Goal: Task Accomplishment & Management: Manage account settings

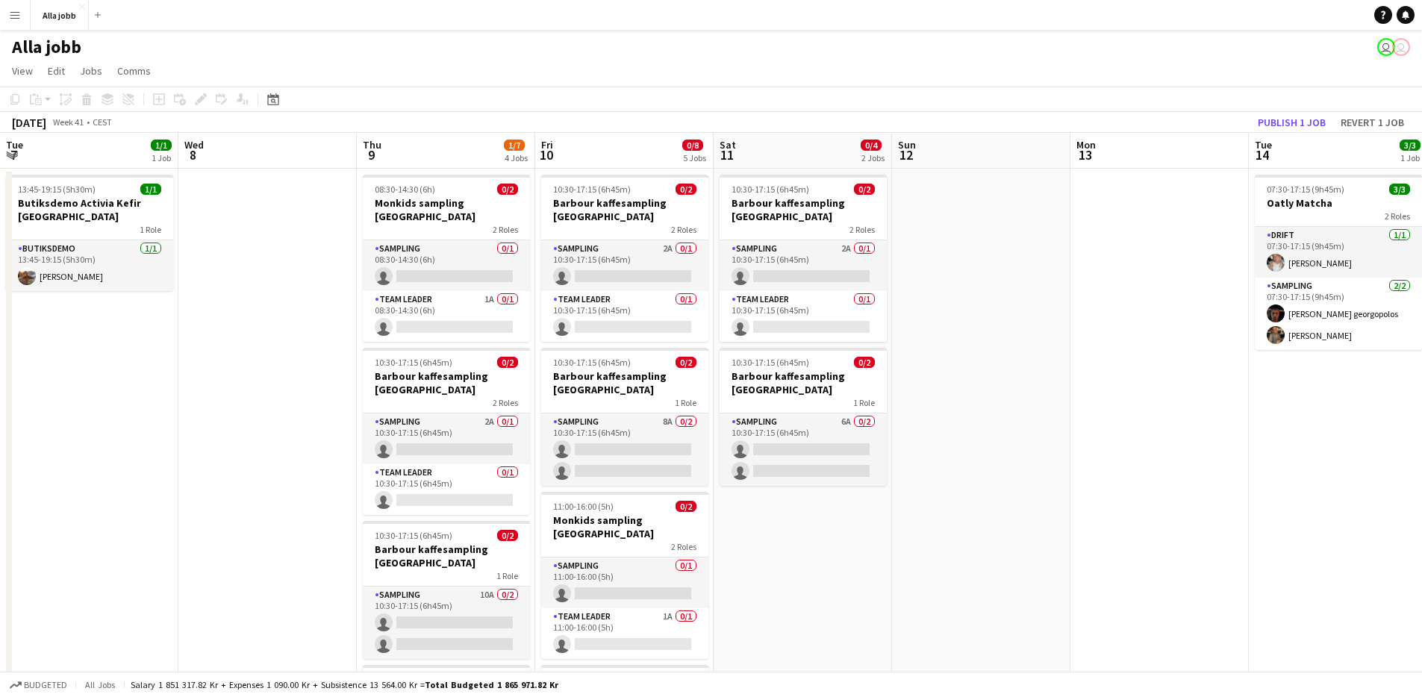
scroll to position [0, 553]
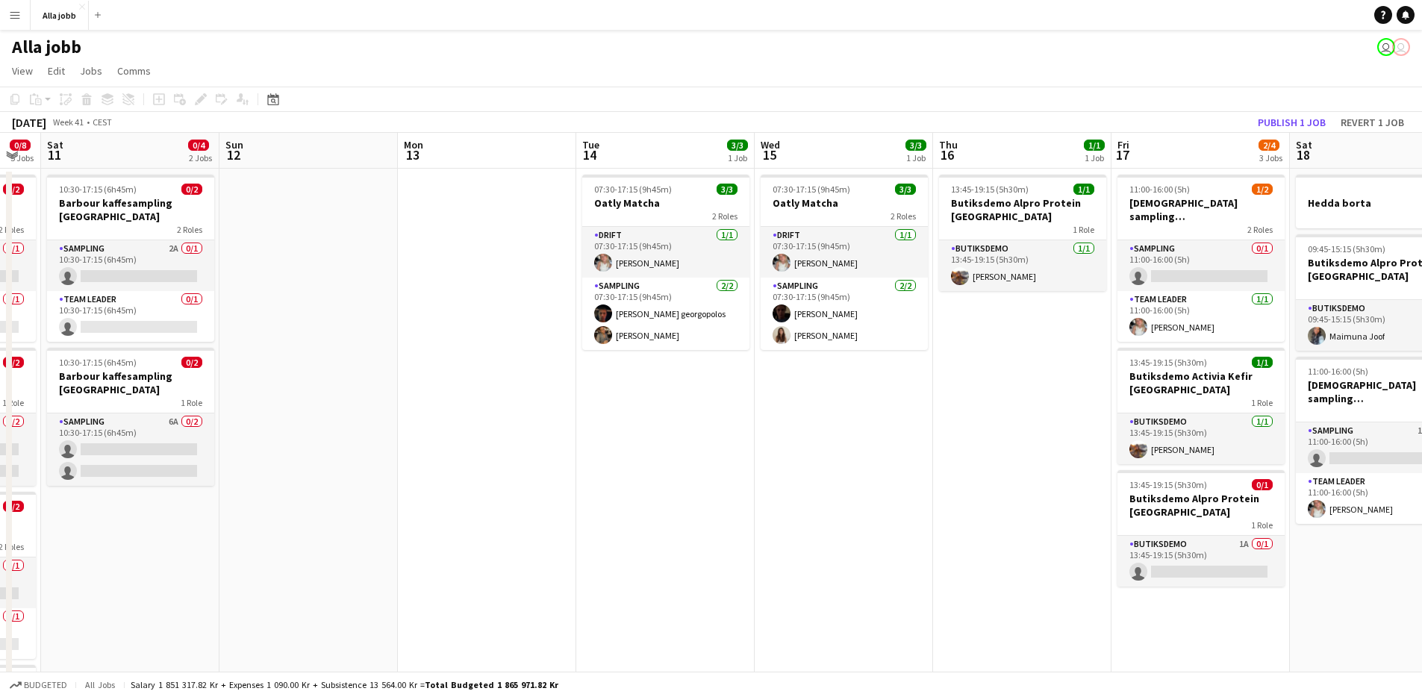
drag, startPoint x: 575, startPoint y: 481, endPoint x: 270, endPoint y: 431, distance: 309.4
click at [270, 431] on app-calendar-viewport "Wed 8 Thu 9 1/7 4 Jobs Fri 10 0/8 5 Jobs Sat 11 0/4 2 Jobs Sun 12 Mon 13 Tue 14…" at bounding box center [711, 536] width 1422 height 807
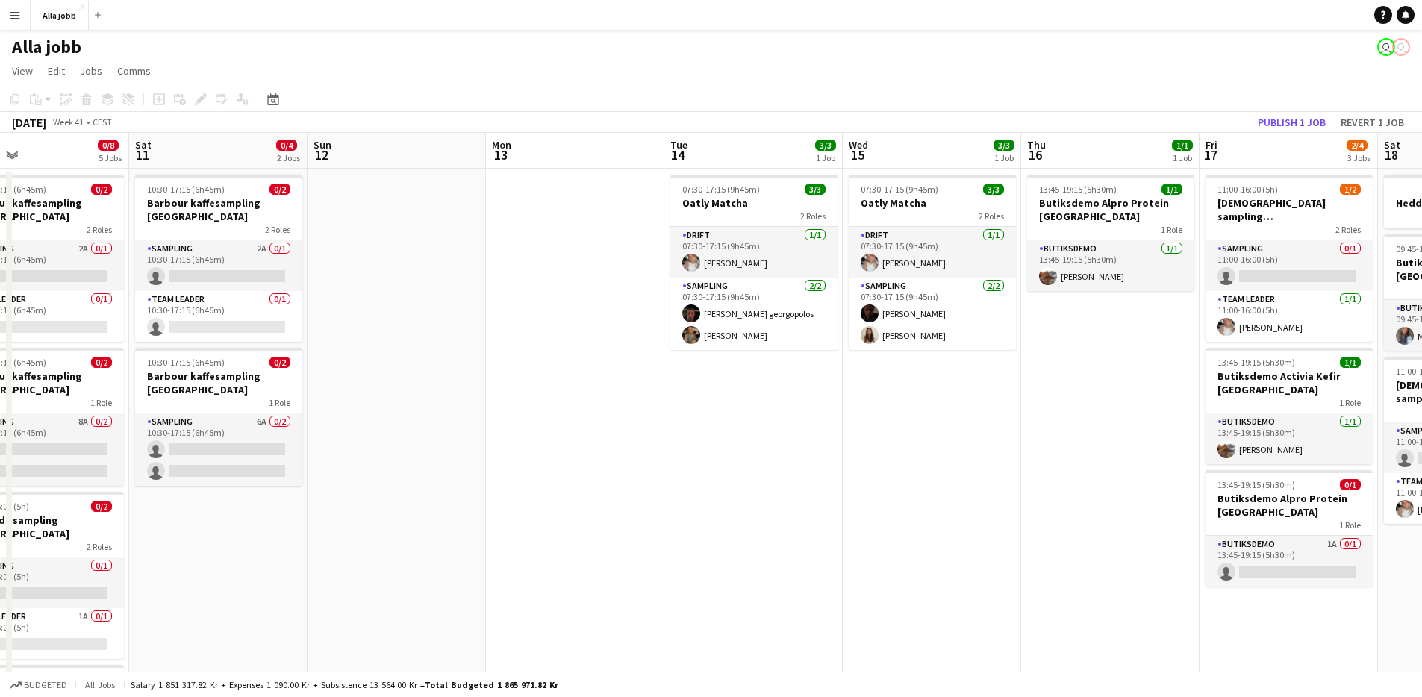
drag, startPoint x: 304, startPoint y: 458, endPoint x: 864, endPoint y: 466, distance: 559.9
click at [818, 455] on app-calendar-viewport "Wed 8 Thu 9 1/7 4 Jobs Fri 10 0/8 5 Jobs Sat 11 0/4 2 Jobs Sun 12 Mon 13 Tue 14…" at bounding box center [711, 536] width 1422 height 807
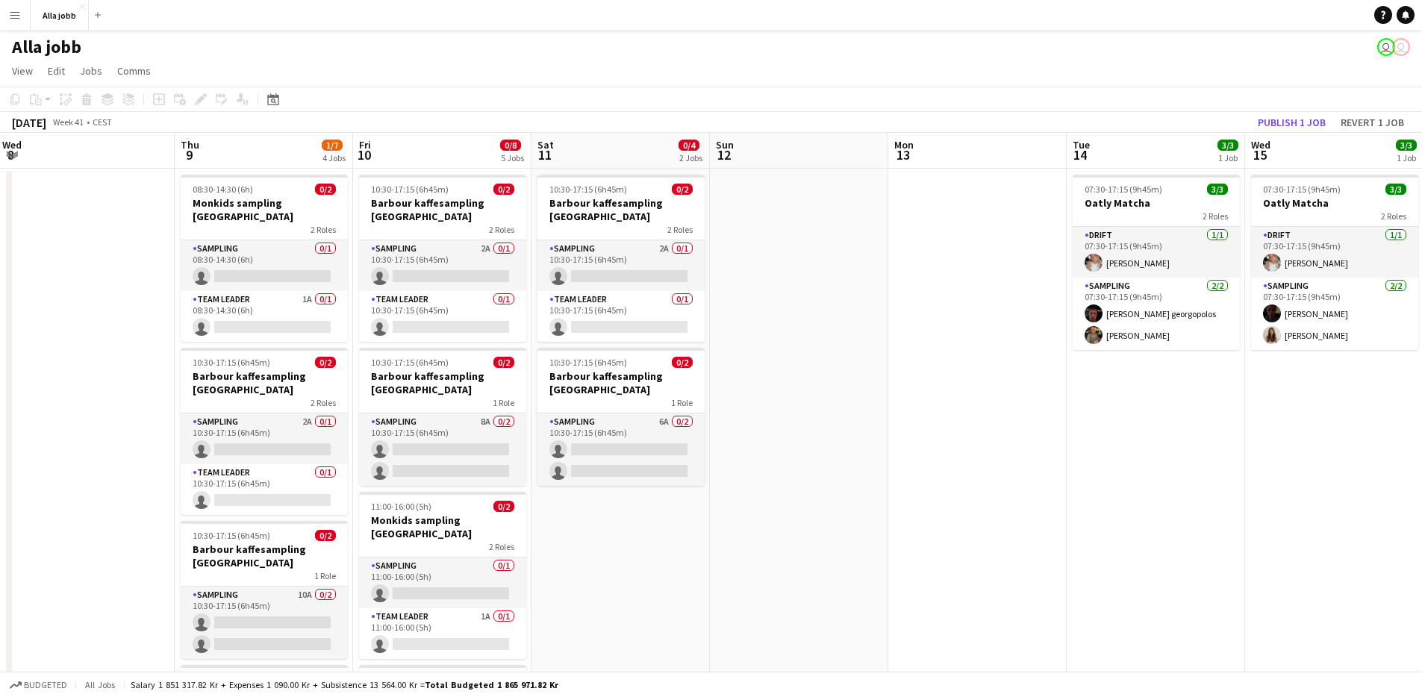
drag, startPoint x: 839, startPoint y: 545, endPoint x: 944, endPoint y: 521, distance: 107.9
click at [947, 521] on app-calendar-viewport "Mon 6 1 Job Tue 7 1/1 1 Job Wed 8 Thu 9 1/7 4 Jobs Fri 10 0/8 5 Jobs Sat 11 0/4…" at bounding box center [711, 536] width 1422 height 807
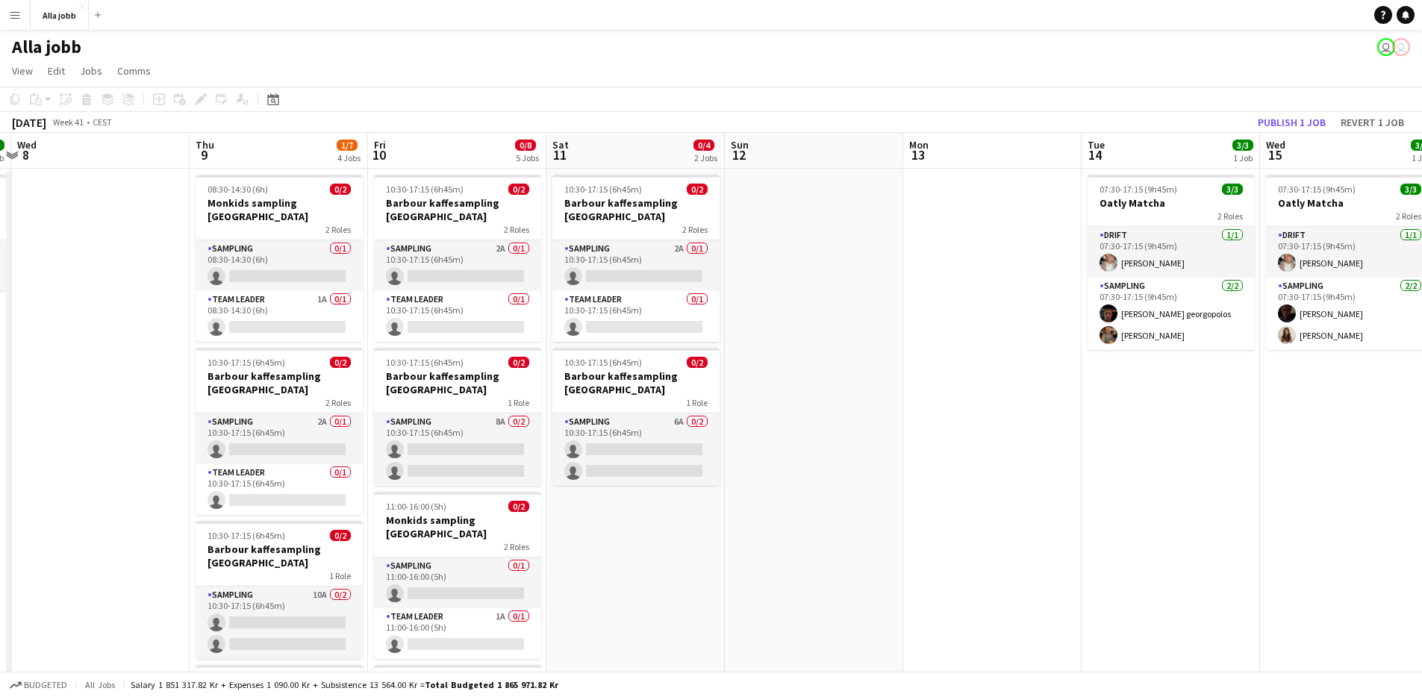
drag, startPoint x: 1095, startPoint y: 486, endPoint x: 1082, endPoint y: 485, distance: 13.5
click at [1095, 486] on app-calendar-viewport "Mon 6 1 Job Tue 7 1/1 1 Job Wed 8 Thu 9 1/7 4 Jobs Fri 10 0/8 5 Jobs Sat 11 0/4…" at bounding box center [711, 536] width 1422 height 807
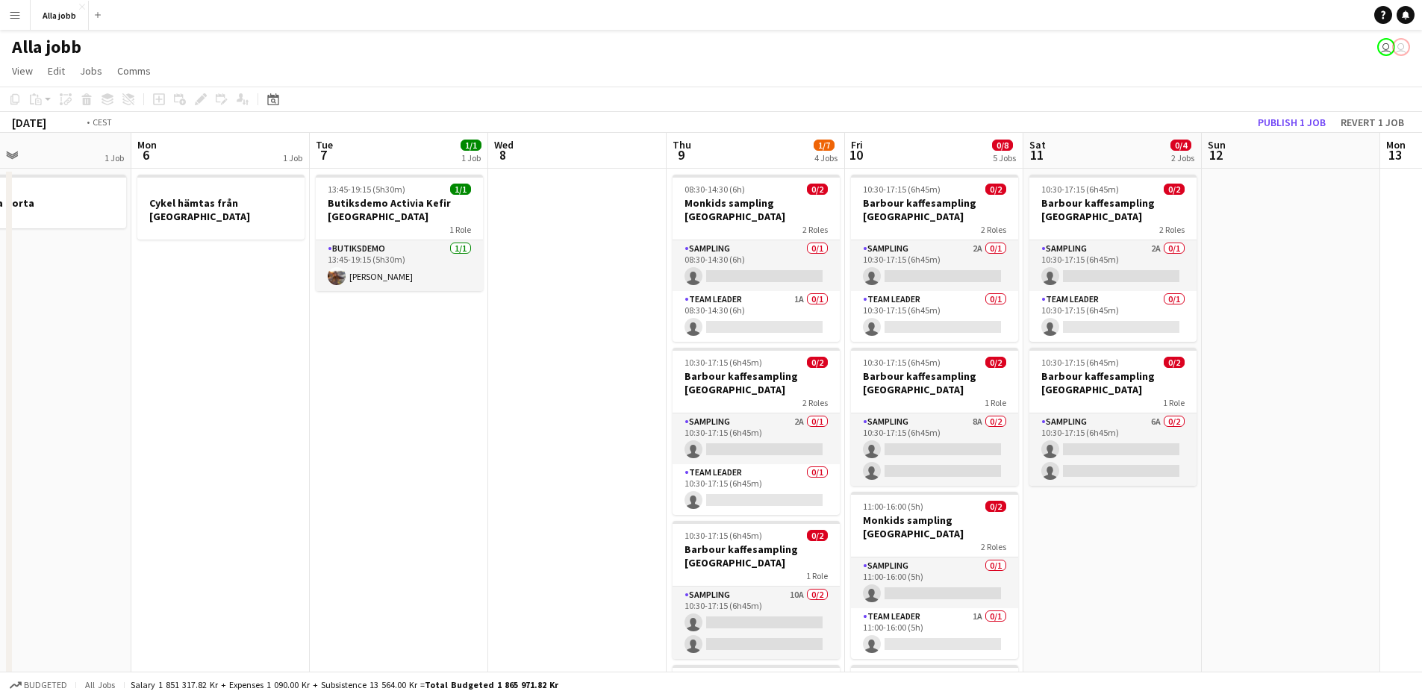
drag, startPoint x: 307, startPoint y: 416, endPoint x: 708, endPoint y: 435, distance: 401.3
click at [793, 430] on app-calendar-viewport "Sat 4 Sun 5 1 Job Mon 6 1 Job Tue 7 1/1 1 Job Wed 8 Thu 9 1/7 4 Jobs Fri 10 0/8…" at bounding box center [711, 536] width 1422 height 807
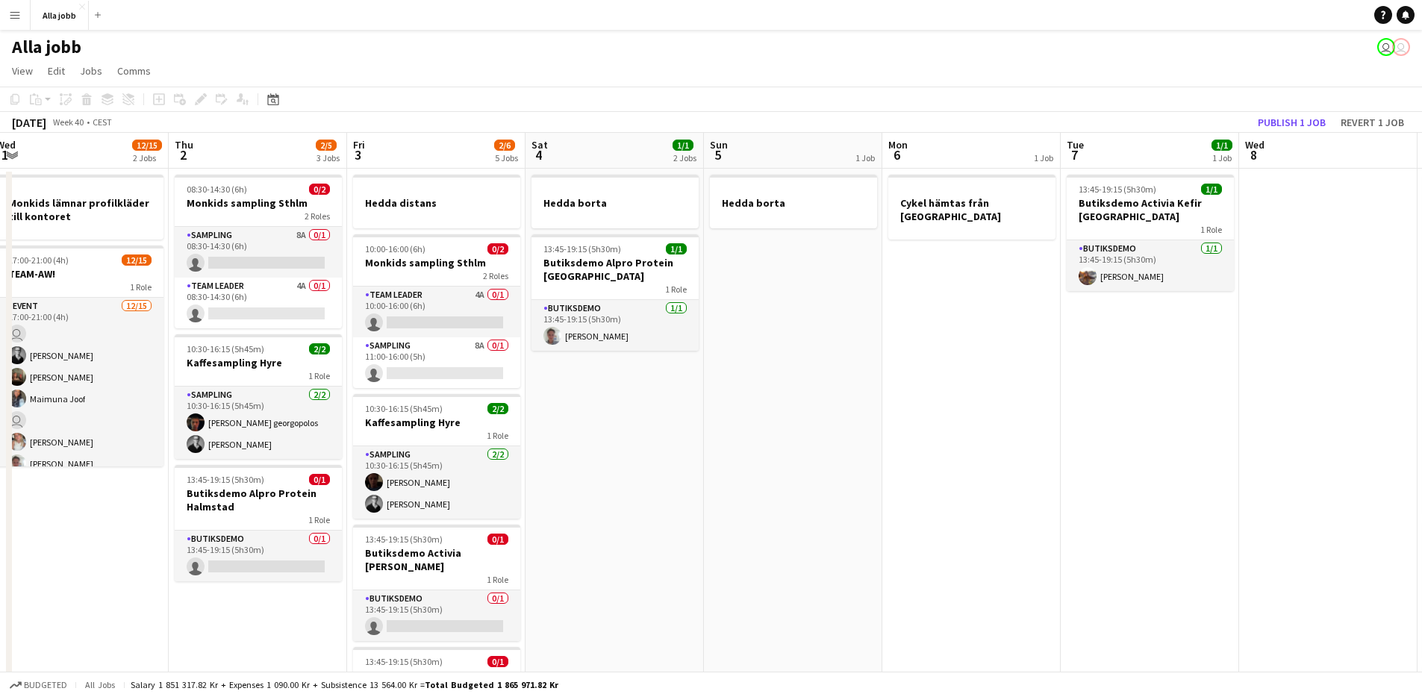
drag, startPoint x: 481, startPoint y: 426, endPoint x: 781, endPoint y: 478, distance: 303.7
click at [1041, 464] on app-calendar-viewport "Mon 29 Tue 30 1/1 2 Jobs Wed 1 12/15 2 Jobs Thu 2 2/5 3 Jobs Fri 3 2/6 5 Jobs S…" at bounding box center [711, 536] width 1422 height 807
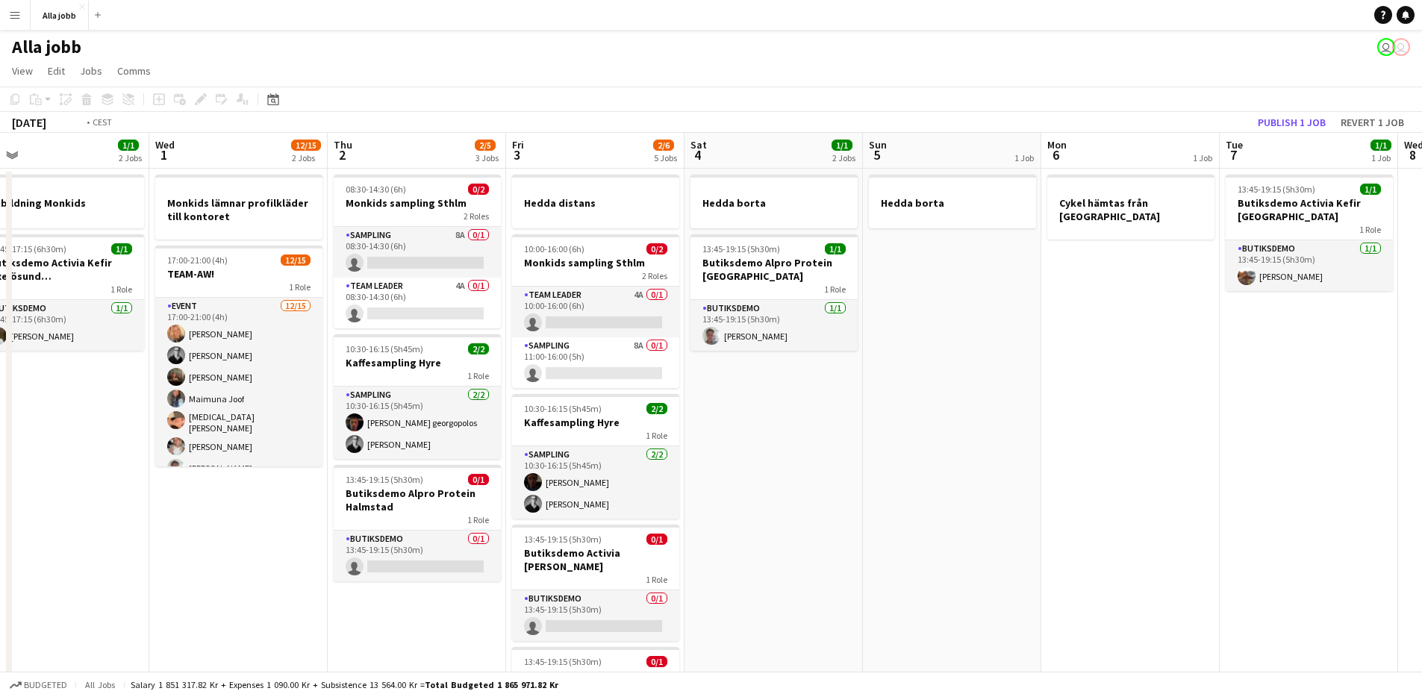
drag, startPoint x: 679, startPoint y: 466, endPoint x: 1107, endPoint y: 459, distance: 428.5
click at [1118, 458] on app-calendar-viewport "Sun 28 Mon 29 3 Jobs Tue 30 1/1 2 Jobs Wed 1 12/15 2 Jobs Thu 2 2/5 3 Jobs Fri …" at bounding box center [711, 536] width 1422 height 807
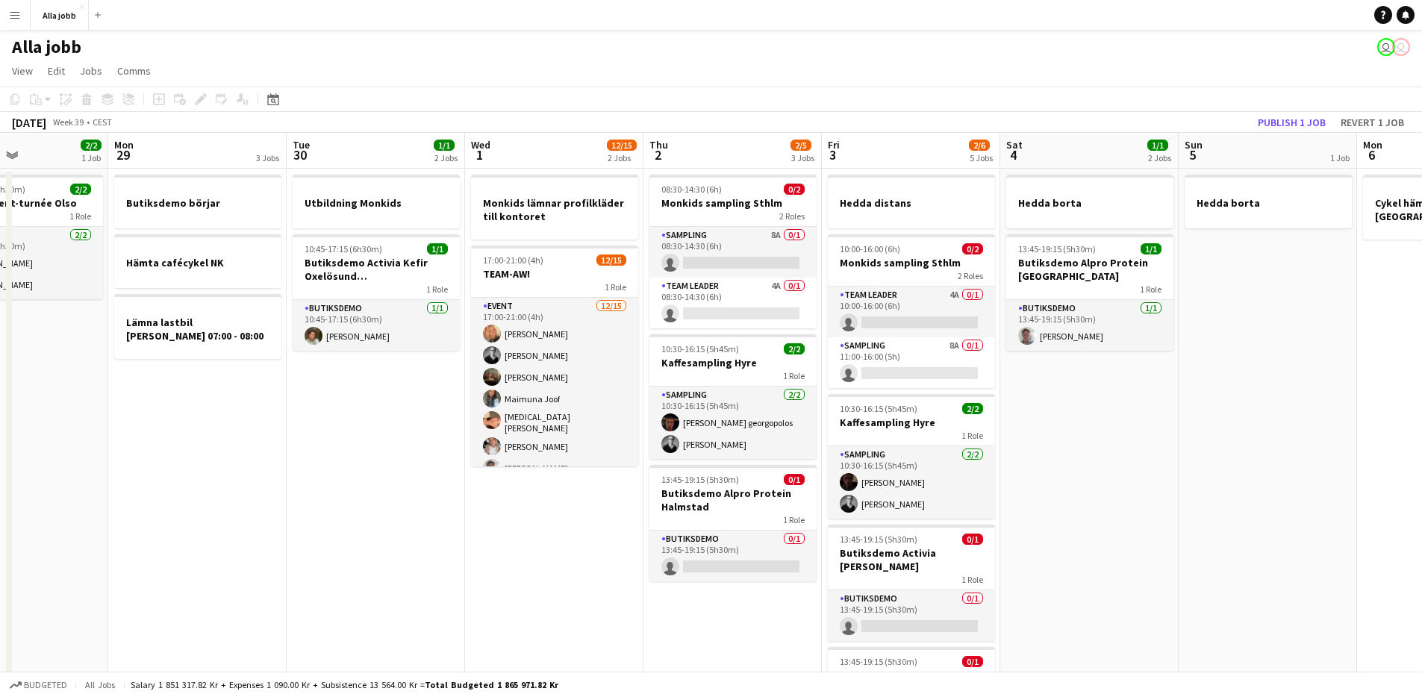
drag, startPoint x: 695, startPoint y: 487, endPoint x: 1071, endPoint y: 480, distance: 376.3
click at [1185, 467] on app-calendar-viewport "Fri 26 5/5 5 Jobs Sat 27 2/2 1 Job Sun 28 2/2 1 Job Mon 29 3 Jobs Tue 30 1/1 2 …" at bounding box center [711, 536] width 1422 height 807
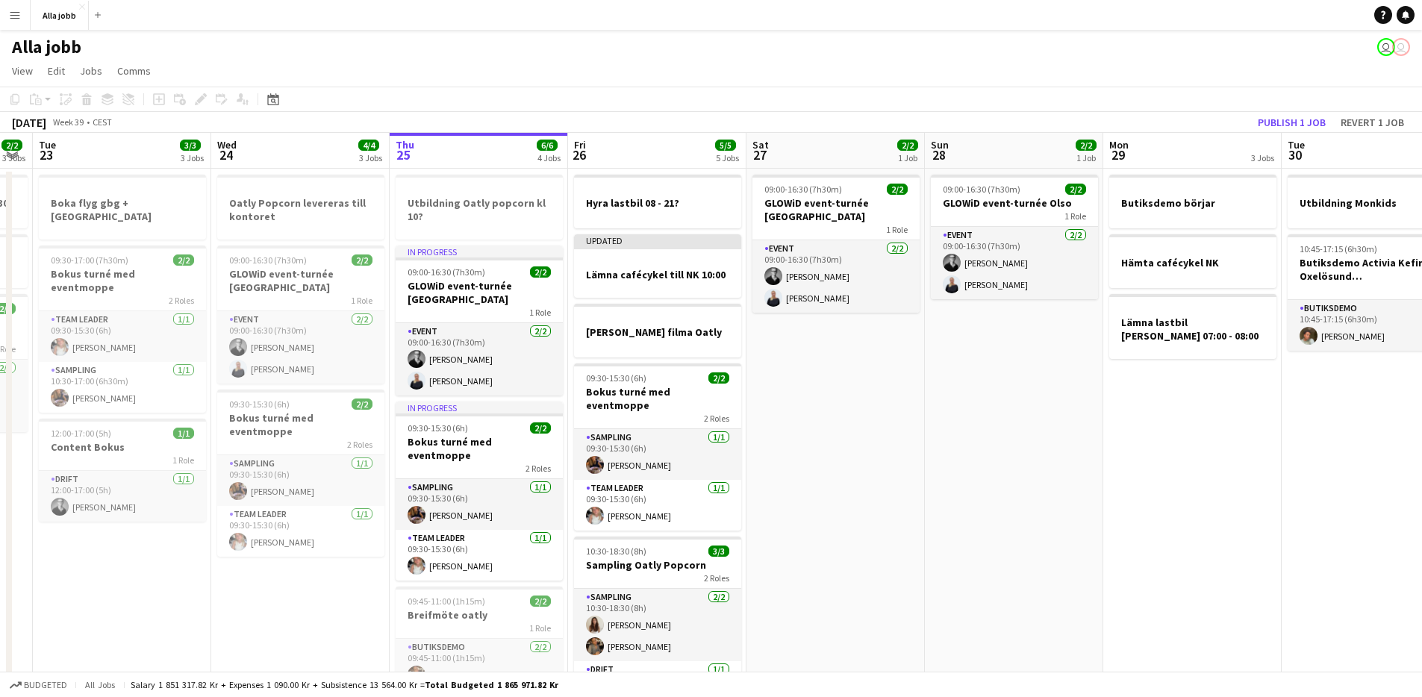
drag, startPoint x: 617, startPoint y: 460, endPoint x: 1078, endPoint y: 472, distance: 461.5
click at [1078, 472] on app-calendar-viewport "Sun 21 1 Job Mon 22 2/2 3 Jobs Tue 23 3/3 3 Jobs Wed 24 4/4 3 Jobs Thu 25 6/6 4…" at bounding box center [711, 536] width 1422 height 807
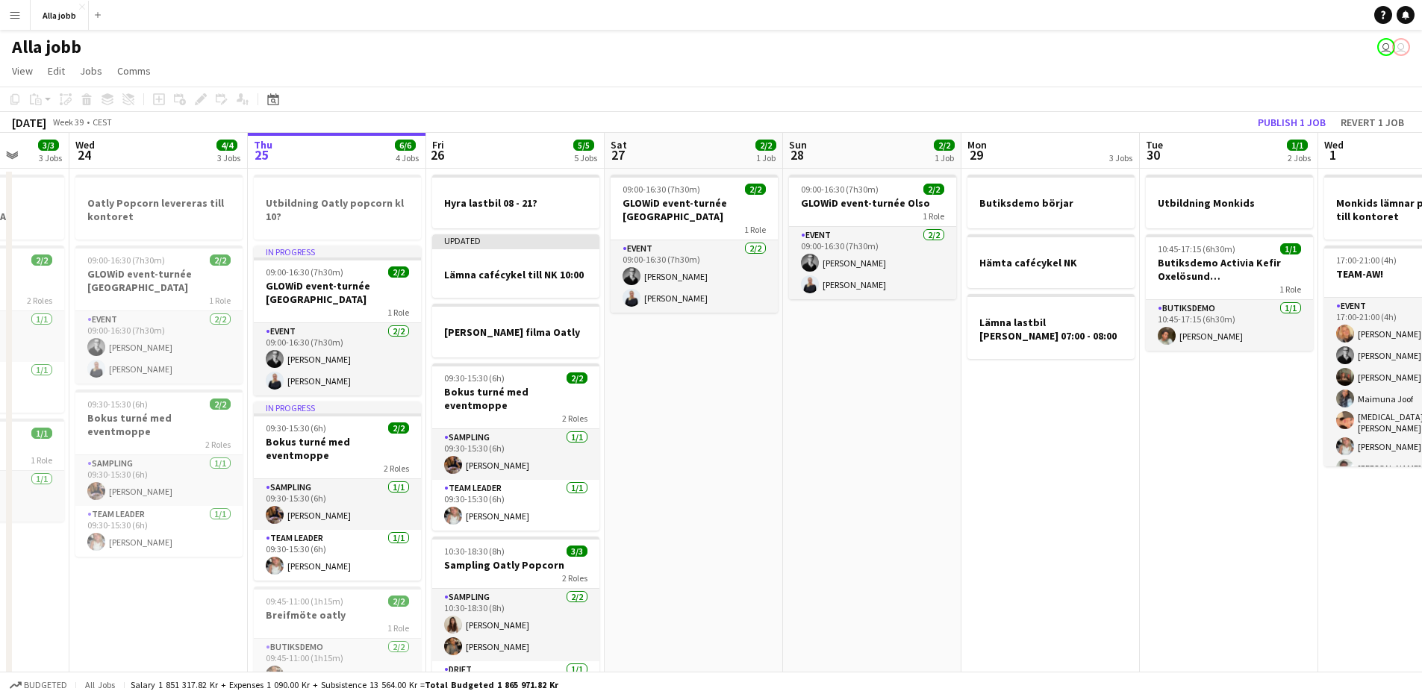
drag, startPoint x: 957, startPoint y: 484, endPoint x: 646, endPoint y: 450, distance: 313.1
click at [647, 450] on app-calendar-viewport "Sun 21 1 Job Mon 22 2/2 3 Jobs Tue 23 3/3 3 Jobs Wed 24 4/4 3 Jobs Thu 25 6/6 4…" at bounding box center [711, 536] width 1422 height 807
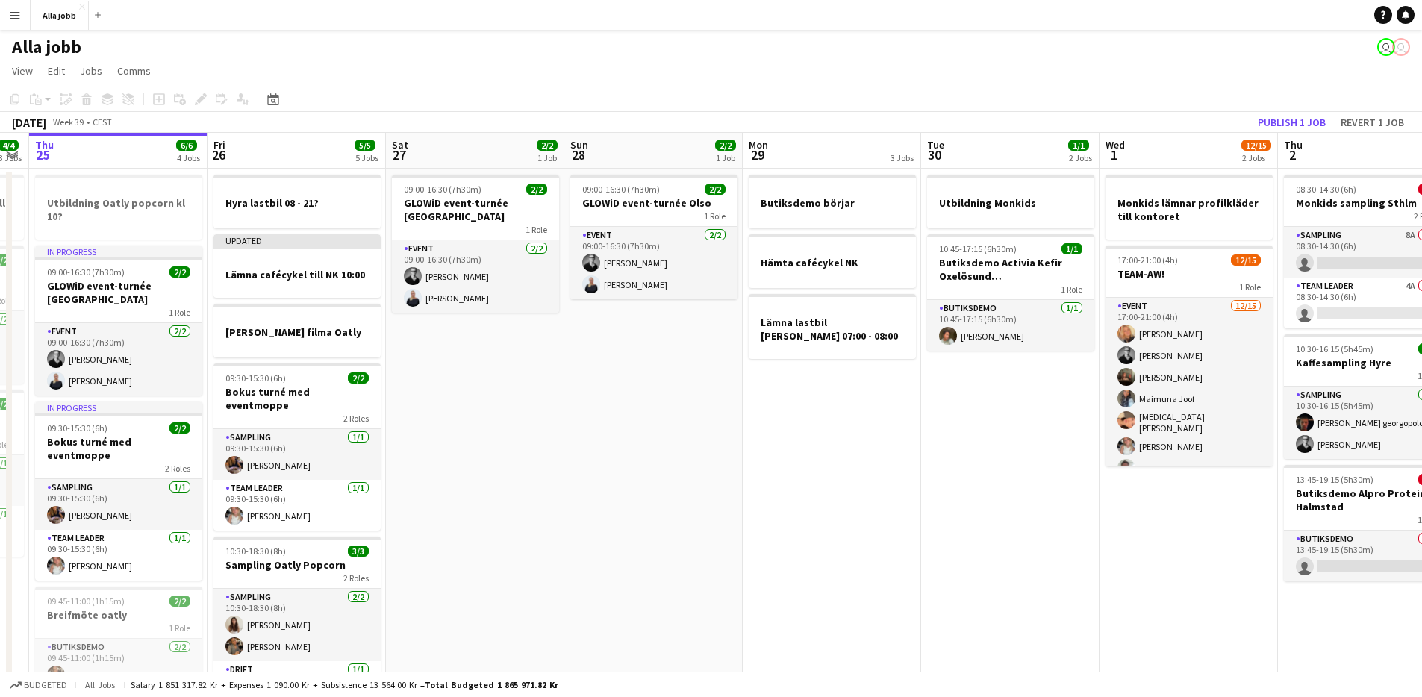
drag, startPoint x: 770, startPoint y: 522, endPoint x: 628, endPoint y: 509, distance: 141.6
click at [631, 510] on app-calendar-viewport "Mon 22 2/2 3 Jobs Tue 23 3/3 3 Jobs Wed 24 4/4 3 Jobs Thu 25 6/6 4 Jobs Fri 26 …" at bounding box center [711, 536] width 1422 height 807
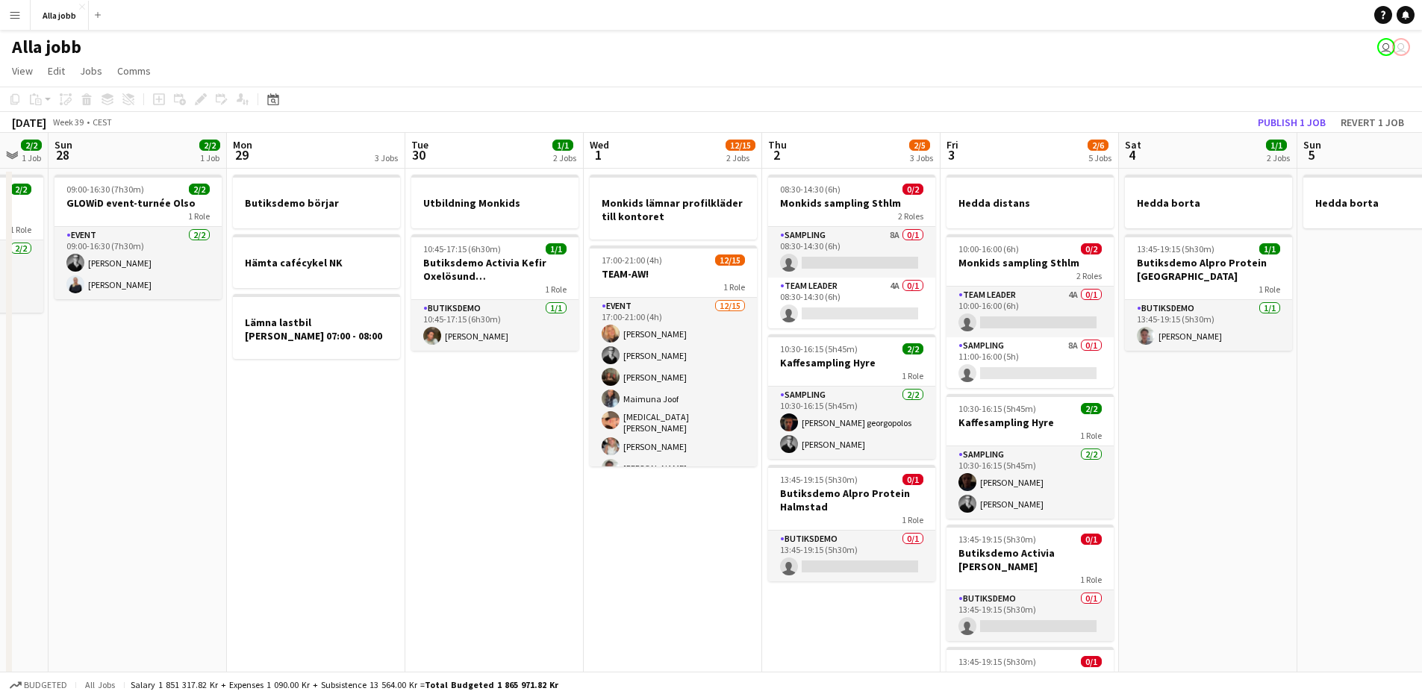
scroll to position [0, 496]
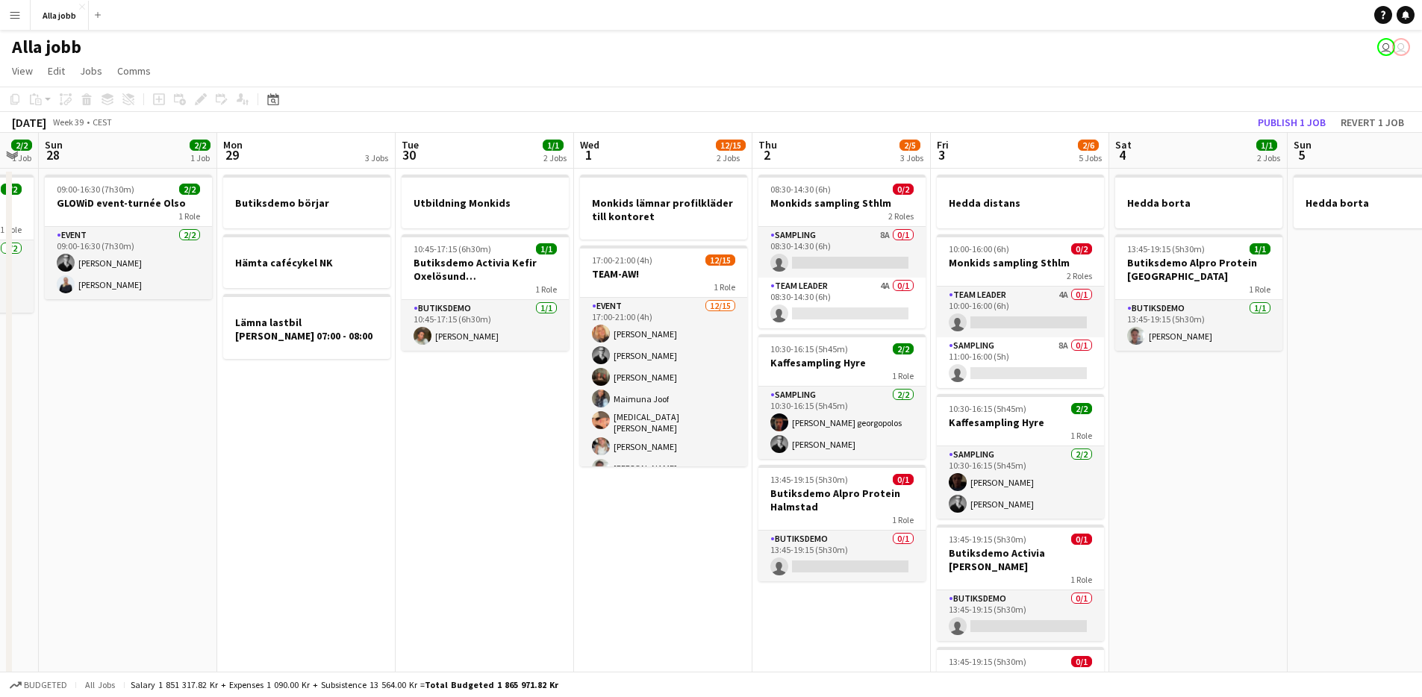
drag, startPoint x: 696, startPoint y: 529, endPoint x: 355, endPoint y: 505, distance: 342.8
click at [355, 505] on app-calendar-viewport "Thu 25 6/6 4 Jobs Fri 26 5/5 5 Jobs Sat 27 2/2 1 Job Sun 28 2/2 1 Job Mon 29 3 …" at bounding box center [711, 536] width 1422 height 807
click at [431, 490] on app-date-cell "Utbildning Monkids 10:45-17:15 (6h30m) 1/1 Butiksdemo Activia Kefir Oxelösund (…" at bounding box center [485, 554] width 178 height 771
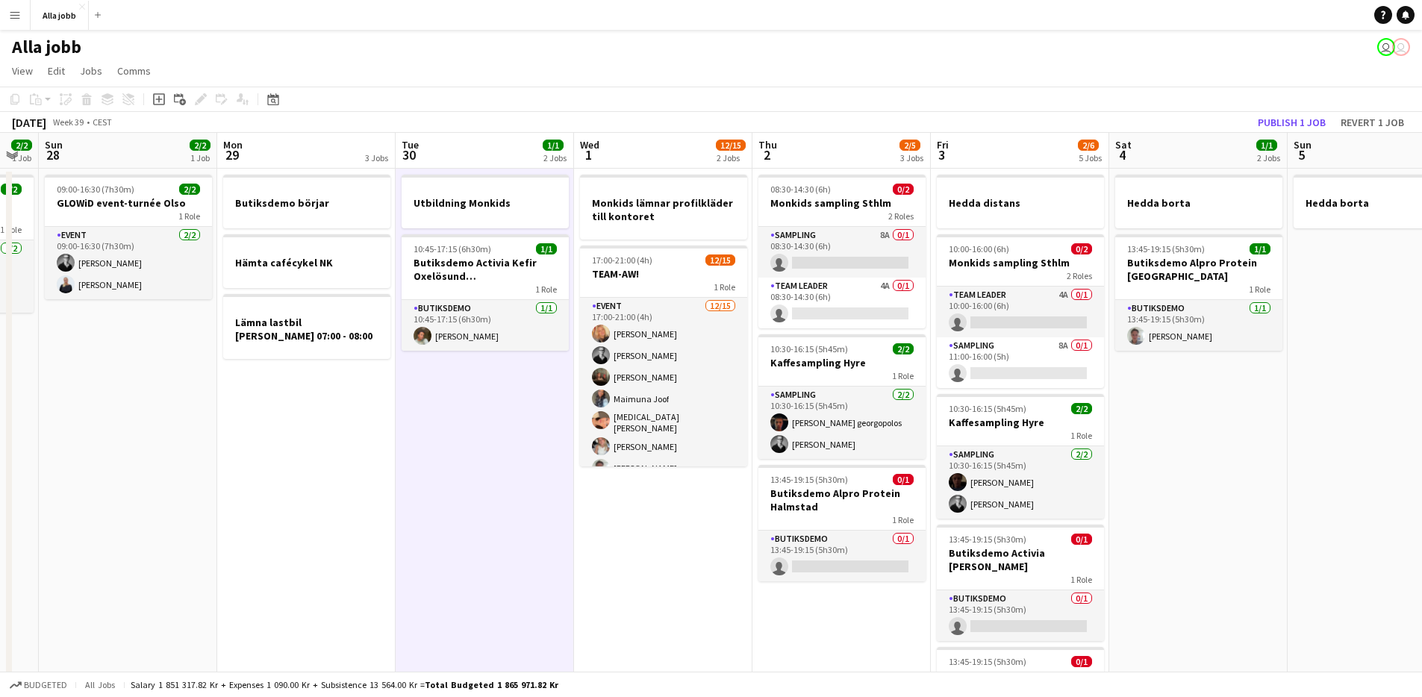
click at [439, 500] on app-date-cell "Utbildning Monkids 10:45-17:15 (6h30m) 1/1 Butiksdemo Activia Kefir Oxelösund (…" at bounding box center [485, 554] width 178 height 771
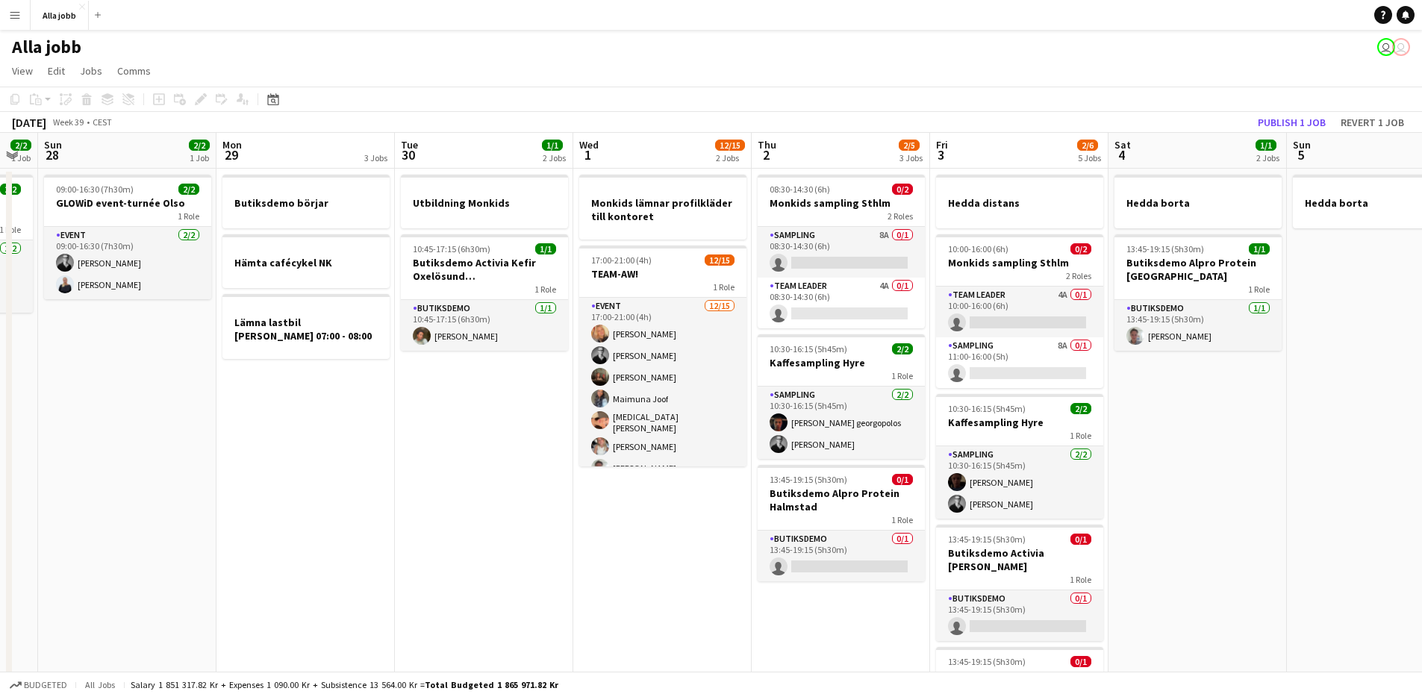
click at [399, 532] on app-calendar-viewport "Thu 25 6/6 4 Jobs Fri 26 5/5 5 Jobs Sat 27 2/2 1 Job Sun 28 2/2 1 Job Mon 29 3 …" at bounding box center [711, 536] width 1422 height 807
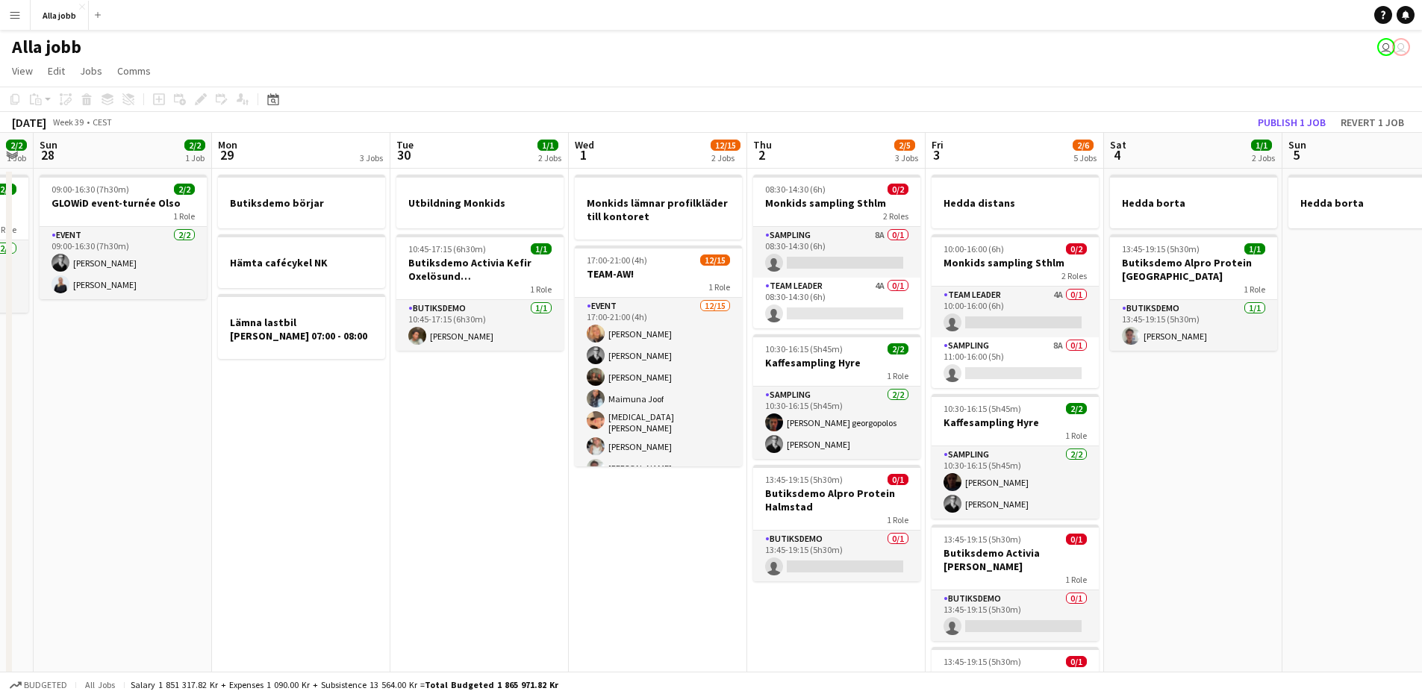
drag, startPoint x: 307, startPoint y: 520, endPoint x: 324, endPoint y: 520, distance: 17.2
click at [308, 520] on app-date-cell "Butiksdemo börjar Hämta cafécykel NK Lämna lastbil [PERSON_NAME] 07:00 - 08:00" at bounding box center [301, 554] width 178 height 771
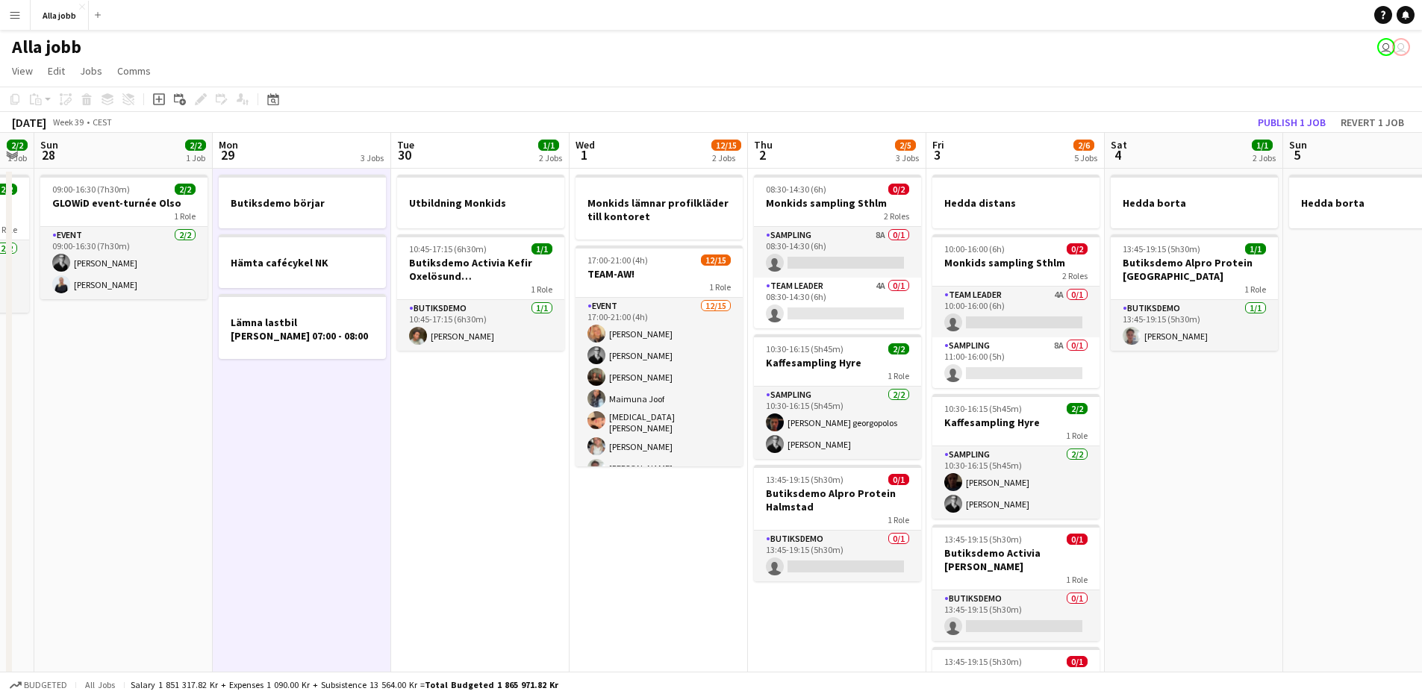
click at [408, 518] on app-date-cell "Utbildning Monkids 10:45-17:15 (6h30m) 1/1 Butiksdemo Activia Kefir Oxelösund (…" at bounding box center [480, 554] width 178 height 771
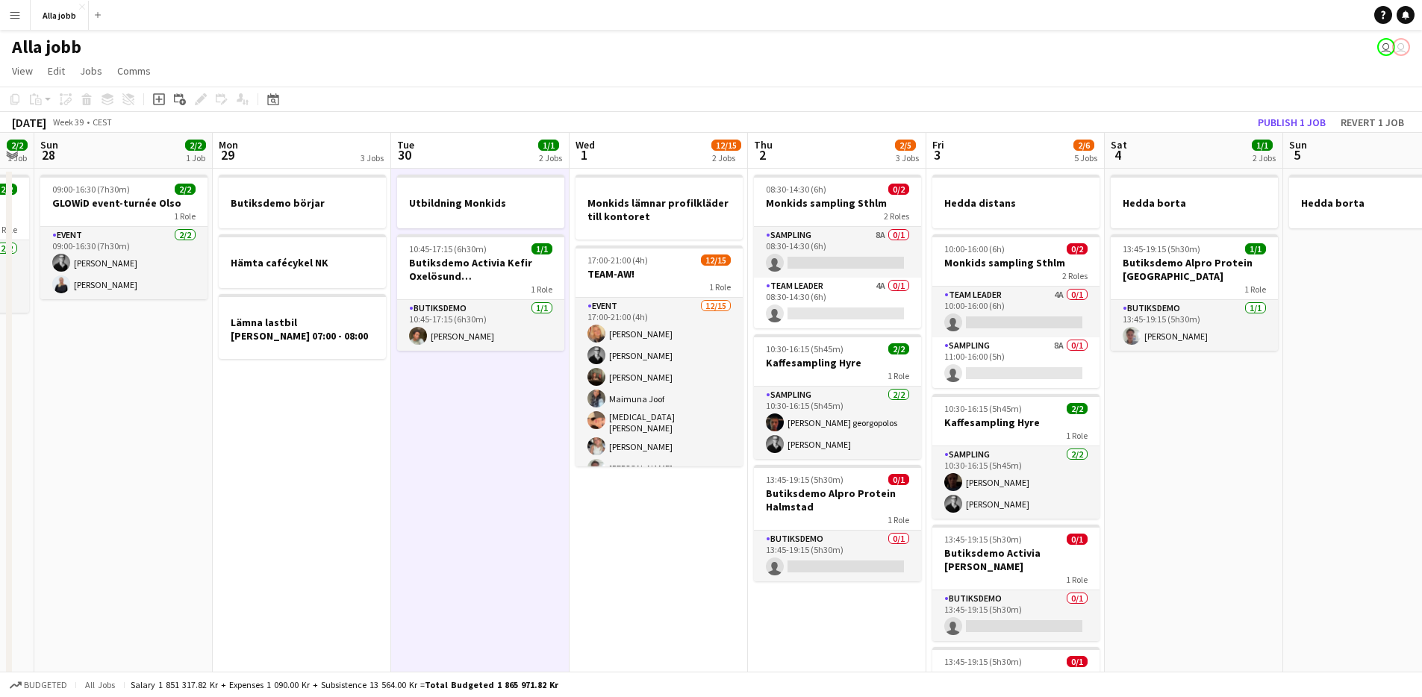
click at [466, 508] on app-date-cell "Utbildning Monkids 10:45-17:15 (6h30m) 1/1 Butiksdemo Activia Kefir Oxelösund (…" at bounding box center [480, 554] width 178 height 771
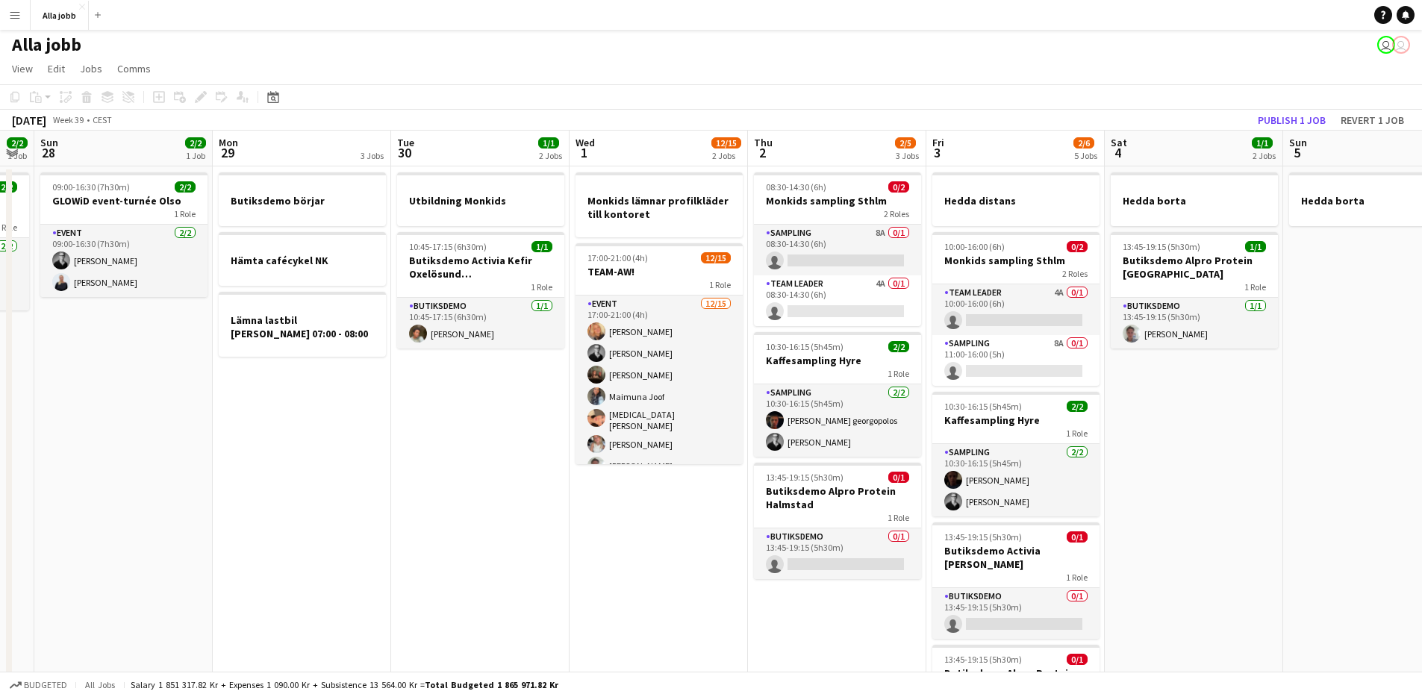
scroll to position [3, 0]
click at [428, 488] on app-date-cell "Utbildning Monkids 10:45-17:15 (6h30m) 1/1 Butiksdemo Activia Kefir Oxelösund (…" at bounding box center [480, 551] width 178 height 771
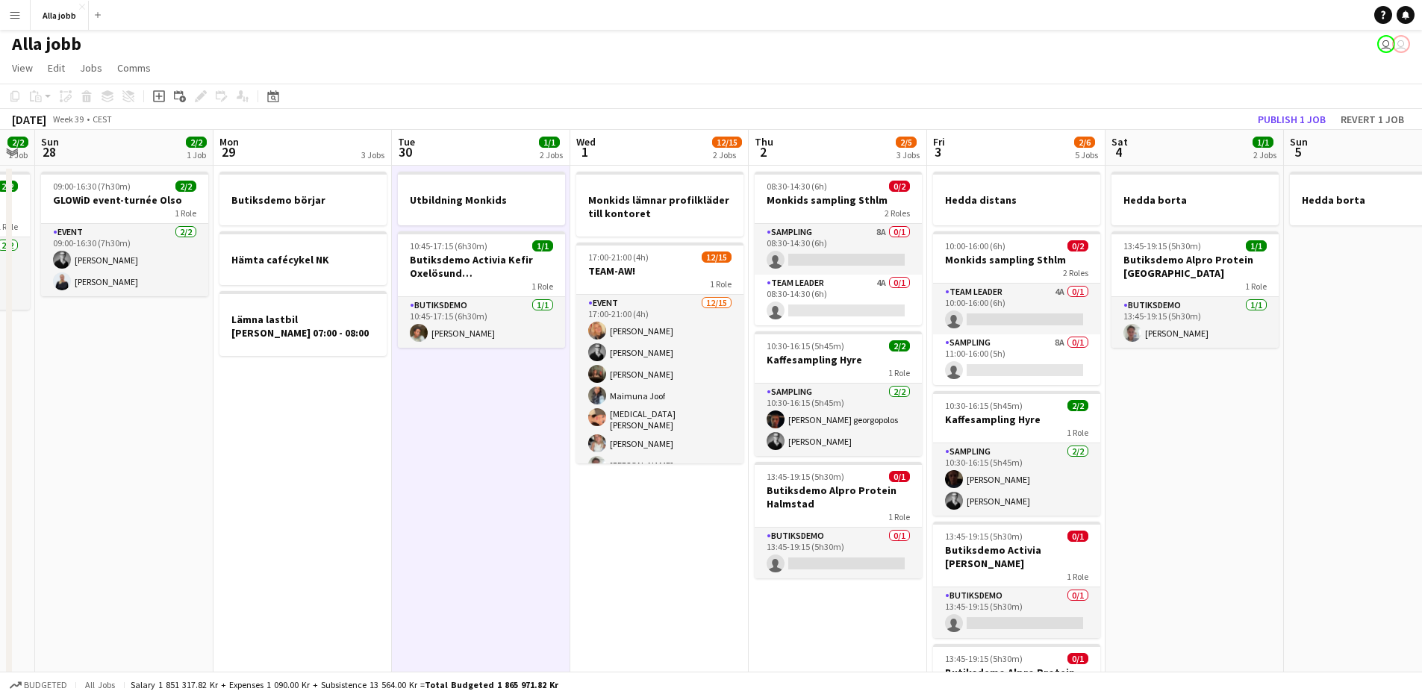
click at [341, 475] on app-date-cell "Butiksdemo börjar Hämta cafécykel NK Lämna lastbil [PERSON_NAME] 07:00 - 08:00" at bounding box center [302, 551] width 178 height 771
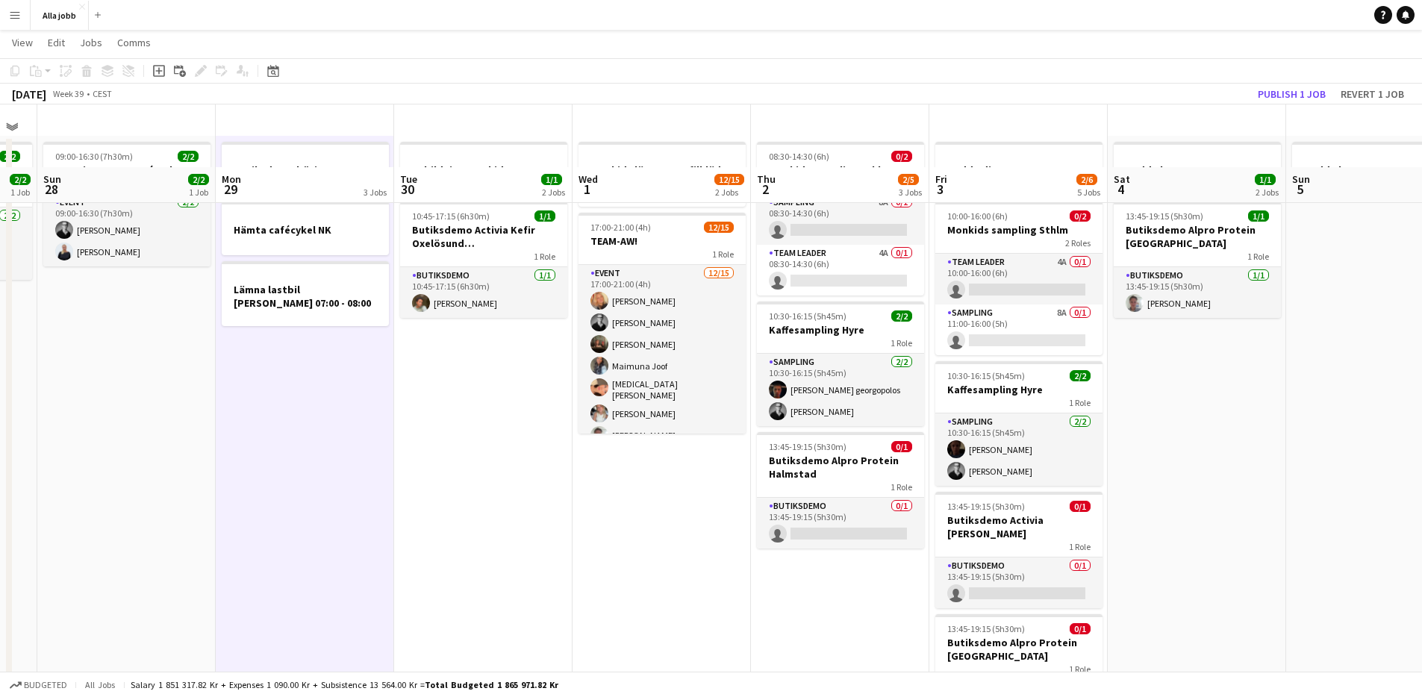
scroll to position [0, 0]
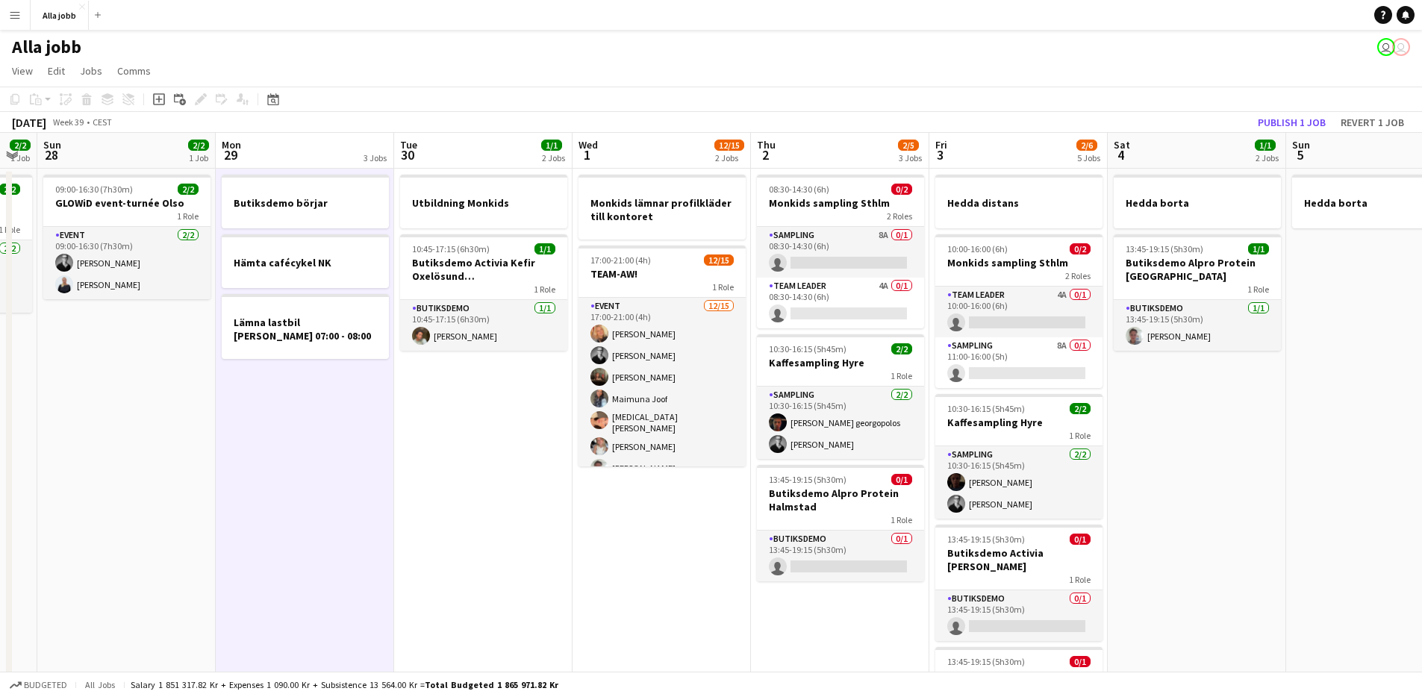
click at [602, 501] on app-date-cell "Monkids lämnar profilkläder till kontoret 17:00-21:00 (4h) 12/15 TEAM-AW! 1 Rol…" at bounding box center [662, 554] width 178 height 771
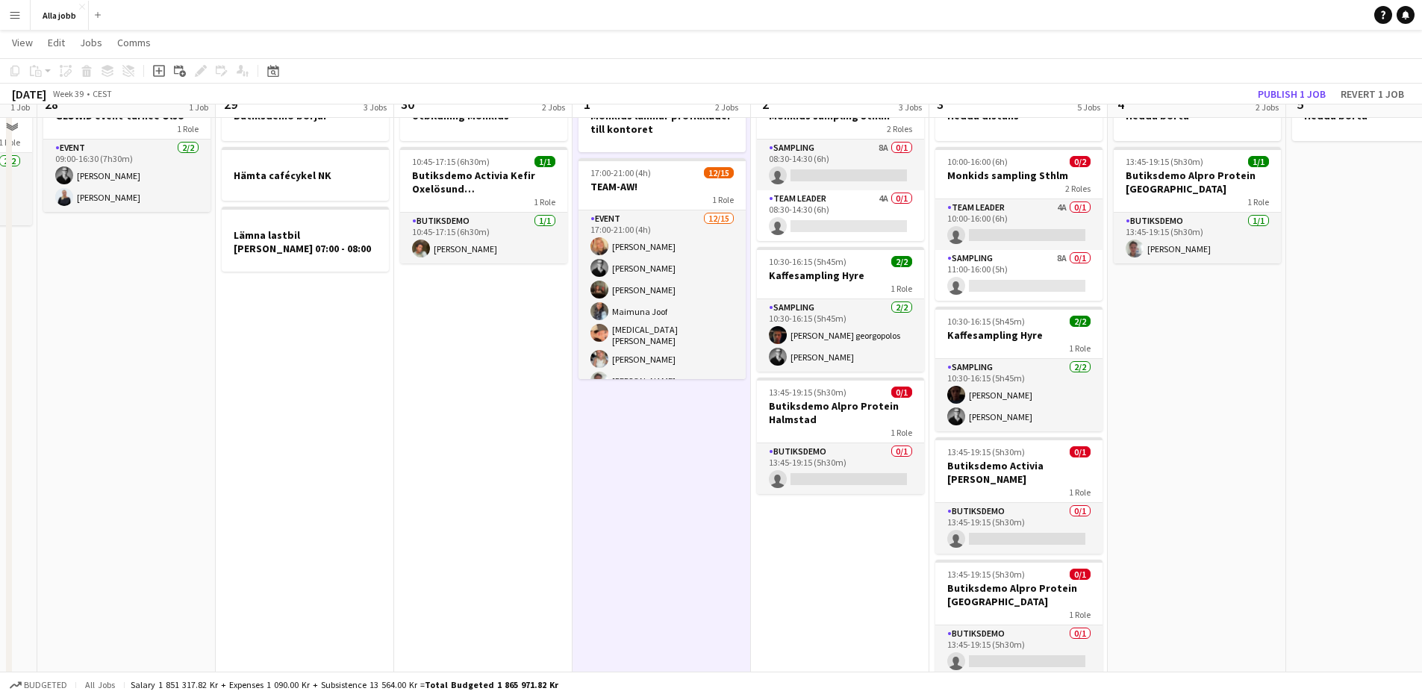
scroll to position [89, 0]
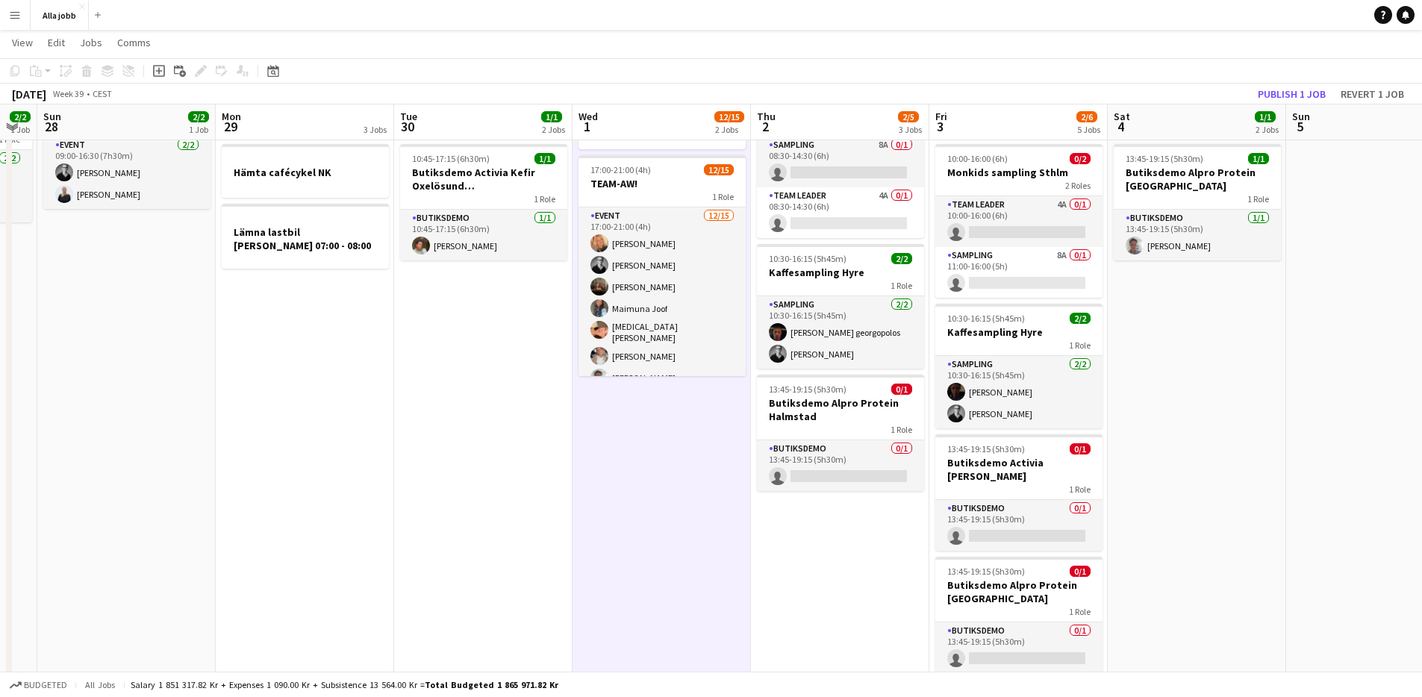
click at [792, 534] on app-date-cell "08:30-14:30 (6h) 0/2 Monkids sampling Sthlm 2 Roles Sampling 8A 0/1 08:30-14:30…" at bounding box center [840, 463] width 178 height 771
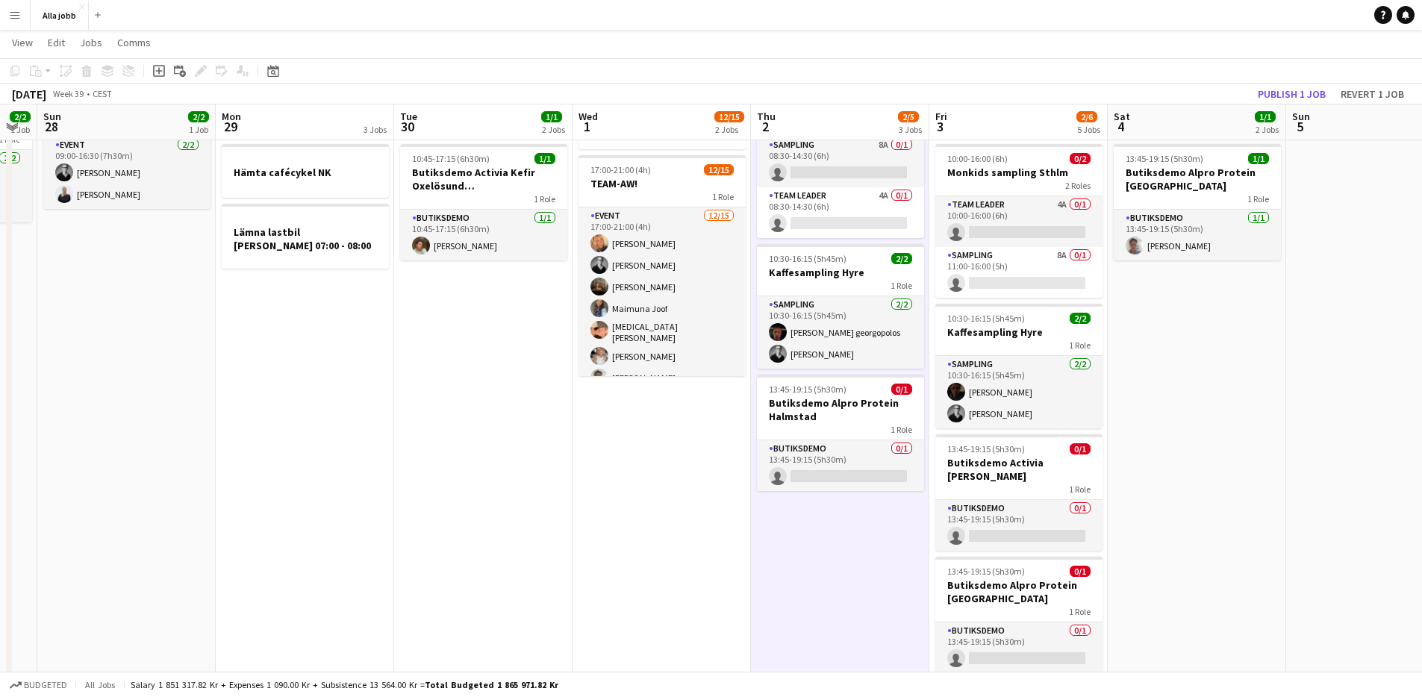
click at [719, 520] on app-date-cell "Monkids lämnar profilkläder till kontoret 17:00-21:00 (4h) 12/15 TEAM-AW! 1 Rol…" at bounding box center [662, 463] width 178 height 771
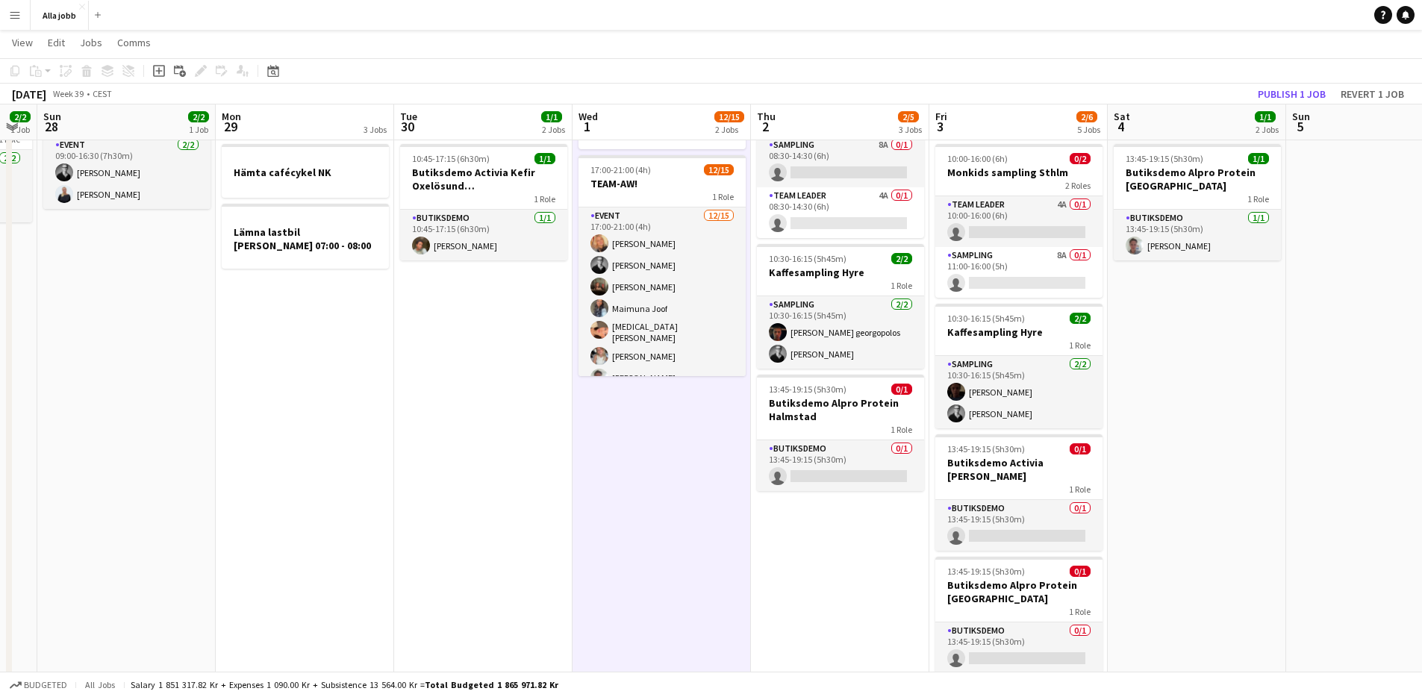
click at [549, 452] on app-date-cell "Utbildning Monkids 10:45-17:15 (6h30m) 1/1 Butiksdemo Activia Kefir Oxelösund (…" at bounding box center [483, 463] width 178 height 771
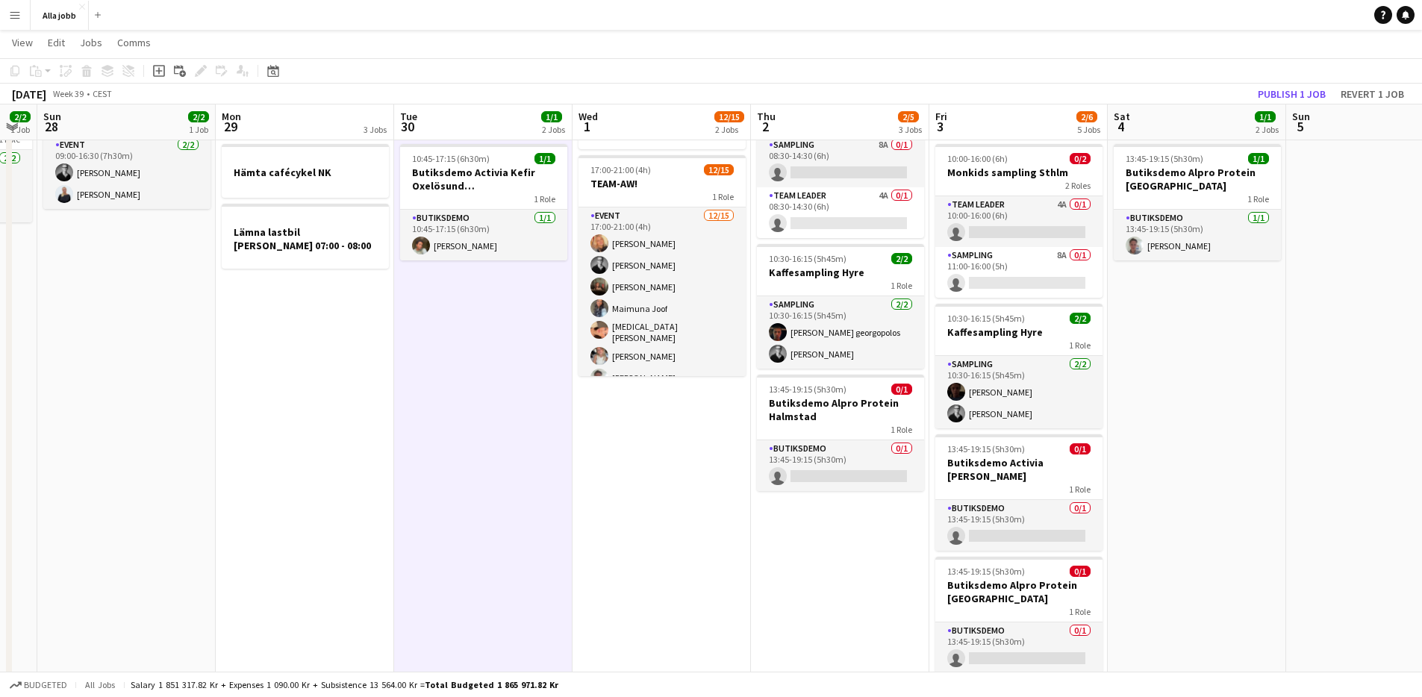
click at [575, 463] on app-date-cell "Monkids lämnar profilkläder till kontoret 17:00-21:00 (4h) 12/15 TEAM-AW! 1 Rol…" at bounding box center [662, 463] width 178 height 771
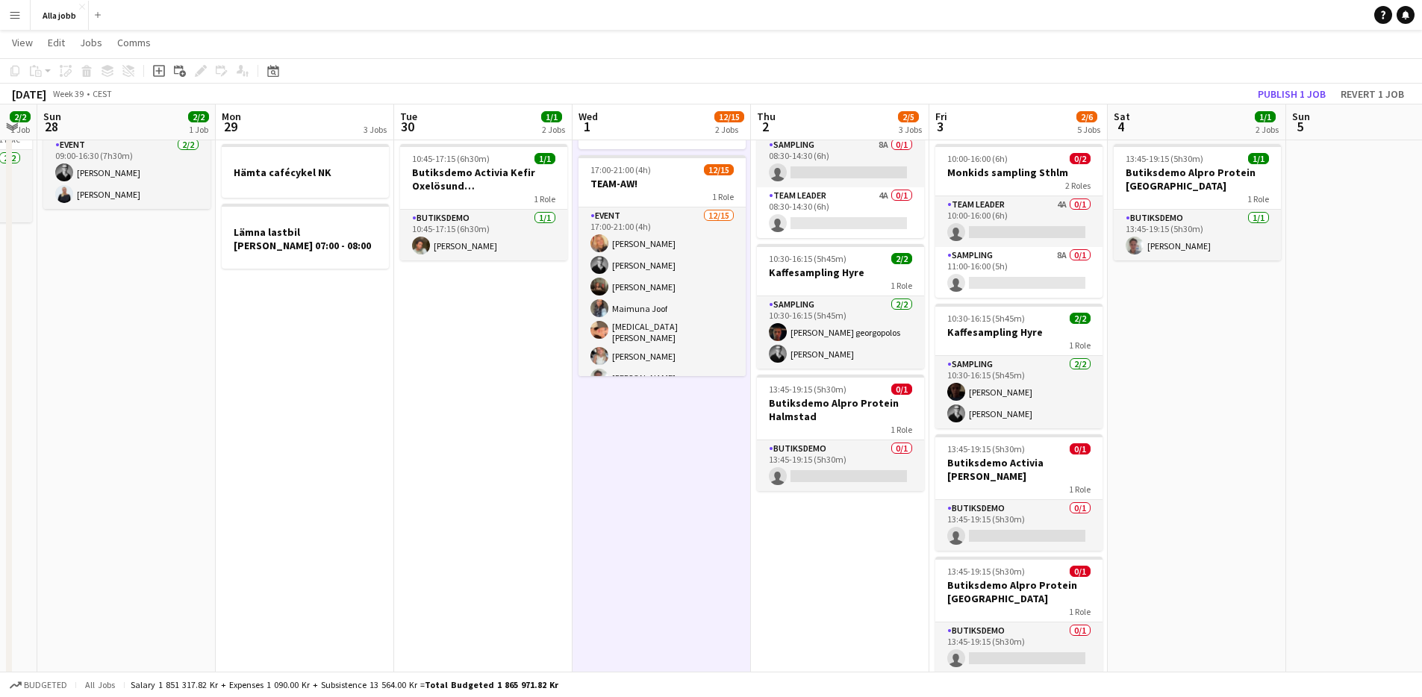
click at [617, 445] on app-date-cell "Monkids lämnar profilkläder till kontoret 17:00-21:00 (4h) 12/15 TEAM-AW! 1 Rol…" at bounding box center [662, 463] width 178 height 771
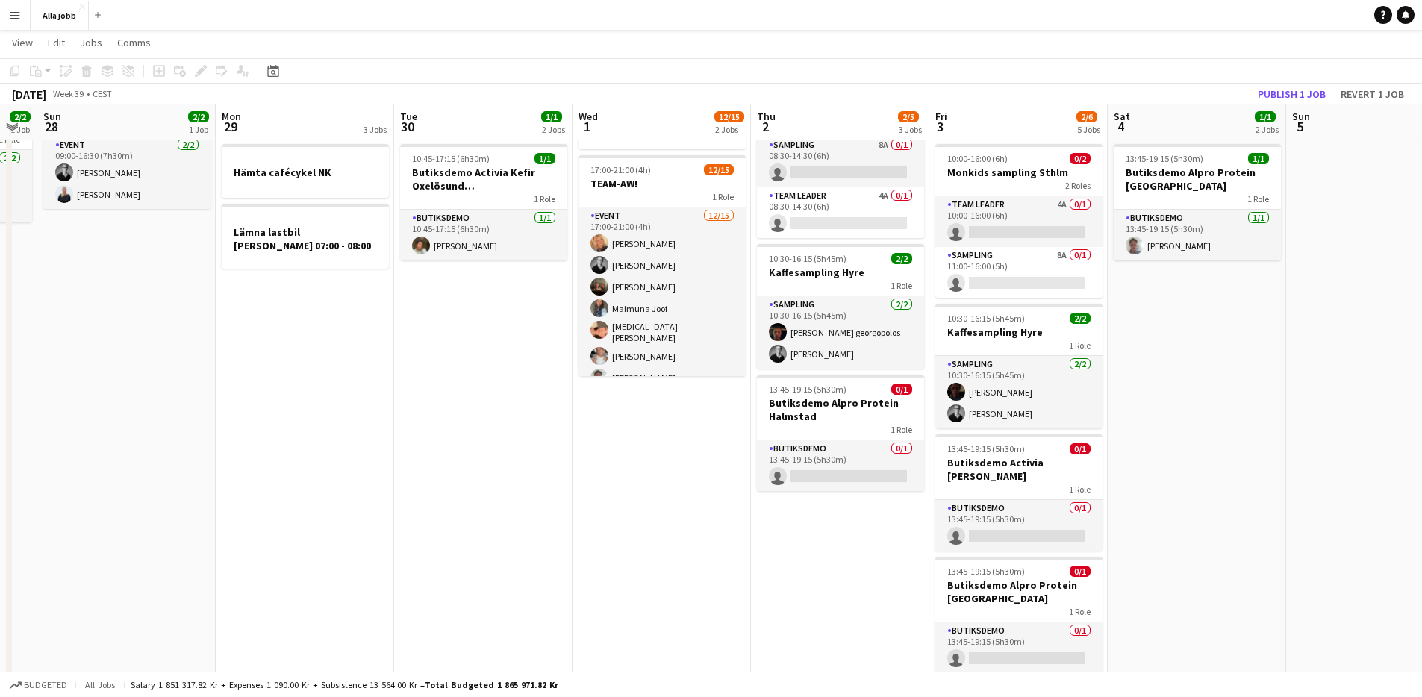
click at [472, 437] on app-date-cell "Utbildning Monkids 10:45-17:15 (6h30m) 1/1 Butiksdemo Activia Kefir Oxelösund (…" at bounding box center [483, 463] width 178 height 771
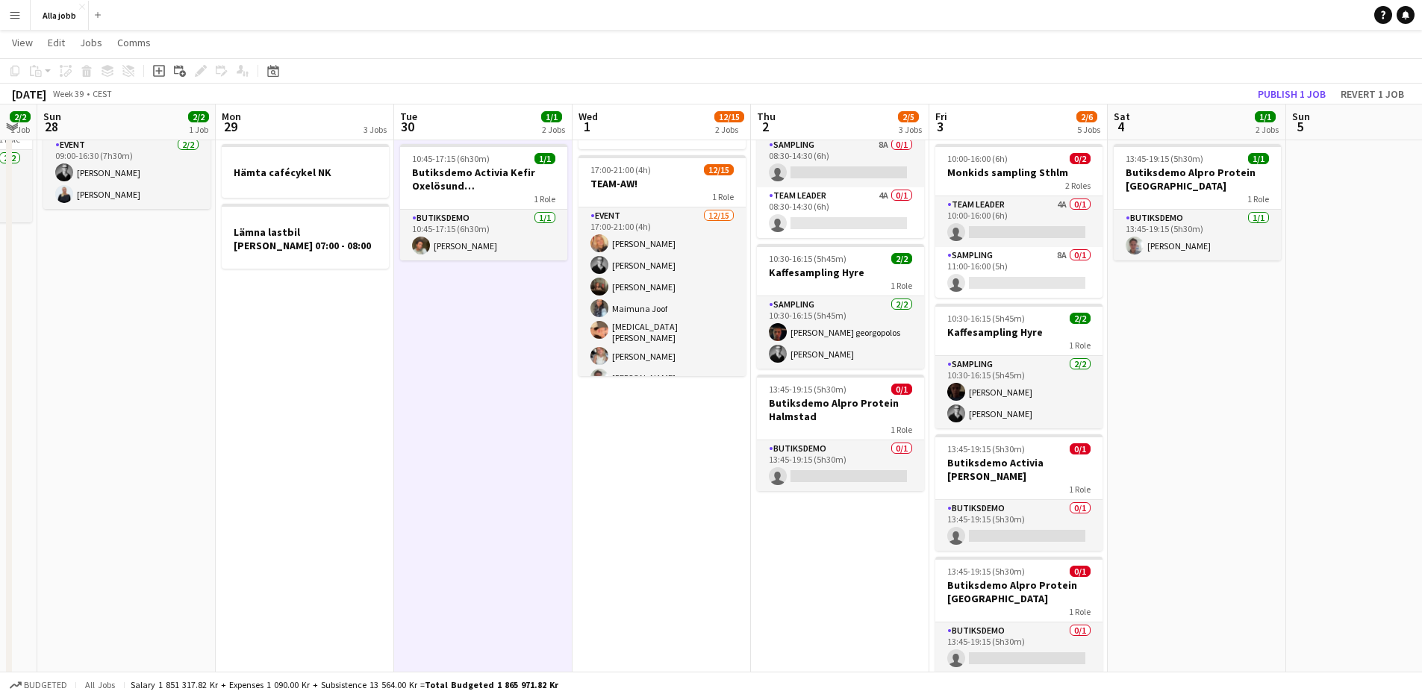
click at [690, 501] on app-date-cell "Monkids lämnar profilkläder till kontoret 17:00-21:00 (4h) 12/15 TEAM-AW! 1 Rol…" at bounding box center [662, 463] width 178 height 771
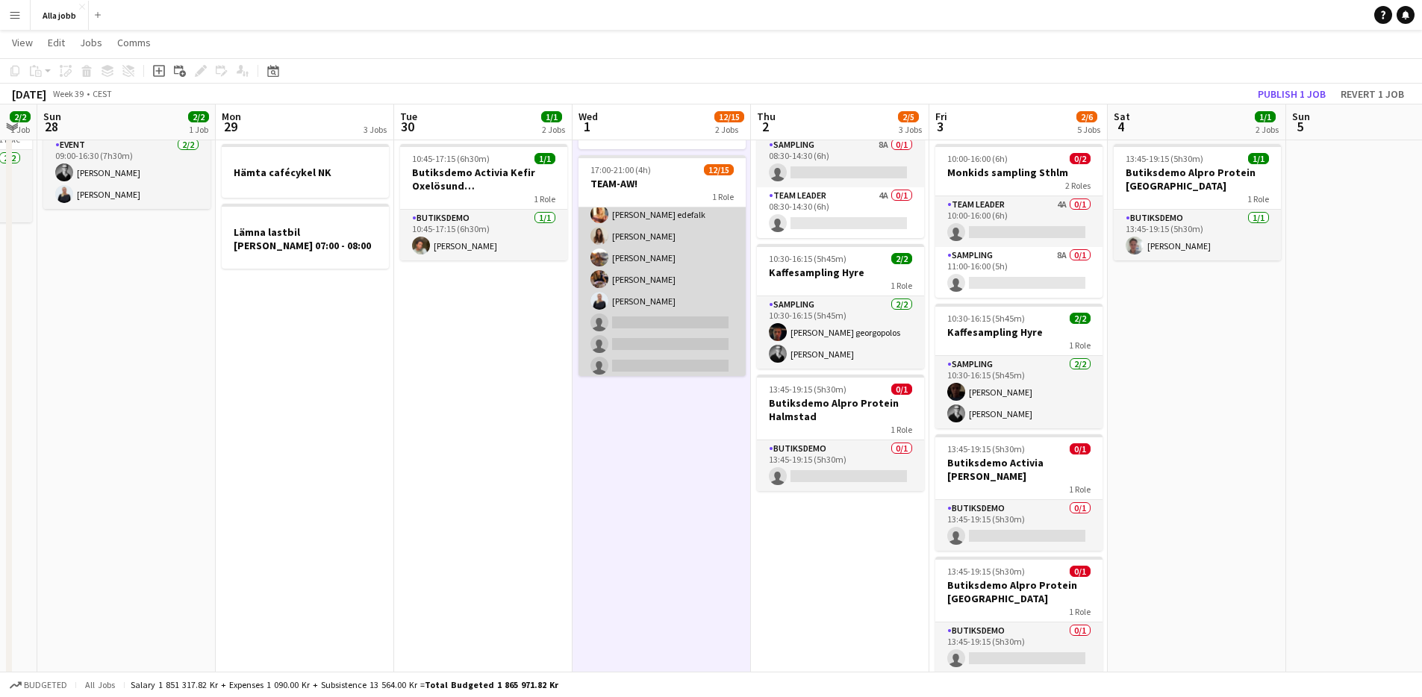
scroll to position [92, 0]
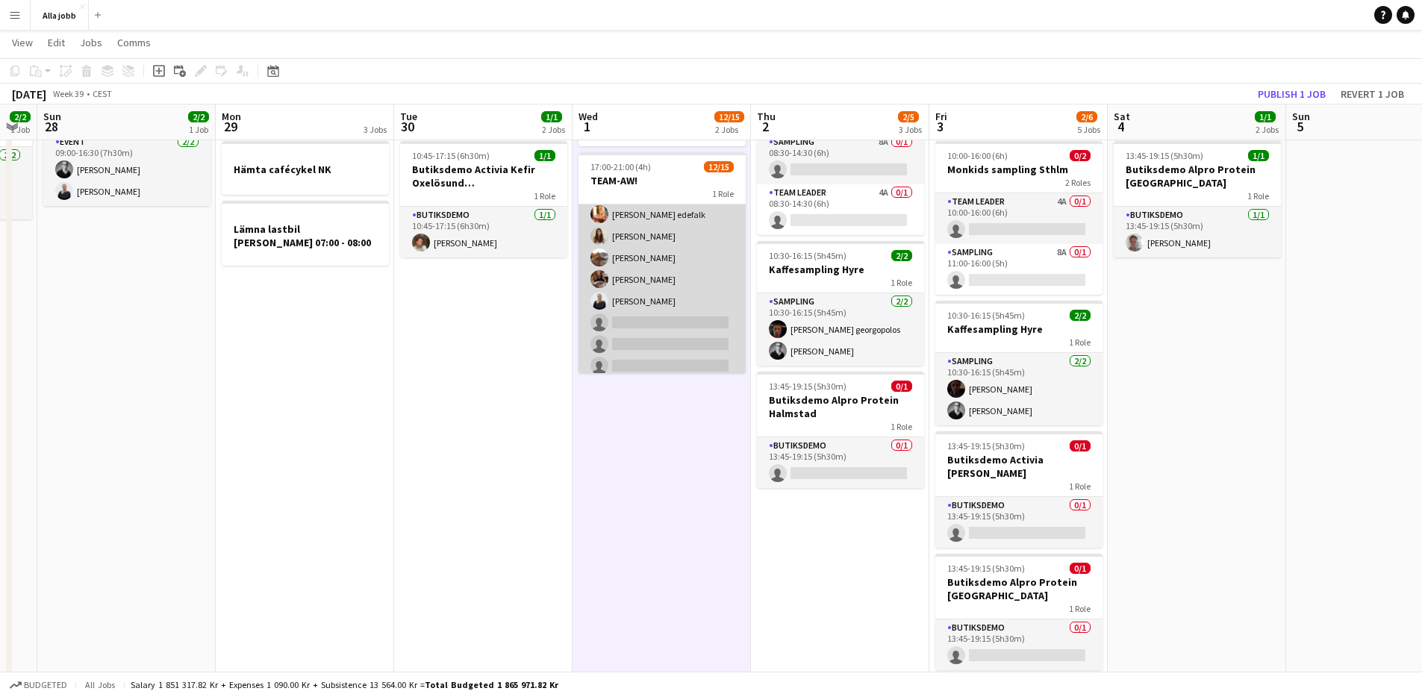
click at [627, 298] on app-card-role "Event [DATE] 17:00-21:00 (4h) [PERSON_NAME] [PERSON_NAME] [PERSON_NAME] [PERSON…" at bounding box center [661, 201] width 167 height 358
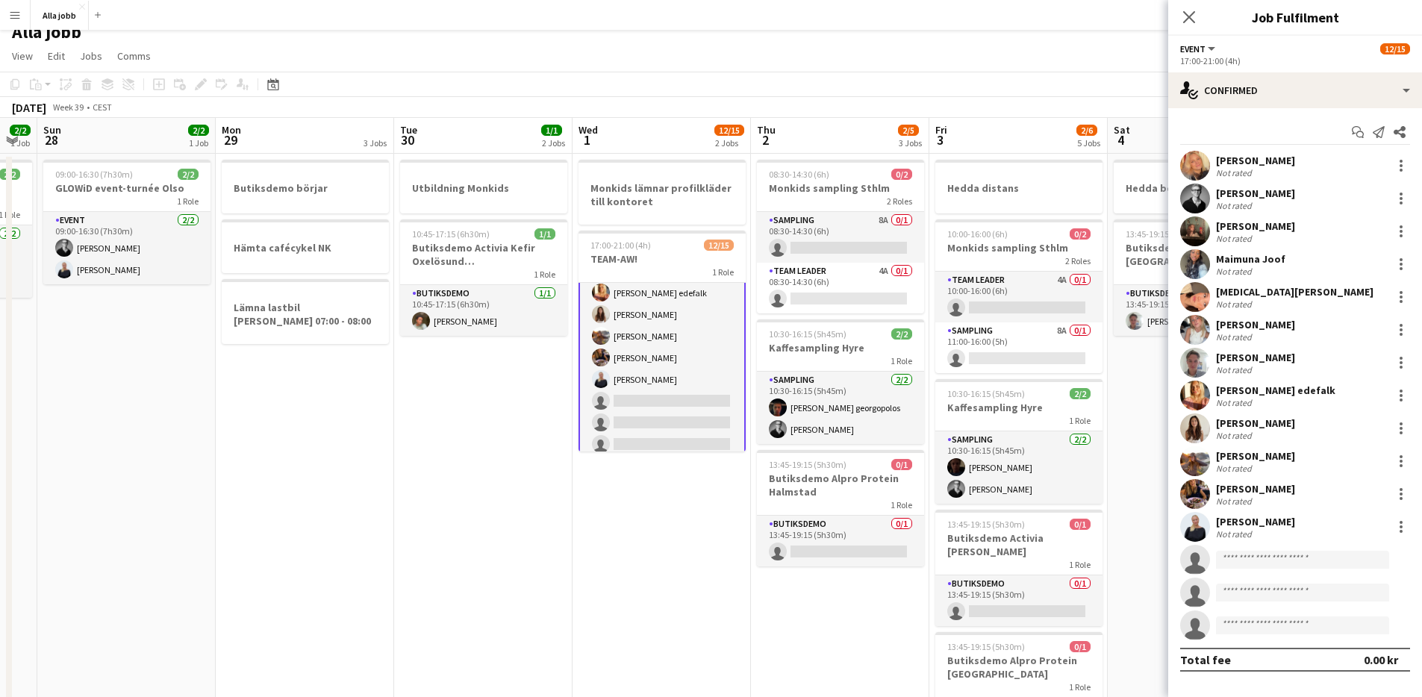
scroll to position [0, 0]
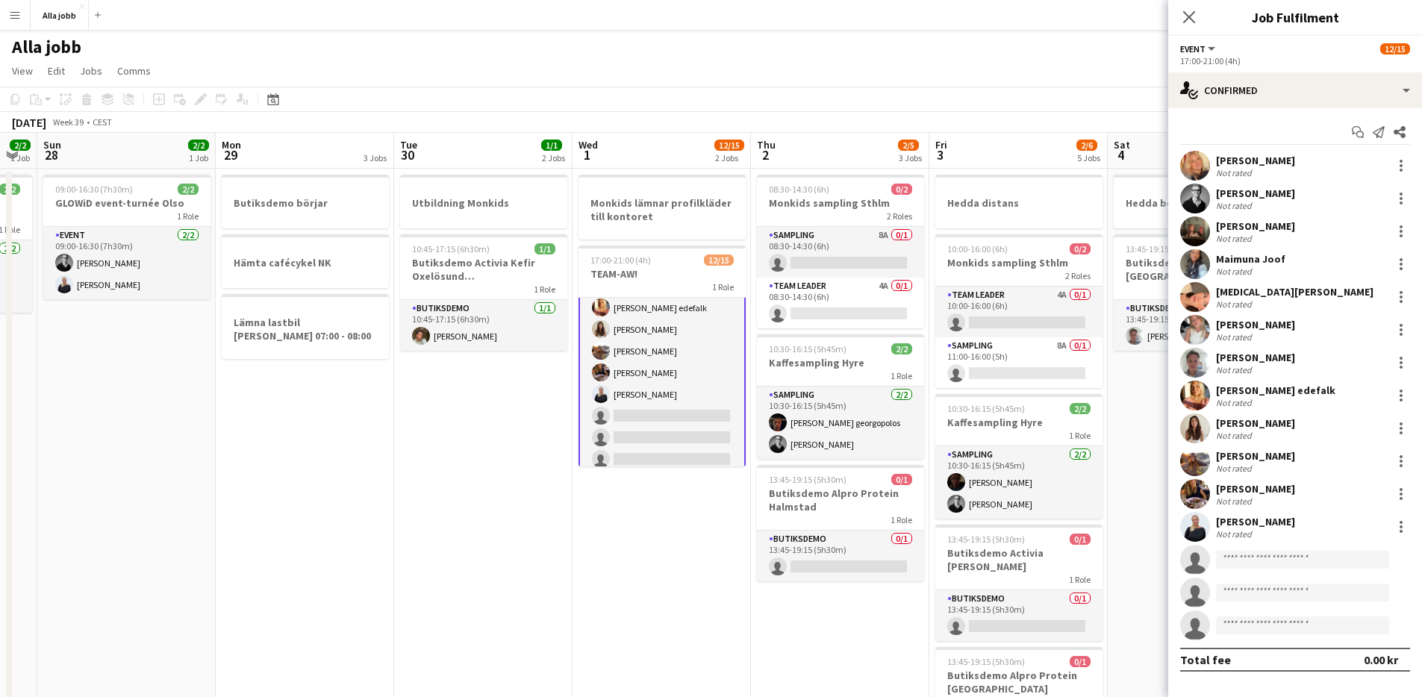
click at [471, 520] on app-date-cell "Utbildning Monkids 10:45-17:15 (6h30m) 1/1 Butiksdemo Activia Kefir Oxelösund (…" at bounding box center [483, 554] width 178 height 771
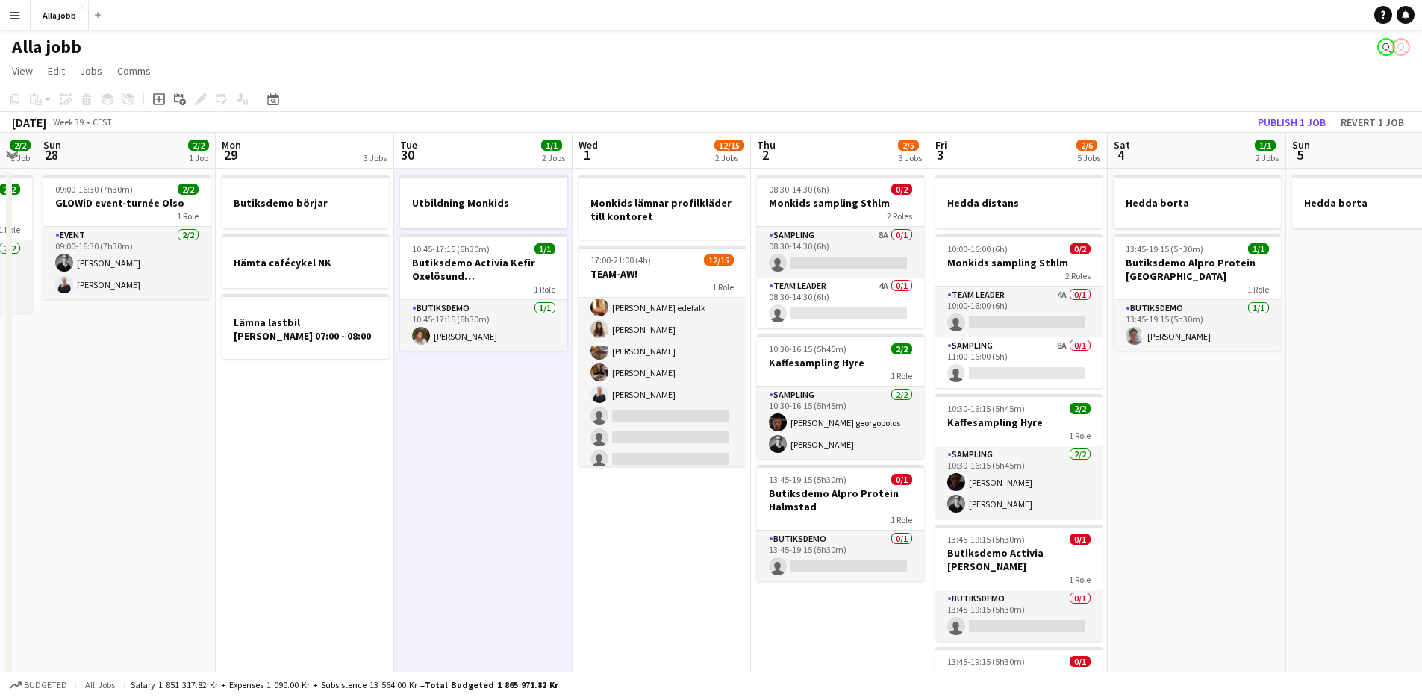
click at [643, 526] on app-date-cell "Monkids lämnar profilkläder till kontoret 17:00-21:00 (4h) 12/15 TEAM-AW! 1 Rol…" at bounding box center [662, 554] width 178 height 771
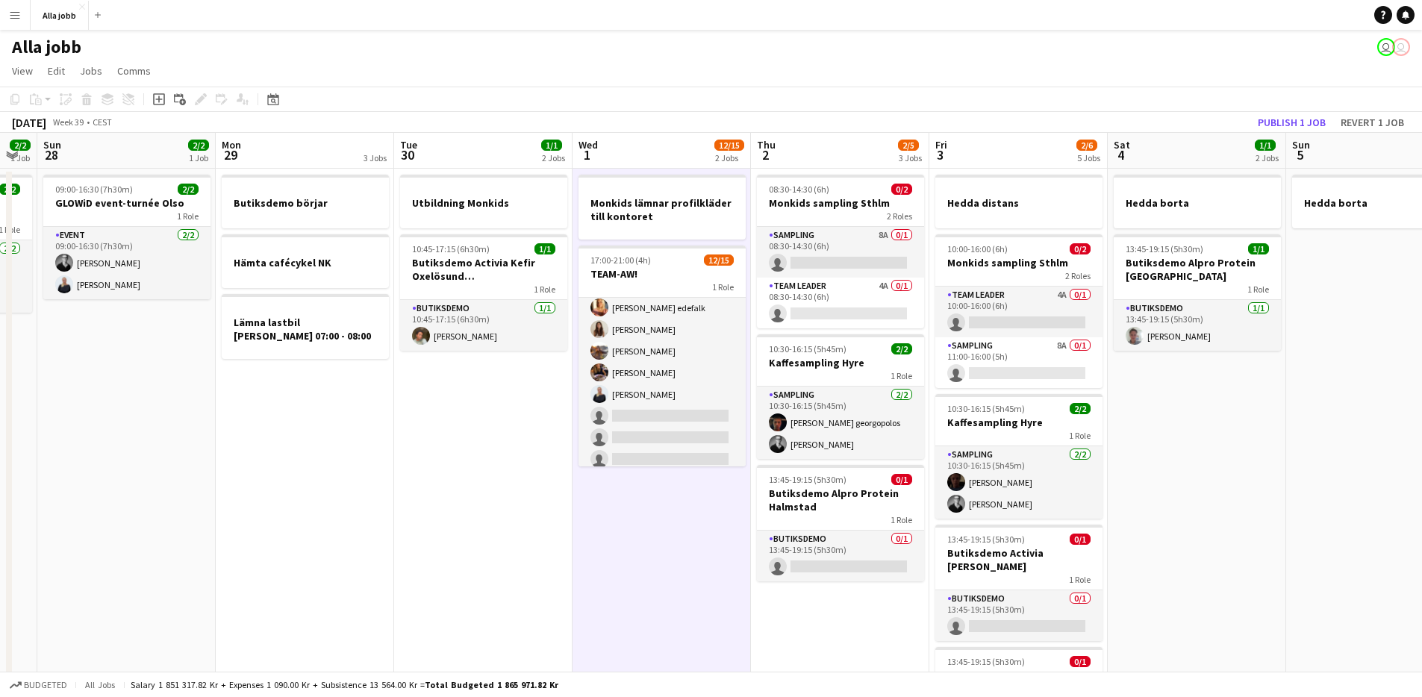
click at [487, 482] on app-date-cell "Utbildning Monkids 10:45-17:15 (6h30m) 1/1 Butiksdemo Activia Kefir Oxelösund (…" at bounding box center [483, 554] width 178 height 771
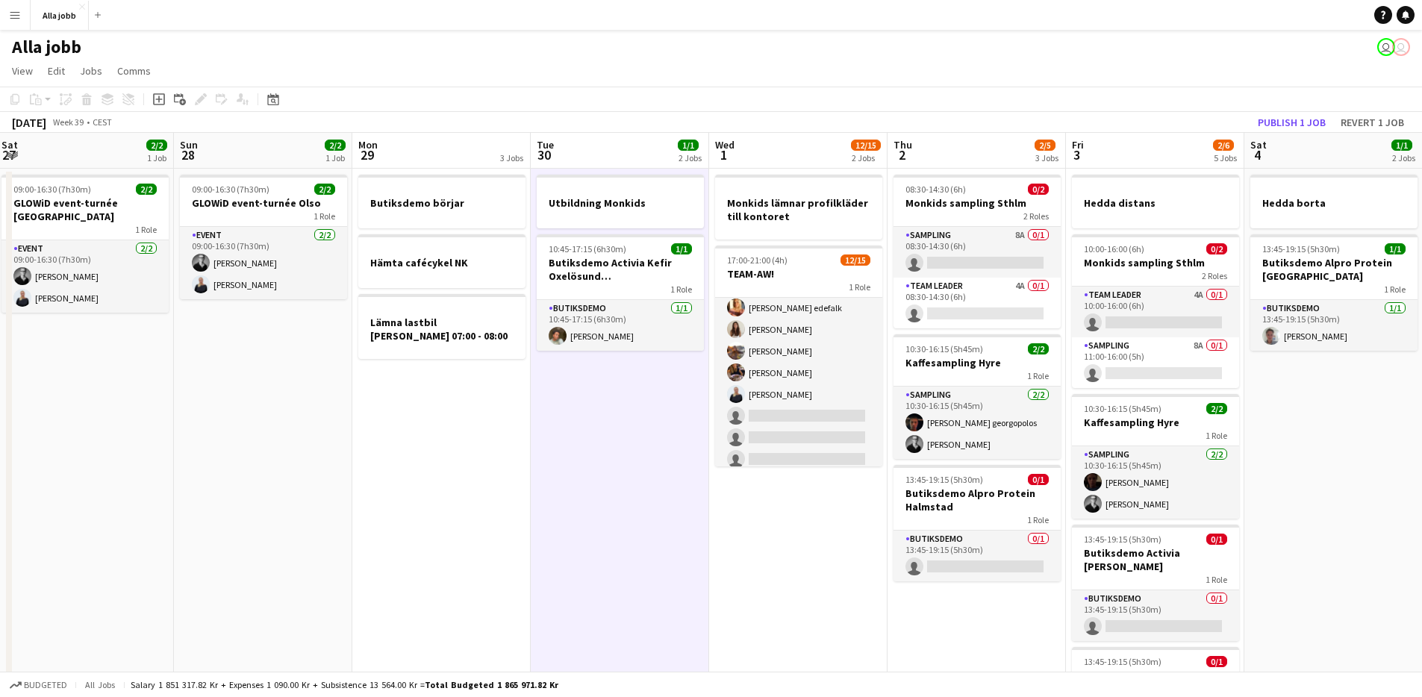
drag, startPoint x: 428, startPoint y: 419, endPoint x: 784, endPoint y: 419, distance: 356.0
click at [802, 419] on app-calendar-viewport "Thu 25 6/6 4 Jobs Fri 26 5/5 5 Jobs Sat 27 2/2 1 Job Sun 28 2/2 1 Job Mon 29 3 …" at bounding box center [711, 536] width 1422 height 807
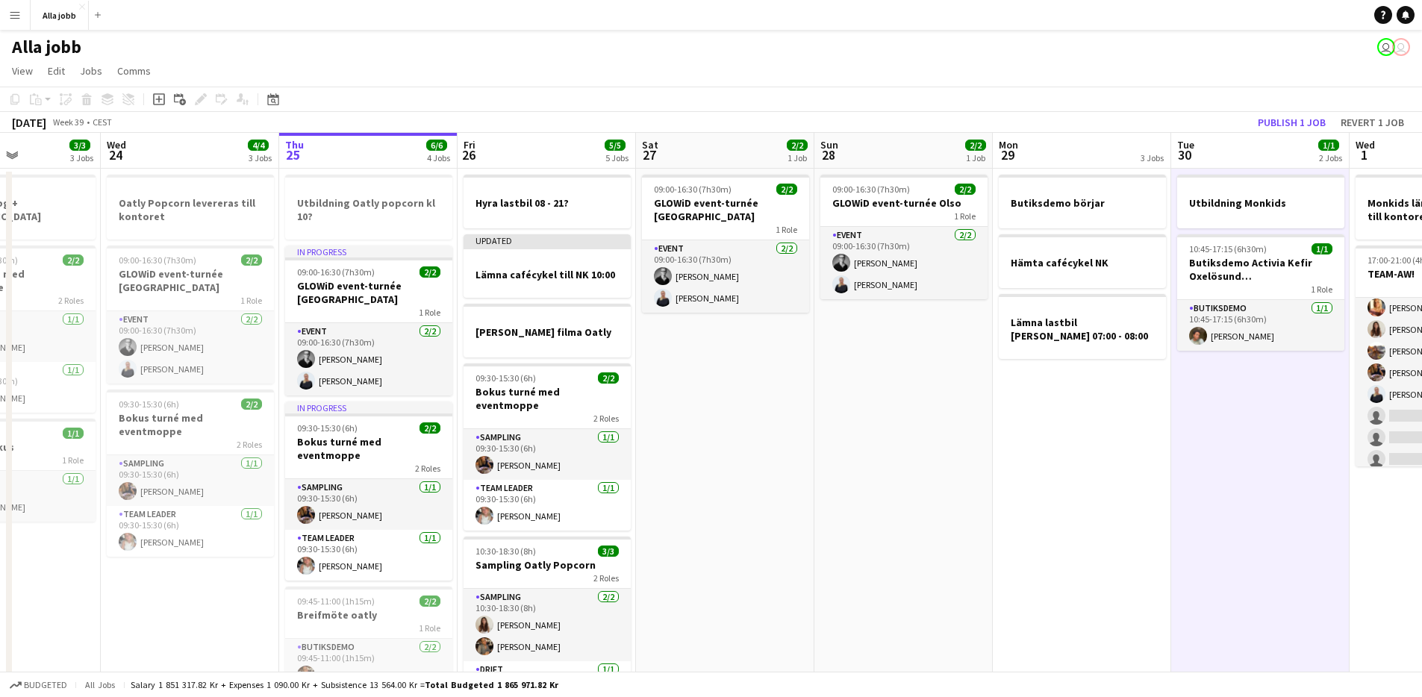
drag, startPoint x: 557, startPoint y: 459, endPoint x: 1105, endPoint y: 519, distance: 551.9
click at [1106, 520] on app-calendar-viewport "Sun 21 1 Job Mon 22 2/2 3 Jobs Tue 23 3/3 3 Jobs Wed 24 4/4 3 Jobs Thu 25 6/6 4…" at bounding box center [711, 536] width 1422 height 807
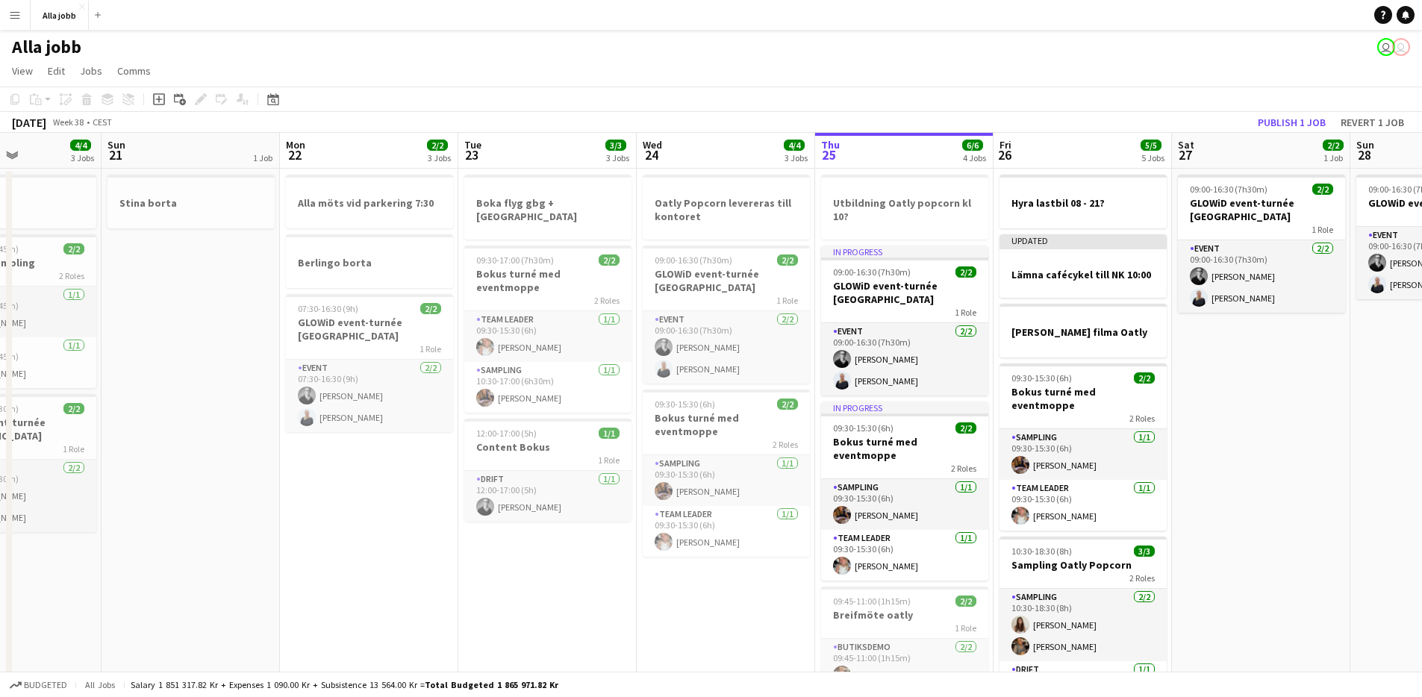
scroll to position [0, 364]
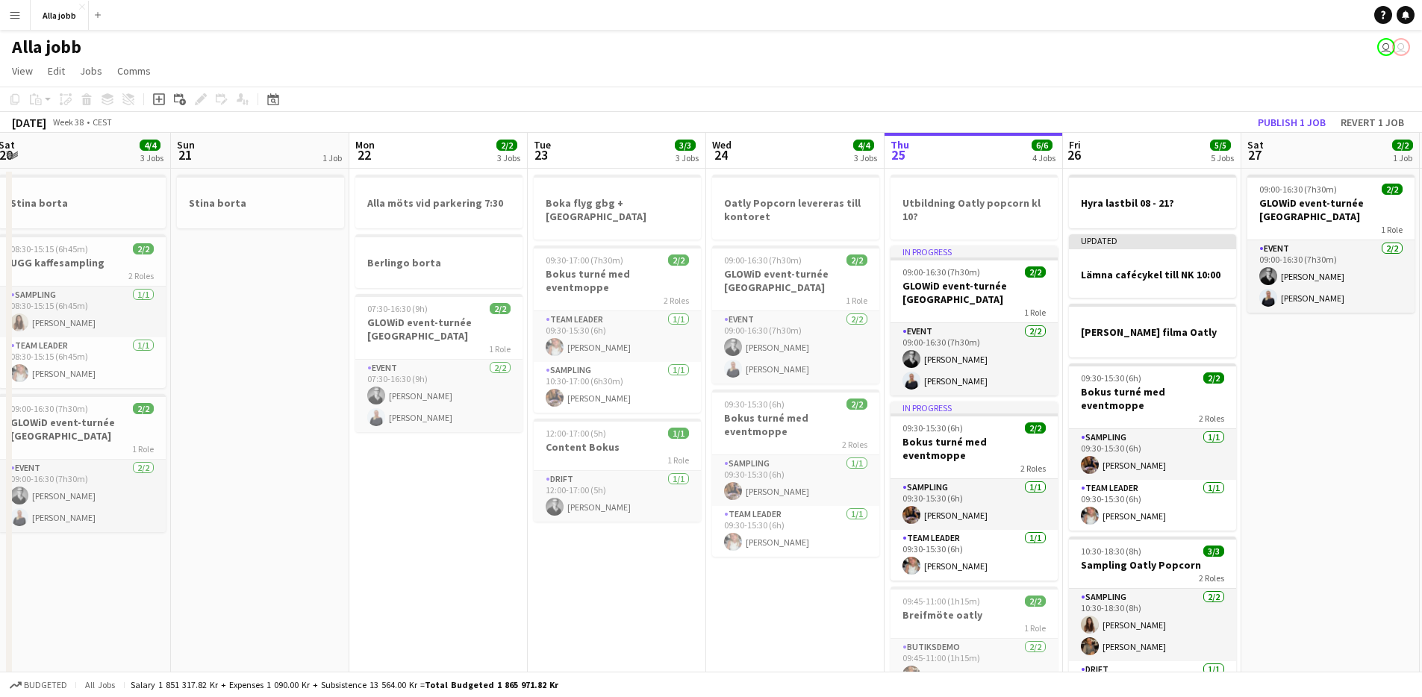
drag, startPoint x: 533, startPoint y: 539, endPoint x: 958, endPoint y: 502, distance: 427.0
click at [960, 502] on app-calendar-viewport "Thu 18 Fri 19 4/4 5 Jobs Sat 20 4/4 3 Jobs Sun 21 1 Job Mon 22 2/2 3 Jobs Tue 2…" at bounding box center [711, 536] width 1422 height 807
click at [472, 507] on app-date-cell "Alla möts vid parkering 7:30 Berlingo borta 07:30-16:30 (9h) 2/2 GLOWiD event-t…" at bounding box center [438, 554] width 178 height 771
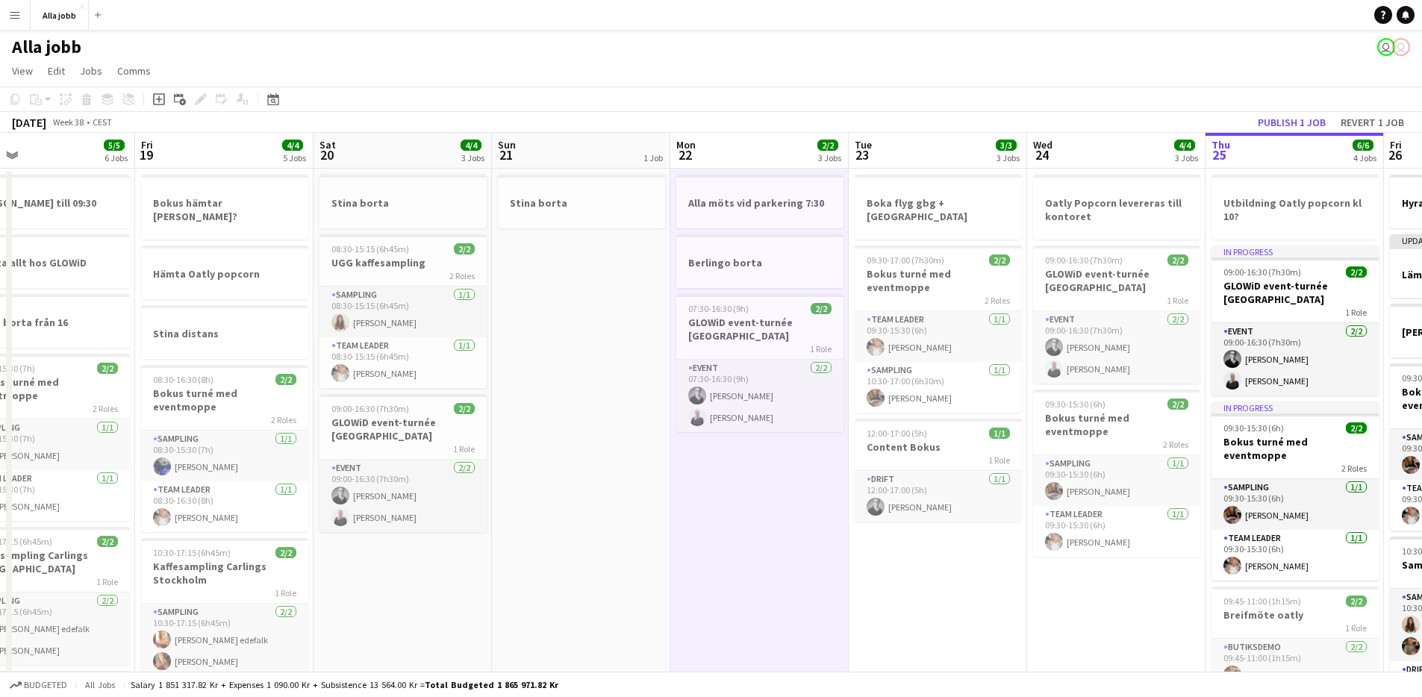
drag, startPoint x: 655, startPoint y: 497, endPoint x: 769, endPoint y: 504, distance: 113.7
click at [769, 504] on app-calendar-viewport "Tue 16 2/2 2 Jobs Wed 17 5/5 6 Jobs Thu 18 5/5 6 Jobs Fri 19 4/4 5 Jobs Sat 20 …" at bounding box center [711, 536] width 1422 height 807
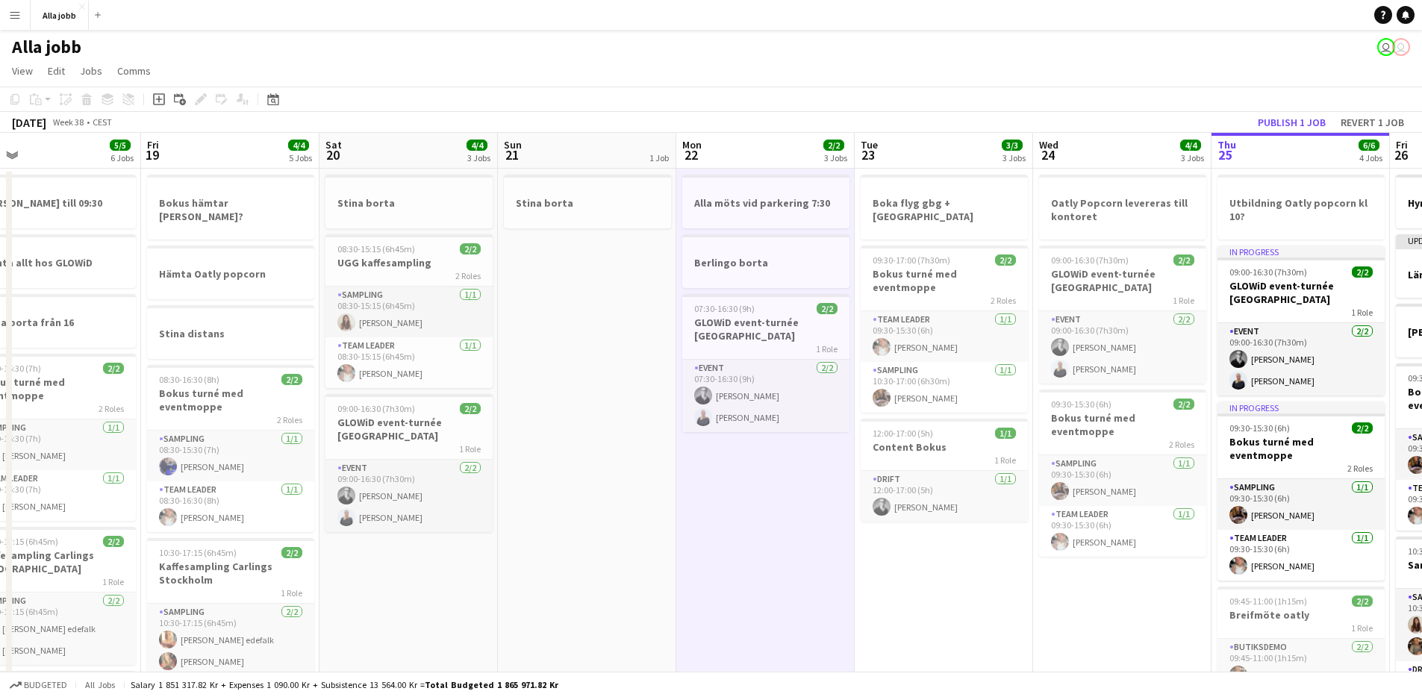
click at [710, 502] on app-date-cell "Alla möts vid parkering 7:30 Berlingo borta 07:30-16:30 (9h) 2/2 GLOWiD event-t…" at bounding box center [765, 554] width 178 height 771
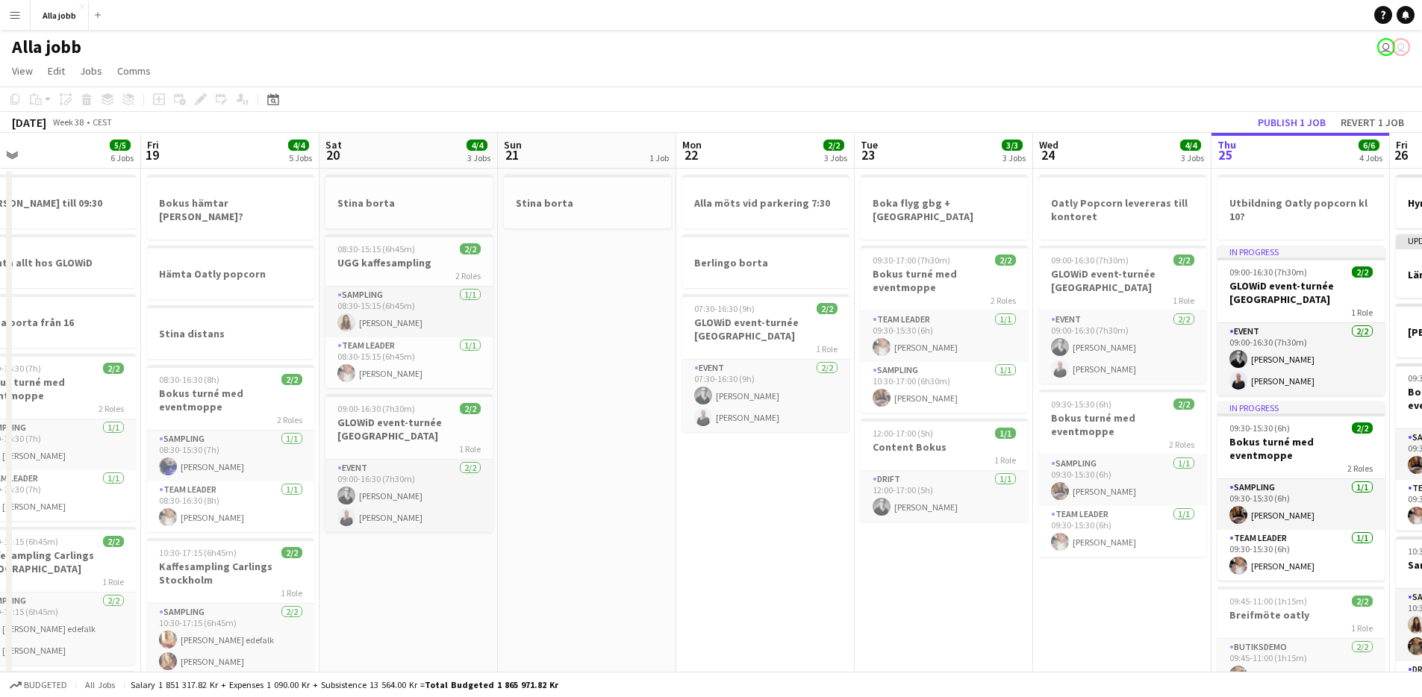
scroll to position [0, 388]
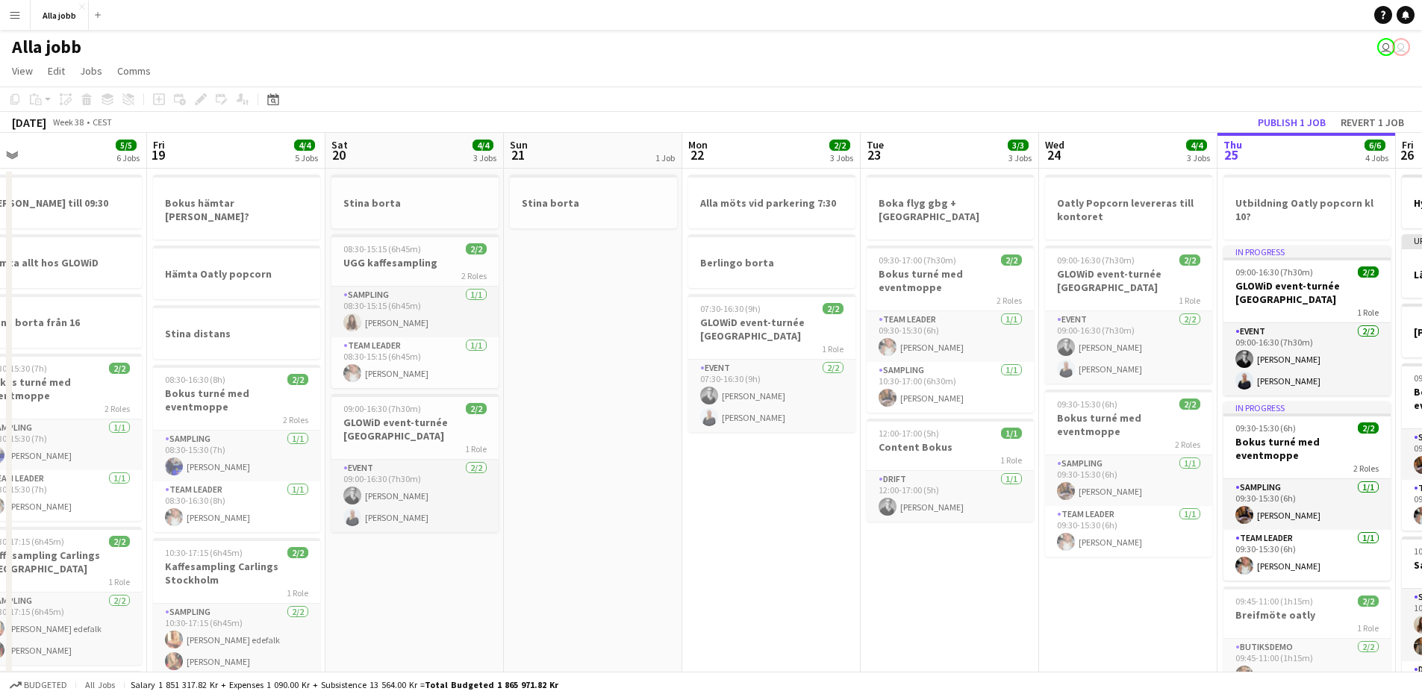
drag, startPoint x: 748, startPoint y: 494, endPoint x: 859, endPoint y: 496, distance: 111.2
click at [861, 495] on app-calendar-viewport "Tue 16 2/2 2 Jobs Wed 17 5/5 6 Jobs Thu 18 5/5 6 Jobs Fri 19 4/4 5 Jobs Sat 20 …" at bounding box center [711, 536] width 1422 height 807
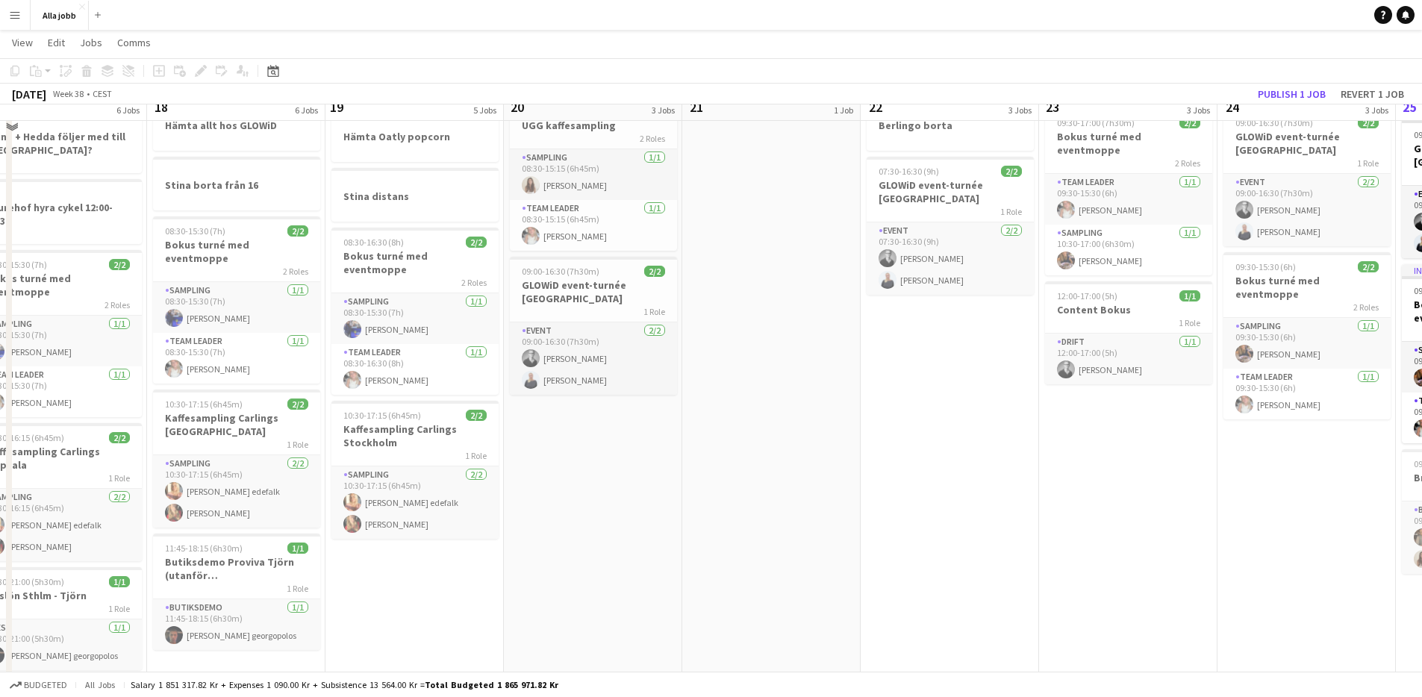
scroll to position [212, 0]
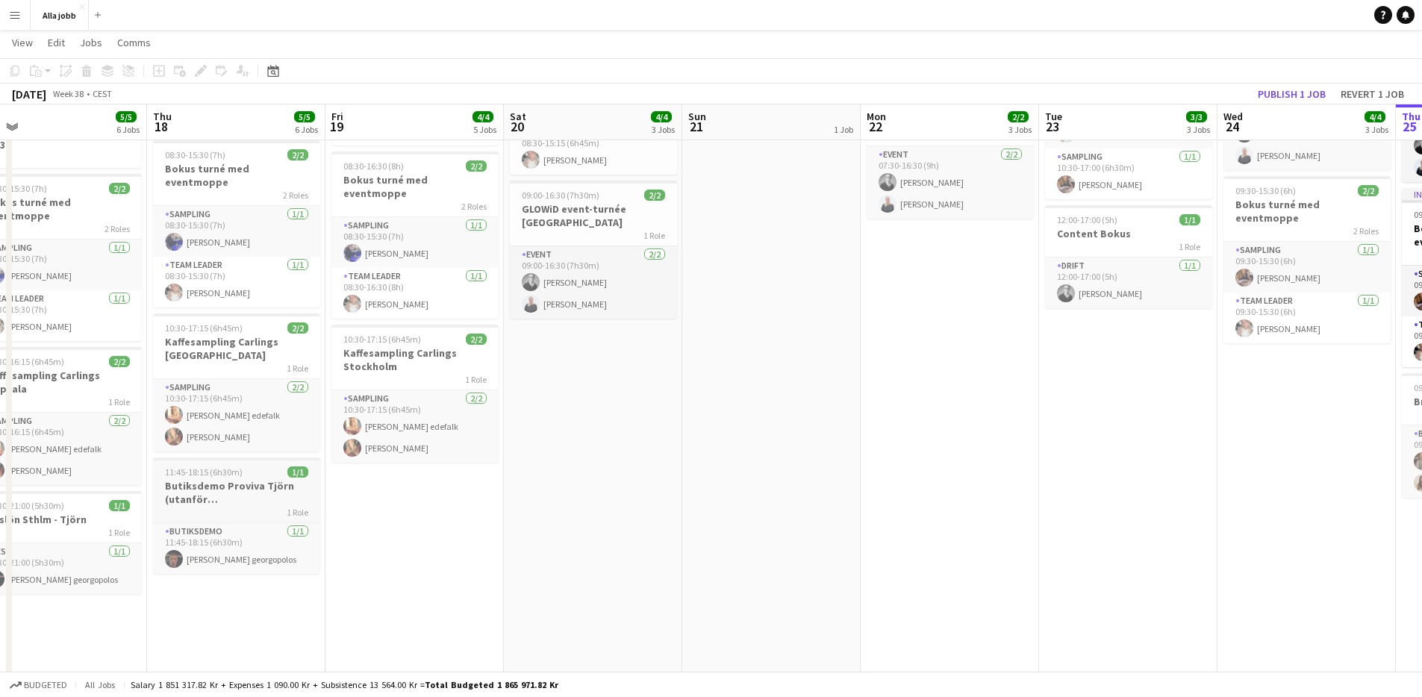
click at [258, 483] on h3 "Butiksdemo Proviva Tjörn (utanför [GEOGRAPHIC_DATA])" at bounding box center [236, 492] width 167 height 27
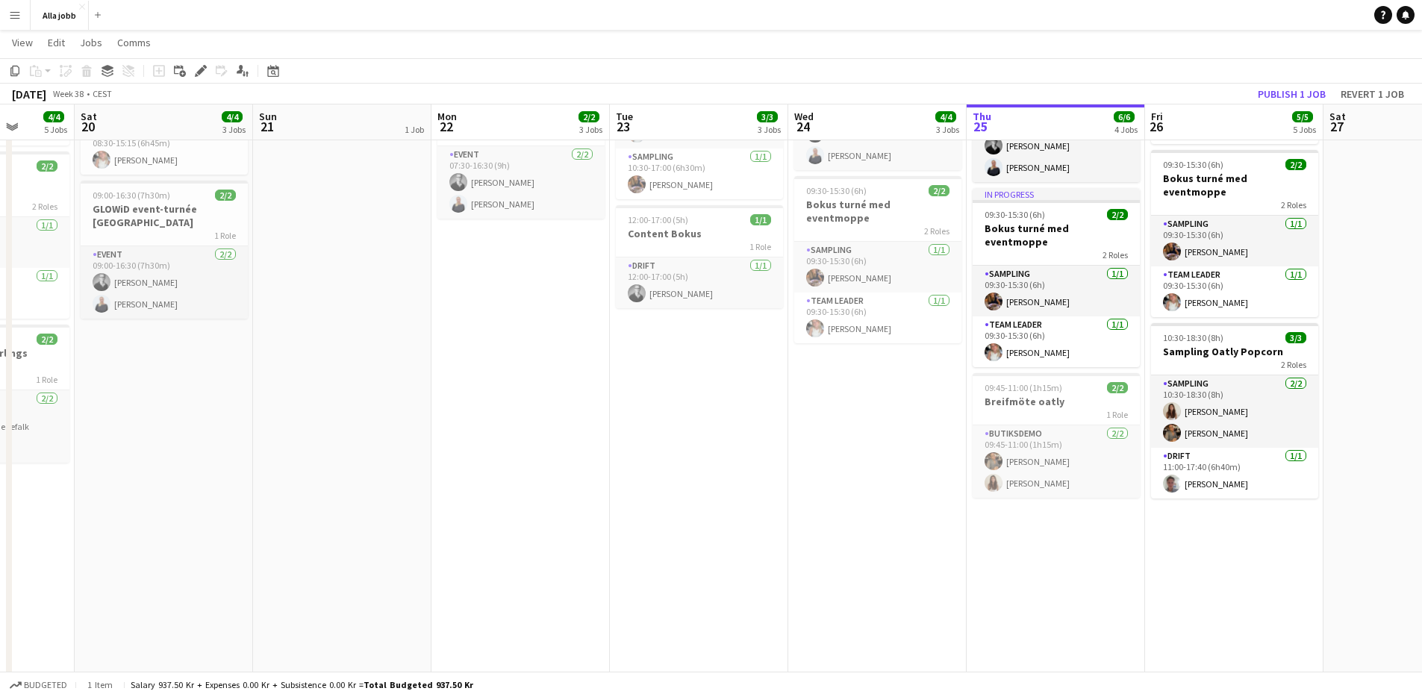
drag, startPoint x: 353, startPoint y: 463, endPoint x: 810, endPoint y: 481, distance: 457.2
click at [241, 461] on app-calendar-viewport "Wed 17 5/5 6 Jobs Thu 18 5/5 6 Jobs Fri 19 4/4 5 Jobs Sat 20 4/4 3 Jobs Sun 21 …" at bounding box center [711, 286] width 1422 height 880
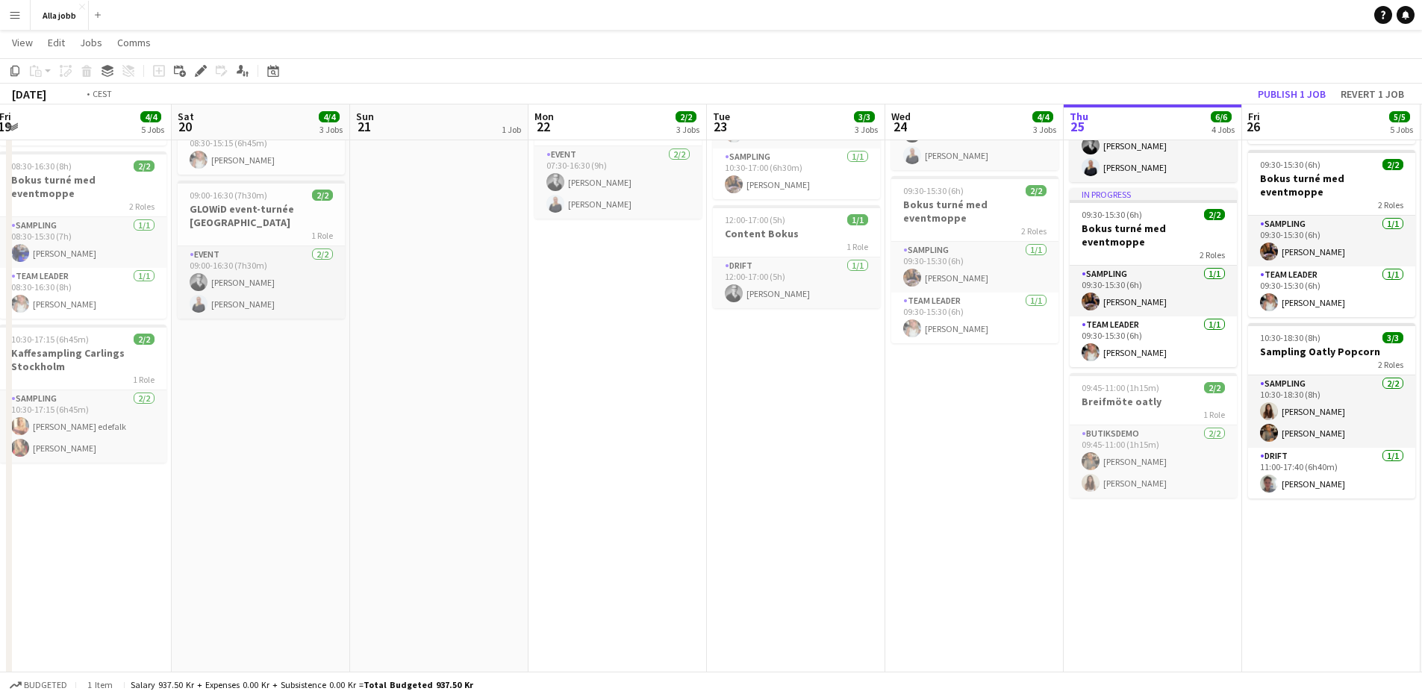
drag, startPoint x: 1012, startPoint y: 487, endPoint x: 146, endPoint y: 413, distance: 869.1
click at [146, 413] on app-calendar-viewport "Wed 17 5/5 6 Jobs Thu 18 5/5 6 Jobs Fri 19 4/4 5 Jobs Sat 20 4/4 3 Jobs Sun 21 …" at bounding box center [711, 286] width 1422 height 880
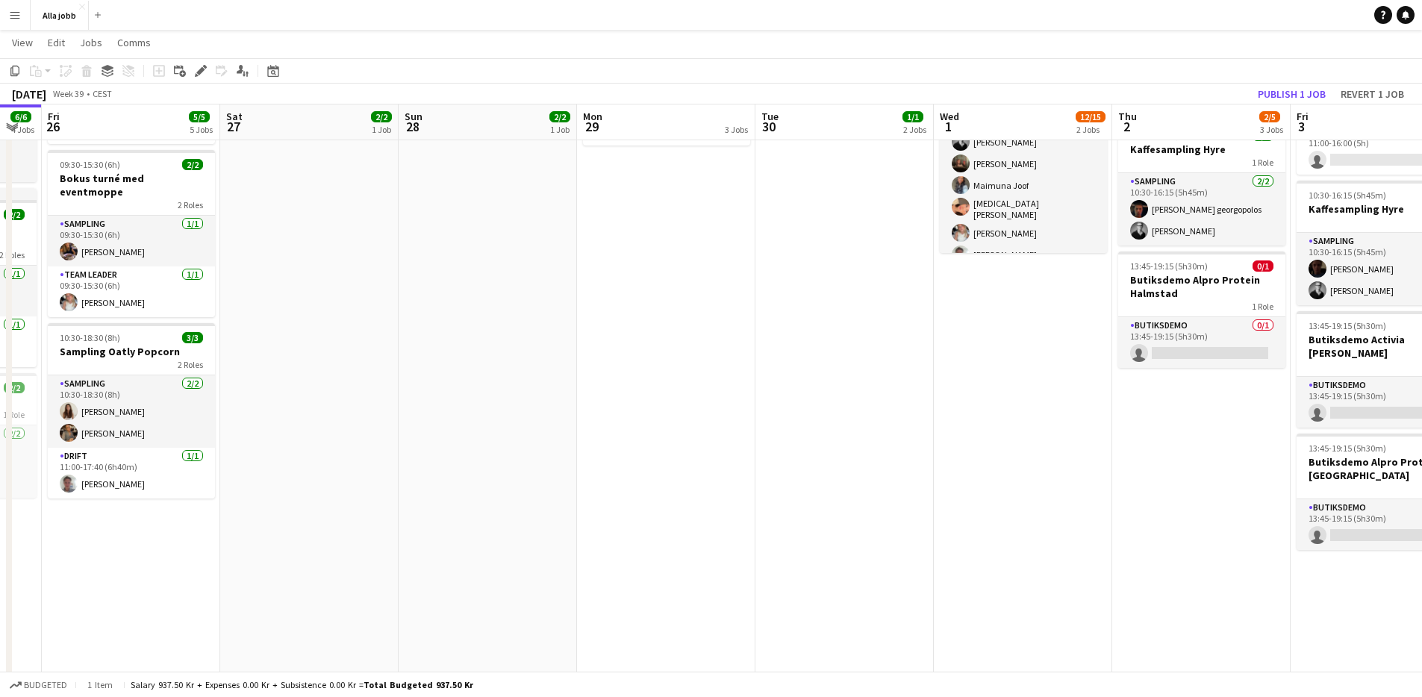
drag, startPoint x: 811, startPoint y: 408, endPoint x: 234, endPoint y: 401, distance: 576.3
click at [195, 409] on app-calendar-viewport "Tue 23 3/3 3 Jobs Wed 24 4/4 3 Jobs Thu 25 6/6 4 Jobs Fri 26 5/5 5 Jobs Sat 27 …" at bounding box center [711, 286] width 1422 height 880
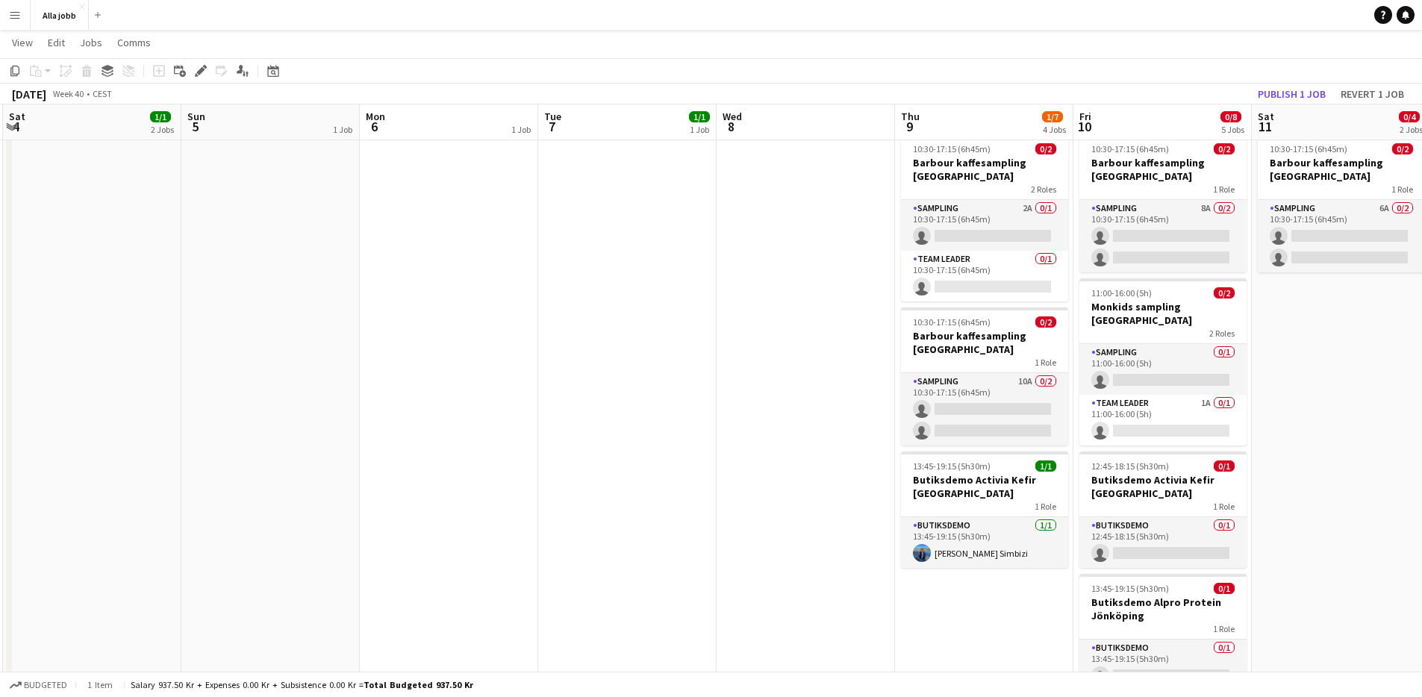
drag, startPoint x: 1097, startPoint y: 411, endPoint x: 204, endPoint y: 385, distance: 893.8
click at [170, 391] on app-calendar-viewport "Wed 1 12/15 2 Jobs Thu 2 2/5 3 Jobs Fri 3 2/6 5 Jobs Sat 4 1/1 2 Jobs Sun 5 1 J…" at bounding box center [711, 286] width 1422 height 880
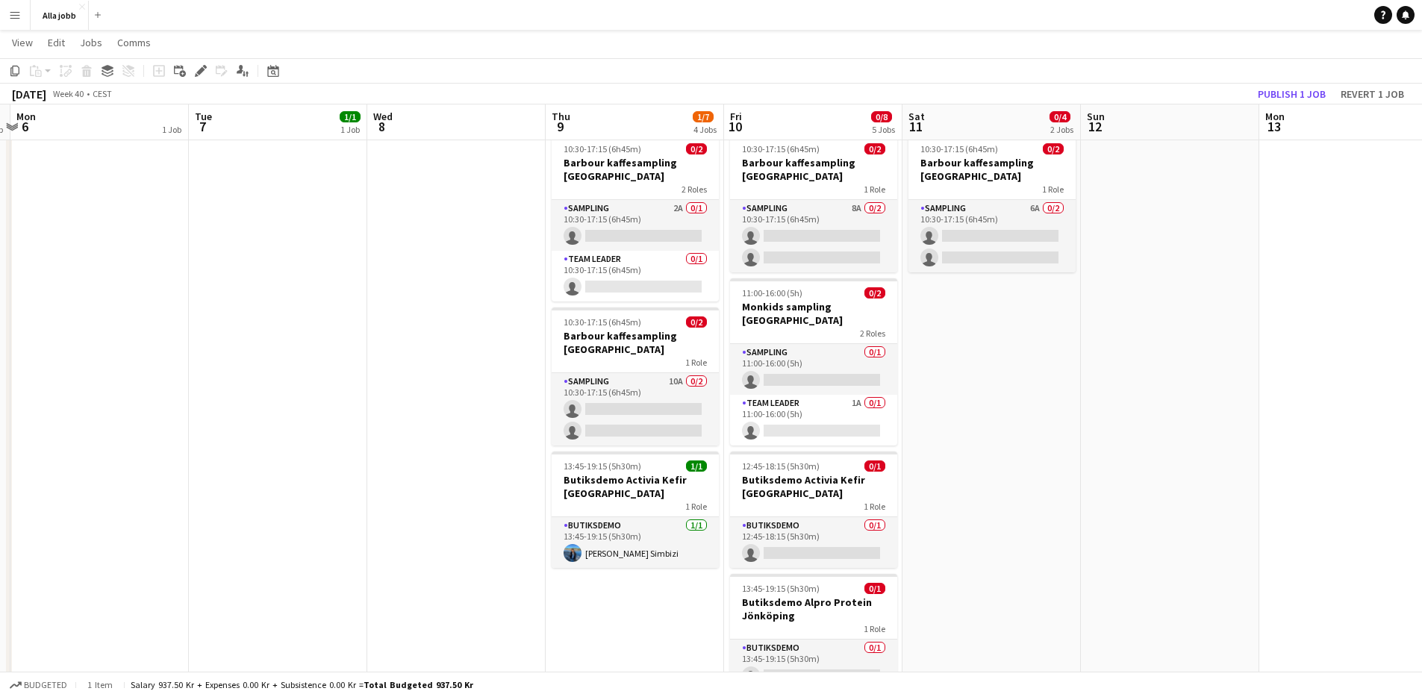
drag, startPoint x: 571, startPoint y: 338, endPoint x: 265, endPoint y: 375, distance: 308.3
click at [255, 381] on app-calendar-viewport "Fri 3 2/6 5 Jobs Sat 4 1/1 2 Jobs Sun 5 1 Job Mon 6 1 Job Tue 7 1/1 1 Job Wed 8…" at bounding box center [711, 286] width 1422 height 880
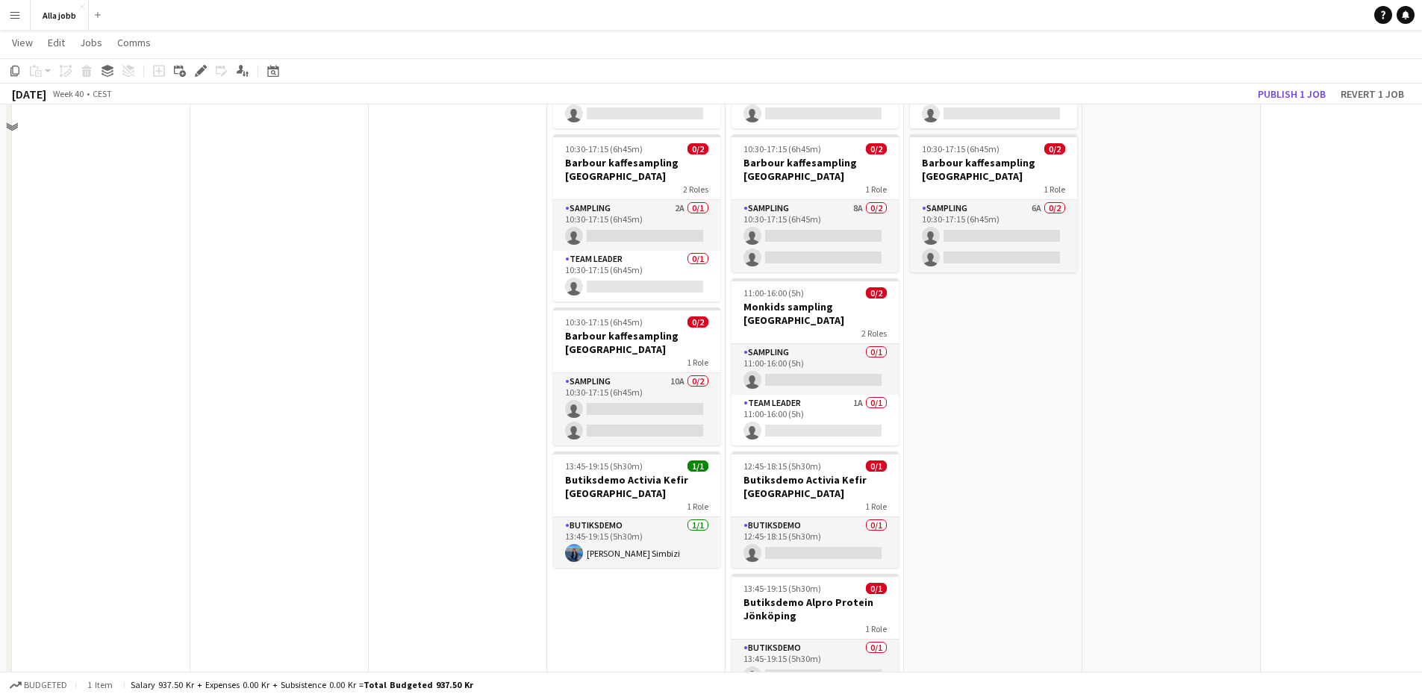
scroll to position [0, 0]
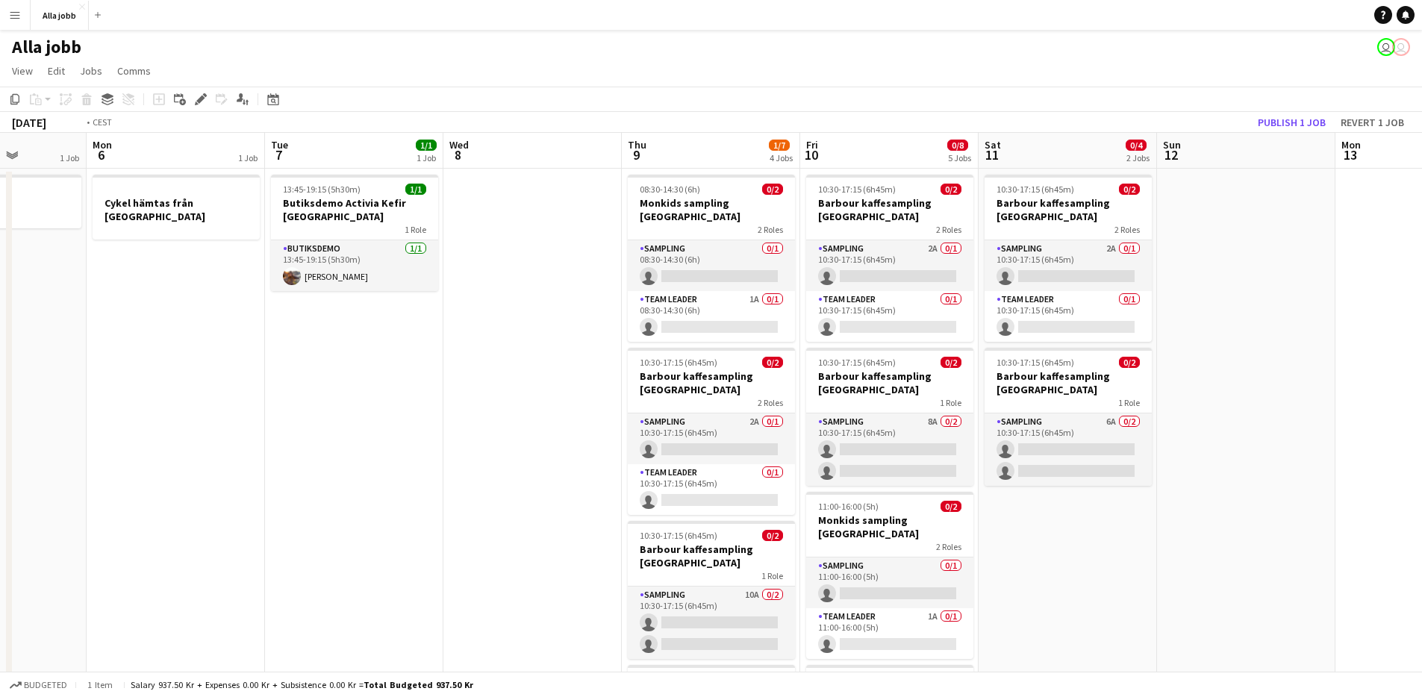
drag, startPoint x: 1324, startPoint y: 548, endPoint x: 1182, endPoint y: 526, distance: 143.5
click at [1183, 528] on app-calendar-viewport "Fri 3 2/6 5 Jobs Sat 4 1/1 2 Jobs Sun 5 1 Job Mon 6 1 Job Tue 7 1/1 1 Job Wed 8…" at bounding box center [711, 536] width 1422 height 807
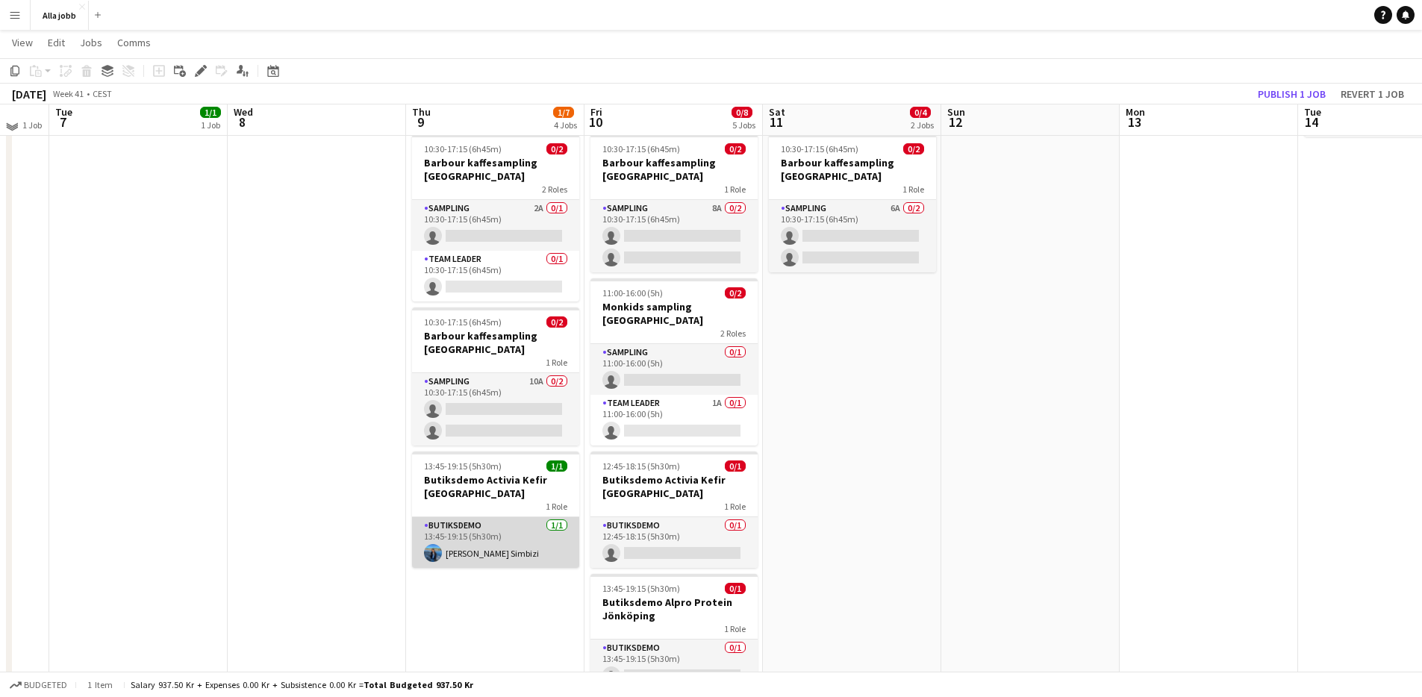
scroll to position [266, 0]
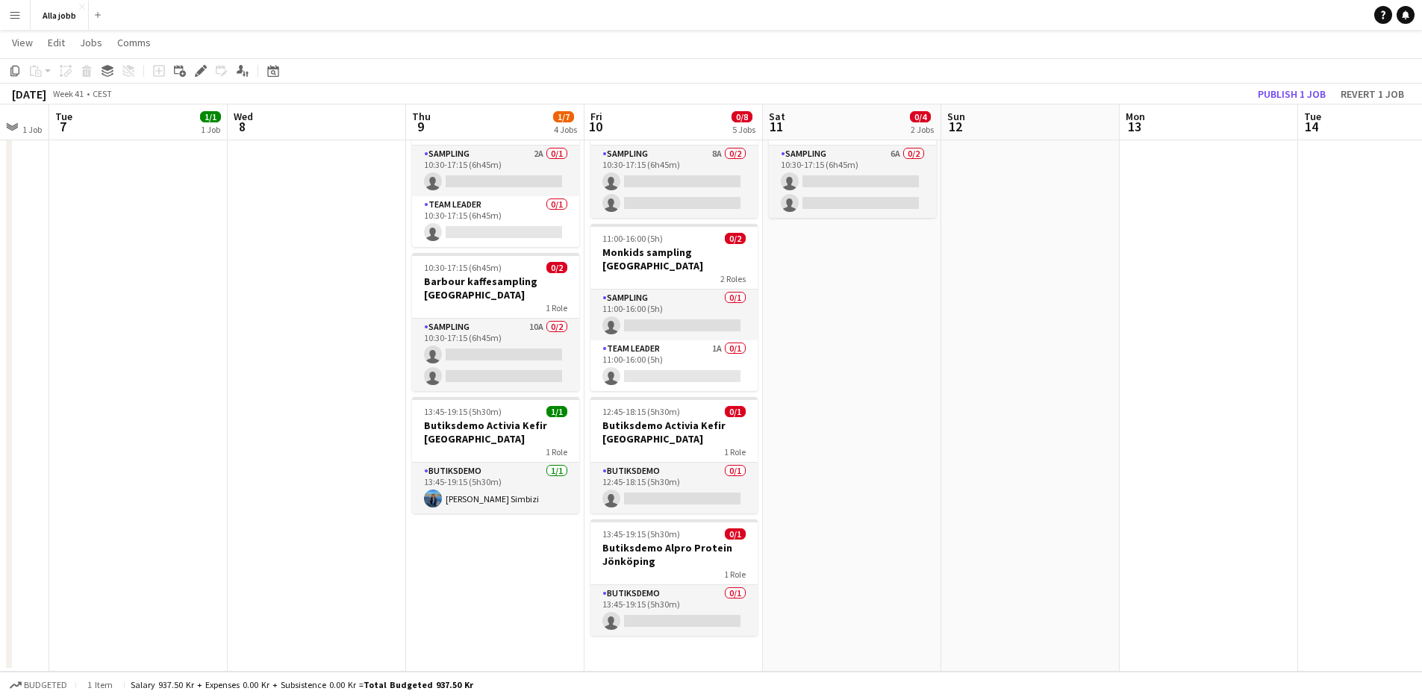
click at [514, 534] on app-date-cell "08:30-14:30 (6h) 0/2 Monkids sampling Göteborg 2 Roles Sampling 0/1 08:30-14:30…" at bounding box center [495, 286] width 178 height 771
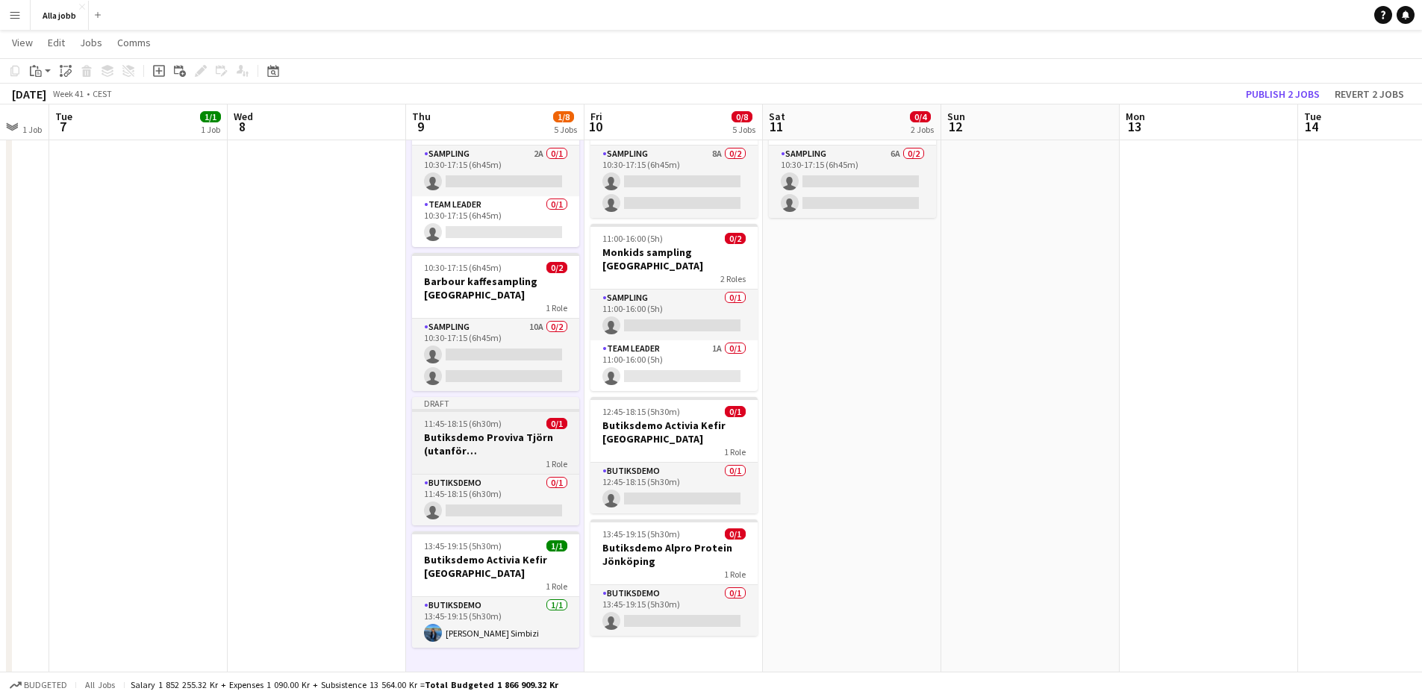
click at [502, 431] on h3 "Butiksdemo Proviva Tjörn (utanför [GEOGRAPHIC_DATA])" at bounding box center [495, 444] width 167 height 27
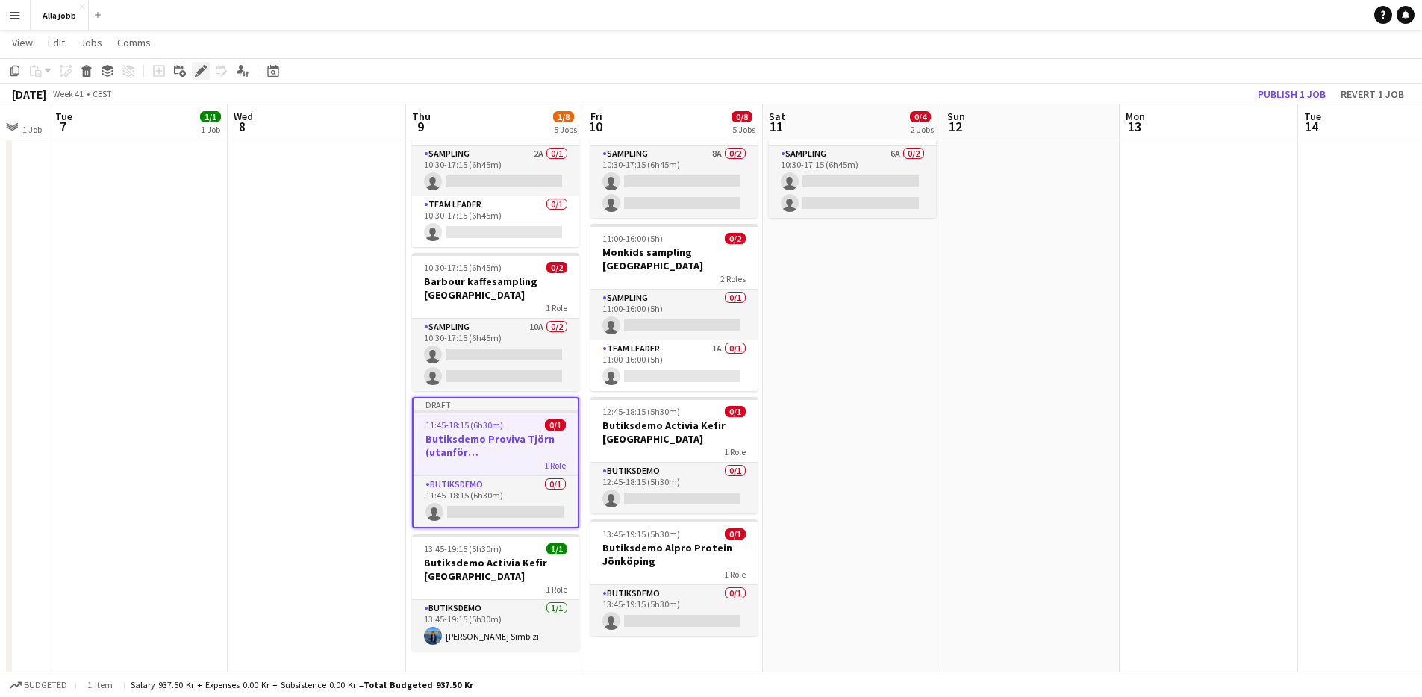
click at [195, 71] on icon "Edit" at bounding box center [201, 71] width 12 height 12
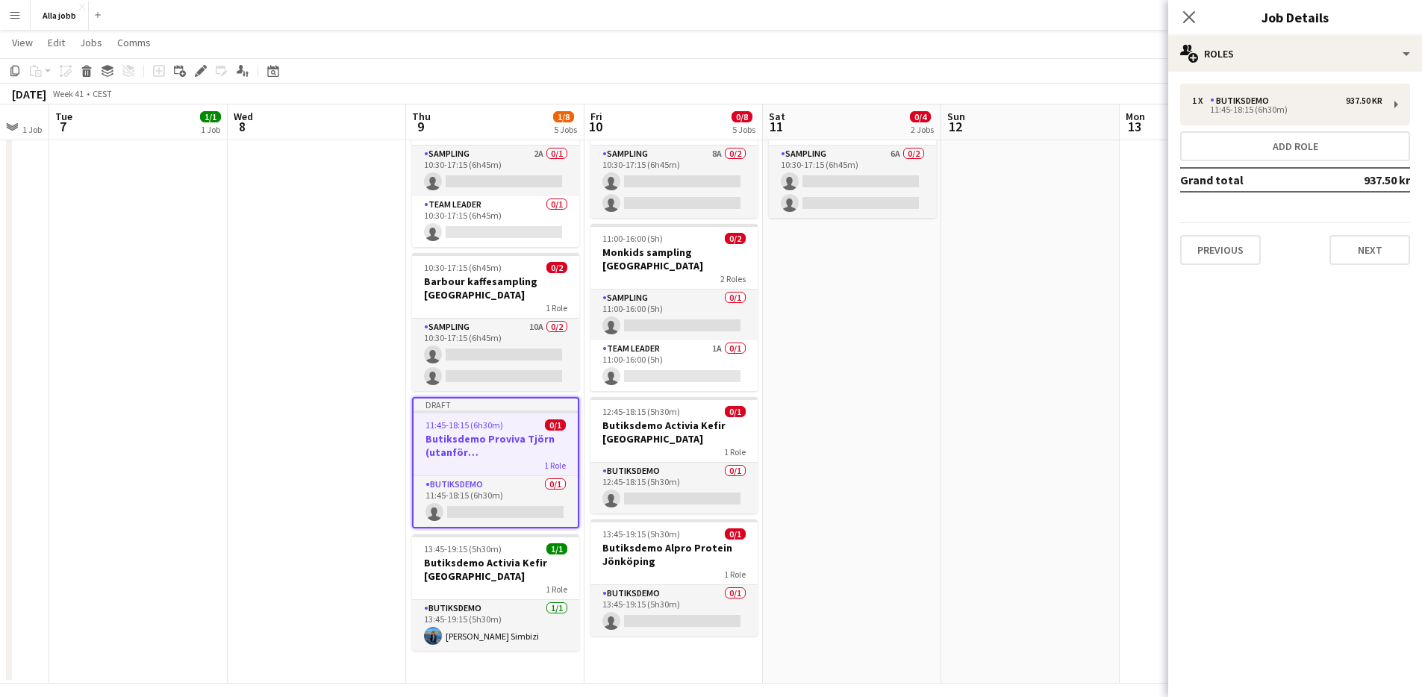
click at [1208, 270] on div "1 x Butiksdemo 937.50 kr 11:45-18:15 (6h30m) Add role Grand total 937.50 kr Pre…" at bounding box center [1295, 174] width 254 height 205
click at [1214, 256] on button "Previous" at bounding box center [1220, 250] width 81 height 30
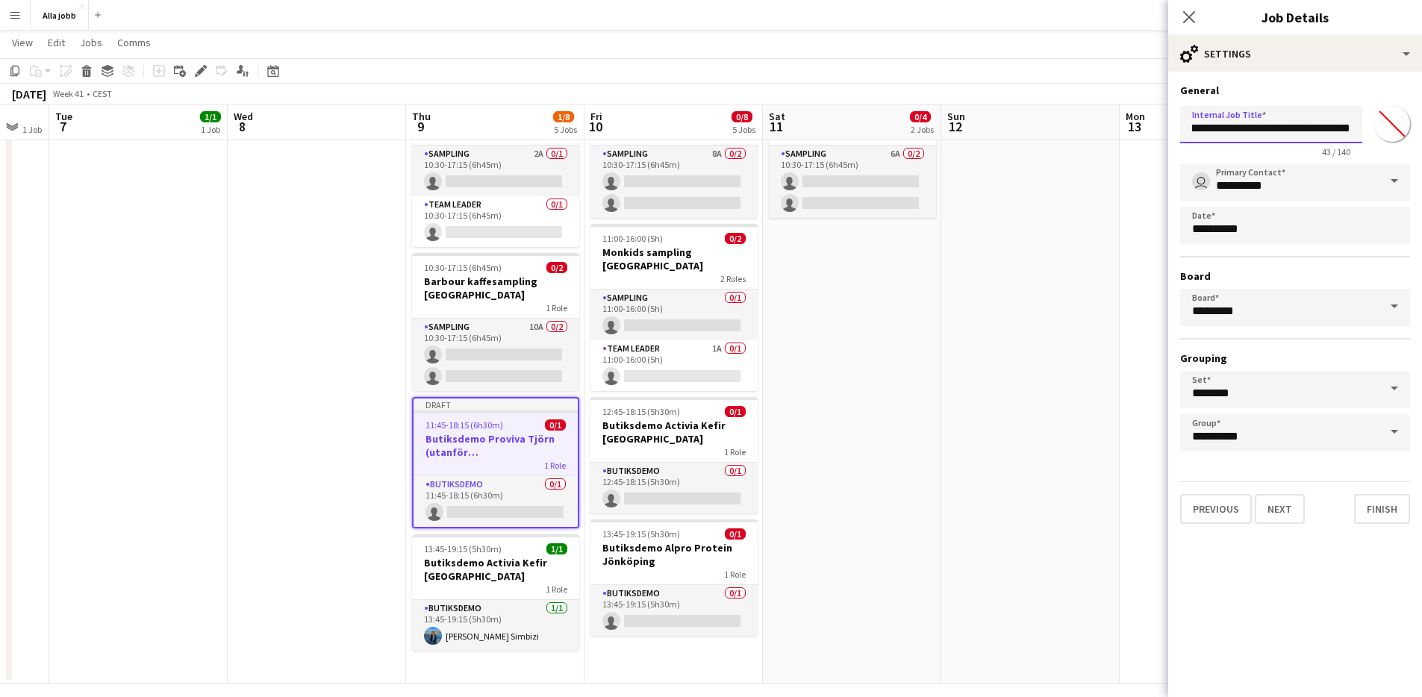
scroll to position [0, 66]
drag, startPoint x: 1296, startPoint y: 129, endPoint x: 1360, endPoint y: 130, distance: 64.2
click at [1360, 130] on input "**********" at bounding box center [1271, 124] width 182 height 37
type input "**********"
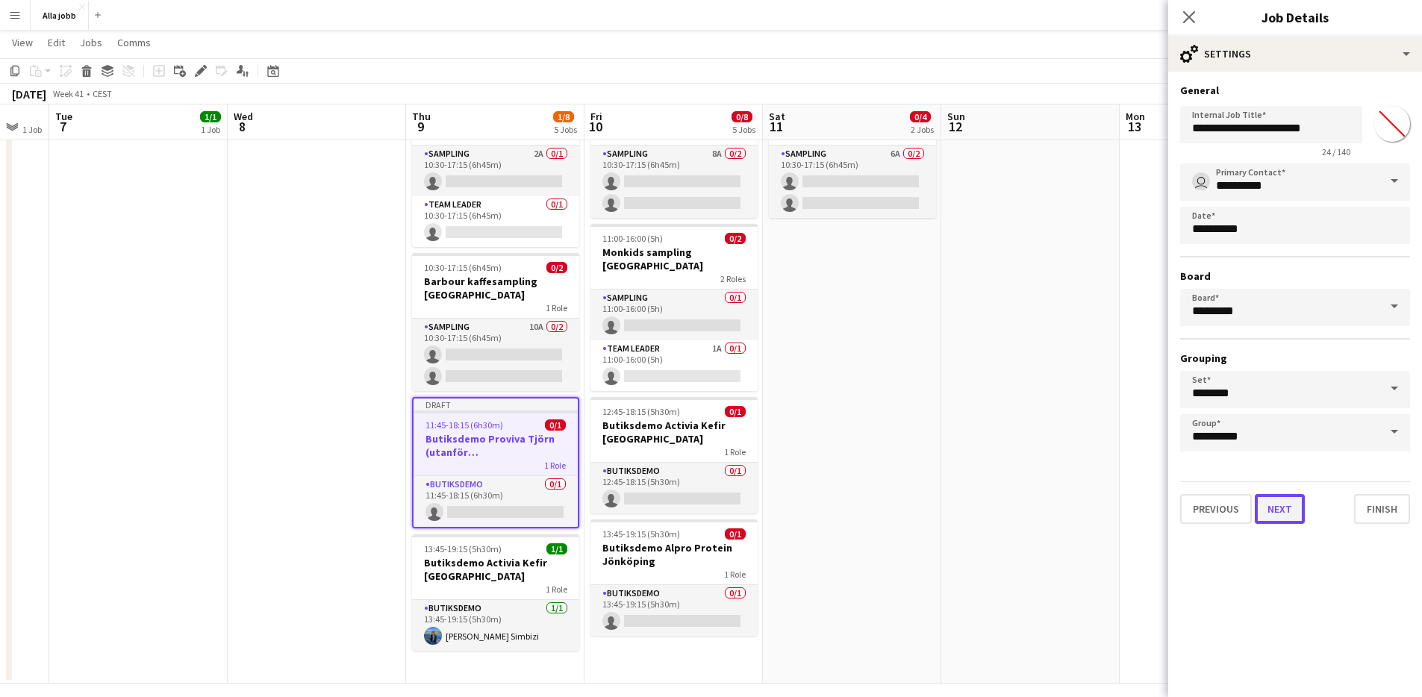
click at [1291, 510] on button "Next" at bounding box center [1280, 509] width 50 height 30
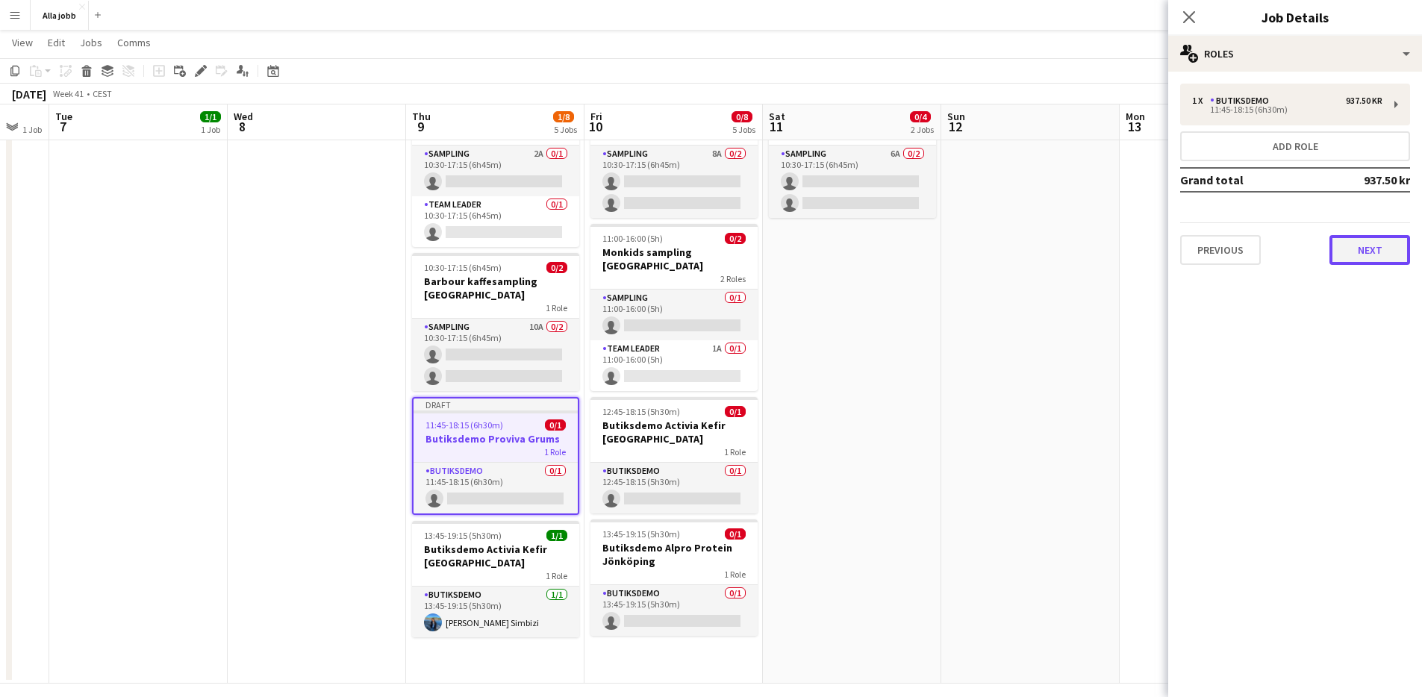
click at [1370, 255] on button "Next" at bounding box center [1369, 250] width 81 height 30
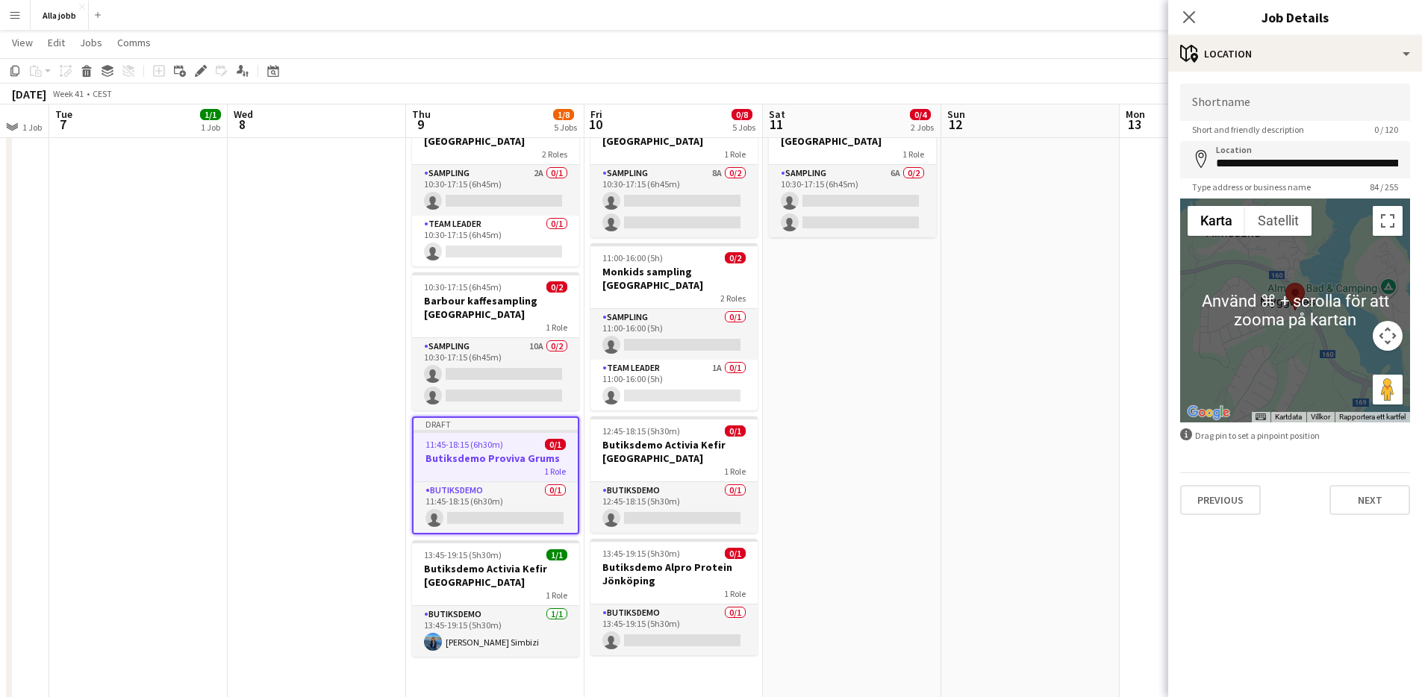
scroll to position [242, 0]
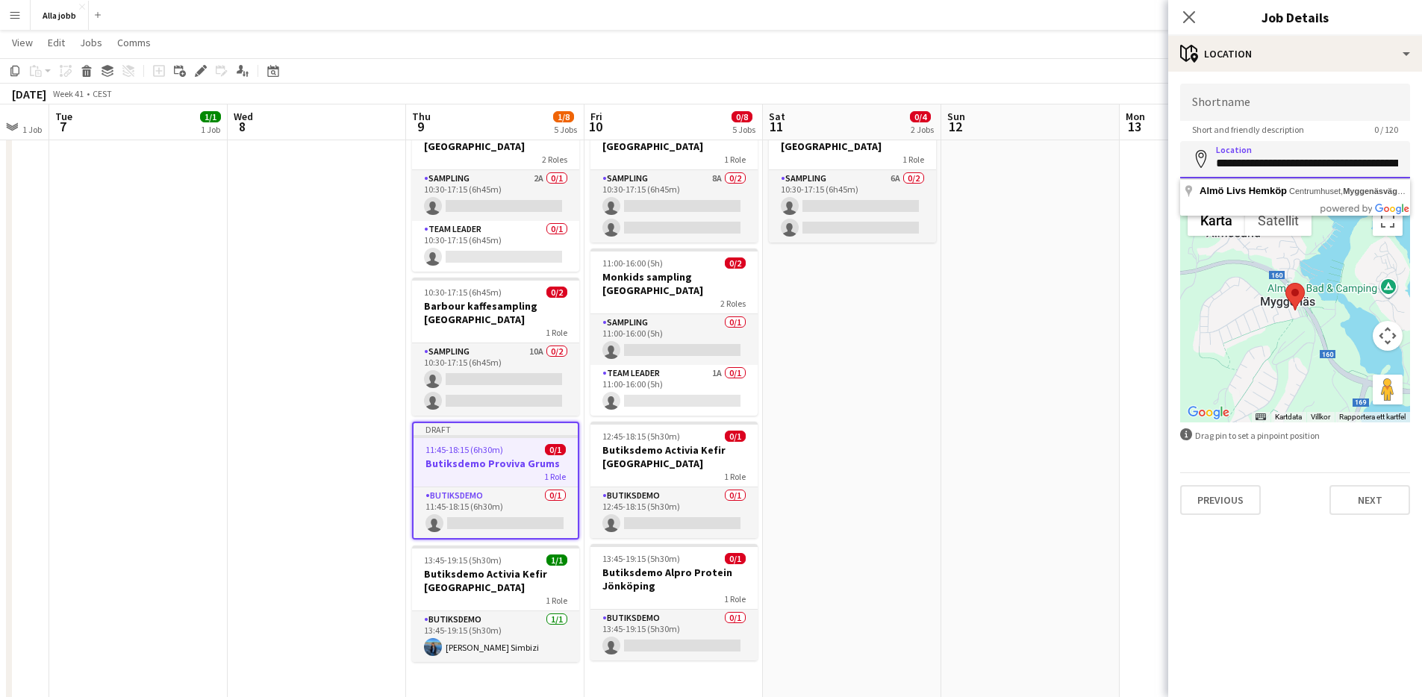
drag, startPoint x: 1308, startPoint y: 166, endPoint x: 1219, endPoint y: 169, distance: 89.6
click at [1219, 169] on input "**********" at bounding box center [1295, 159] width 230 height 37
drag, startPoint x: 1376, startPoint y: 163, endPoint x: 1252, endPoint y: 178, distance: 124.7
click at [1140, 166] on body "Menu Boards Boards Boards All jobs Status Workforce Workforce My Workforce Recr…" at bounding box center [711, 246] width 1422 height 976
drag, startPoint x: 1328, startPoint y: 160, endPoint x: 1268, endPoint y: 157, distance: 59.8
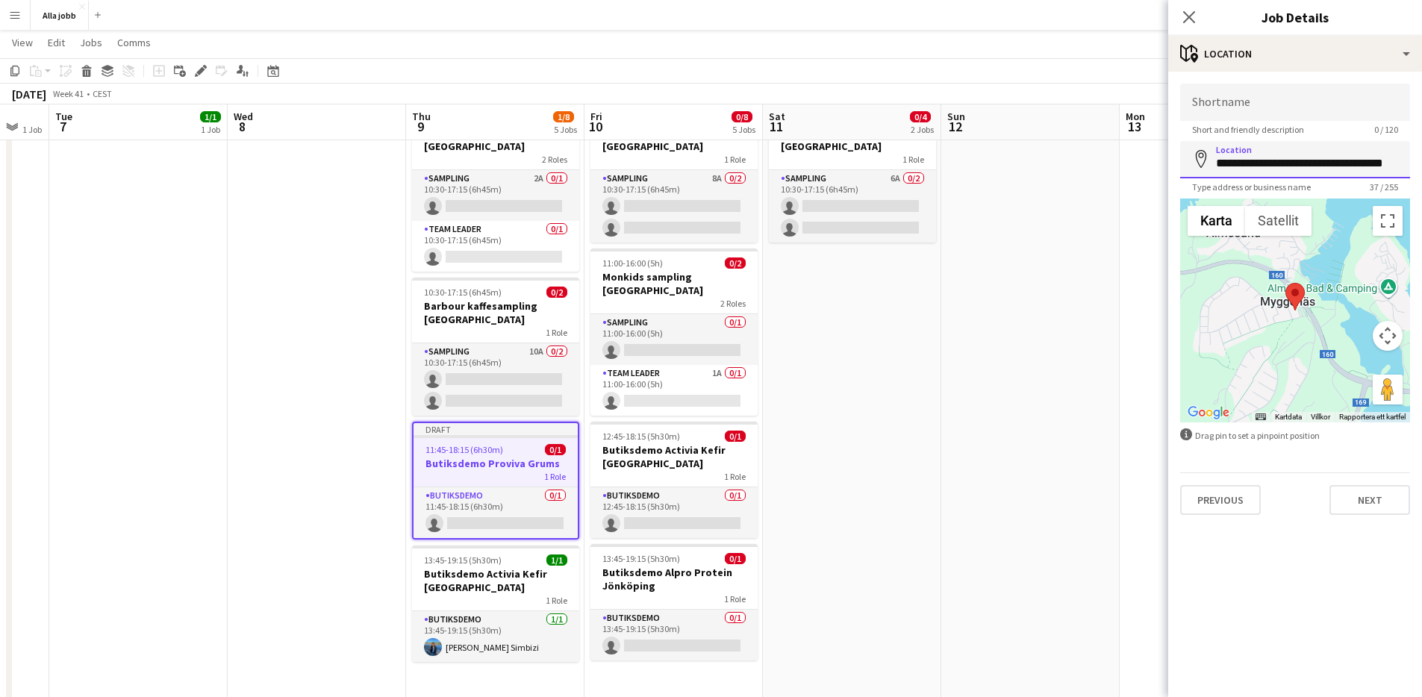
click at [1261, 157] on input "**********" at bounding box center [1295, 159] width 230 height 37
type input "**********"
drag, startPoint x: 1331, startPoint y: 163, endPoint x: 1206, endPoint y: 160, distance: 124.7
click at [1210, 160] on input "**********" at bounding box center [1295, 159] width 230 height 37
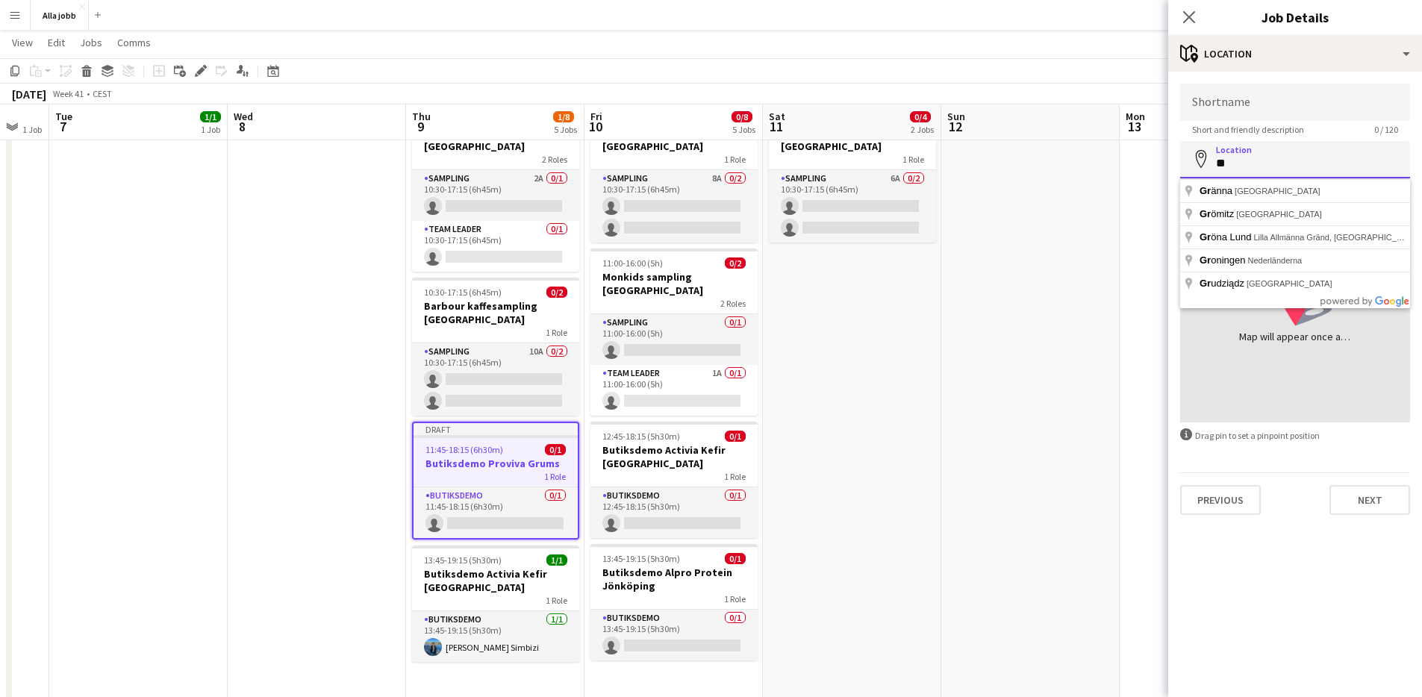
type input "*"
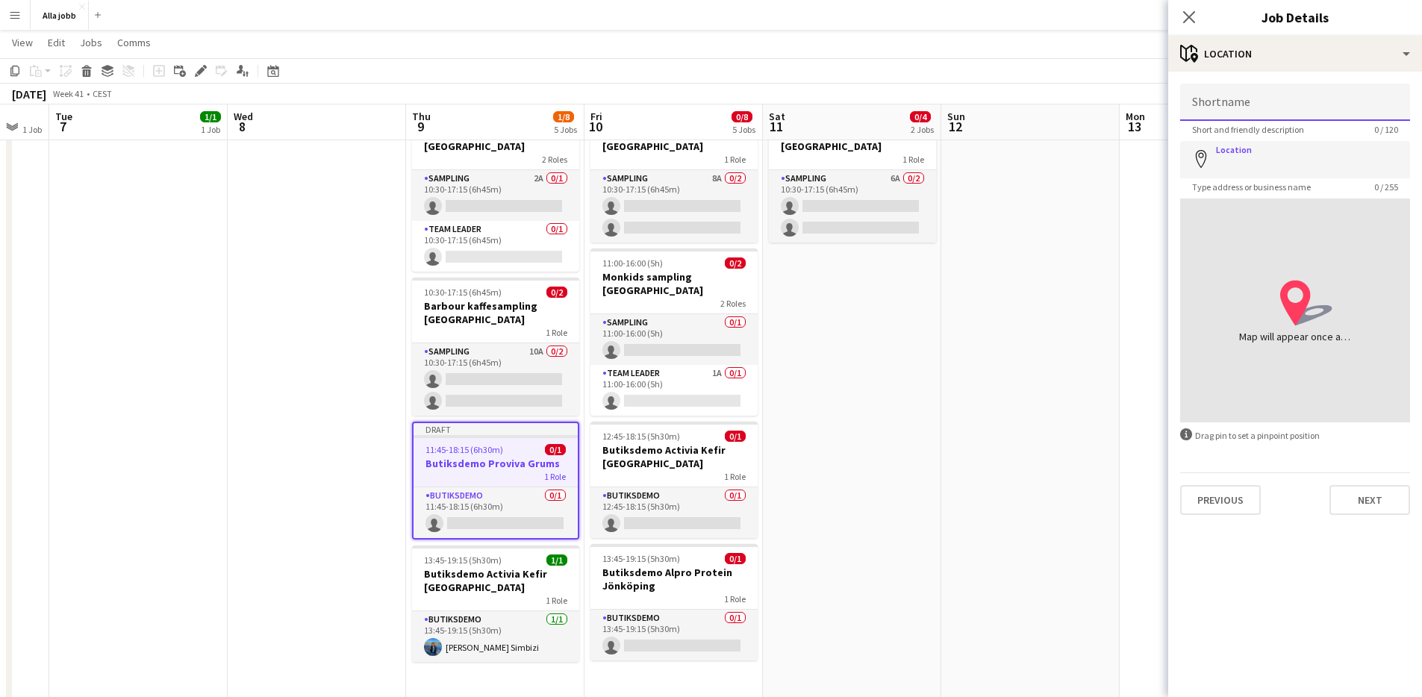
click at [1228, 99] on input "Shortname" at bounding box center [1295, 102] width 230 height 37
type input "**********"
click at [1382, 502] on button "Next" at bounding box center [1369, 500] width 81 height 30
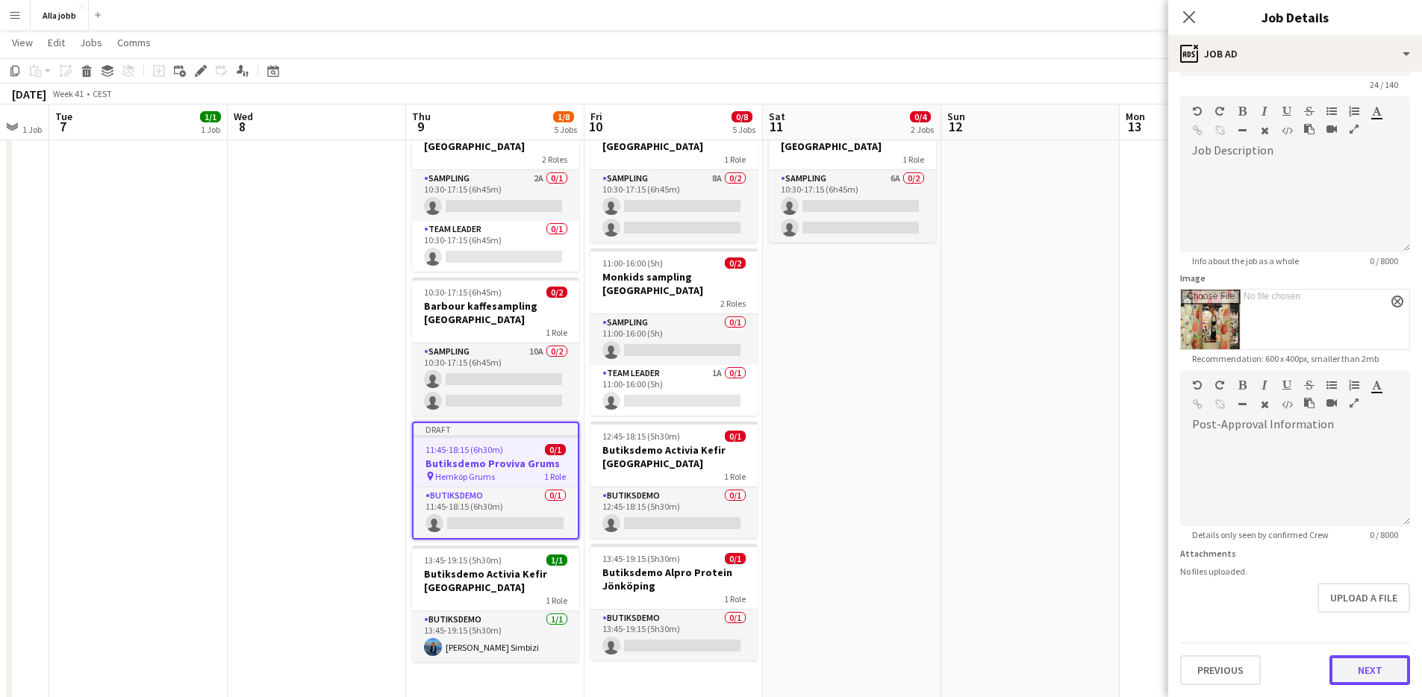
click at [1367, 615] on form "**********" at bounding box center [1295, 362] width 254 height 646
click at [1394, 597] on button "Upload a file" at bounding box center [1363, 598] width 93 height 30
click at [1373, 664] on button "Next" at bounding box center [1369, 670] width 81 height 30
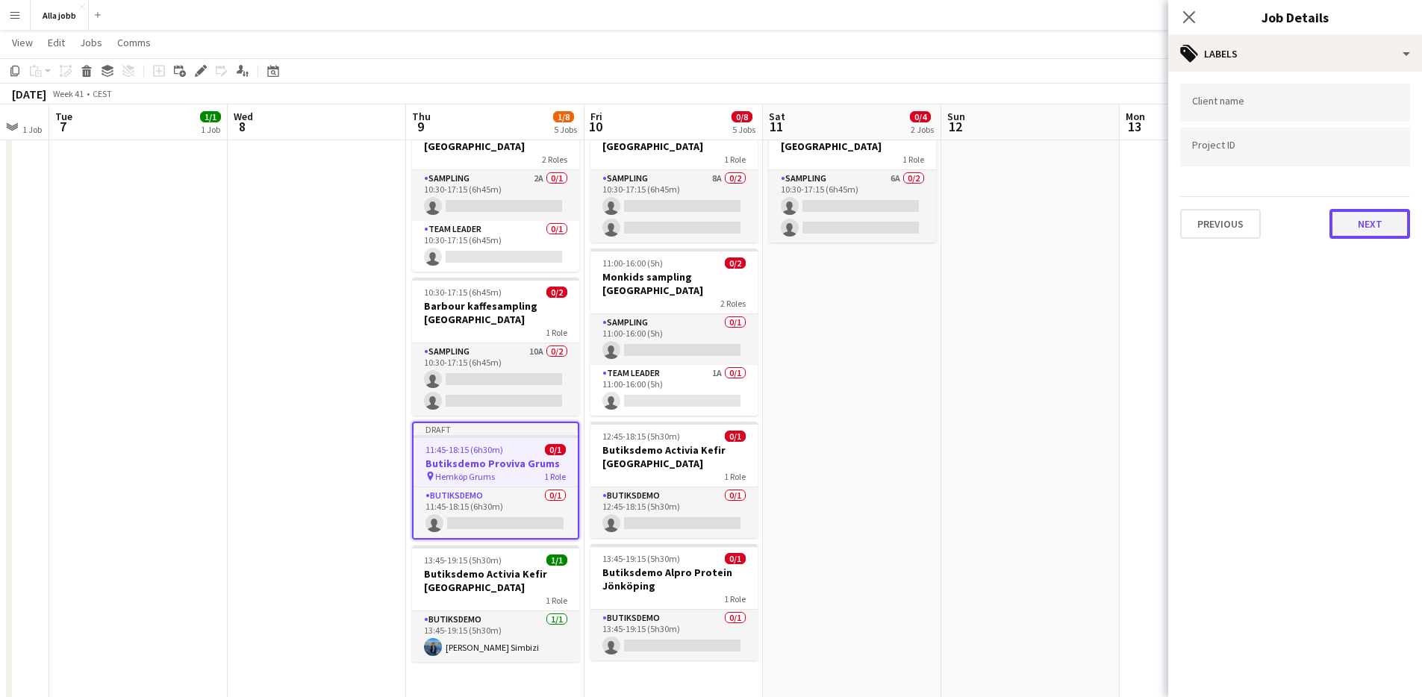
click at [1389, 221] on button "Next" at bounding box center [1369, 224] width 81 height 30
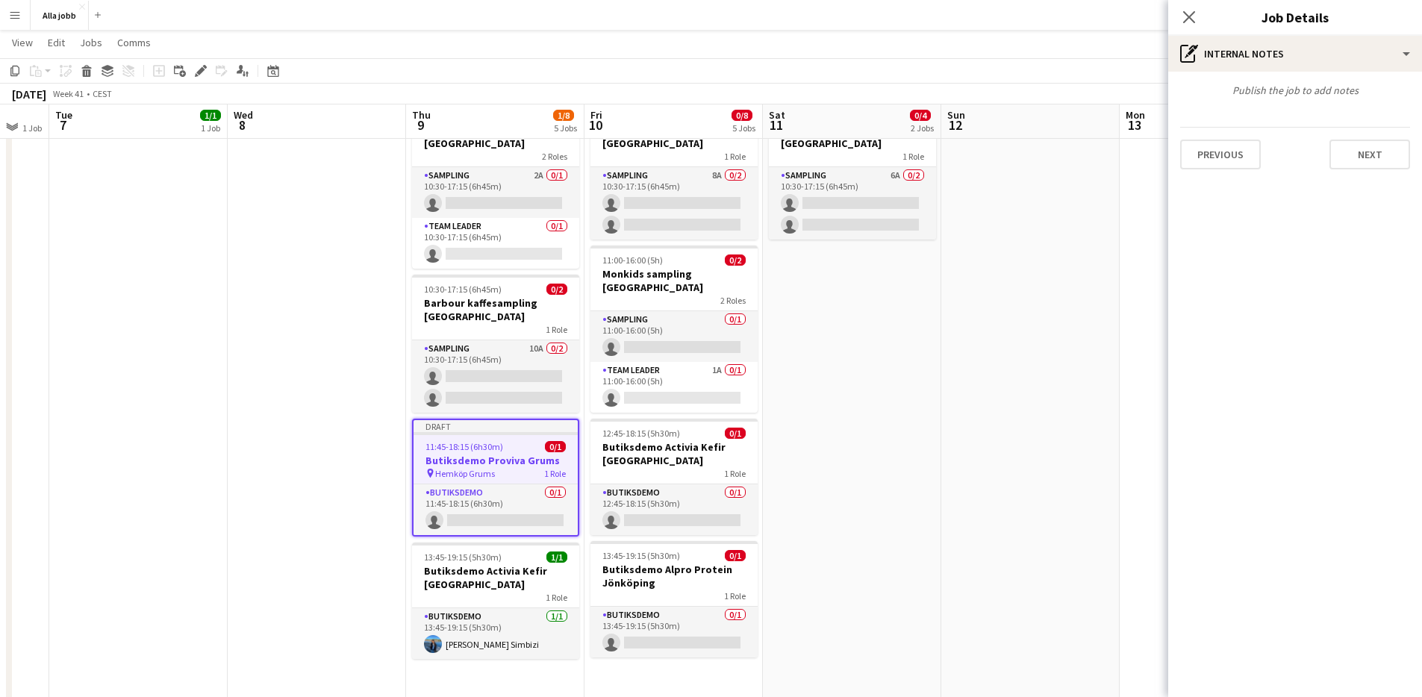
scroll to position [242, 0]
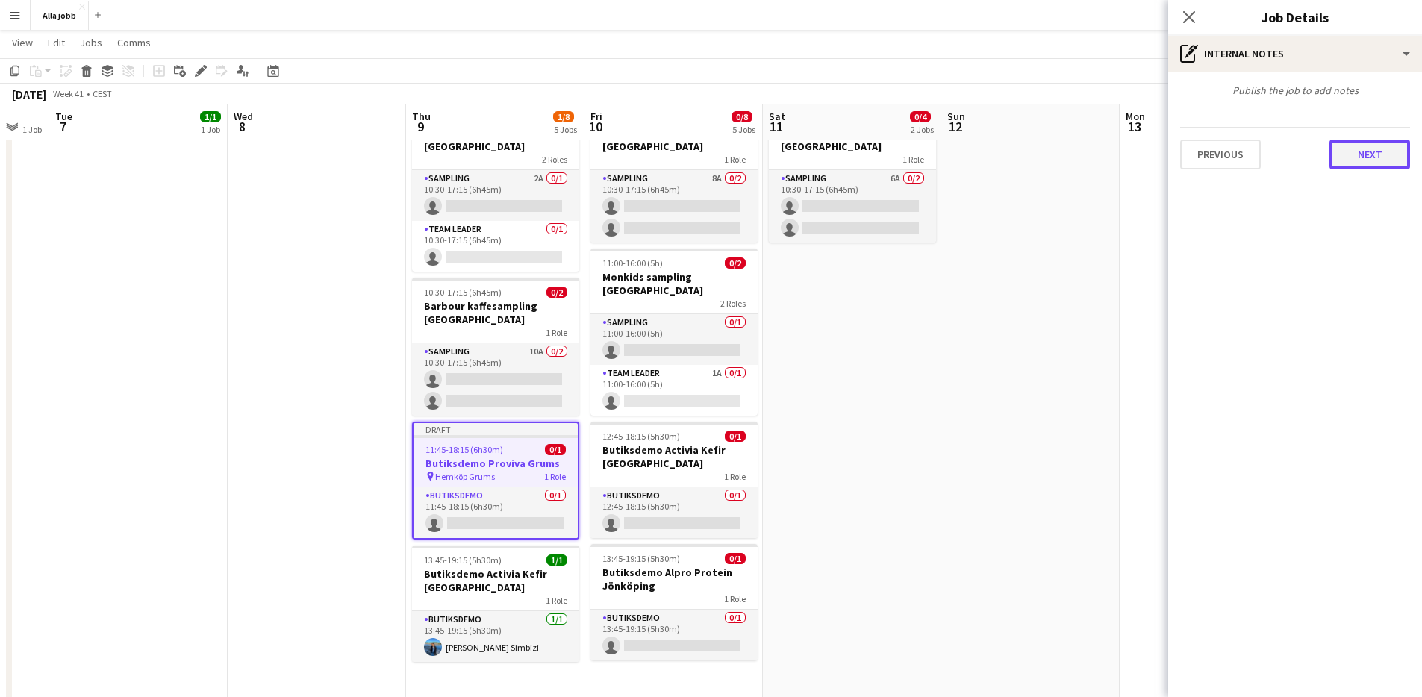
click at [1368, 160] on button "Next" at bounding box center [1369, 155] width 81 height 30
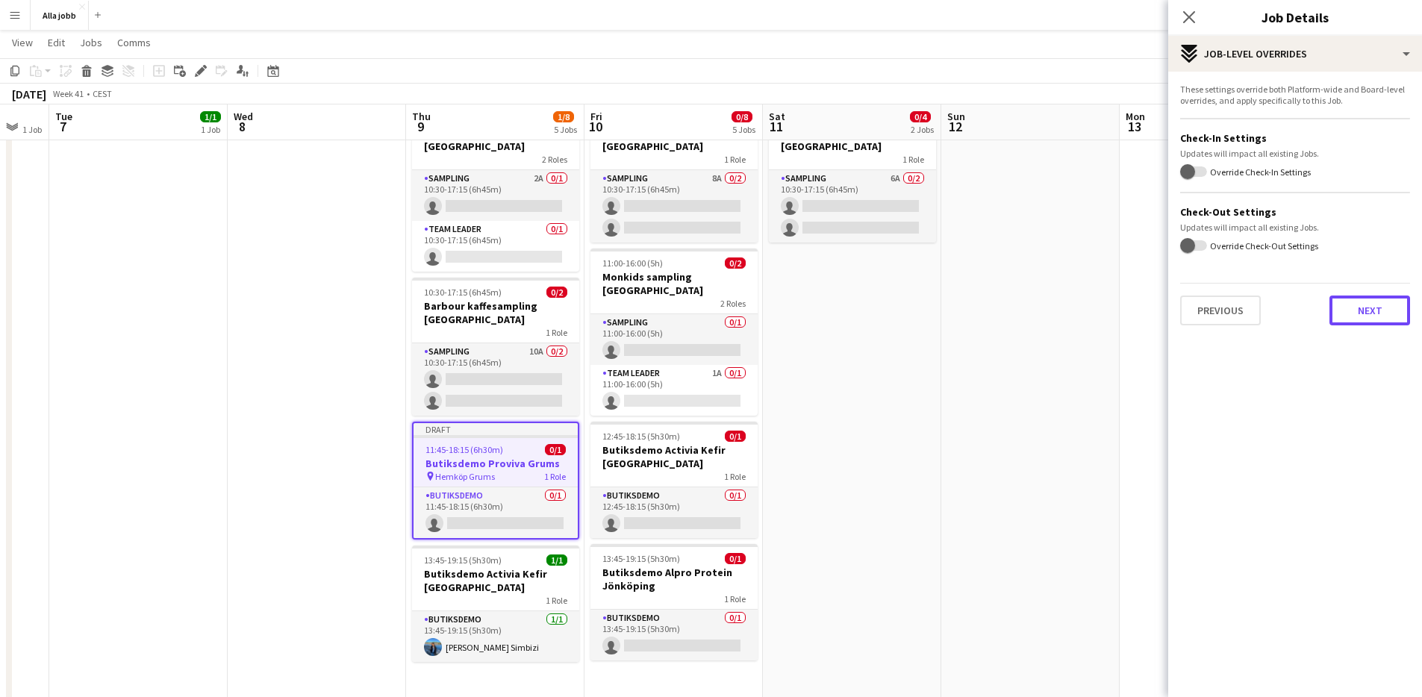
click at [1377, 313] on button "Next" at bounding box center [1369, 311] width 81 height 30
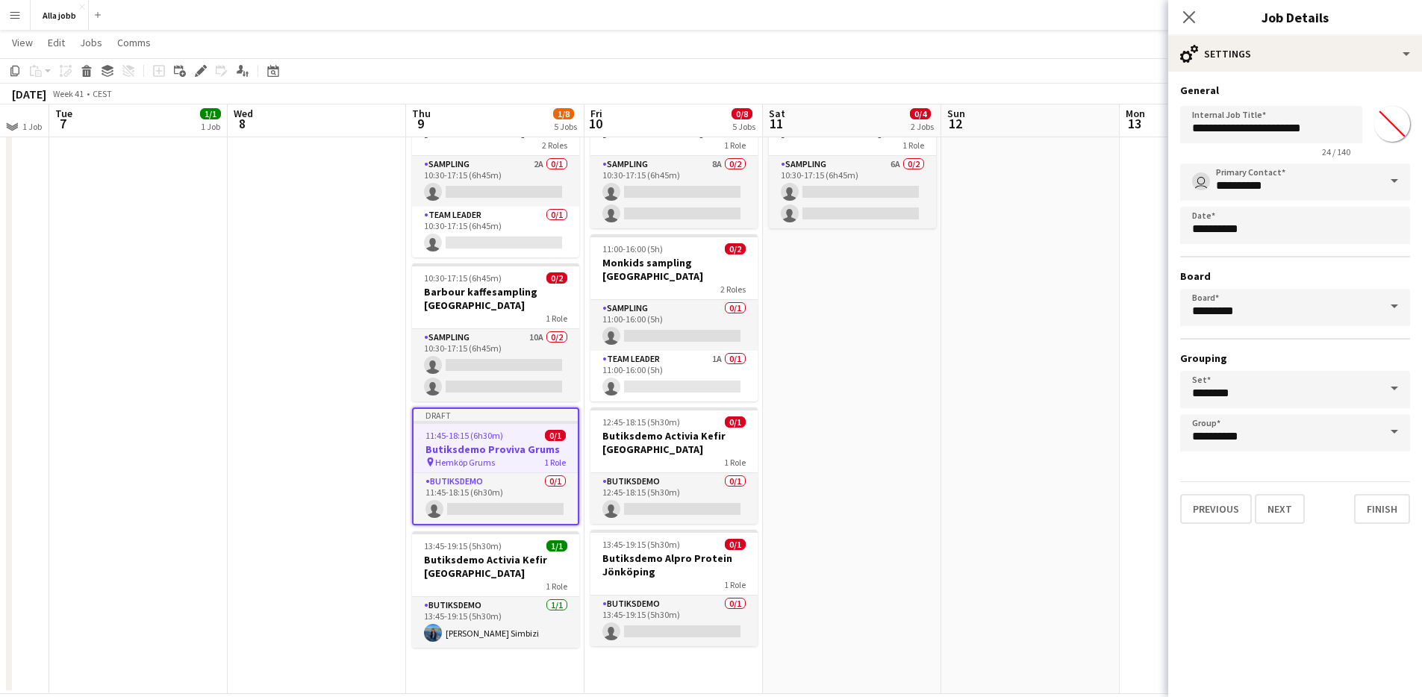
scroll to position [262, 0]
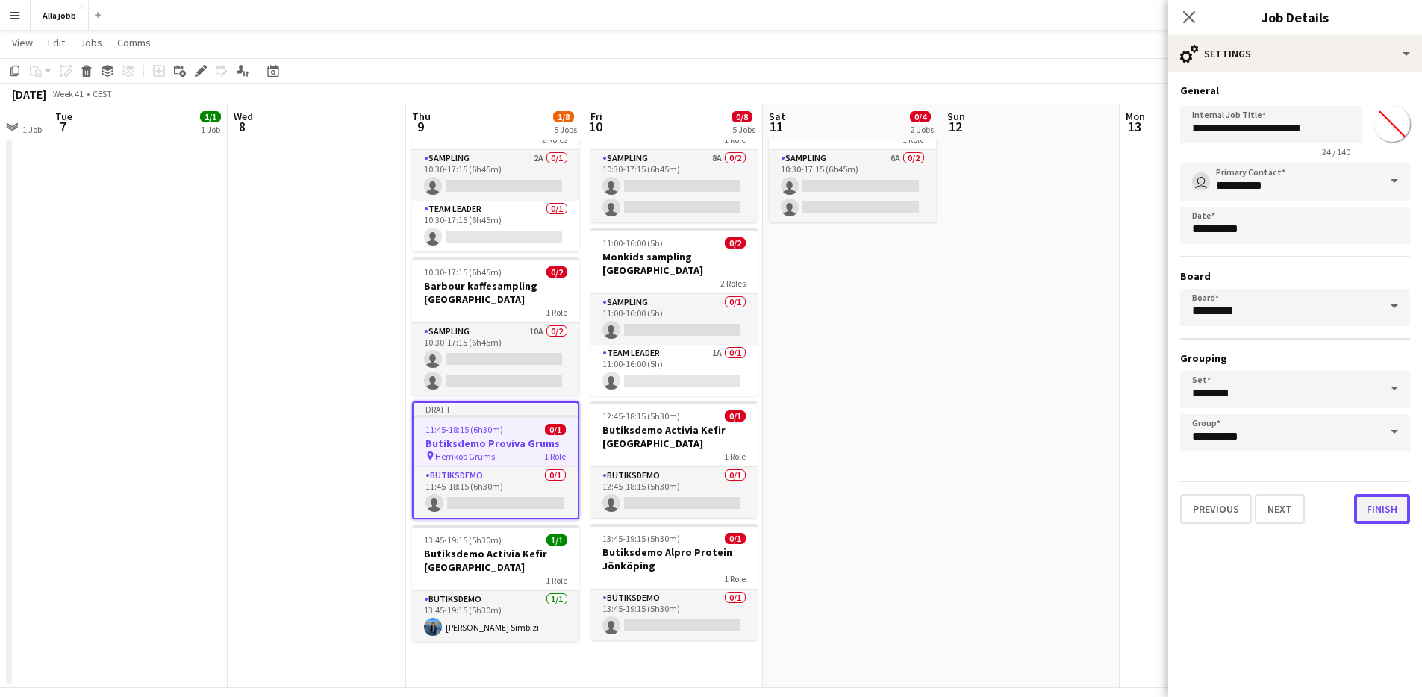
click at [1391, 508] on button "Finish" at bounding box center [1382, 509] width 56 height 30
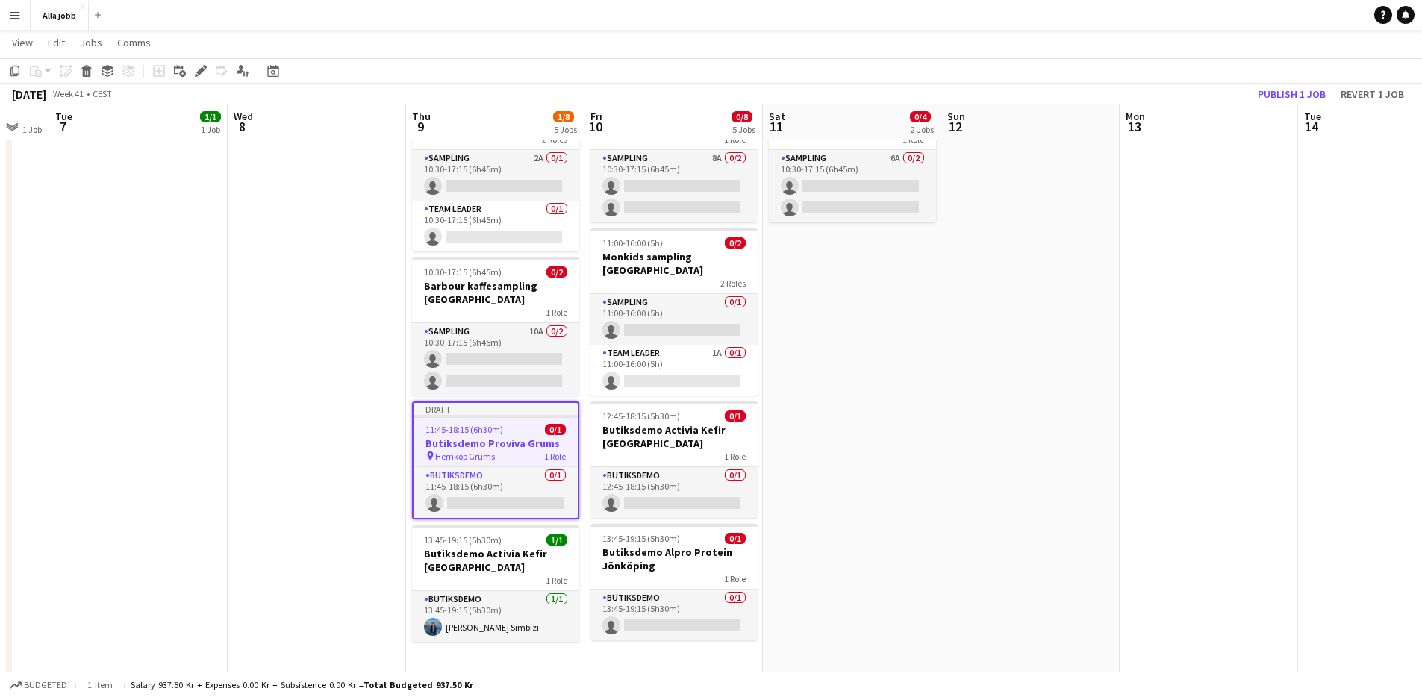
click at [1034, 359] on app-date-cell at bounding box center [1030, 296] width 178 height 783
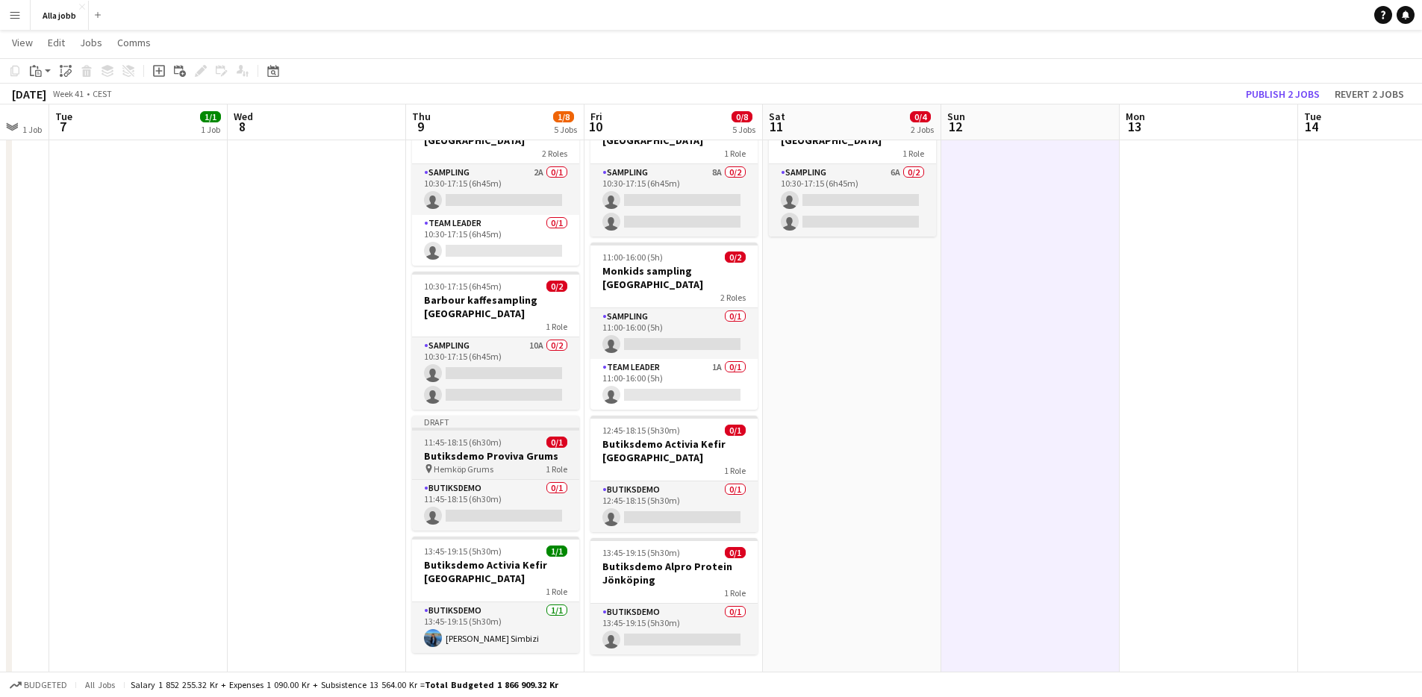
scroll to position [0, 487]
click at [532, 449] on h3 "Butiksdemo Proviva Grums" at bounding box center [494, 455] width 167 height 13
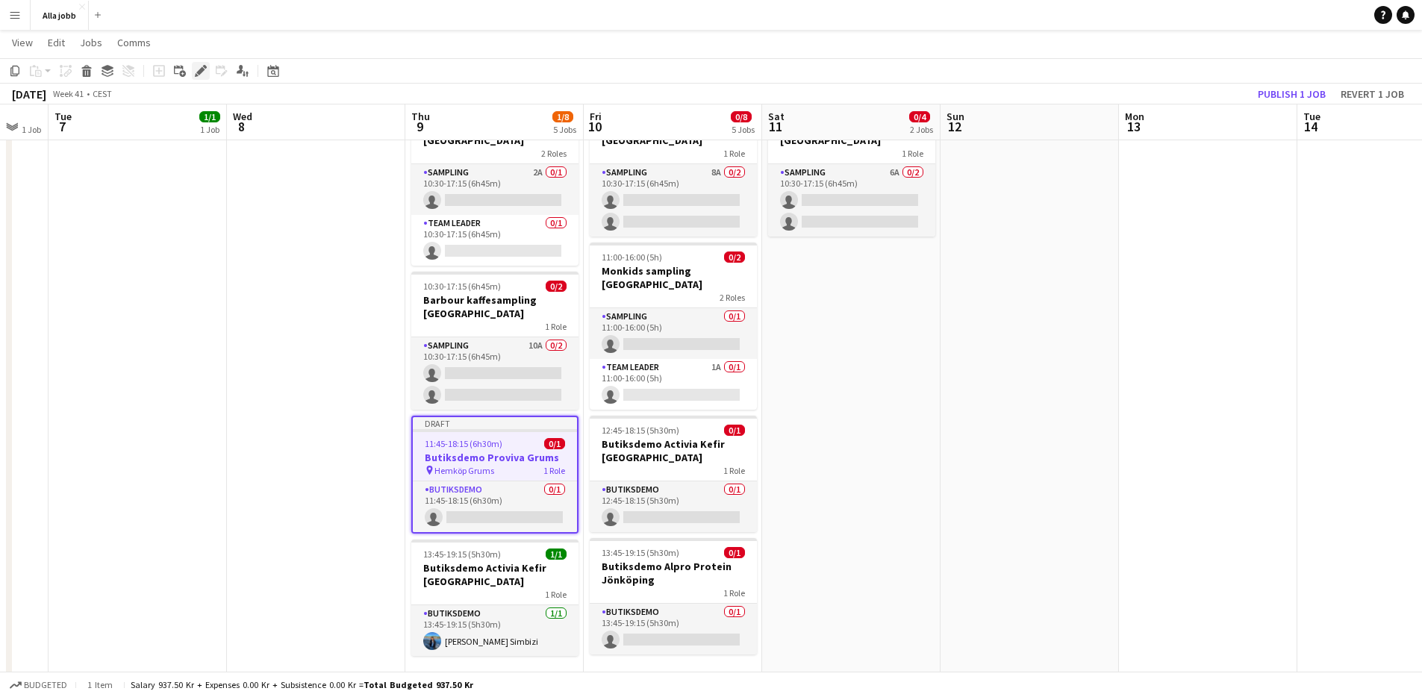
click at [202, 76] on icon "Edit" at bounding box center [201, 71] width 12 height 12
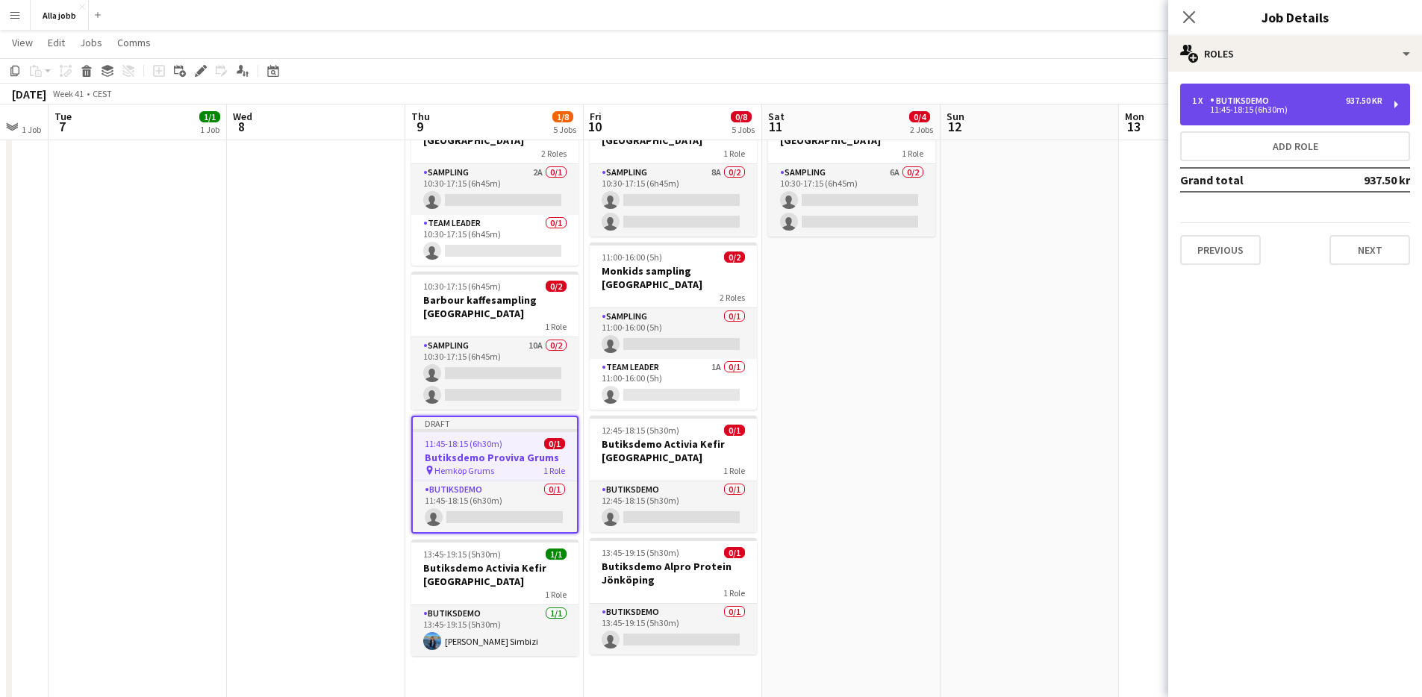
click at [1265, 102] on div "Butiksdemo" at bounding box center [1242, 101] width 65 height 10
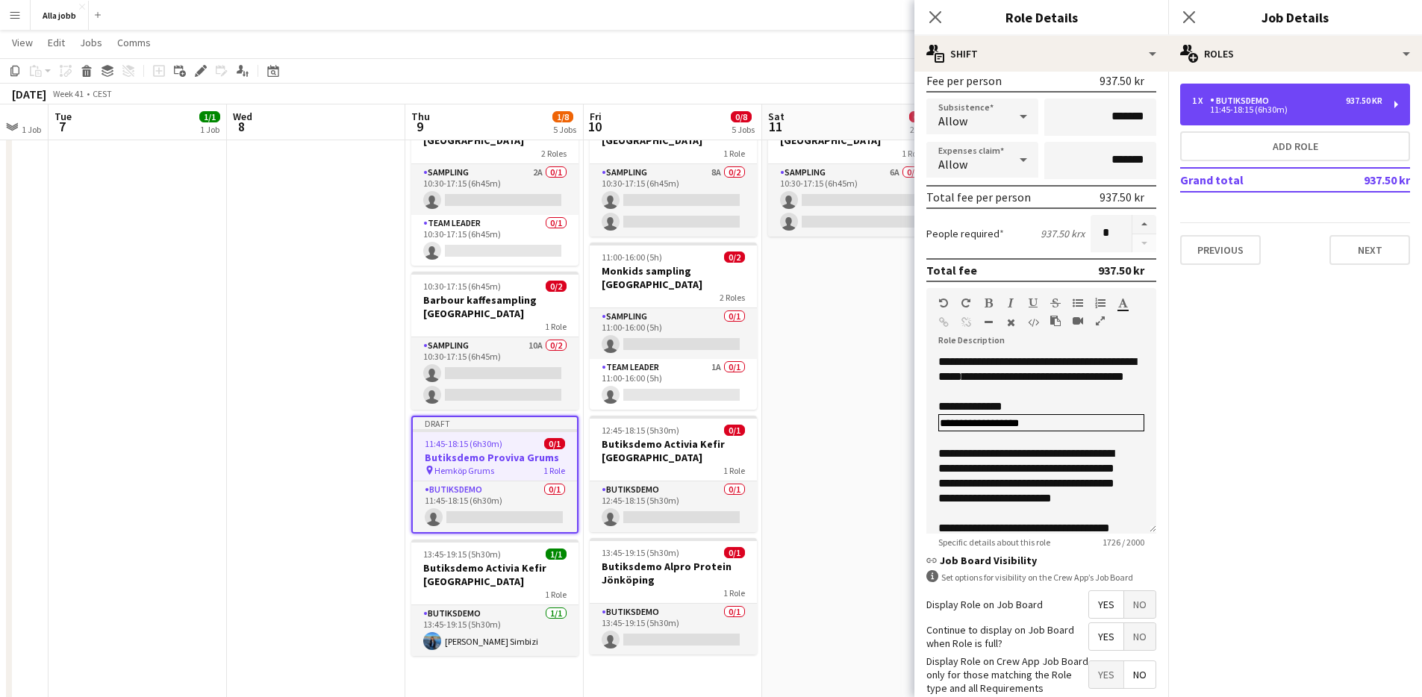
scroll to position [229, 0]
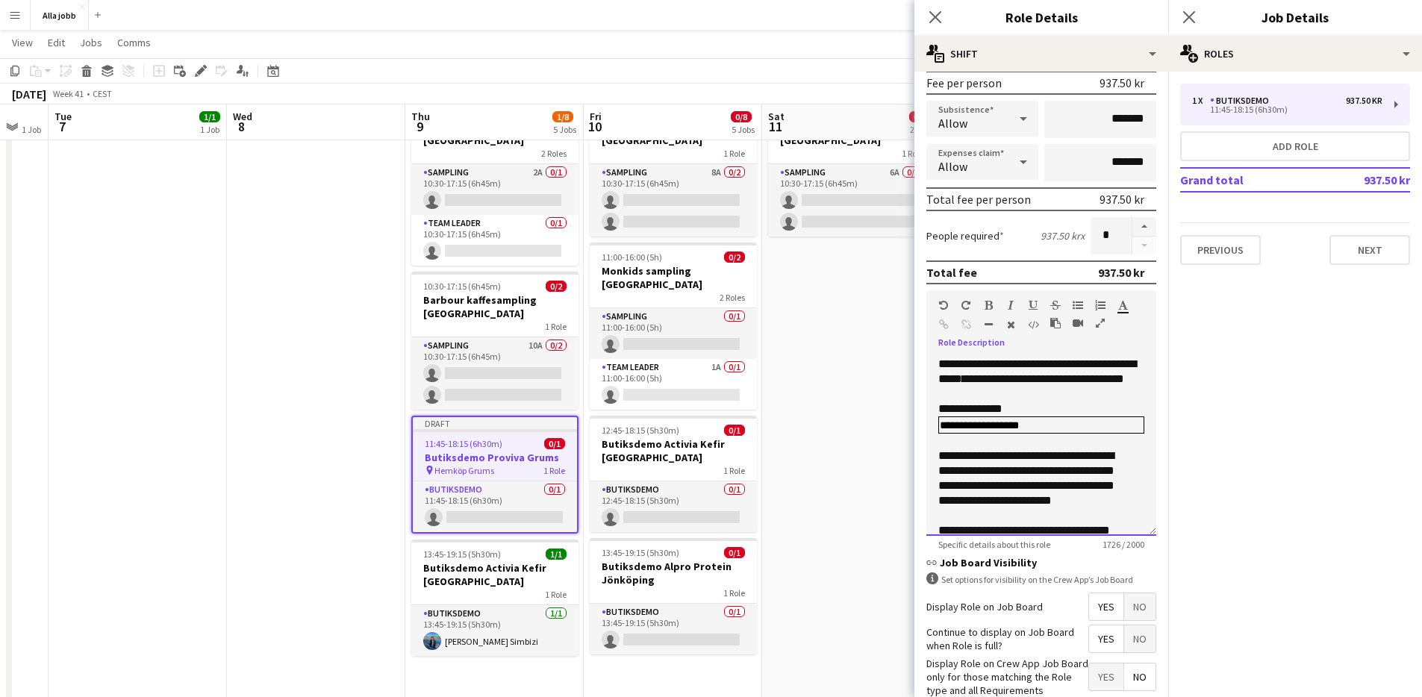
click at [991, 378] on span "**********" at bounding box center [1037, 371] width 198 height 26
click at [999, 377] on span "**********" at bounding box center [1037, 371] width 198 height 26
click at [1002, 377] on span "**********" at bounding box center [1037, 371] width 198 height 26
drag, startPoint x: 1084, startPoint y: 362, endPoint x: 1111, endPoint y: 363, distance: 26.9
click at [1111, 363] on span "**********" at bounding box center [1028, 363] width 180 height 11
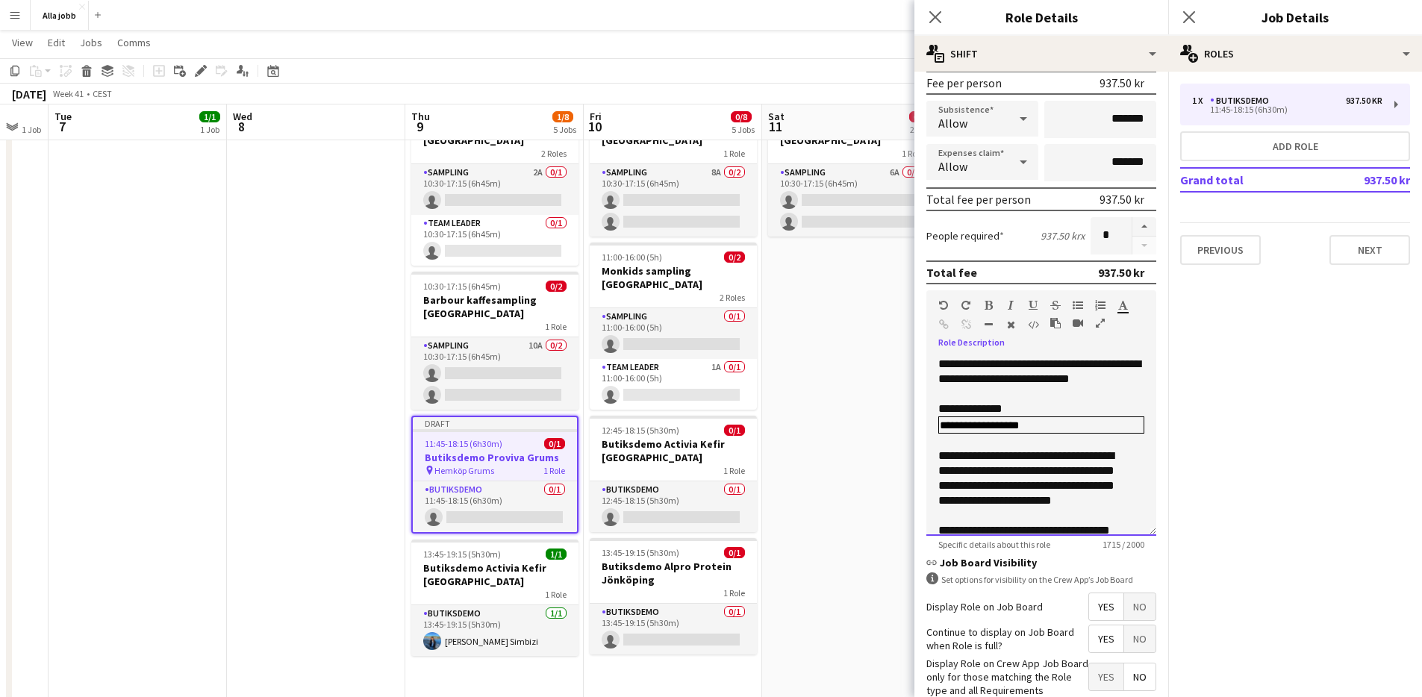
drag, startPoint x: 986, startPoint y: 383, endPoint x: 1014, endPoint y: 386, distance: 28.5
click at [986, 383] on span "**********" at bounding box center [1039, 371] width 202 height 26
click at [1048, 395] on div "**********" at bounding box center [1041, 446] width 230 height 179
drag, startPoint x: 1053, startPoint y: 440, endPoint x: 943, endPoint y: 444, distance: 110.5
click at [943, 433] on td "**********" at bounding box center [999, 425] width 119 height 15
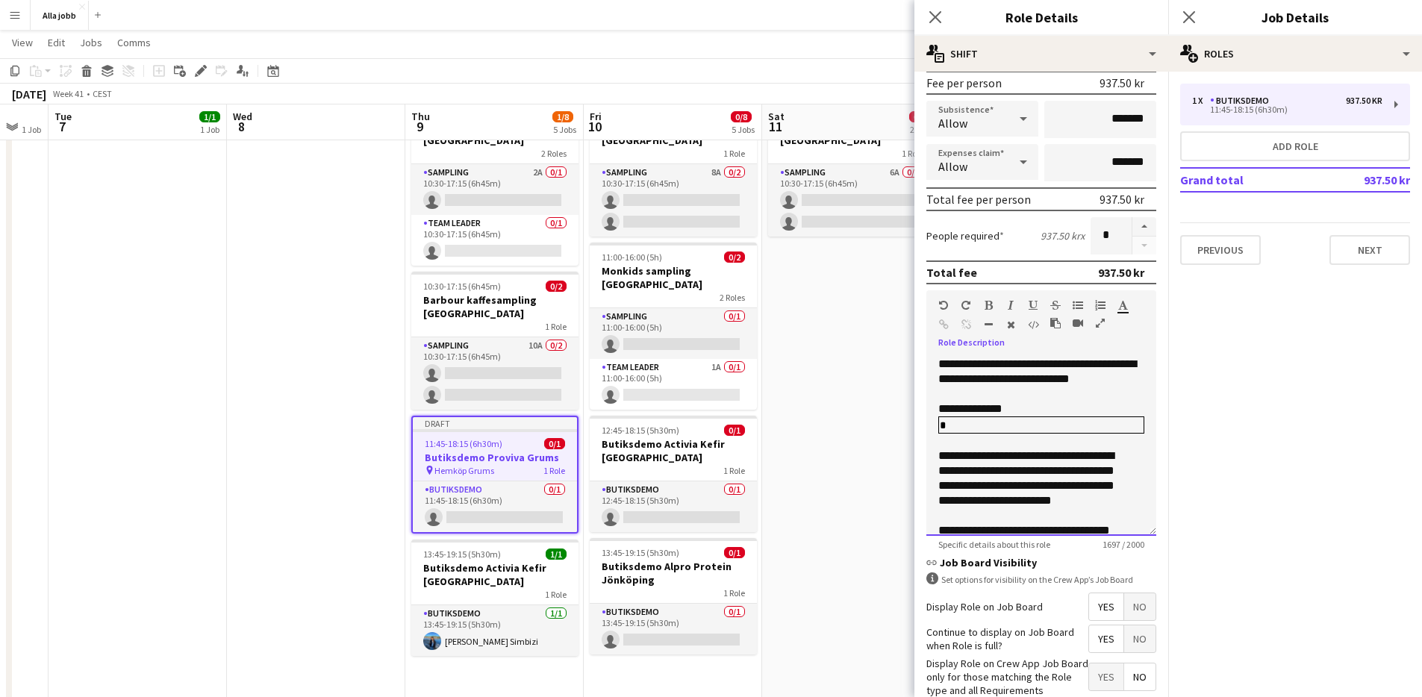
click at [1058, 401] on div at bounding box center [1041, 394] width 206 height 15
click at [991, 381] on span "**********" at bounding box center [1037, 371] width 198 height 26
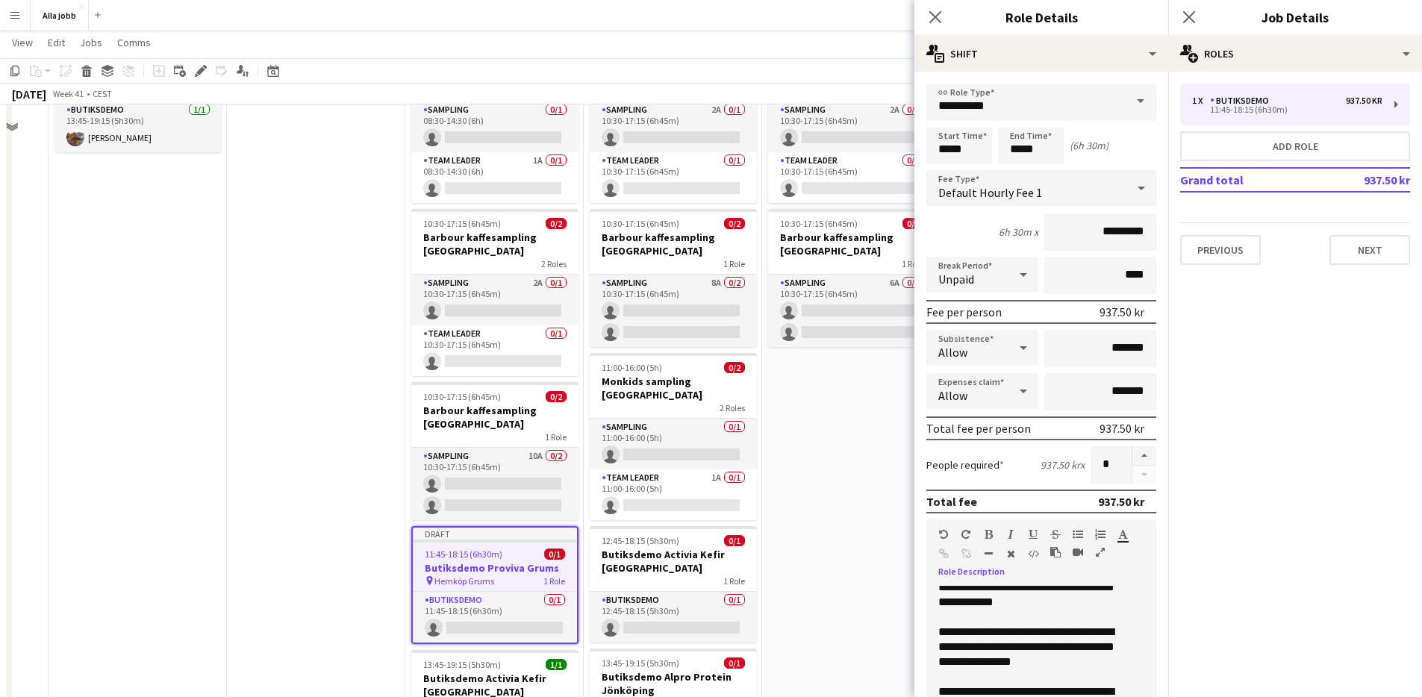
scroll to position [0, 0]
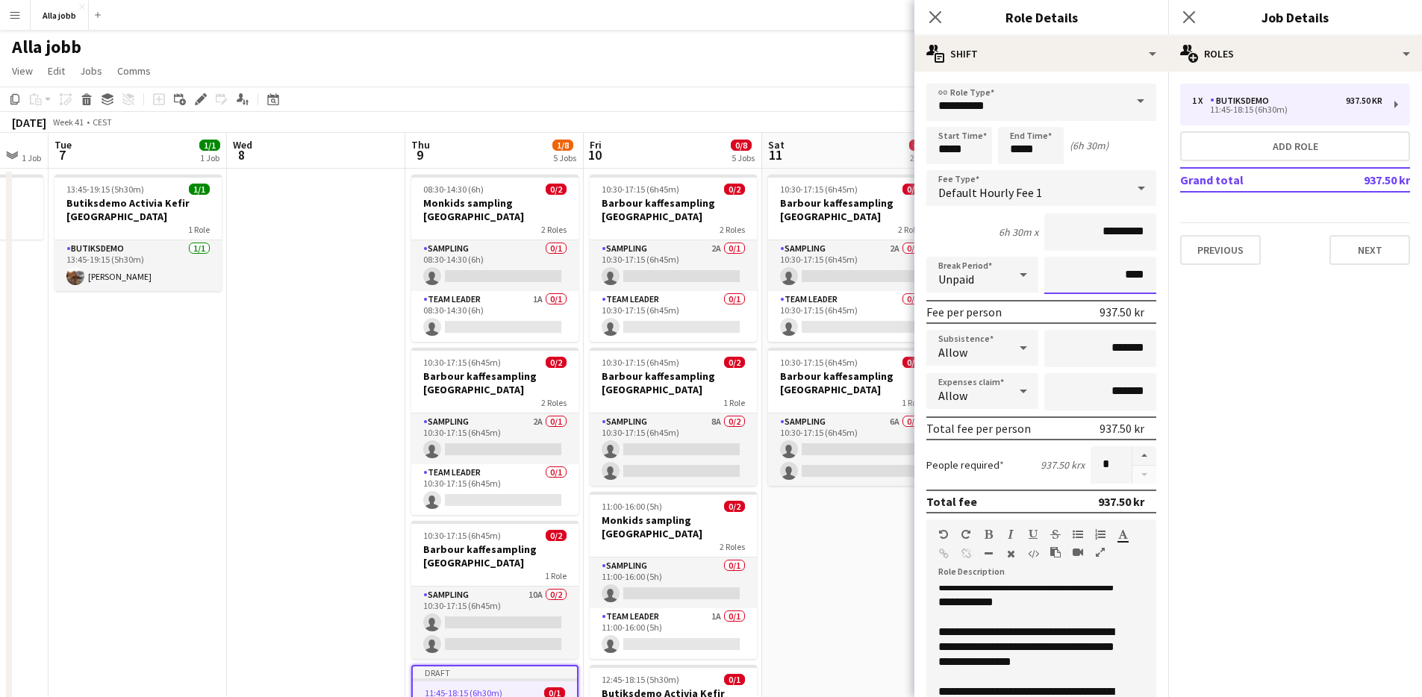
click at [1093, 270] on input "****" at bounding box center [1100, 275] width 112 height 37
click at [1094, 270] on input "****" at bounding box center [1100, 275] width 112 height 37
type input "****"
click at [964, 142] on input "*****" at bounding box center [959, 145] width 66 height 37
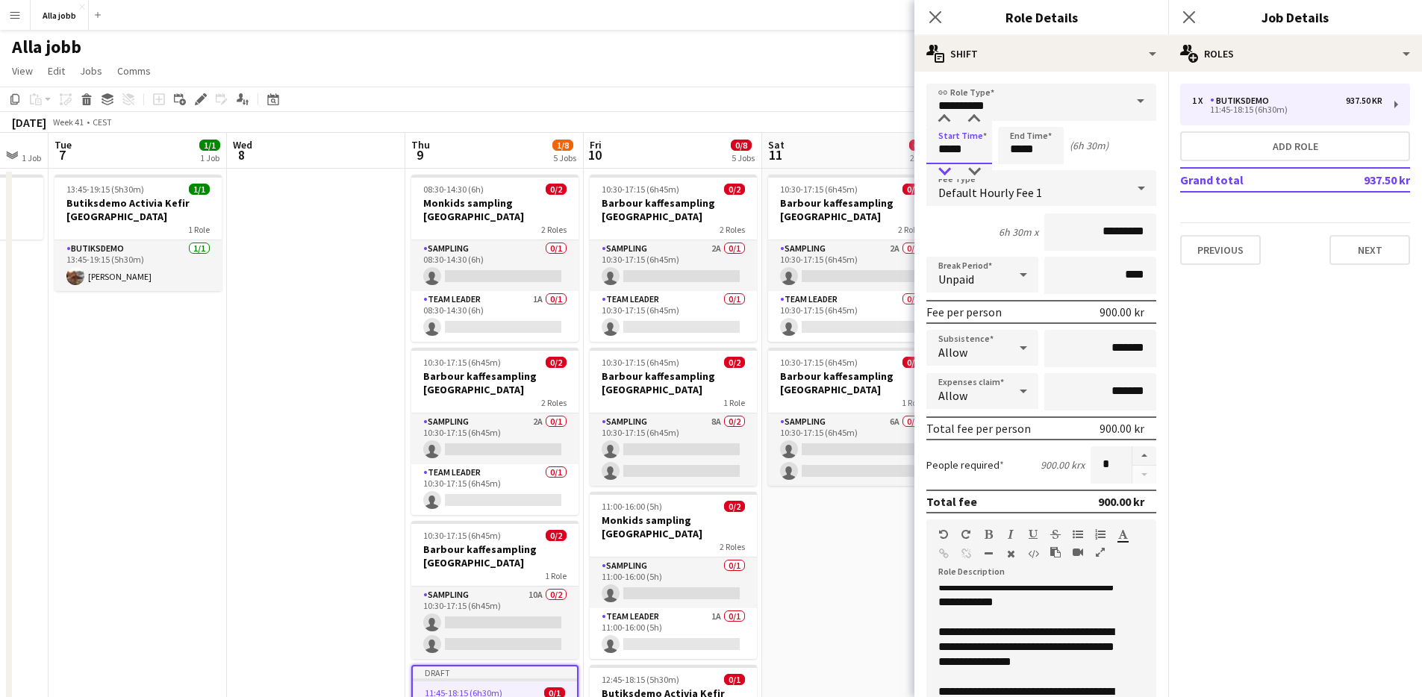
click at [943, 168] on div at bounding box center [944, 171] width 30 height 15
type input "*****"
click at [943, 168] on div at bounding box center [944, 171] width 30 height 15
click at [1044, 146] on input "*****" at bounding box center [1031, 145] width 66 height 37
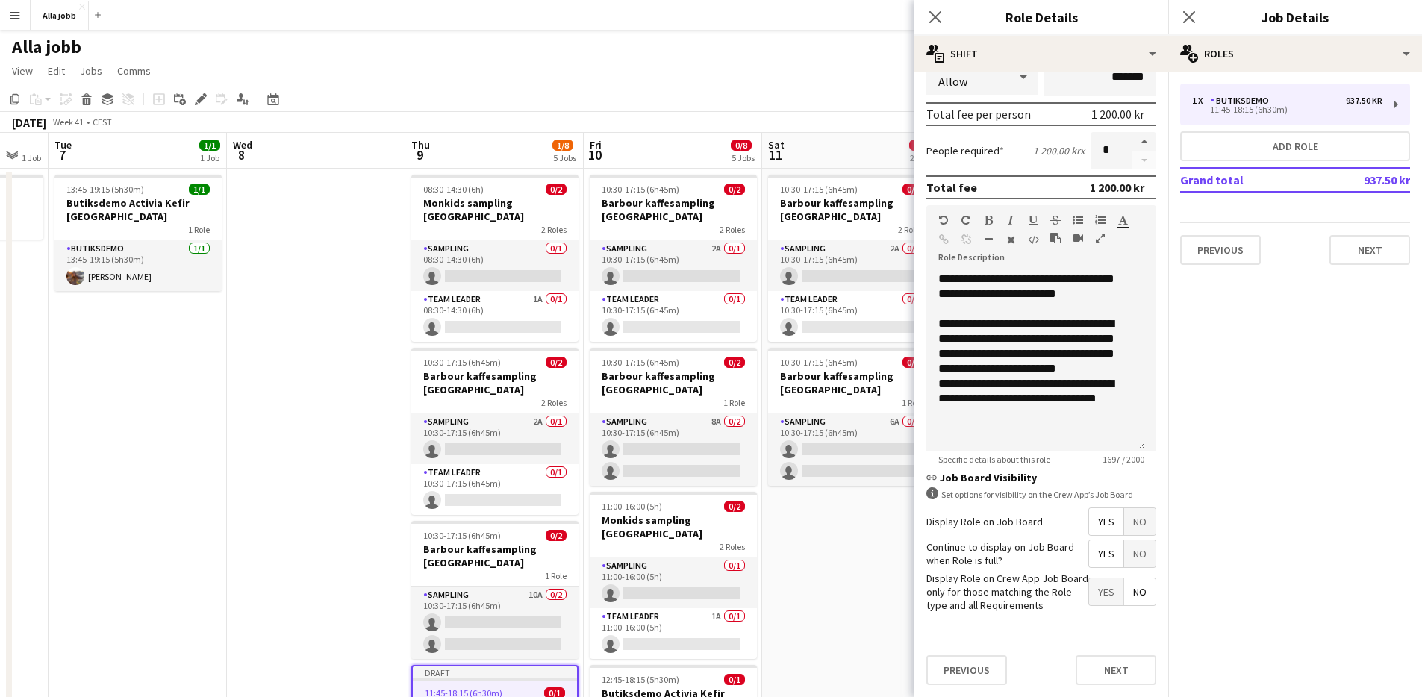
scroll to position [621, 0]
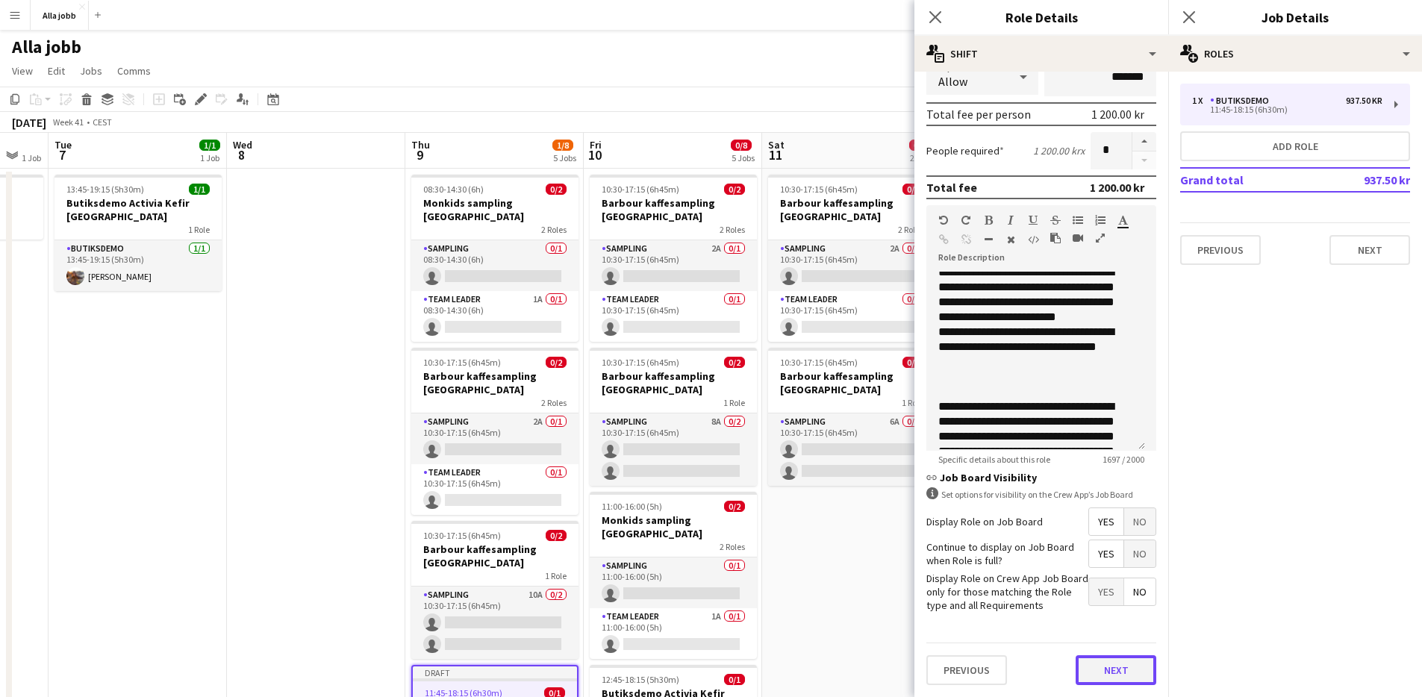
click at [1114, 680] on button "Next" at bounding box center [1116, 670] width 81 height 30
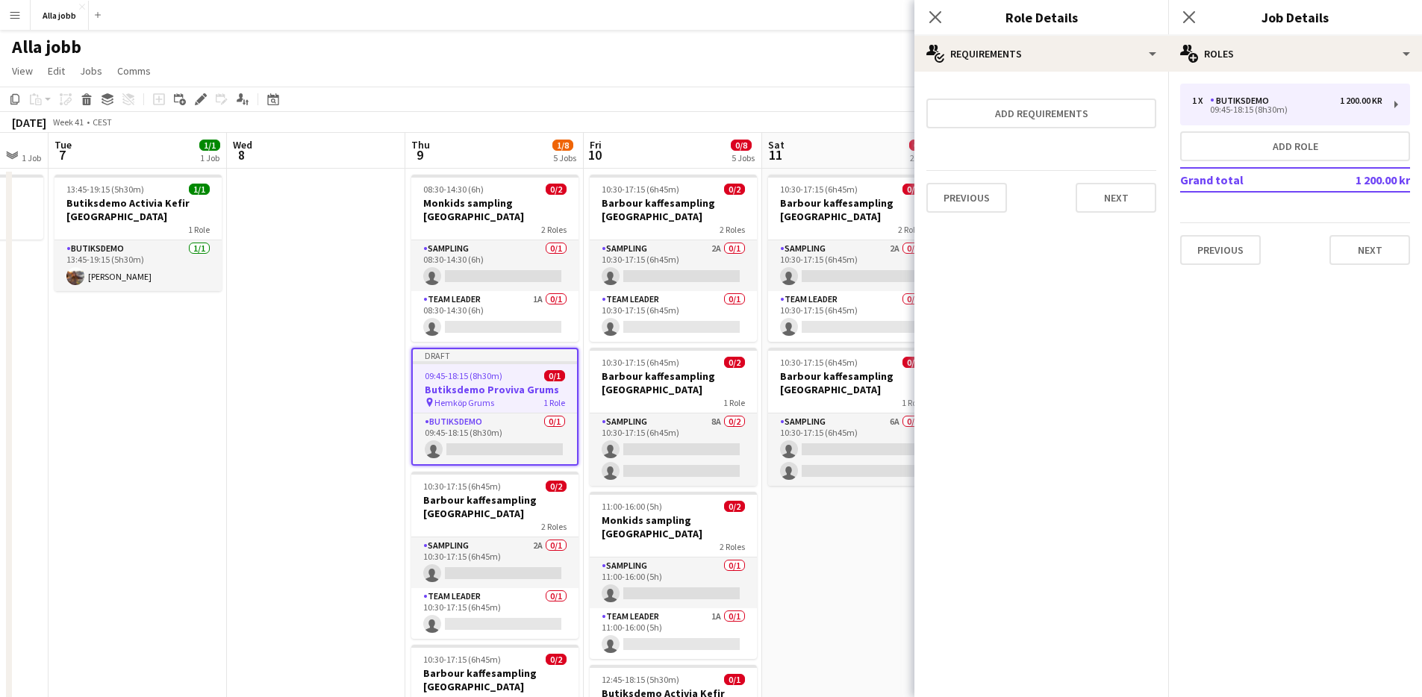
scroll to position [0, 0]
click at [1111, 203] on button "Next" at bounding box center [1116, 198] width 81 height 30
click at [1102, 202] on button "Finish" at bounding box center [1128, 200] width 56 height 30
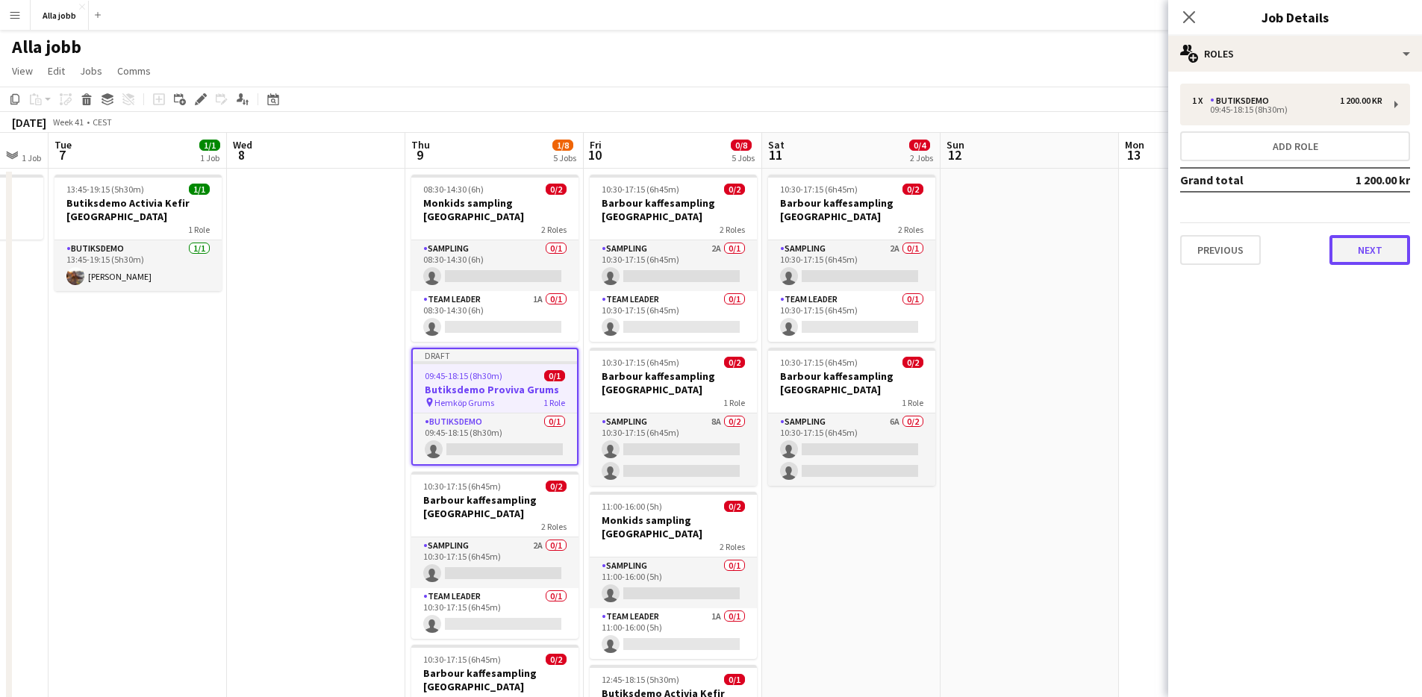
click at [1361, 253] on button "Next" at bounding box center [1369, 250] width 81 height 30
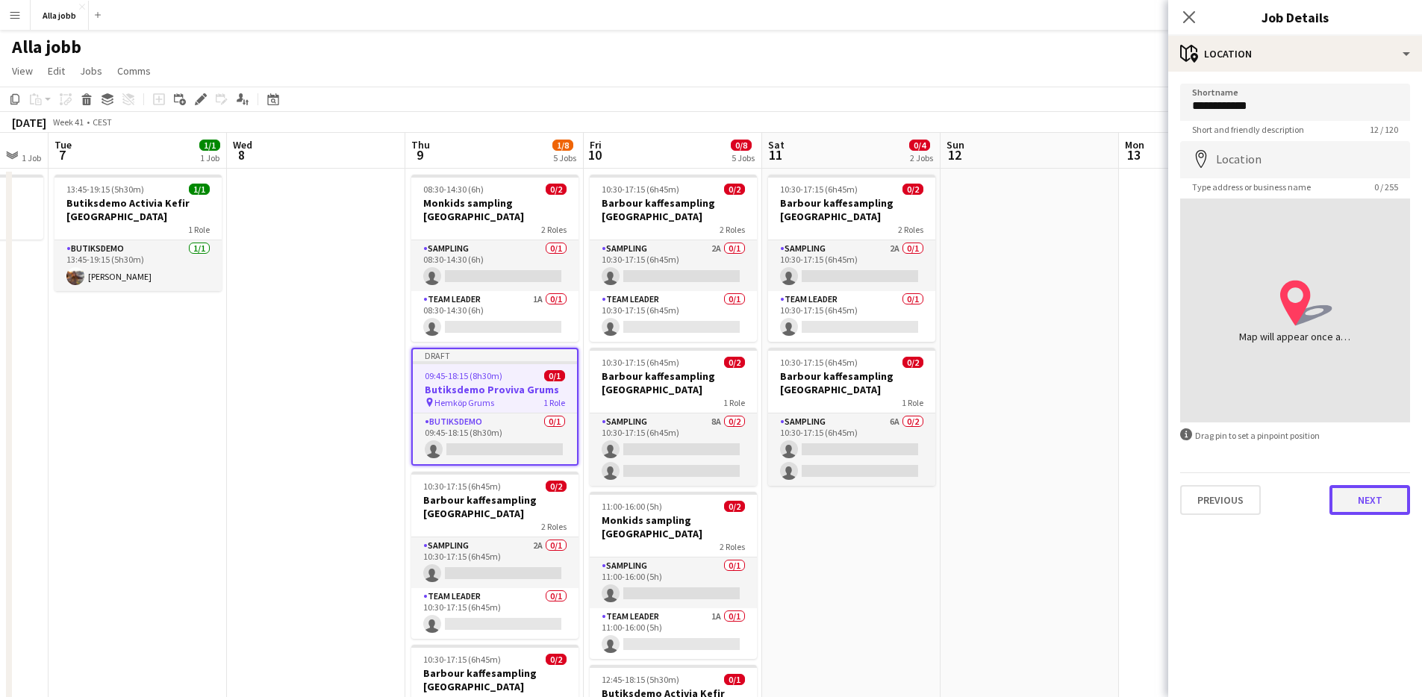
click at [1361, 502] on button "Next" at bounding box center [1369, 500] width 81 height 30
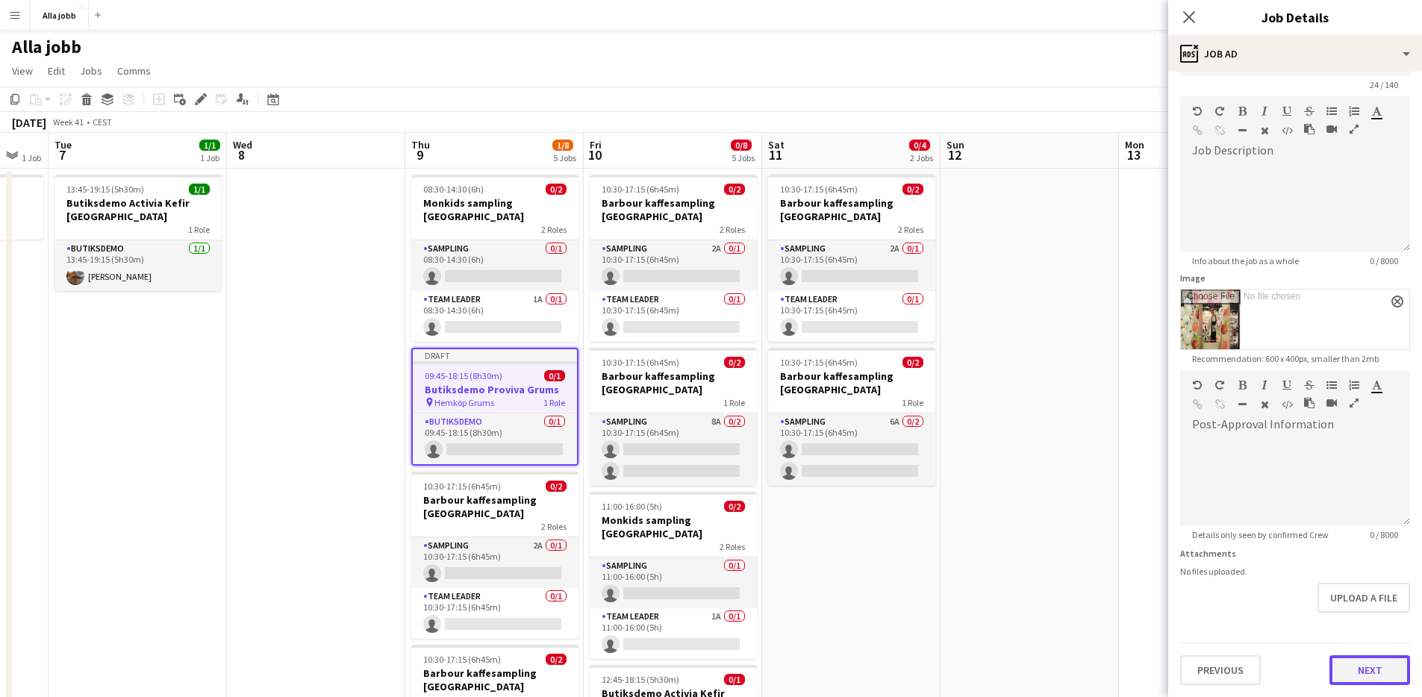
click at [1364, 637] on form "**********" at bounding box center [1295, 362] width 254 height 646
click at [1363, 672] on button "Next" at bounding box center [1369, 670] width 81 height 30
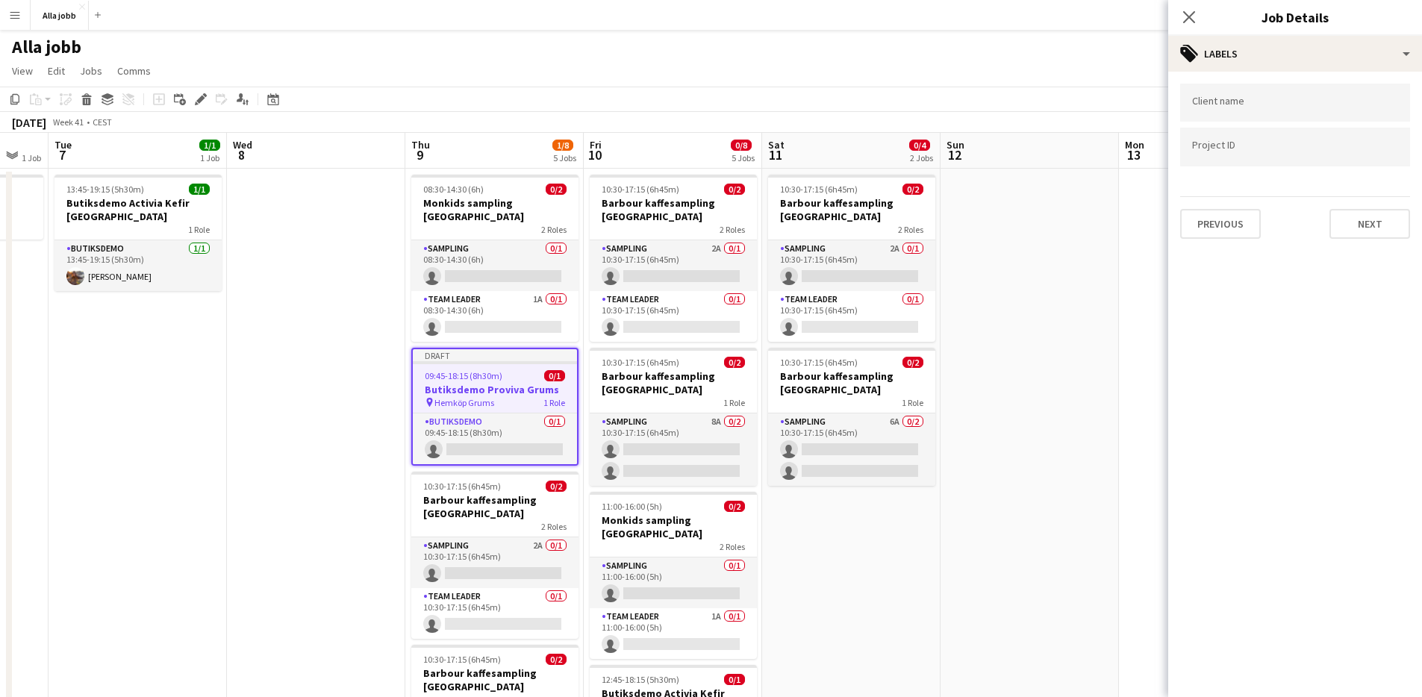
scroll to position [0, 0]
click at [1392, 234] on button "Next" at bounding box center [1369, 224] width 81 height 30
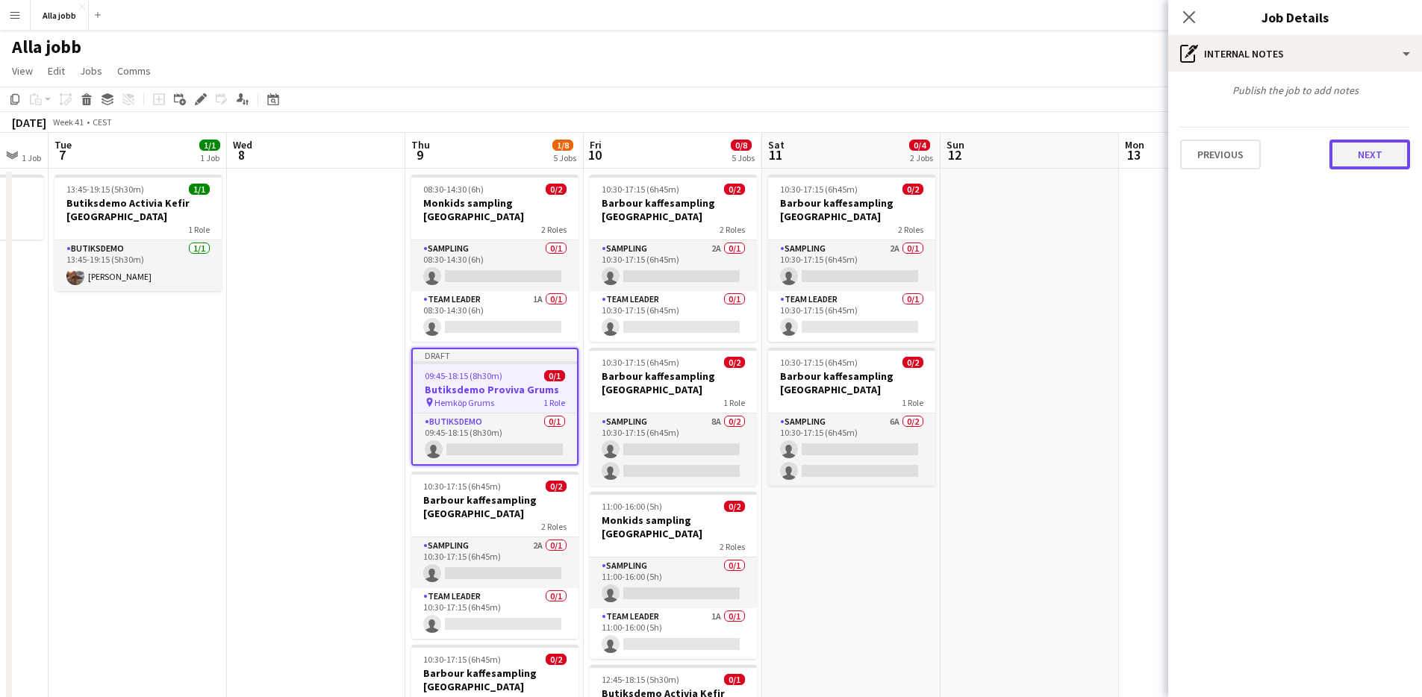
click at [1402, 149] on button "Next" at bounding box center [1369, 155] width 81 height 30
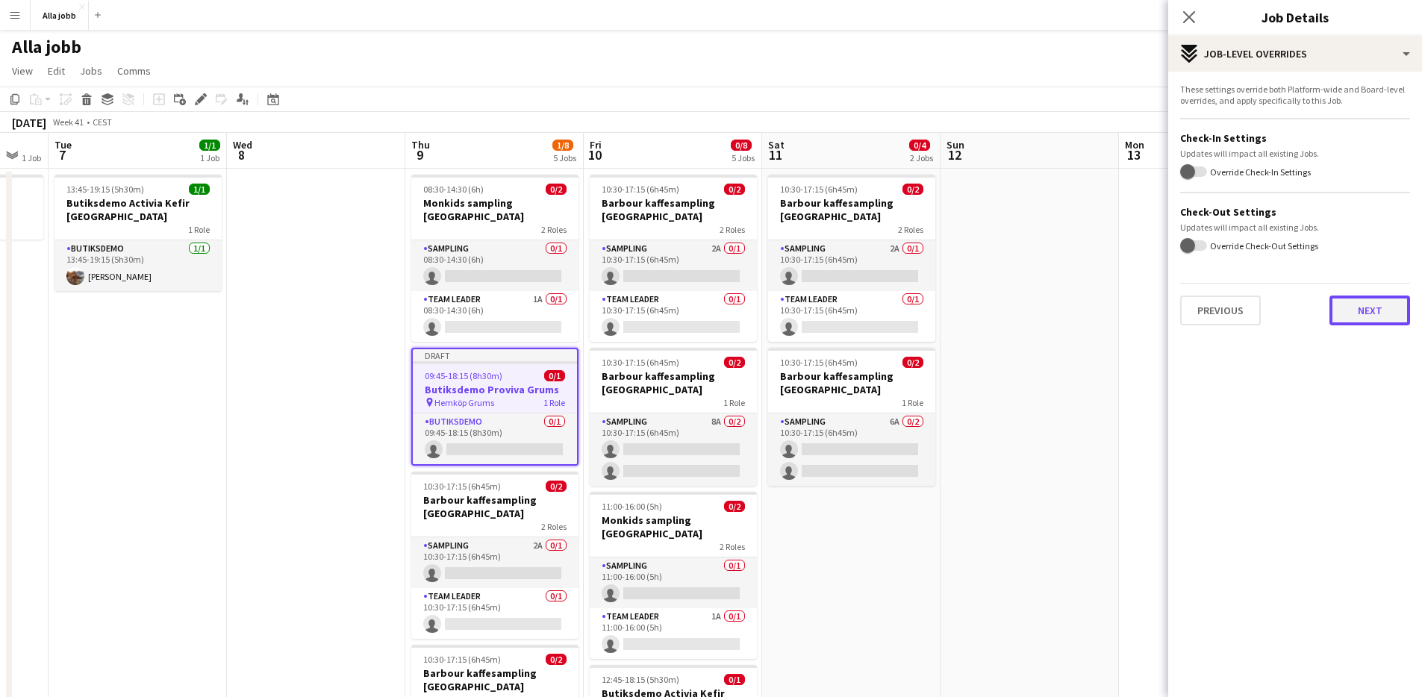
click at [1384, 311] on button "Next" at bounding box center [1369, 311] width 81 height 30
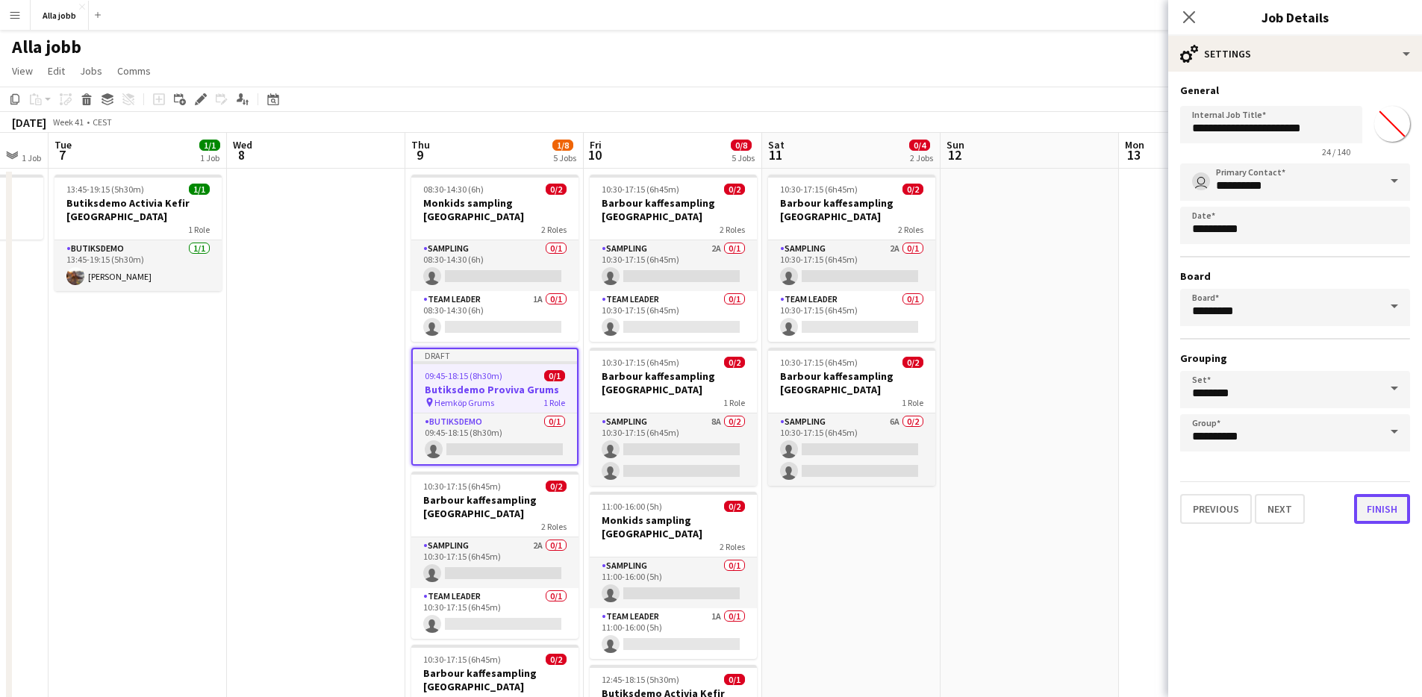
click at [1395, 507] on button "Finish" at bounding box center [1382, 509] width 56 height 30
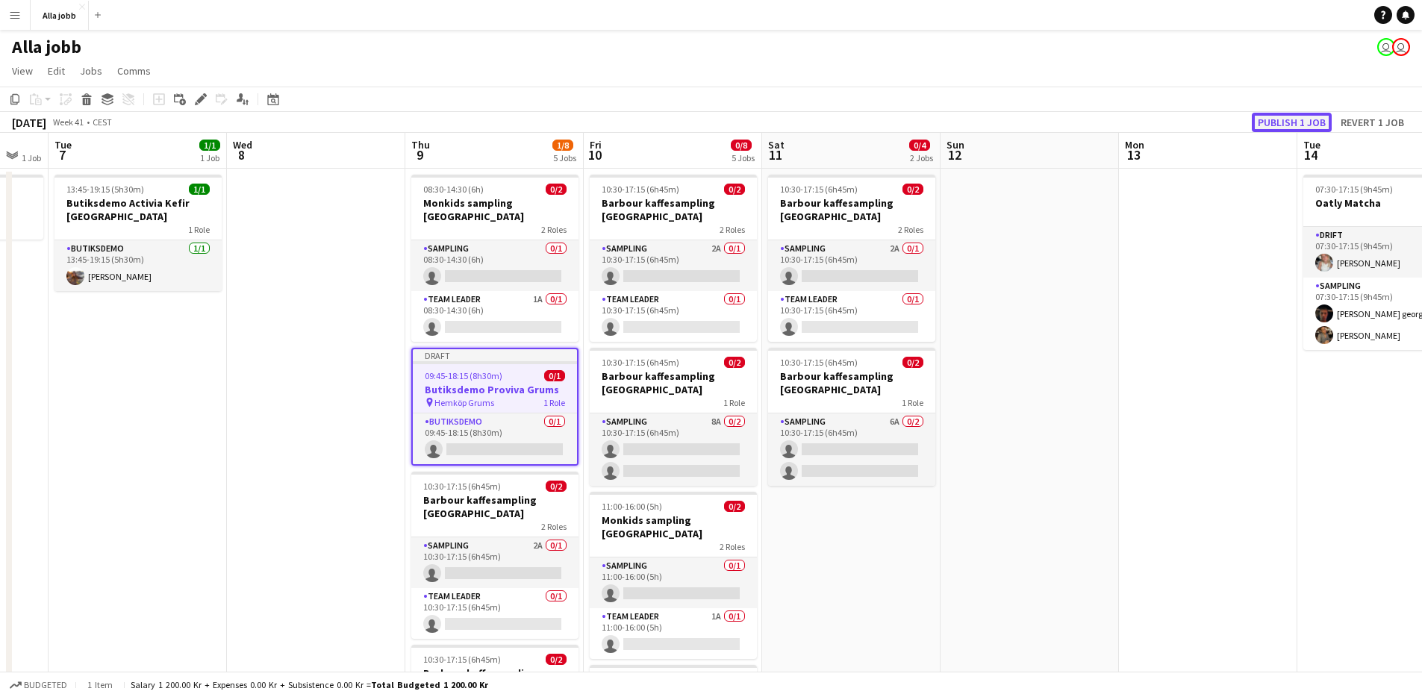
click at [1284, 119] on button "Publish 1 job" at bounding box center [1292, 122] width 80 height 19
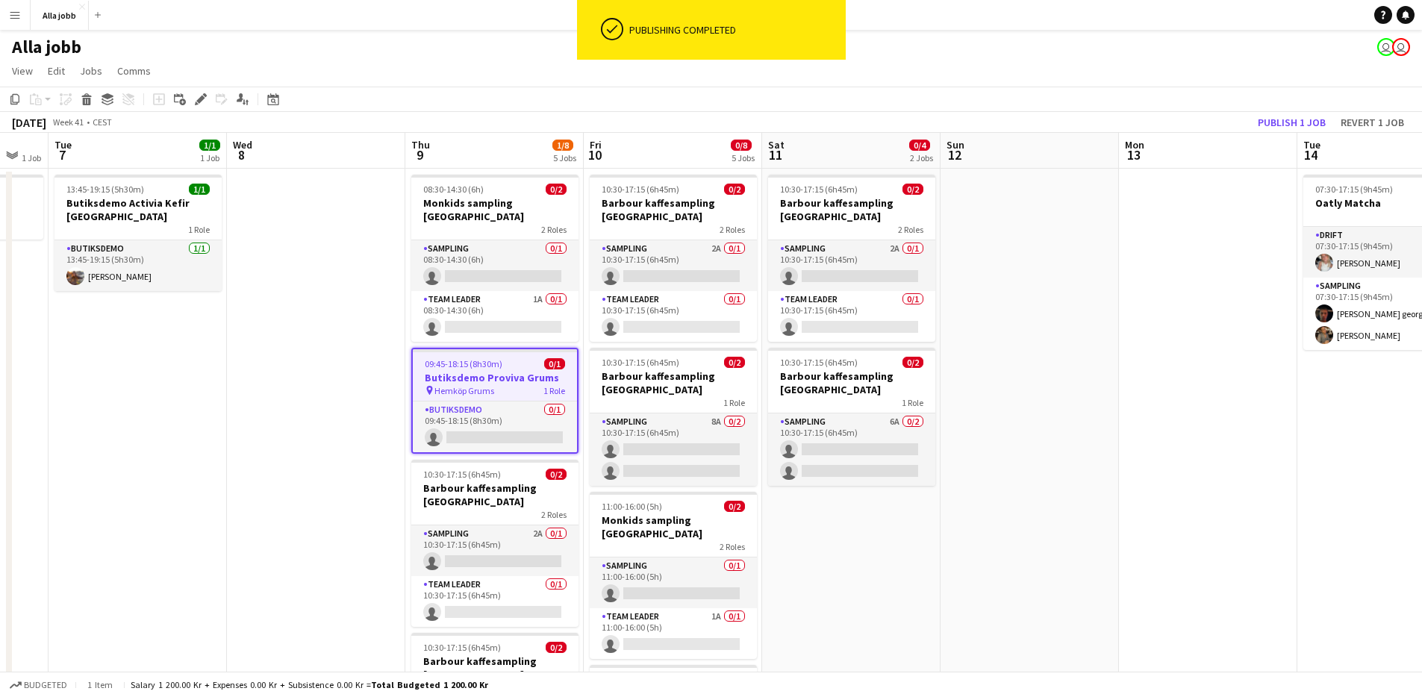
click at [446, 371] on h3 "Butiksdemo Proviva Grums" at bounding box center [495, 377] width 164 height 13
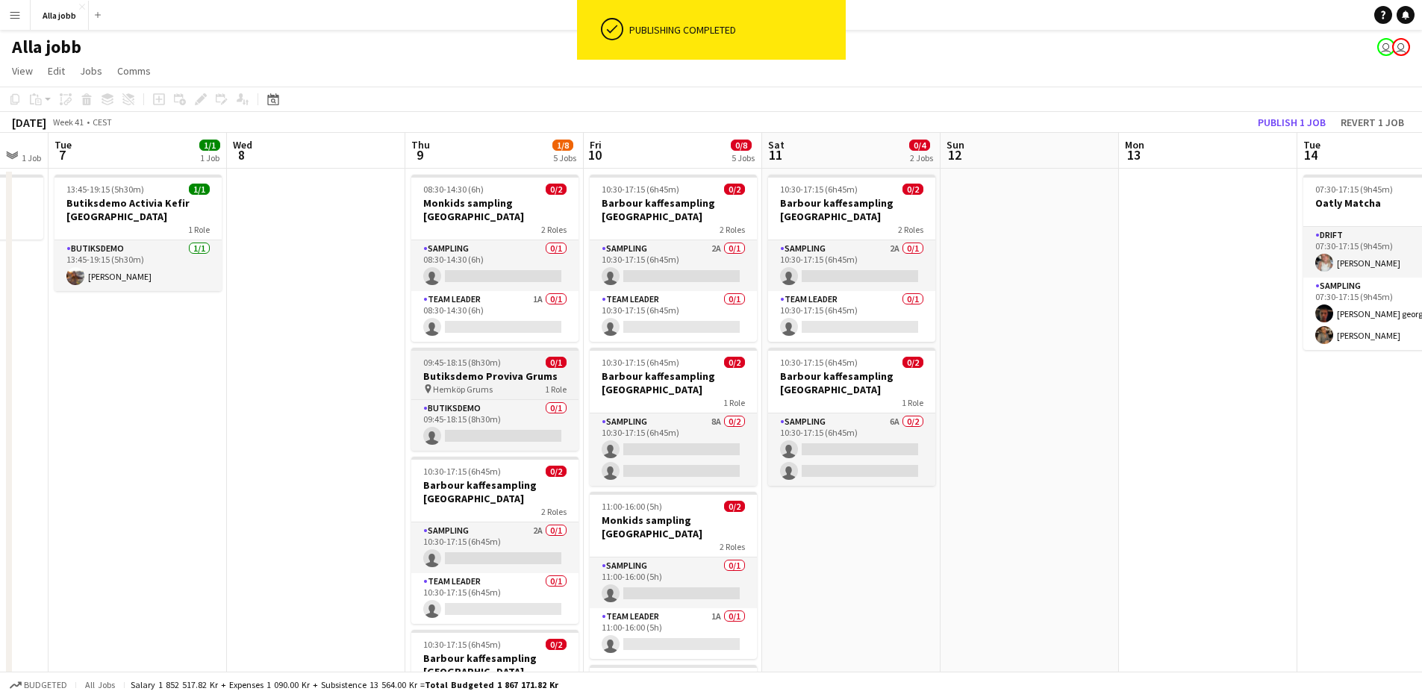
click at [446, 369] on h3 "Butiksdemo Proviva Grums" at bounding box center [494, 375] width 167 height 13
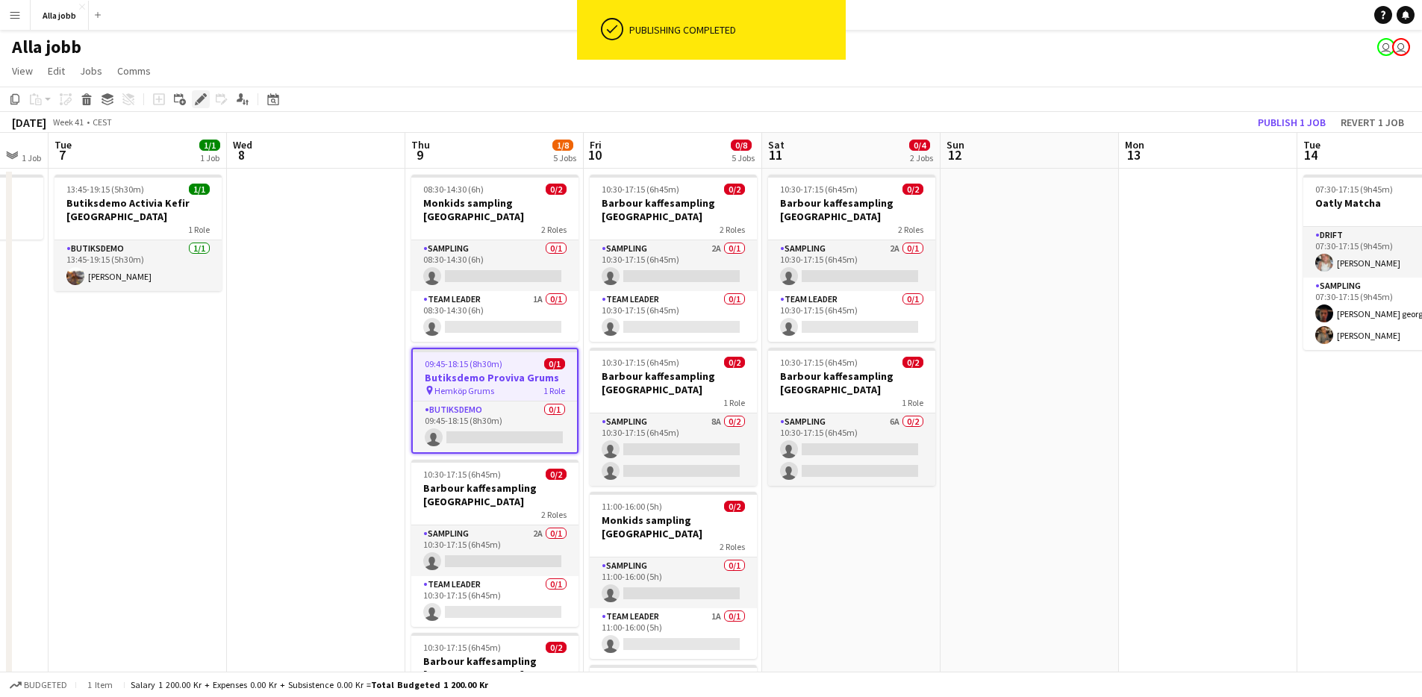
click at [203, 104] on icon "Edit" at bounding box center [201, 99] width 12 height 12
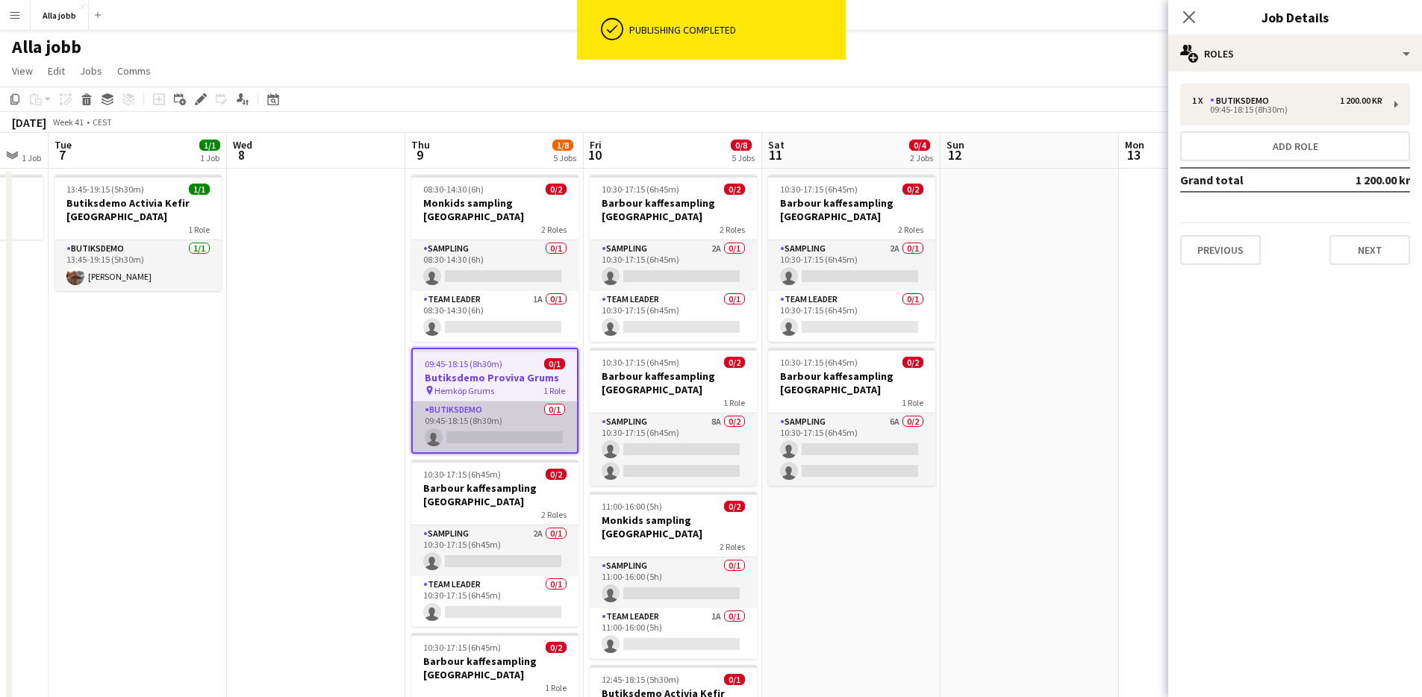
click at [538, 411] on app-card-role "Butiksdemo 0/1 09:45-18:15 (8h30m) single-neutral-actions" at bounding box center [495, 427] width 164 height 51
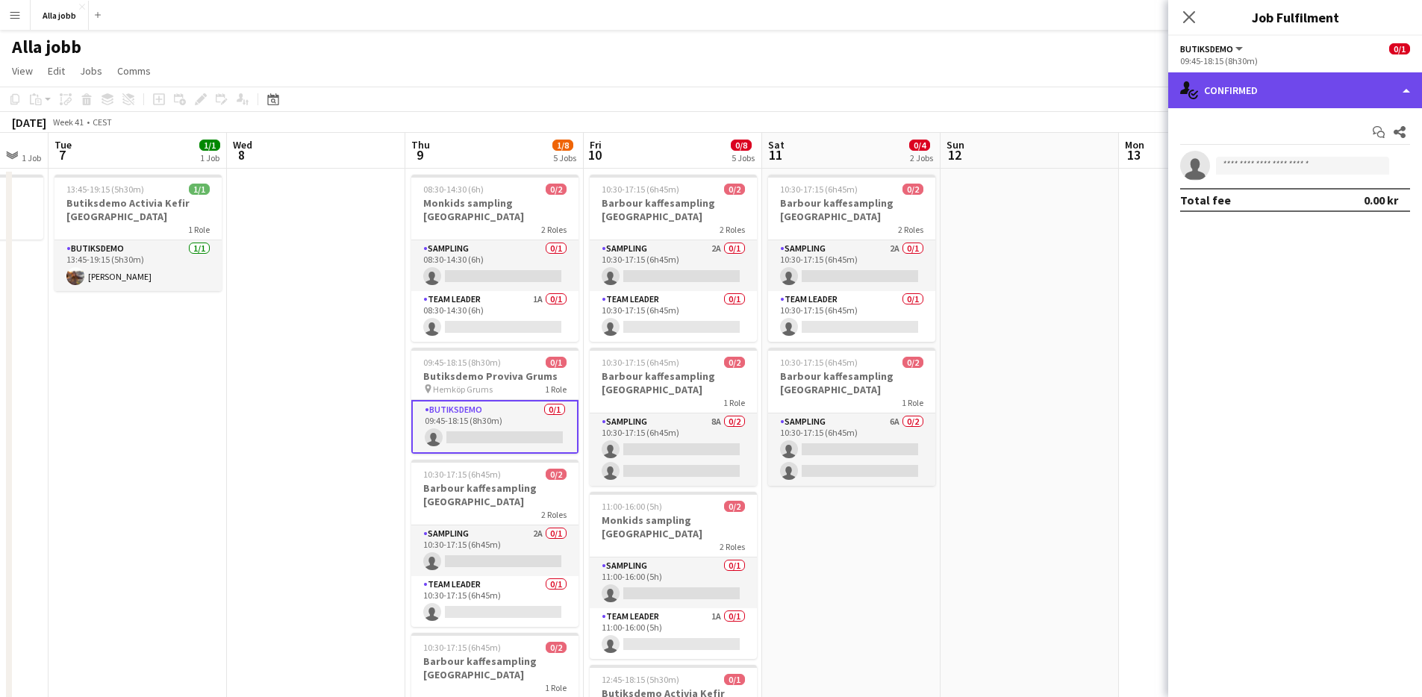
click at [1406, 91] on div "single-neutral-actions-check-2 Confirmed" at bounding box center [1295, 90] width 254 height 36
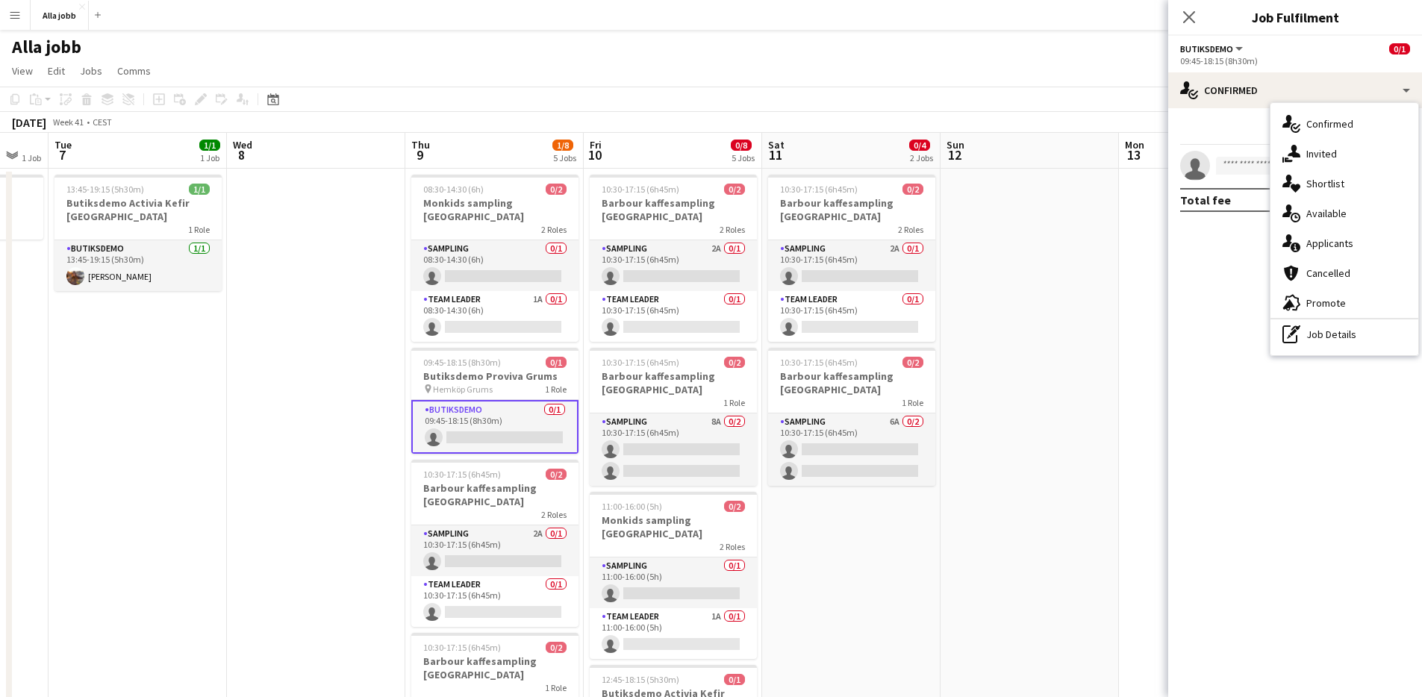
click at [1347, 246] on span "Applicants" at bounding box center [1329, 243] width 47 height 13
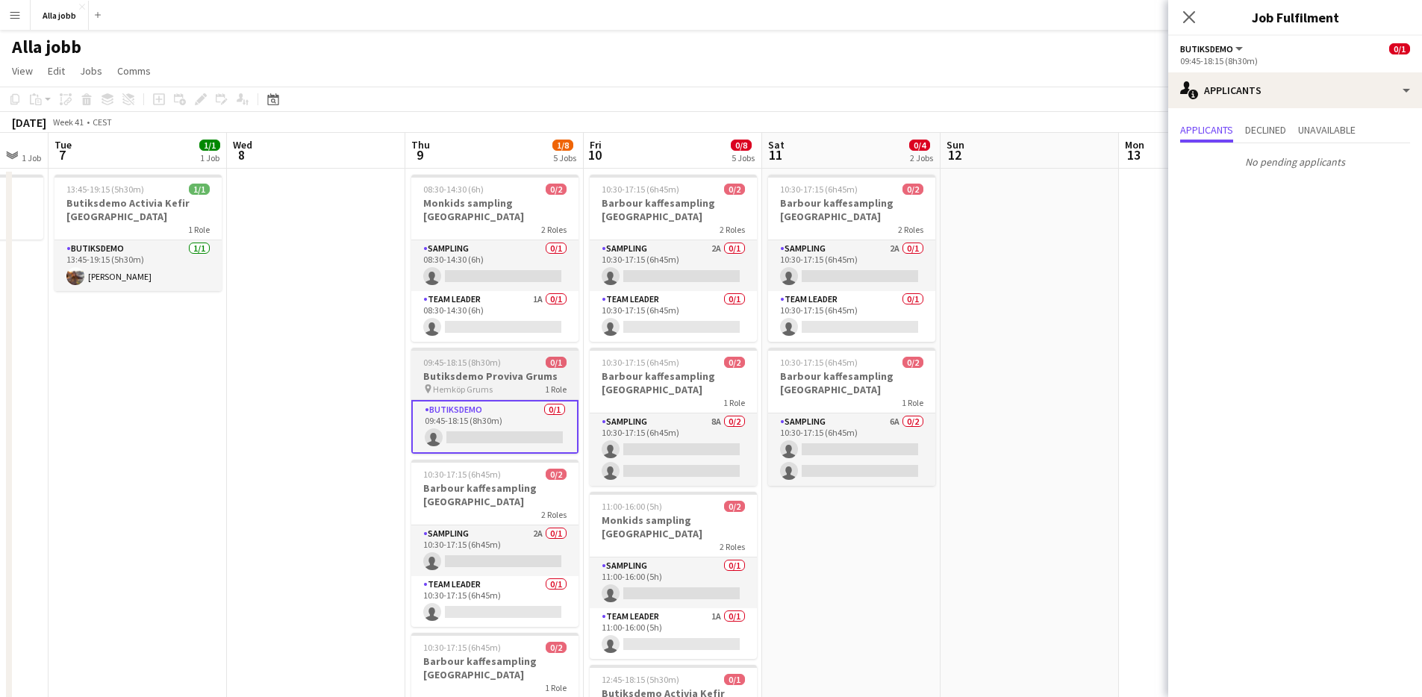
click at [537, 369] on h3 "Butiksdemo Proviva Grums" at bounding box center [494, 375] width 167 height 13
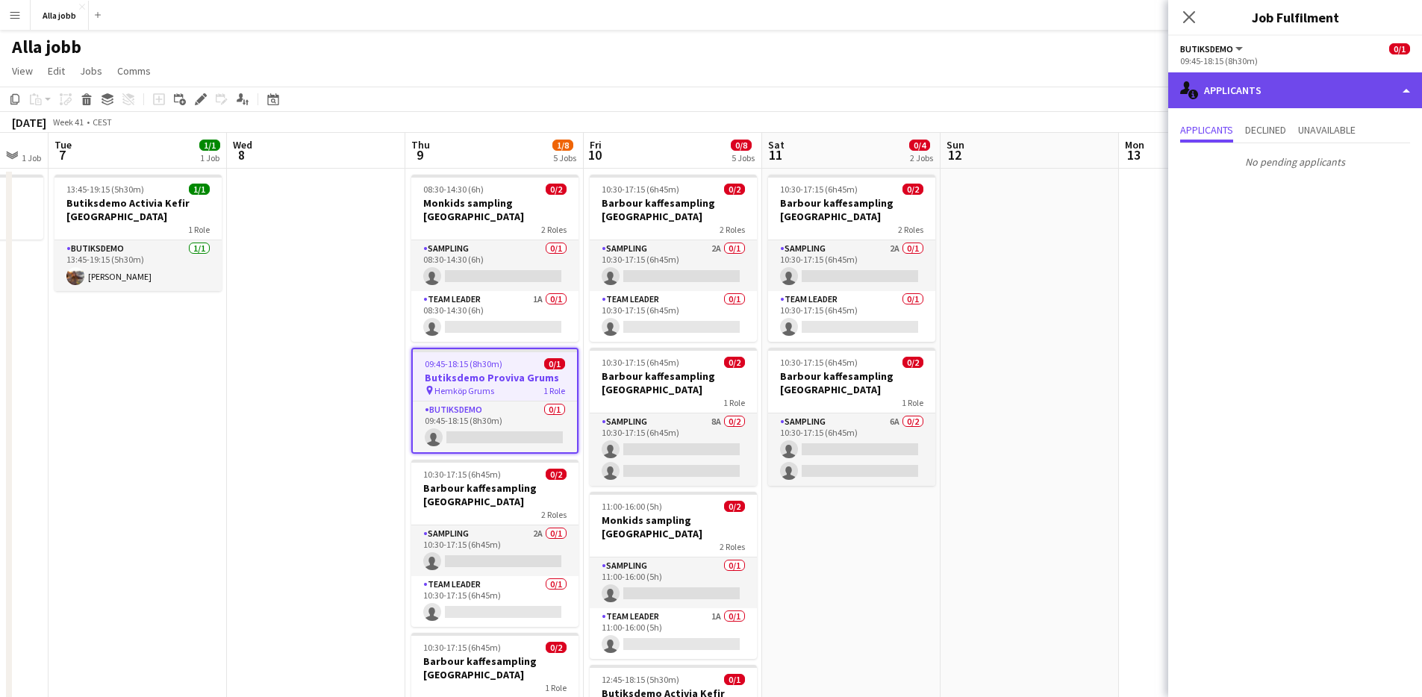
click at [1409, 84] on div "single-neutral-actions-information Applicants" at bounding box center [1295, 90] width 254 height 36
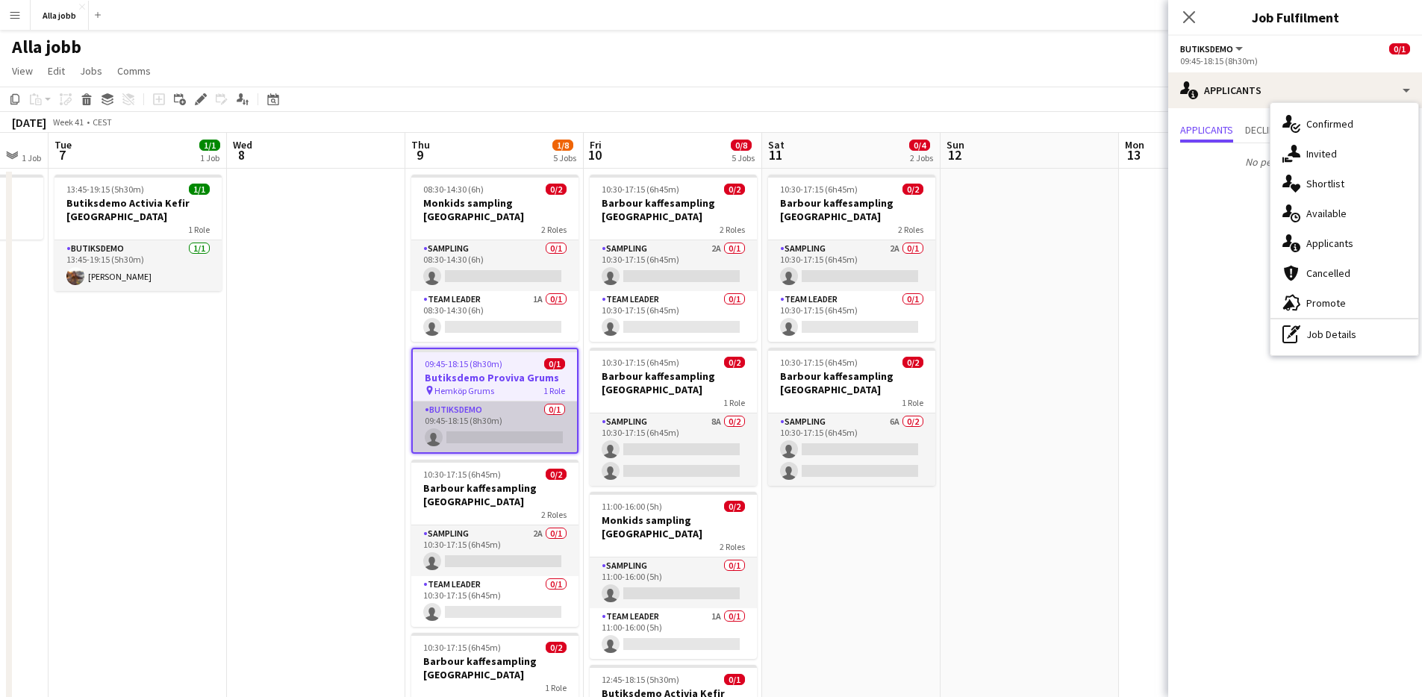
click at [530, 402] on app-card-role "Butiksdemo 0/1 09:45-18:15 (8h30m) single-neutral-actions" at bounding box center [495, 427] width 164 height 51
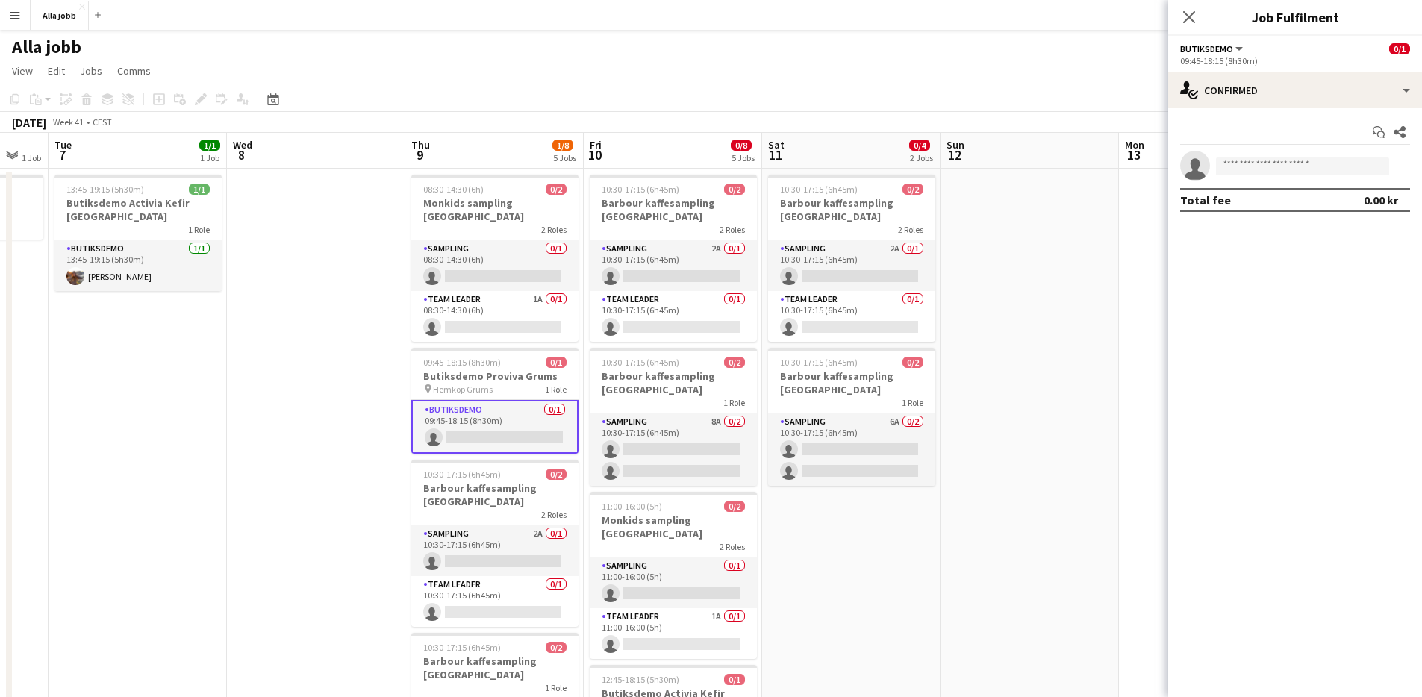
click at [965, 402] on app-date-cell at bounding box center [1030, 554] width 178 height 771
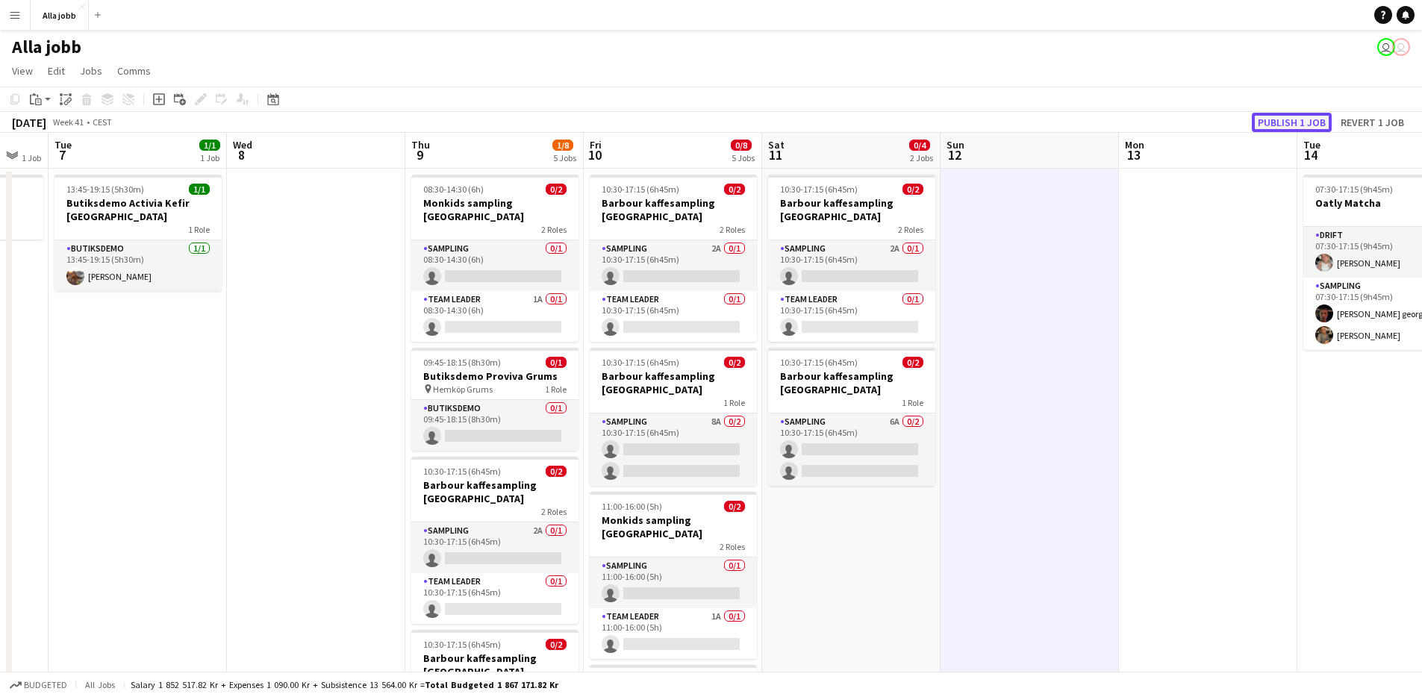
click at [1298, 122] on button "Publish 1 job" at bounding box center [1292, 122] width 80 height 19
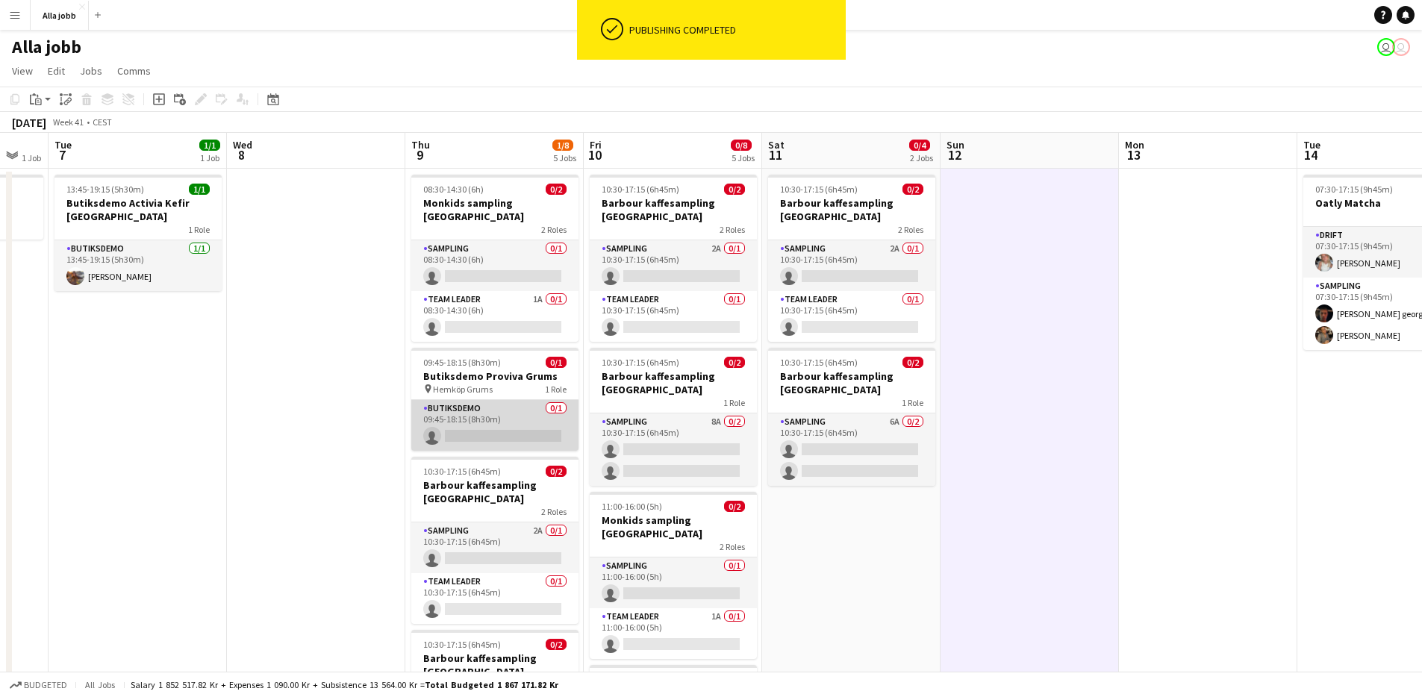
click at [526, 402] on app-card-role "Butiksdemo 0/1 09:45-18:15 (8h30m) single-neutral-actions" at bounding box center [494, 425] width 167 height 51
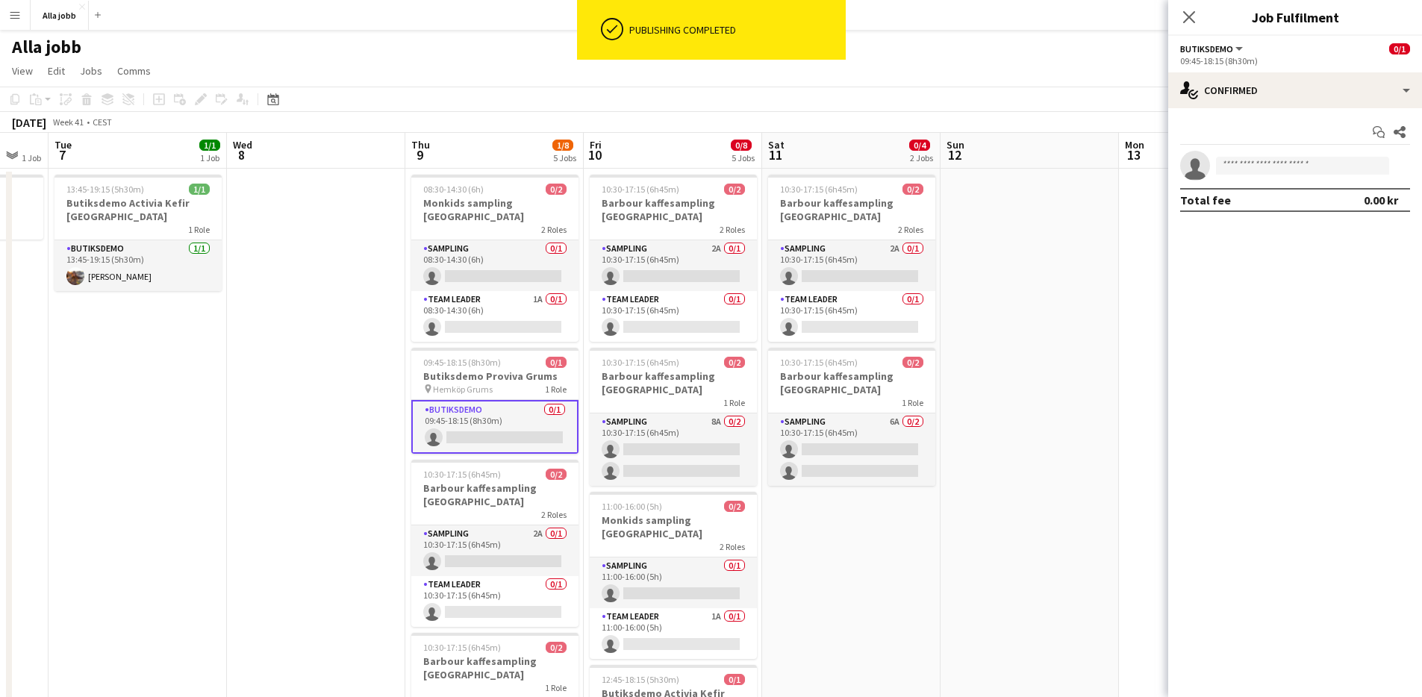
click at [890, 608] on app-date-cell "10:30-17:15 (6h45m) 0/2 Barbour kaffesampling Köpenhamn 2 Roles Sampling 2A 0/1…" at bounding box center [851, 554] width 178 height 771
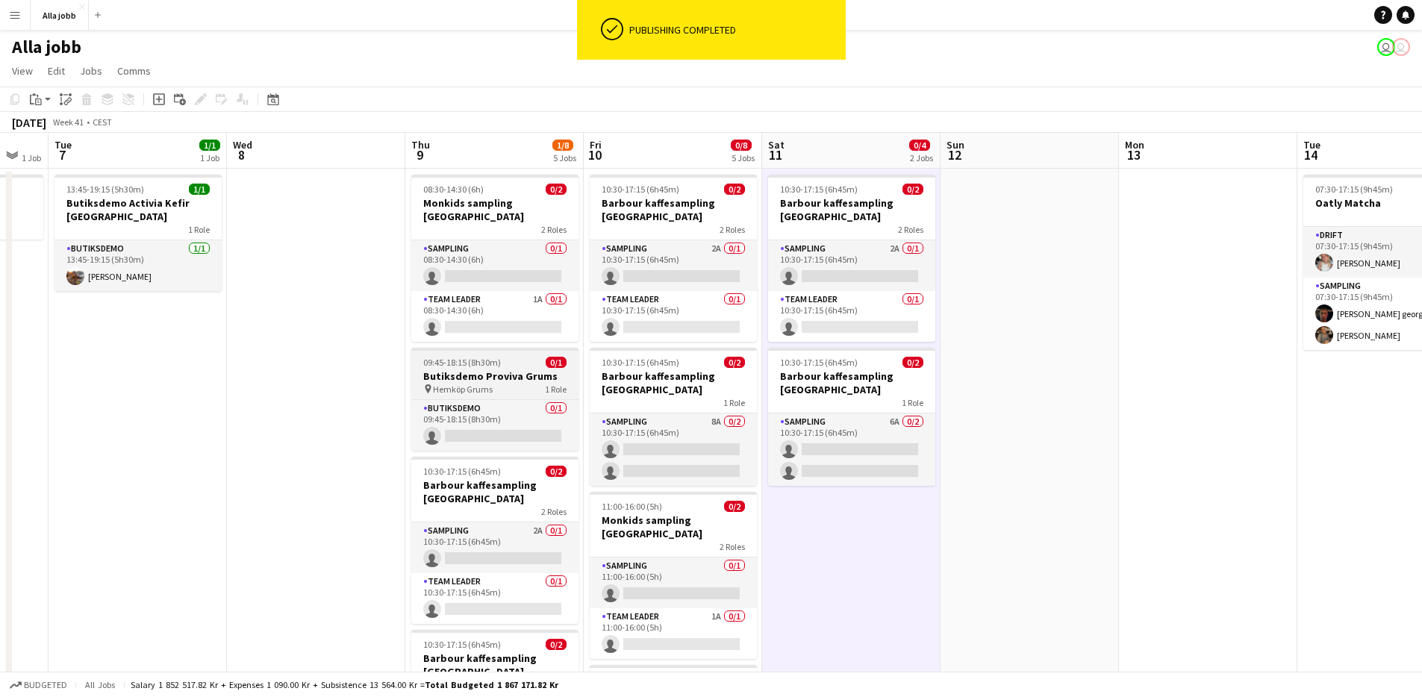
click at [515, 369] on h3 "Butiksdemo Proviva Grums" at bounding box center [494, 375] width 167 height 13
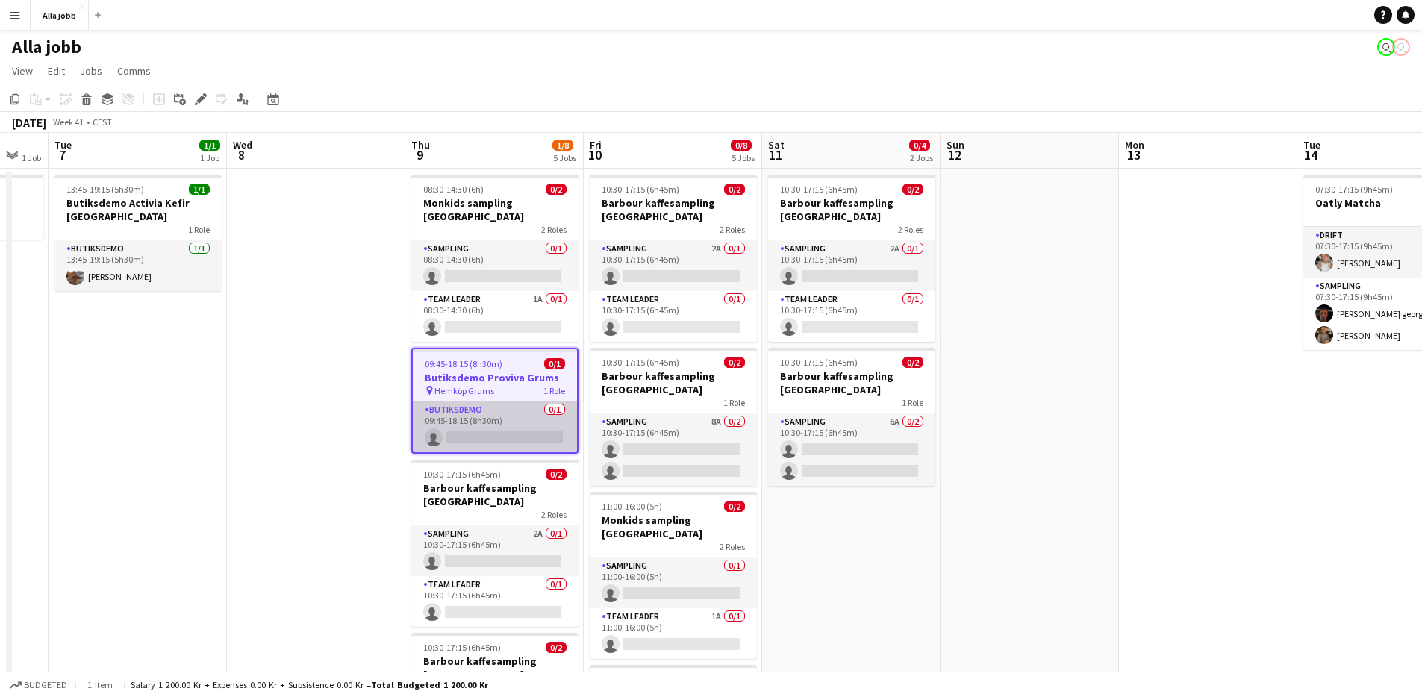
click at [543, 433] on app-card-role "Butiksdemo 0/1 09:45-18:15 (8h30m) single-neutral-actions" at bounding box center [495, 427] width 164 height 51
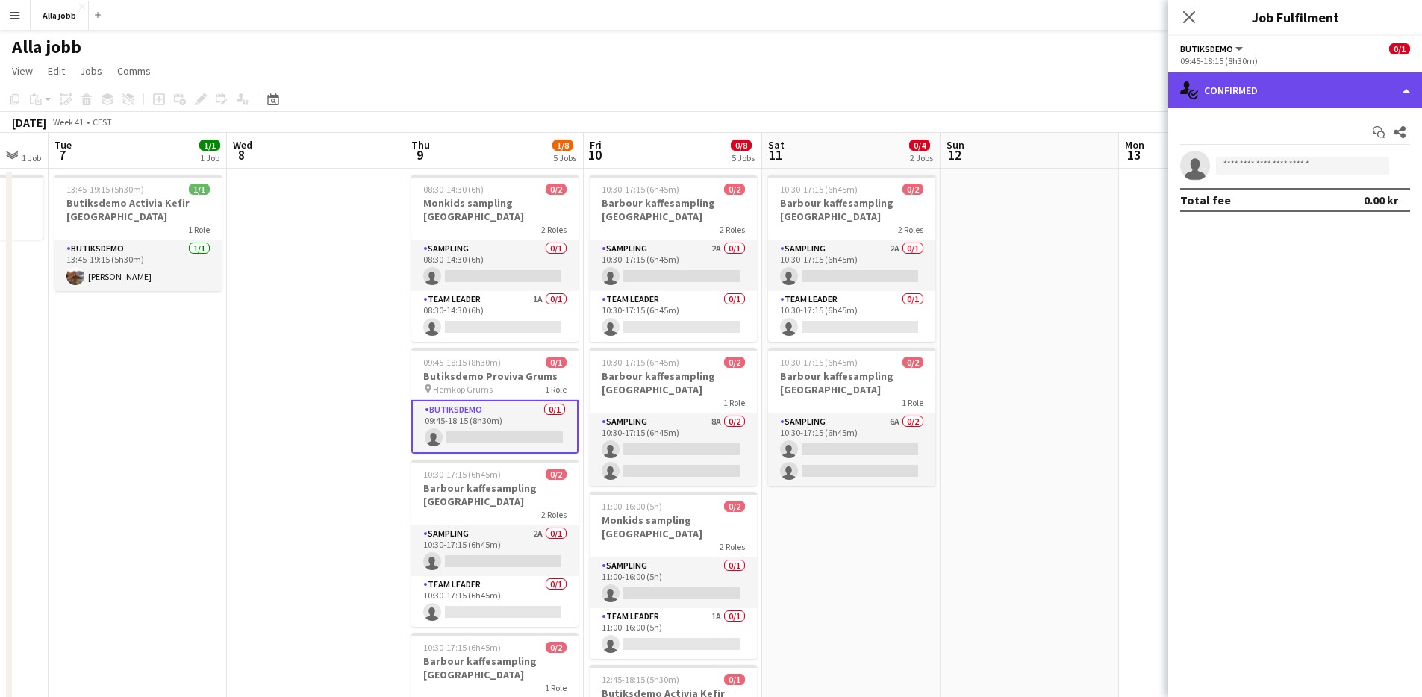
click at [1403, 84] on div "single-neutral-actions-check-2 Confirmed" at bounding box center [1295, 90] width 254 height 36
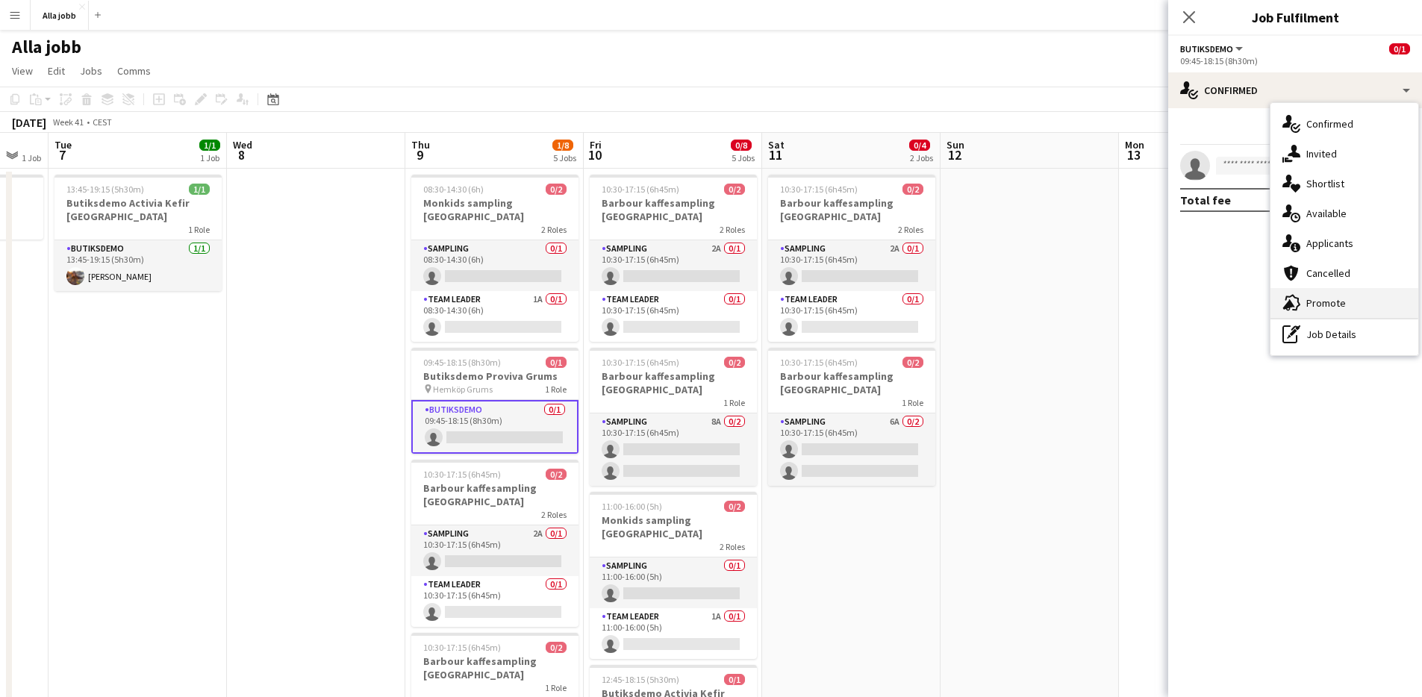
click at [1367, 294] on div "advertising-megaphone Promote" at bounding box center [1344, 303] width 148 height 30
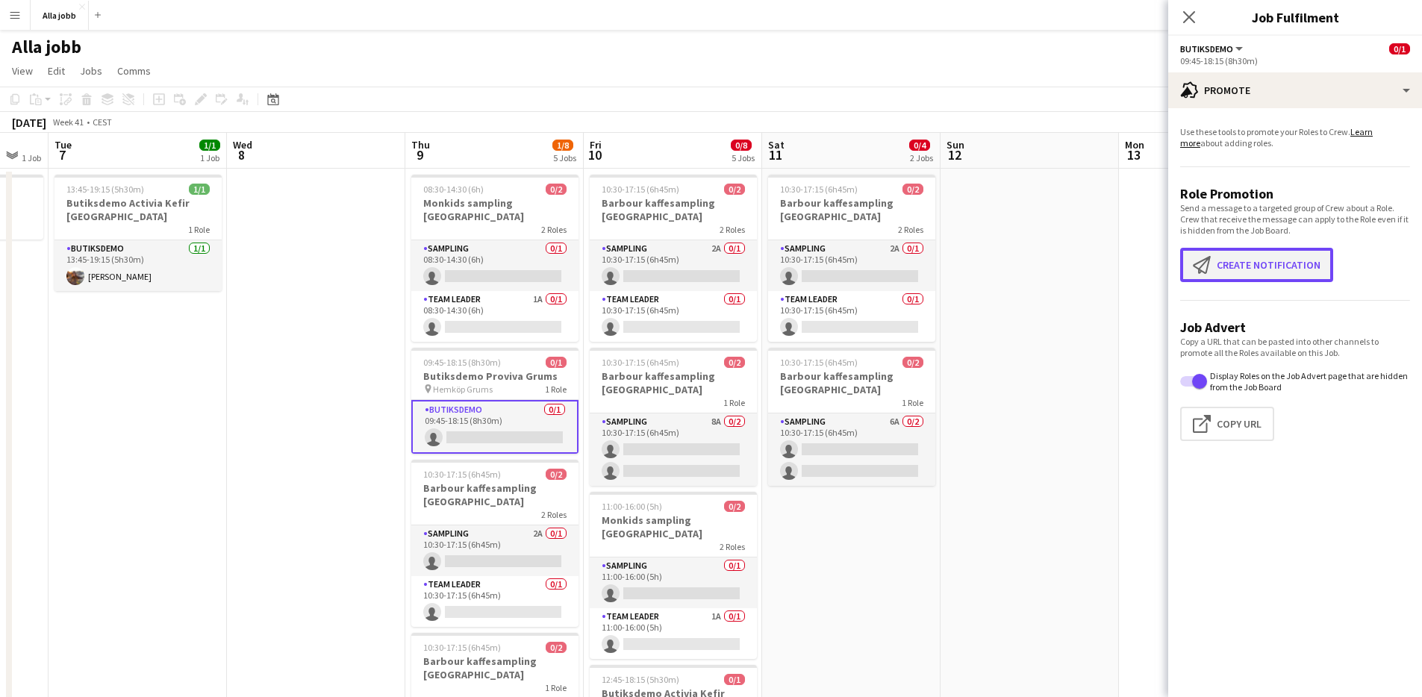
click at [1260, 268] on button "Create notification Create notification" at bounding box center [1256, 265] width 153 height 34
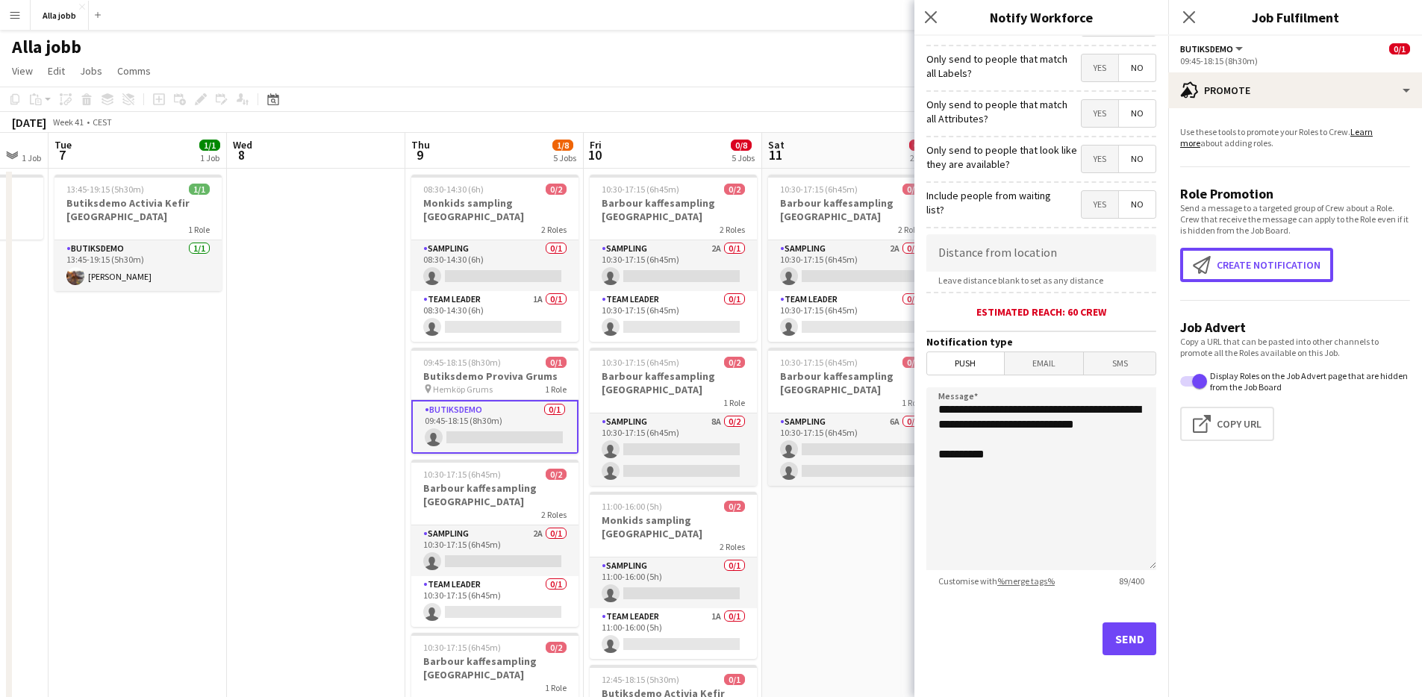
scroll to position [3, 0]
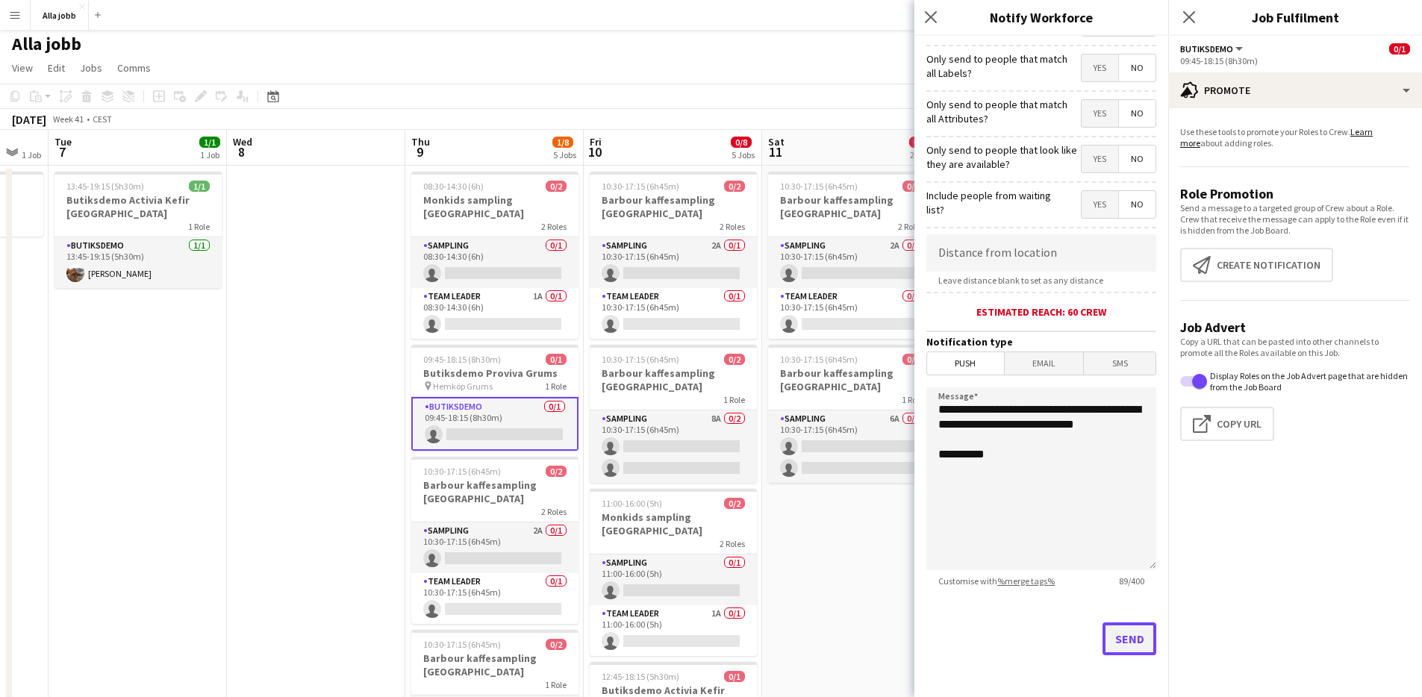
click at [1118, 637] on button "Send" at bounding box center [1129, 639] width 54 height 33
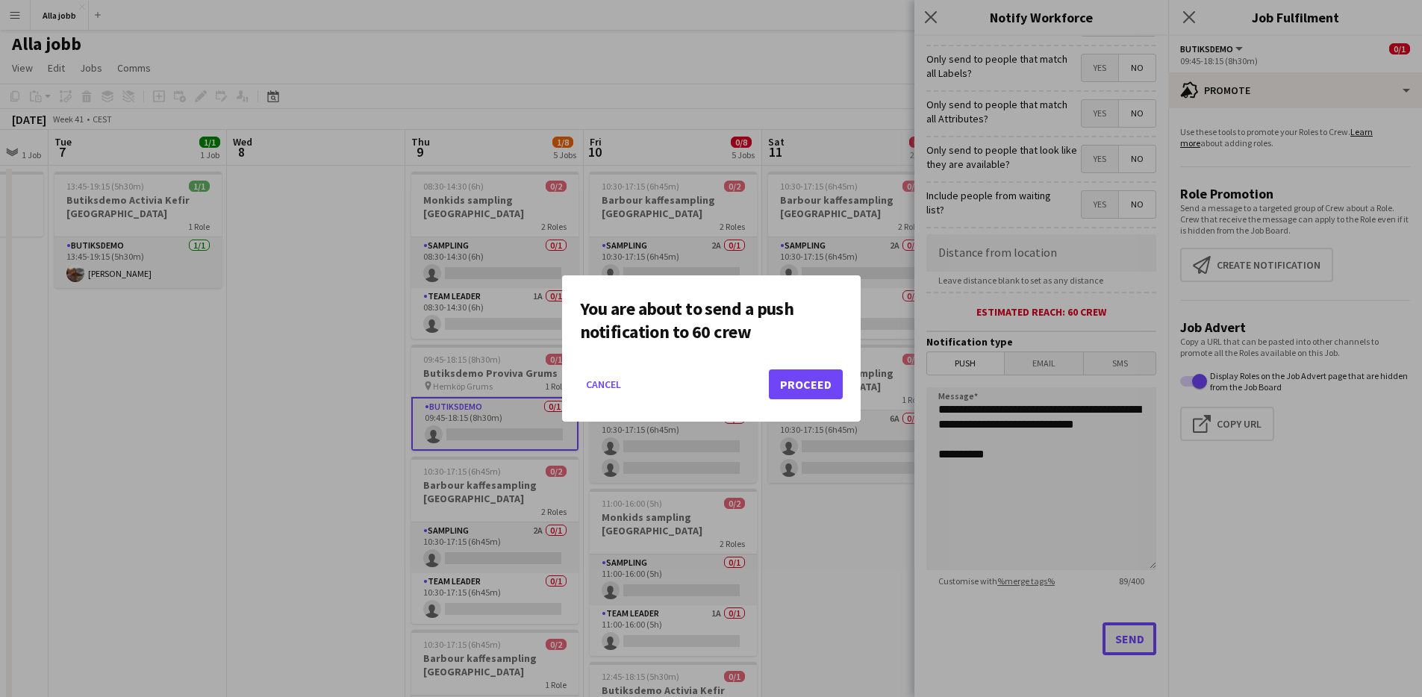
scroll to position [0, 0]
click at [812, 390] on button "Proceed" at bounding box center [806, 384] width 74 height 30
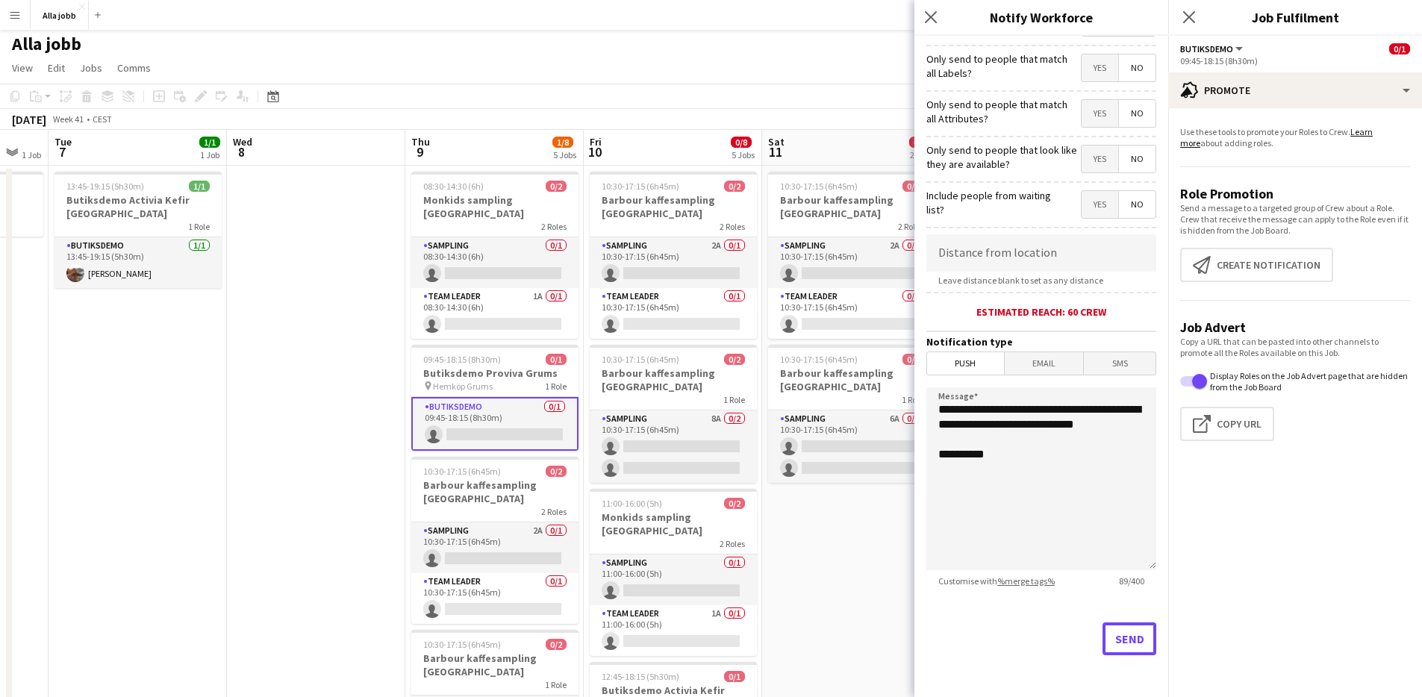
scroll to position [3, 0]
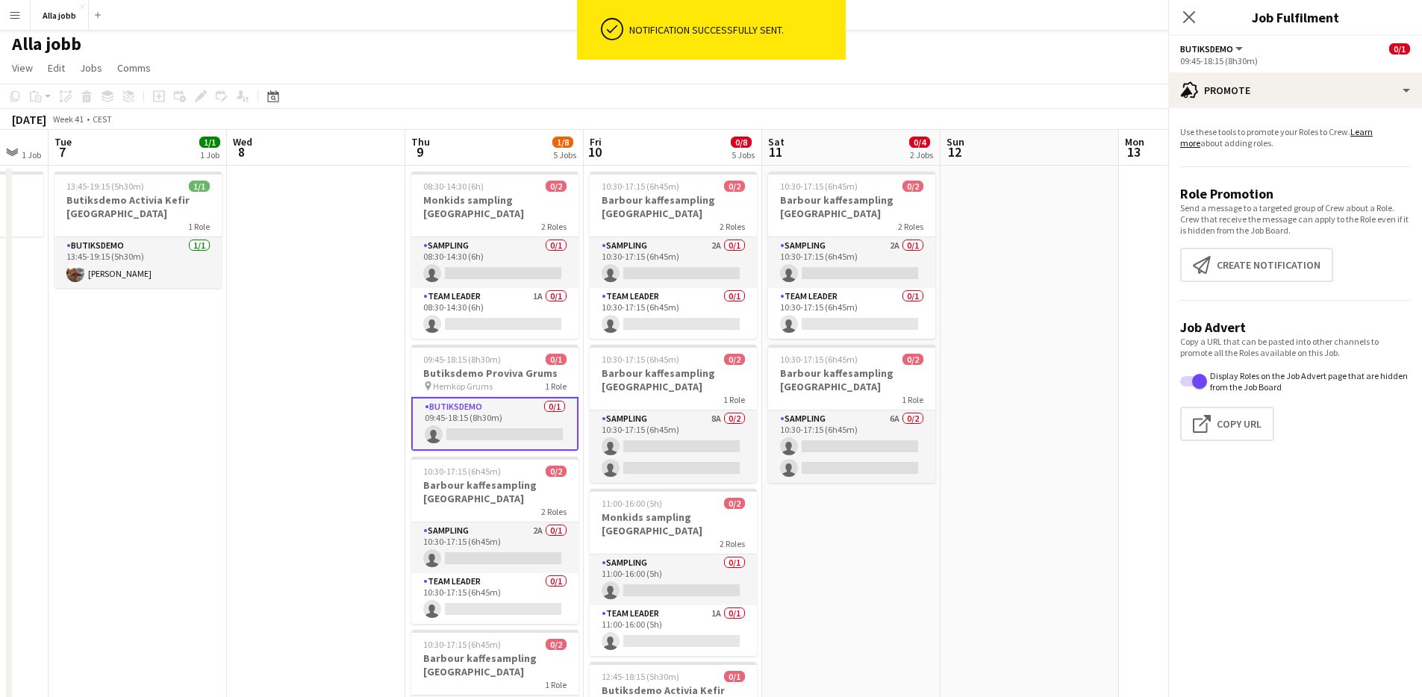
click at [868, 637] on app-calendar-viewport "Sat 4 1/1 2 Jobs Sun 5 1 Job Mon 6 1 Job Tue 7 1/1 1 Job Wed 8 Thu 9 1/8 5 Jobs…" at bounding box center [711, 533] width 1422 height 807
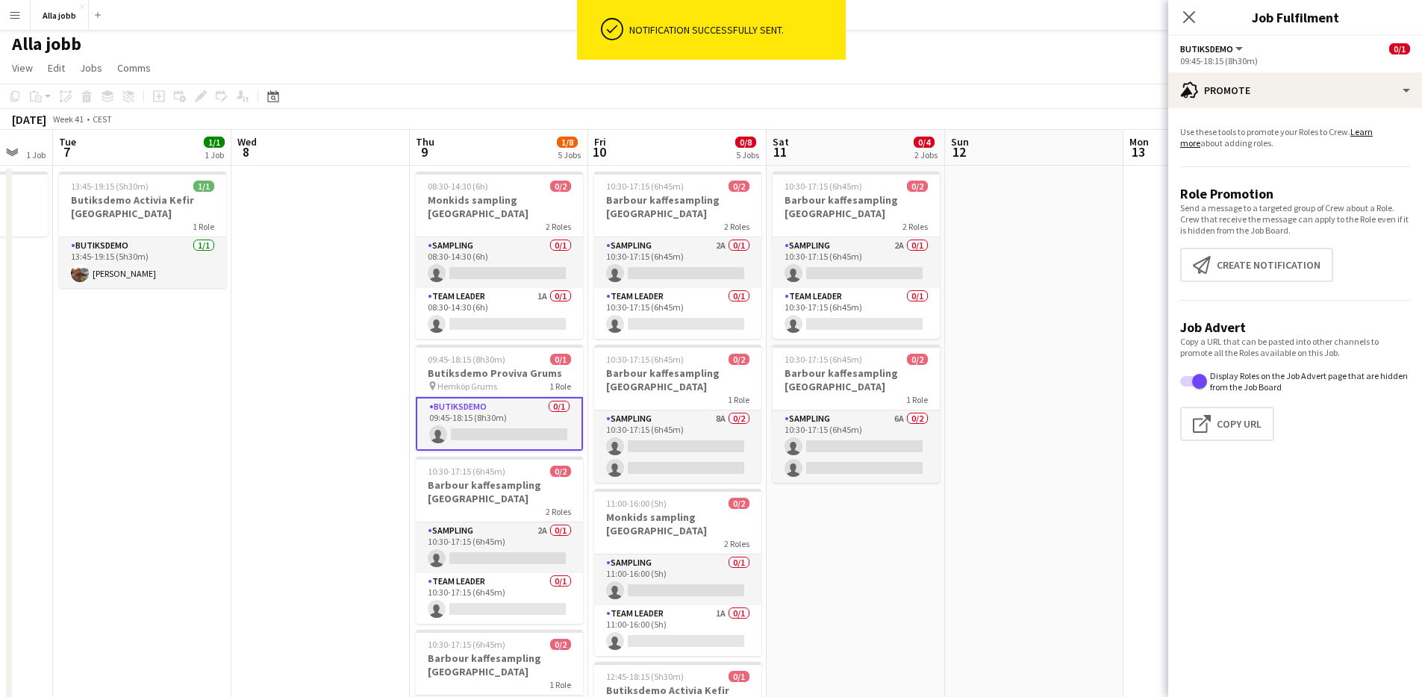
click at [1009, 384] on app-date-cell at bounding box center [1034, 551] width 178 height 771
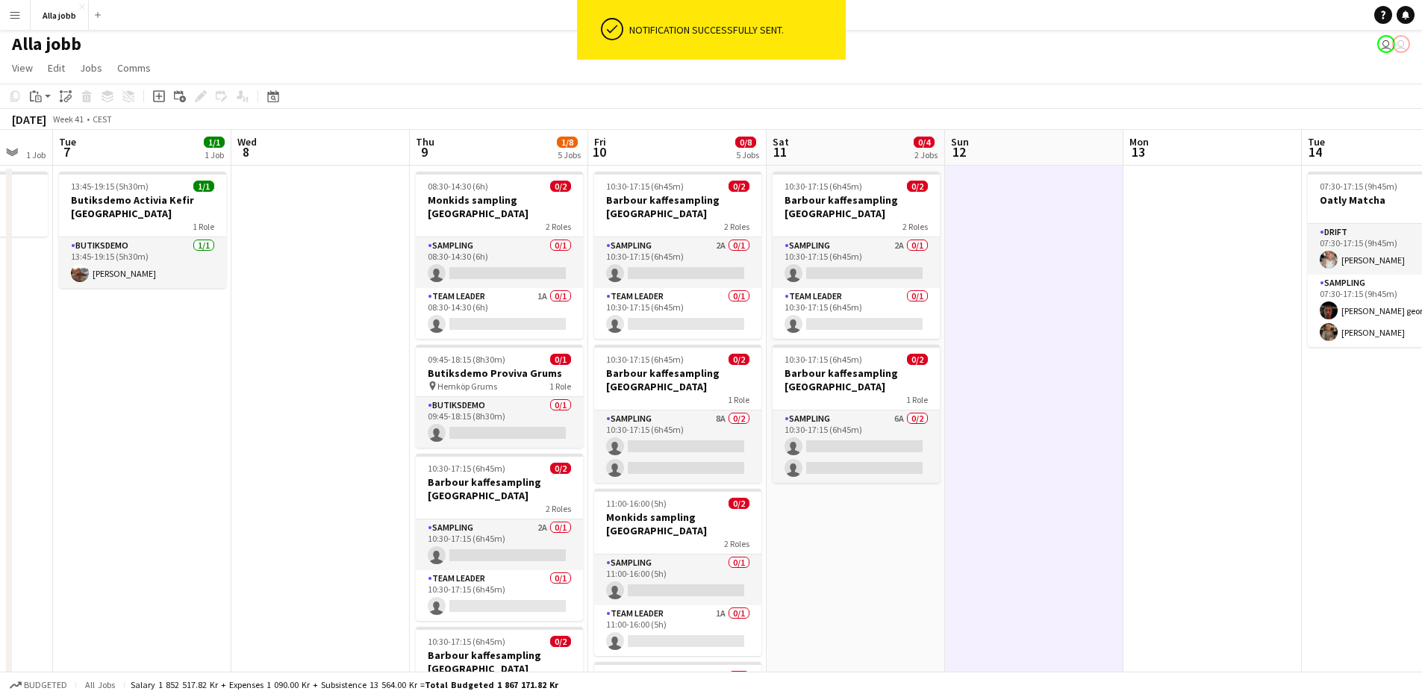
click at [1011, 384] on app-date-cell at bounding box center [1034, 551] width 178 height 771
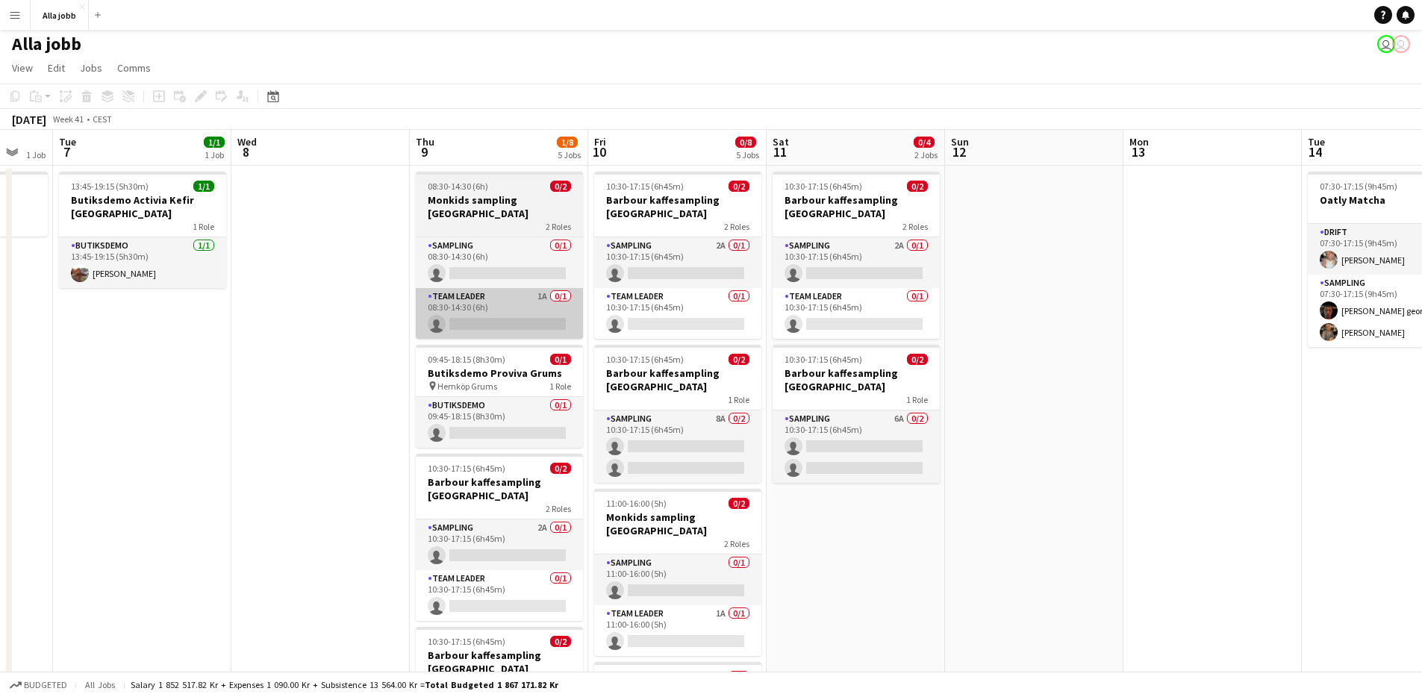
click at [558, 289] on app-card-role "Team Leader 1A 0/1 08:30-14:30 (6h) single-neutral-actions" at bounding box center [499, 313] width 167 height 51
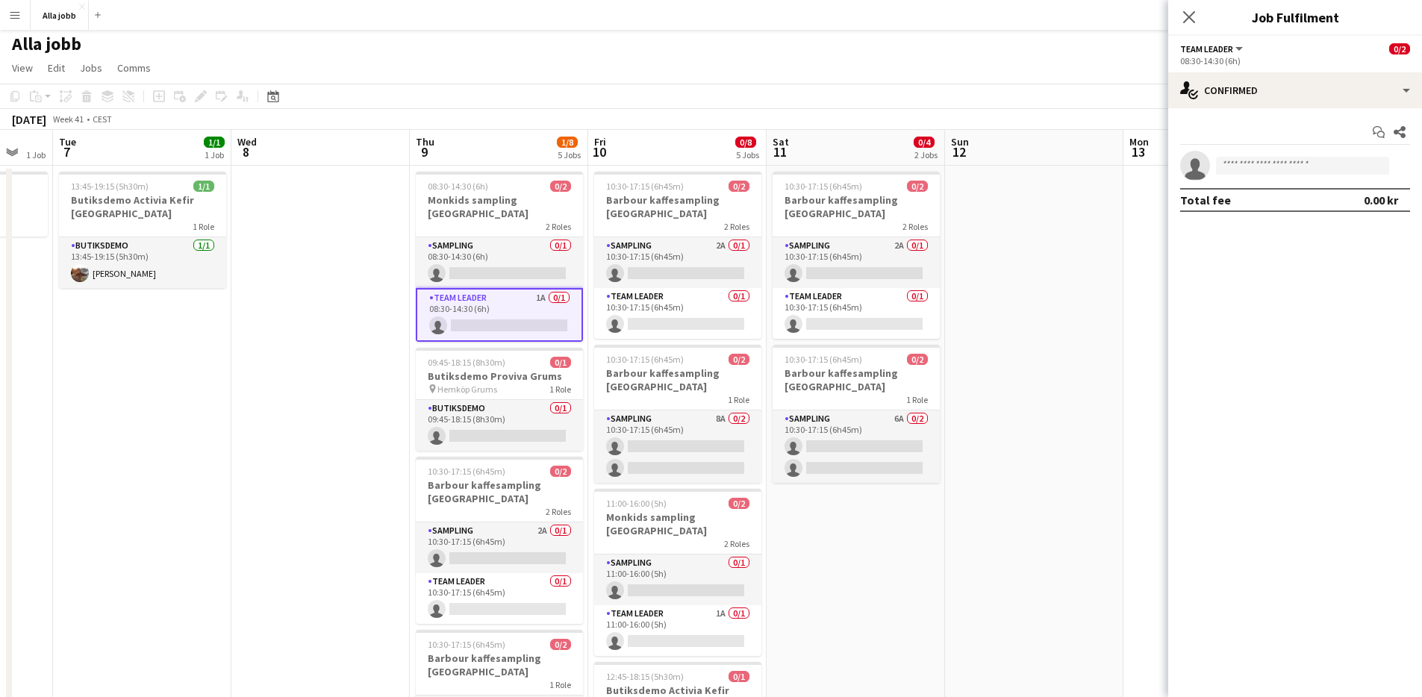
click at [558, 289] on app-card-role "Team Leader 1A 0/1 08:30-14:30 (6h) single-neutral-actions" at bounding box center [499, 315] width 167 height 54
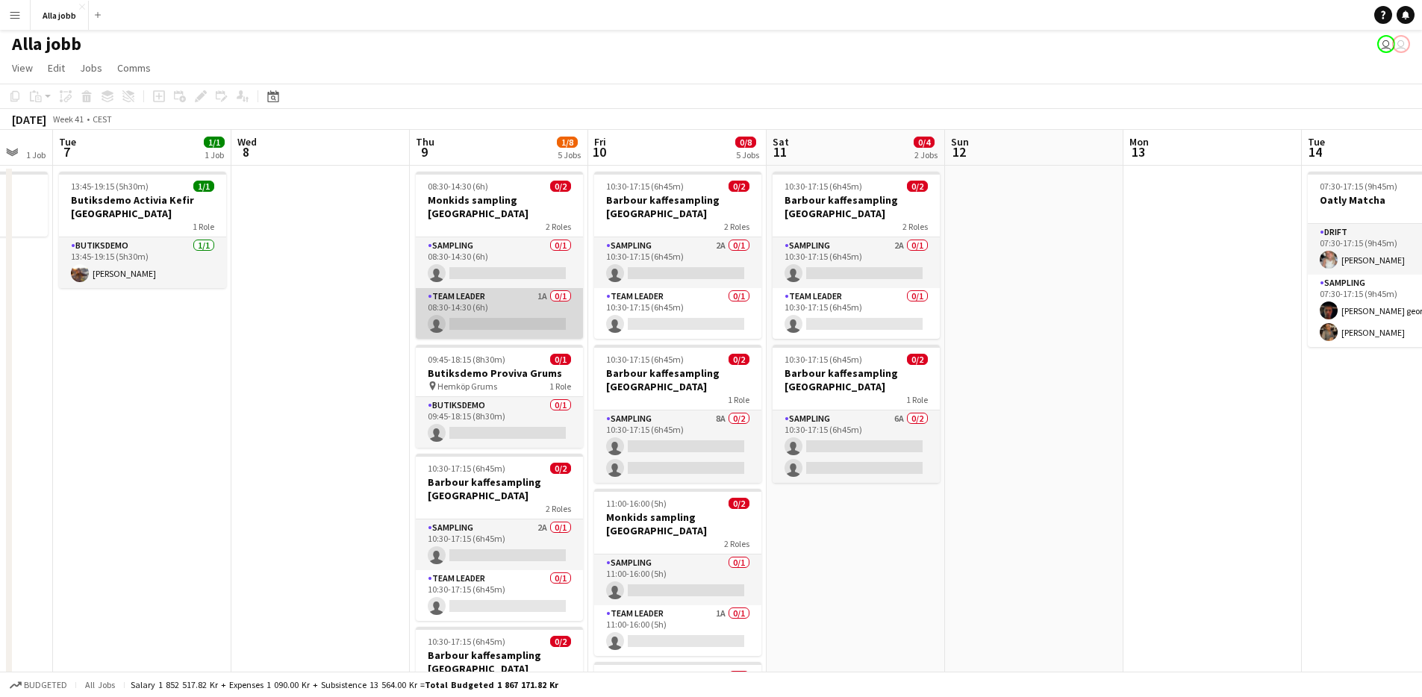
click at [559, 289] on app-card-role "Team Leader 1A 0/1 08:30-14:30 (6h) single-neutral-actions" at bounding box center [499, 313] width 167 height 51
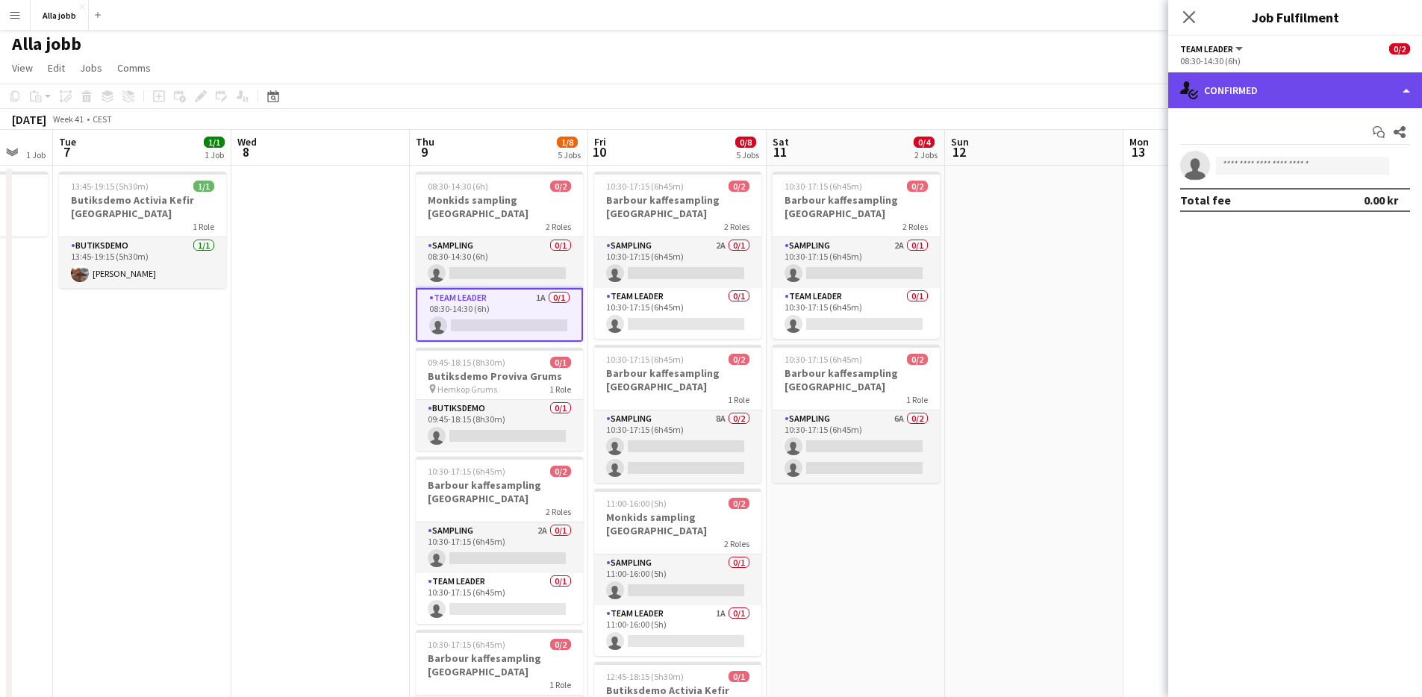
click at [1417, 83] on div "single-neutral-actions-check-2 Confirmed" at bounding box center [1295, 90] width 254 height 36
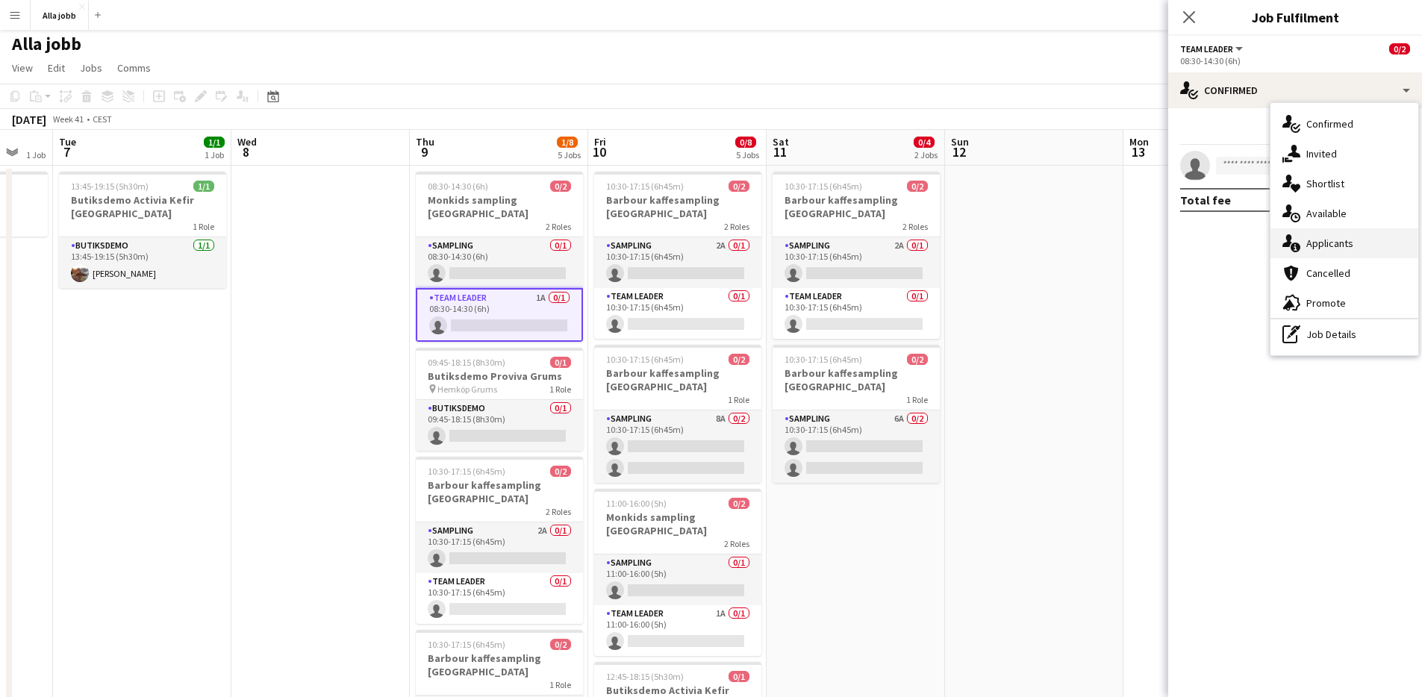
click at [1363, 242] on div "single-neutral-actions-information Applicants" at bounding box center [1344, 243] width 148 height 30
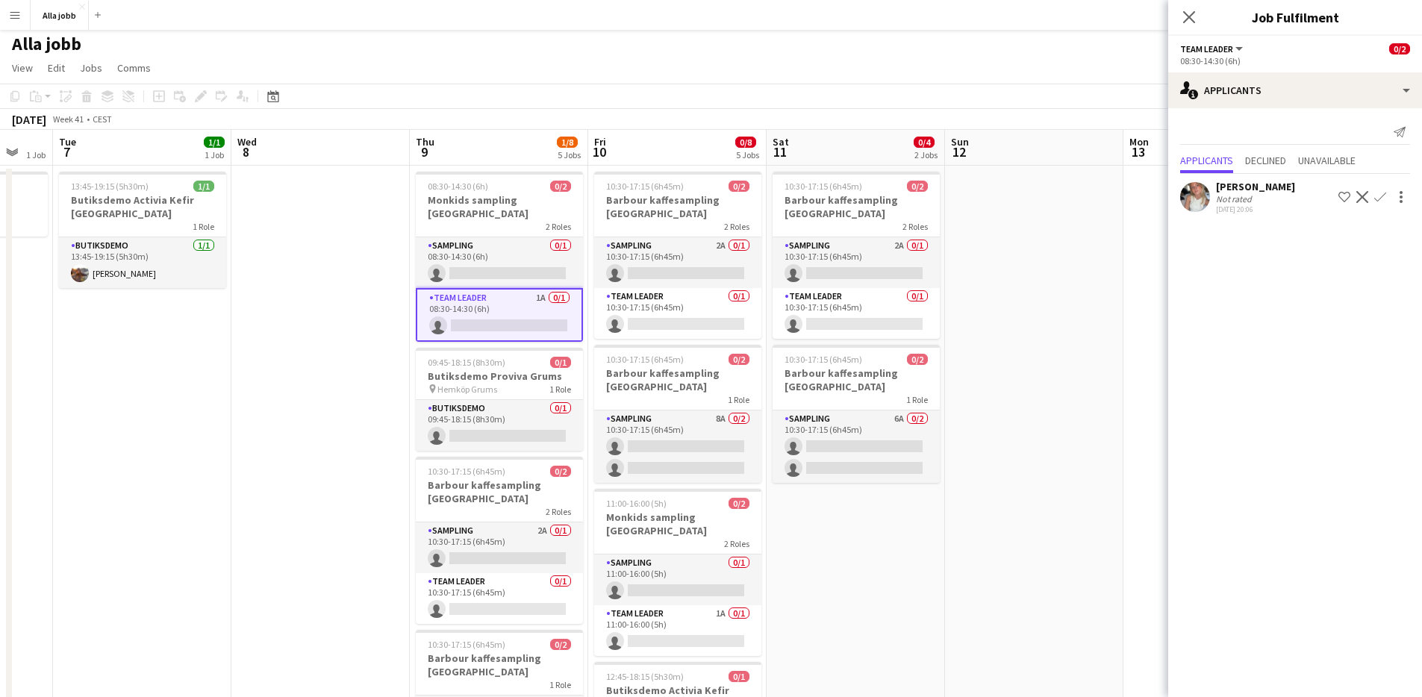
click at [1063, 413] on app-date-cell at bounding box center [1034, 551] width 178 height 771
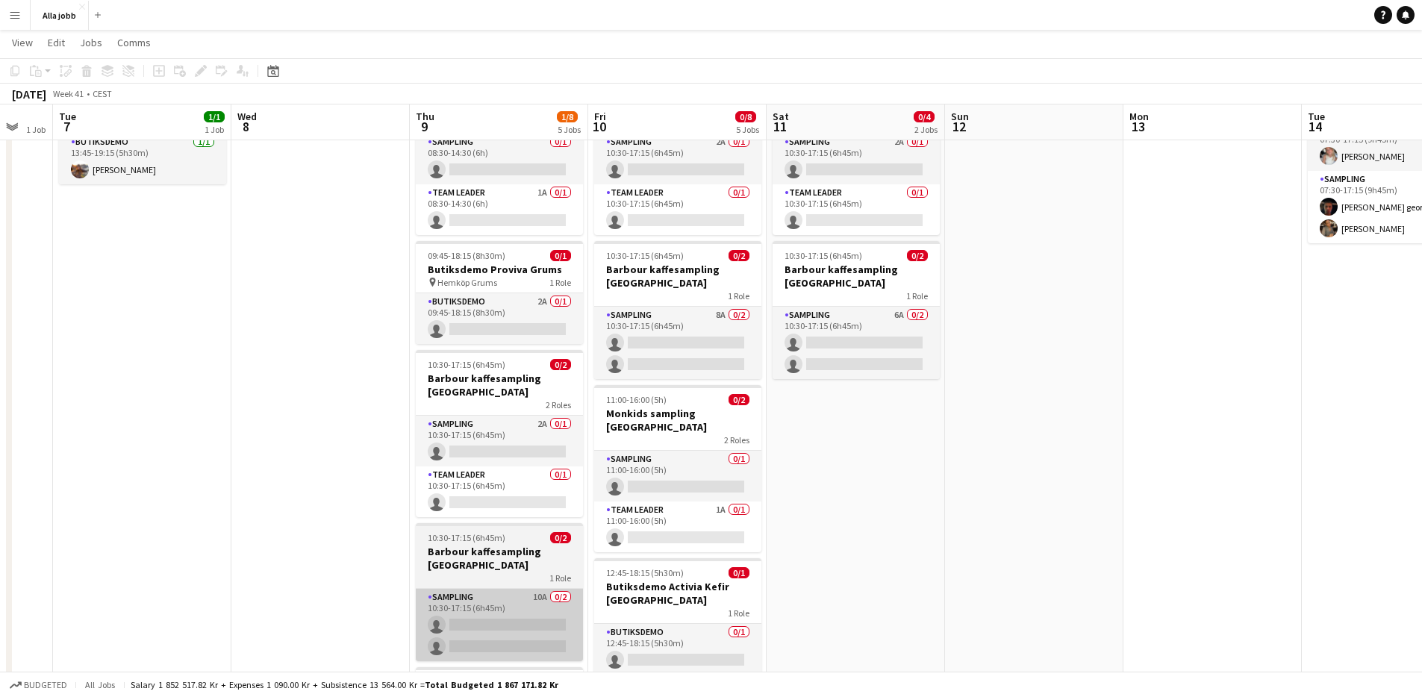
scroll to position [93, 0]
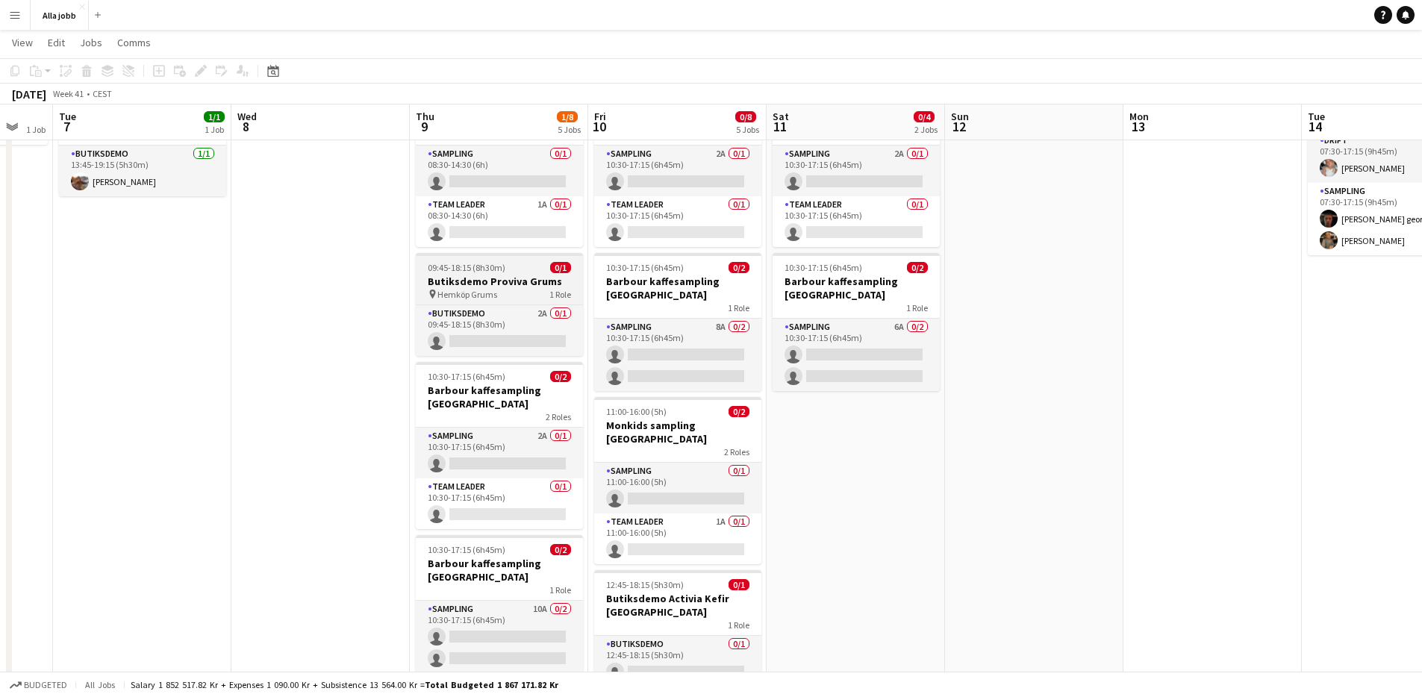
click at [537, 275] on h3 "Butiksdemo Proviva Grums" at bounding box center [499, 281] width 167 height 13
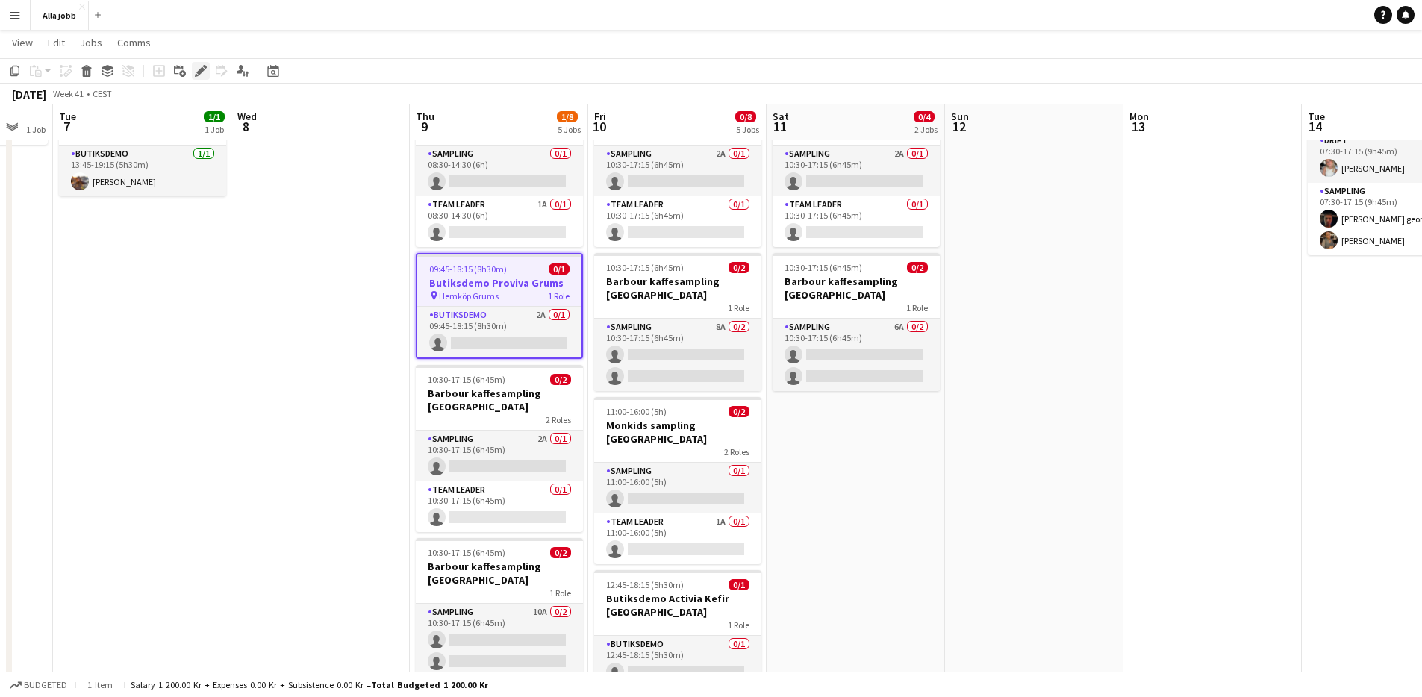
click at [203, 70] on icon at bounding box center [200, 71] width 8 height 8
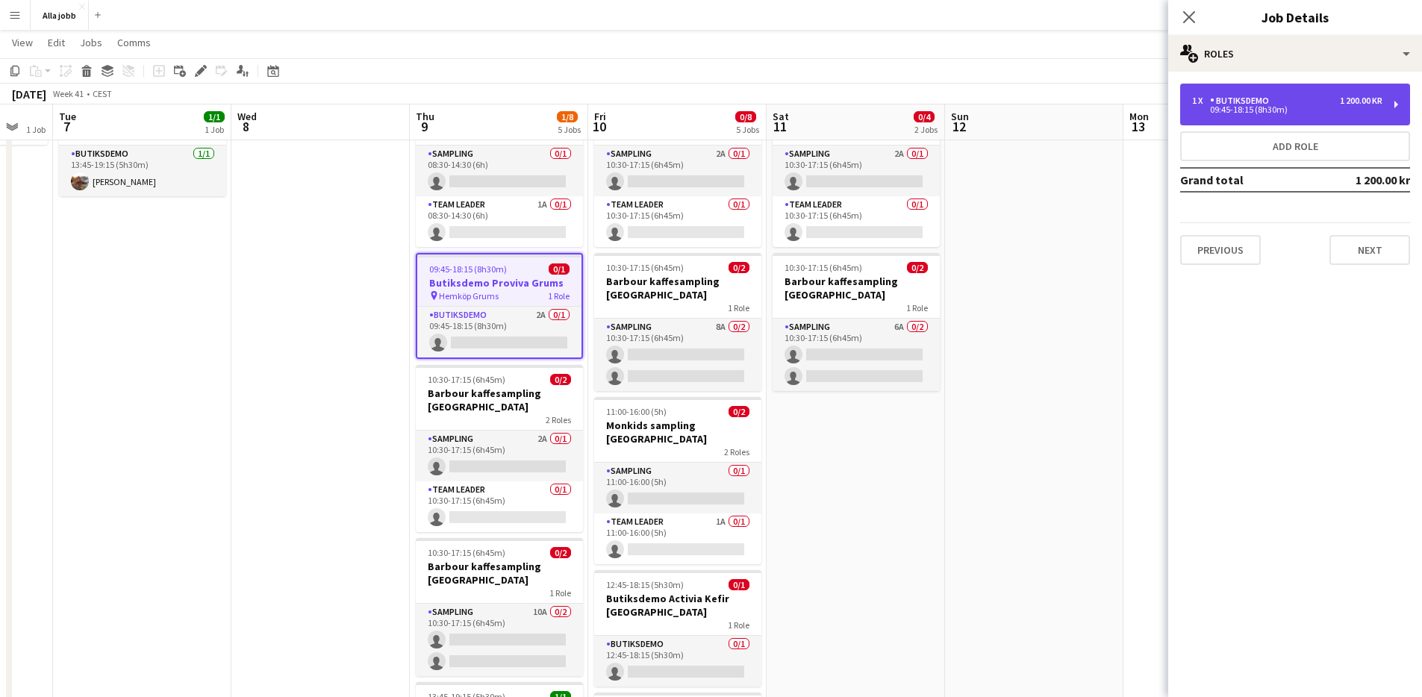
click at [1260, 117] on div "1 x Butiksdemo 1 200.00 kr 09:45-18:15 (8h30m)" at bounding box center [1295, 105] width 230 height 42
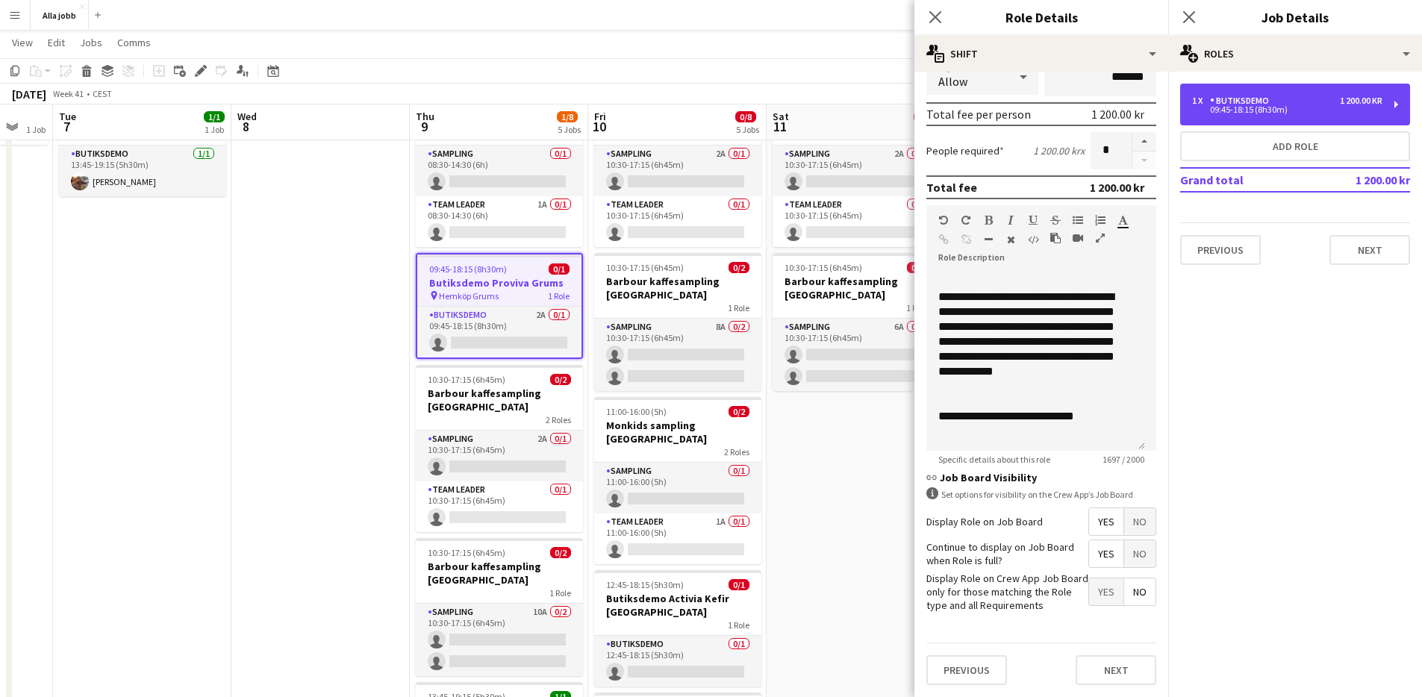
scroll to position [0, 0]
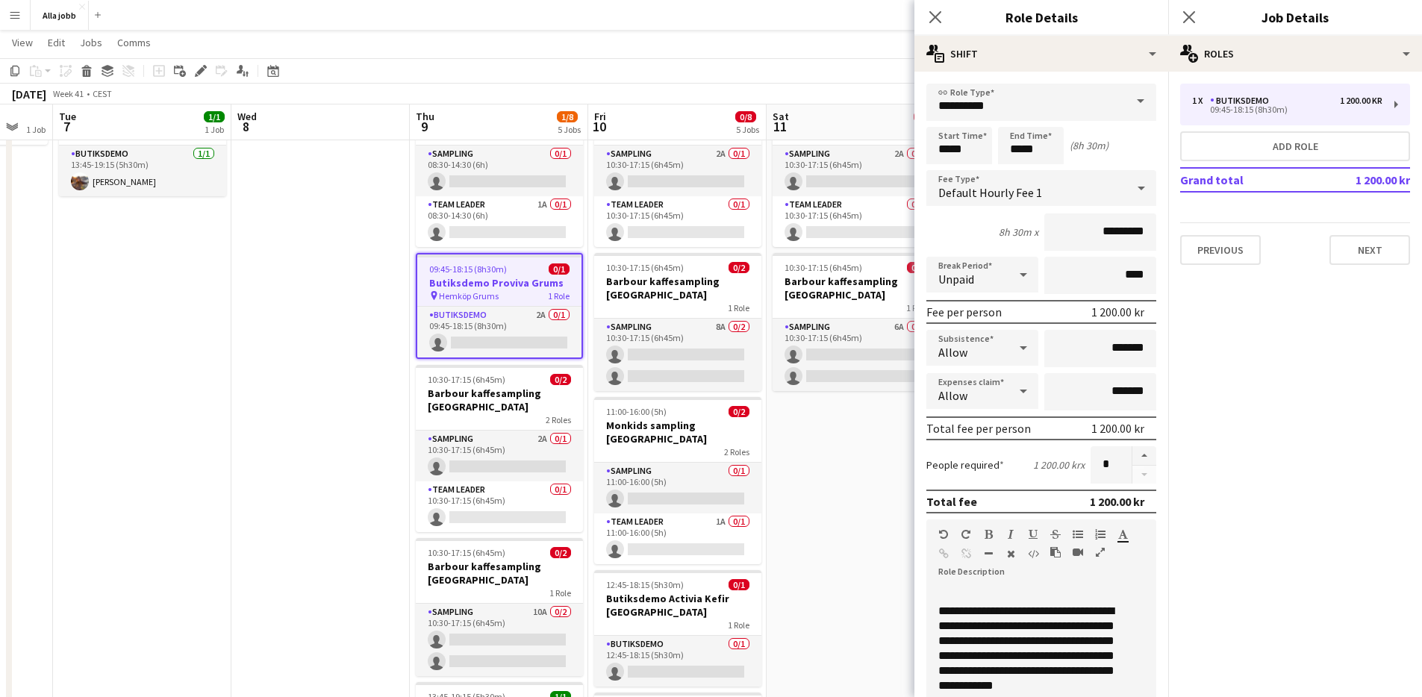
click at [873, 492] on app-date-cell "10:30-17:15 (6h45m) 0/2 Barbour kaffesampling Köpenhamn 2 Roles Sampling 2A 0/1…" at bounding box center [856, 459] width 178 height 771
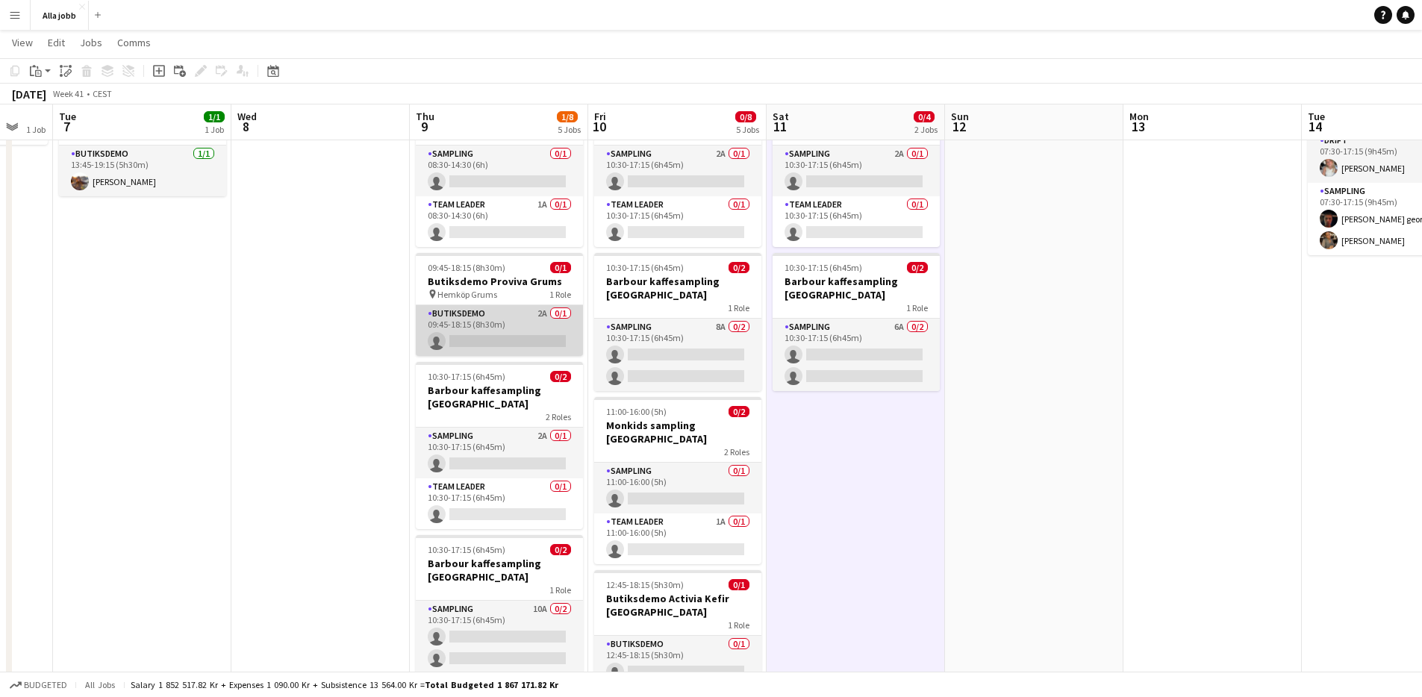
click at [555, 320] on app-card-role "Butiksdemo 2A 0/1 09:45-18:15 (8h30m) single-neutral-actions" at bounding box center [499, 330] width 167 height 51
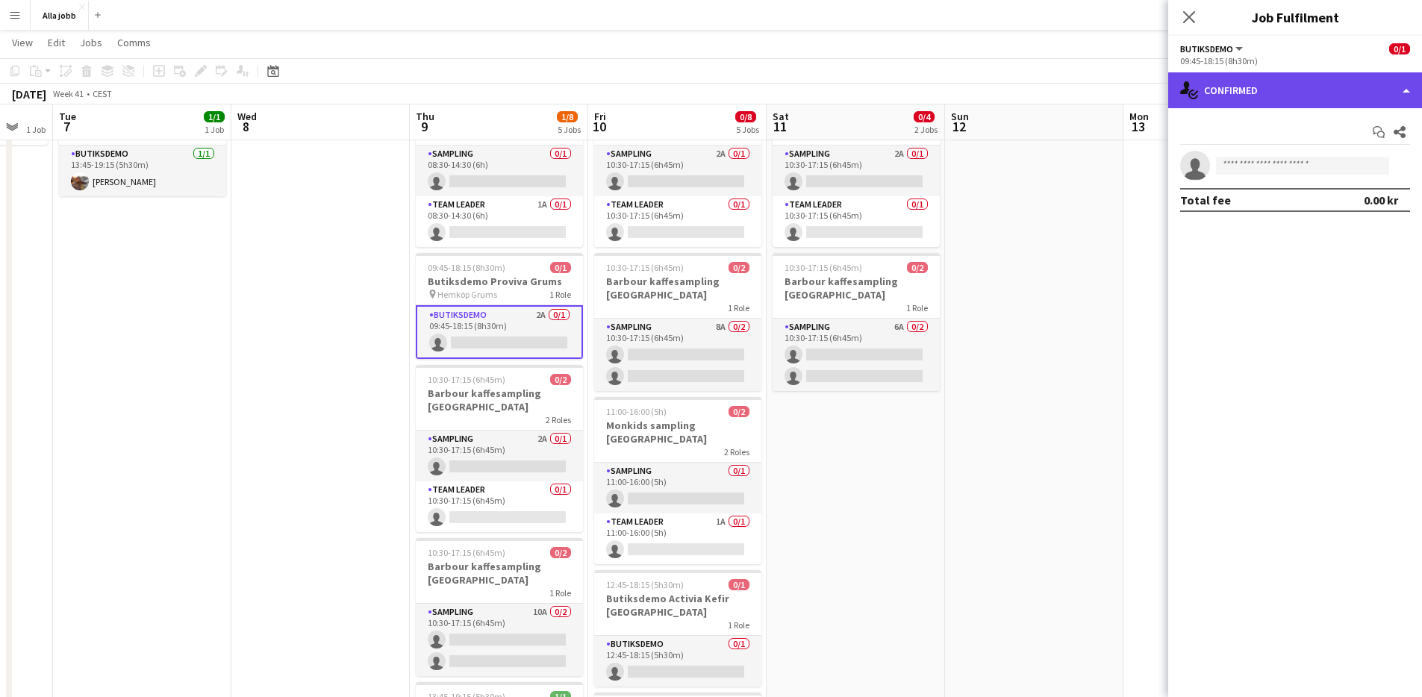
click at [1407, 96] on div "single-neutral-actions-check-2 Confirmed" at bounding box center [1295, 90] width 254 height 36
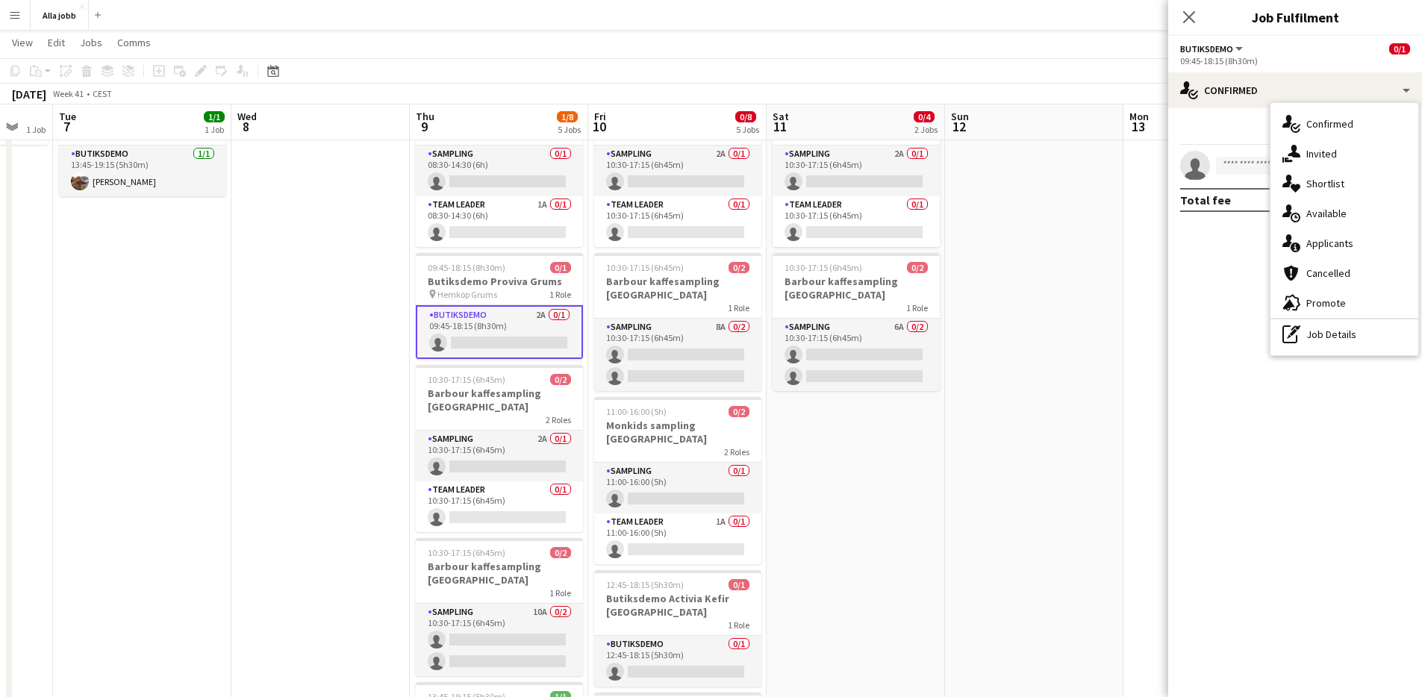
click at [1359, 246] on div "single-neutral-actions-information Applicants" at bounding box center [1344, 243] width 148 height 30
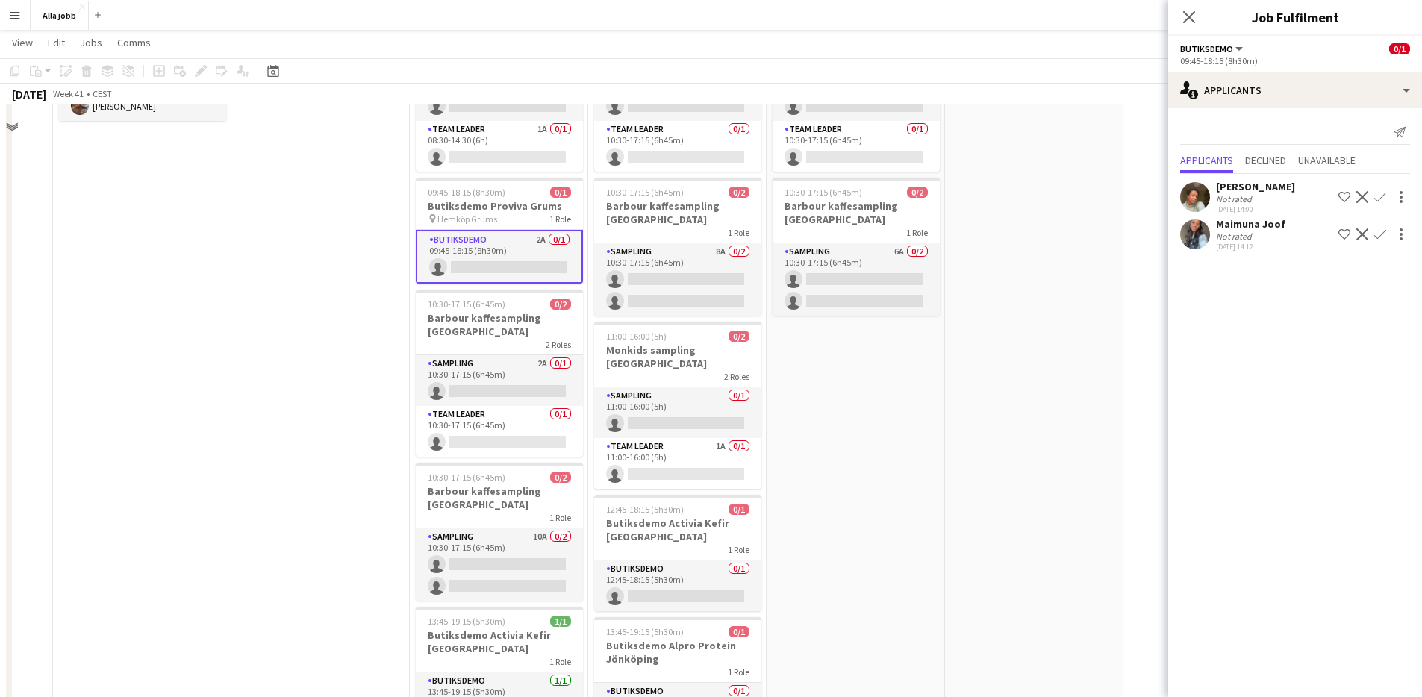
scroll to position [266, 0]
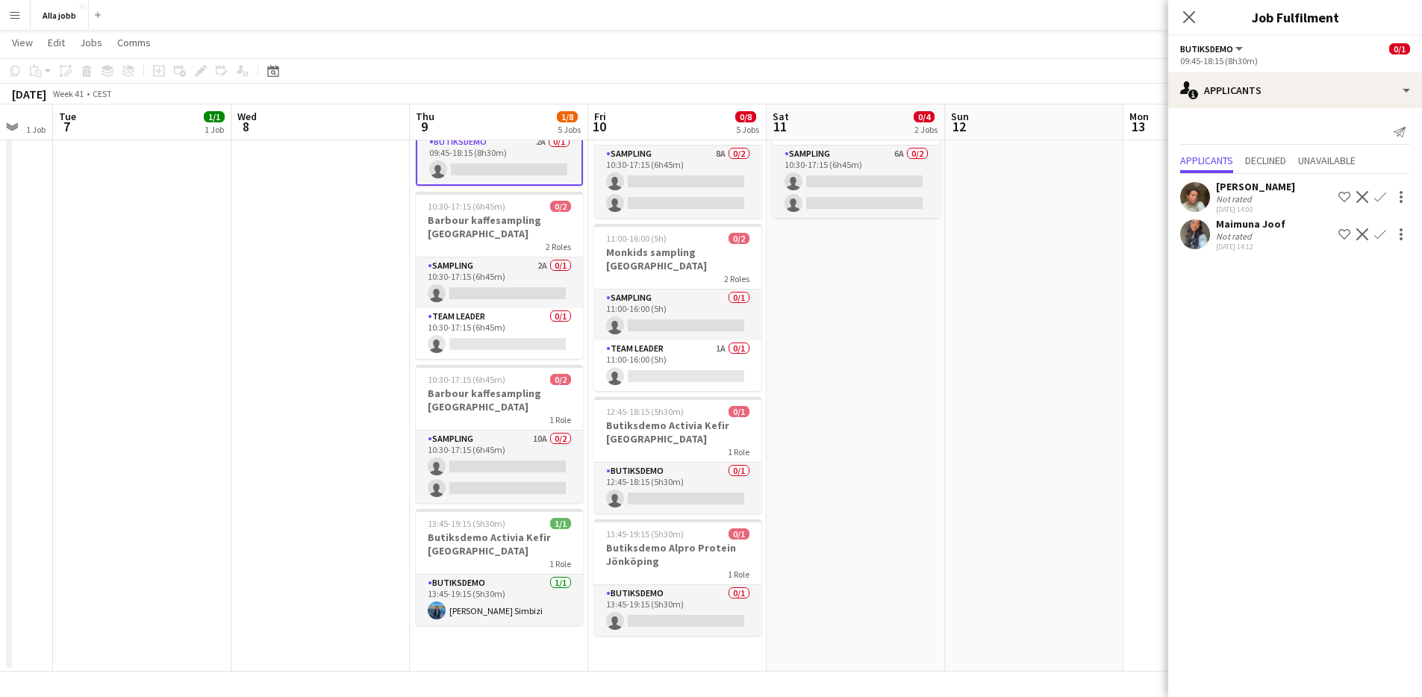
click at [985, 406] on app-date-cell at bounding box center [1034, 286] width 178 height 771
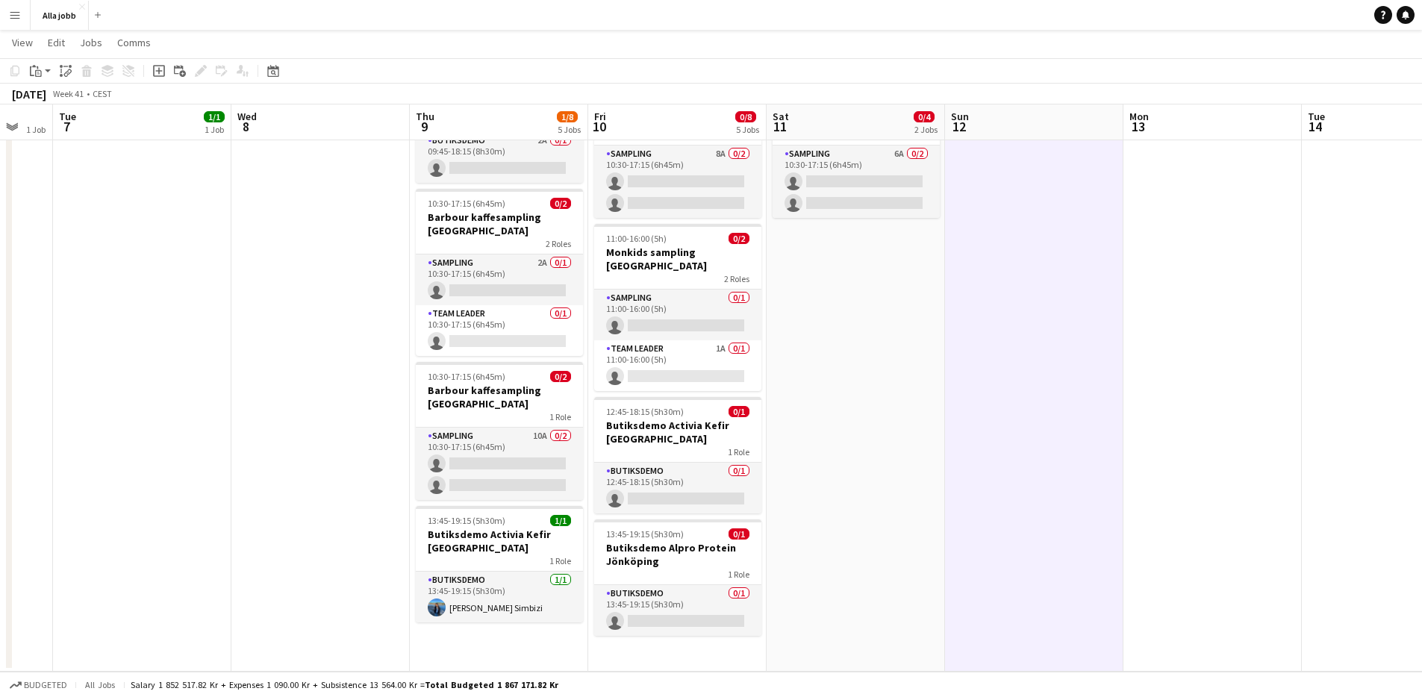
scroll to position [0, 487]
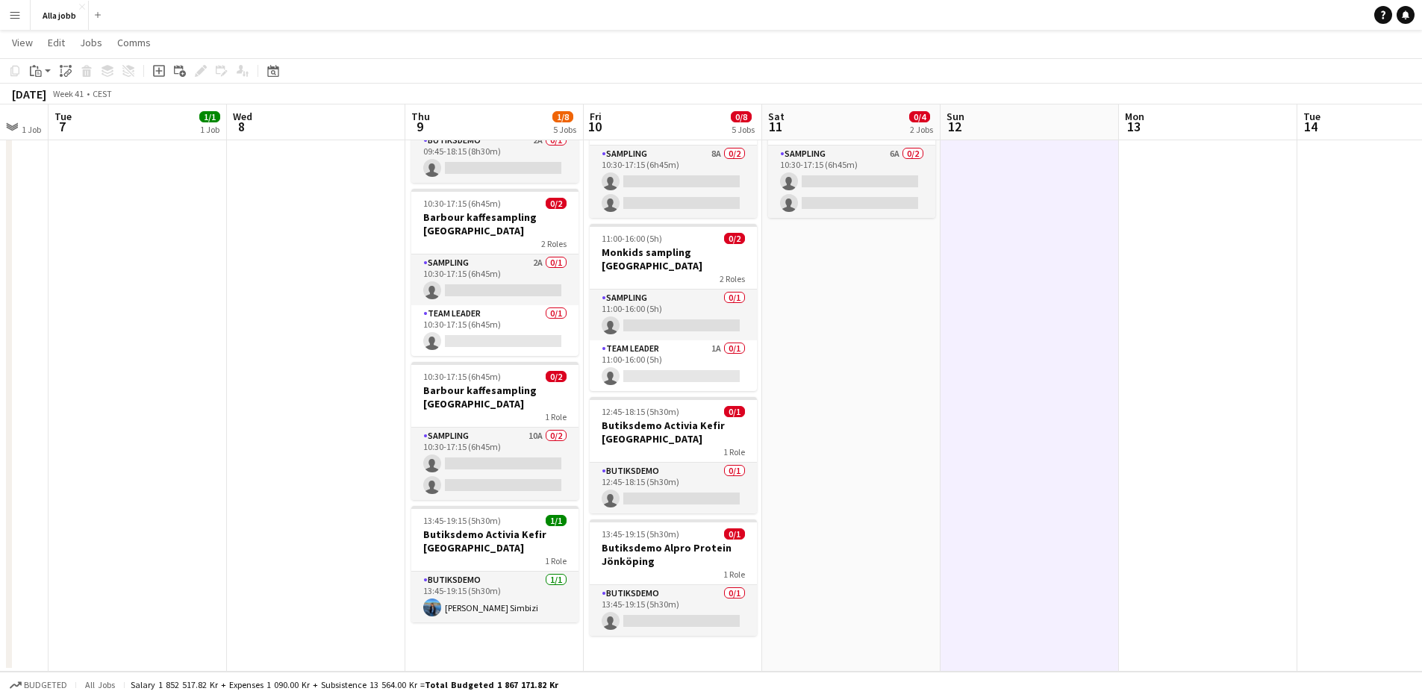
click at [885, 407] on app-calendar-viewport "Sat 4 1/1 2 Jobs Sun 5 1 Job Mon 6 1 Job Tue 7 1/1 1 Job Wed 8 Thu 9 1/8 5 Jobs…" at bounding box center [711, 232] width 1422 height 880
click at [861, 408] on app-date-cell "10:30-17:15 (6h45m) 0/2 Barbour kaffesampling Köpenhamn 2 Roles Sampling 2A 0/1…" at bounding box center [851, 286] width 178 height 771
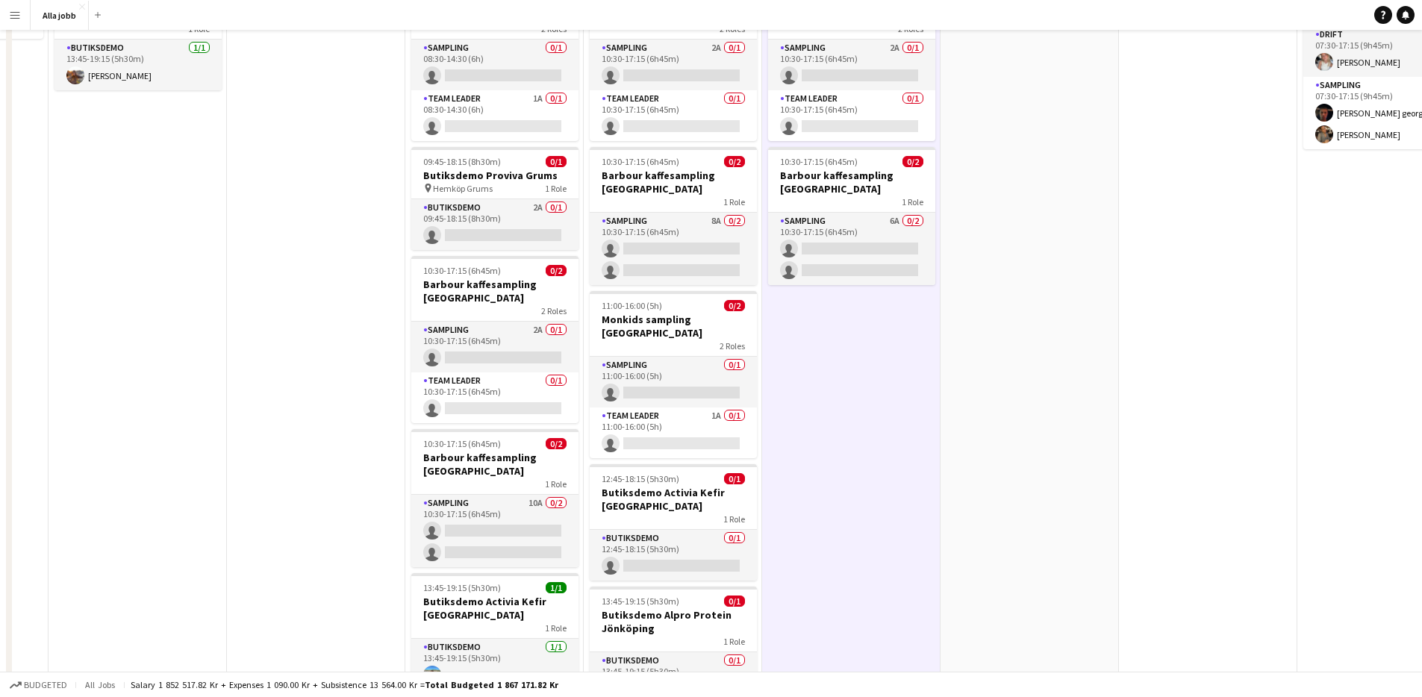
scroll to position [0, 0]
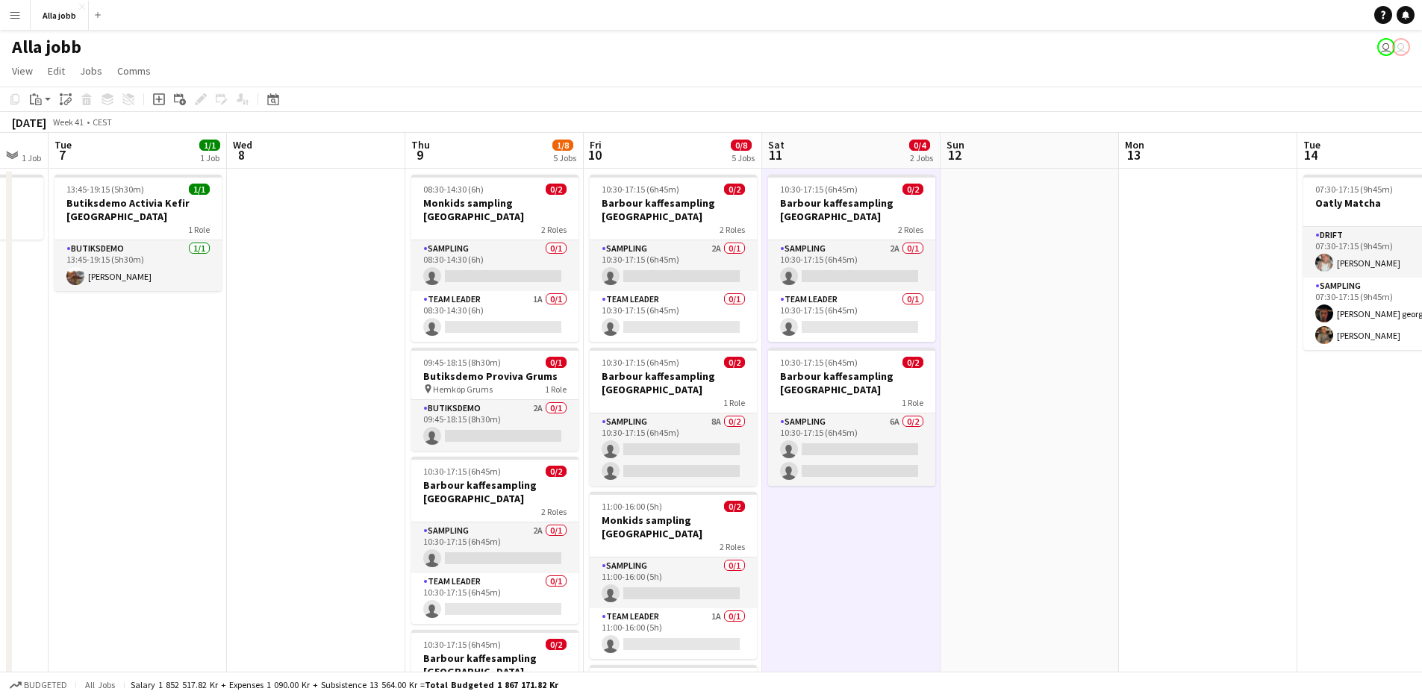
click at [873, 538] on app-date-cell "10:30-17:15 (6h45m) 0/2 Barbour kaffesampling Köpenhamn 2 Roles Sampling 2A 0/1…" at bounding box center [851, 554] width 178 height 771
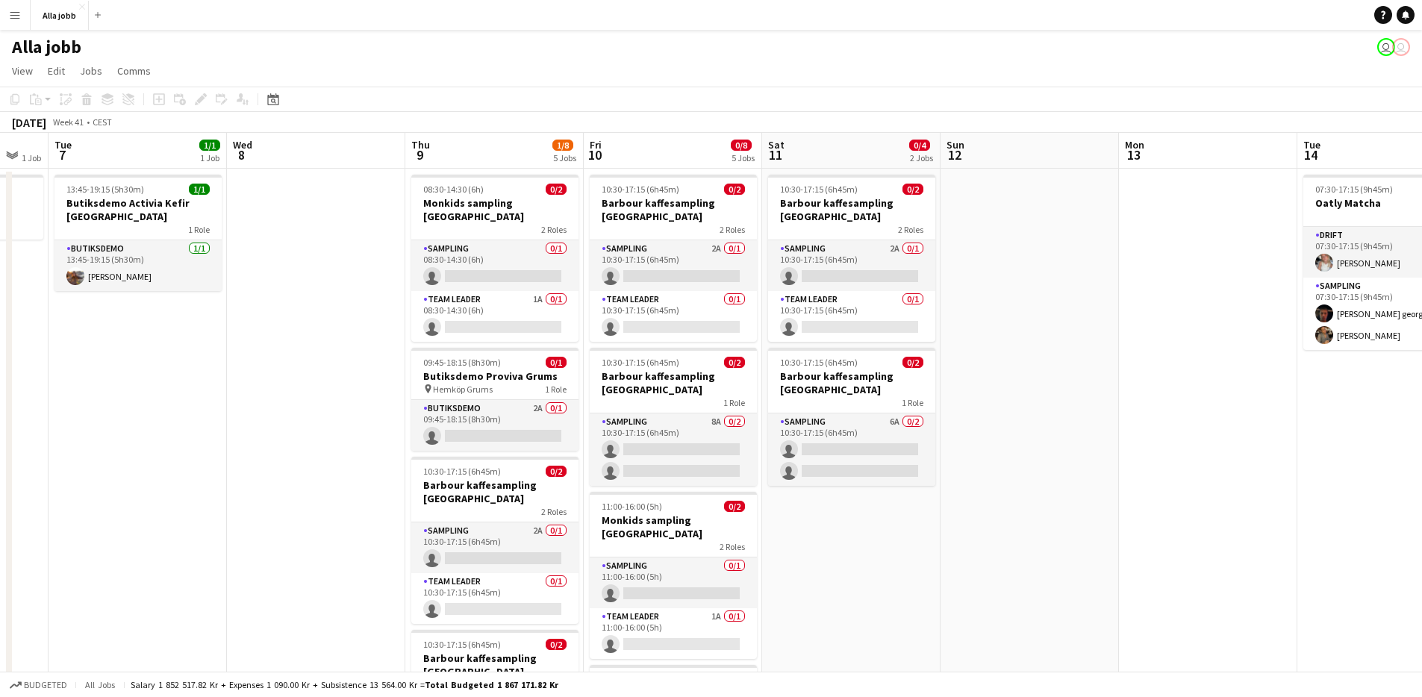
click at [954, 496] on app-date-cell at bounding box center [1030, 554] width 178 height 771
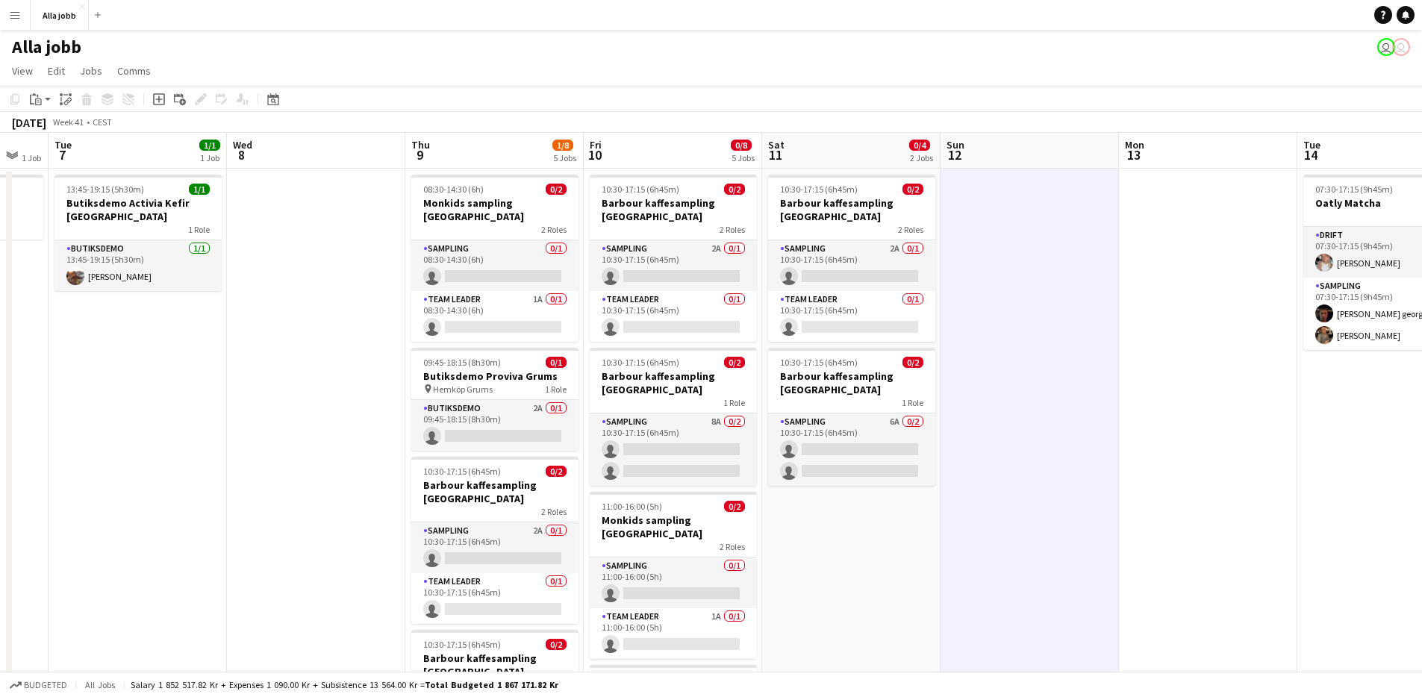
click at [902, 538] on app-date-cell "10:30-17:15 (6h45m) 0/2 Barbour kaffesampling Köpenhamn 2 Roles Sampling 2A 0/1…" at bounding box center [851, 554] width 178 height 771
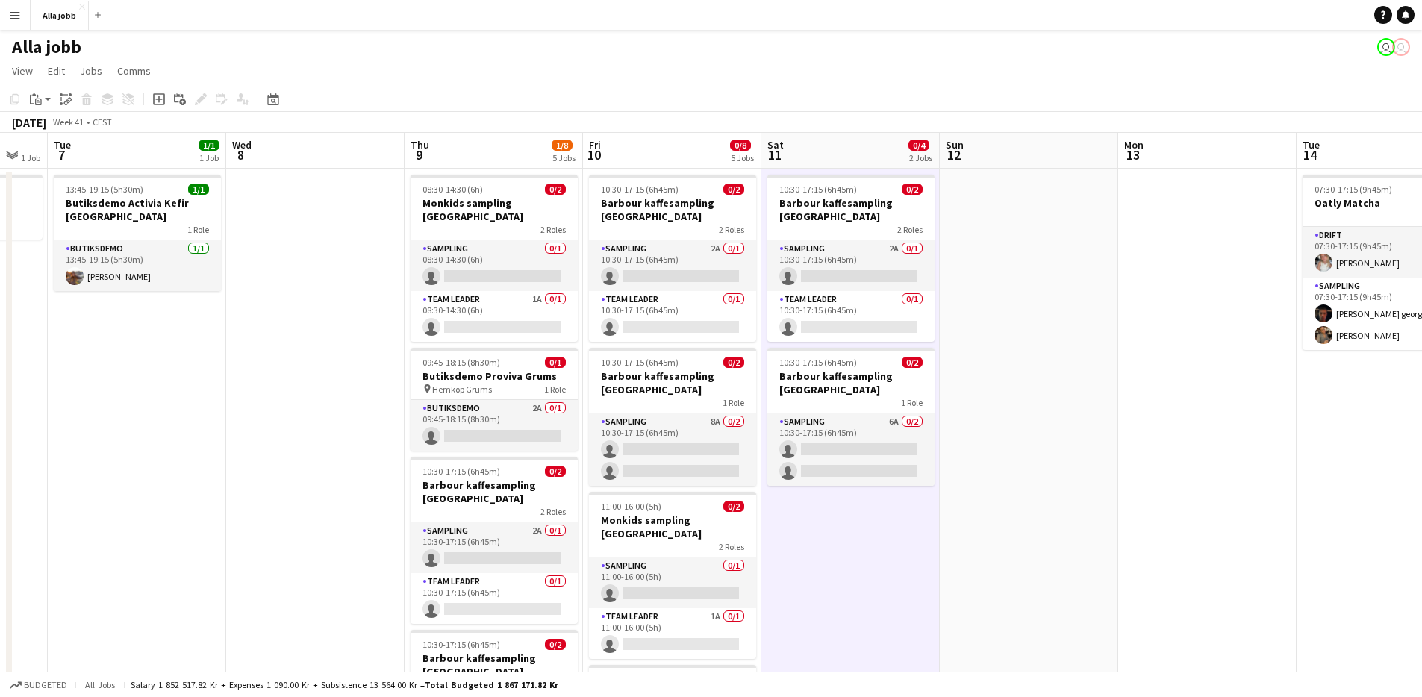
click at [1020, 450] on app-date-cell at bounding box center [1029, 554] width 178 height 771
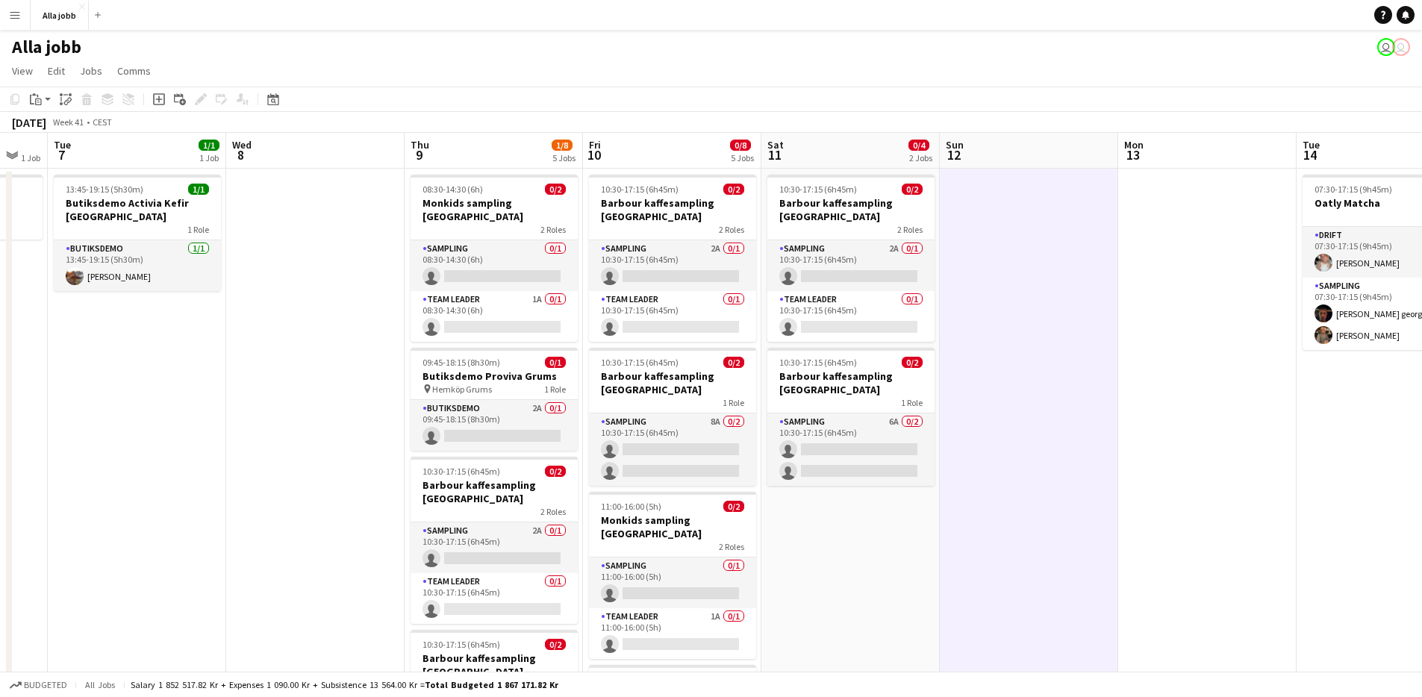
click at [931, 508] on app-date-cell "10:30-17:15 (6h45m) 0/2 Barbour kaffesampling Köpenhamn 2 Roles Sampling 2A 0/1…" at bounding box center [850, 554] width 178 height 771
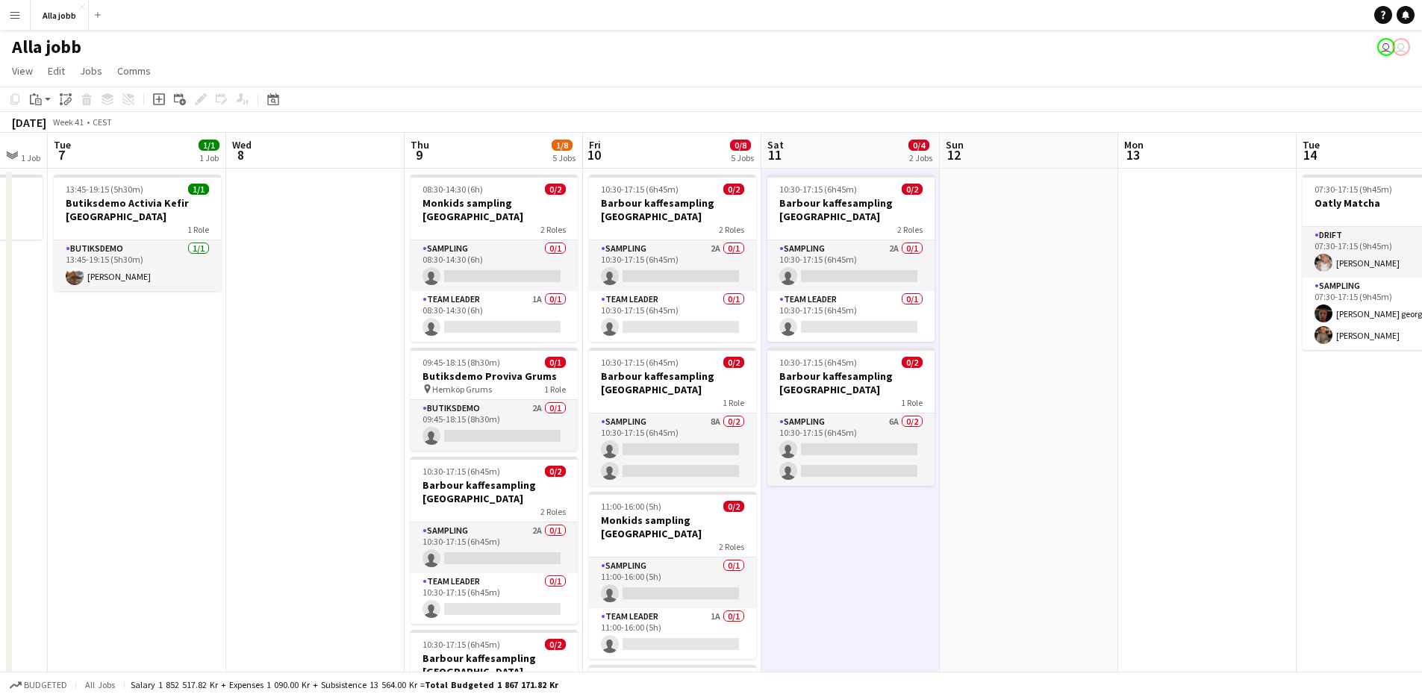
click at [973, 459] on app-date-cell at bounding box center [1029, 554] width 178 height 771
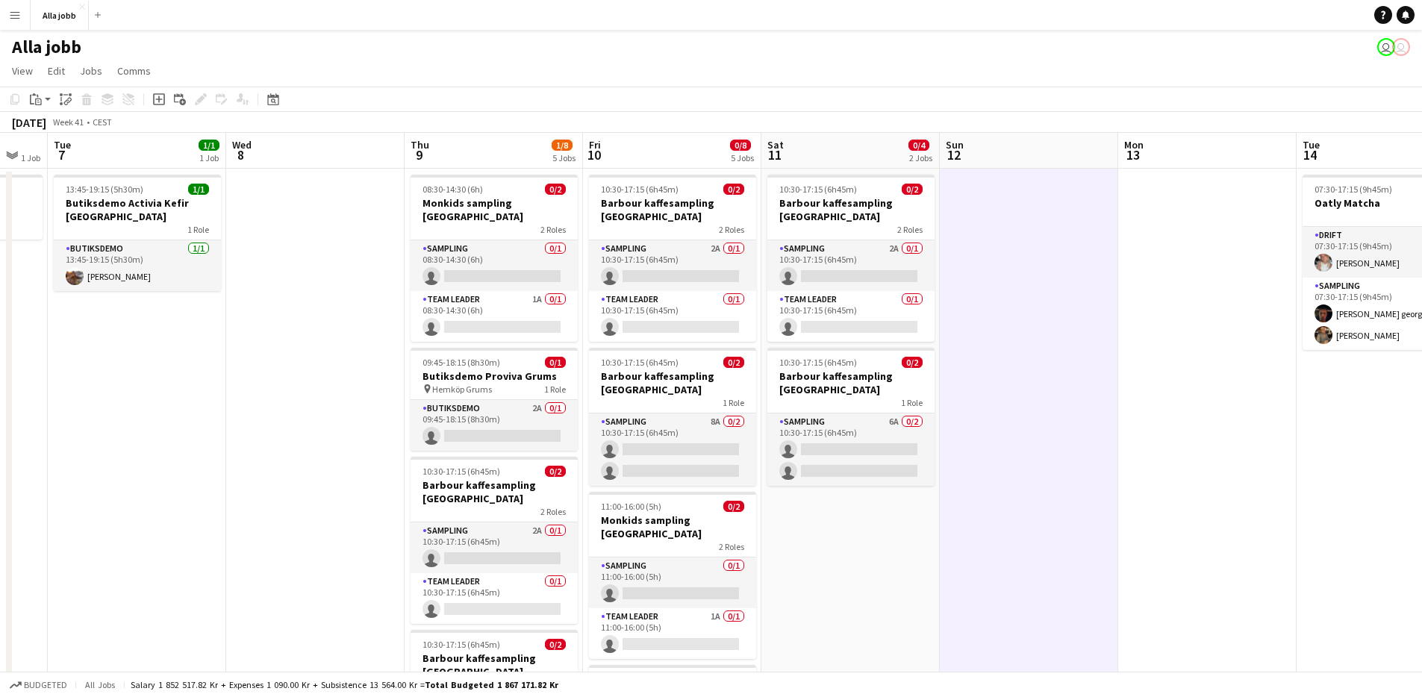
click at [904, 508] on app-date-cell "10:30-17:15 (6h45m) 0/2 Barbour kaffesampling Köpenhamn 2 Roles Sampling 2A 0/1…" at bounding box center [850, 554] width 178 height 771
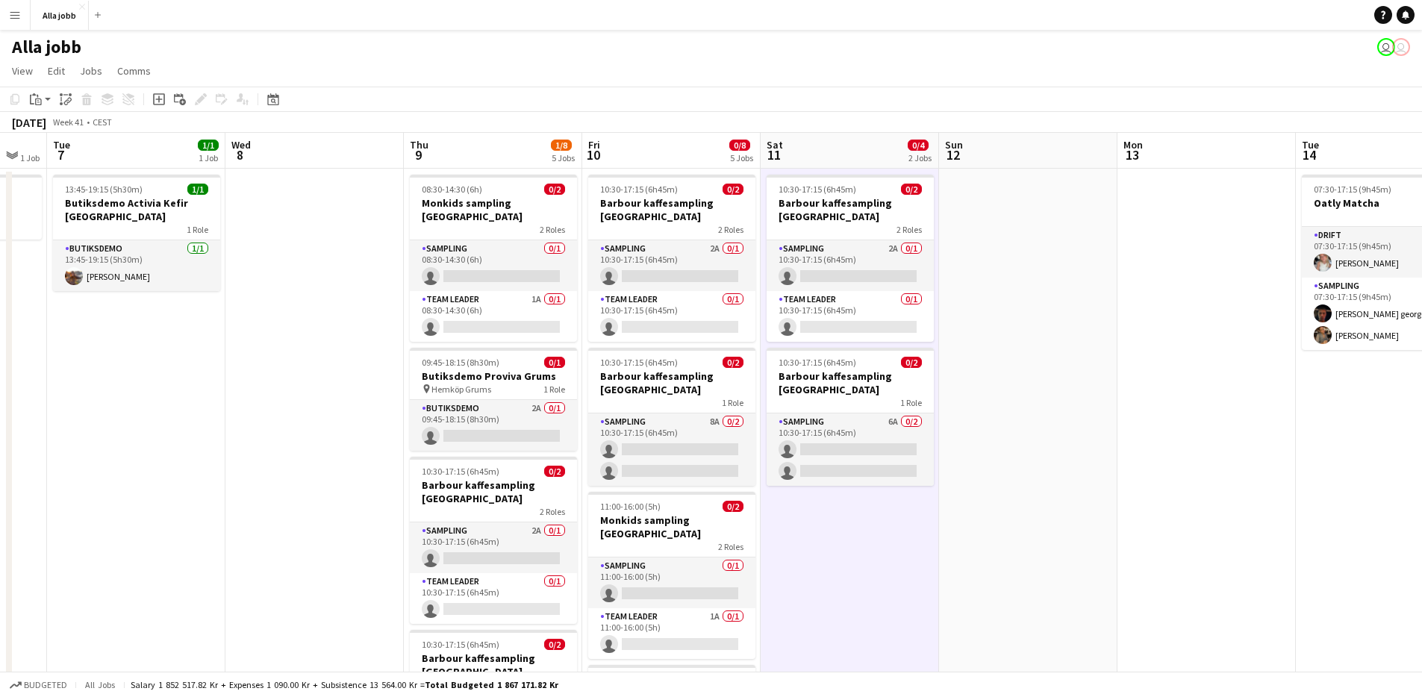
click at [363, 499] on app-date-cell at bounding box center [314, 554] width 178 height 771
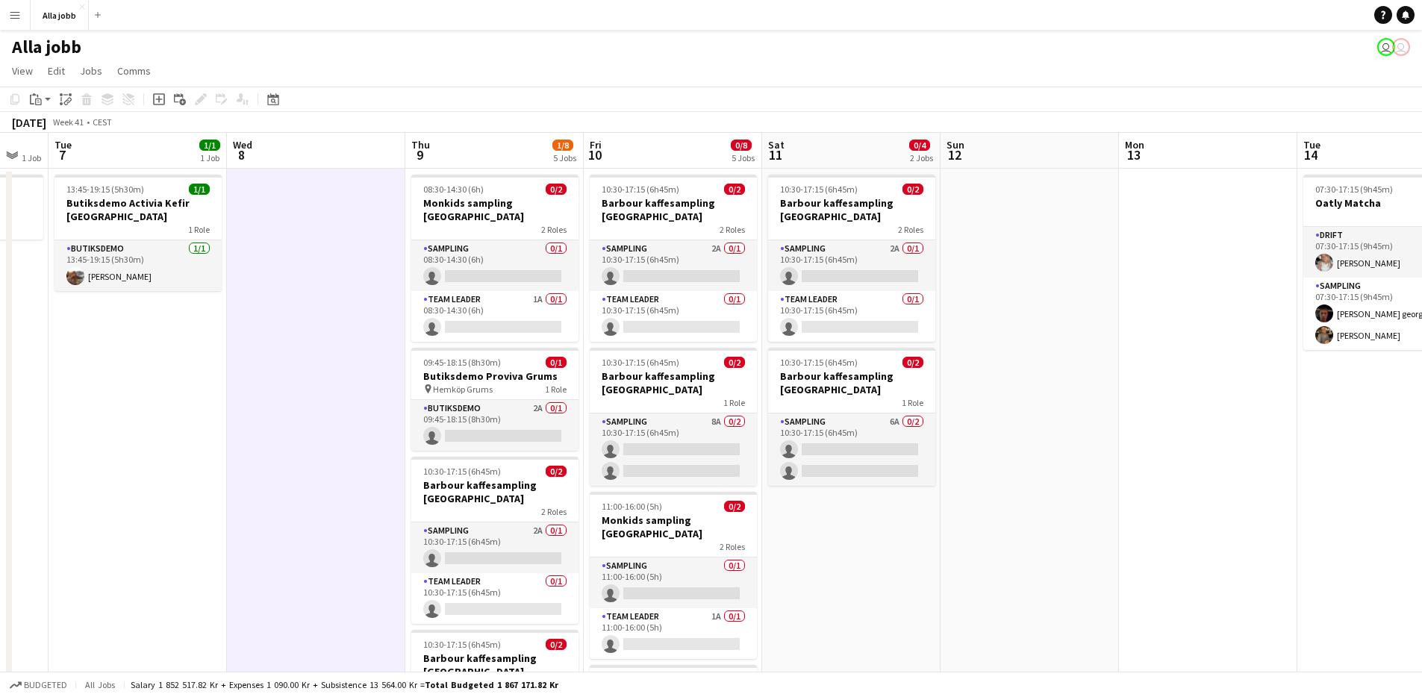
click at [371, 378] on app-date-cell at bounding box center [316, 554] width 178 height 771
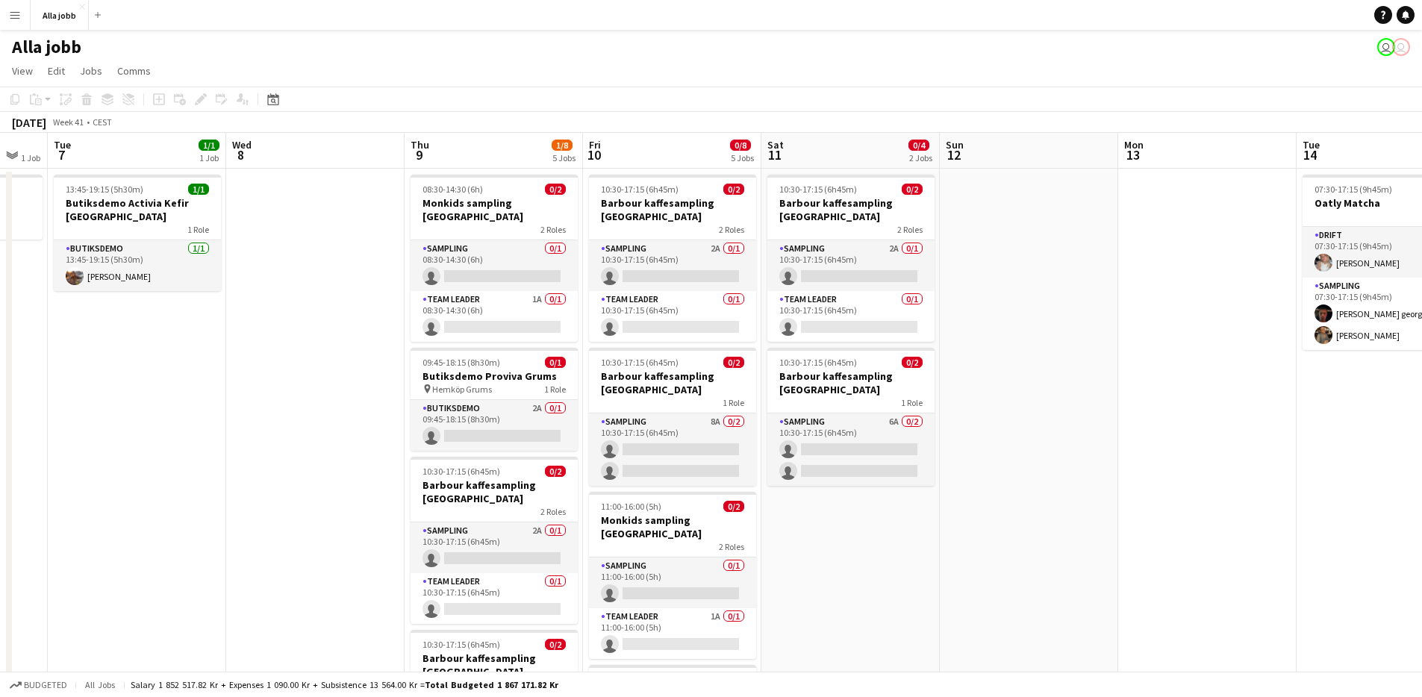
click at [842, 505] on app-date-cell "10:30-17:15 (6h45m) 0/2 Barbour kaffesampling Köpenhamn 2 Roles Sampling 2A 0/1…" at bounding box center [850, 554] width 178 height 771
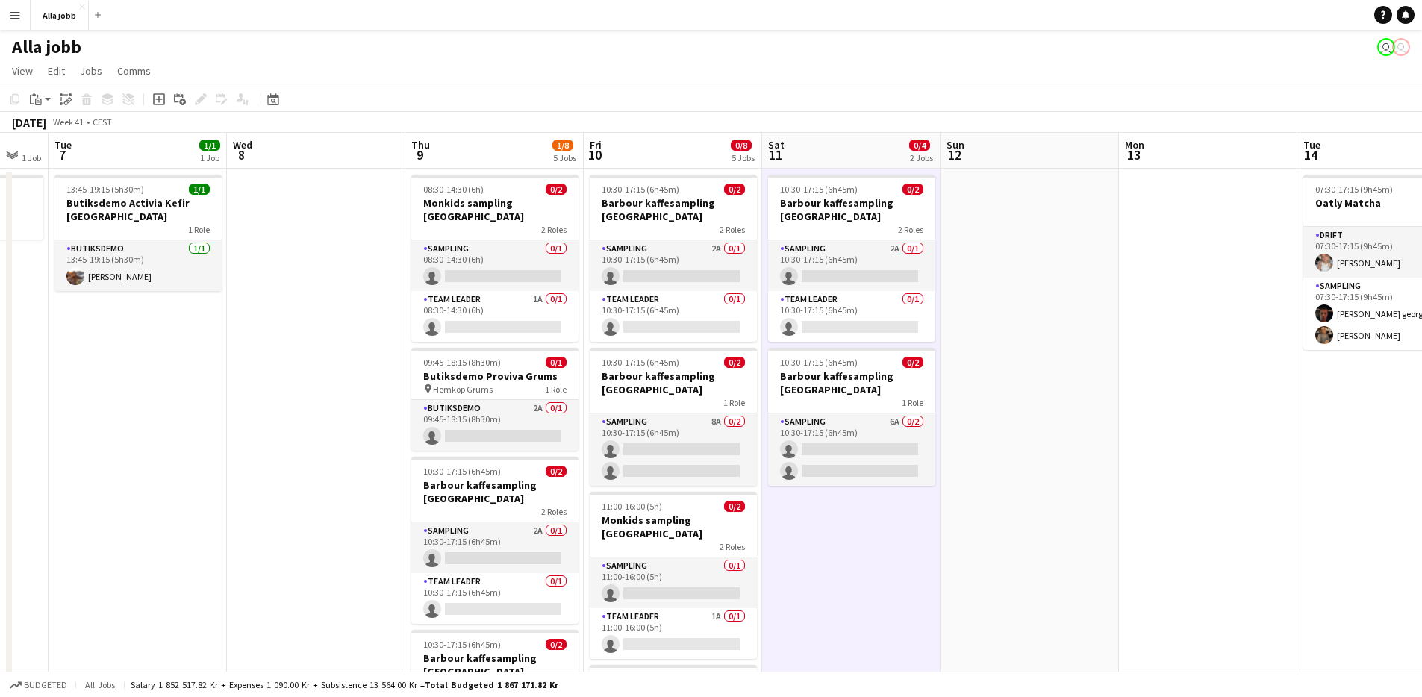
click at [967, 439] on app-date-cell at bounding box center [1030, 554] width 178 height 771
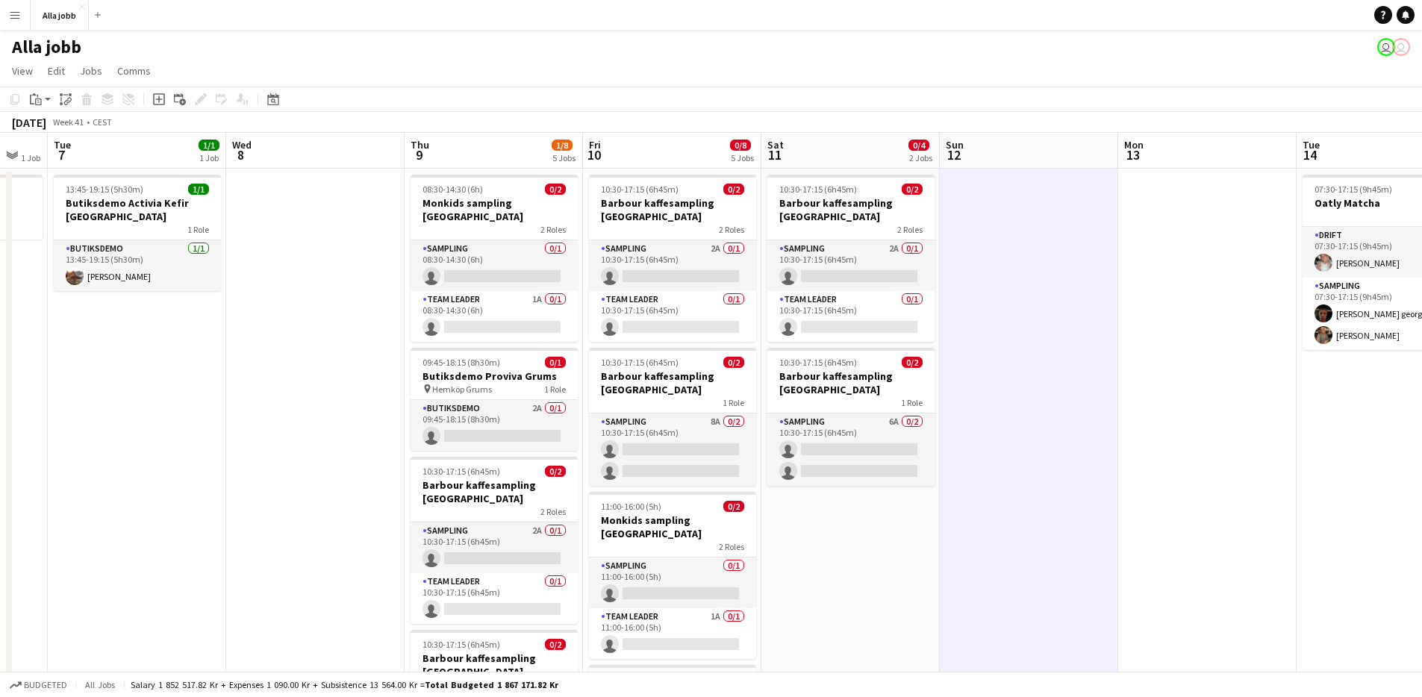
drag, startPoint x: 906, startPoint y: 506, endPoint x: 910, endPoint y: 499, distance: 7.7
click at [908, 503] on app-date-cell "10:30-17:15 (6h45m) 0/2 Barbour kaffesampling Köpenhamn 2 Roles Sampling 2A 0/1…" at bounding box center [850, 554] width 178 height 771
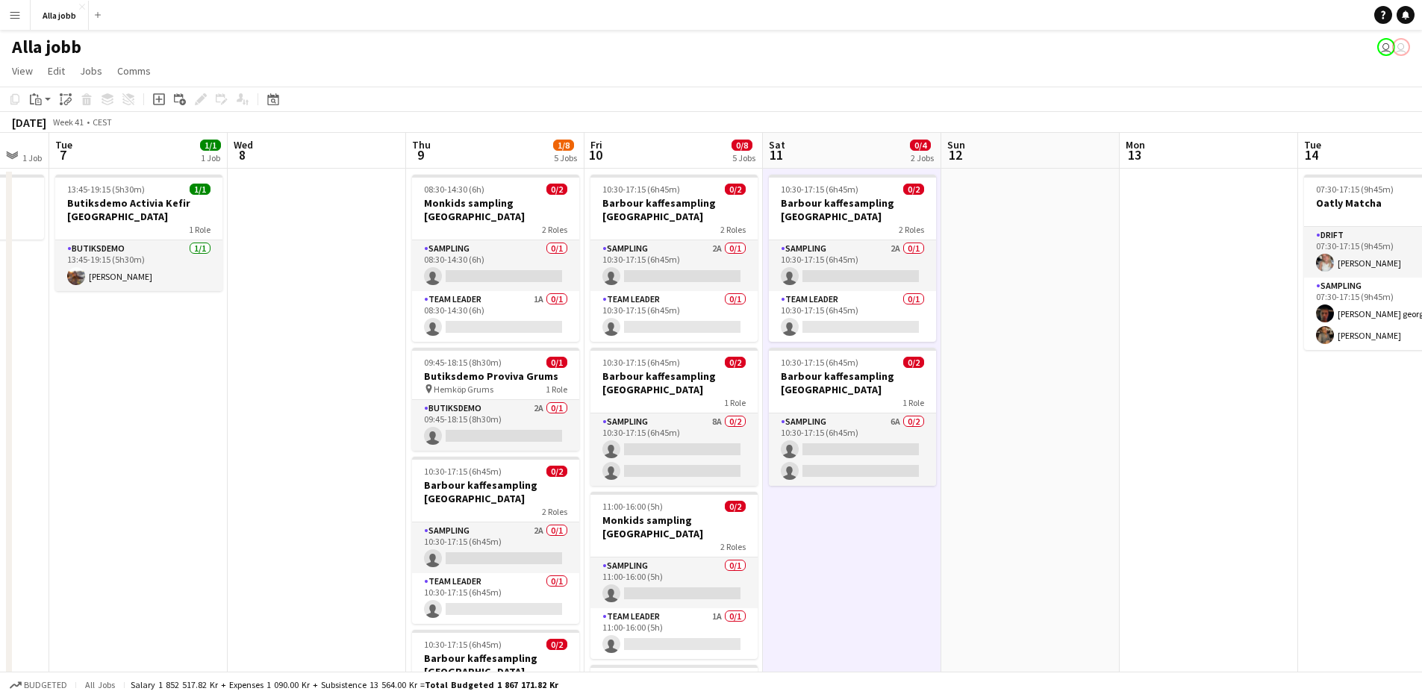
click at [969, 452] on app-date-cell at bounding box center [1030, 554] width 178 height 771
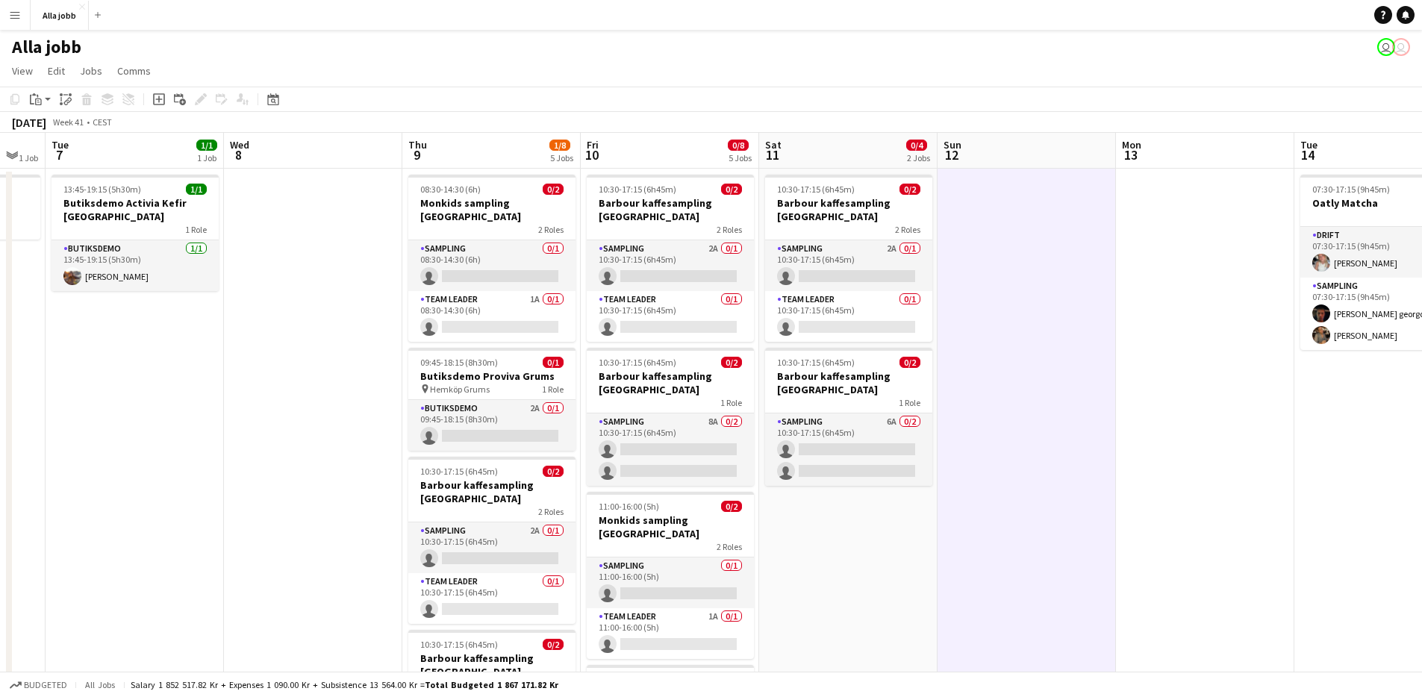
click at [873, 514] on app-date-cell "10:30-17:15 (6h45m) 0/2 Barbour kaffesampling Köpenhamn 2 Roles Sampling 2A 0/1…" at bounding box center [848, 554] width 178 height 771
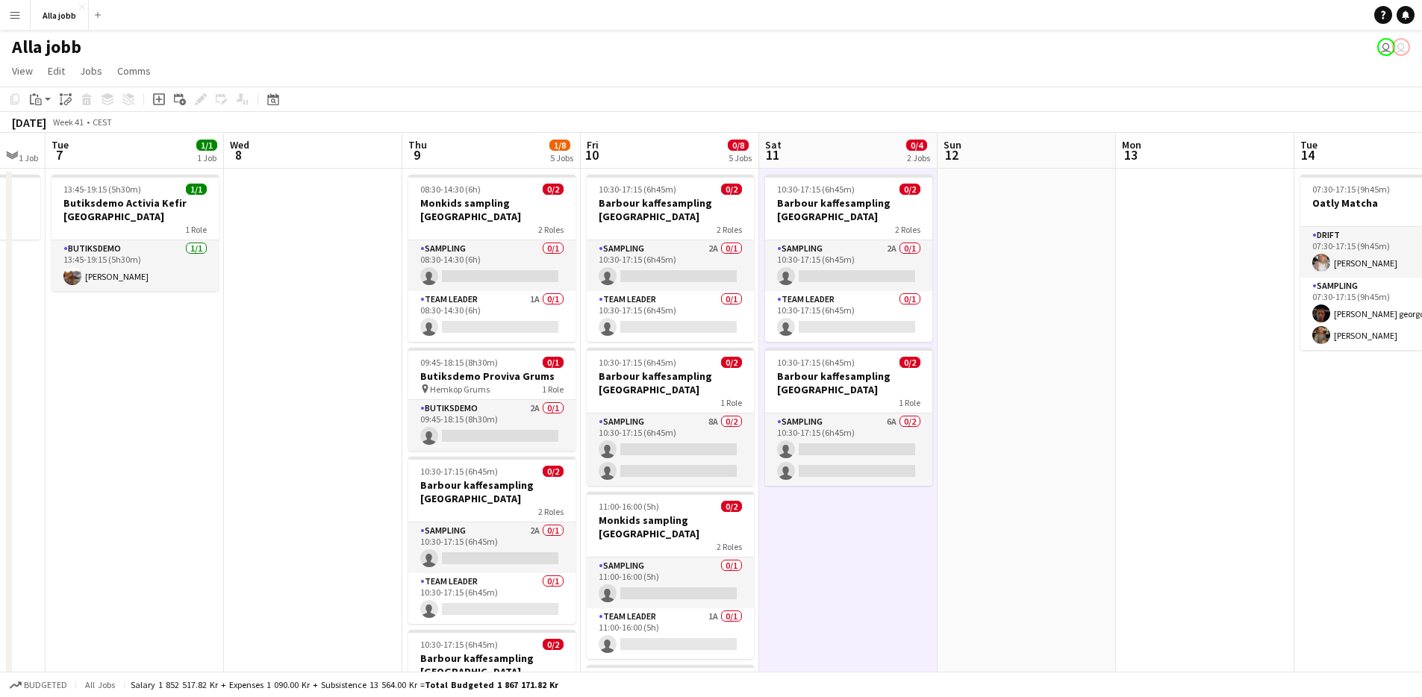
click at [1001, 419] on app-date-cell at bounding box center [1027, 554] width 178 height 771
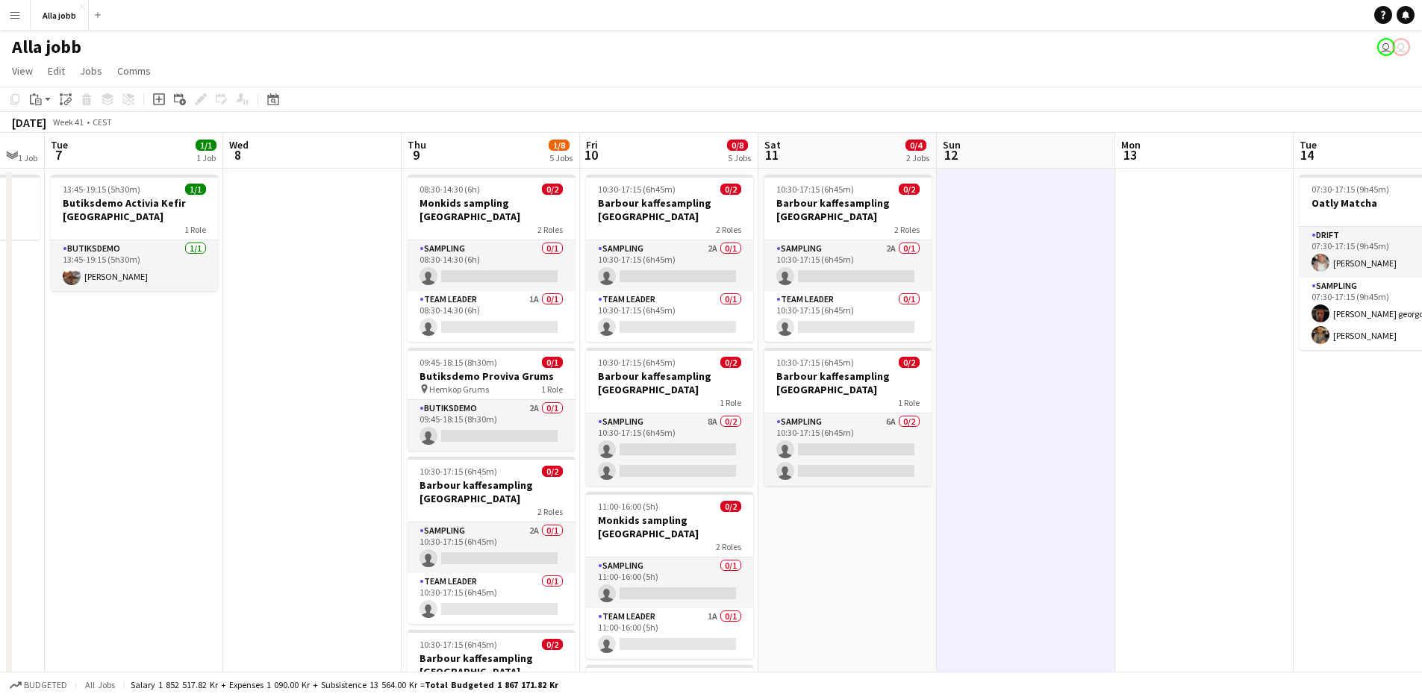
scroll to position [0, 491]
click at [812, 549] on app-date-cell "10:30-17:15 (6h45m) 0/2 Barbour kaffesampling Köpenhamn 2 Roles Sampling 2A 0/1…" at bounding box center [847, 554] width 178 height 771
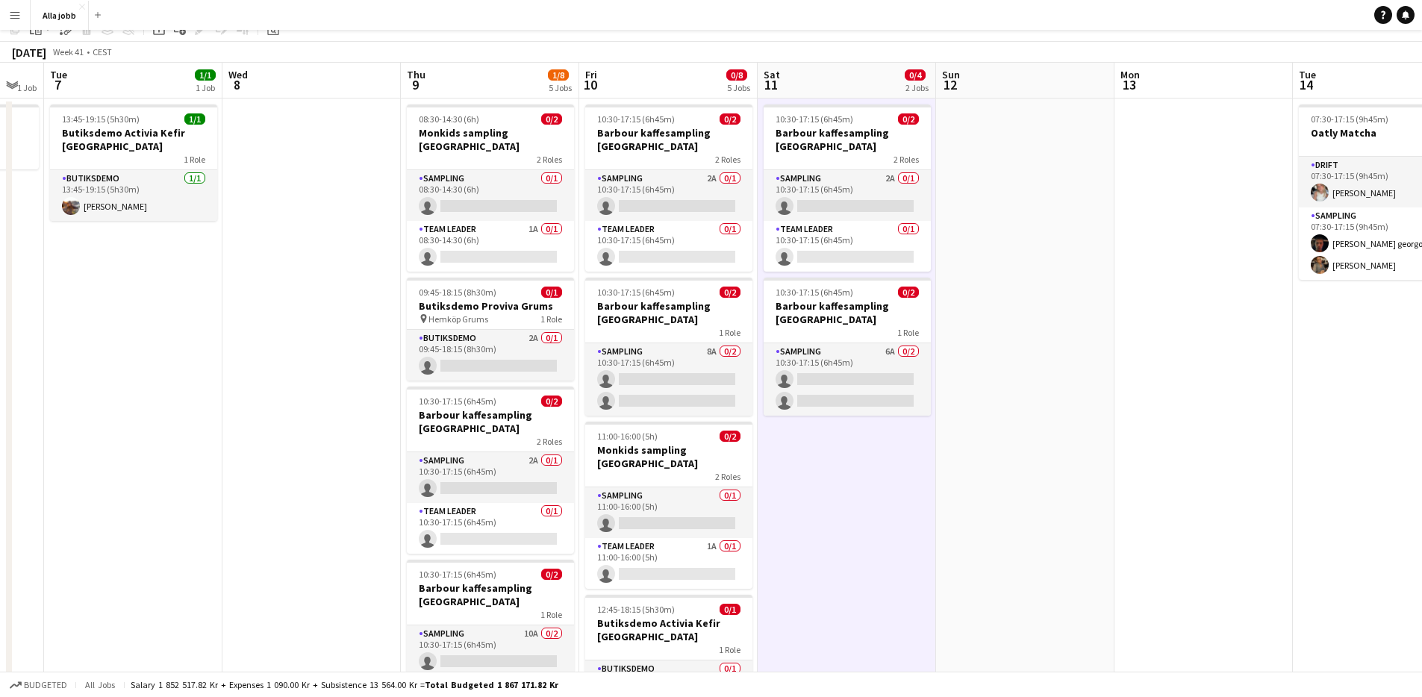
scroll to position [0, 0]
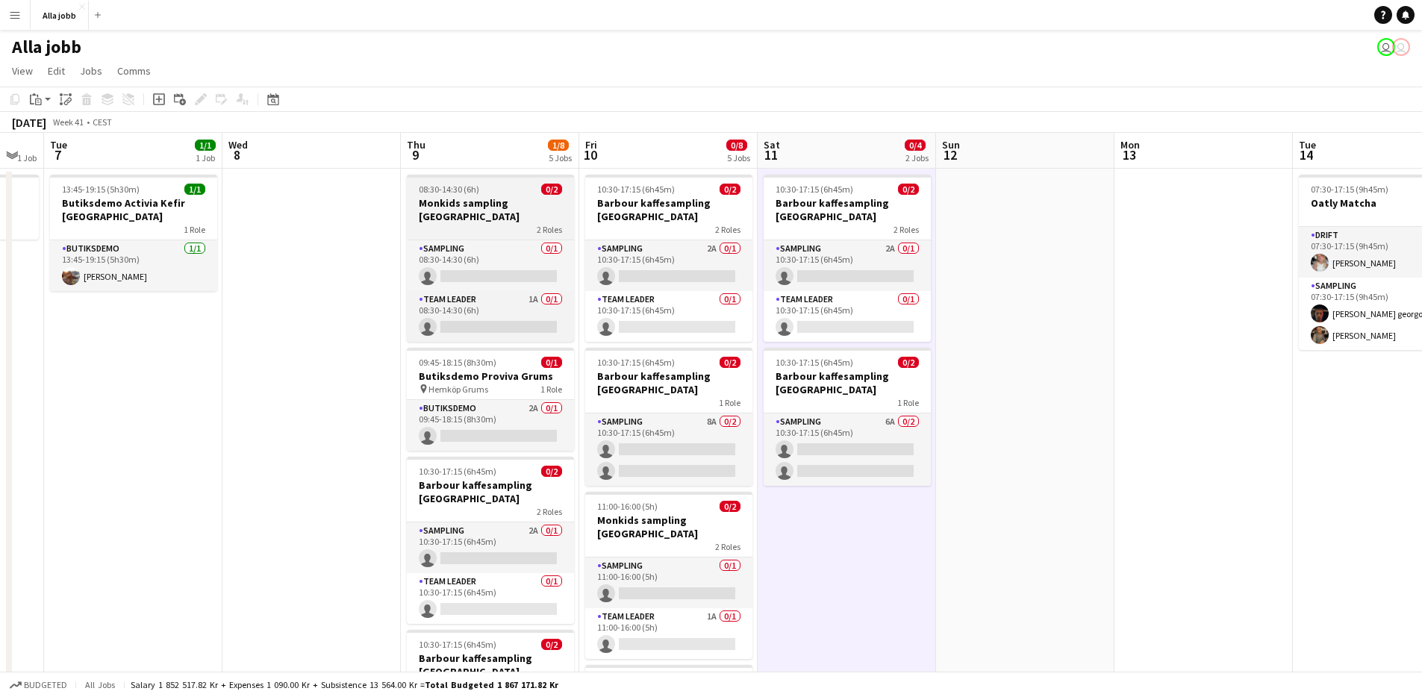
click at [531, 202] on h3 "Monkids sampling [GEOGRAPHIC_DATA]" at bounding box center [490, 209] width 167 height 27
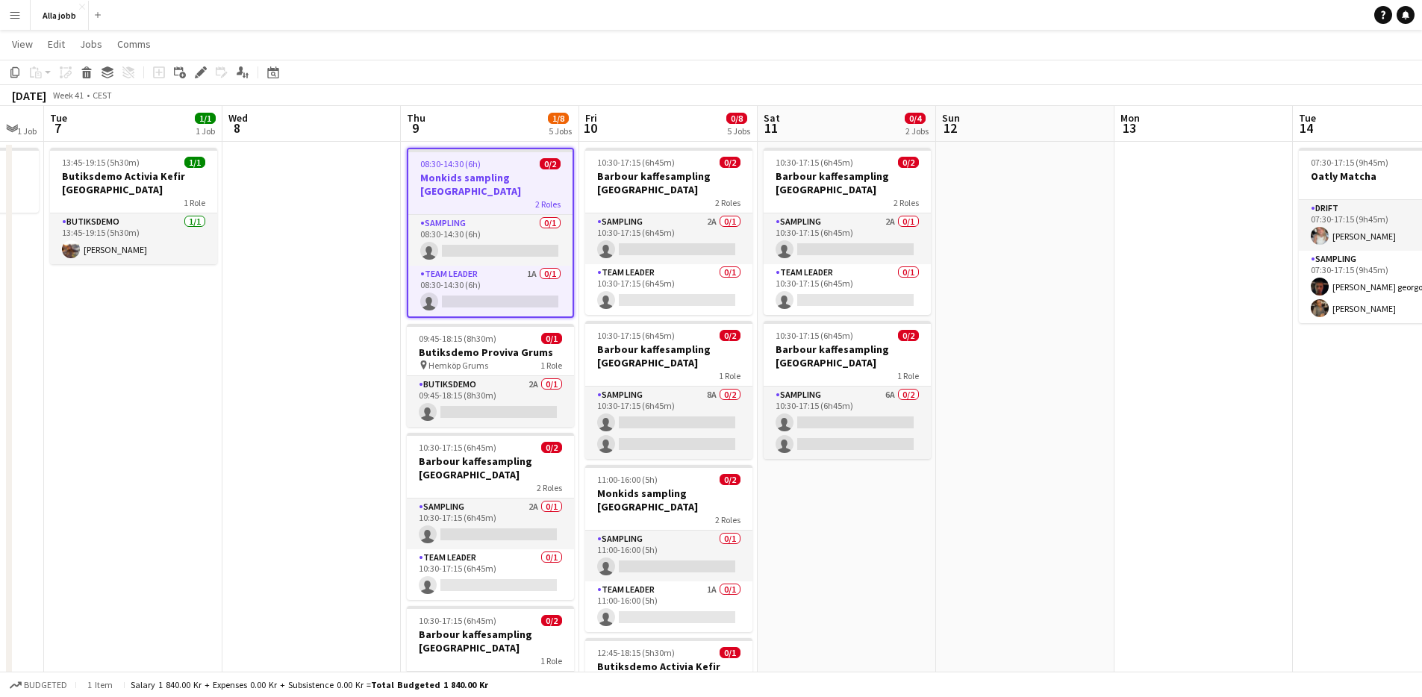
scroll to position [266, 0]
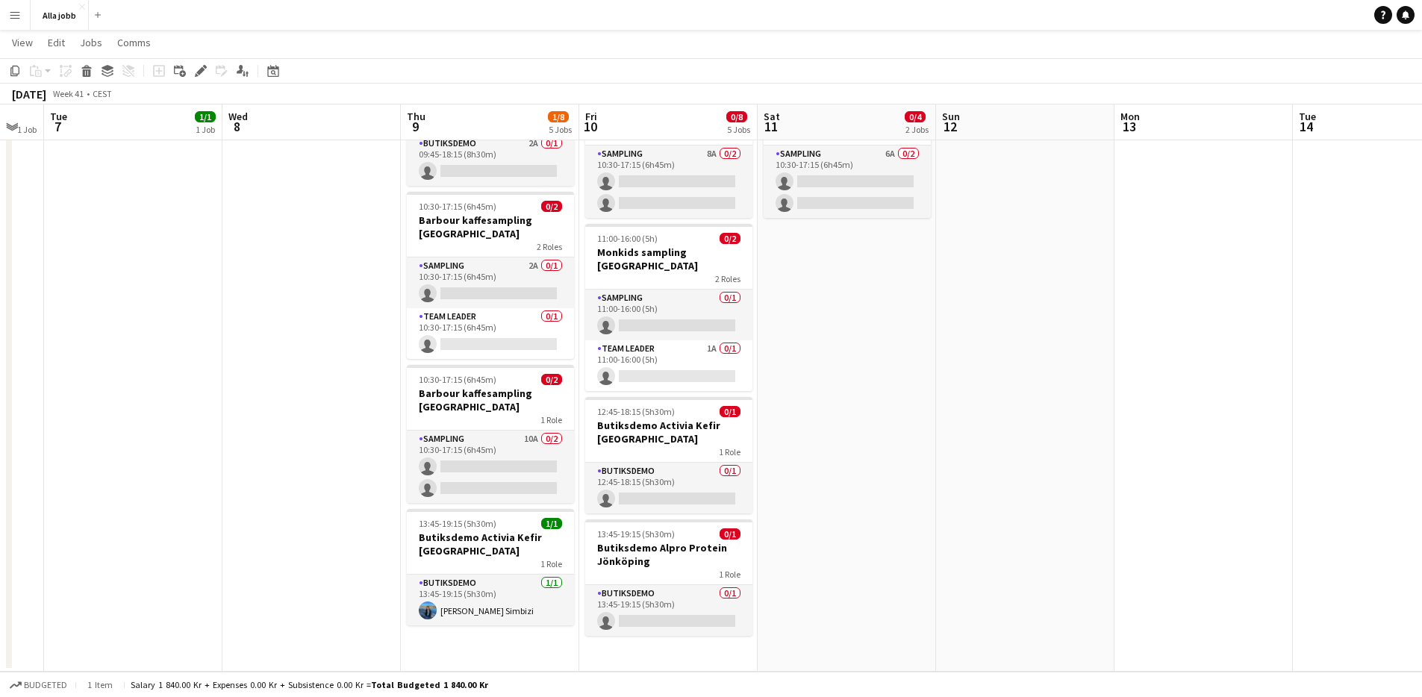
click at [869, 419] on app-date-cell "10:30-17:15 (6h45m) 0/2 Barbour kaffesampling Köpenhamn 2 Roles Sampling 2A 0/1…" at bounding box center [847, 286] width 178 height 771
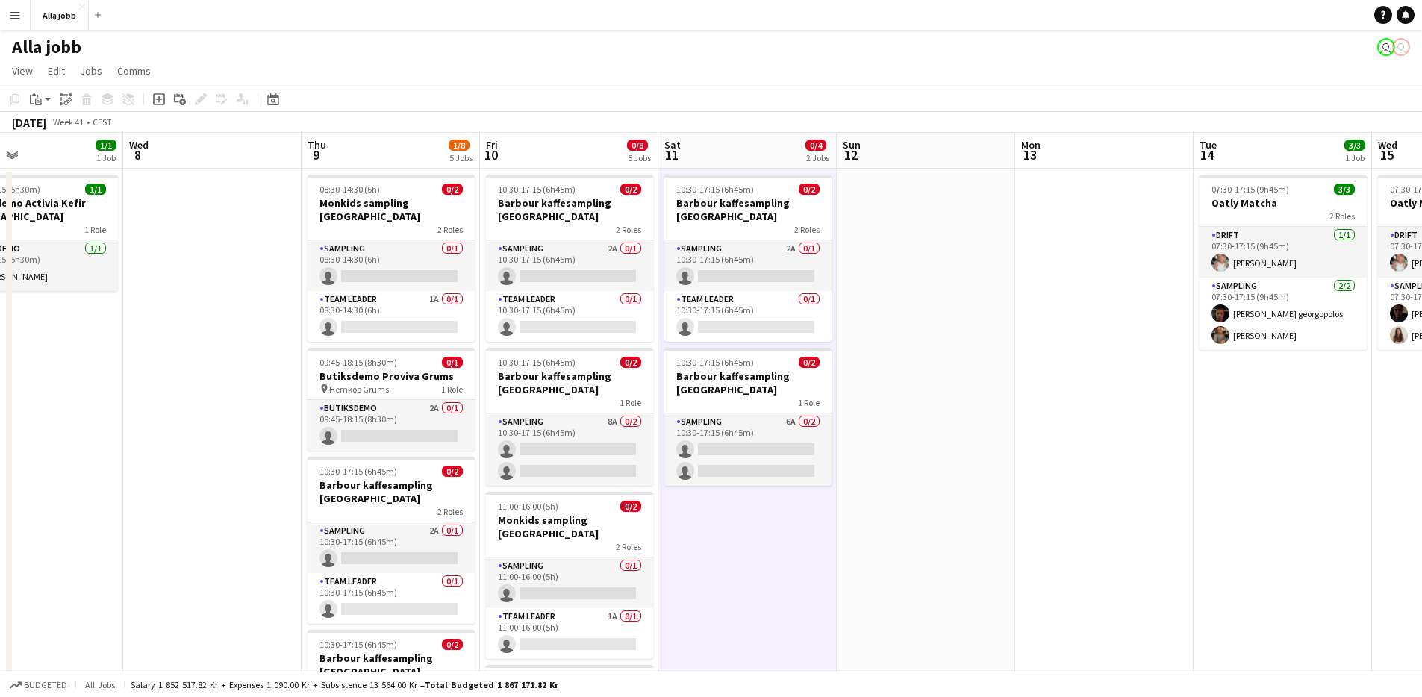
scroll to position [0, 596]
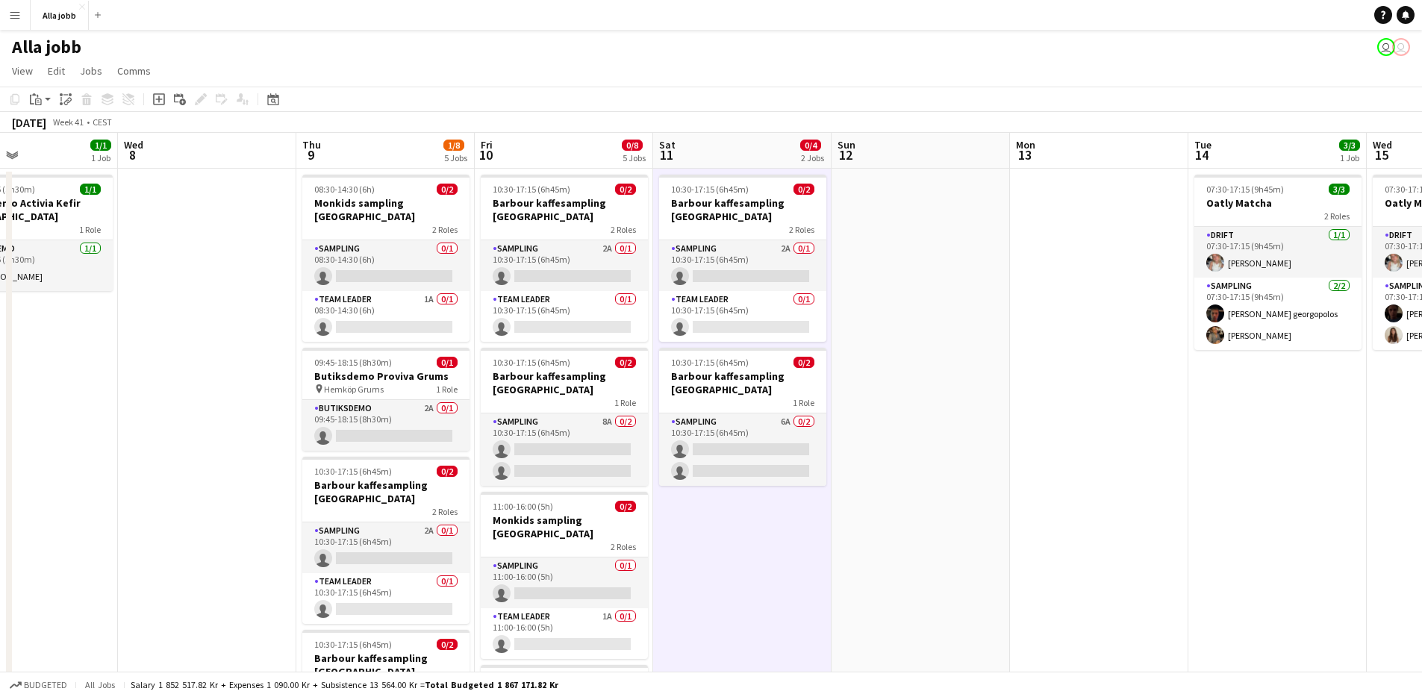
drag, startPoint x: 1101, startPoint y: 418, endPoint x: 996, endPoint y: 380, distance: 111.2
click at [996, 380] on app-calendar-viewport "Sat 4 1/1 2 Jobs Sun 5 1 Job Mon 6 1 Job Tue 7 1/1 1 Job Wed 8 Thu 9 1/8 5 Jobs…" at bounding box center [711, 536] width 1422 height 807
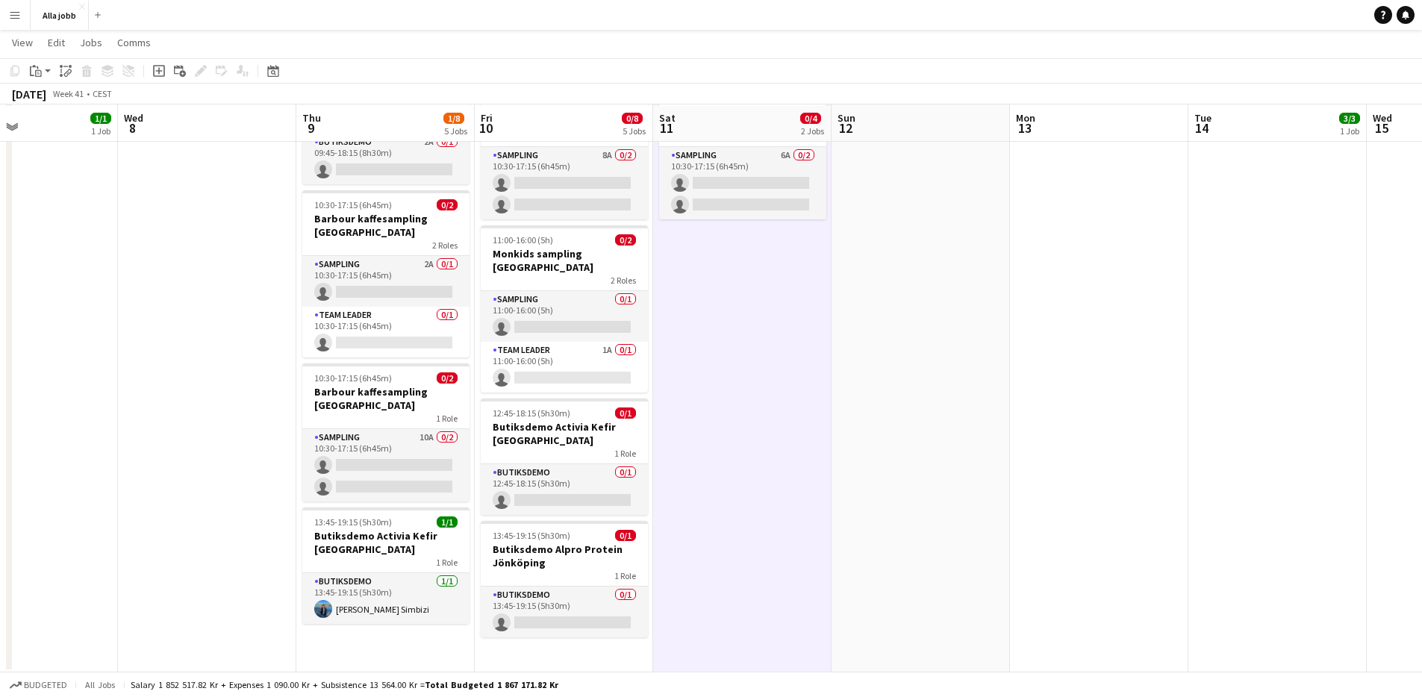
scroll to position [266, 0]
click at [849, 382] on app-date-cell at bounding box center [921, 286] width 178 height 771
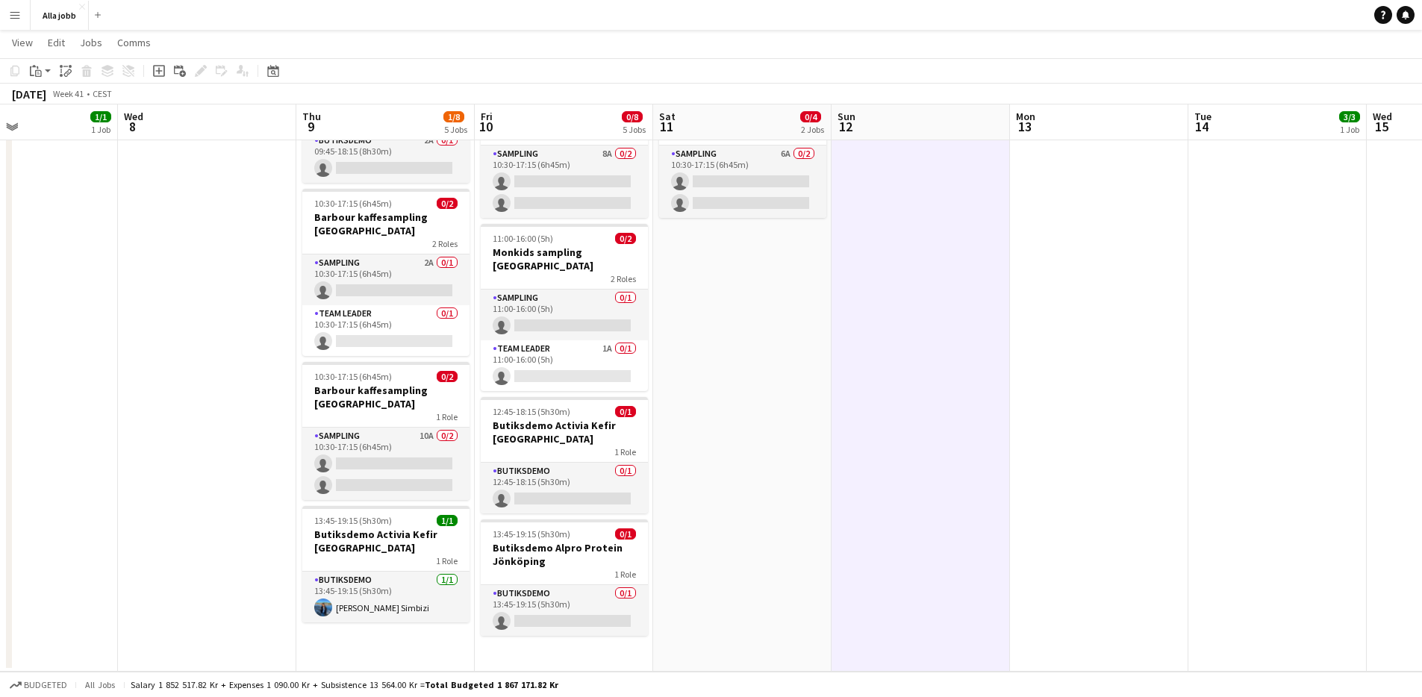
click at [923, 378] on app-date-cell at bounding box center [921, 286] width 178 height 771
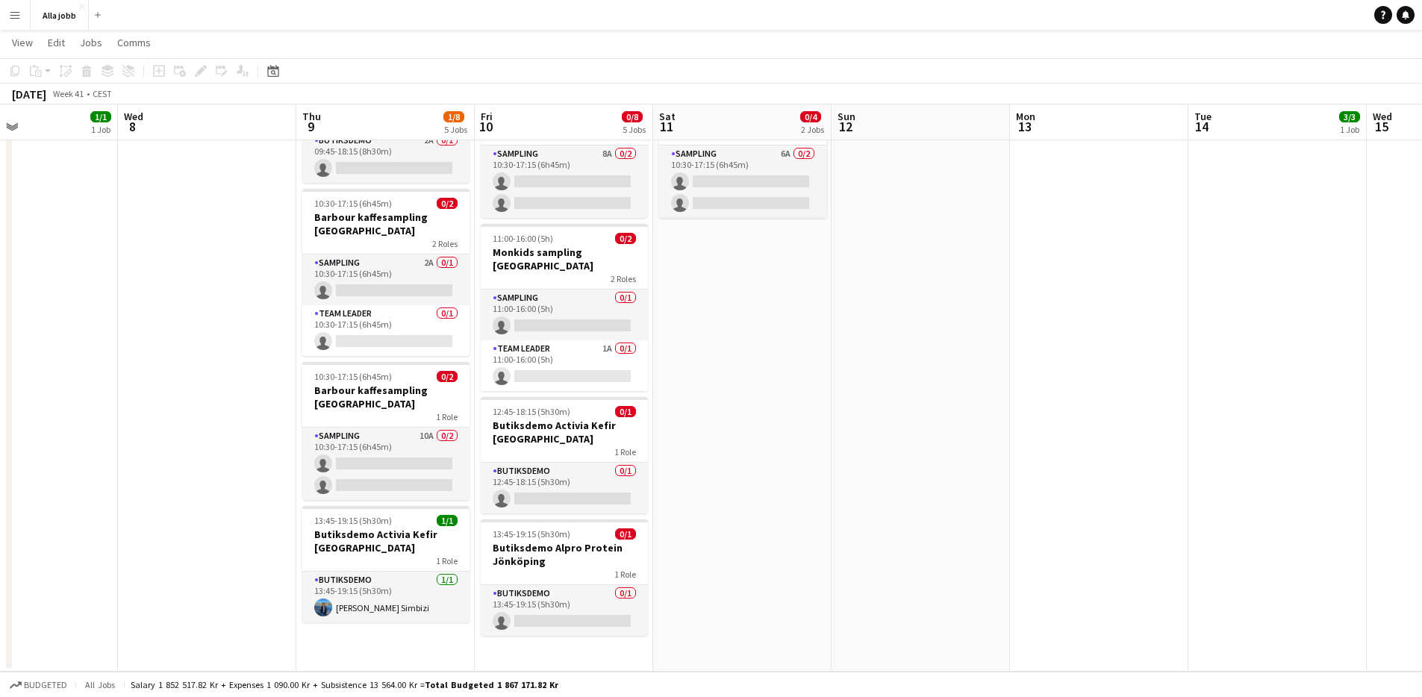
click at [1047, 363] on app-date-cell at bounding box center [1099, 286] width 178 height 771
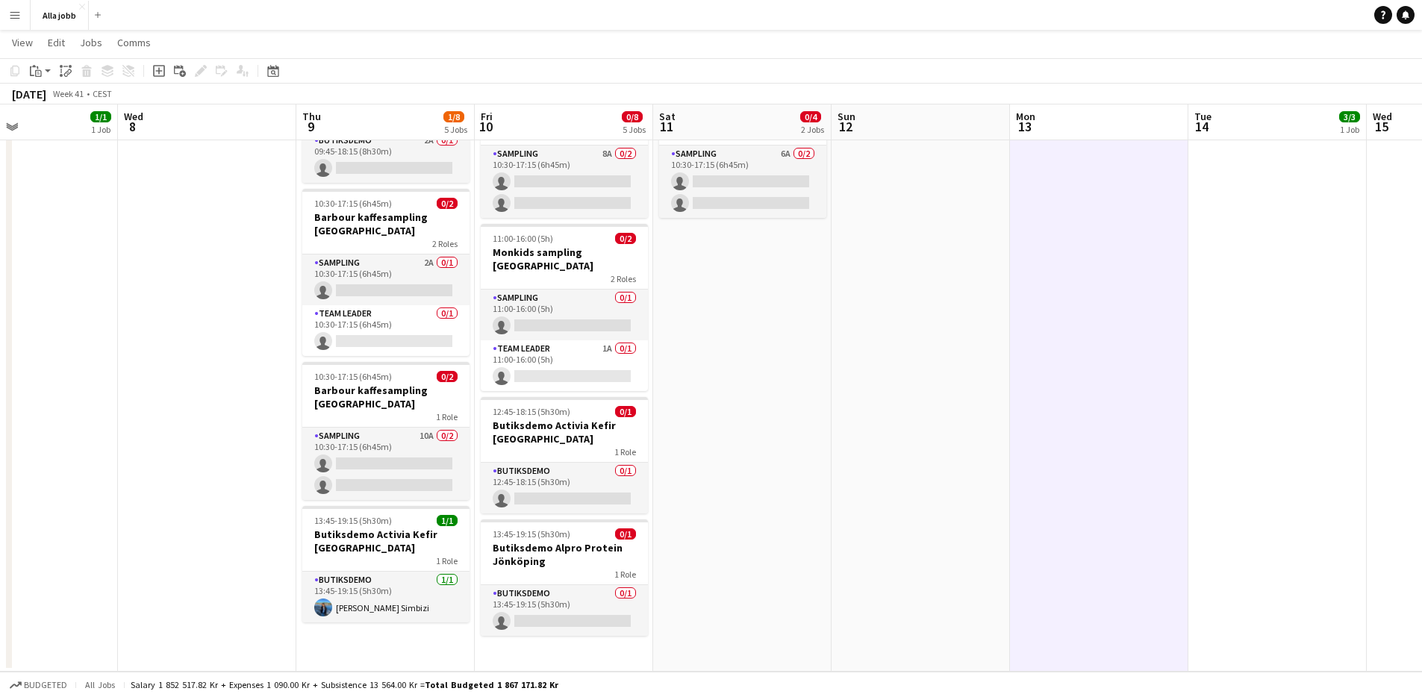
click at [978, 374] on app-date-cell at bounding box center [921, 286] width 178 height 771
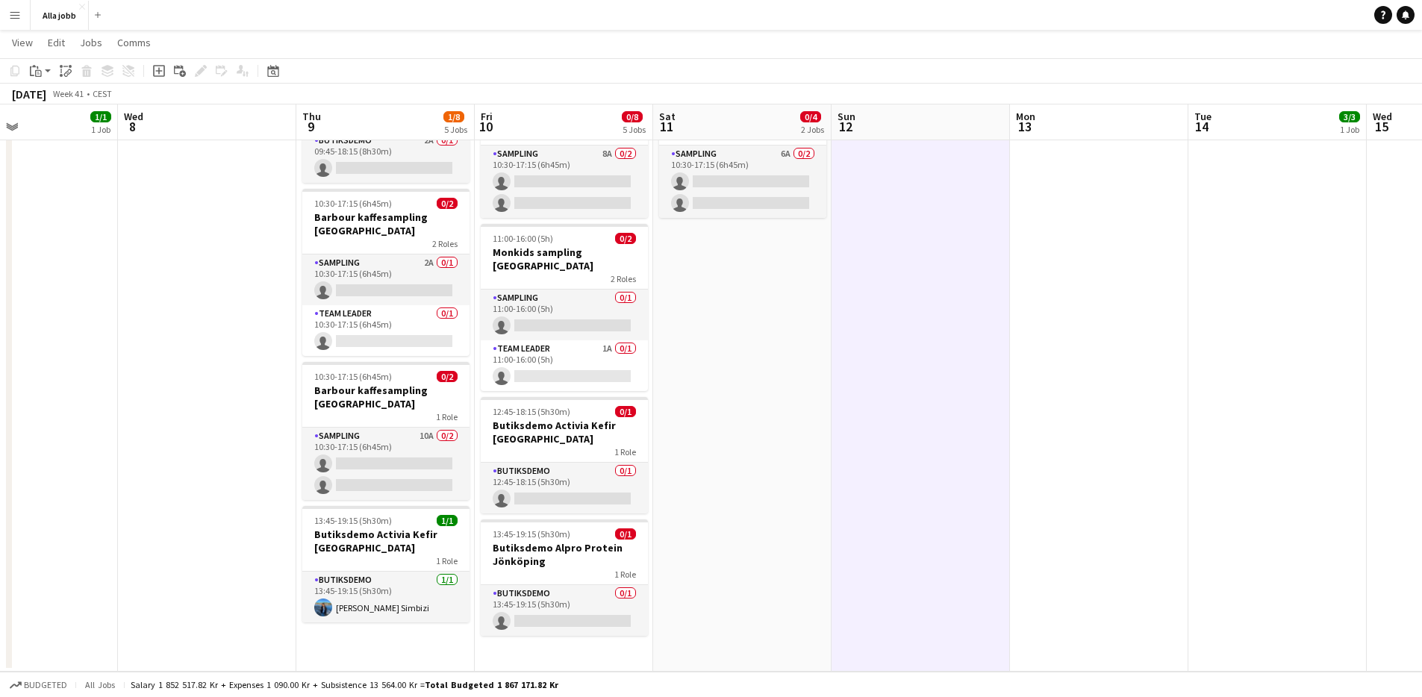
drag, startPoint x: 659, startPoint y: 430, endPoint x: 677, endPoint y: 425, distance: 18.5
click at [664, 428] on app-calendar-viewport "Sat 4 1/1 2 Jobs Sun 5 1 Job Mon 6 1 Job Tue 7 1/1 1 Job Wed 8 Thu 9 1/8 5 Jobs…" at bounding box center [711, 232] width 1422 height 880
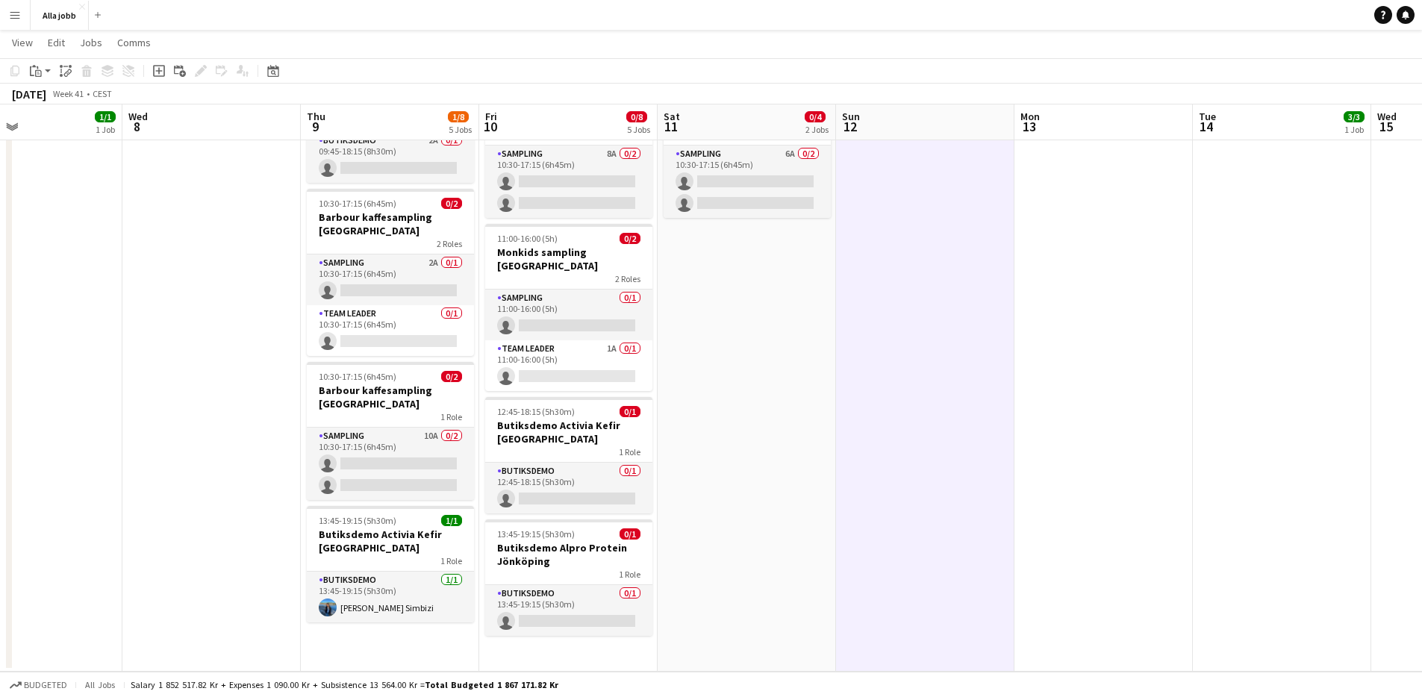
click at [848, 439] on app-date-cell at bounding box center [925, 286] width 178 height 771
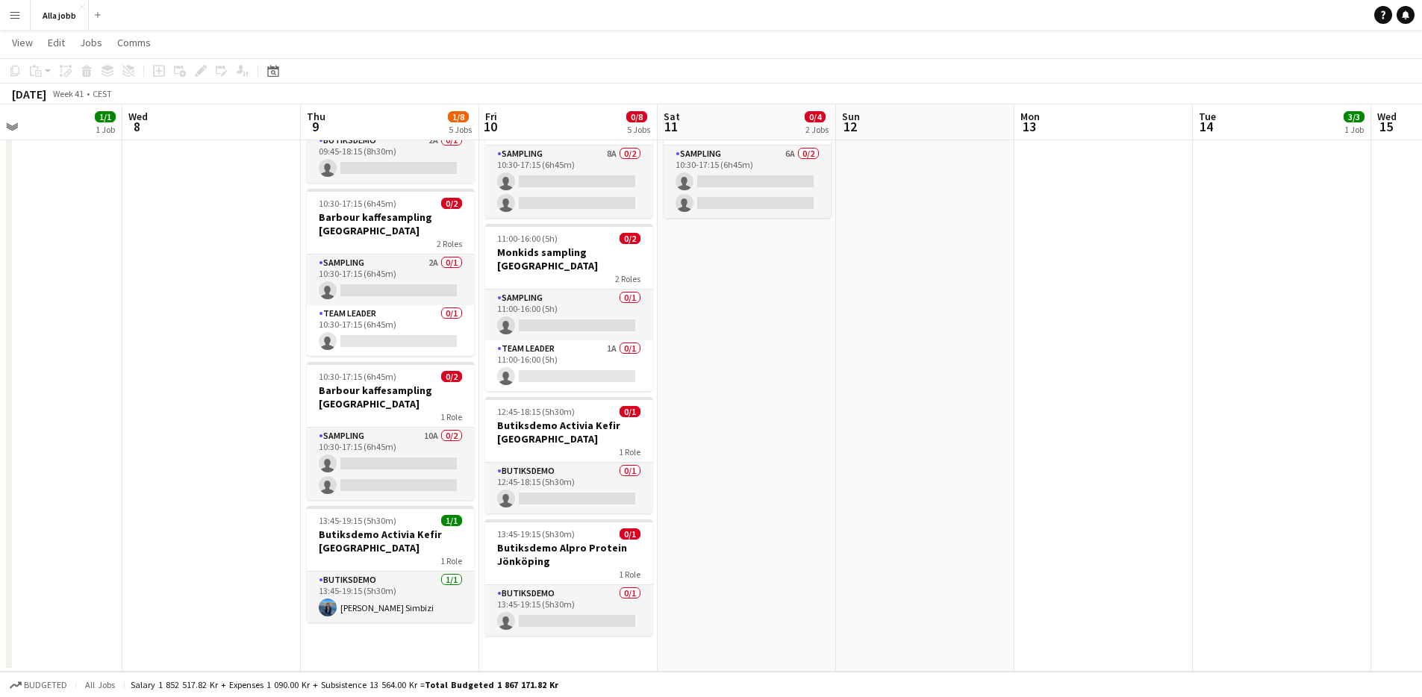
scroll to position [0, 592]
click at [818, 444] on app-date-cell "10:30-17:15 (6h45m) 0/2 Barbour kaffesampling Köpenhamn 2 Roles Sampling 2A 0/1…" at bounding box center [746, 286] width 178 height 771
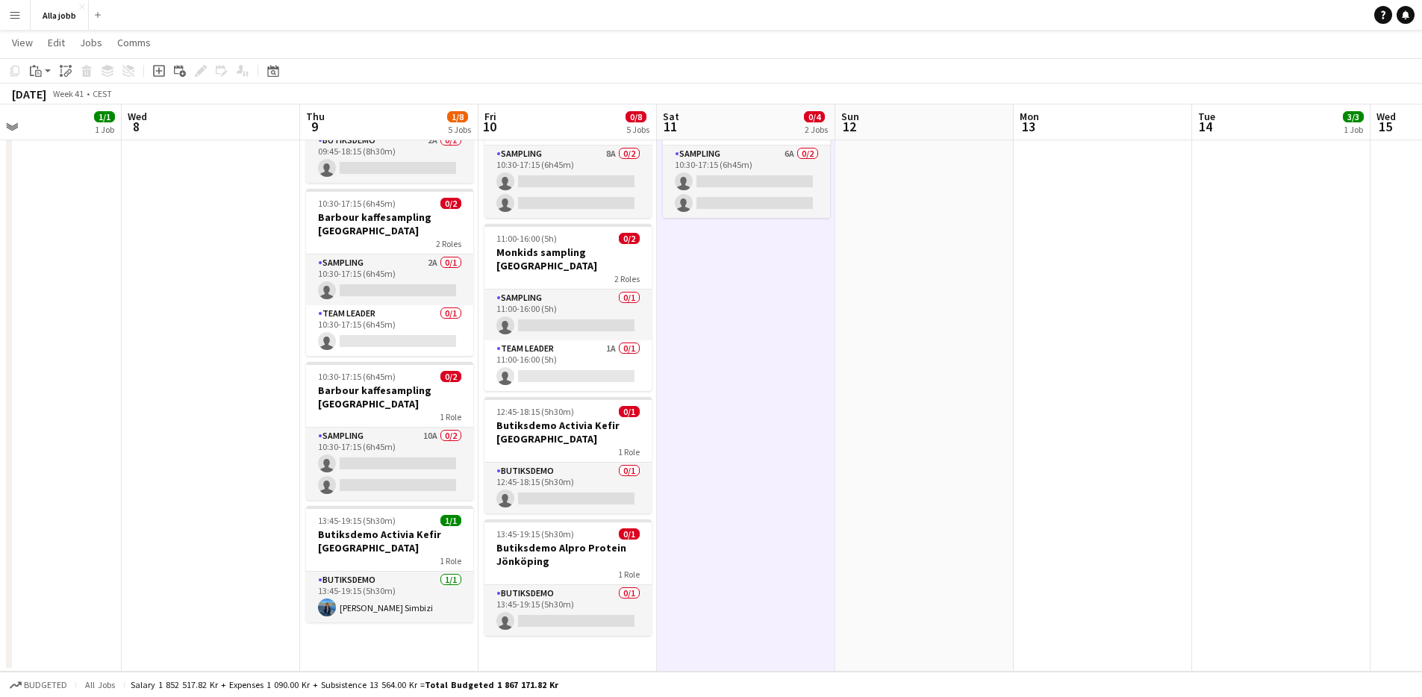
click at [818, 444] on app-date-cell "10:30-17:15 (6h45m) 0/2 Barbour kaffesampling Köpenhamn 2 Roles Sampling 2A 0/1…" at bounding box center [746, 286] width 178 height 771
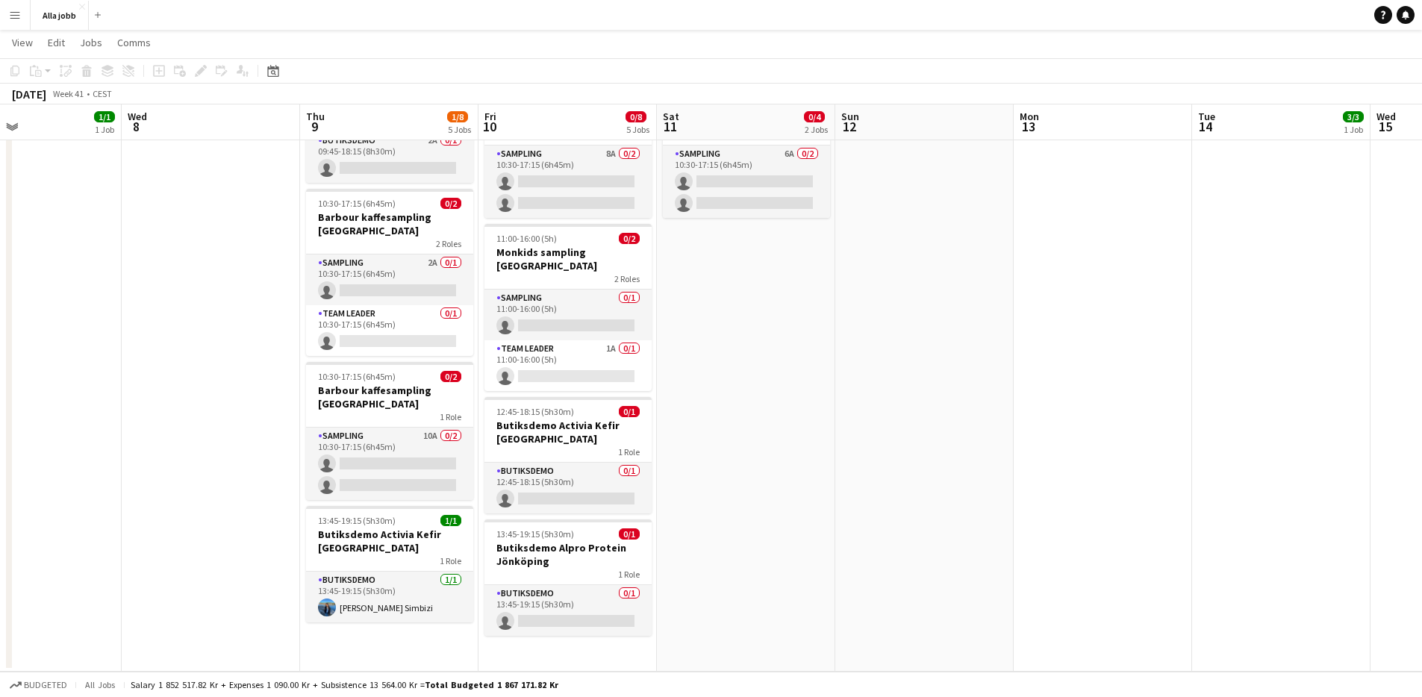
click at [818, 444] on app-date-cell "10:30-17:15 (6h45m) 0/2 Barbour kaffesampling Köpenhamn 2 Roles Sampling 2A 0/1…" at bounding box center [746, 286] width 178 height 771
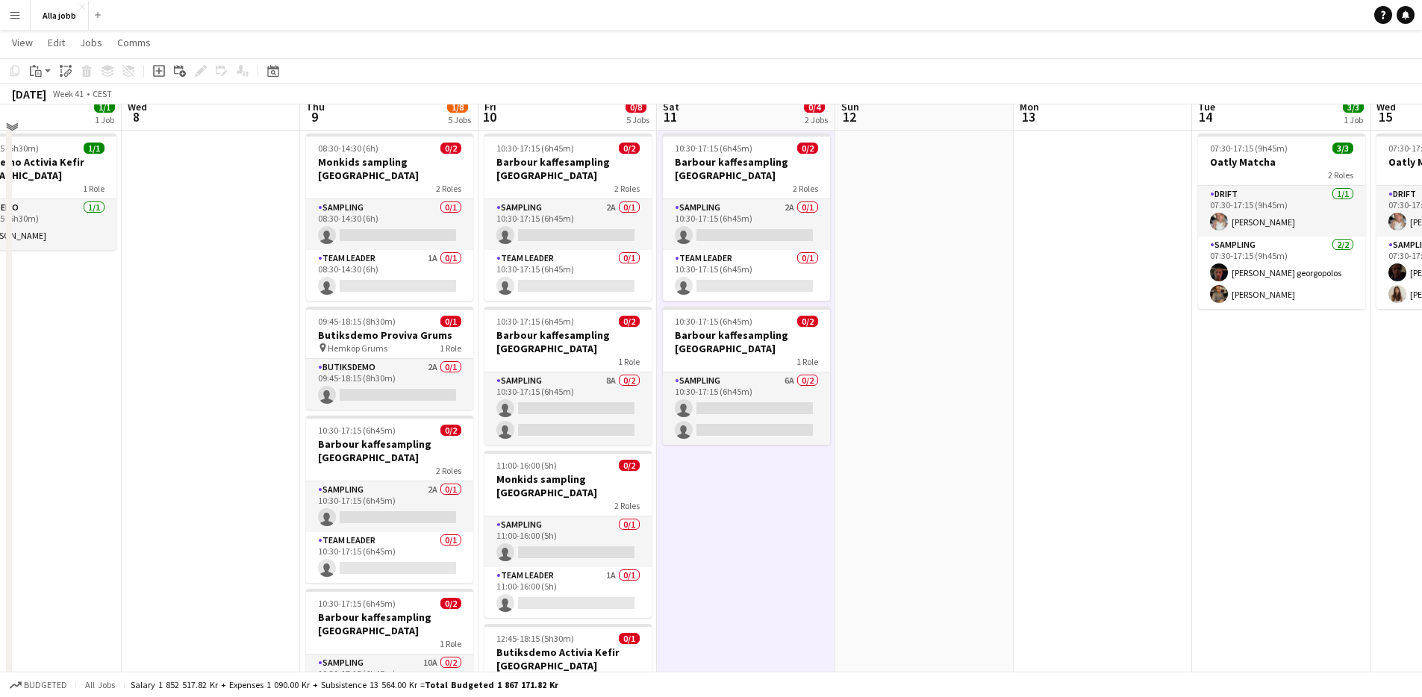
scroll to position [0, 0]
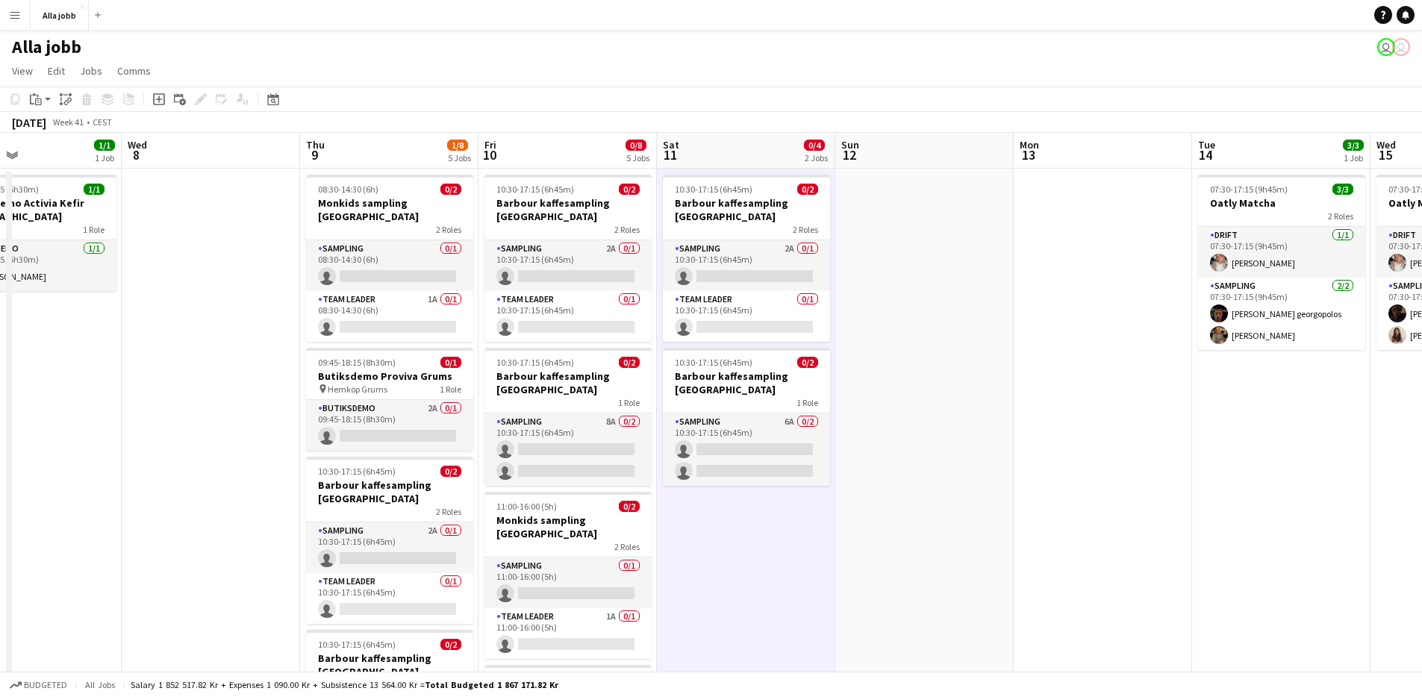
click at [1012, 475] on app-date-cell at bounding box center [924, 554] width 178 height 771
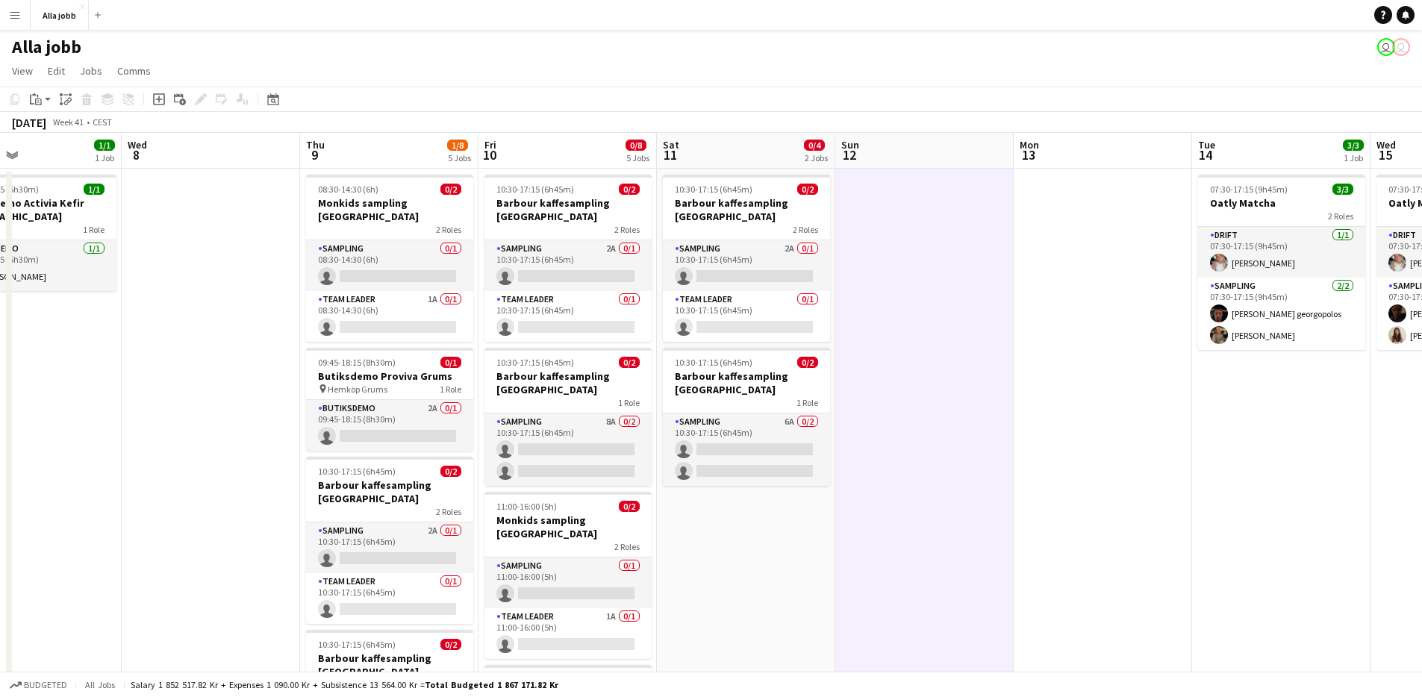
scroll to position [0, 591]
click at [1012, 473] on app-date-cell at bounding box center [925, 554] width 178 height 771
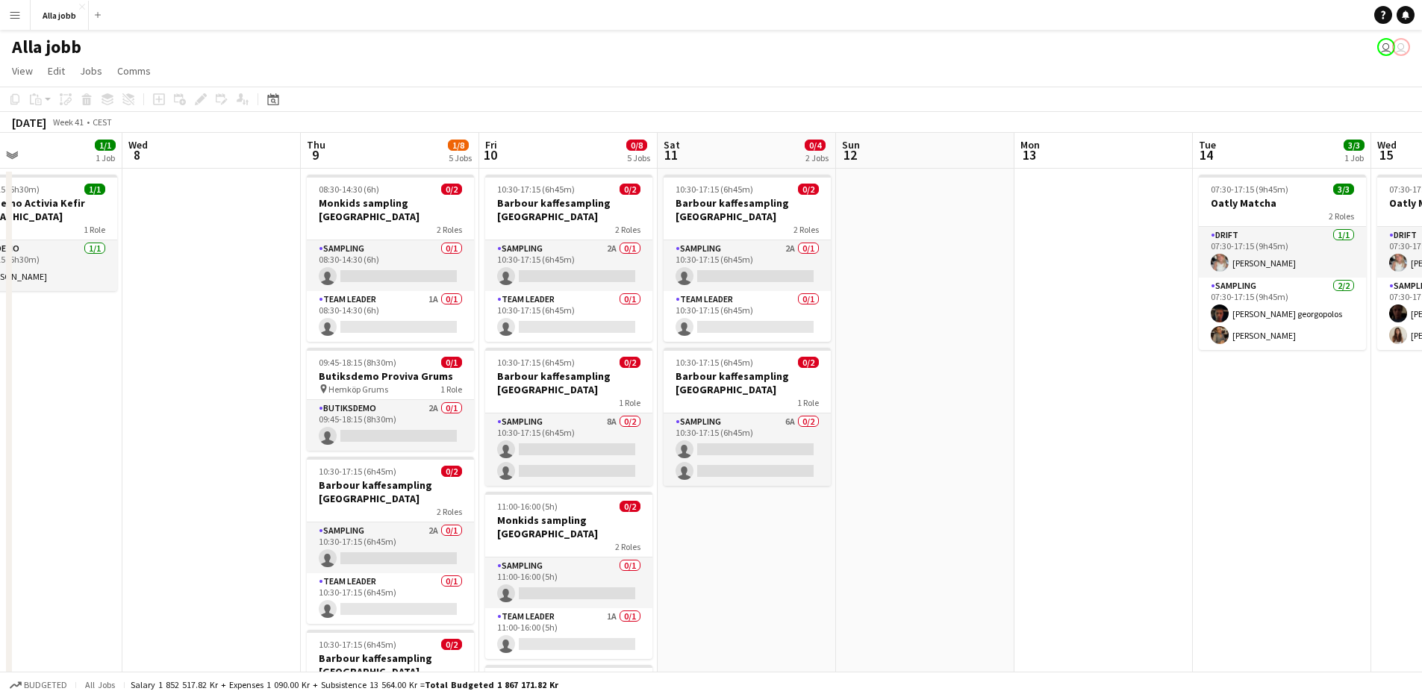
click at [988, 447] on app-date-cell at bounding box center [925, 554] width 178 height 771
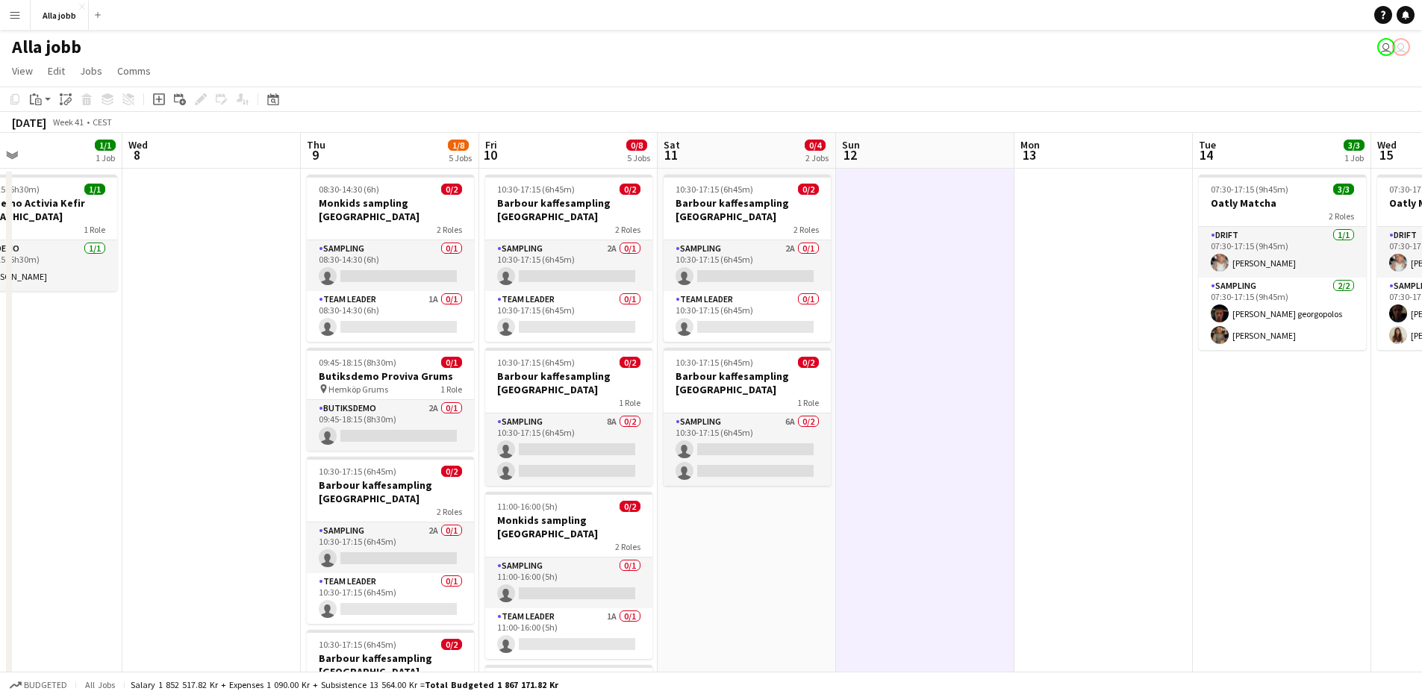
click at [1059, 455] on app-date-cell at bounding box center [1103, 554] width 178 height 771
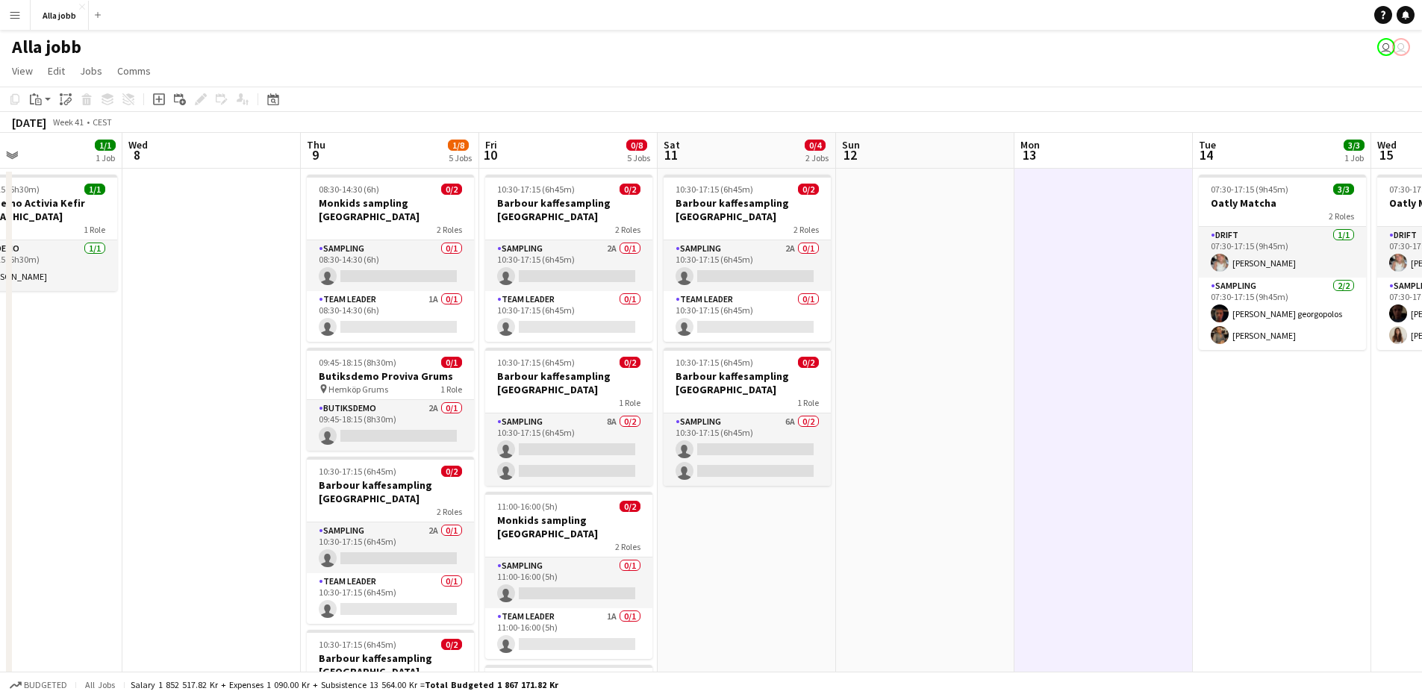
click at [1046, 445] on app-date-cell at bounding box center [1103, 554] width 178 height 771
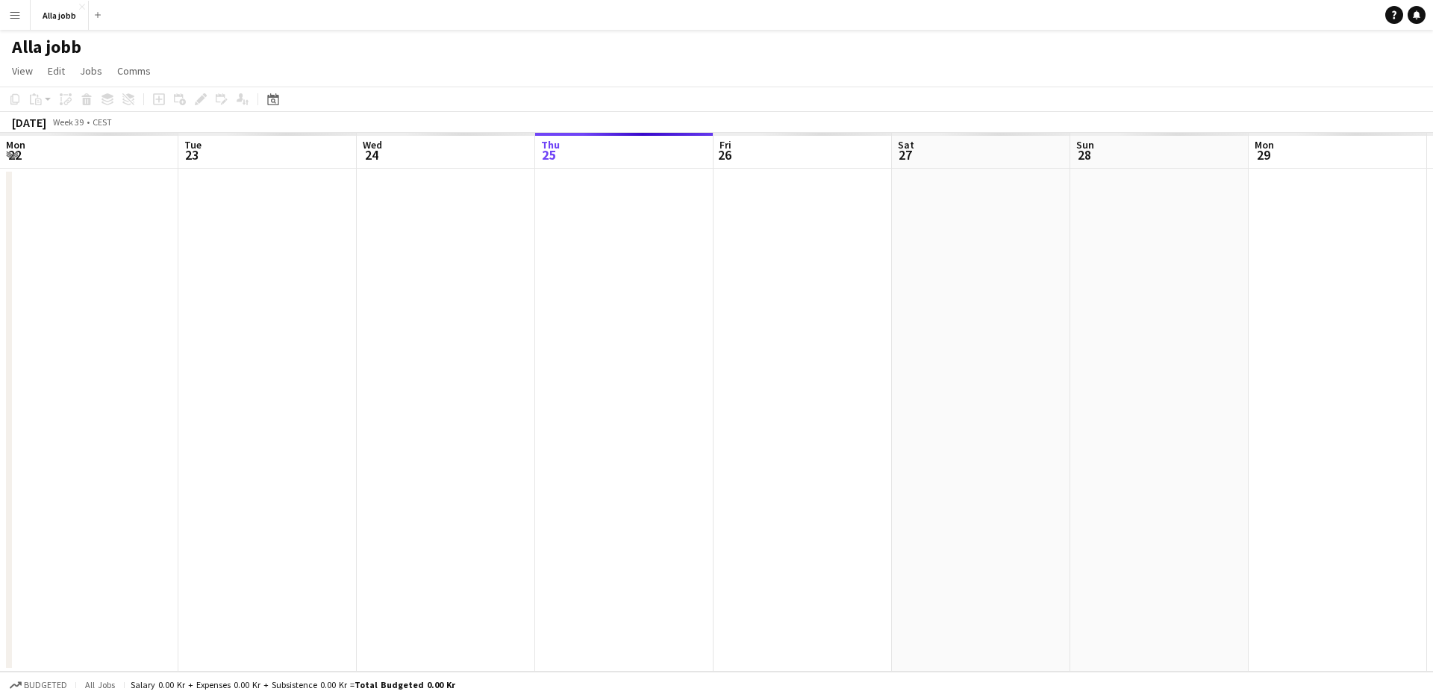
scroll to position [0, 357]
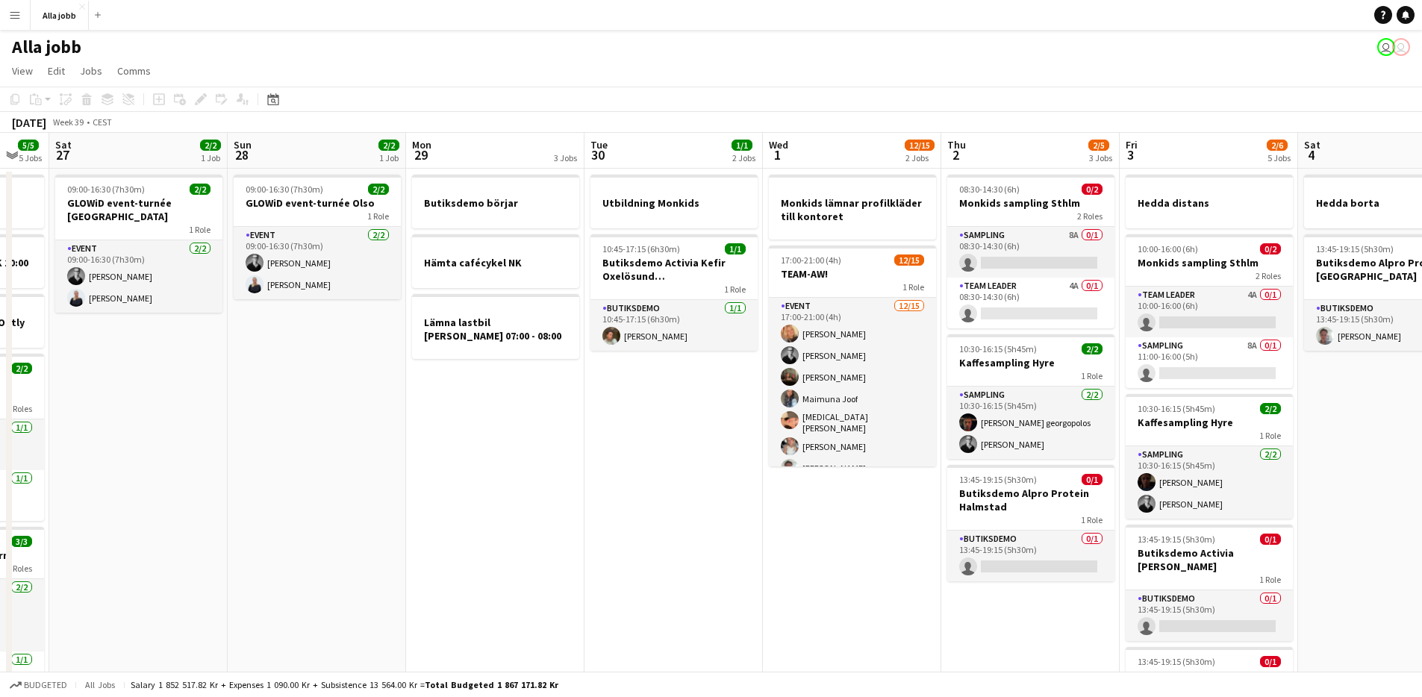
drag, startPoint x: 1009, startPoint y: 528, endPoint x: 540, endPoint y: 545, distance: 469.8
click at [556, 549] on app-calendar-viewport "Wed 24 4/4 3 Jobs Thu 25 6/6 4 Jobs Fri 26 5/5 5 Jobs Sat 27 2/2 1 Job Sun 28 2…" at bounding box center [711, 472] width 1422 height 679
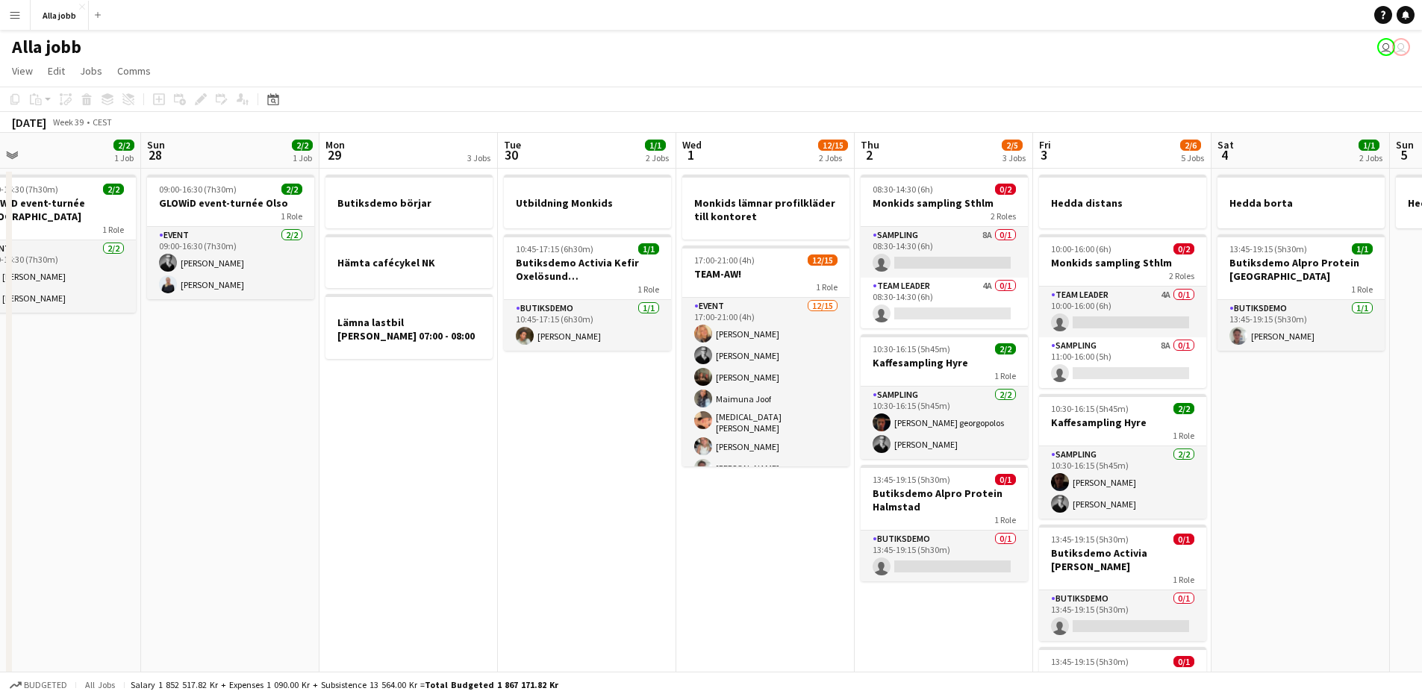
drag, startPoint x: 584, startPoint y: 543, endPoint x: 508, endPoint y: 528, distance: 76.9
click at [509, 529] on app-calendar-viewport "Wed 24 4/4 3 Jobs Thu 25 6/6 4 Jobs Fri 26 5/5 5 Jobs Sat 27 2/2 1 Job Sun 28 2…" at bounding box center [711, 472] width 1422 height 679
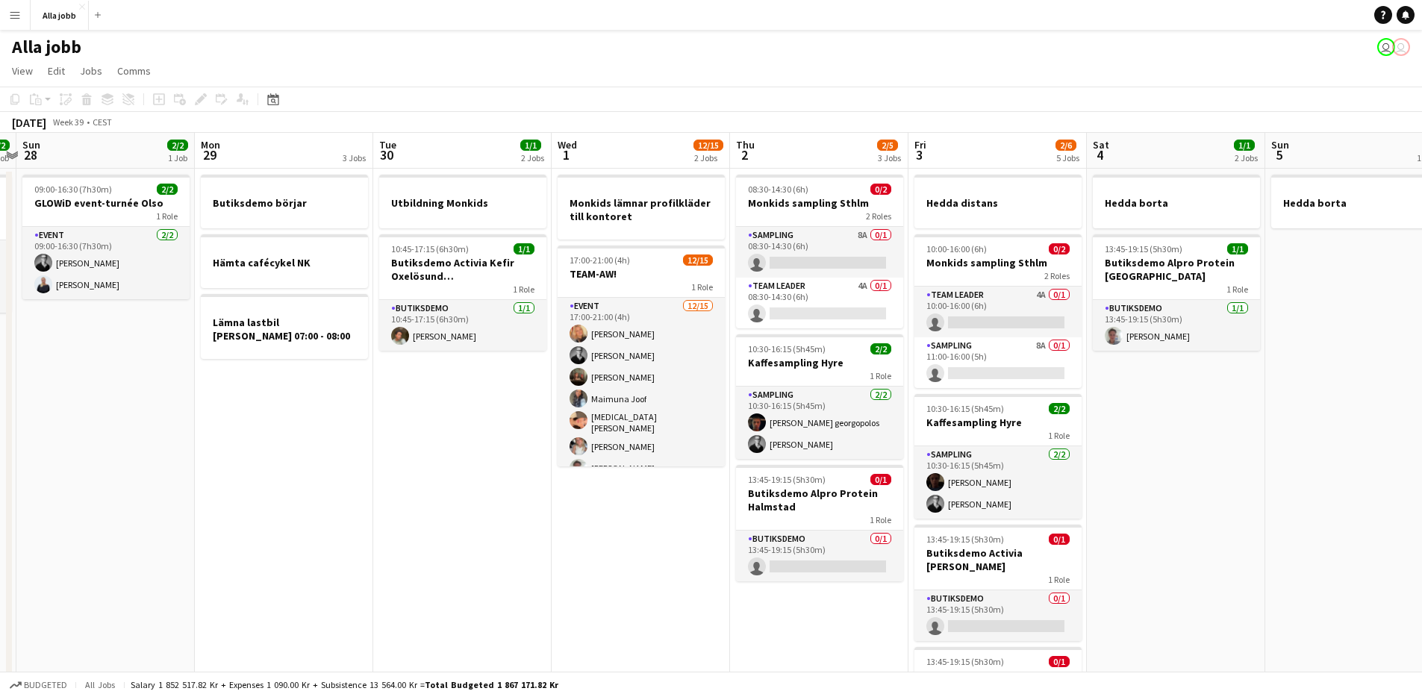
drag, startPoint x: 530, startPoint y: 535, endPoint x: 417, endPoint y: 527, distance: 113.0
click at [417, 527] on app-calendar-viewport "Wed 24 4/4 3 Jobs Thu 25 6/6 4 Jobs Fri 26 5/5 5 Jobs Sat 27 2/2 1 Job Sun 28 2…" at bounding box center [711, 472] width 1422 height 679
click at [688, 592] on app-date-cell "Monkids lämnar profilkläder till kontoret 17:00-21:00 (4h) 12/15 TEAM-AW! 1 Rol…" at bounding box center [639, 490] width 178 height 643
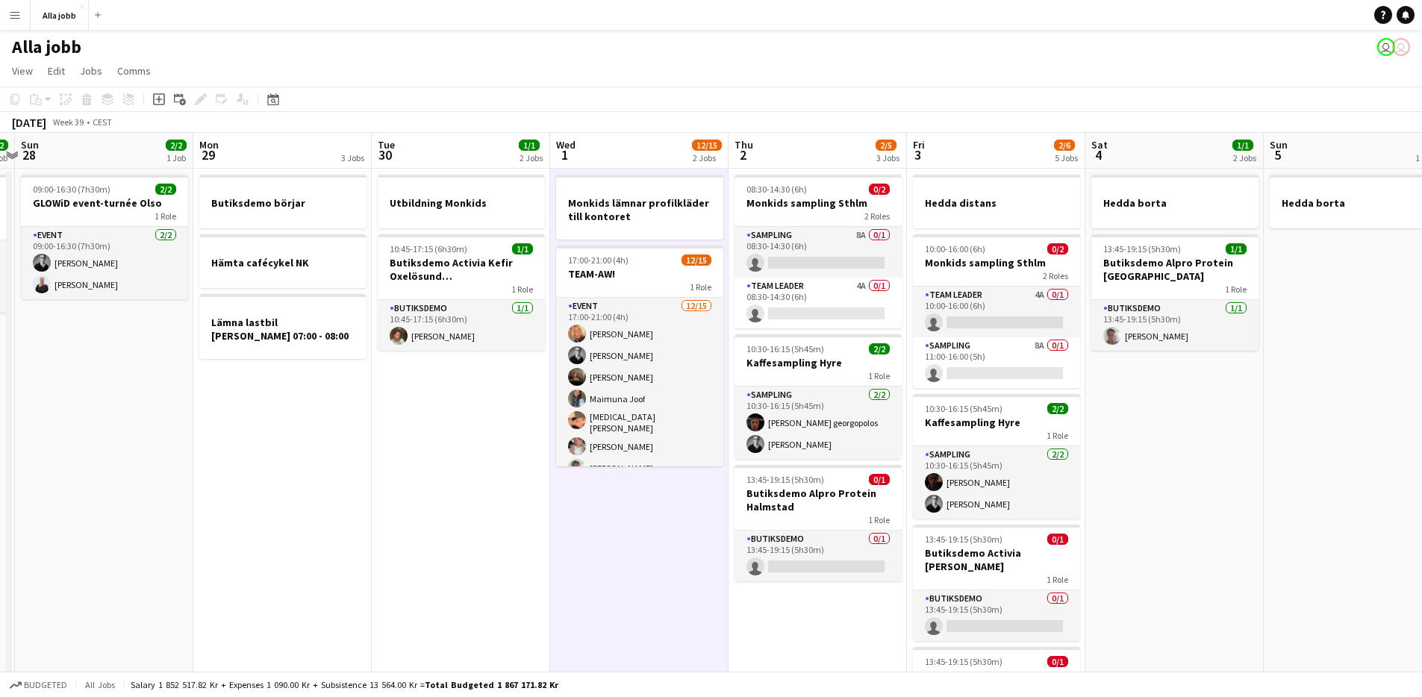
click at [691, 591] on app-date-cell "Monkids lämnar profilkläder till kontoret 17:00-21:00 (4h) 12/15 TEAM-AW! 1 Rol…" at bounding box center [639, 490] width 178 height 643
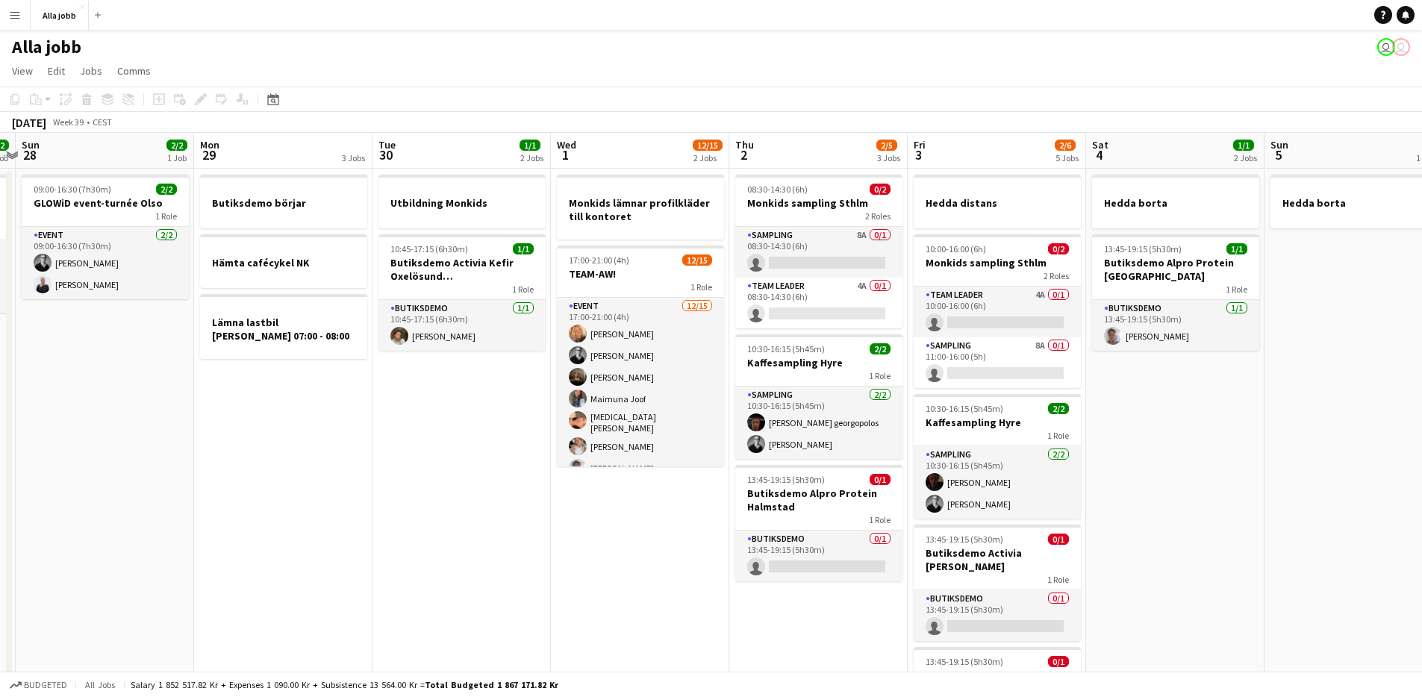
click at [691, 591] on app-date-cell "Monkids lämnar profilkläder till kontoret 17:00-21:00 (4h) 12/15 TEAM-AW! 1 Rol…" at bounding box center [640, 490] width 178 height 643
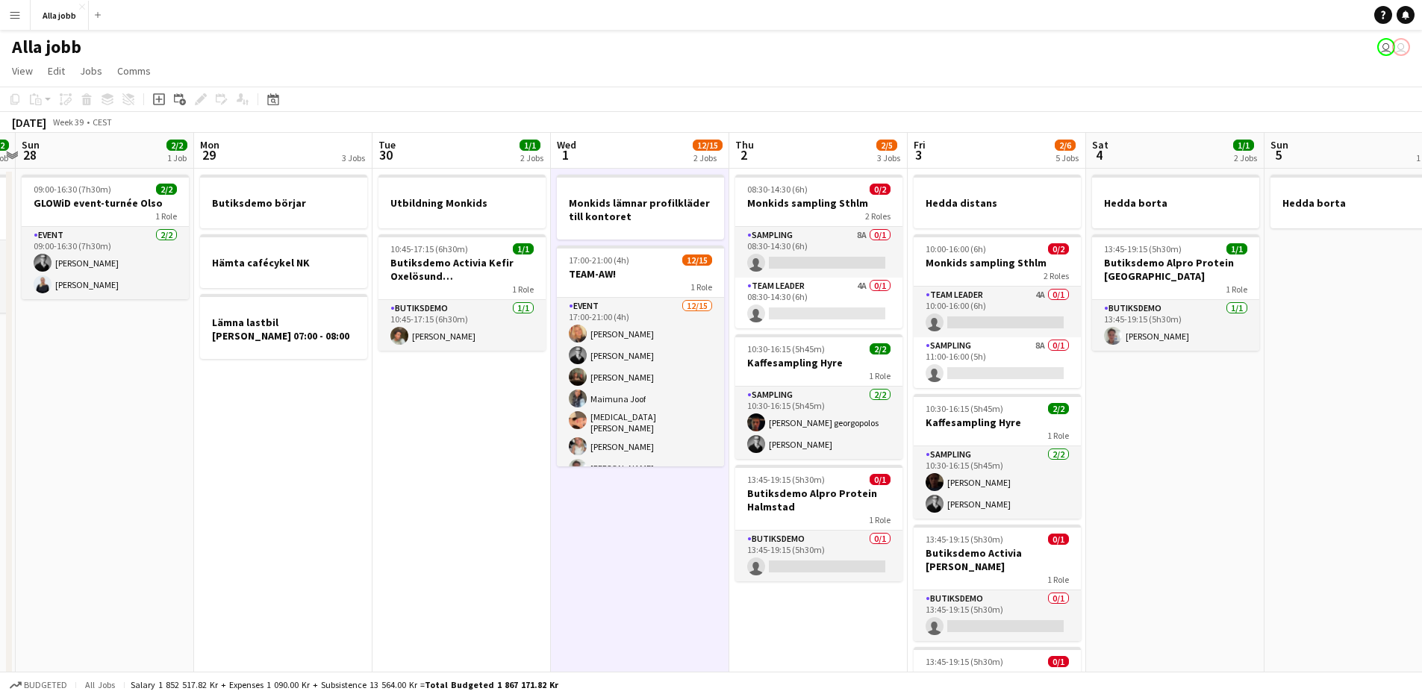
click at [692, 590] on app-date-cell "Monkids lämnar profilkläder till kontoret 17:00-21:00 (4h) 12/15 TEAM-AW! 1 Rol…" at bounding box center [640, 490] width 178 height 643
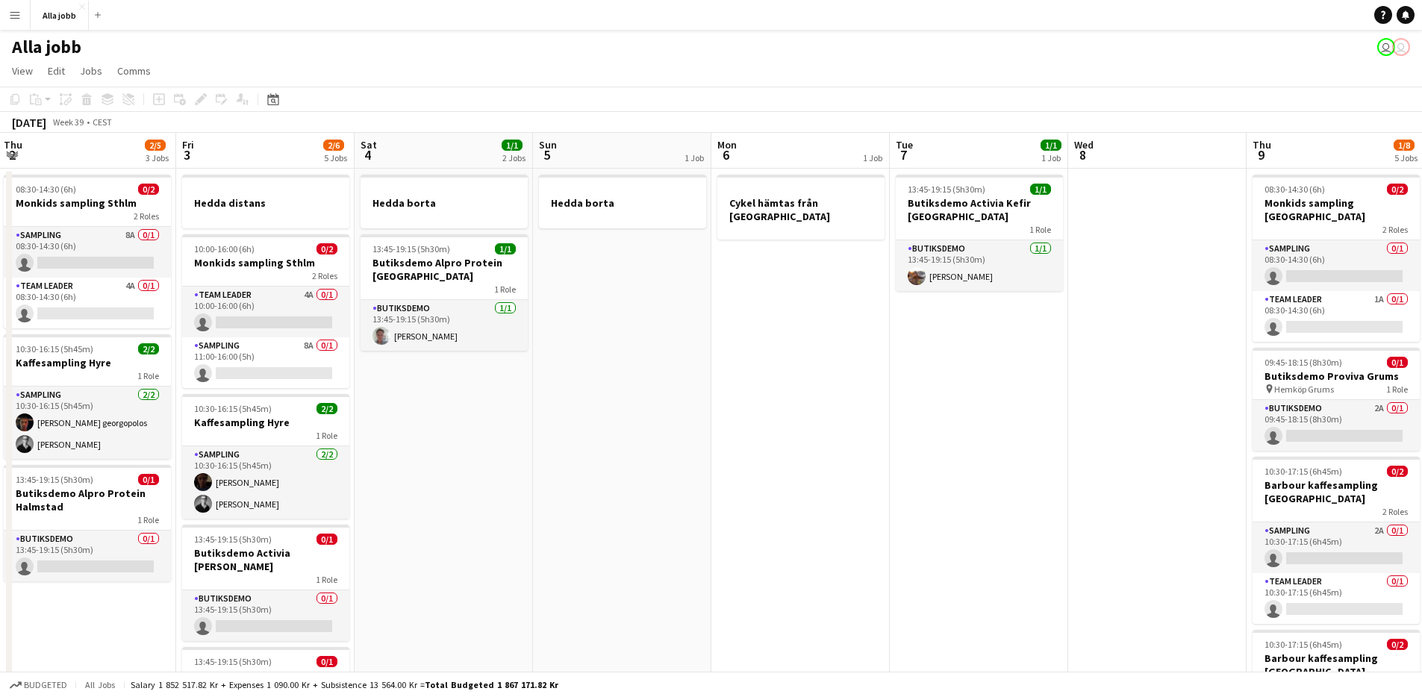
drag, startPoint x: 1197, startPoint y: 393, endPoint x: 439, endPoint y: 416, distance: 758.7
click at [435, 421] on app-calendar-viewport "Sun 28 2/2 1 Job Mon 29 3 Jobs Tue 30 1/1 2 Jobs Wed 1 12/15 2 Jobs Thu 2 2/5 3…" at bounding box center [711, 536] width 1422 height 807
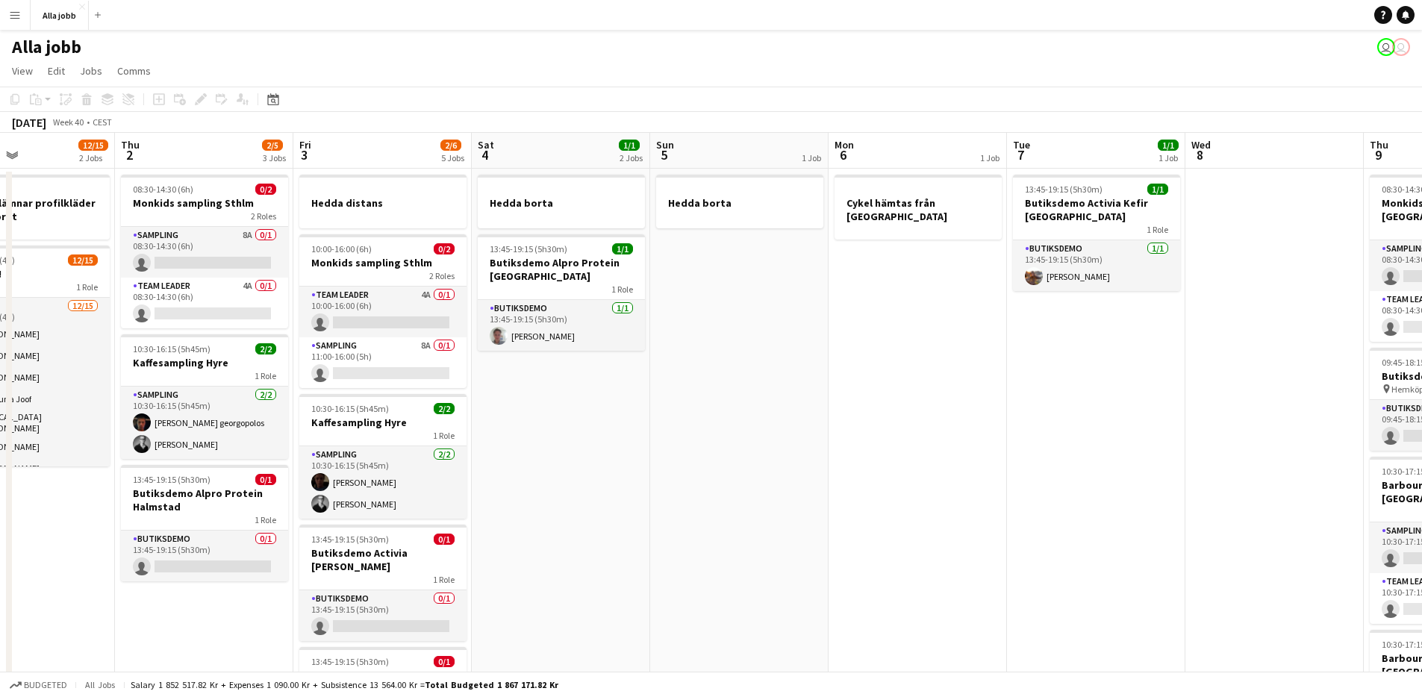
drag, startPoint x: 758, startPoint y: 481, endPoint x: 520, endPoint y: 497, distance: 239.4
click at [520, 497] on app-calendar-viewport "Sun 28 2/2 1 Job Mon 29 3 Jobs Tue 30 1/1 2 Jobs Wed 1 12/15 2 Jobs Thu 2 2/5 3…" at bounding box center [711, 536] width 1422 height 807
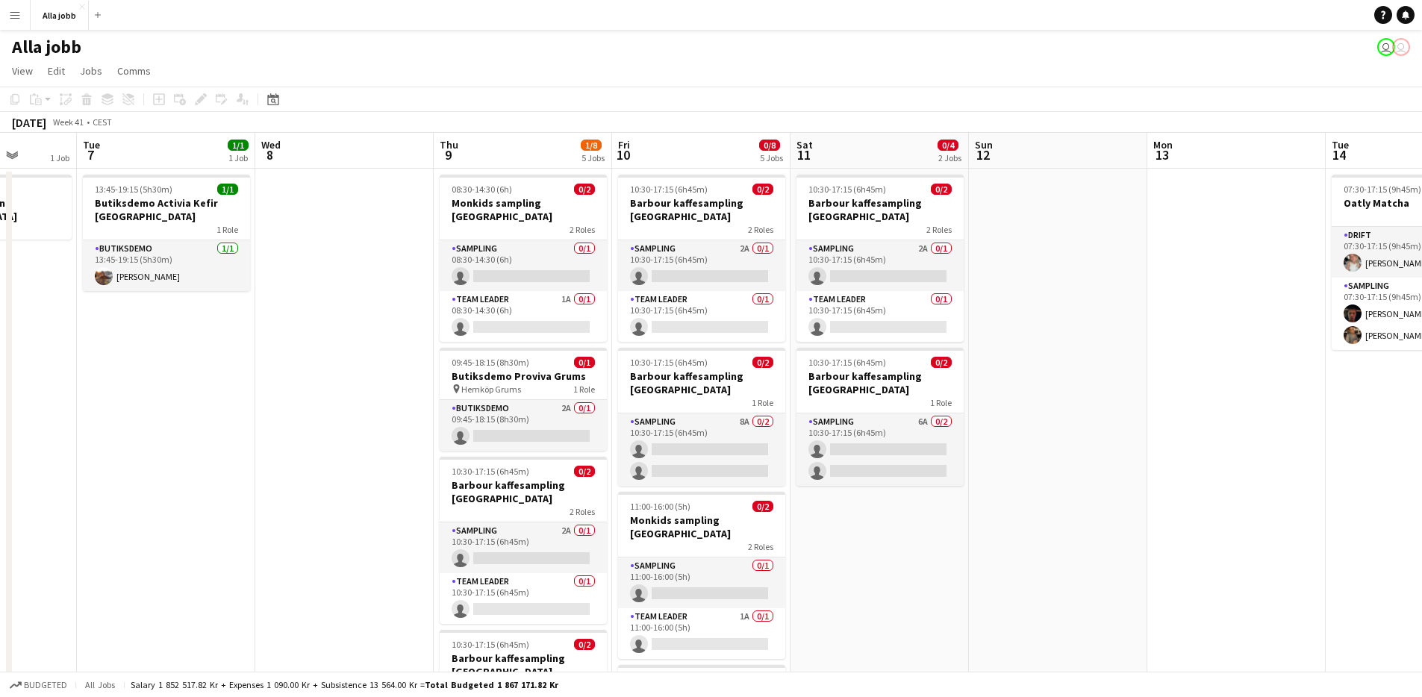
drag, startPoint x: 733, startPoint y: 533, endPoint x: 237, endPoint y: 483, distance: 498.1
click at [234, 484] on app-calendar-viewport "Sat 4 1/1 2 Jobs Sun 5 1 Job Mon 6 1 Job Tue 7 1/1 1 Job Wed 8 Thu 9 1/8 5 Jobs…" at bounding box center [711, 536] width 1422 height 807
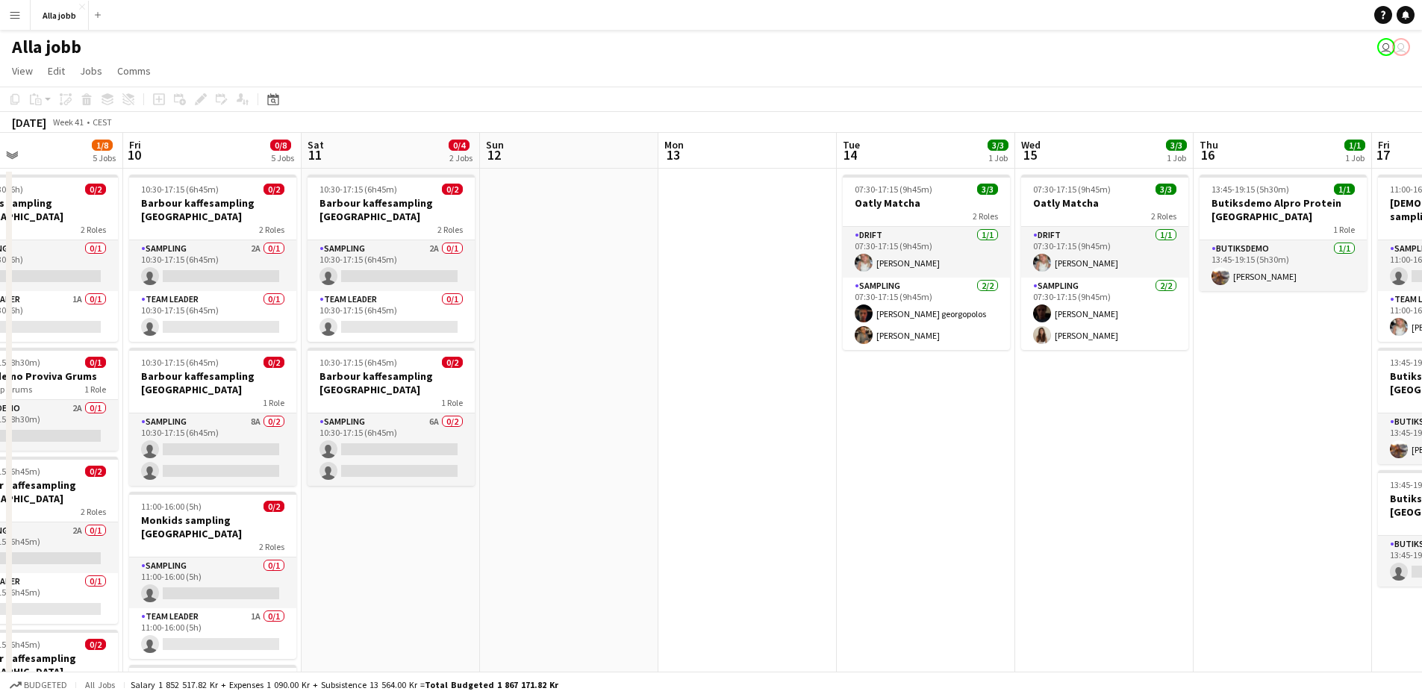
drag, startPoint x: 919, startPoint y: 534, endPoint x: 563, endPoint y: 512, distance: 356.7
click at [560, 514] on app-calendar-viewport "Mon 6 1 Job Tue 7 1/1 1 Job Wed 8 Thu 9 1/8 5 Jobs Fri 10 0/8 5 Jobs Sat 11 0/4…" at bounding box center [711, 536] width 1422 height 807
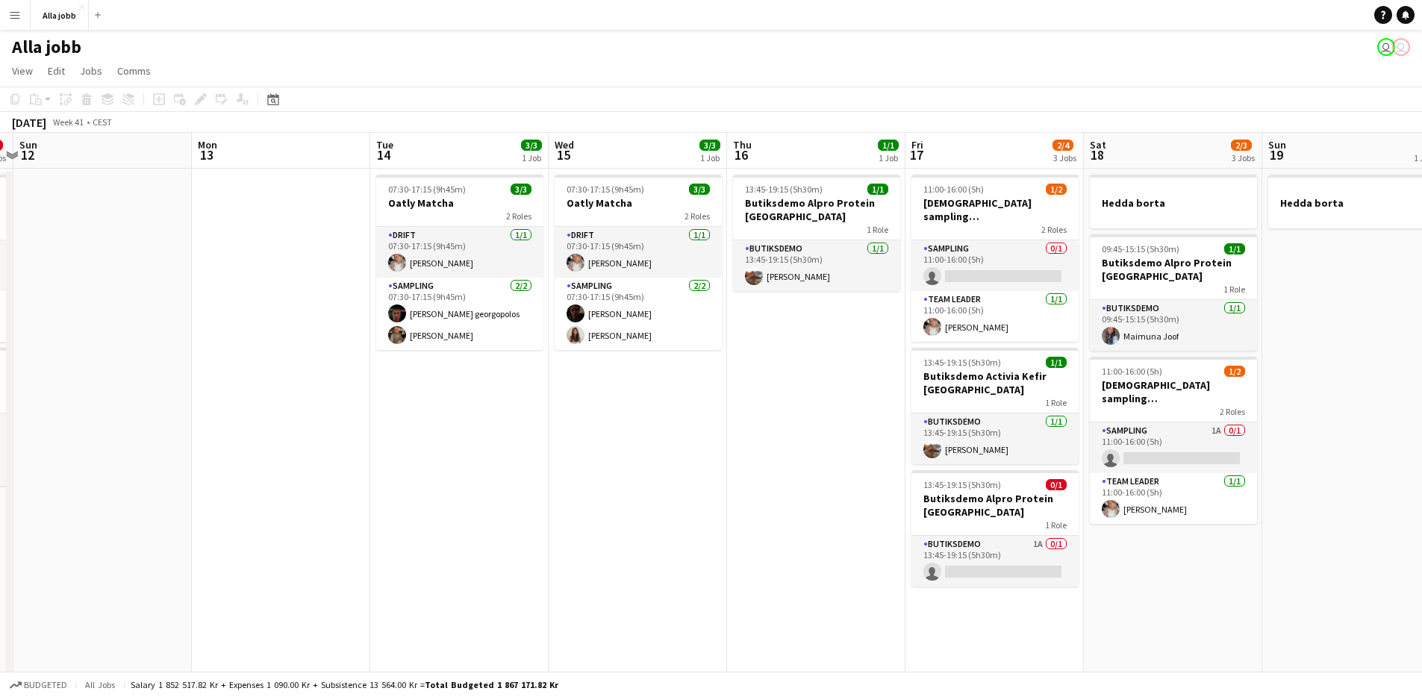
drag, startPoint x: 920, startPoint y: 554, endPoint x: 462, endPoint y: 496, distance: 461.9
click at [462, 496] on app-calendar-viewport "Wed 8 Thu 9 1/8 5 Jobs Fri 10 0/8 5 Jobs Sat 11 0/4 2 Jobs Sun 12 Mon 13 Tue 14…" at bounding box center [711, 536] width 1422 height 807
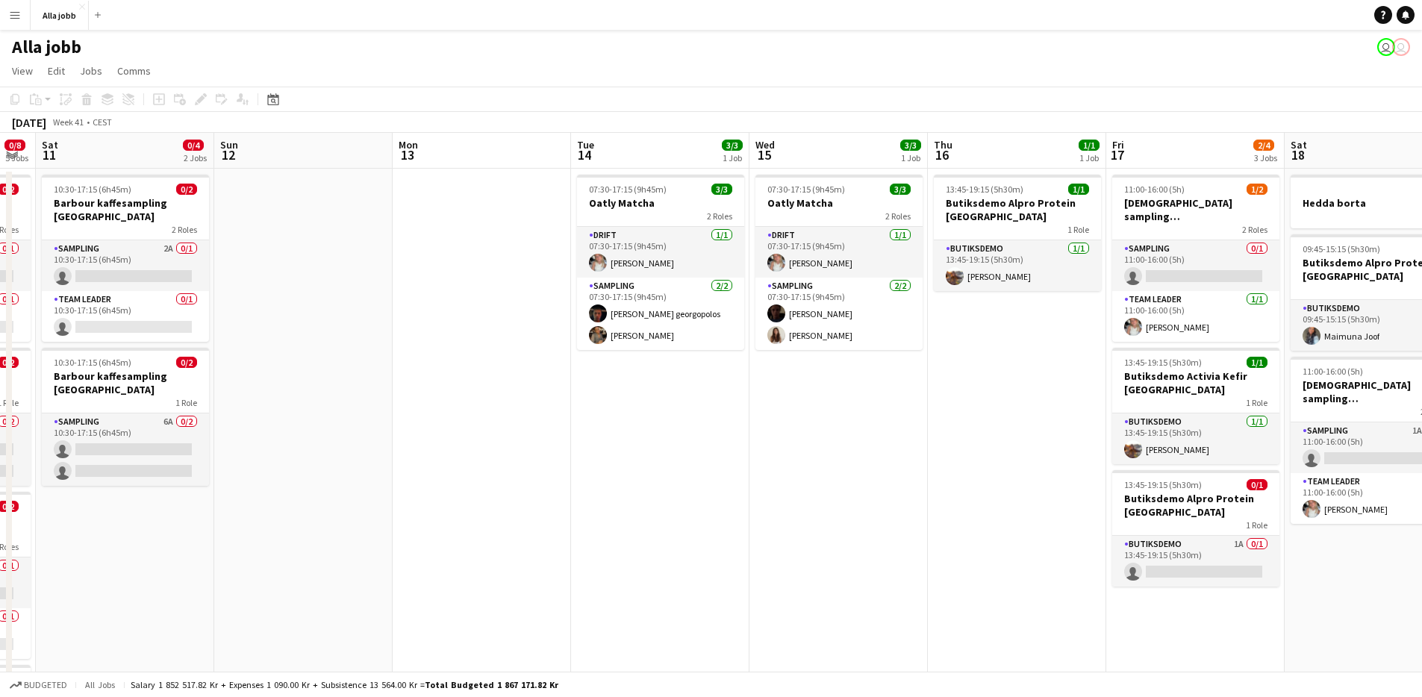
drag, startPoint x: 841, startPoint y: 590, endPoint x: 690, endPoint y: 566, distance: 153.5
click at [690, 567] on app-calendar-viewport "Wed 8 Thu 9 1/8 5 Jobs Fri 10 0/8 5 Jobs Sat 11 0/4 2 Jobs Sun 12 Mon 13 Tue 14…" at bounding box center [711, 536] width 1422 height 807
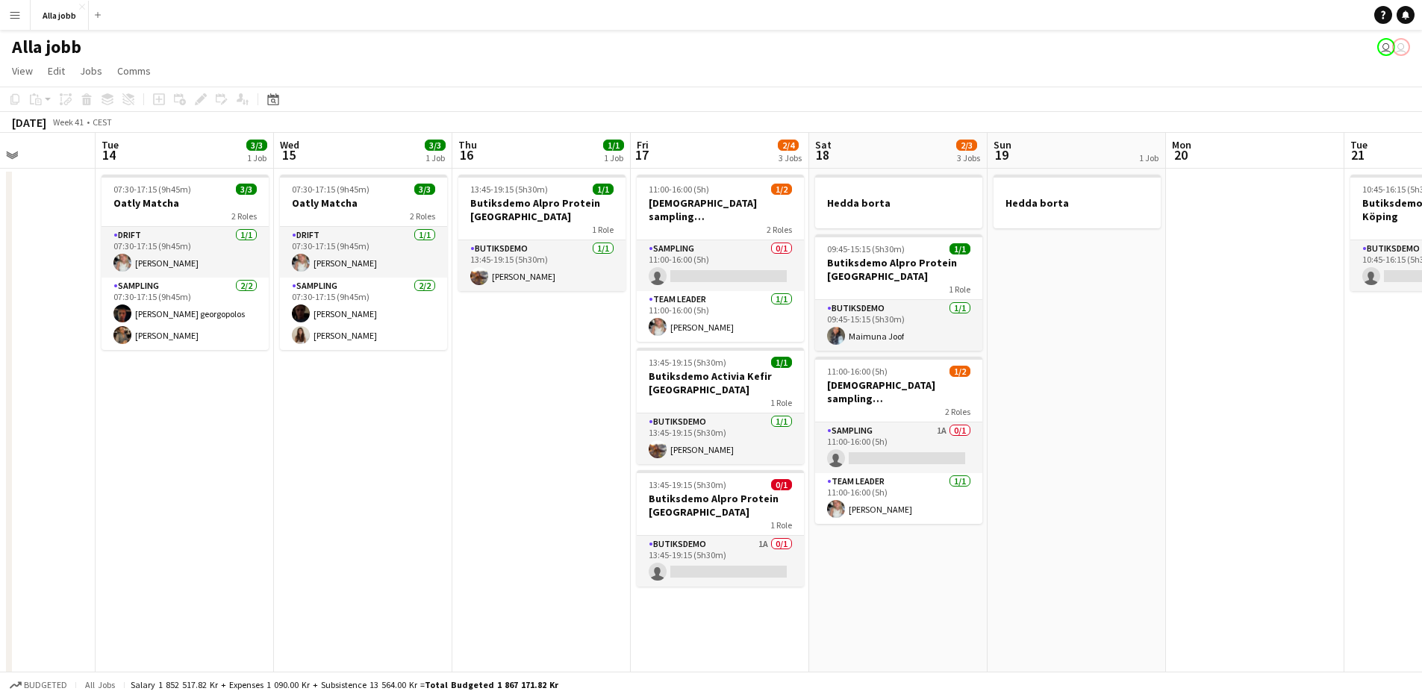
drag, startPoint x: 1013, startPoint y: 596, endPoint x: 901, endPoint y: 579, distance: 113.2
click at [906, 581] on app-calendar-viewport "Fri 10 0/8 5 Jobs Sat 11 0/4 2 Jobs Sun 12 Mon 13 Tue 14 3/3 1 Job Wed 15 3/3 1…" at bounding box center [711, 536] width 1422 height 807
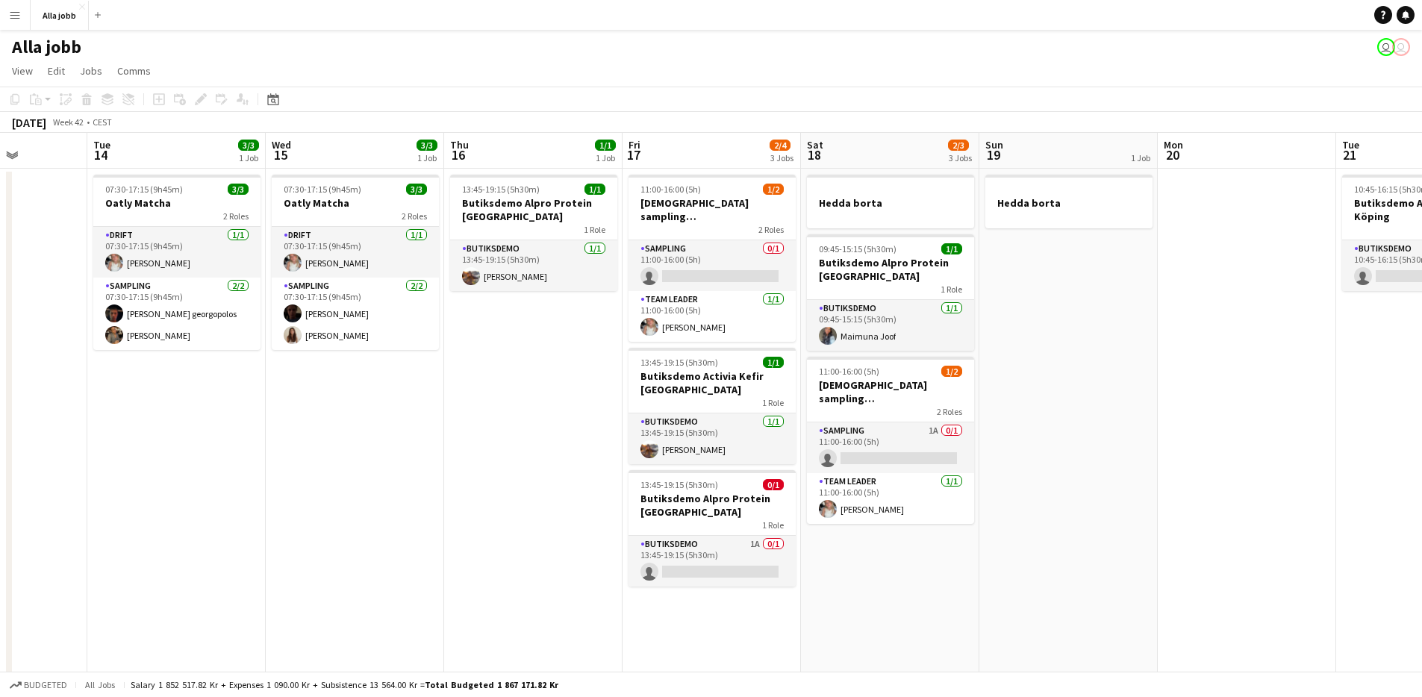
click at [762, 602] on app-date-cell "11:00-16:00 (5h) 1/2 Monkids sampling Malmö 2 Roles Sampling 0/1 11:00-16:00 (5…" at bounding box center [712, 554] width 178 height 771
click at [720, 608] on app-date-cell "11:00-16:00 (5h) 1/2 Monkids sampling Malmö 2 Roles Sampling 0/1 11:00-16:00 (5…" at bounding box center [712, 554] width 178 height 771
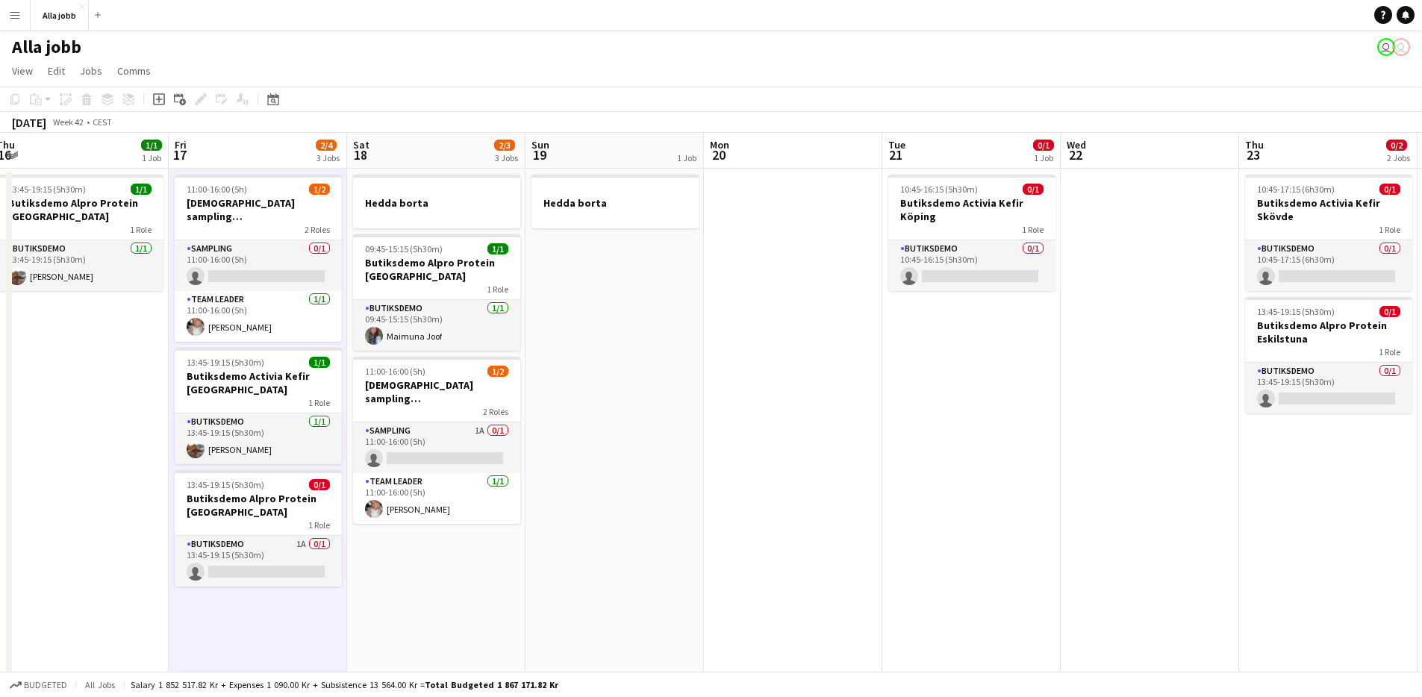
drag, startPoint x: 1133, startPoint y: 496, endPoint x: 689, endPoint y: 526, distance: 445.1
click at [879, 524] on app-calendar-viewport "Tue 14 3/3 1 Job Wed 15 3/3 1 Job Thu 16 1/1 1 Job Fri 17 2/4 3 Jobs Sat 18 2/3…" at bounding box center [711, 536] width 1422 height 807
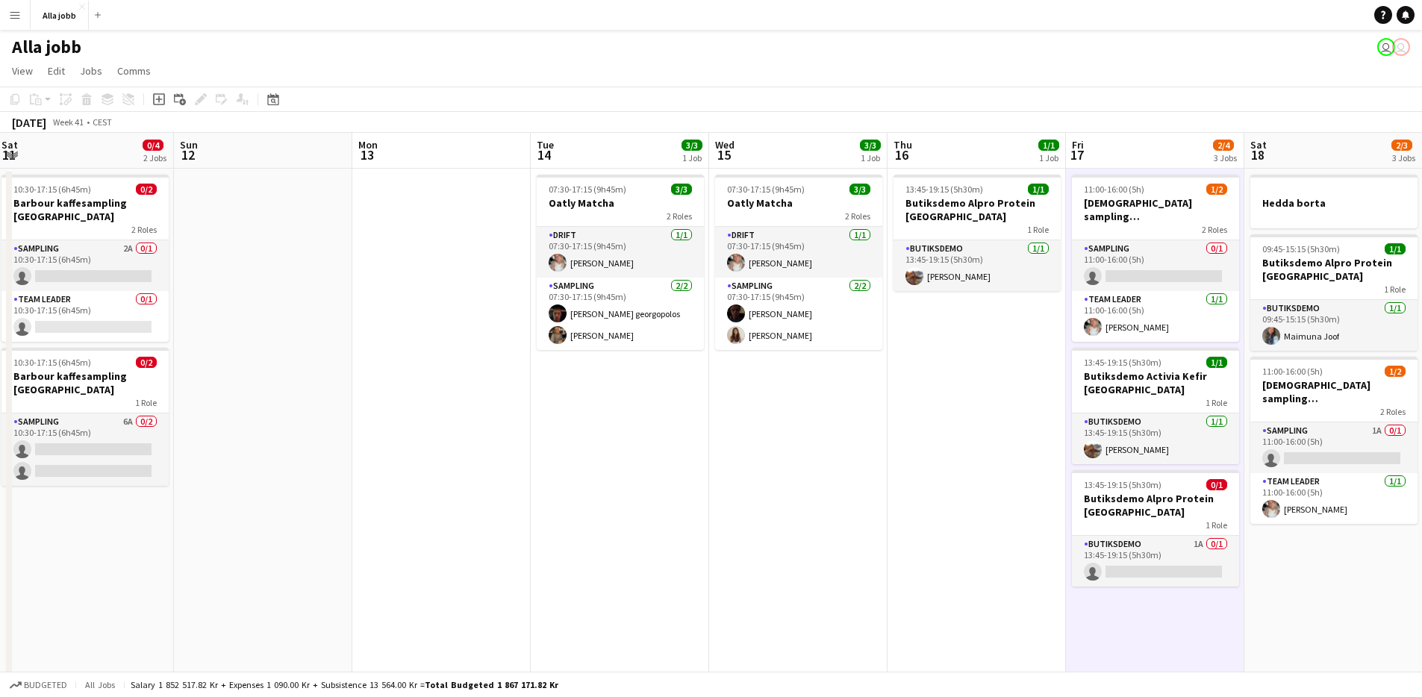
drag, startPoint x: 319, startPoint y: 471, endPoint x: 1023, endPoint y: 553, distance: 707.9
click at [1023, 553] on app-calendar-viewport "Thu 9 1/8 5 Jobs Fri 10 0/8 5 Jobs Sat 11 0/4 2 Jobs Sun 12 Mon 13 Tue 14 3/3 1…" at bounding box center [711, 536] width 1422 height 807
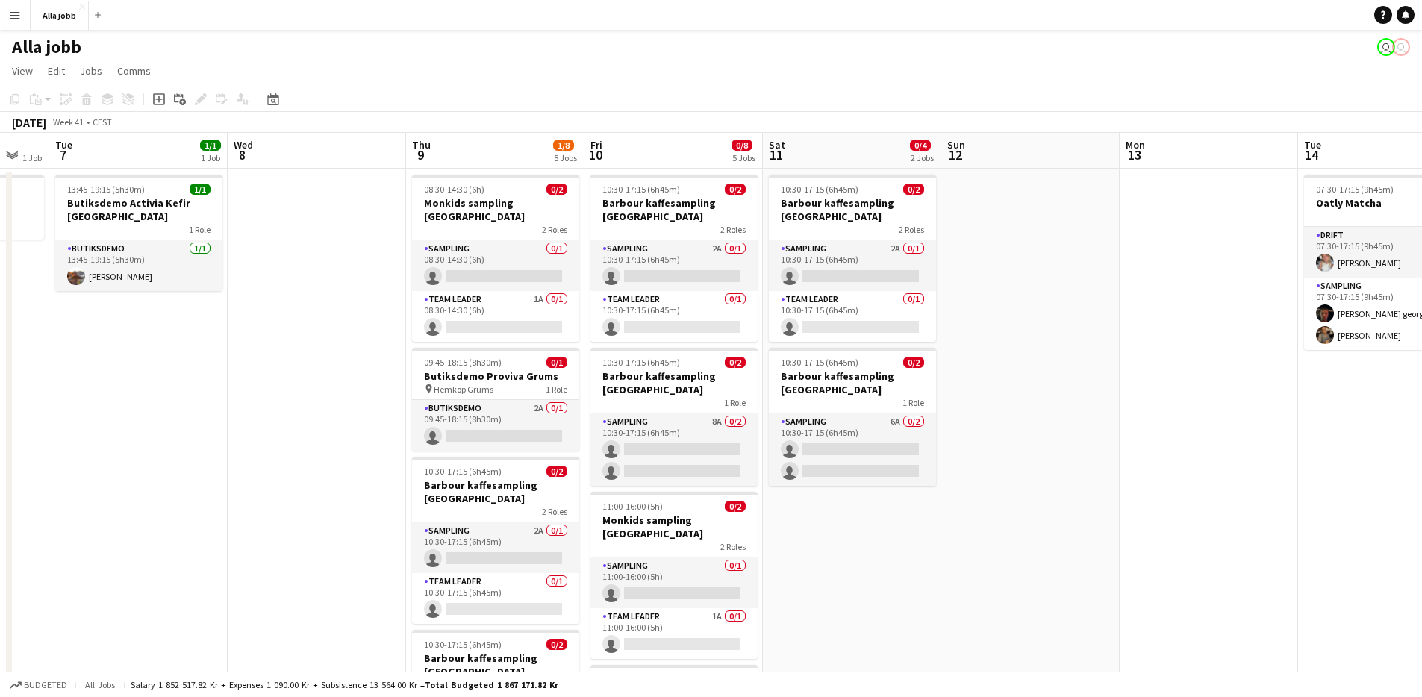
drag, startPoint x: 512, startPoint y: 505, endPoint x: 1279, endPoint y: 543, distance: 768.3
click at [1279, 543] on app-calendar-viewport "Sun 5 1 Job Mon 6 1 Job Tue 7 1/1 1 Job Wed 8 Thu 9 1/8 5 Jobs Fri 10 0/8 5 Job…" at bounding box center [711, 536] width 1422 height 807
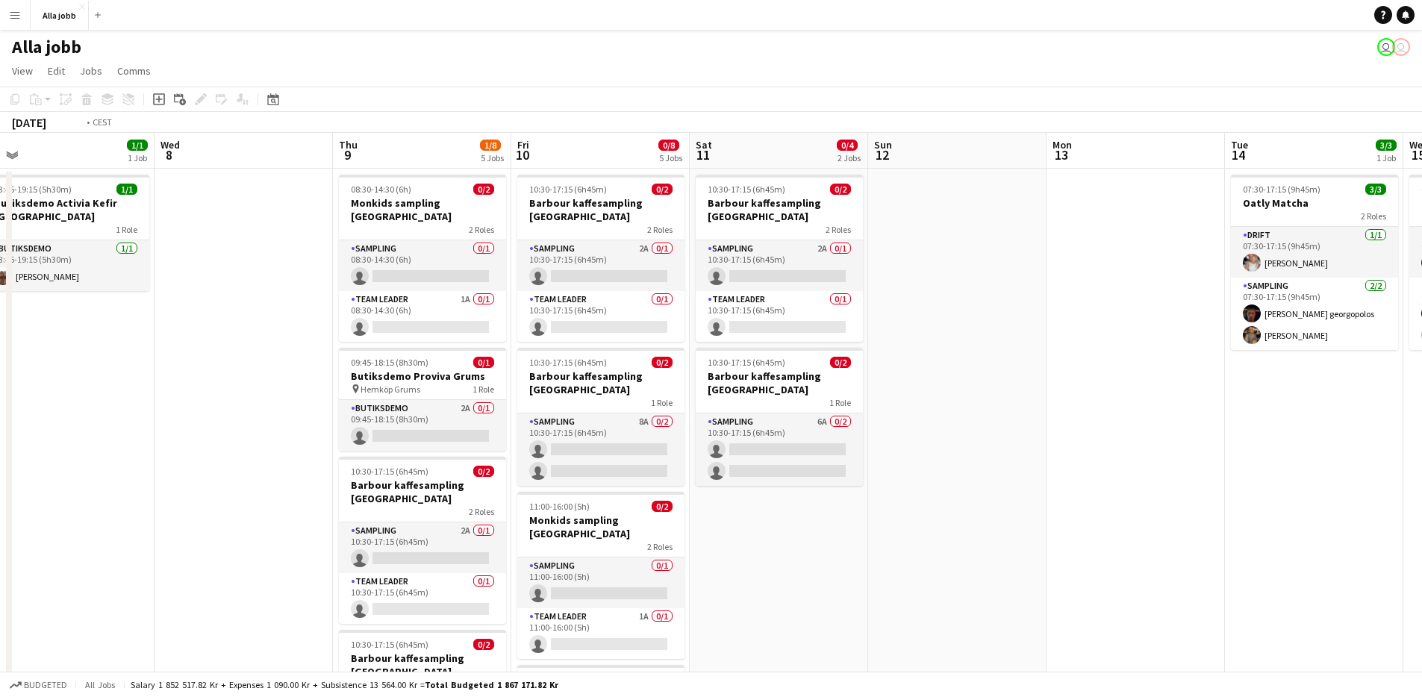
drag, startPoint x: 920, startPoint y: 548, endPoint x: 1209, endPoint y: 575, distance: 290.1
click at [1212, 575] on app-calendar-viewport "Sun 5 1 Job Mon 6 1 Job Tue 7 1/1 1 Job Wed 8 Thu 9 1/8 5 Jobs Fri 10 0/8 5 Job…" at bounding box center [711, 536] width 1422 height 807
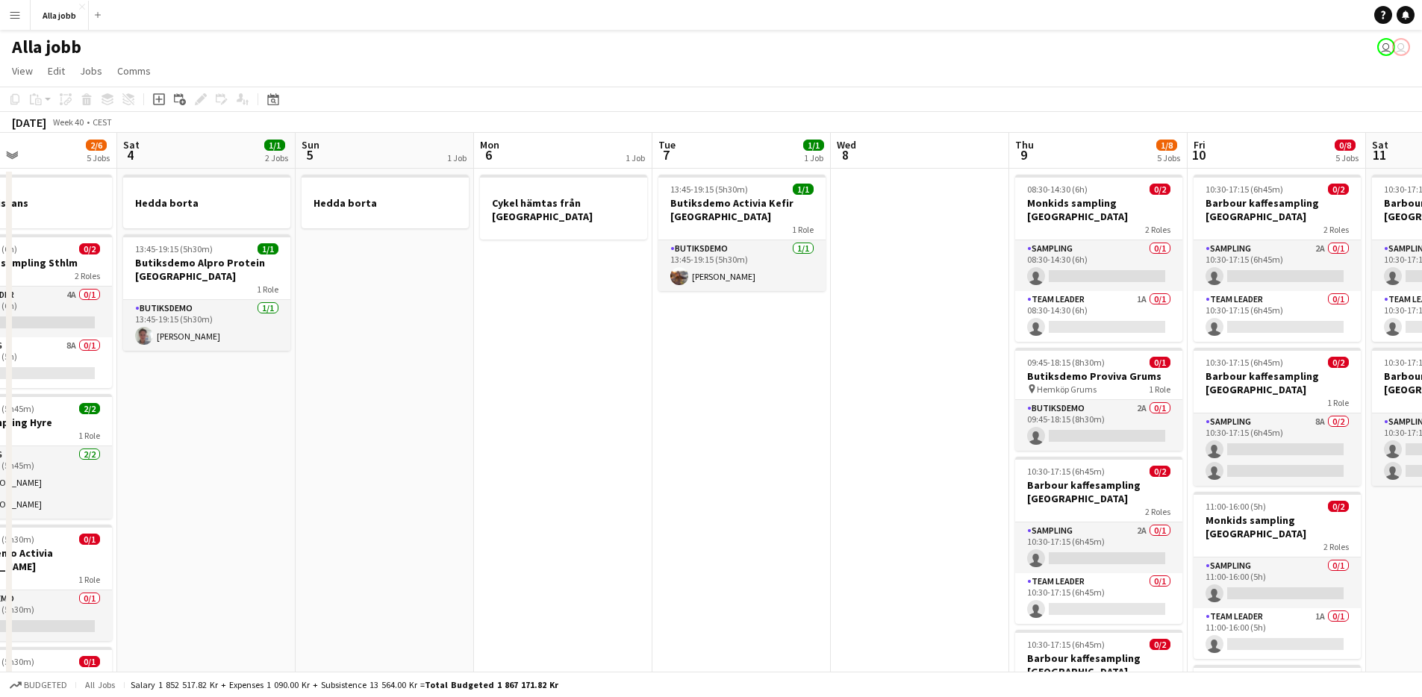
drag, startPoint x: 634, startPoint y: 505, endPoint x: 1142, endPoint y: 626, distance: 522.7
click at [1144, 626] on app-calendar-viewport "Thu 2 2/5 3 Jobs Fri 3 2/6 5 Jobs Sat 4 1/1 2 Jobs Sun 5 1 Job Mon 6 1 Job Tue …" at bounding box center [711, 536] width 1422 height 807
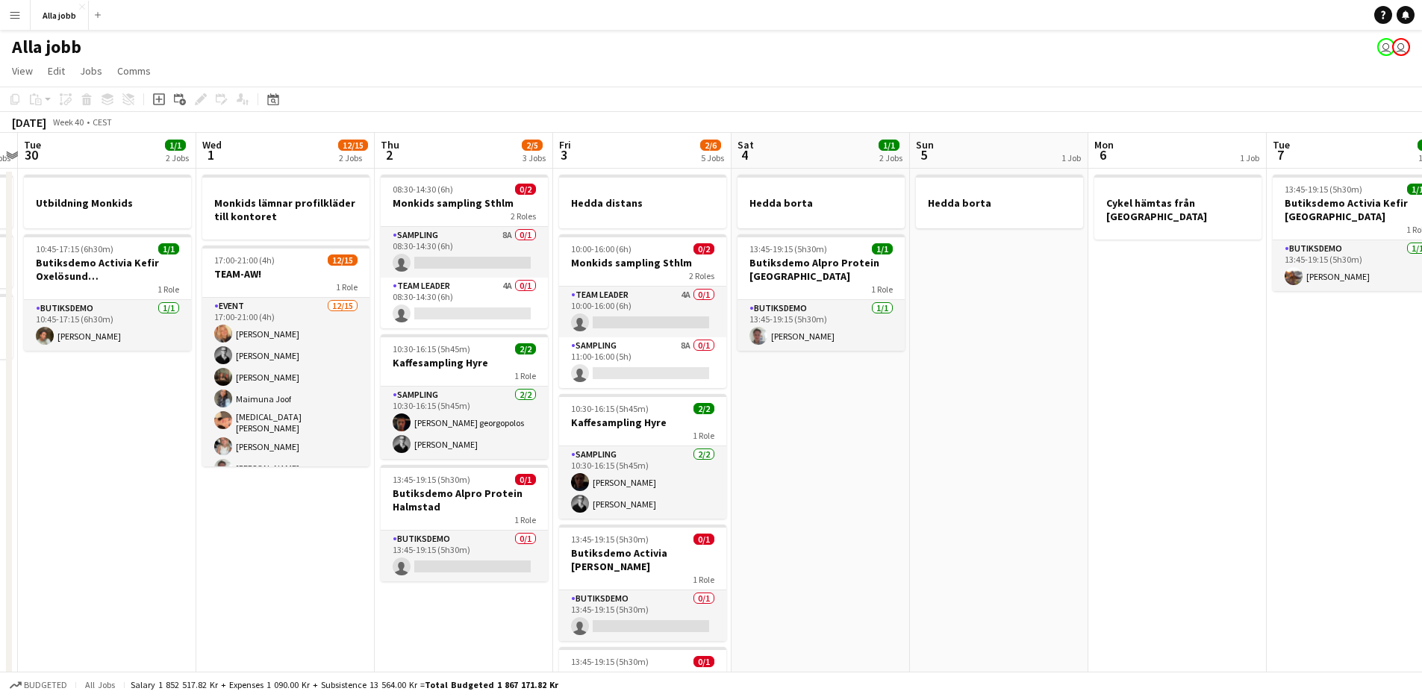
drag, startPoint x: 798, startPoint y: 537, endPoint x: 1086, endPoint y: 576, distance: 290.7
click at [1086, 576] on app-calendar-viewport "Sun 28 2/2 1 Job Mon 29 3 Jobs Tue 30 1/1 2 Jobs Wed 1 12/15 2 Jobs Thu 2 2/5 3…" at bounding box center [711, 536] width 1422 height 807
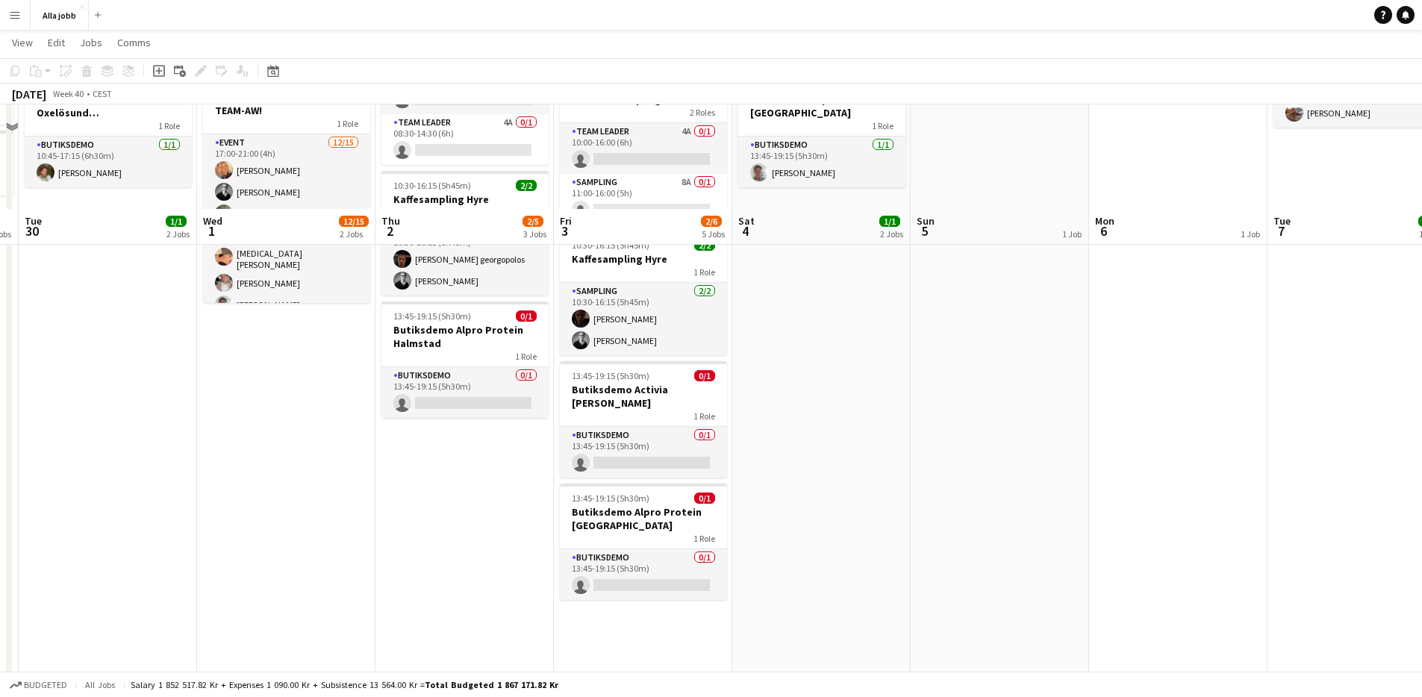
scroll to position [0, 0]
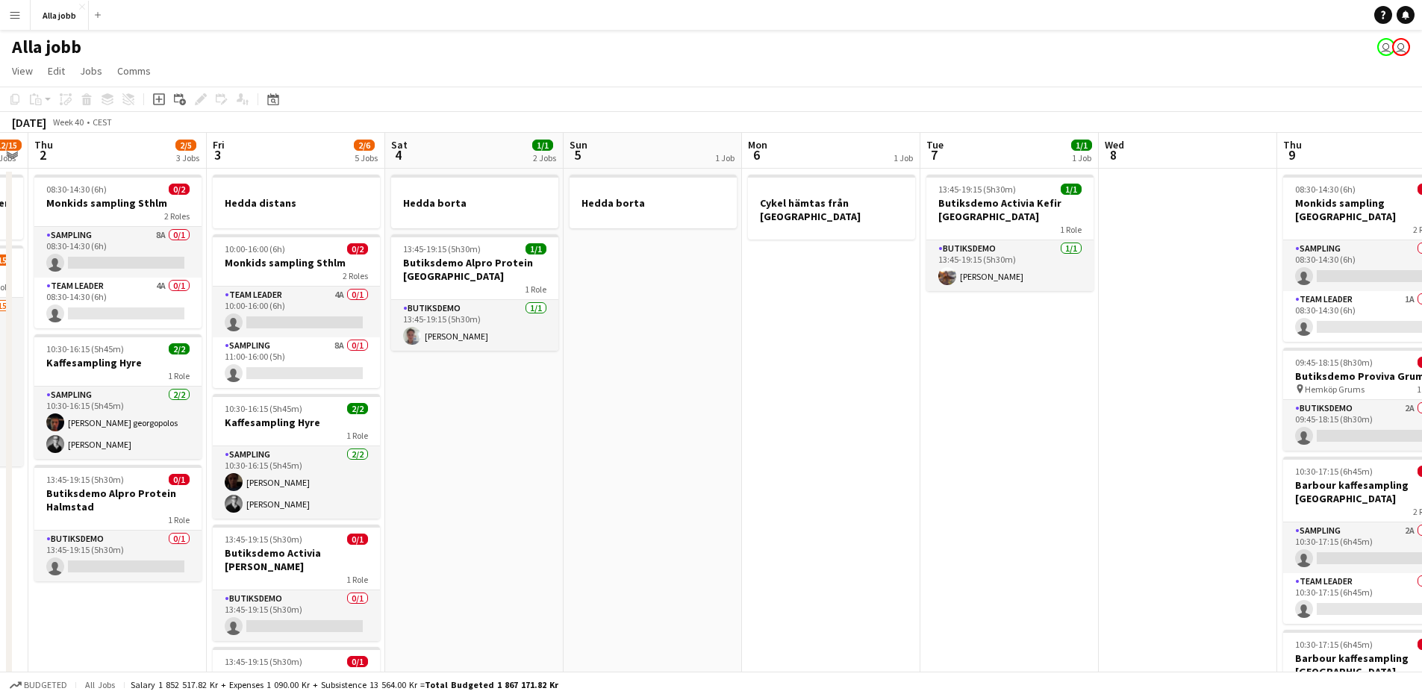
drag, startPoint x: 943, startPoint y: 494, endPoint x: 537, endPoint y: 450, distance: 408.4
click at [569, 467] on app-calendar-viewport "Sun 28 2/2 1 Job Mon 29 3 Jobs Tue 30 1/1 2 Jobs Wed 1 12/15 2 Jobs Thu 2 2/5 3…" at bounding box center [711, 536] width 1422 height 807
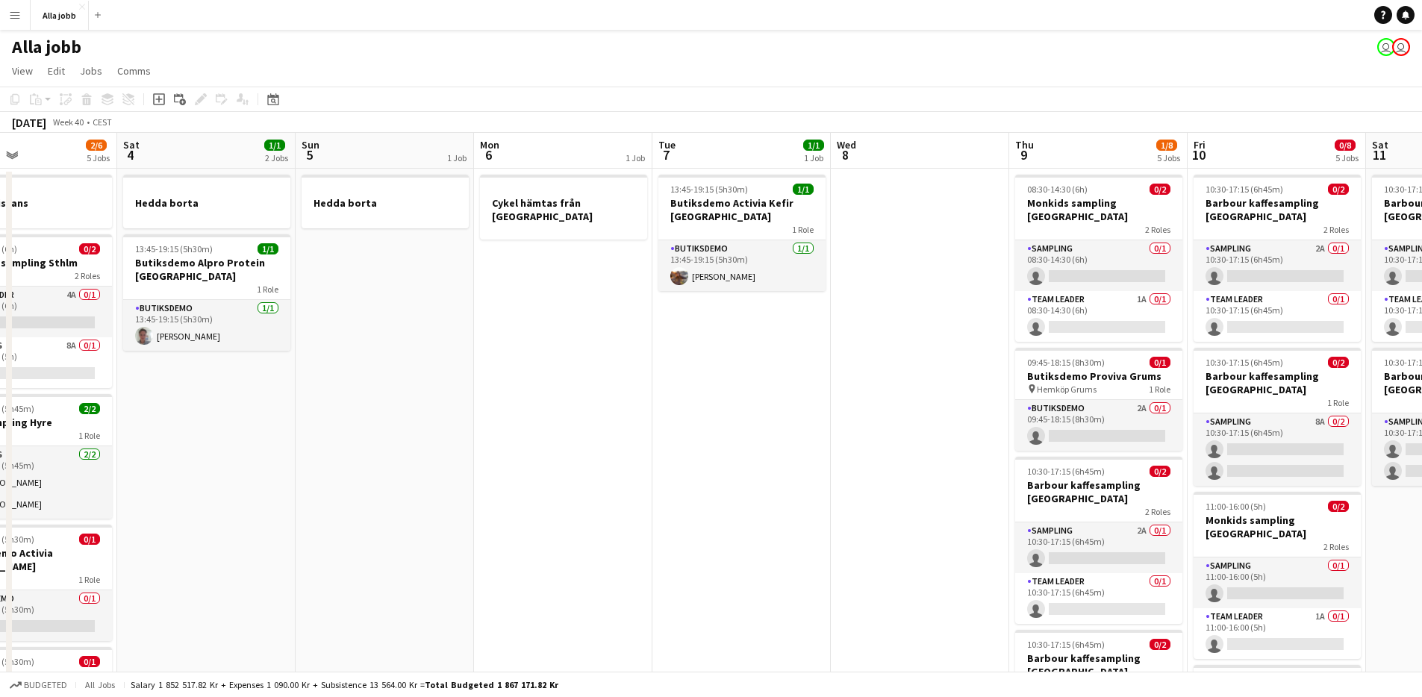
drag, startPoint x: 910, startPoint y: 478, endPoint x: 337, endPoint y: 357, distance: 585.1
click at [334, 361] on app-calendar-viewport "Tue 30 1/1 2 Jobs Wed 1 12/15 2 Jobs Thu 2 2/5 3 Jobs Fri 3 2/6 5 Jobs Sat 4 1/…" at bounding box center [711, 536] width 1422 height 807
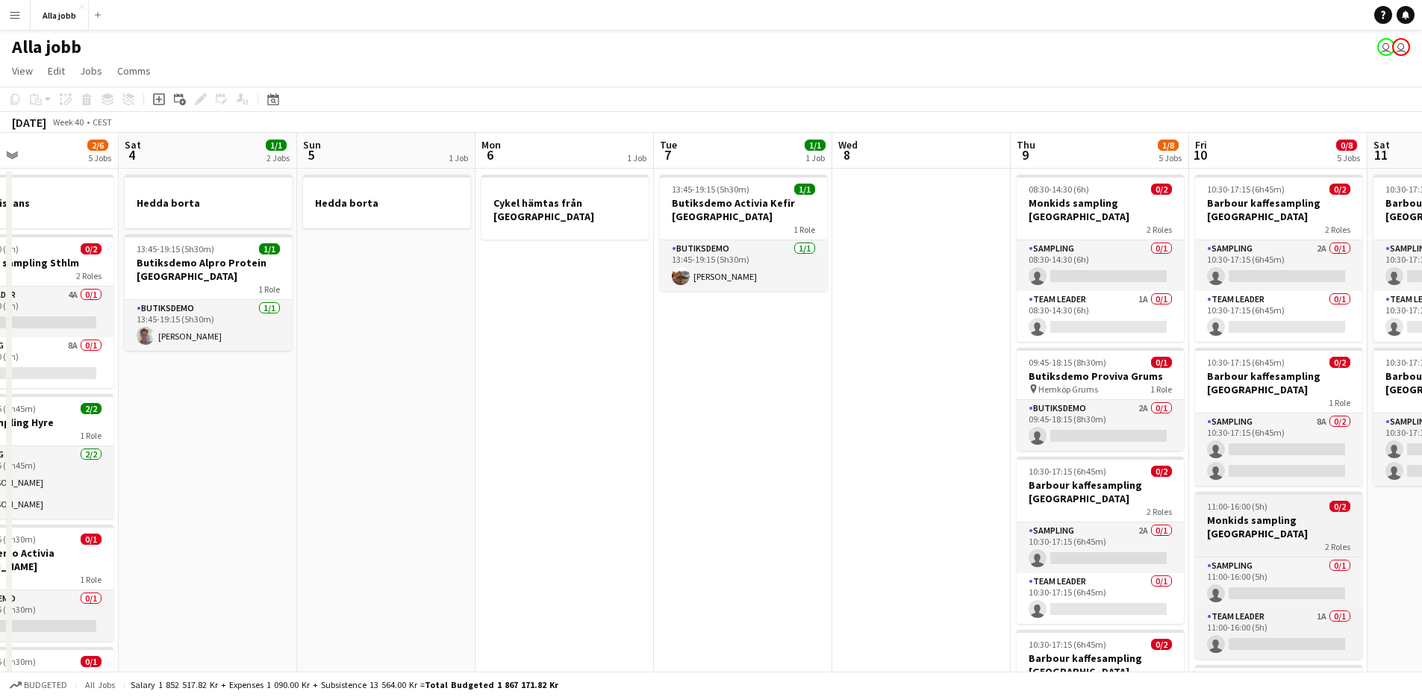
drag, startPoint x: 694, startPoint y: 447, endPoint x: 1206, endPoint y: 525, distance: 517.9
click at [1218, 526] on app-calendar-viewport "Wed 1 12/15 2 Jobs Thu 2 2/5 3 Jobs Fri 3 2/6 5 Jobs Sat 4 1/1 2 Jobs Sun 5 1 J…" at bounding box center [711, 536] width 1422 height 807
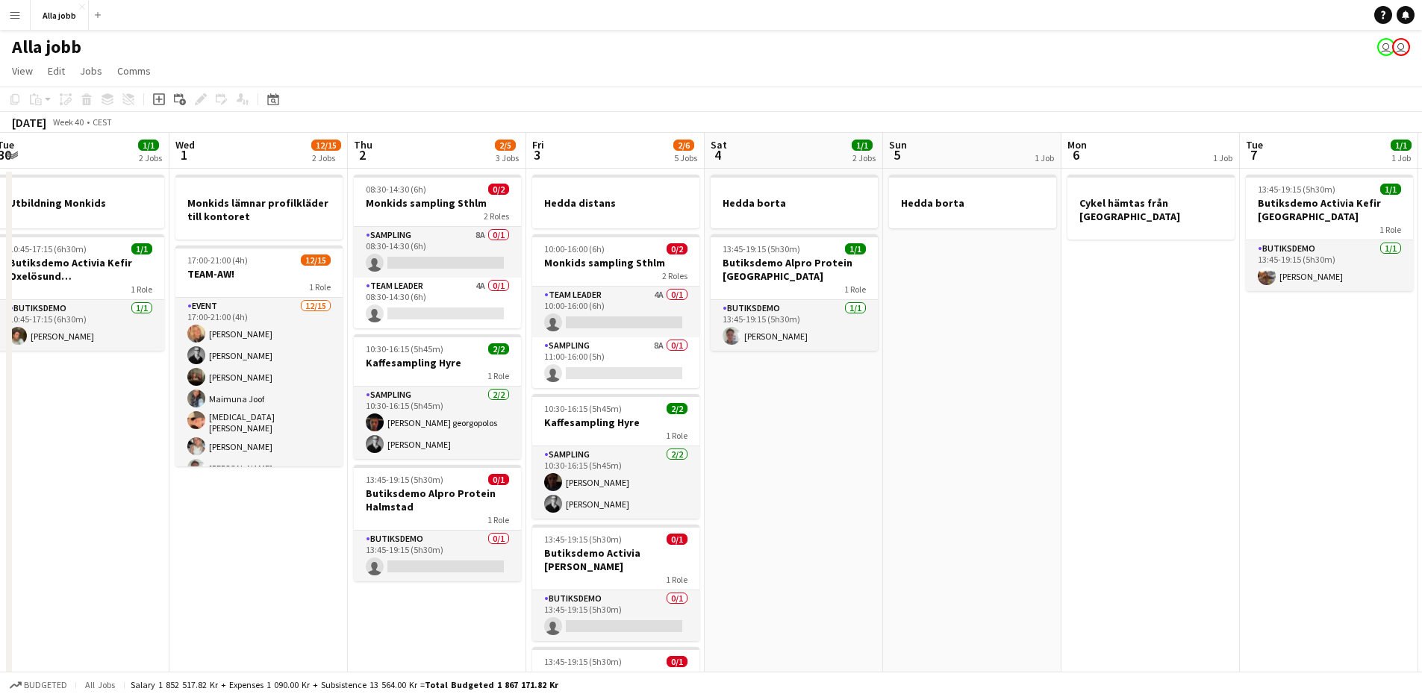
scroll to position [0, 422]
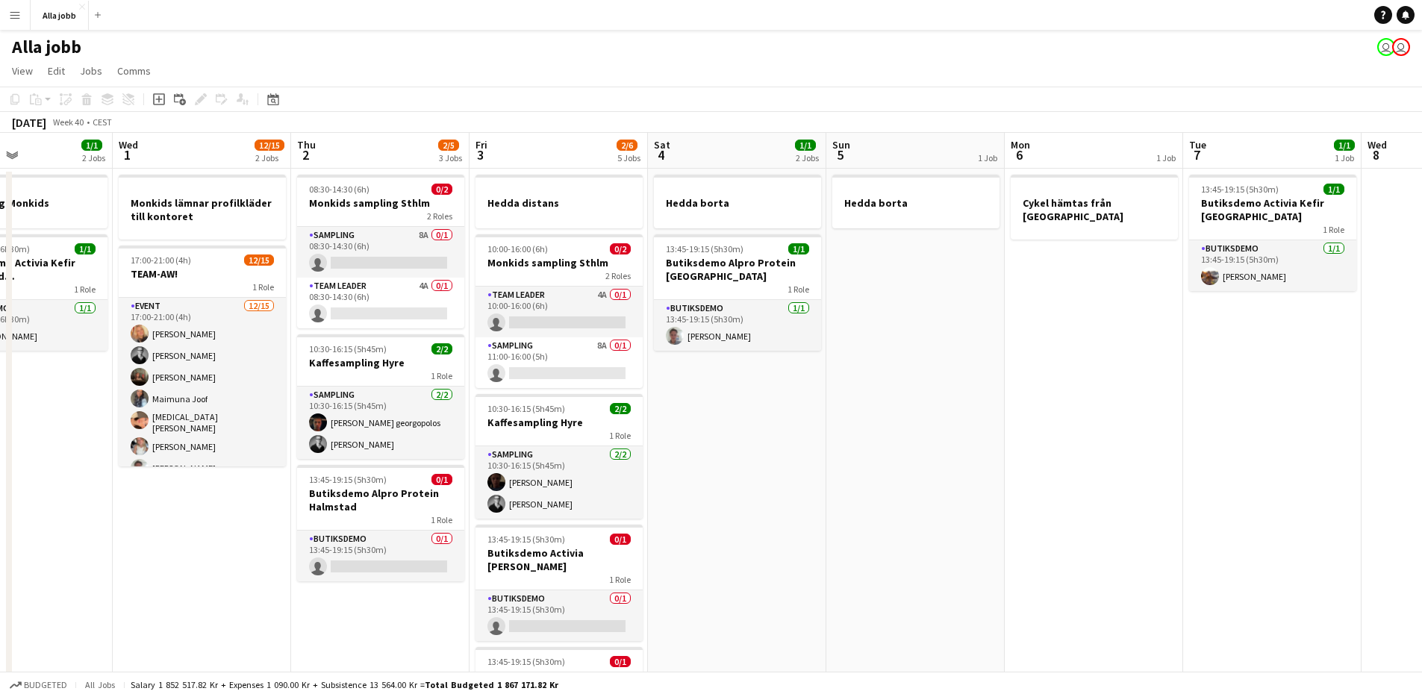
drag, startPoint x: 612, startPoint y: 432, endPoint x: 1311, endPoint y: 557, distance: 709.7
click at [1311, 557] on app-calendar-viewport "Sun 28 2/2 1 Job Mon 29 3 Jobs Tue 30 1/1 2 Jobs Wed 1 12/15 2 Jobs Thu 2 2/5 3…" at bounding box center [711, 536] width 1422 height 807
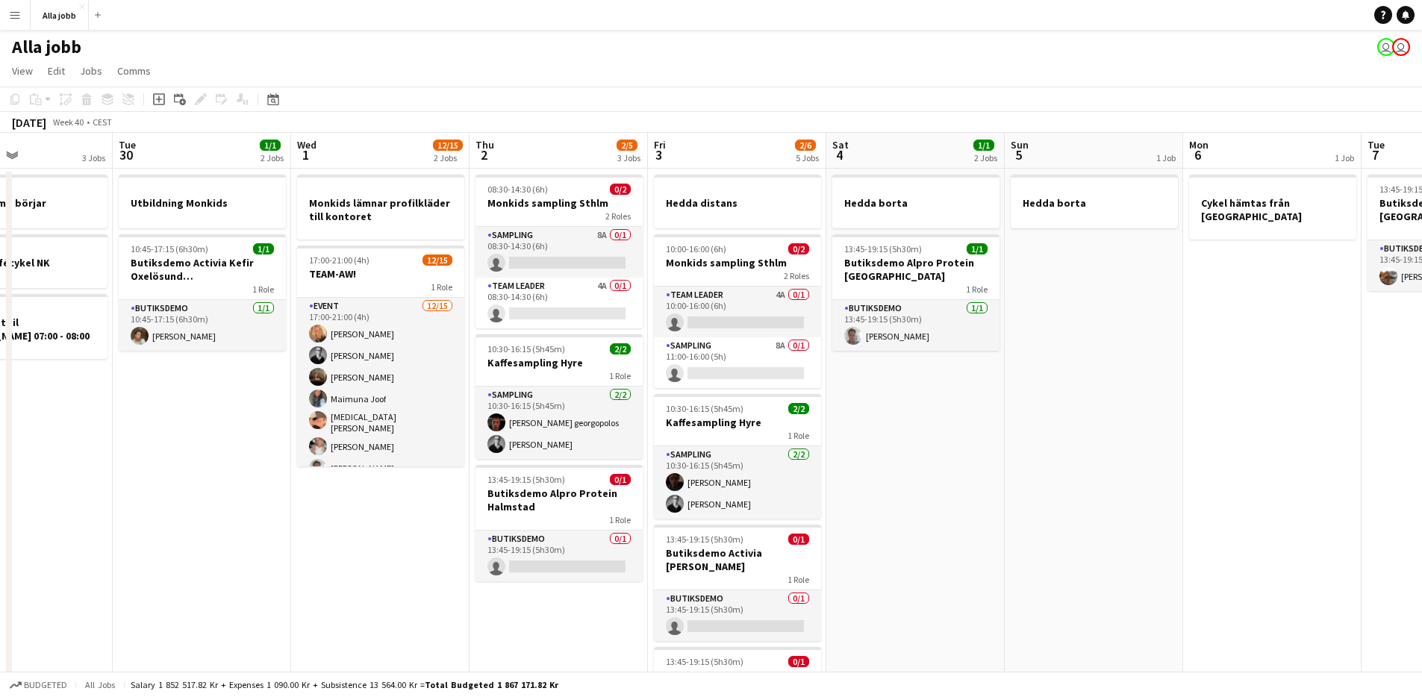
click at [1148, 515] on app-date-cell "Hedda borta" at bounding box center [1094, 554] width 178 height 771
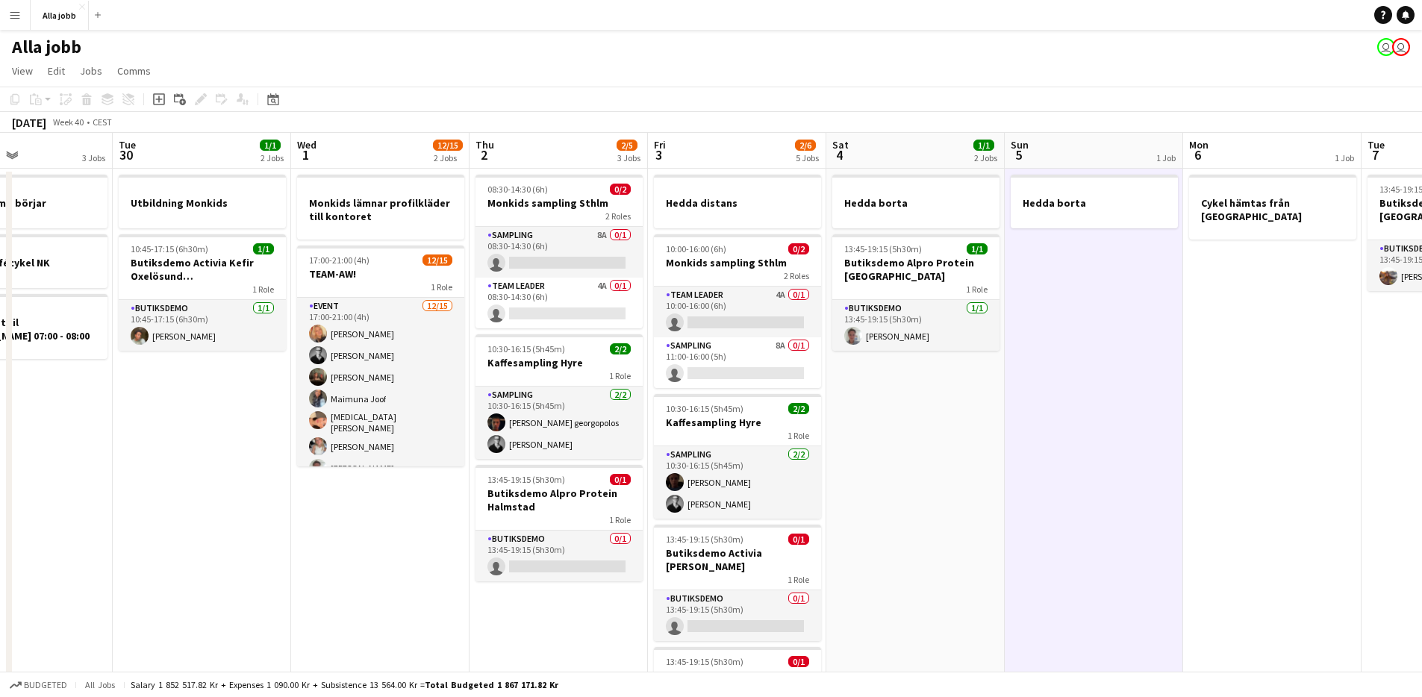
click at [1149, 515] on app-date-cell "Hedda borta" at bounding box center [1094, 554] width 178 height 771
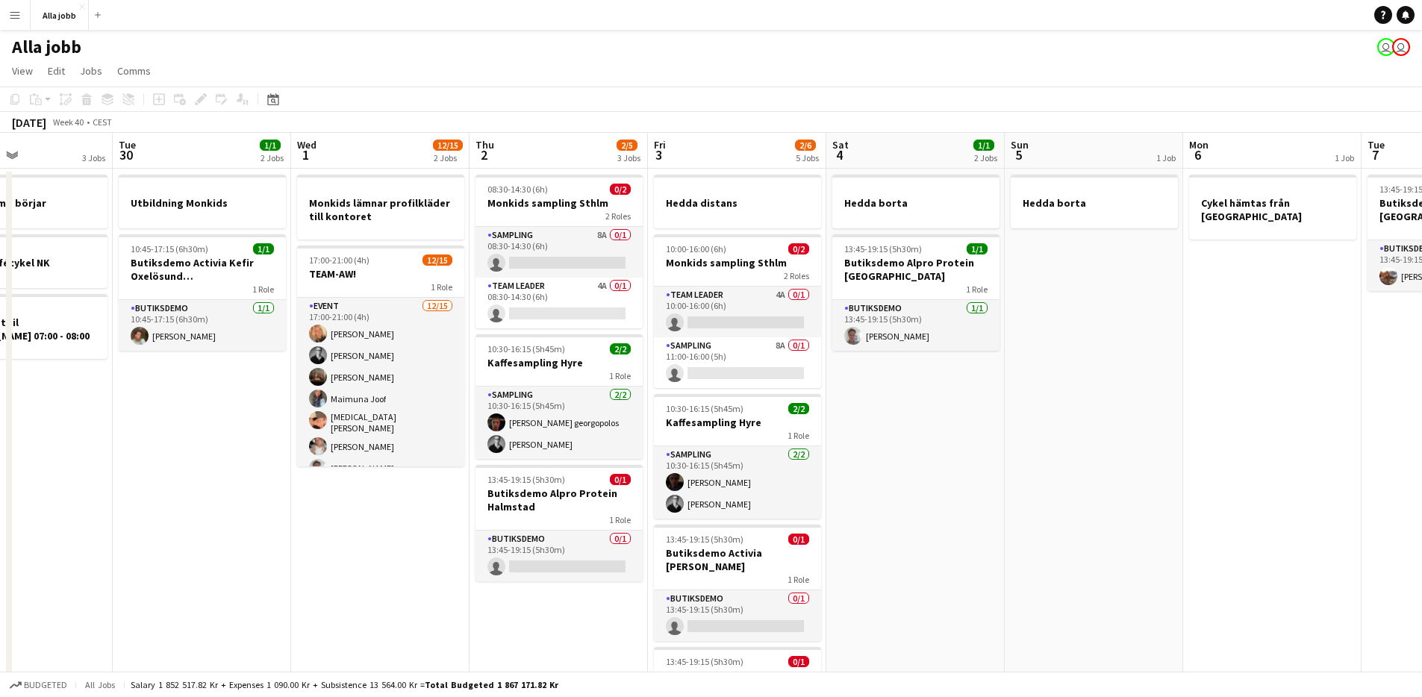
click at [1150, 514] on app-date-cell "Hedda borta" at bounding box center [1094, 554] width 178 height 771
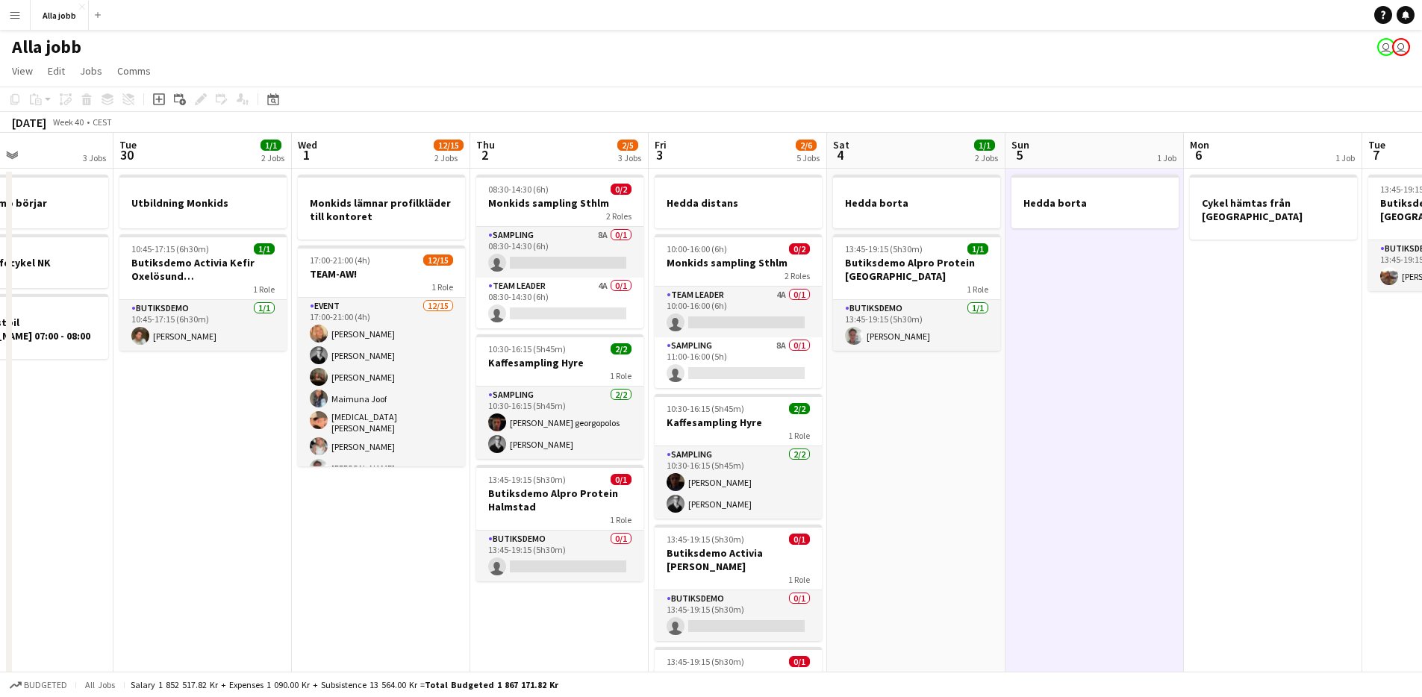
click at [1150, 514] on app-date-cell "Hedda borta" at bounding box center [1094, 554] width 178 height 771
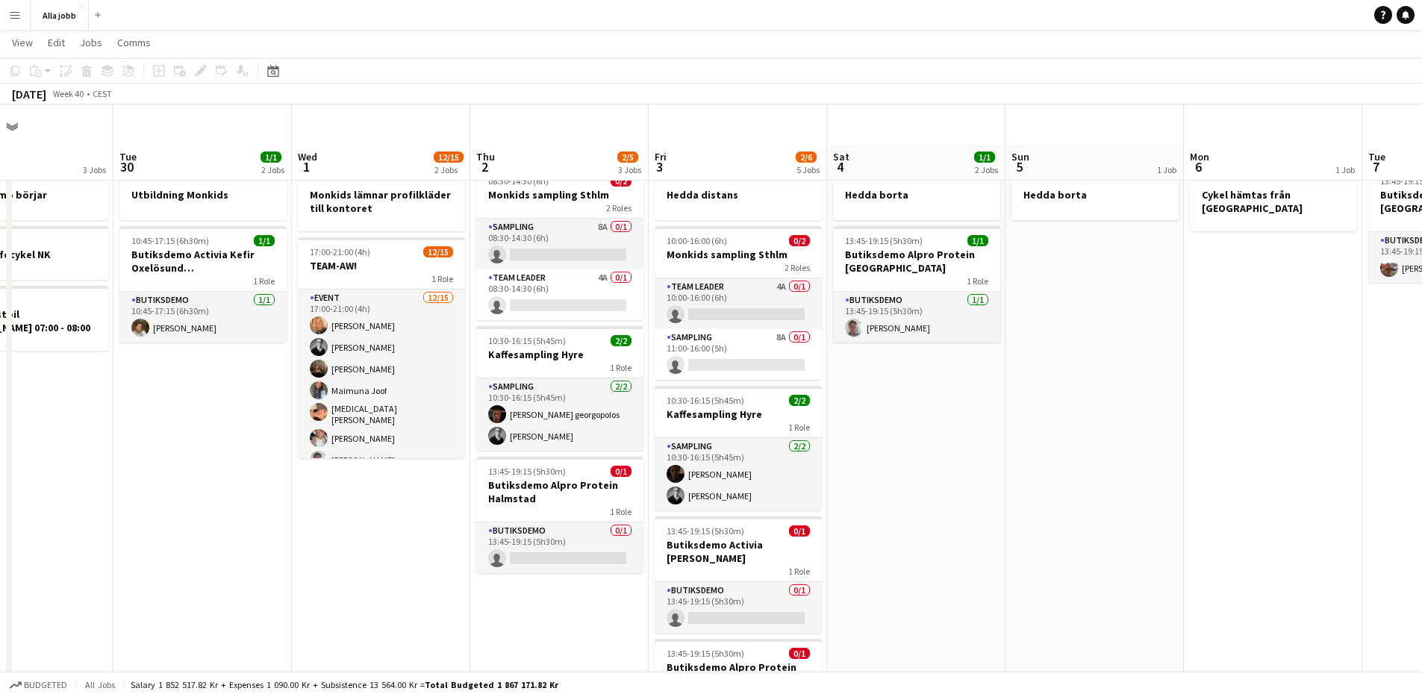
scroll to position [0, 0]
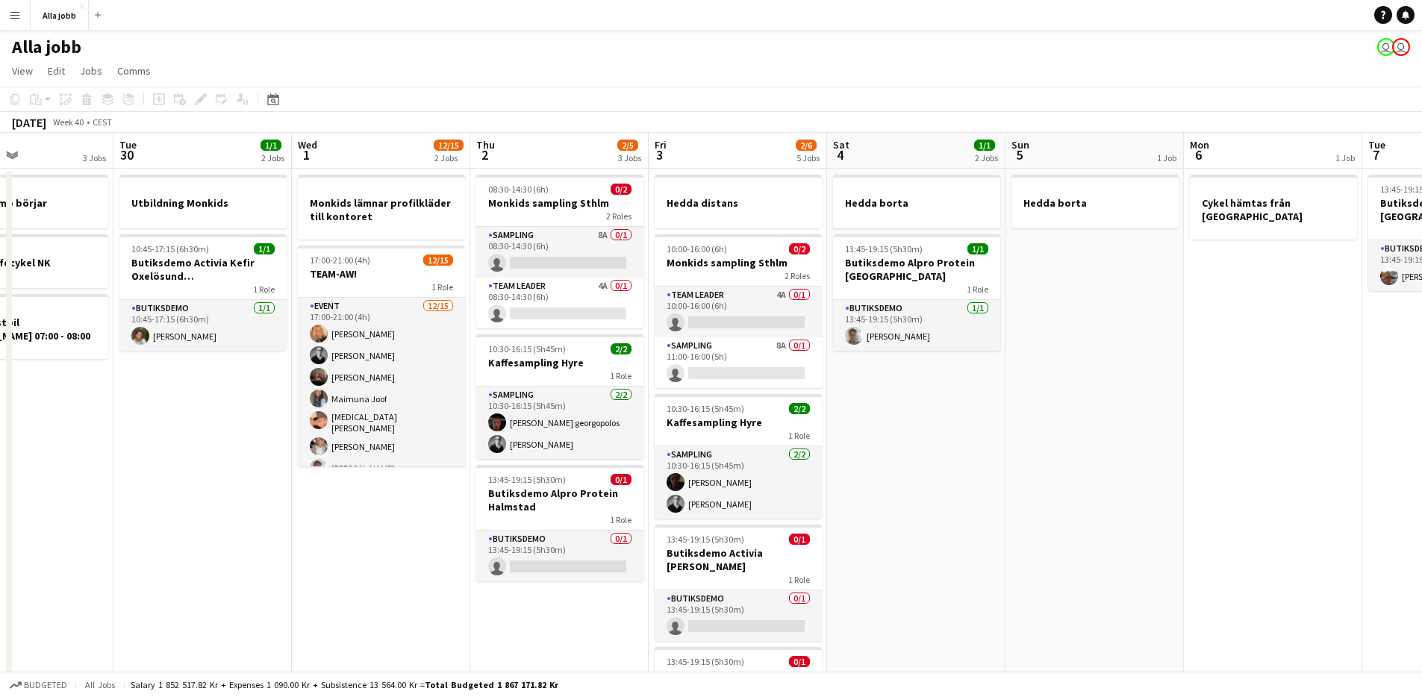
click at [911, 486] on app-date-cell "Hedda borta 13:45-19:15 (5h30m) 1/1 Butiksdemo Alpro Protein Göteborg 1 Role Bu…" at bounding box center [916, 554] width 178 height 771
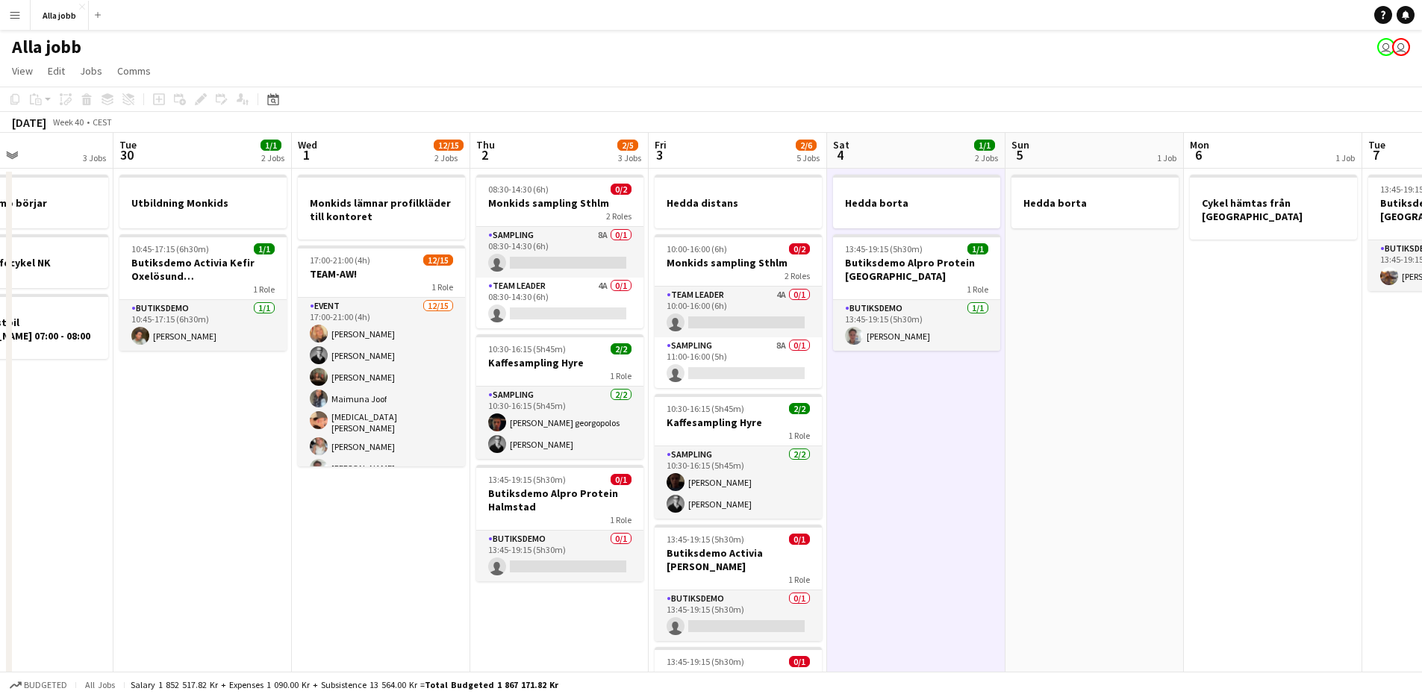
click at [911, 486] on app-date-cell "Hedda borta 13:45-19:15 (5h30m) 1/1 Butiksdemo Alpro Protein Göteborg 1 Role Bu…" at bounding box center [916, 554] width 178 height 771
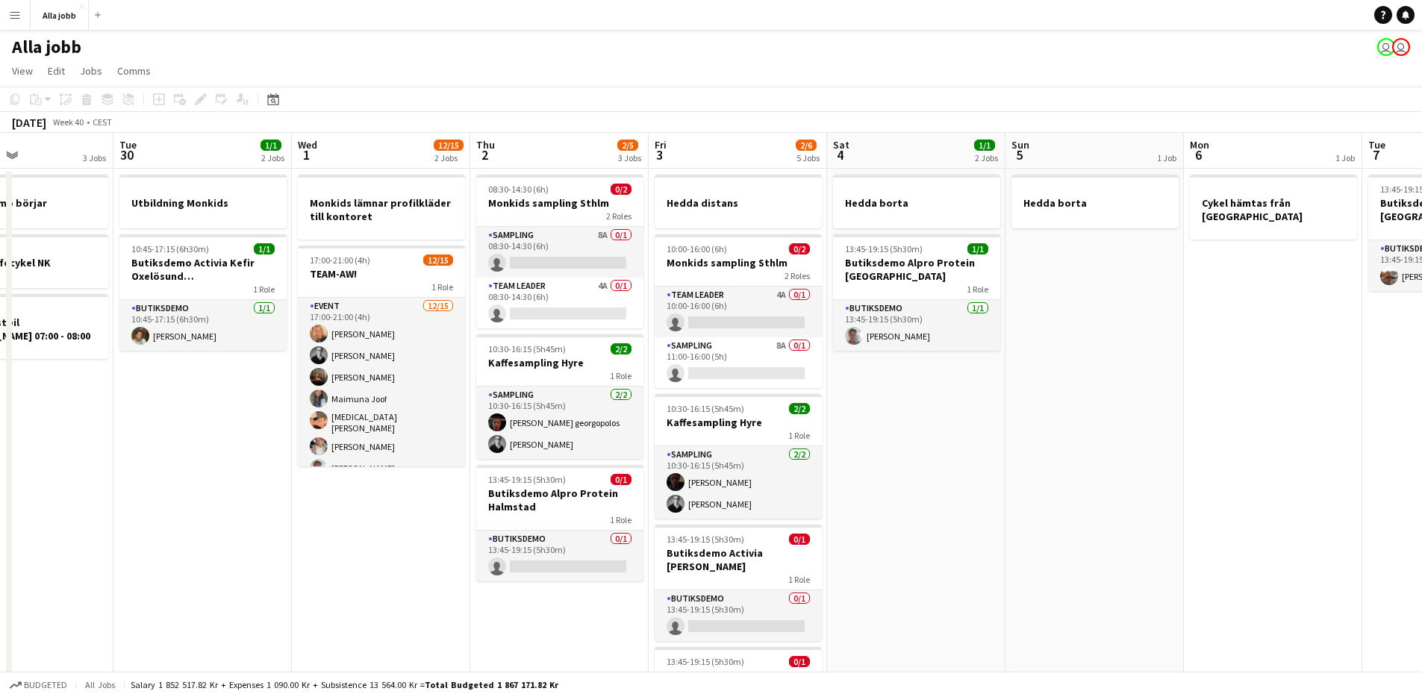
click at [911, 486] on app-date-cell "Hedda borta 13:45-19:15 (5h30m) 1/1 Butiksdemo Alpro Protein Göteborg 1 Role Bu…" at bounding box center [916, 554] width 178 height 771
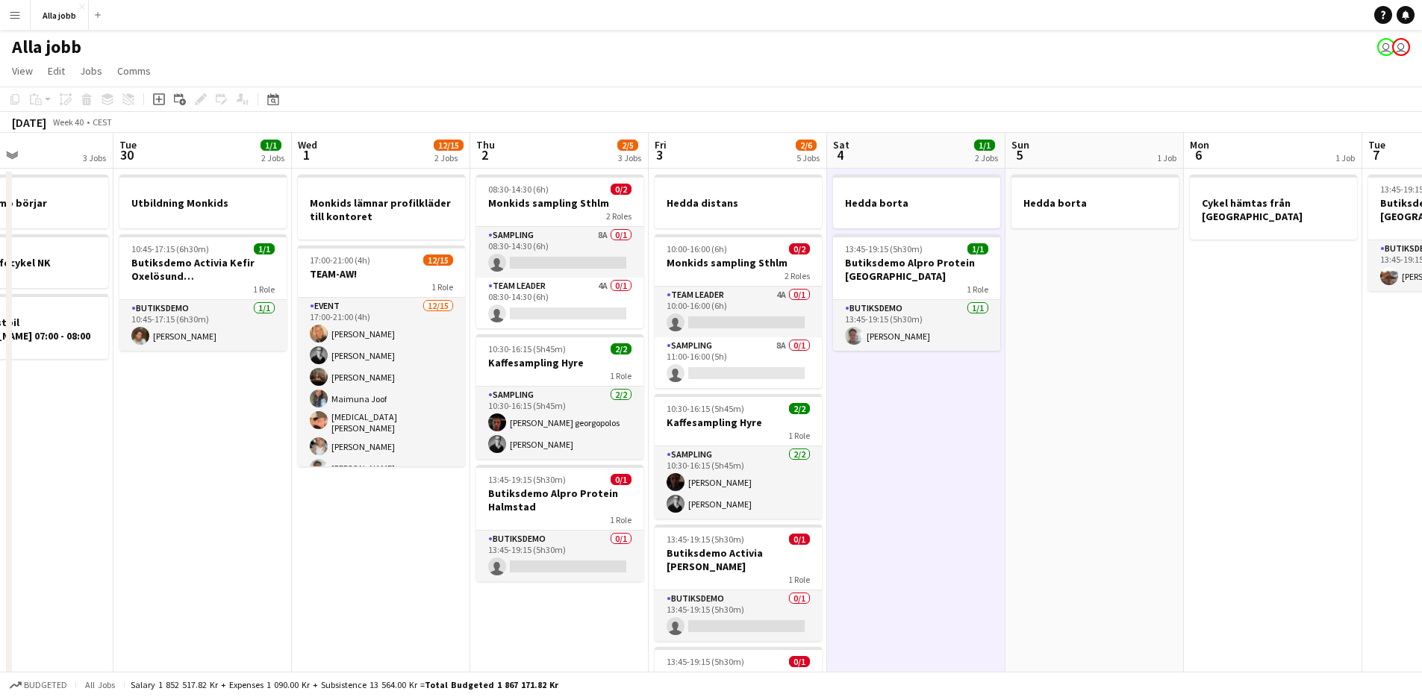
click at [911, 486] on app-date-cell "Hedda borta 13:45-19:15 (5h30m) 1/1 Butiksdemo Alpro Protein Göteborg 1 Role Bu…" at bounding box center [916, 554] width 178 height 771
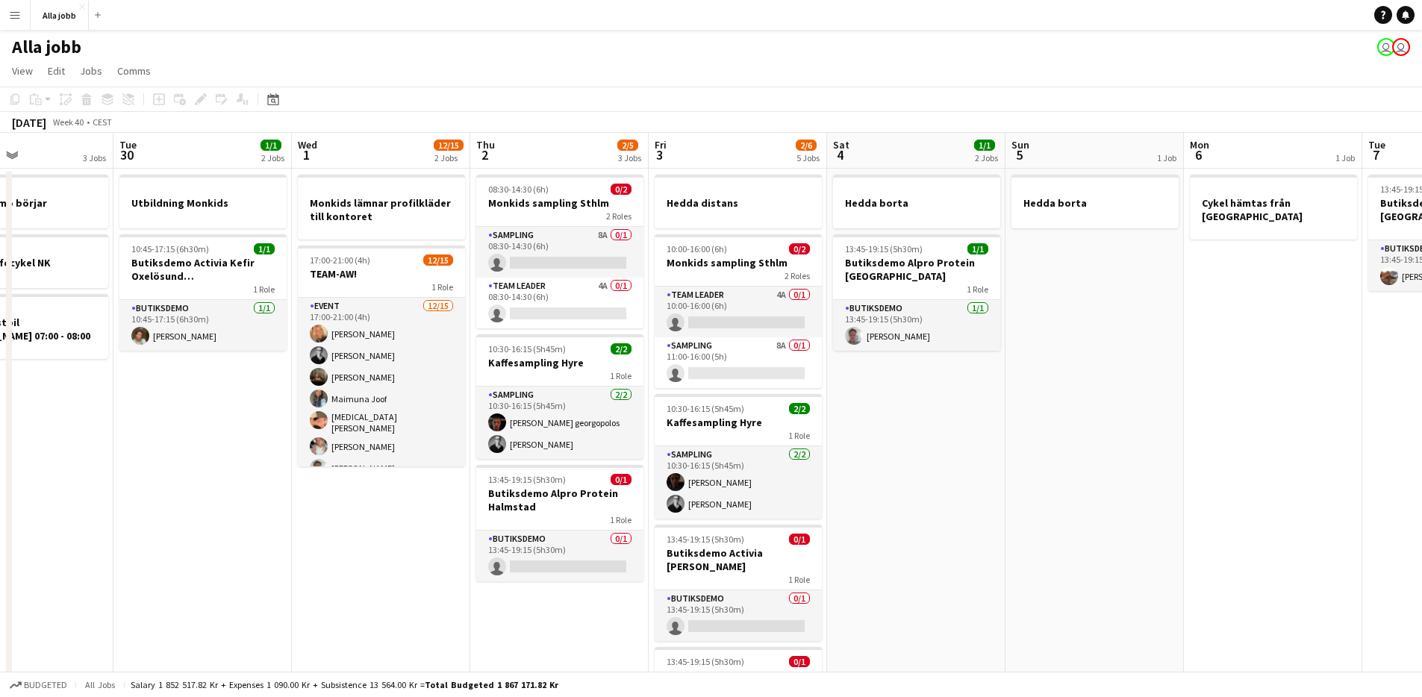
click at [909, 486] on app-date-cell "Hedda borta 13:45-19:15 (5h30m) 1/1 Butiksdemo Alpro Protein Göteborg 1 Role Bu…" at bounding box center [916, 554] width 178 height 771
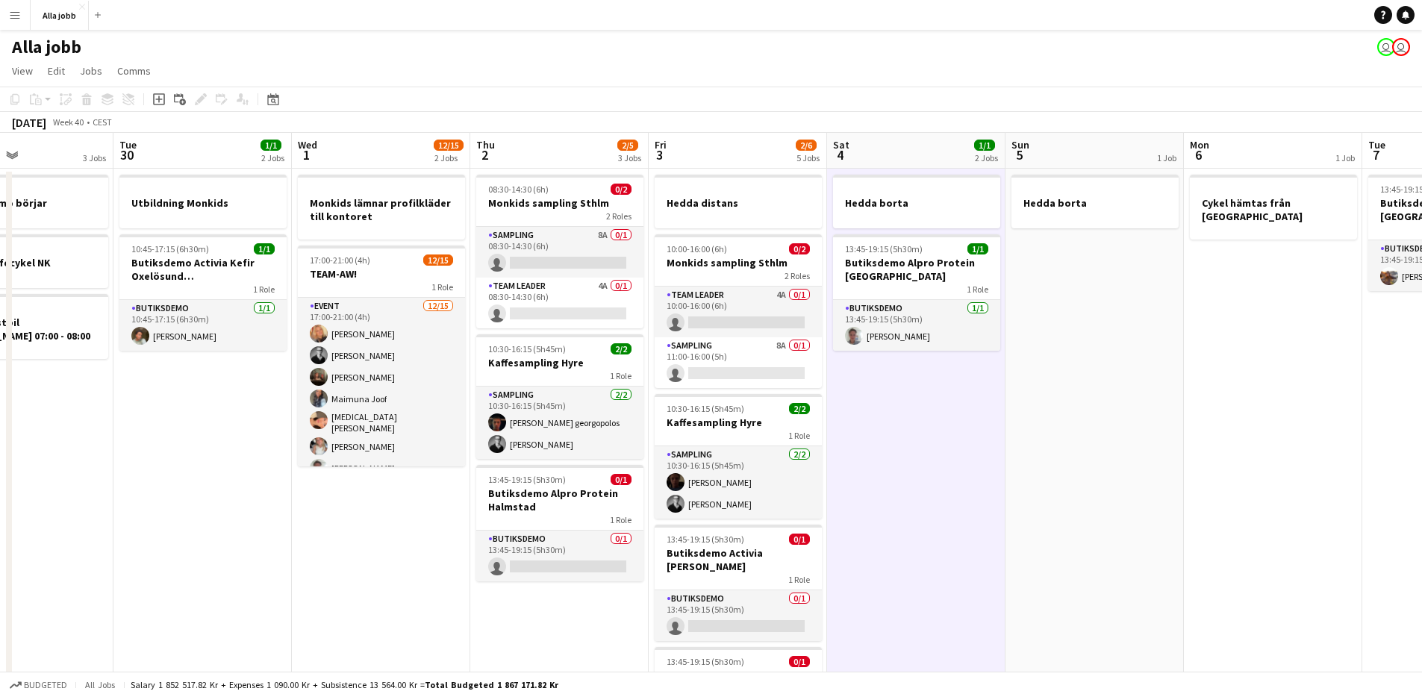
click at [920, 463] on app-date-cell "Hedda borta 13:45-19:15 (5h30m) 1/1 Butiksdemo Alpro Protein Göteborg 1 Role Bu…" at bounding box center [916, 554] width 178 height 771
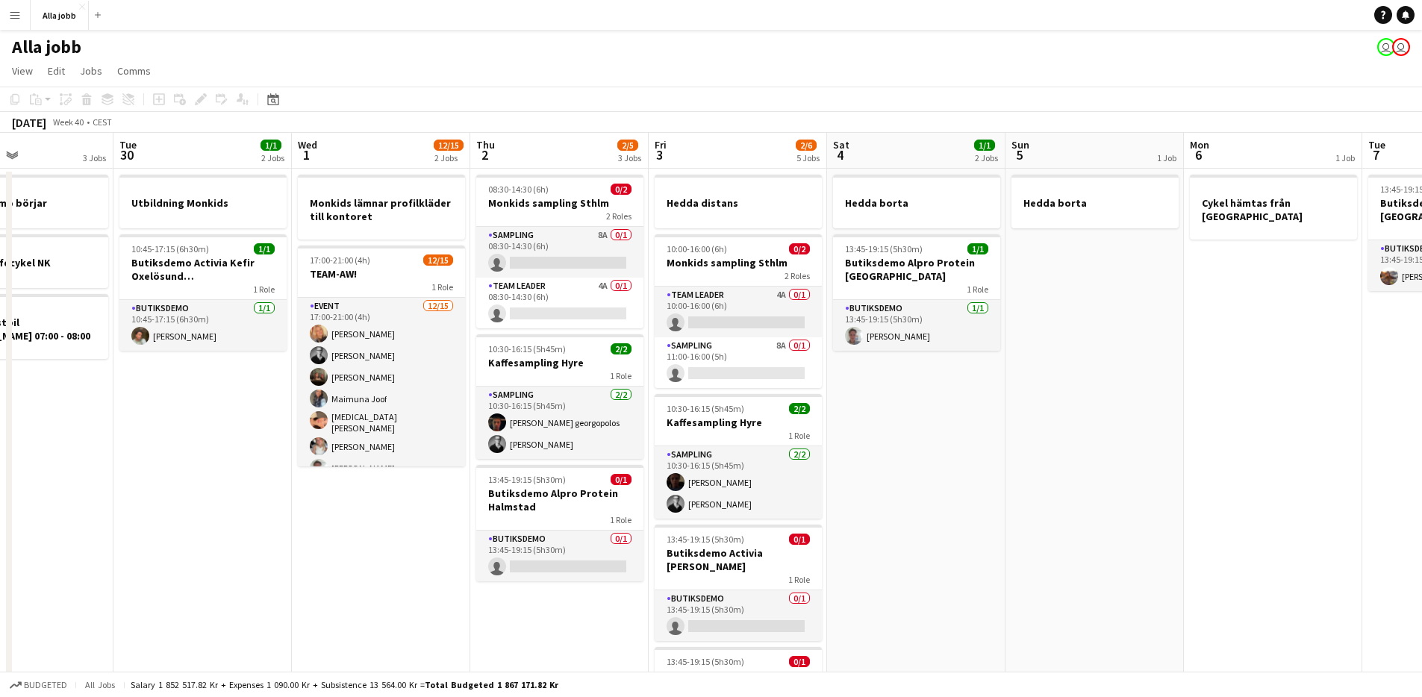
click at [919, 463] on app-date-cell "Hedda borta 13:45-19:15 (5h30m) 1/1 Butiksdemo Alpro Protein Göteborg 1 Role Bu…" at bounding box center [916, 554] width 178 height 771
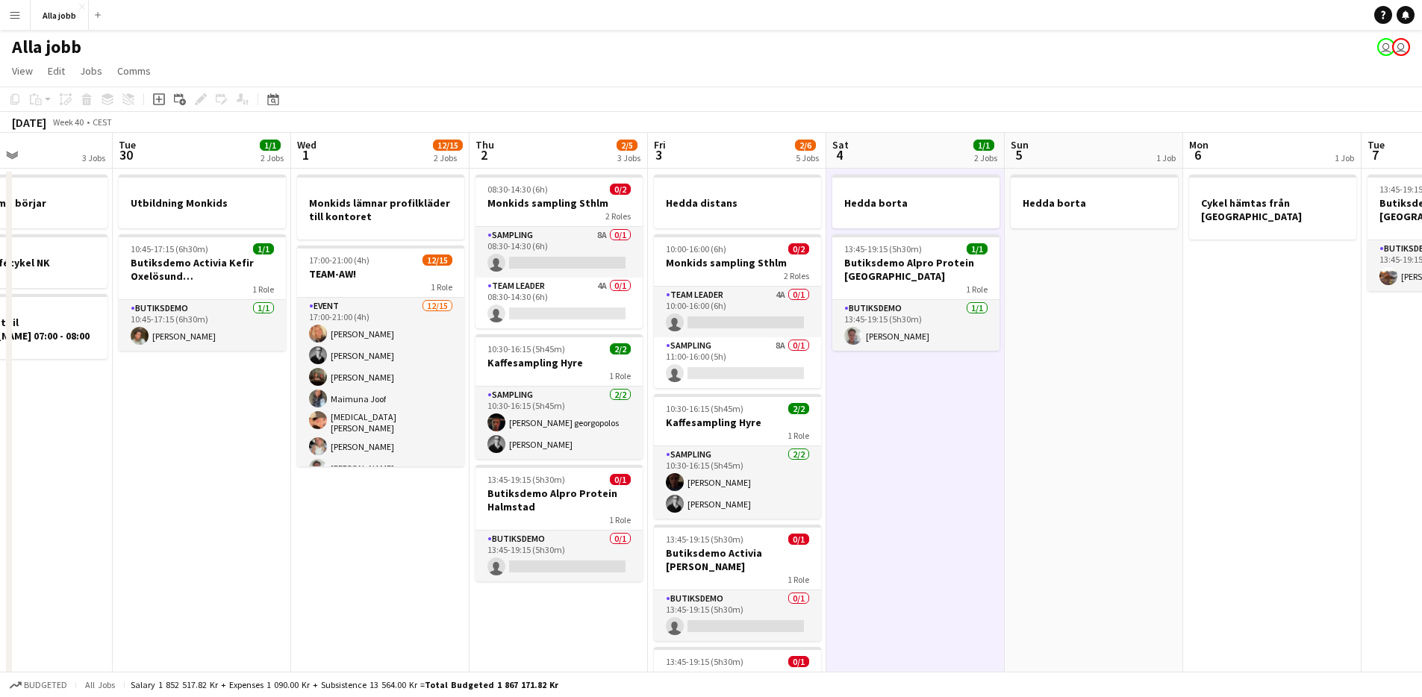
click at [902, 461] on app-date-cell "Hedda borta 13:45-19:15 (5h30m) 1/1 Butiksdemo Alpro Protein Göteborg 1 Role Bu…" at bounding box center [915, 554] width 178 height 771
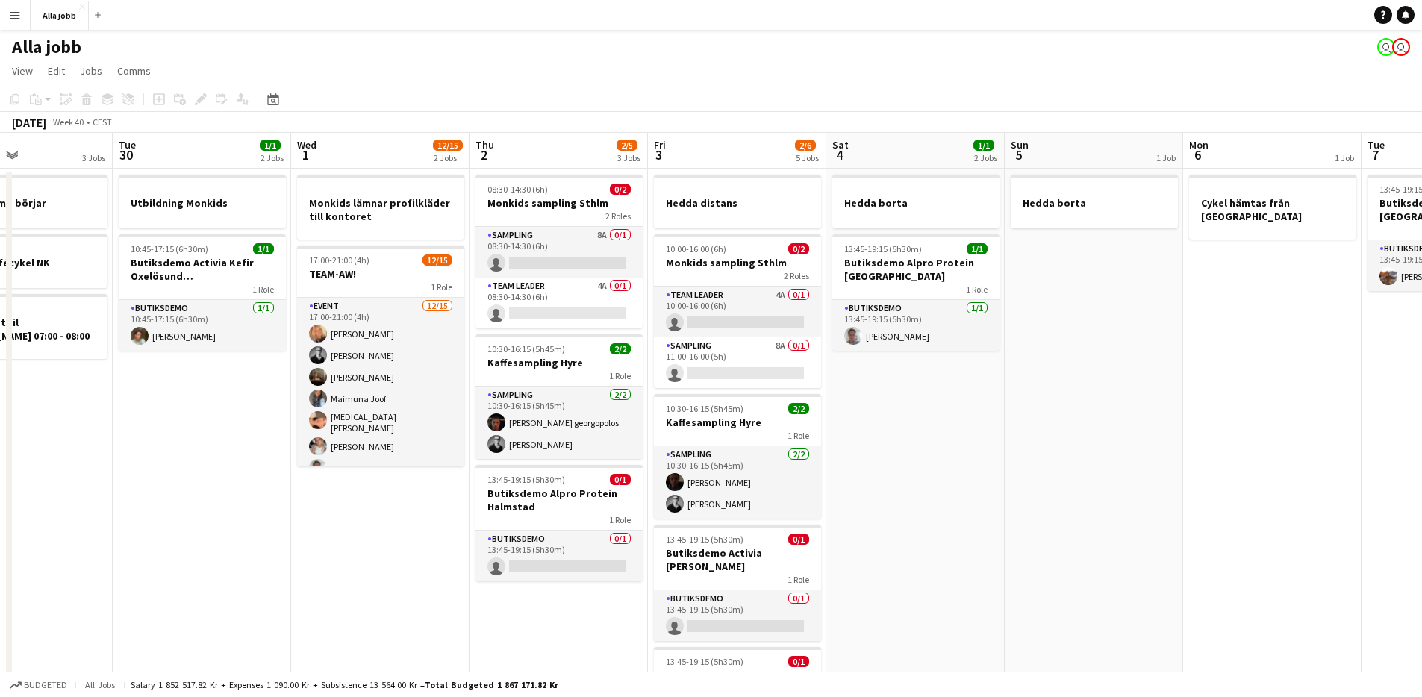
click at [901, 460] on app-date-cell "Hedda borta 13:45-19:15 (5h30m) 1/1 Butiksdemo Alpro Protein Göteborg 1 Role Bu…" at bounding box center [915, 554] width 178 height 771
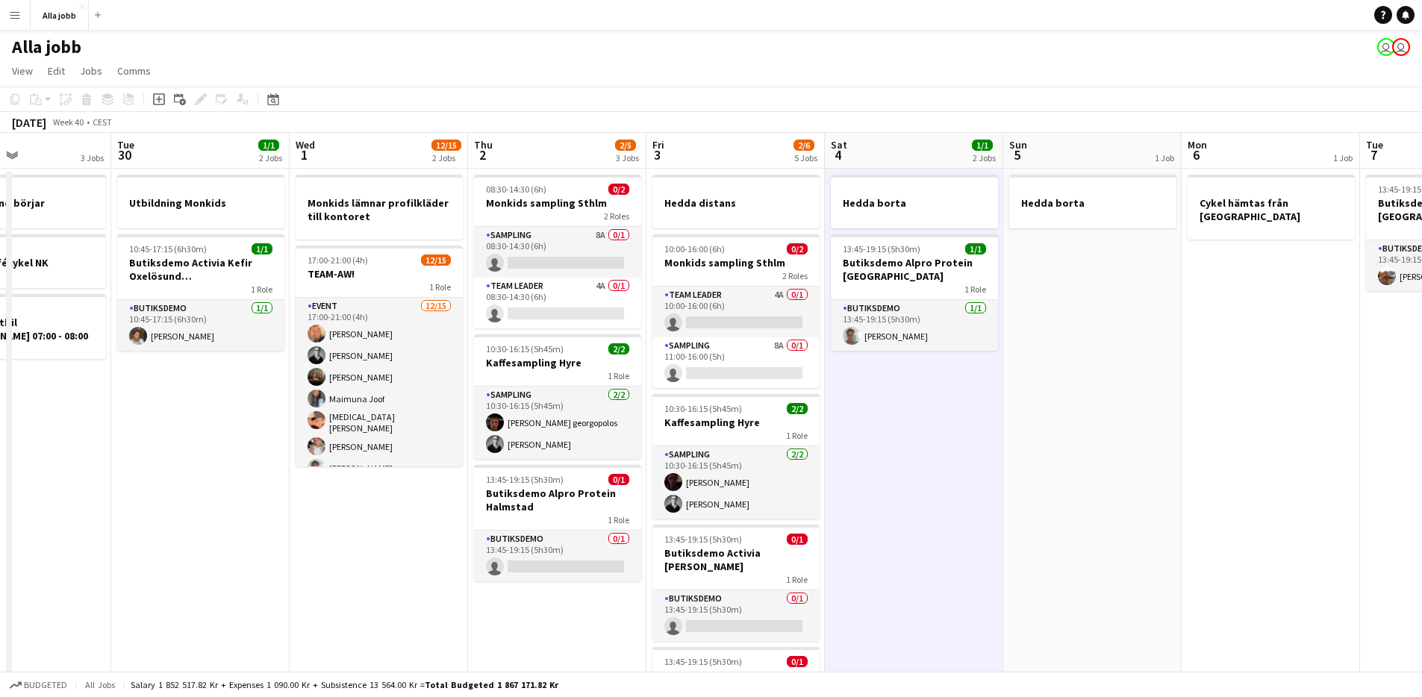
click at [900, 460] on app-date-cell "Hedda borta 13:45-19:15 (5h30m) 1/1 Butiksdemo Alpro Protein Göteborg 1 Role Bu…" at bounding box center [914, 554] width 178 height 771
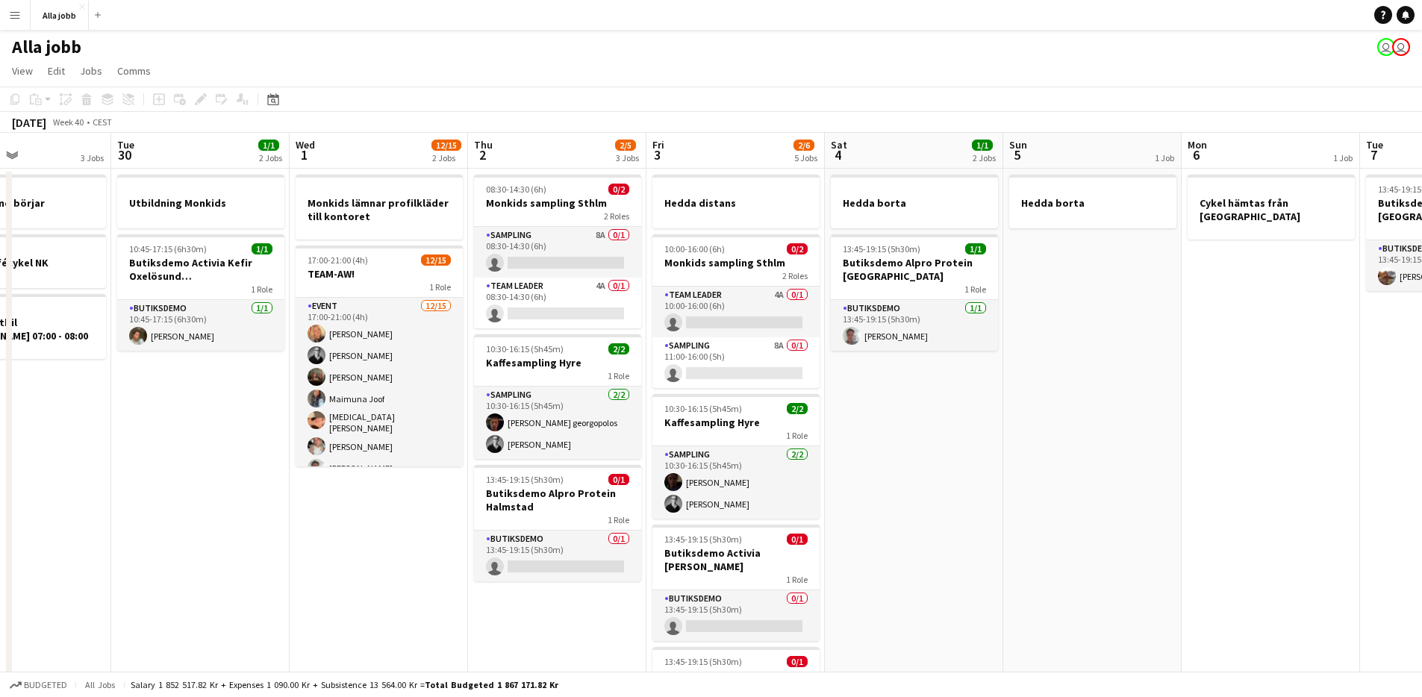
click at [900, 460] on app-date-cell "Hedda borta 13:45-19:15 (5h30m) 1/1 Butiksdemo Alpro Protein Göteborg 1 Role Bu…" at bounding box center [914, 554] width 178 height 771
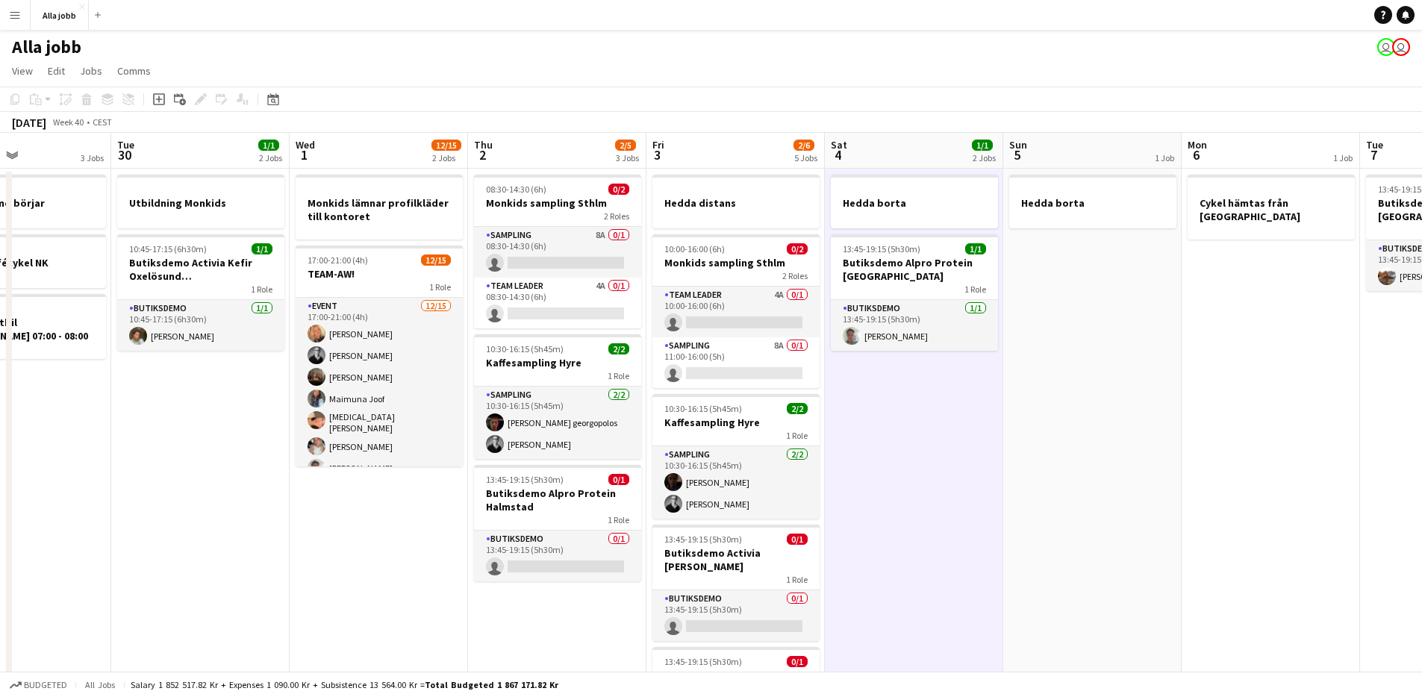
click at [899, 459] on app-date-cell "Hedda borta 13:45-19:15 (5h30m) 1/1 Butiksdemo Alpro Protein Göteborg 1 Role Bu…" at bounding box center [914, 554] width 178 height 771
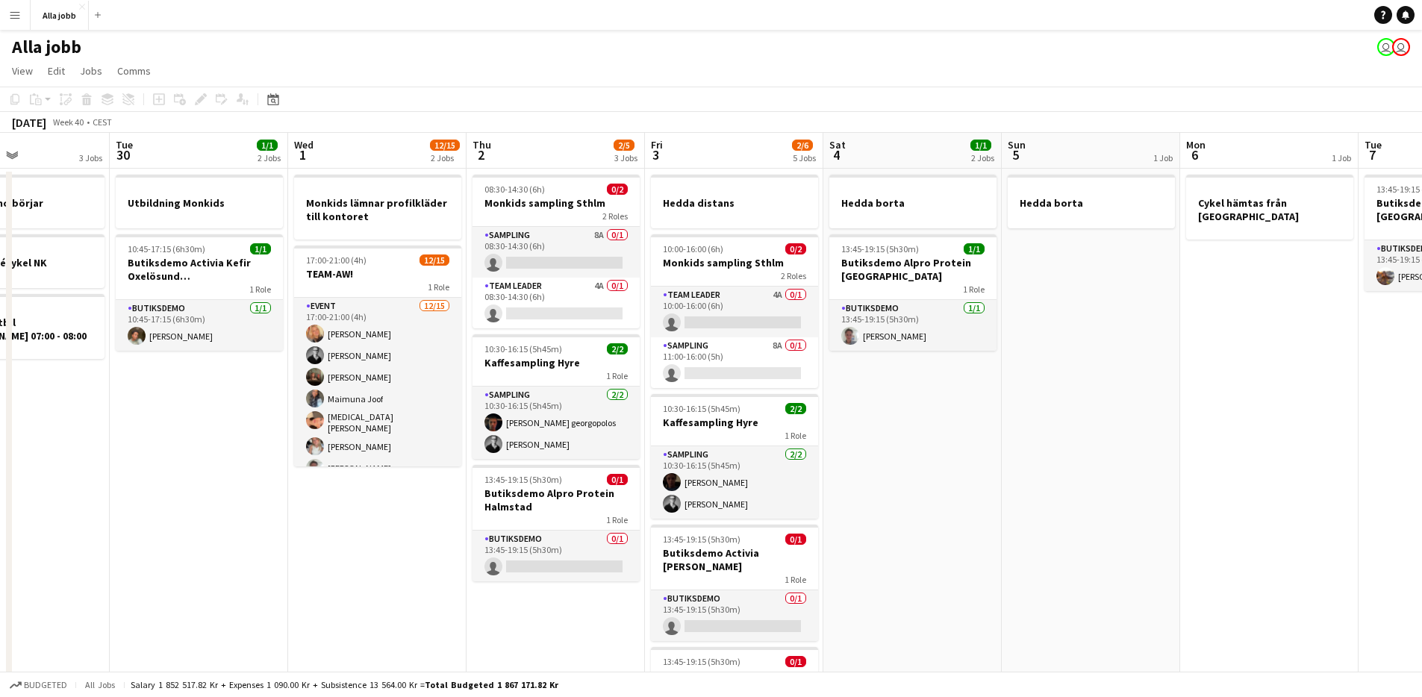
click at [899, 459] on app-date-cell "Hedda borta 13:45-19:15 (5h30m) 1/1 Butiksdemo Alpro Protein Göteborg 1 Role Bu…" at bounding box center [912, 554] width 178 height 771
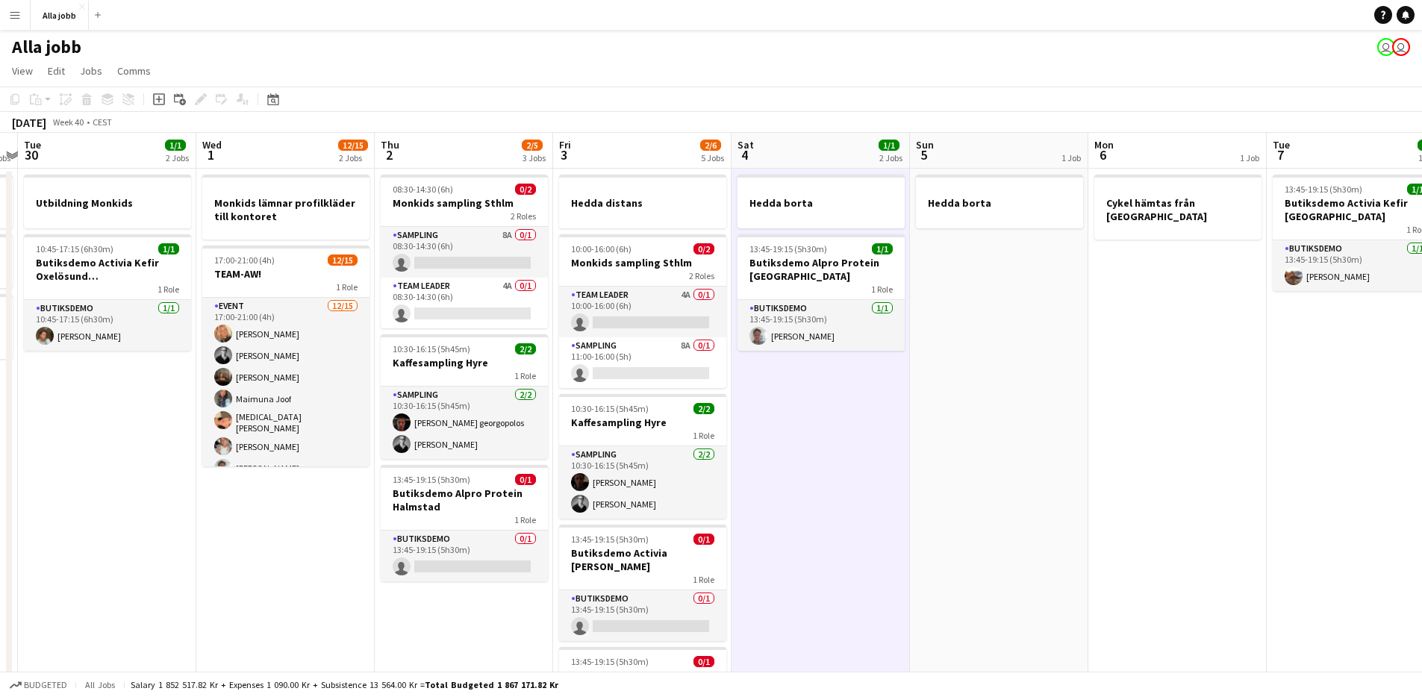
scroll to position [0, 564]
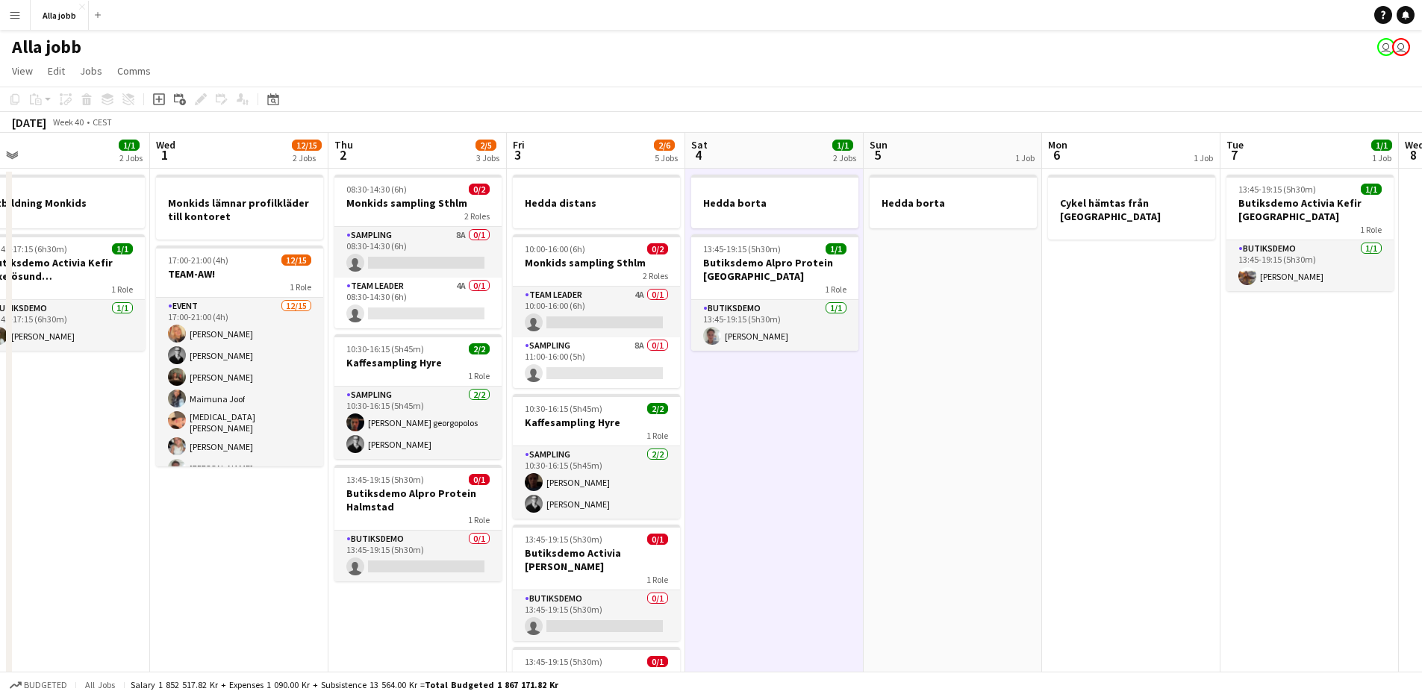
drag, startPoint x: 898, startPoint y: 459, endPoint x: 759, endPoint y: 456, distance: 138.9
click at [760, 456] on app-calendar-viewport "Sat 27 2/2 1 Job Sun 28 2/2 1 Job Mon 29 3 Jobs Tue 30 1/1 2 Jobs Wed 1 12/15 2…" at bounding box center [711, 536] width 1422 height 807
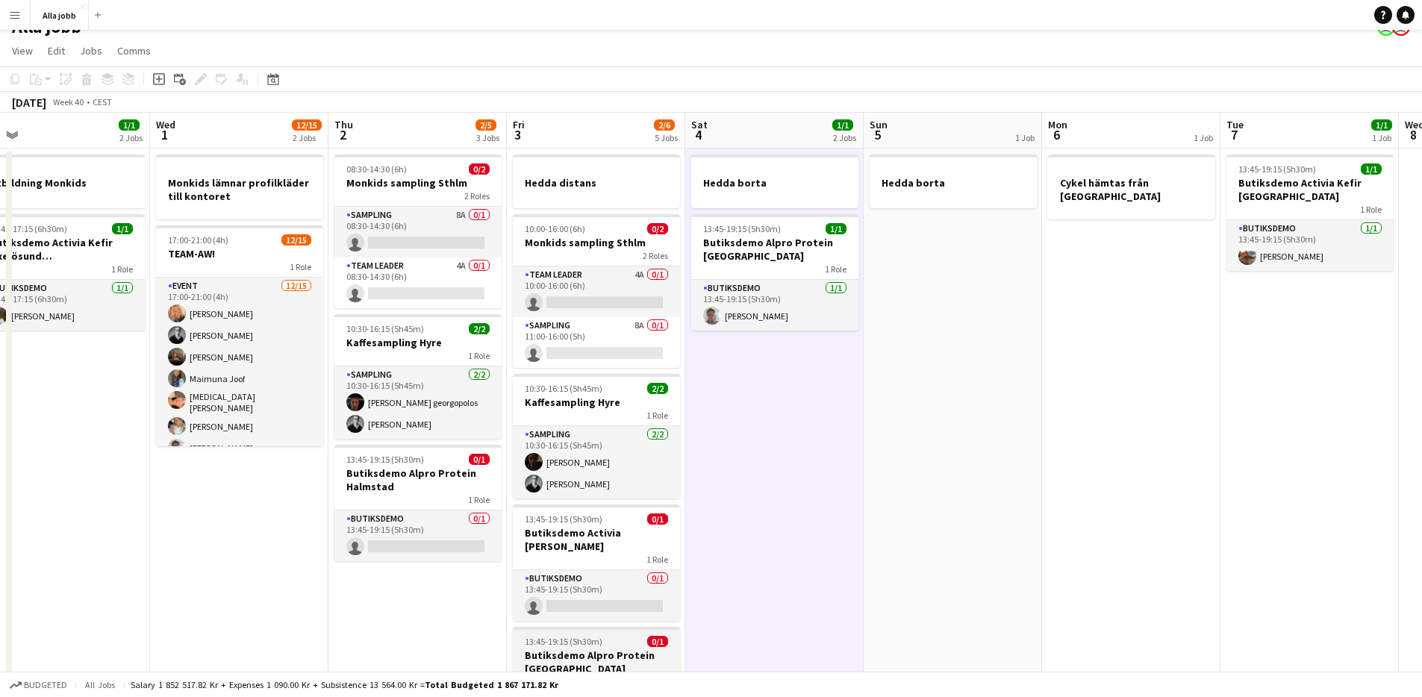
scroll to position [4, 0]
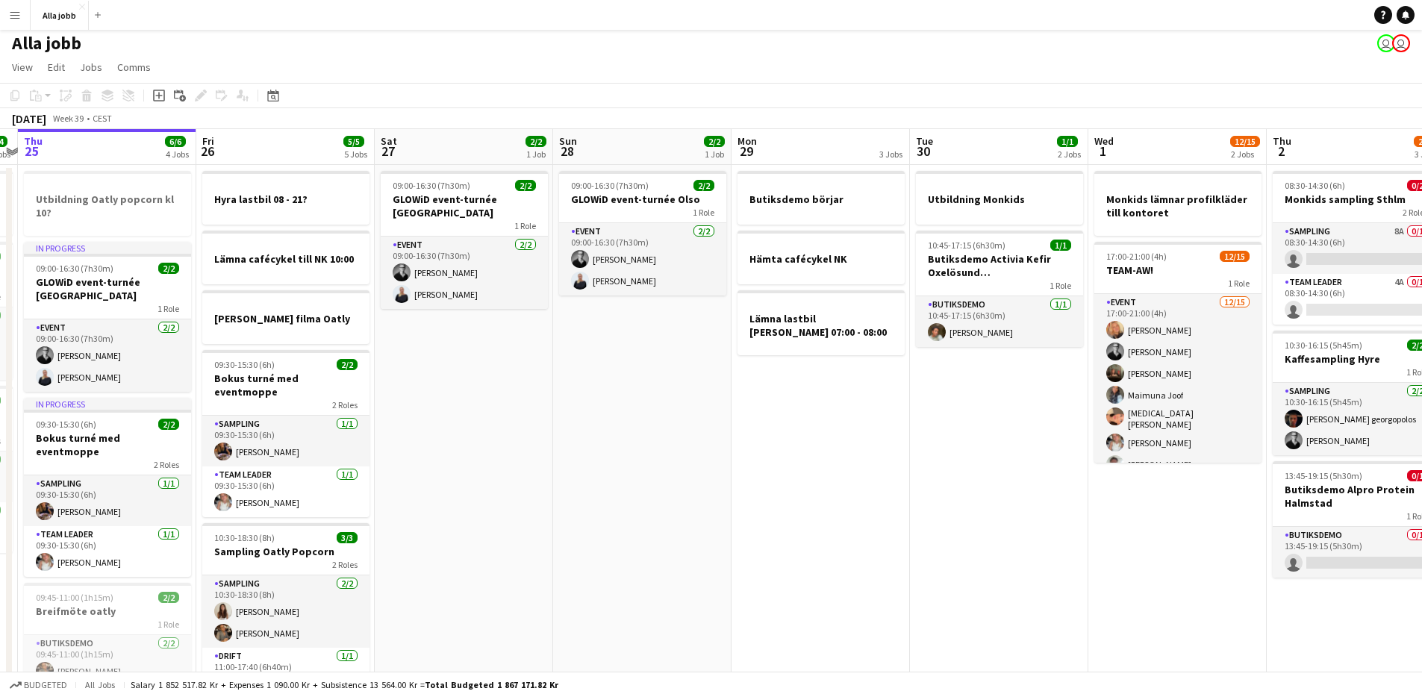
drag, startPoint x: 604, startPoint y: 400, endPoint x: 1178, endPoint y: 528, distance: 588.0
click at [1397, 524] on app-calendar-viewport "Tue 23 3/3 3 Jobs Wed 24 4/4 3 Jobs Thu 25 6/6 4 Jobs Fri 26 5/5 5 Jobs Sat 27 …" at bounding box center [711, 532] width 1422 height 807
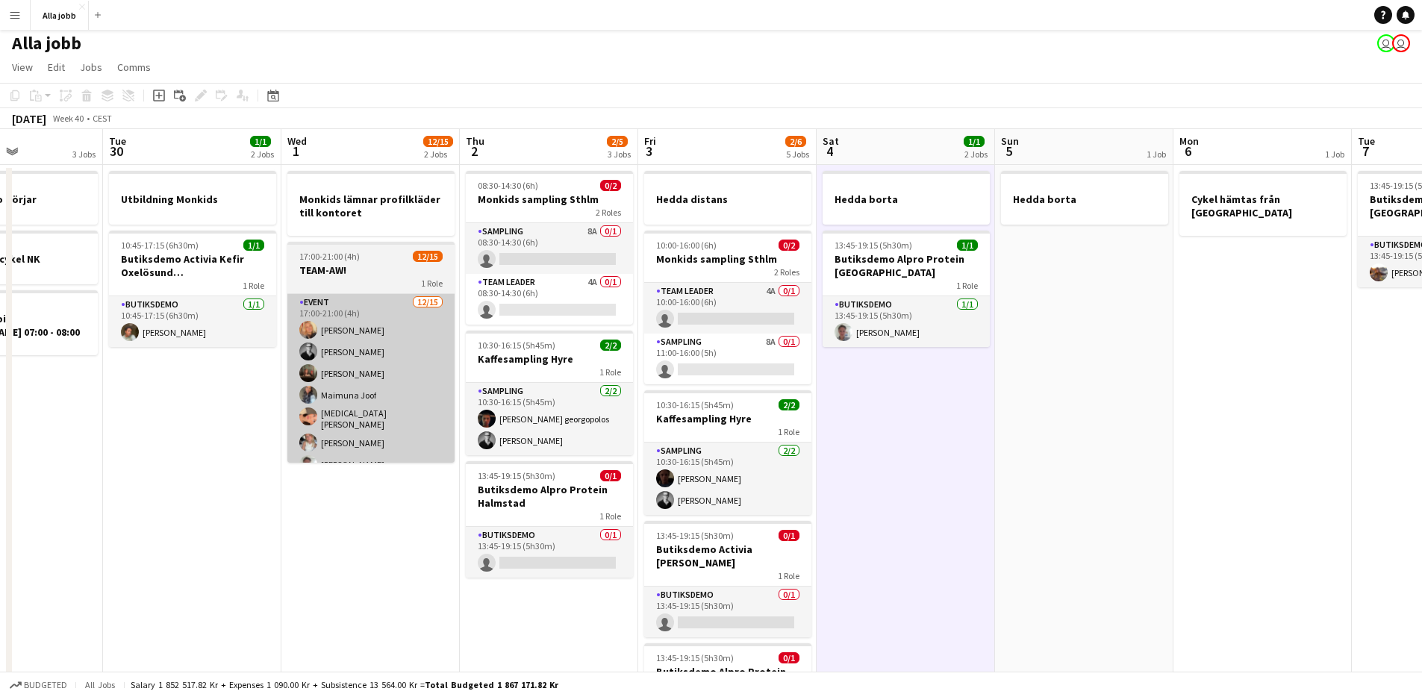
scroll to position [0, 437]
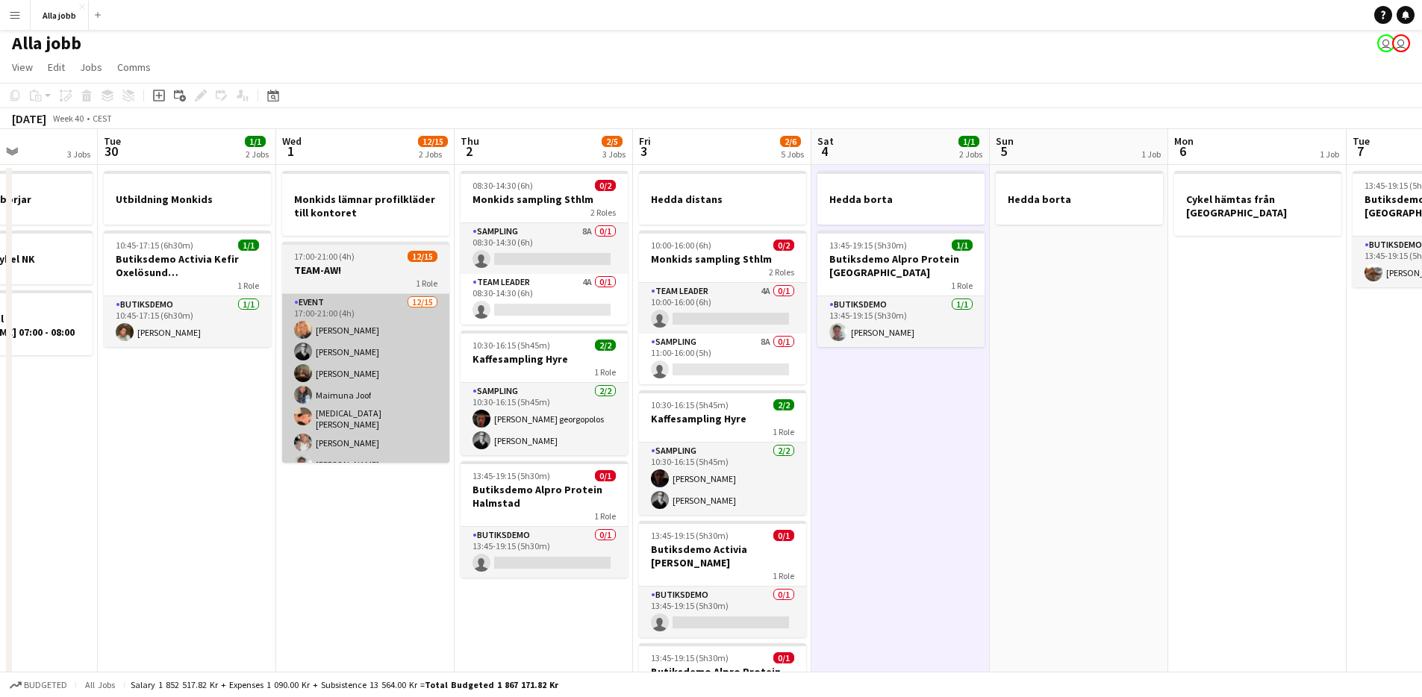
drag, startPoint x: 1141, startPoint y: 529, endPoint x: 341, endPoint y: 421, distance: 806.7
click at [331, 423] on app-calendar-viewport "Sat 27 2/2 1 Job Sun 28 2/2 1 Job Mon 29 3 Jobs Tue 30 1/1 2 Jobs Wed 1 12/15 2…" at bounding box center [711, 532] width 1422 height 807
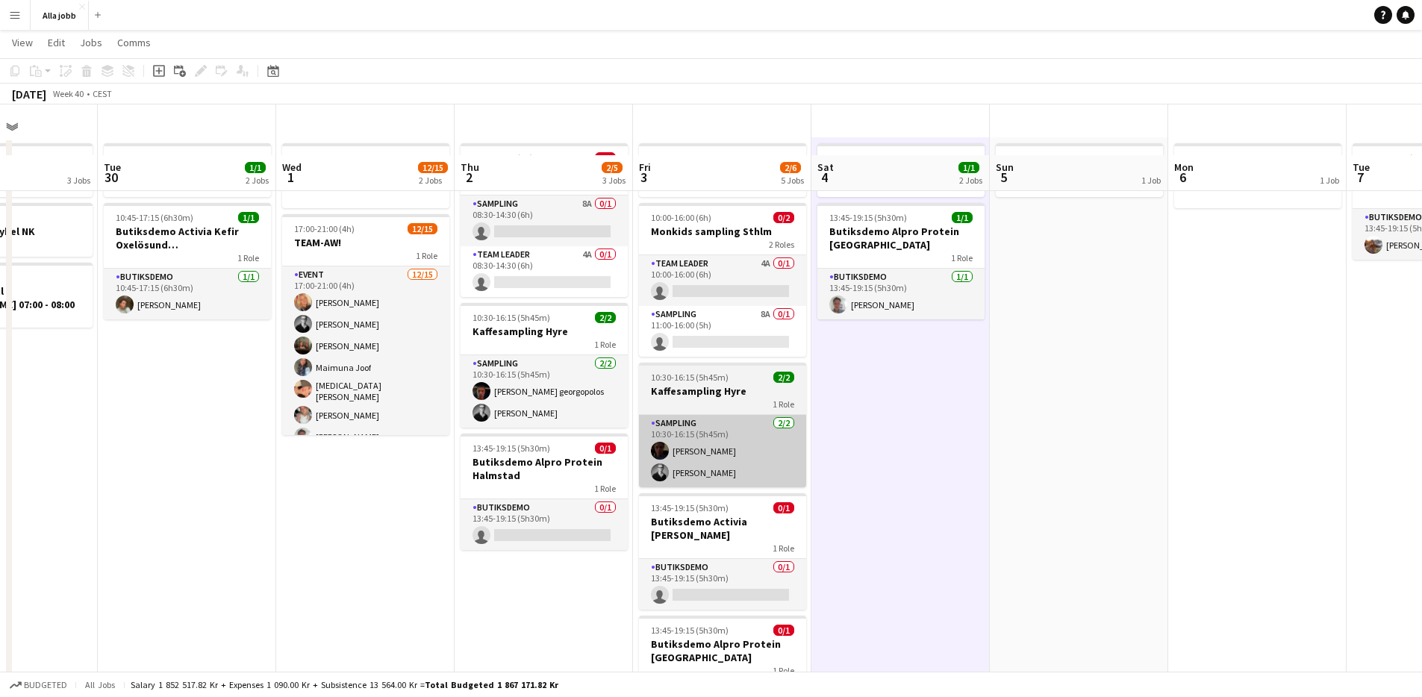
scroll to position [0, 0]
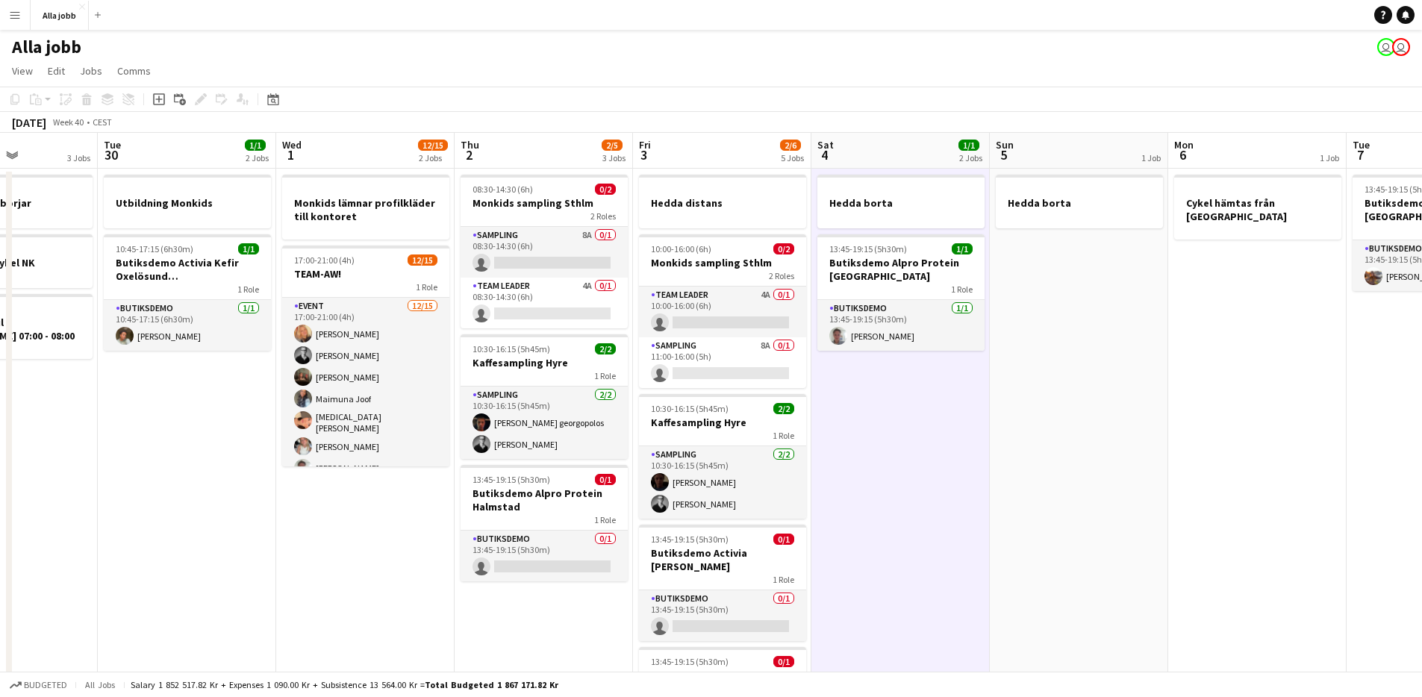
click at [1015, 484] on app-date-cell "Hedda borta" at bounding box center [1079, 554] width 178 height 771
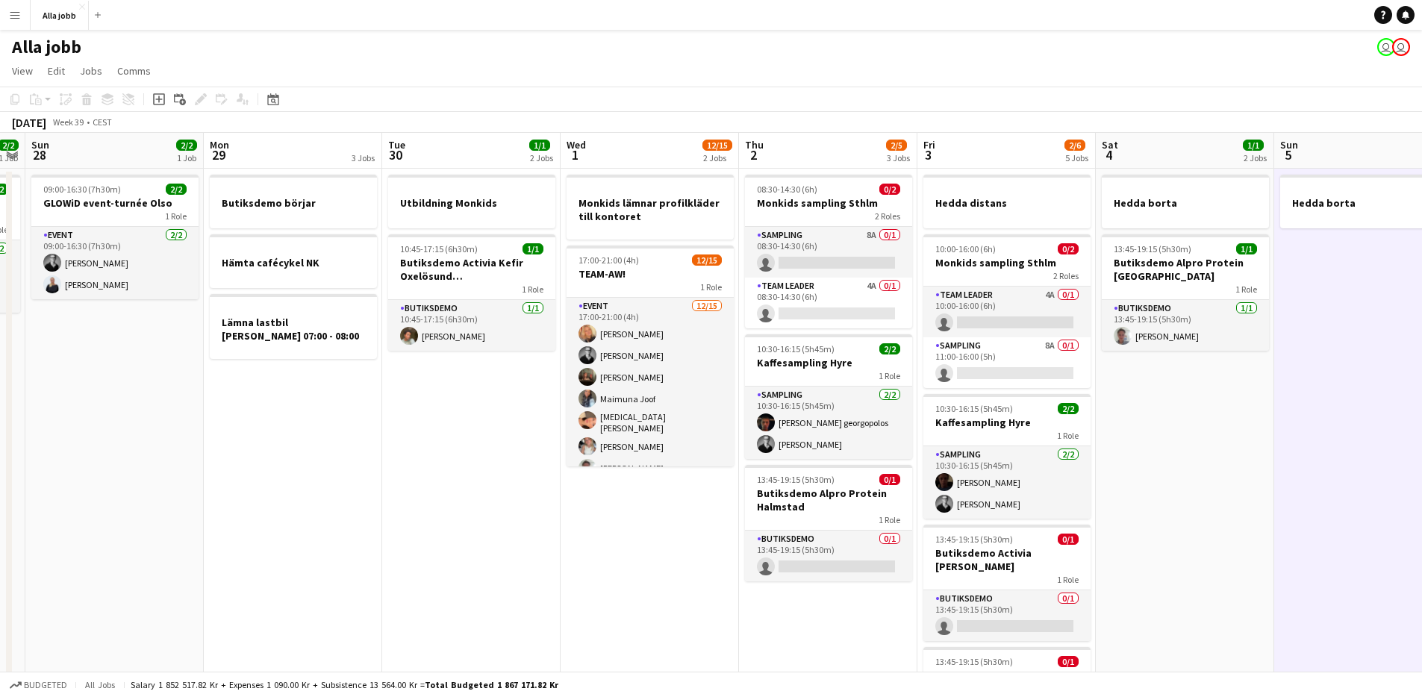
drag, startPoint x: 881, startPoint y: 435, endPoint x: 1198, endPoint y: 482, distance: 320.7
click at [1197, 482] on app-calendar-viewport "Fri 26 5/5 5 Jobs Sat 27 2/2 1 Job Sun 28 2/2 1 Job Mon 29 3 Jobs Tue 30 1/1 2 …" at bounding box center [711, 536] width 1422 height 807
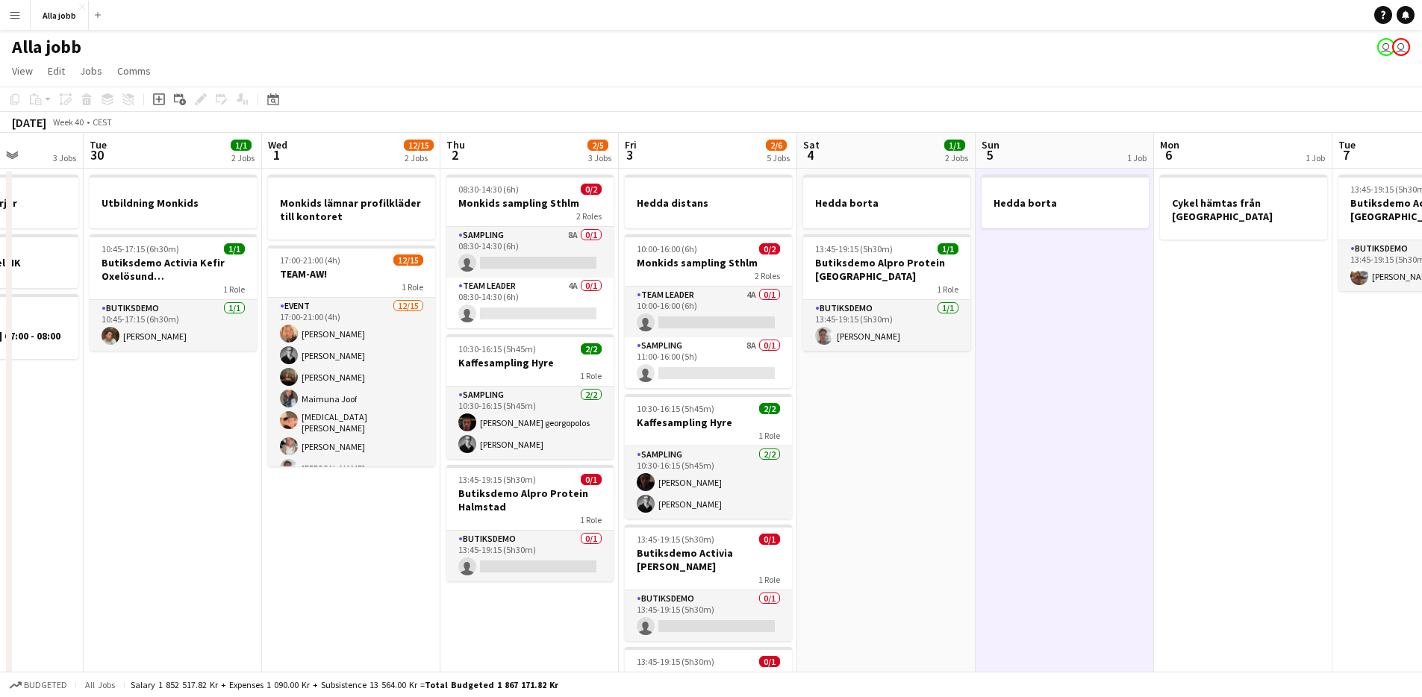
scroll to position [0, 633]
drag, startPoint x: 1195, startPoint y: 483, endPoint x: 862, endPoint y: 396, distance: 344.2
click at [862, 396] on app-calendar-viewport "Fri 26 5/5 5 Jobs Sat 27 2/2 1 Job Sun 28 2/2 1 Job Mon 29 3 Jobs Tue 30 1/1 2 …" at bounding box center [711, 536] width 1422 height 807
click at [862, 396] on app-date-cell "Hedda borta 13:45-19:15 (5h30m) 1/1 Butiksdemo Alpro Protein Göteborg 1 Role Bu…" at bounding box center [883, 554] width 178 height 771
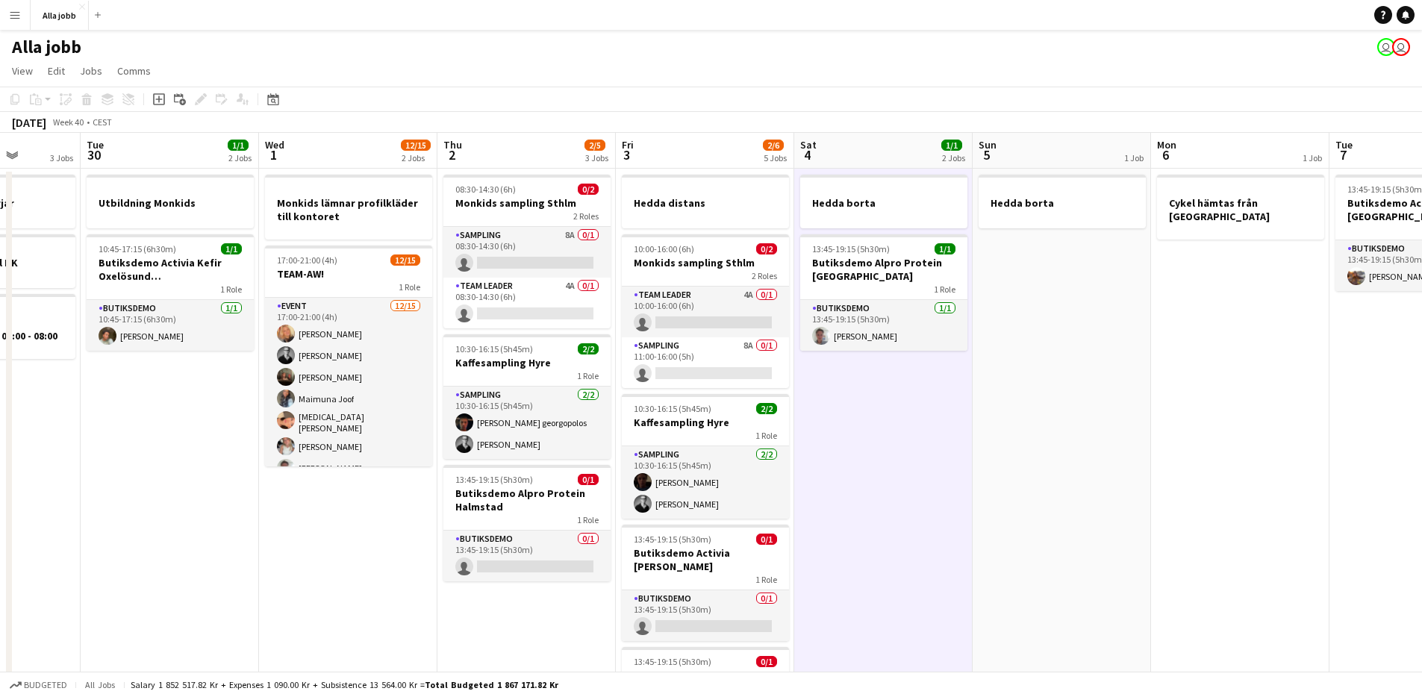
drag, startPoint x: 862, startPoint y: 396, endPoint x: 866, endPoint y: 389, distance: 7.7
click at [864, 392] on app-date-cell "Hedda borta 13:45-19:15 (5h30m) 1/1 Butiksdemo Alpro Protein Göteborg 1 Role Bu…" at bounding box center [883, 554] width 178 height 771
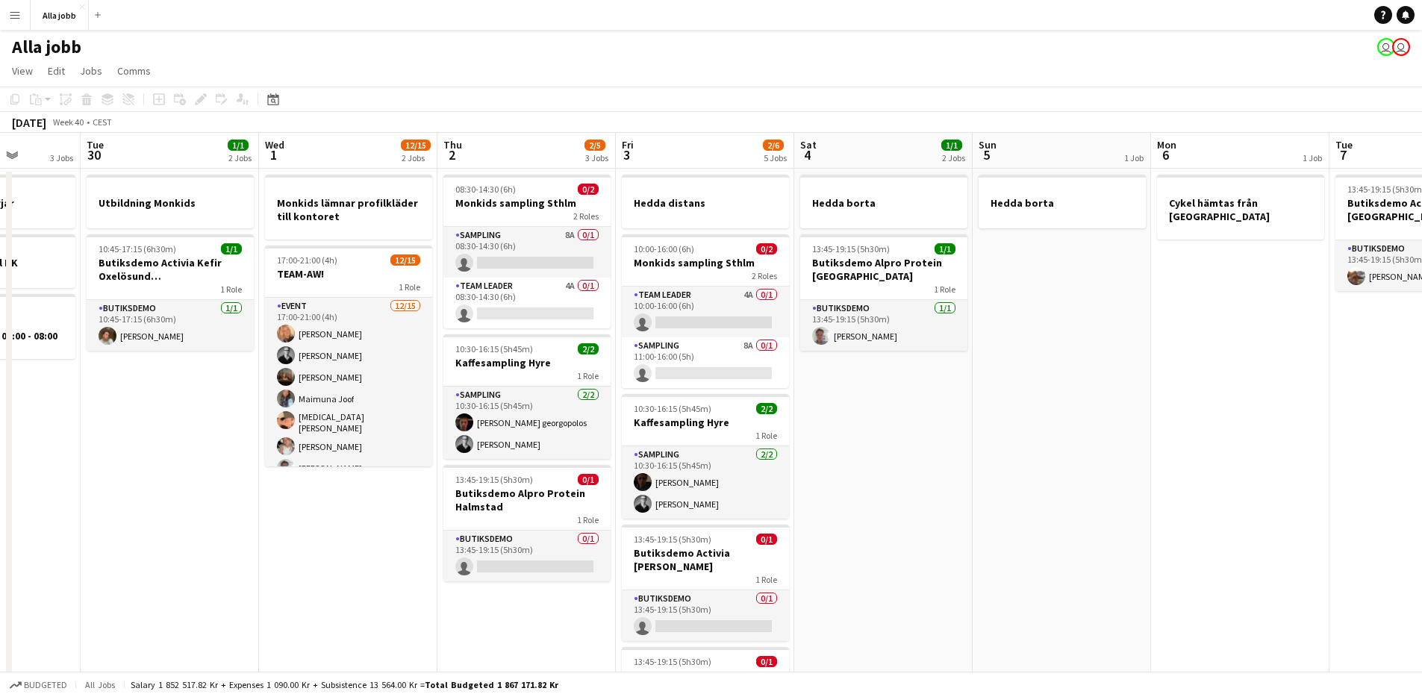
scroll to position [0, 631]
click at [867, 387] on app-date-cell "Hedda borta 13:45-19:15 (5h30m) 1/1 Butiksdemo Alpro Protein Göteborg 1 Role Bu…" at bounding box center [885, 554] width 178 height 771
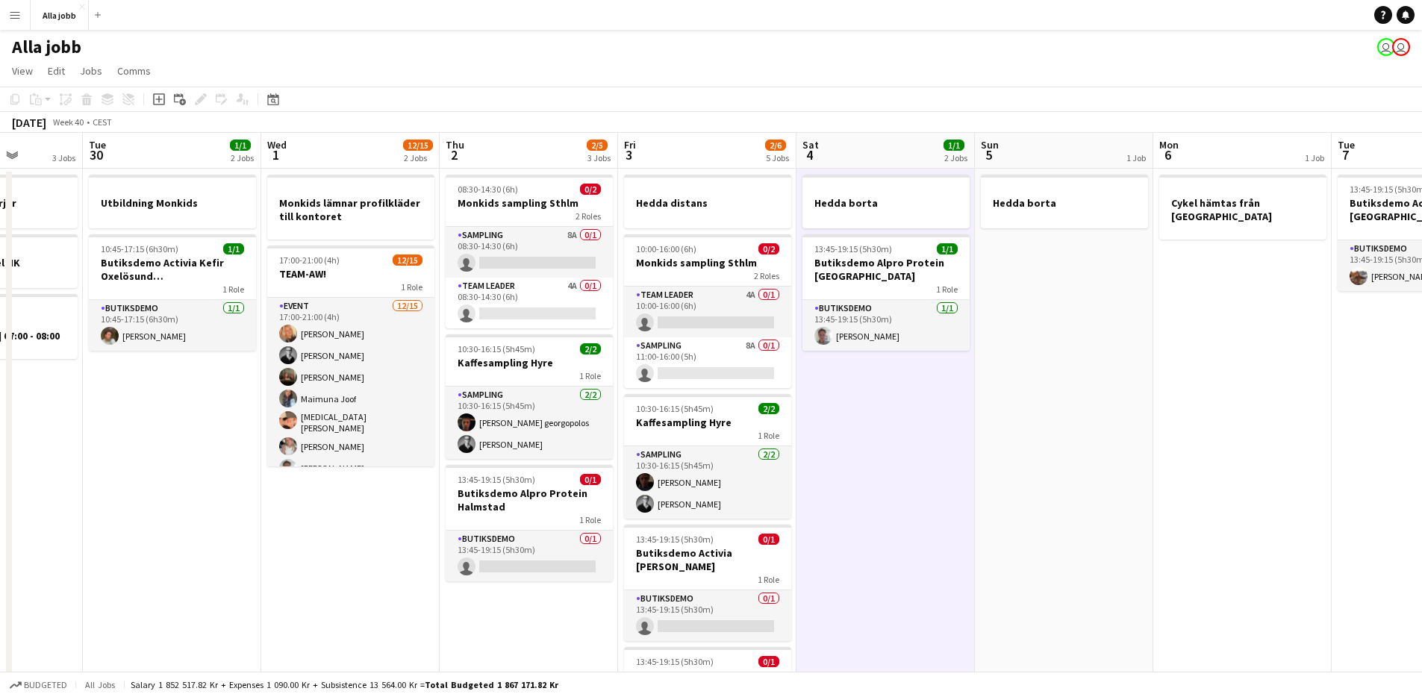
click at [867, 387] on app-date-cell "Hedda borta 13:45-19:15 (5h30m) 1/1 Butiksdemo Alpro Protein Göteborg 1 Role Bu…" at bounding box center [885, 554] width 178 height 771
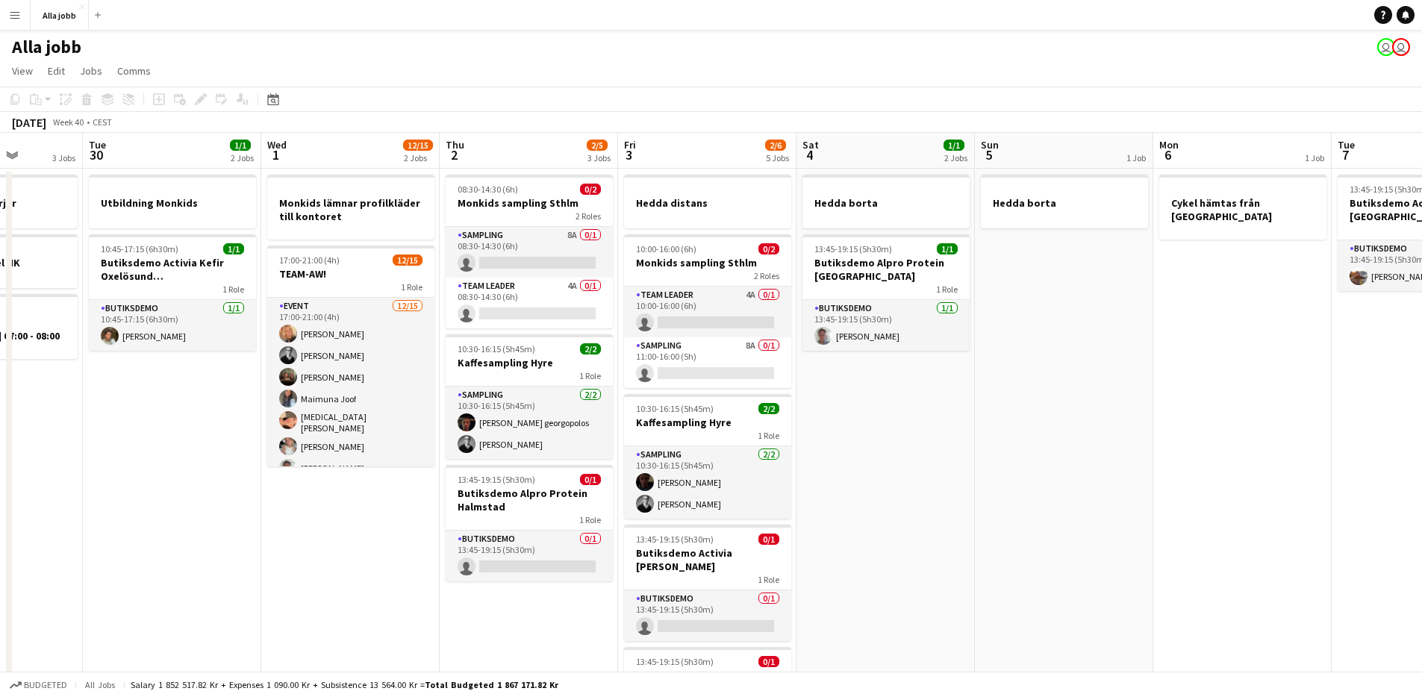
scroll to position [0, 631]
click at [864, 390] on app-date-cell "Hedda borta 13:45-19:15 (5h30m) 1/1 Butiksdemo Alpro Protein Göteborg 1 Role Bu…" at bounding box center [885, 554] width 178 height 771
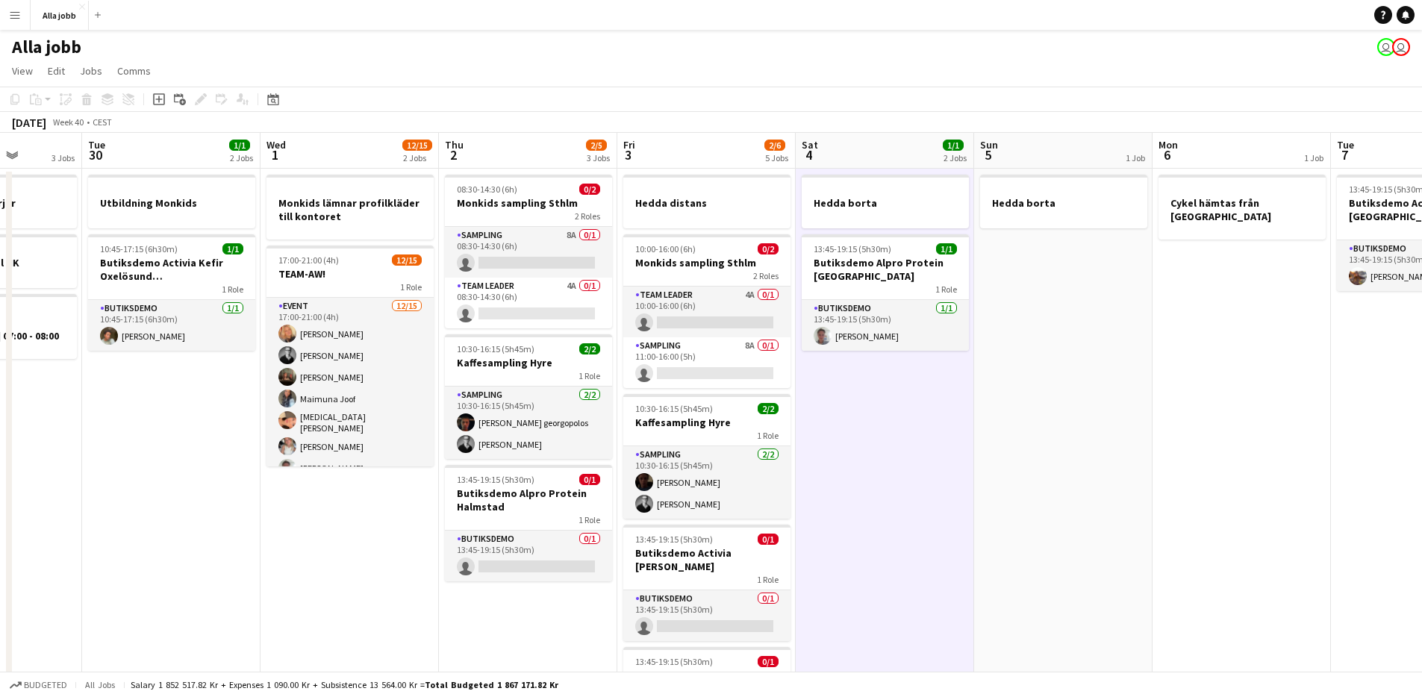
click at [854, 398] on app-date-cell "Hedda borta 13:45-19:15 (5h30m) 1/1 Butiksdemo Alpro Protein Göteborg 1 Role Bu…" at bounding box center [885, 554] width 178 height 771
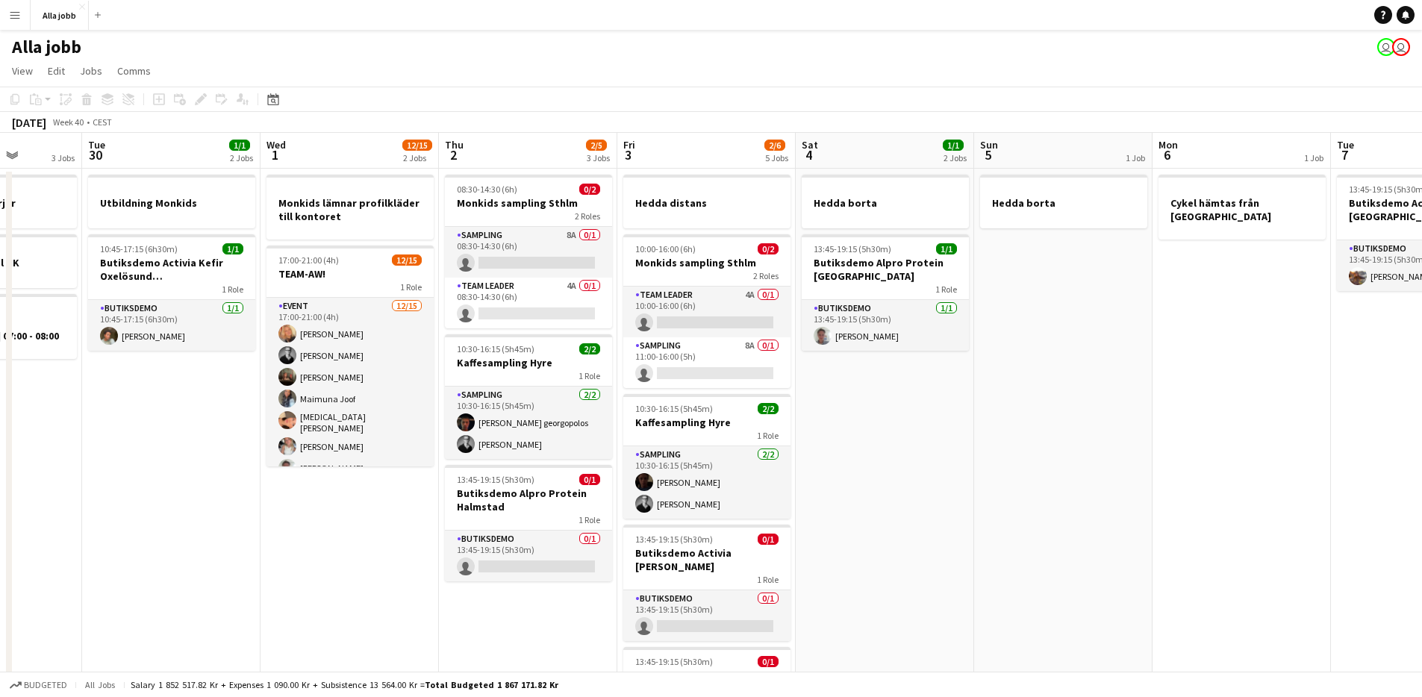
scroll to position [0, 631]
click at [1102, 447] on app-date-cell "Hedda borta" at bounding box center [1064, 554] width 178 height 771
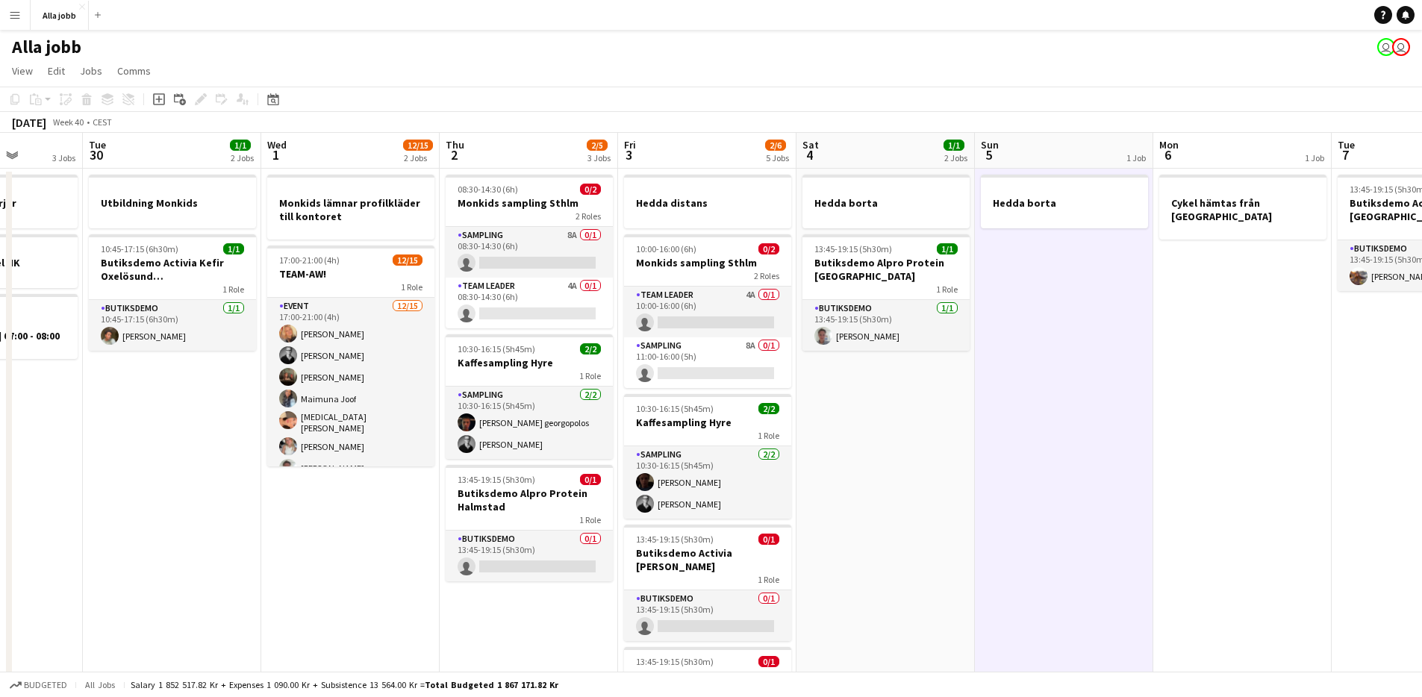
click at [891, 400] on app-date-cell "Hedda borta 13:45-19:15 (5h30m) 1/1 Butiksdemo Alpro Protein Göteborg 1 Role Bu…" at bounding box center [885, 554] width 178 height 771
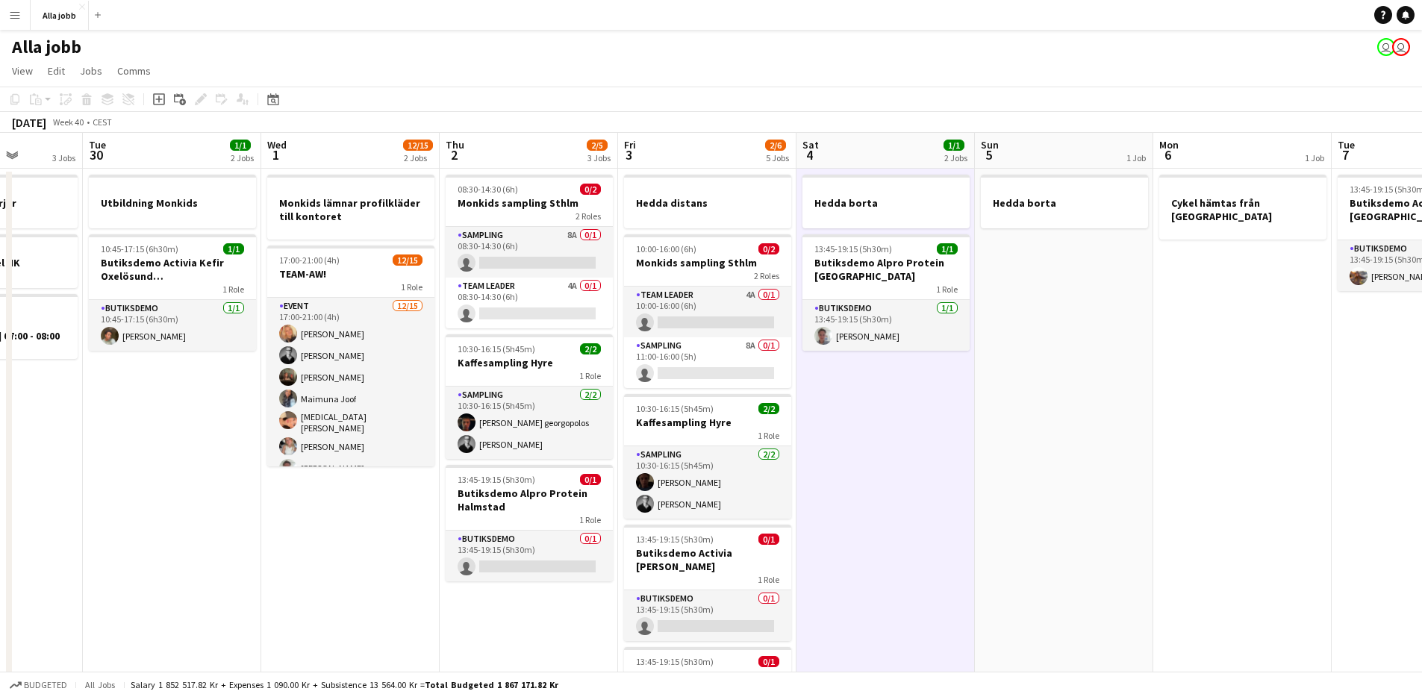
click at [893, 397] on app-date-cell "Hedda borta 13:45-19:15 (5h30m) 1/1 Butiksdemo Alpro Protein Göteborg 1 Role Bu…" at bounding box center [885, 554] width 178 height 771
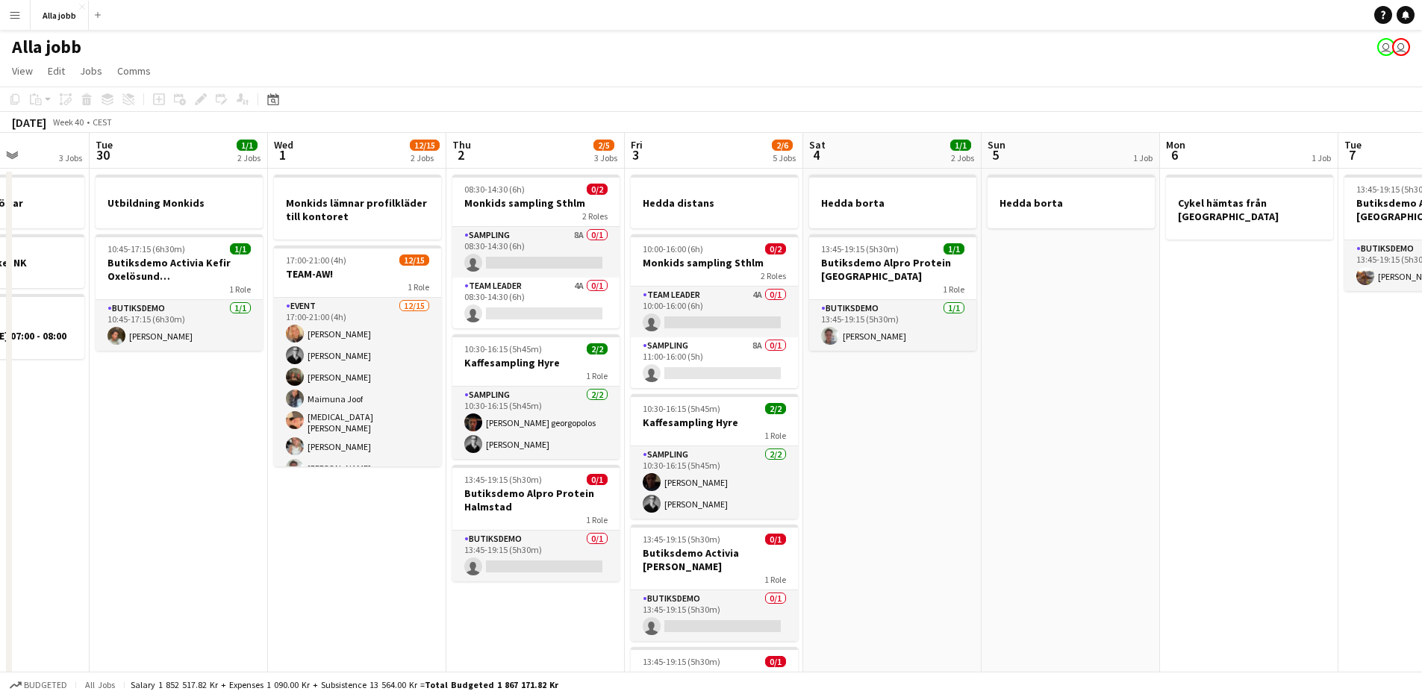
click at [879, 407] on app-date-cell "Hedda borta 13:45-19:15 (5h30m) 1/1 Butiksdemo Alpro Protein Göteborg 1 Role Bu…" at bounding box center [892, 554] width 178 height 771
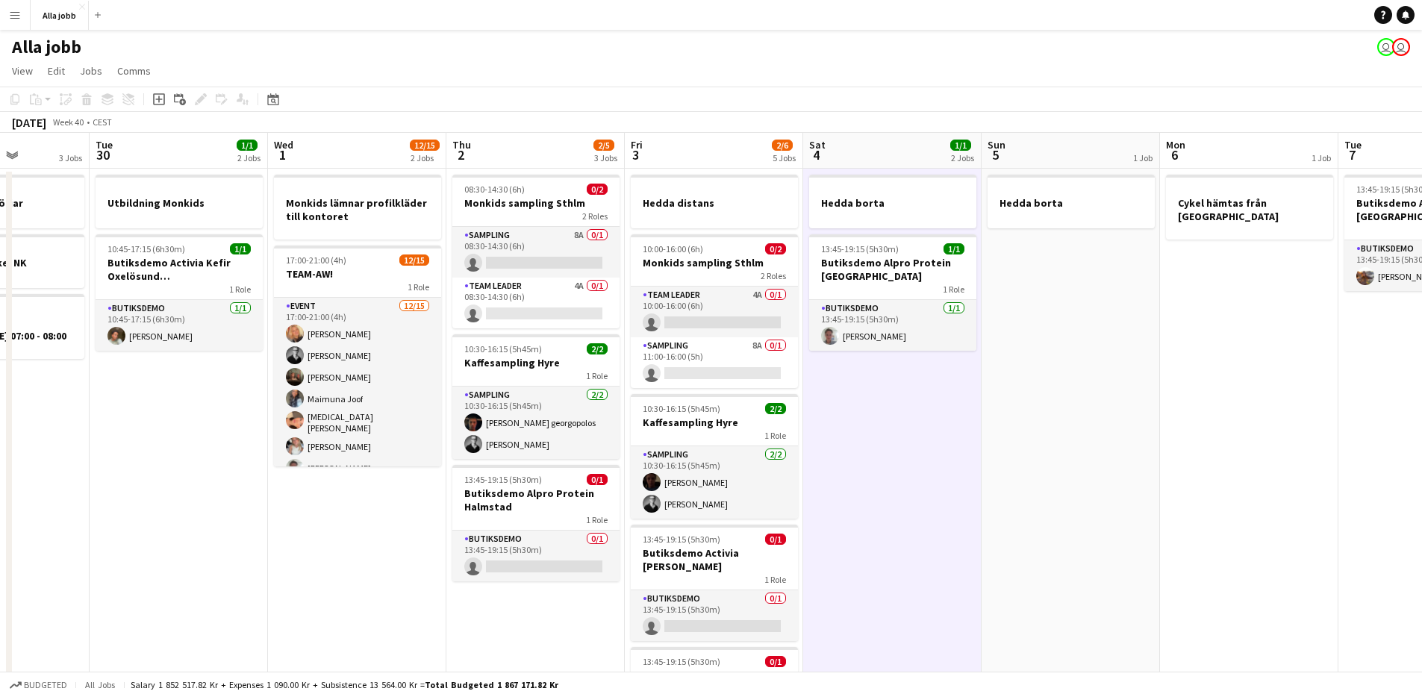
click at [879, 407] on app-date-cell "Hedda borta 13:45-19:15 (5h30m) 1/1 Butiksdemo Alpro Protein Göteborg 1 Role Bu…" at bounding box center [892, 554] width 178 height 771
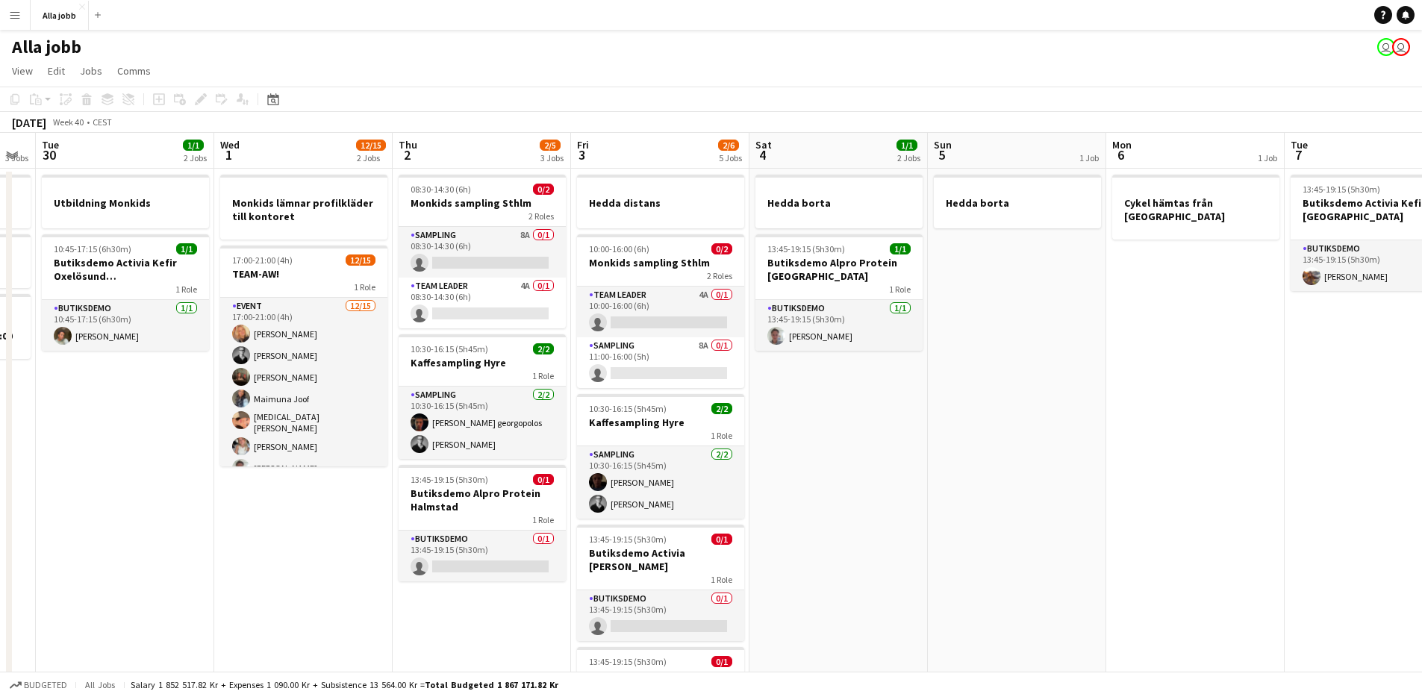
drag, startPoint x: 841, startPoint y: 408, endPoint x: 825, endPoint y: 407, distance: 16.5
click at [825, 407] on app-calendar-viewport "Fri 26 5/5 5 Jobs Sat 27 2/2 1 Job Sun 28 2/2 1 Job Mon 29 3 Jobs Tue 30 1/1 2 …" at bounding box center [711, 536] width 1422 height 807
click at [825, 407] on app-date-cell "Hedda borta 13:45-19:15 (5h30m) 1/1 Butiksdemo Alpro Protein Göteborg 1 Role Bu…" at bounding box center [838, 554] width 178 height 771
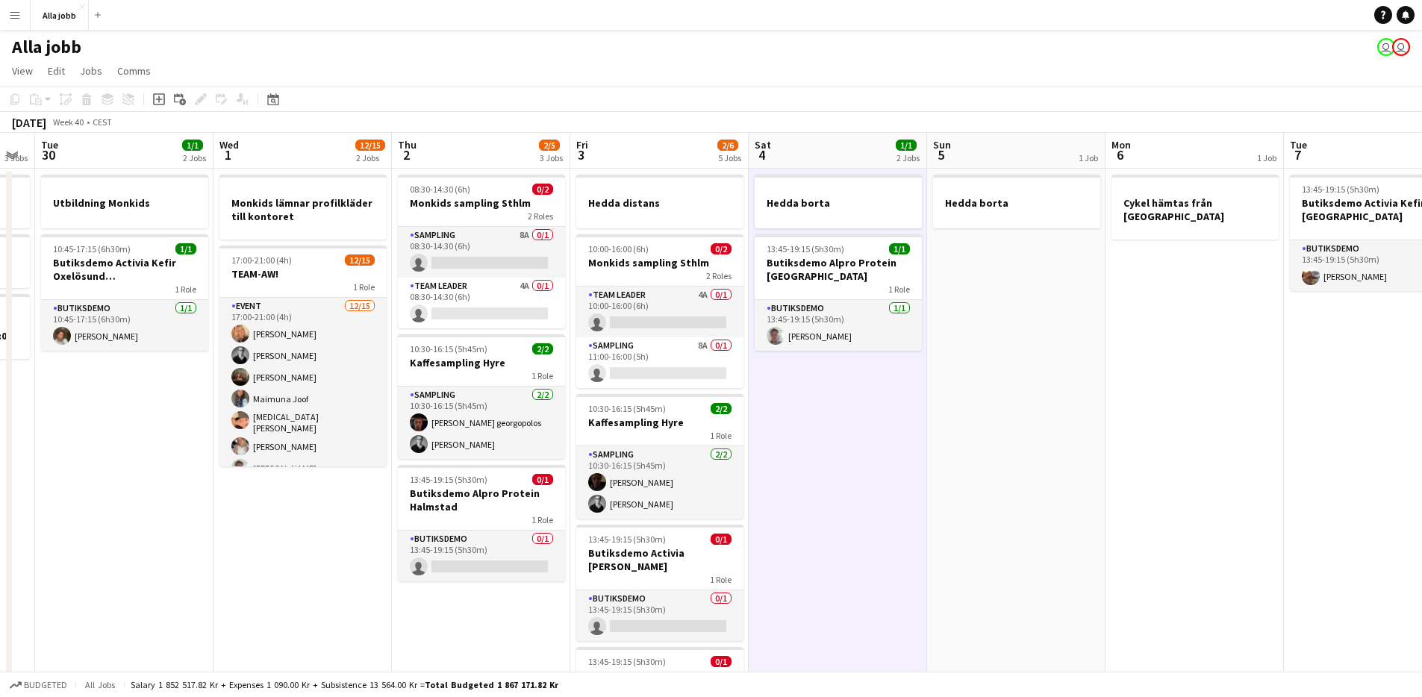
click at [825, 407] on app-date-cell "Hedda borta 13:45-19:15 (5h30m) 1/1 Butiksdemo Alpro Protein Göteborg 1 Role Bu…" at bounding box center [838, 554] width 178 height 771
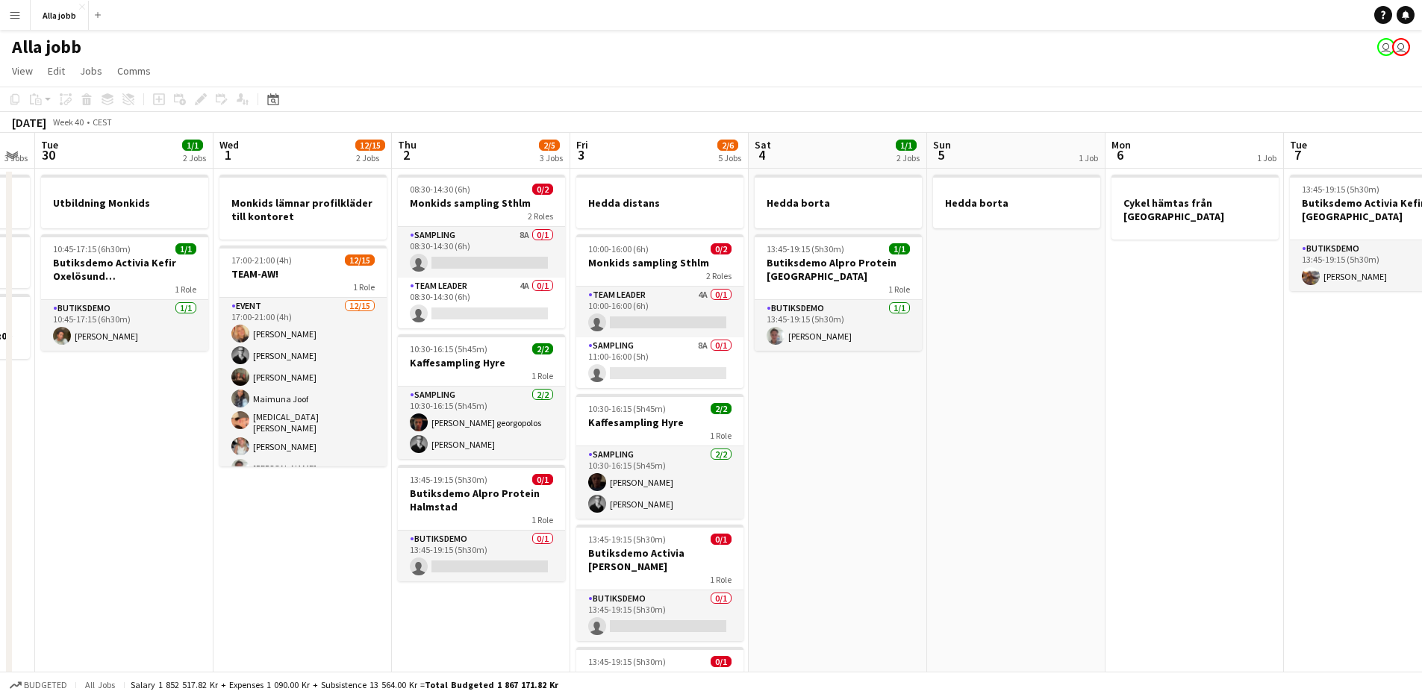
click at [825, 407] on app-date-cell "Hedda borta 13:45-19:15 (5h30m) 1/1 Butiksdemo Alpro Protein Göteborg 1 Role Bu…" at bounding box center [838, 554] width 178 height 771
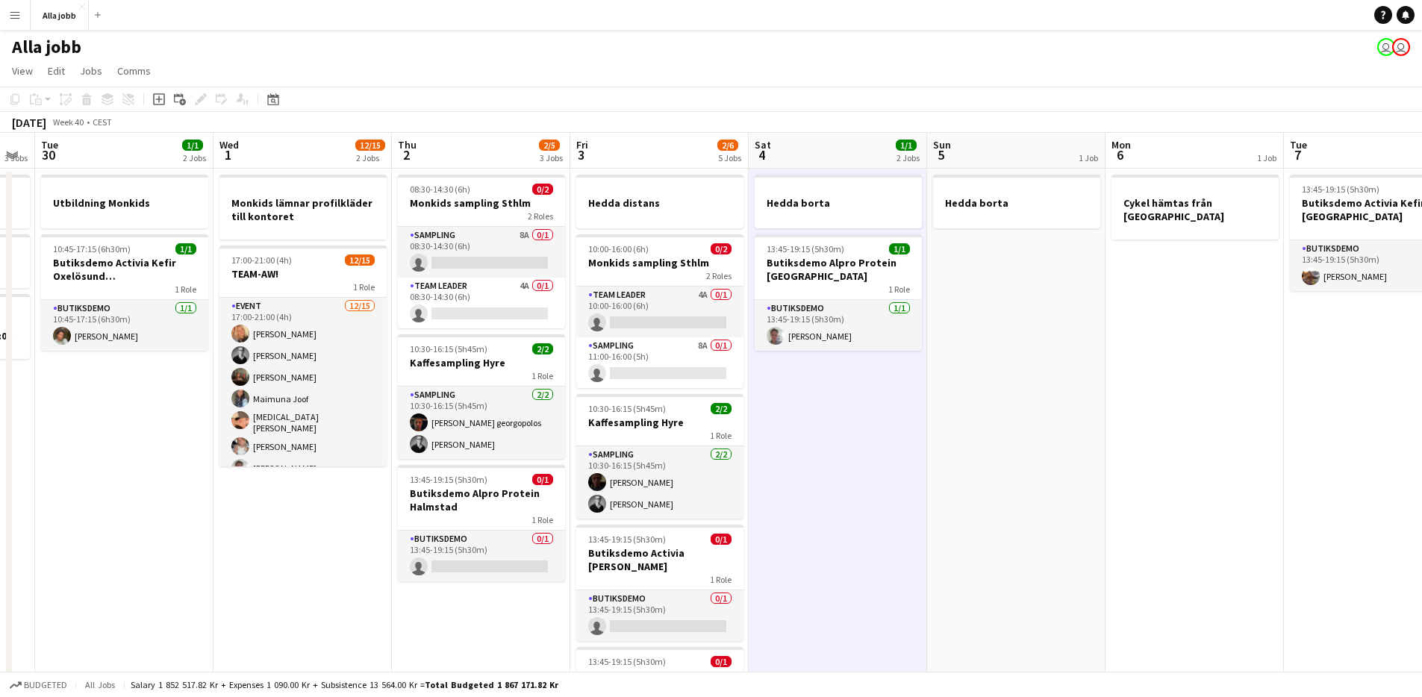
click at [825, 407] on app-date-cell "Hedda borta 13:45-19:15 (5h30m) 1/1 Butiksdemo Alpro Protein Göteborg 1 Role Bu…" at bounding box center [838, 554] width 178 height 771
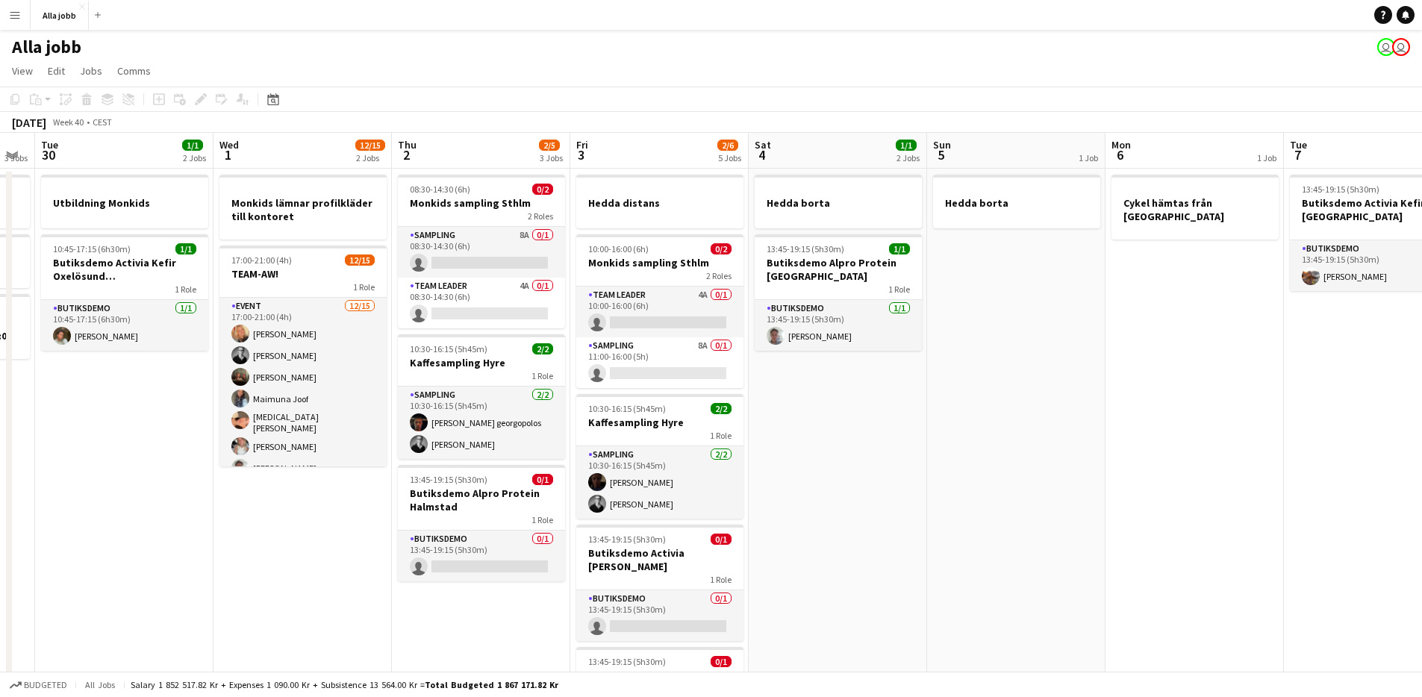
click at [825, 407] on app-date-cell "Hedda borta 13:45-19:15 (5h30m) 1/1 Butiksdemo Alpro Protein Göteborg 1 Role Bu…" at bounding box center [838, 554] width 178 height 771
click at [835, 393] on app-date-cell "Hedda borta 13:45-19:15 (5h30m) 1/1 Butiksdemo Alpro Protein Göteborg 1 Role Bu…" at bounding box center [838, 554] width 178 height 771
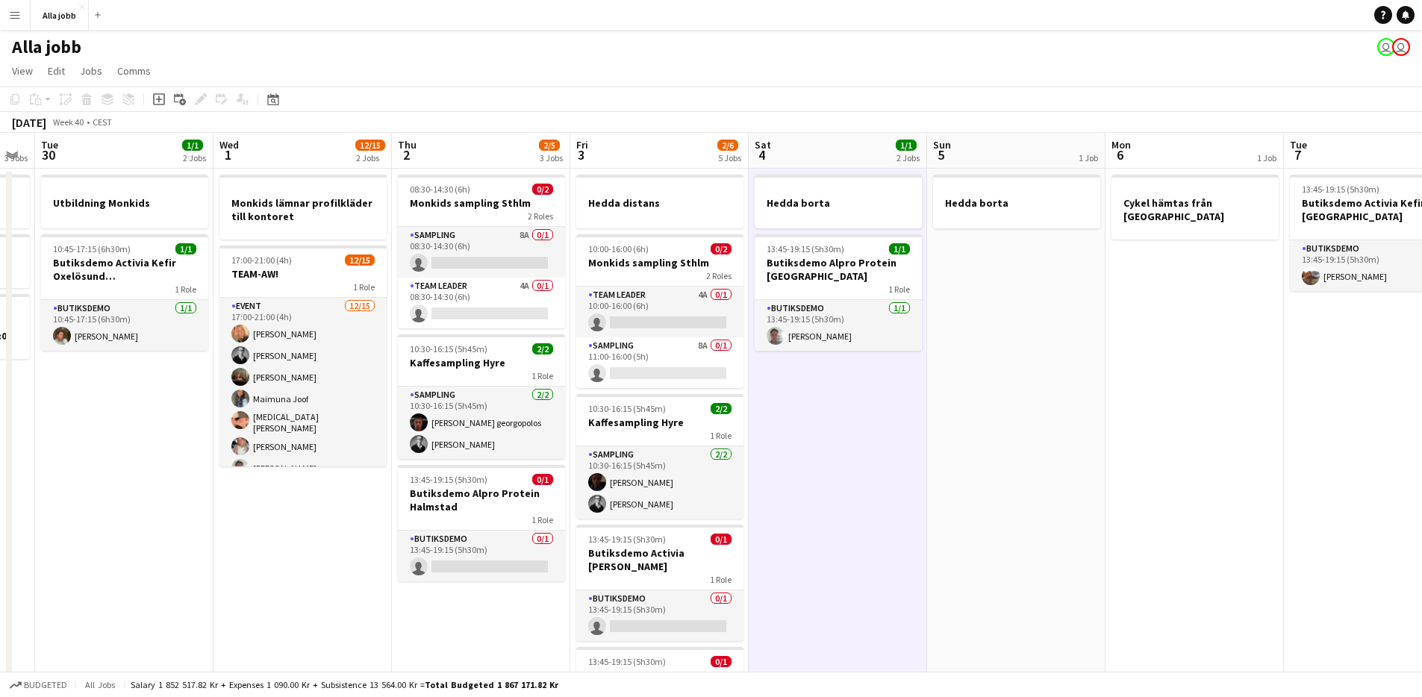
click at [835, 392] on app-date-cell "Hedda borta 13:45-19:15 (5h30m) 1/1 Butiksdemo Alpro Protein Göteborg 1 Role Bu…" at bounding box center [838, 554] width 178 height 771
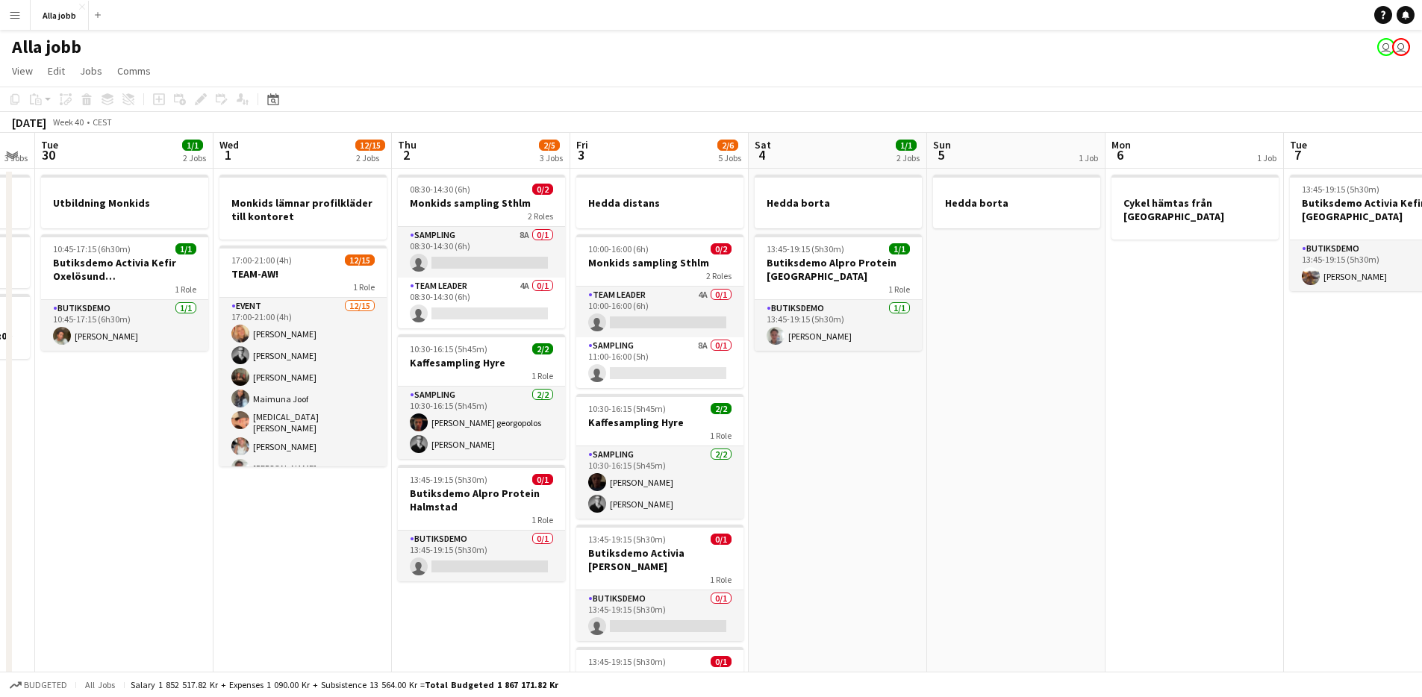
click at [797, 372] on app-date-cell "Hedda borta 13:45-19:15 (5h30m) 1/1 Butiksdemo Alpro Protein Göteborg 1 Role Bu…" at bounding box center [838, 554] width 178 height 771
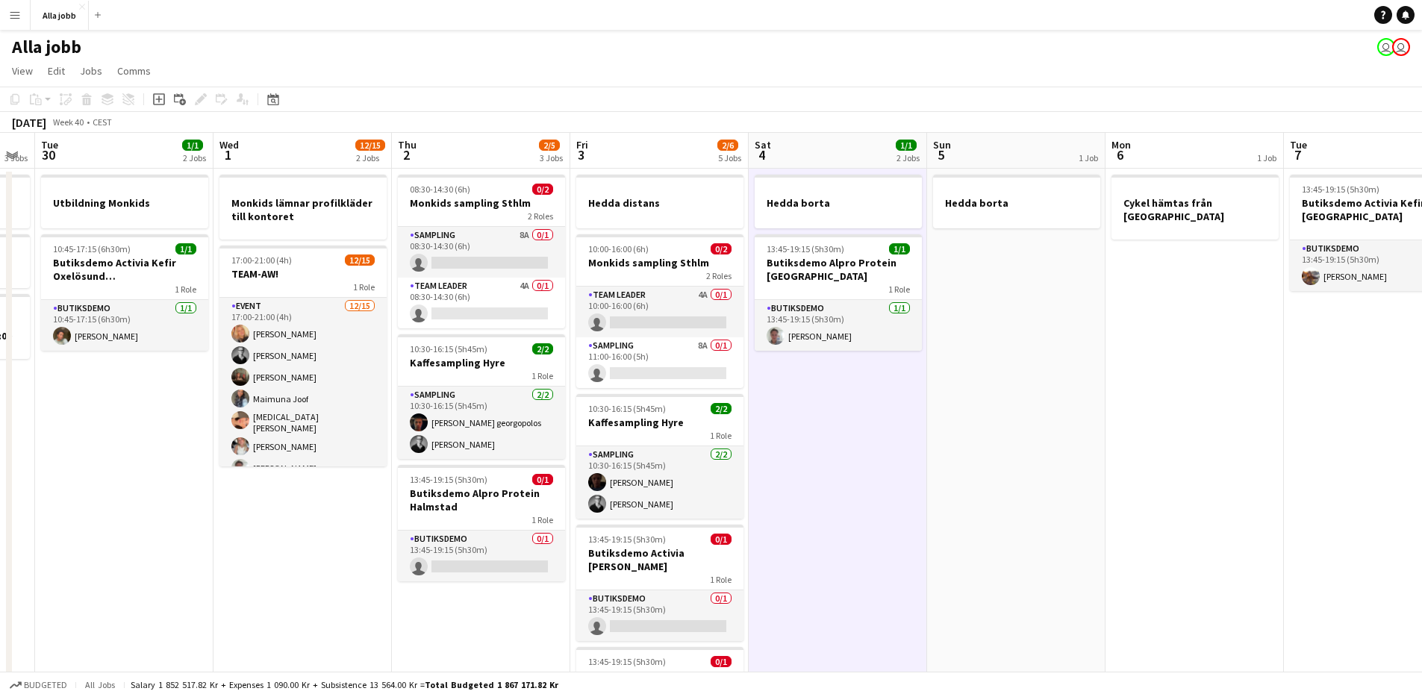
click at [798, 372] on app-date-cell "Hedda borta 13:45-19:15 (5h30m) 1/1 Butiksdemo Alpro Protein Göteborg 1 Role Bu…" at bounding box center [838, 554] width 178 height 771
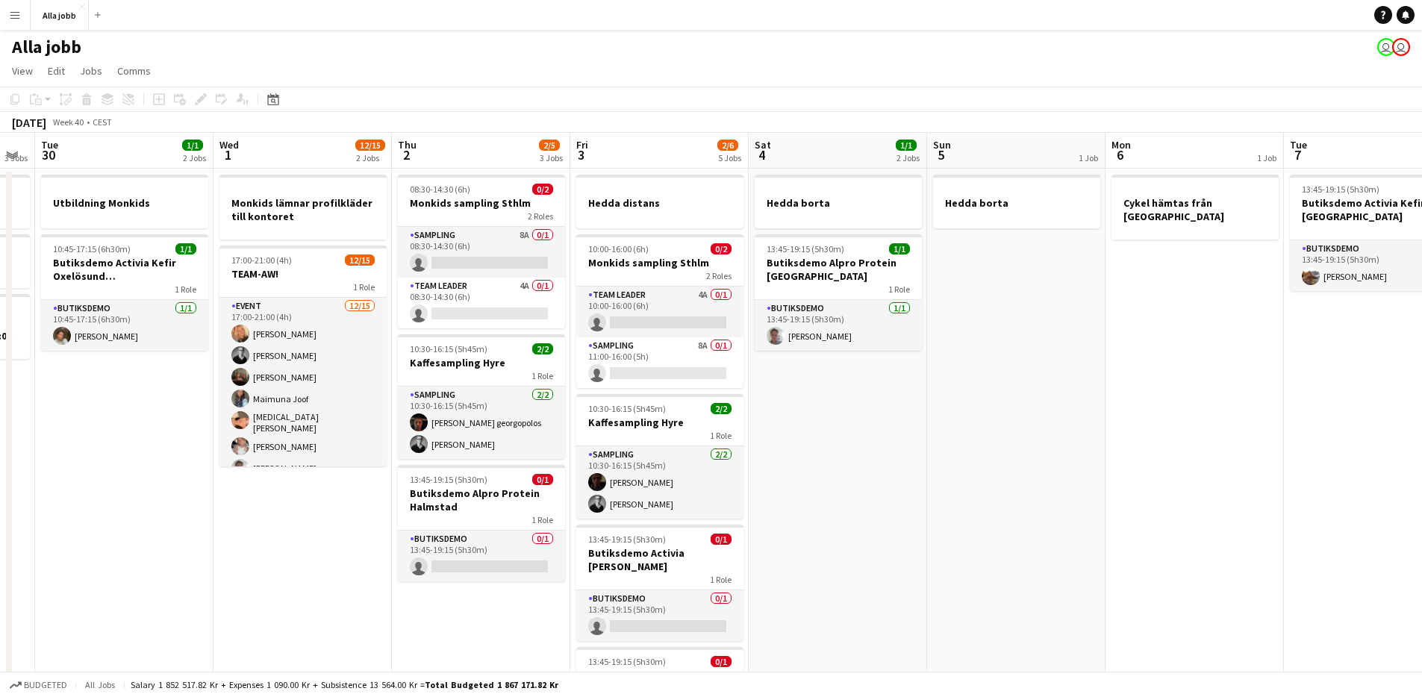
click at [781, 390] on app-date-cell "Hedda borta 13:45-19:15 (5h30m) 1/1 Butiksdemo Alpro Protein Göteborg 1 Role Bu…" at bounding box center [838, 554] width 178 height 771
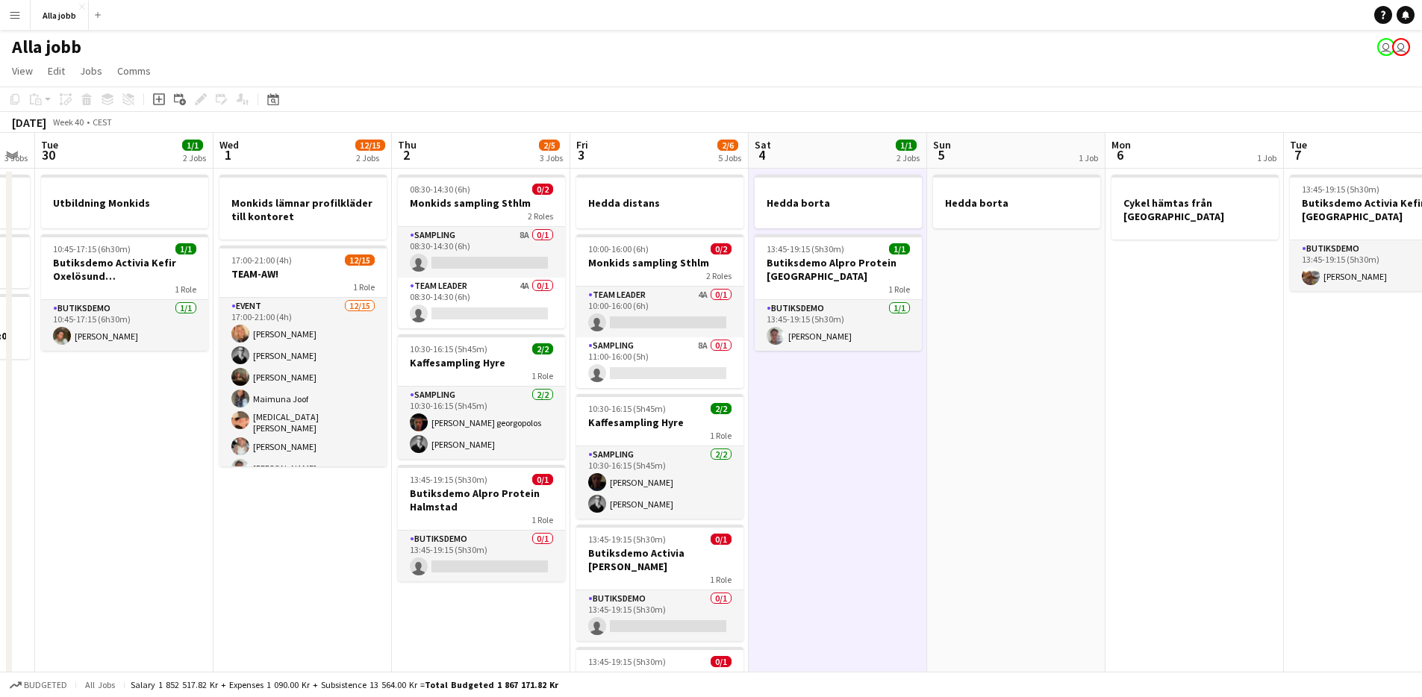
click at [779, 405] on app-date-cell "Hedda borta 13:45-19:15 (5h30m) 1/1 Butiksdemo Alpro Protein Göteborg 1 Role Bu…" at bounding box center [838, 554] width 178 height 771
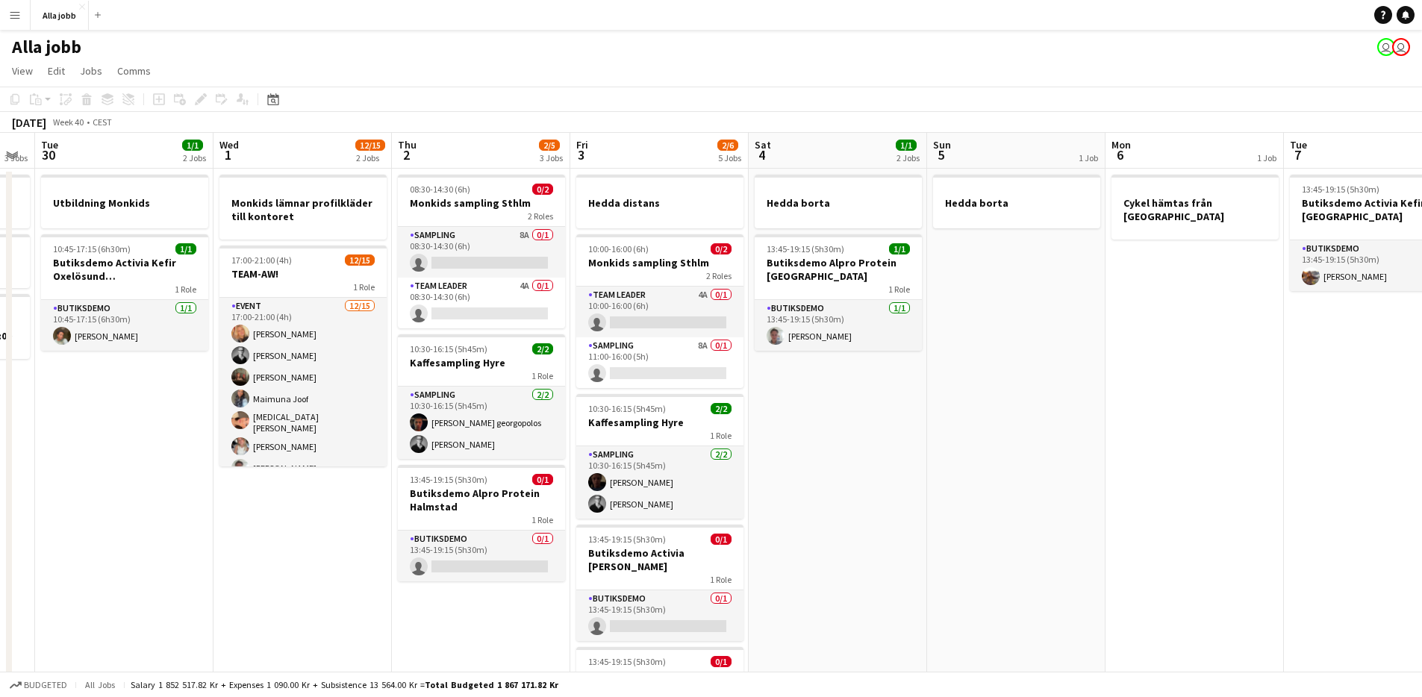
click at [768, 416] on app-date-cell "Hedda borta 13:45-19:15 (5h30m) 1/1 Butiksdemo Alpro Protein Göteborg 1 Role Bu…" at bounding box center [838, 554] width 178 height 771
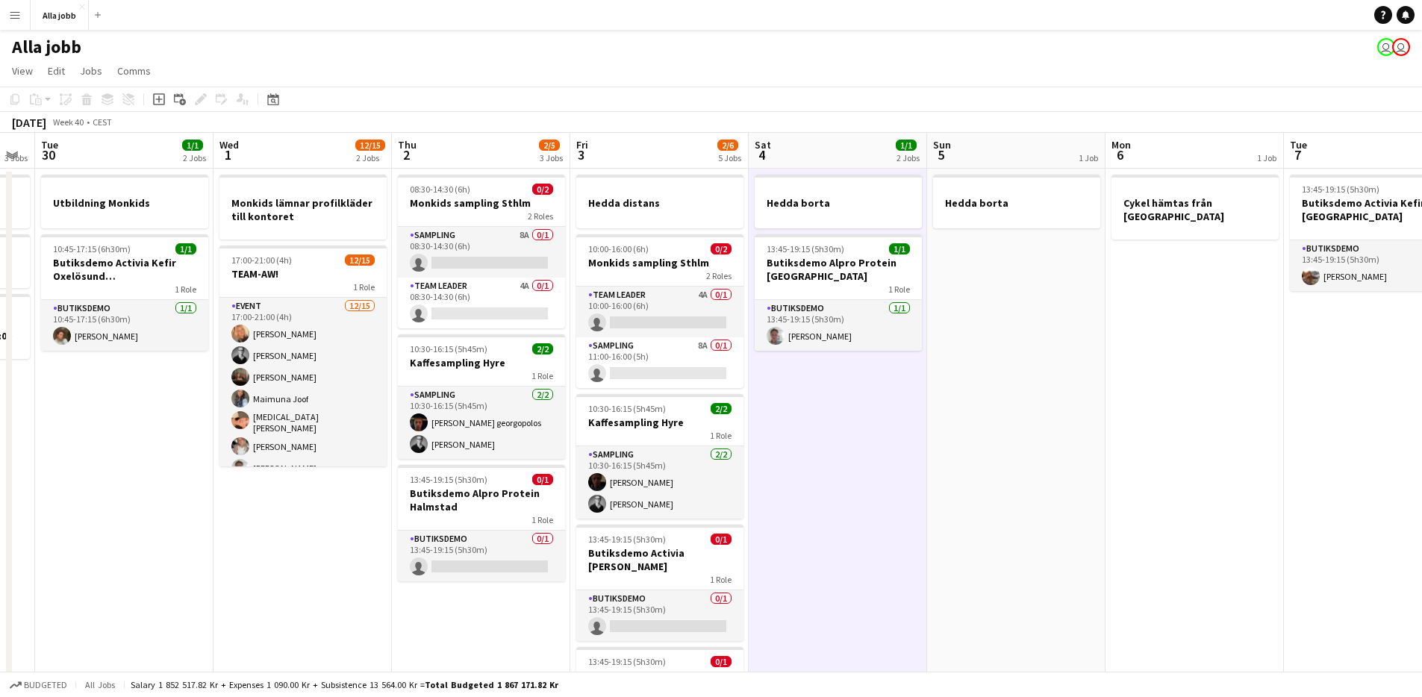
click at [769, 408] on app-date-cell "Hedda borta 13:45-19:15 (5h30m) 1/1 Butiksdemo Alpro Protein Göteborg 1 Role Bu…" at bounding box center [838, 554] width 178 height 771
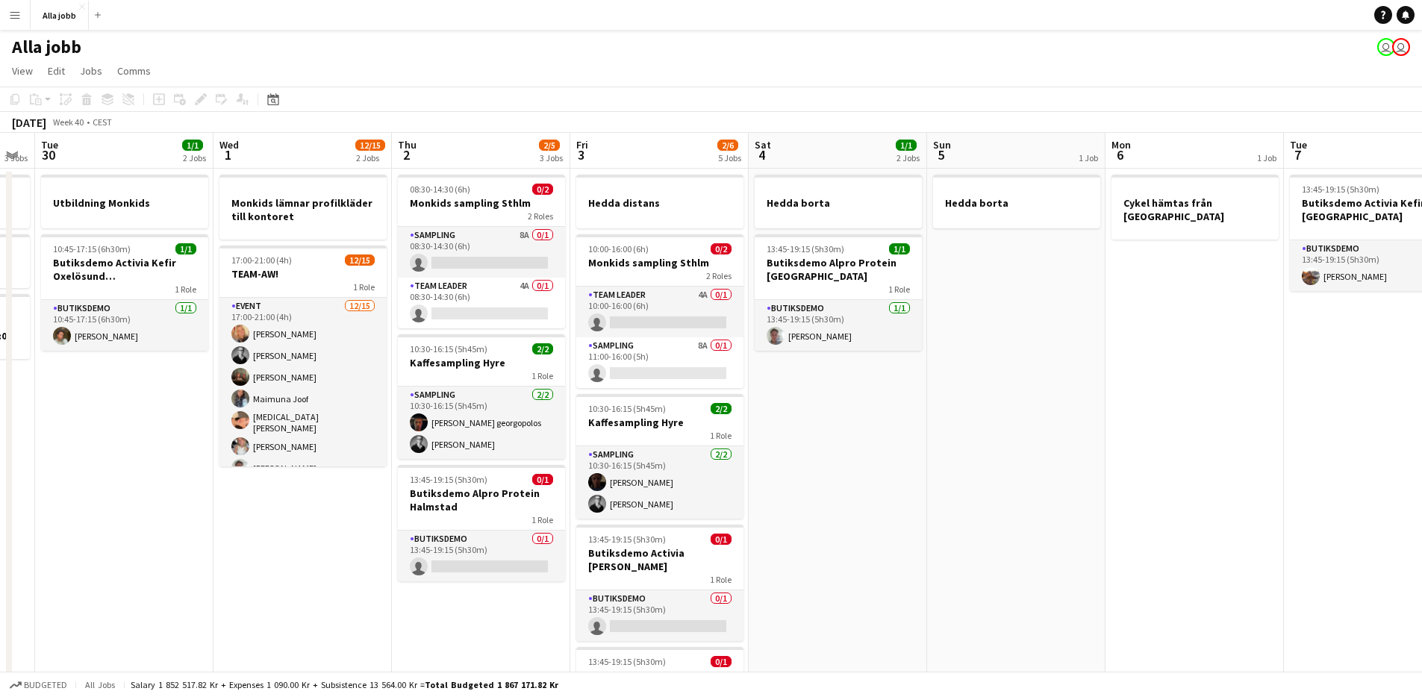
click at [782, 367] on app-date-cell "Hedda borta 13:45-19:15 (5h30m) 1/1 Butiksdemo Alpro Protein Göteborg 1 Role Bu…" at bounding box center [838, 554] width 178 height 771
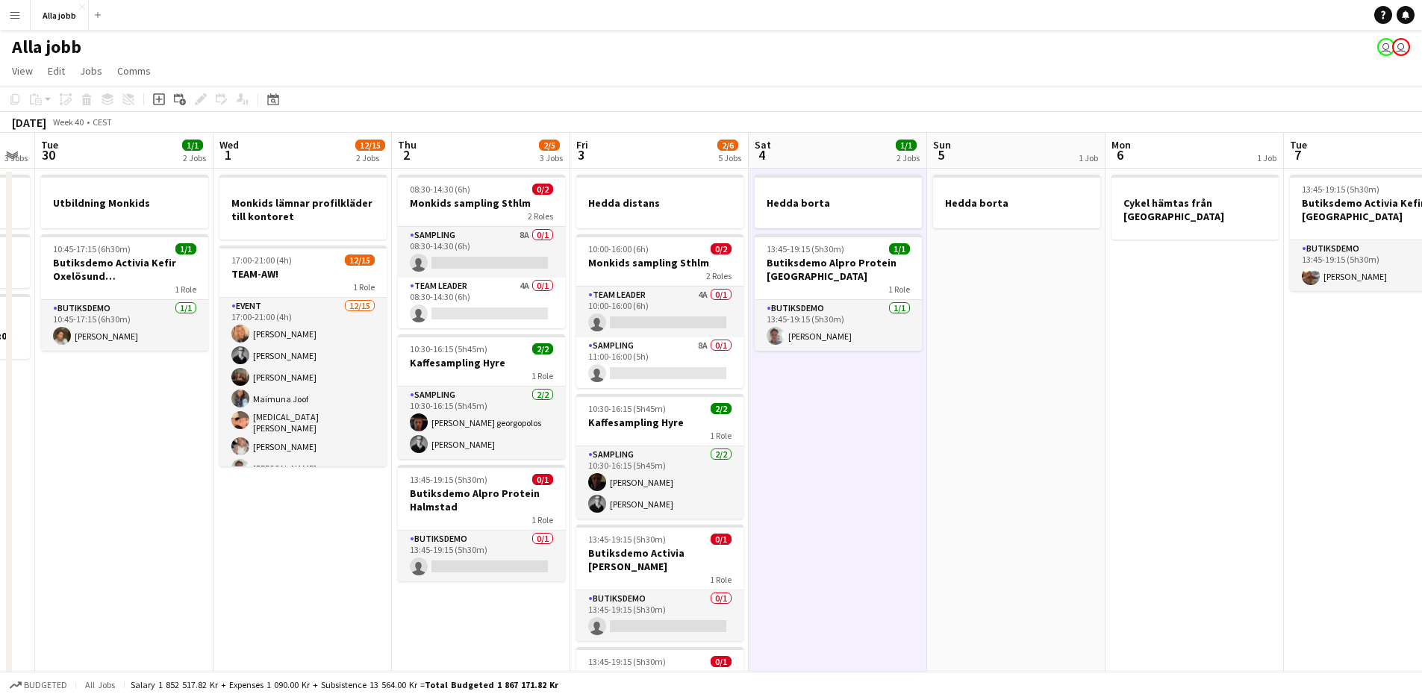
click at [776, 387] on app-date-cell "Hedda borta 13:45-19:15 (5h30m) 1/1 Butiksdemo Alpro Protein Göteborg 1 Role Bu…" at bounding box center [838, 554] width 178 height 771
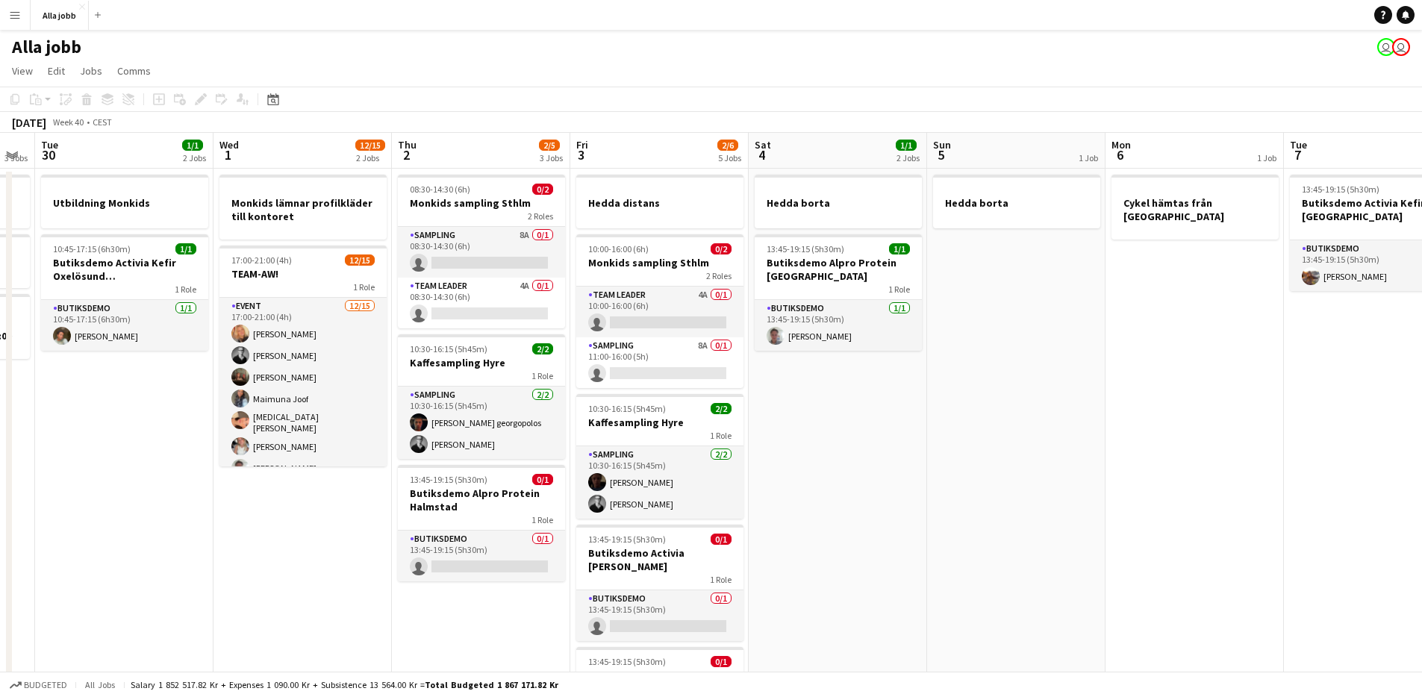
click at [773, 414] on app-date-cell "Hedda borta 13:45-19:15 (5h30m) 1/1 Butiksdemo Alpro Protein Göteborg 1 Role Bu…" at bounding box center [838, 554] width 178 height 771
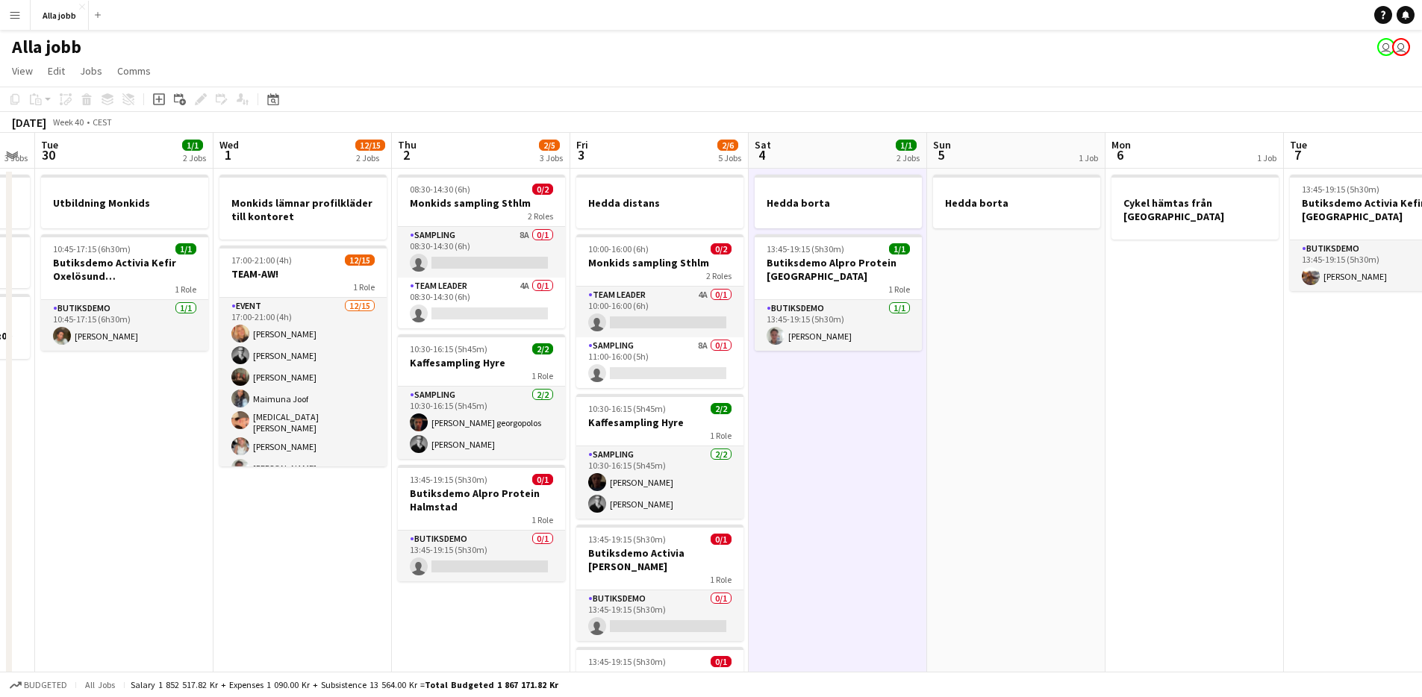
click at [776, 408] on app-date-cell "Hedda borta 13:45-19:15 (5h30m) 1/1 Butiksdemo Alpro Protein Göteborg 1 Role Bu…" at bounding box center [838, 554] width 178 height 771
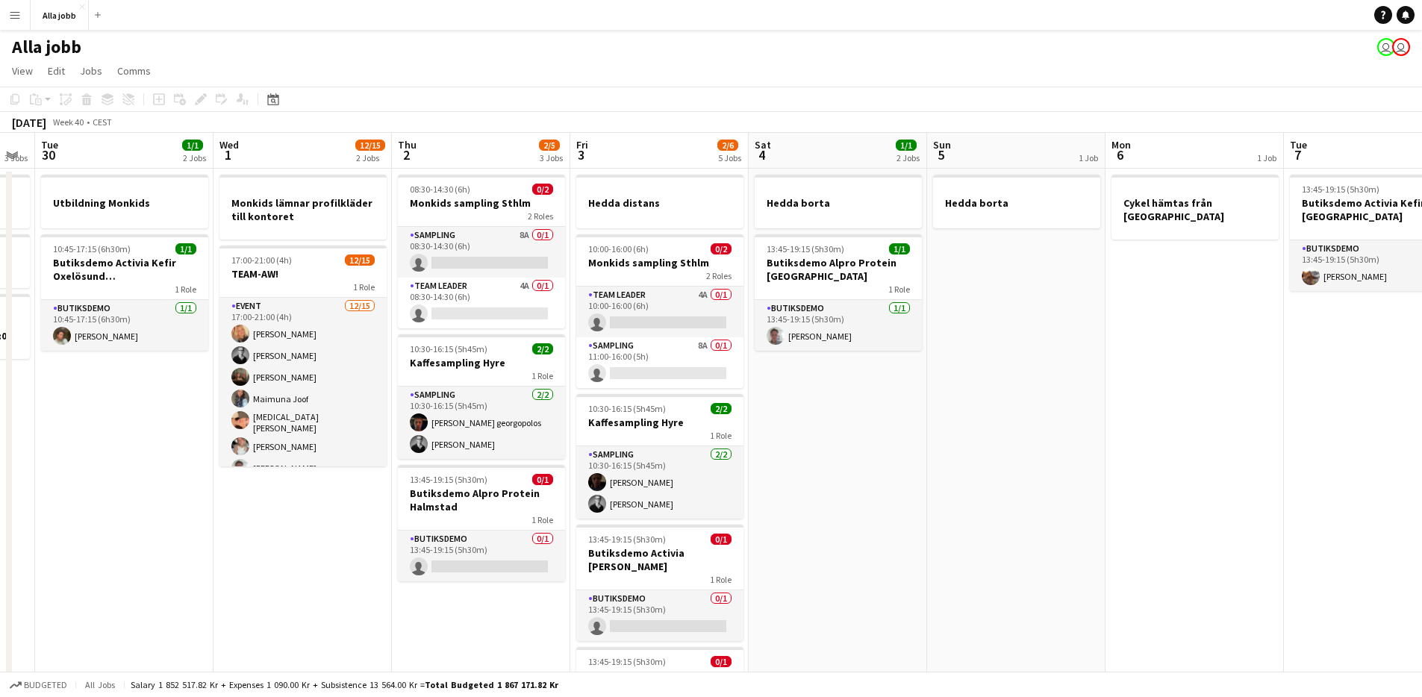
click at [774, 369] on app-date-cell "Hedda borta 13:45-19:15 (5h30m) 1/1 Butiksdemo Alpro Protein Göteborg 1 Role Bu…" at bounding box center [838, 554] width 178 height 771
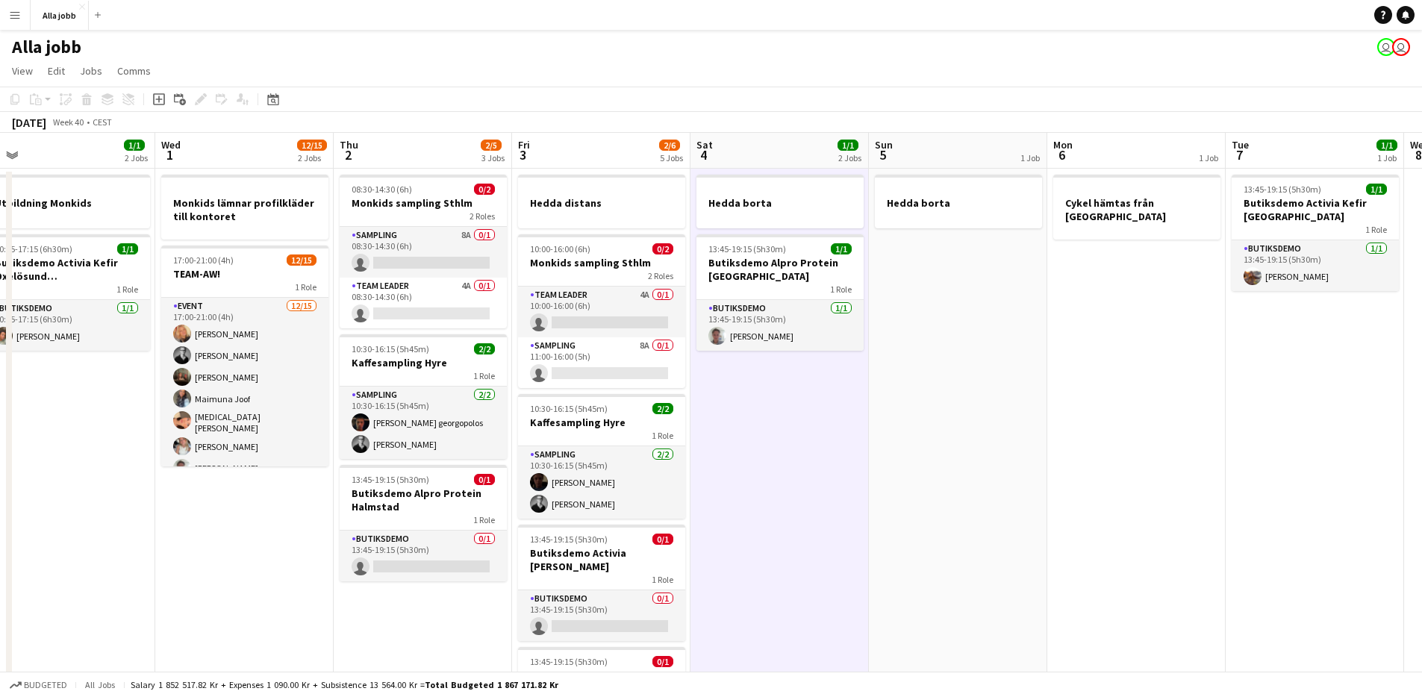
drag, startPoint x: 788, startPoint y: 372, endPoint x: 735, endPoint y: 383, distance: 54.0
click at [726, 385] on app-calendar-viewport "Fri 26 5/5 5 Jobs Sat 27 2/2 1 Job Sun 28 2/2 1 Job Mon 29 3 Jobs Tue 30 1/1 2 …" at bounding box center [711, 536] width 1422 height 807
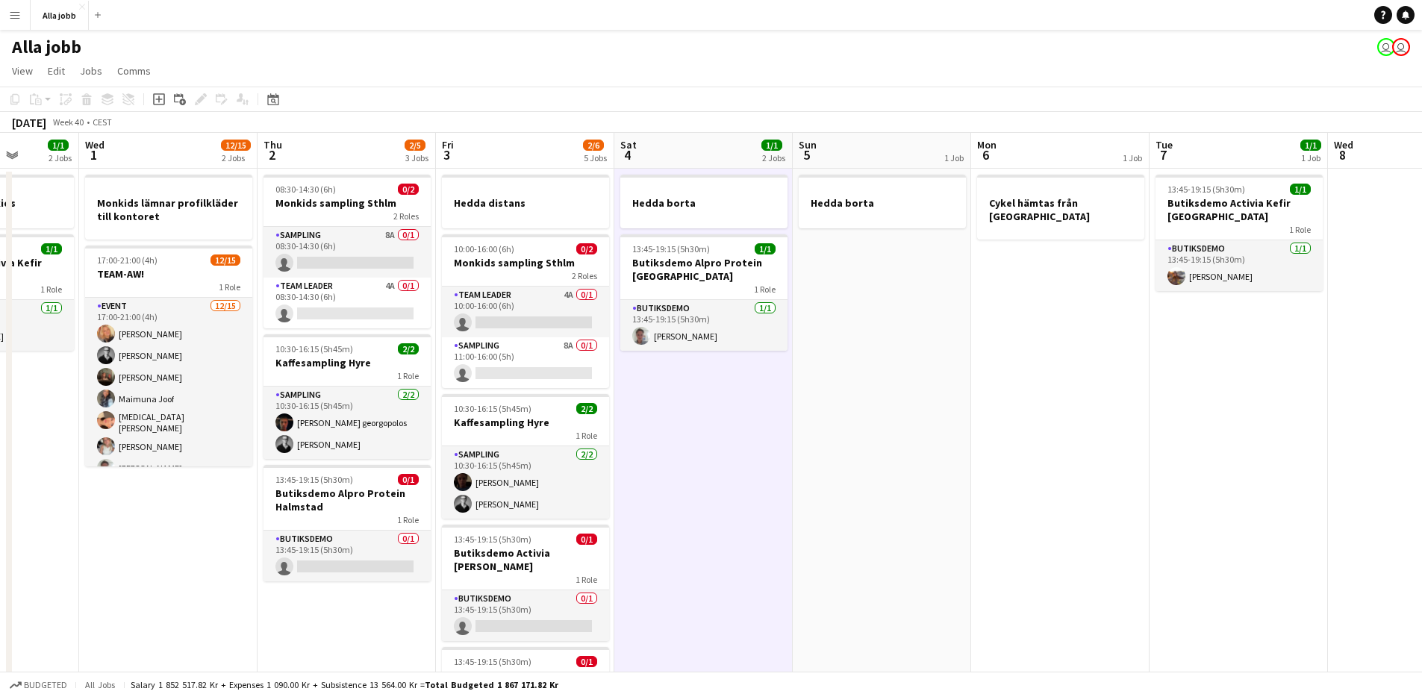
scroll to position [0, 457]
drag, startPoint x: 748, startPoint y: 378, endPoint x: 675, endPoint y: 379, distance: 73.2
click at [675, 379] on app-calendar-viewport "Sun 28 2/2 1 Job Mon 29 3 Jobs Tue 30 1/1 2 Jobs Wed 1 12/15 2 Jobs Thu 2 2/5 3…" at bounding box center [711, 536] width 1422 height 807
click at [642, 366] on app-date-cell "Hedda borta 13:45-19:15 (5h30m) 1/1 Butiksdemo Alpro Protein Göteborg 1 Role Bu…" at bounding box center [703, 554] width 178 height 771
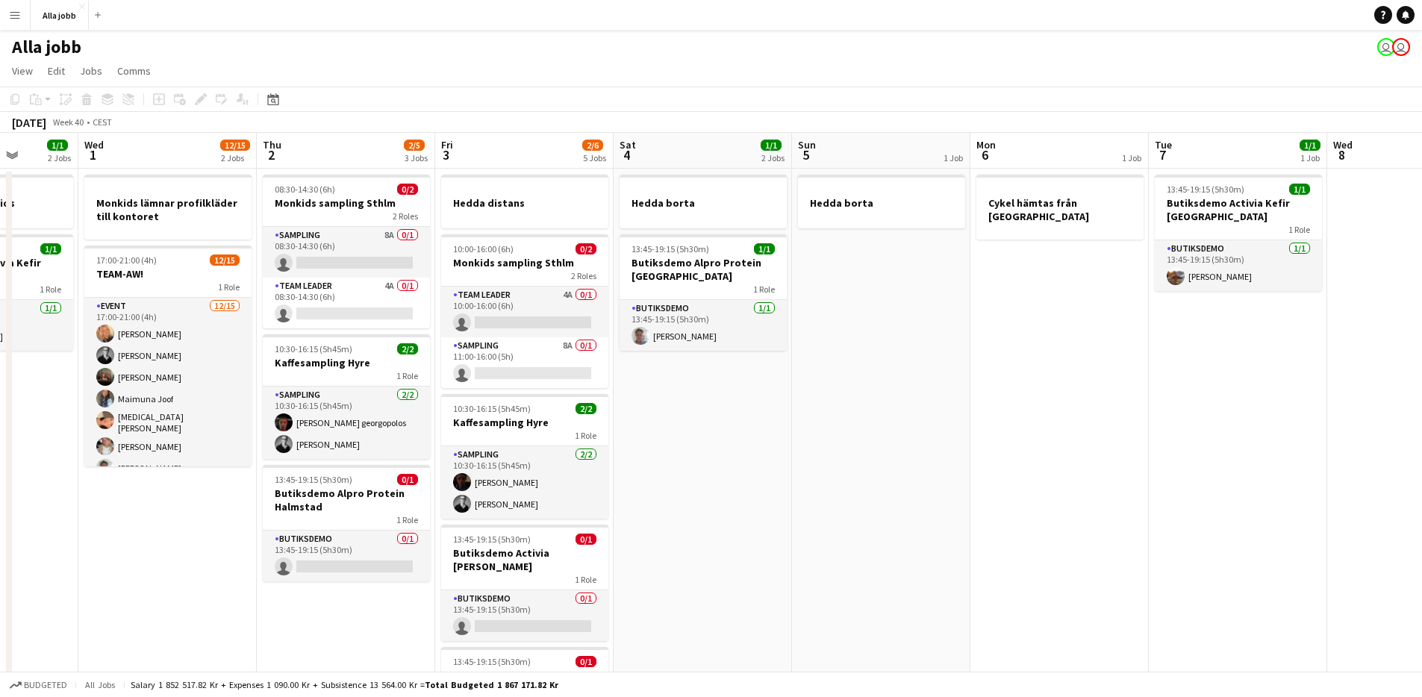
click at [640, 367] on app-date-cell "Hedda borta 13:45-19:15 (5h30m) 1/1 Butiksdemo Alpro Protein Göteborg 1 Role Bu…" at bounding box center [703, 554] width 178 height 771
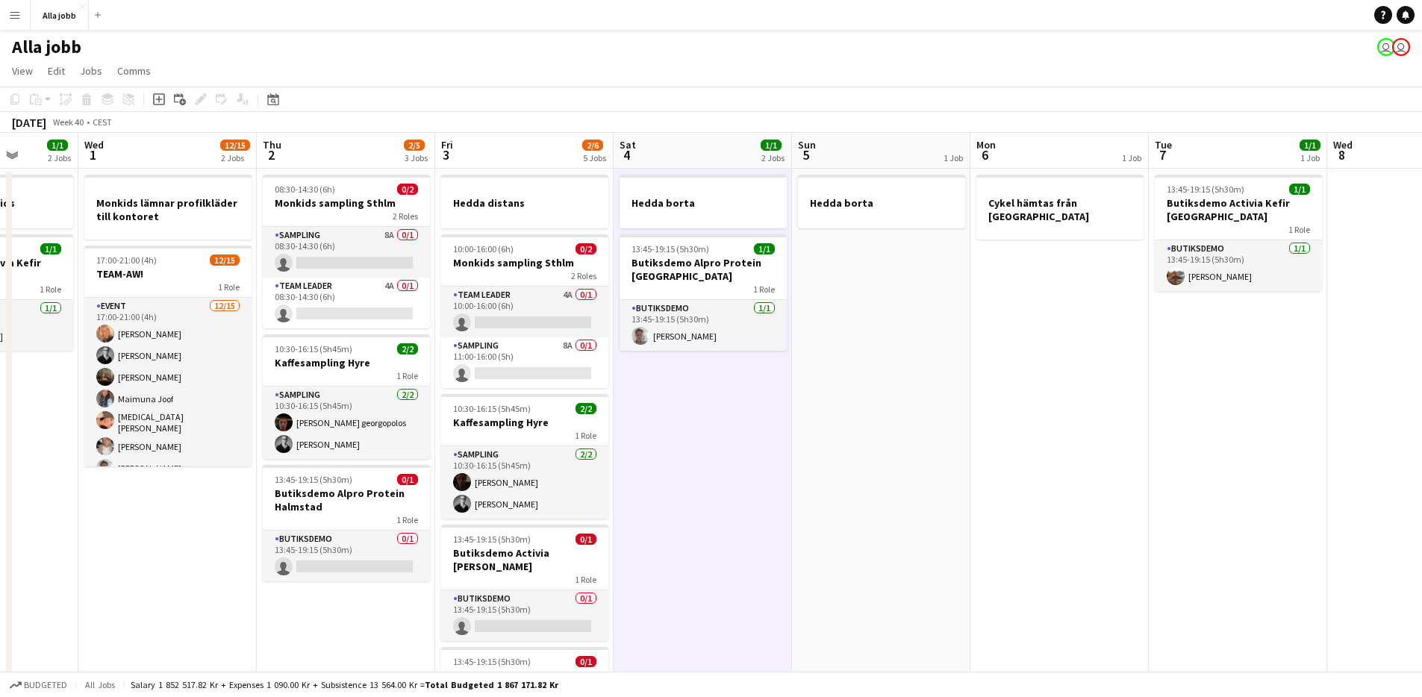
click at [639, 367] on app-date-cell "Hedda borta 13:45-19:15 (5h30m) 1/1 Butiksdemo Alpro Protein Göteborg 1 Role Bu…" at bounding box center [703, 554] width 178 height 771
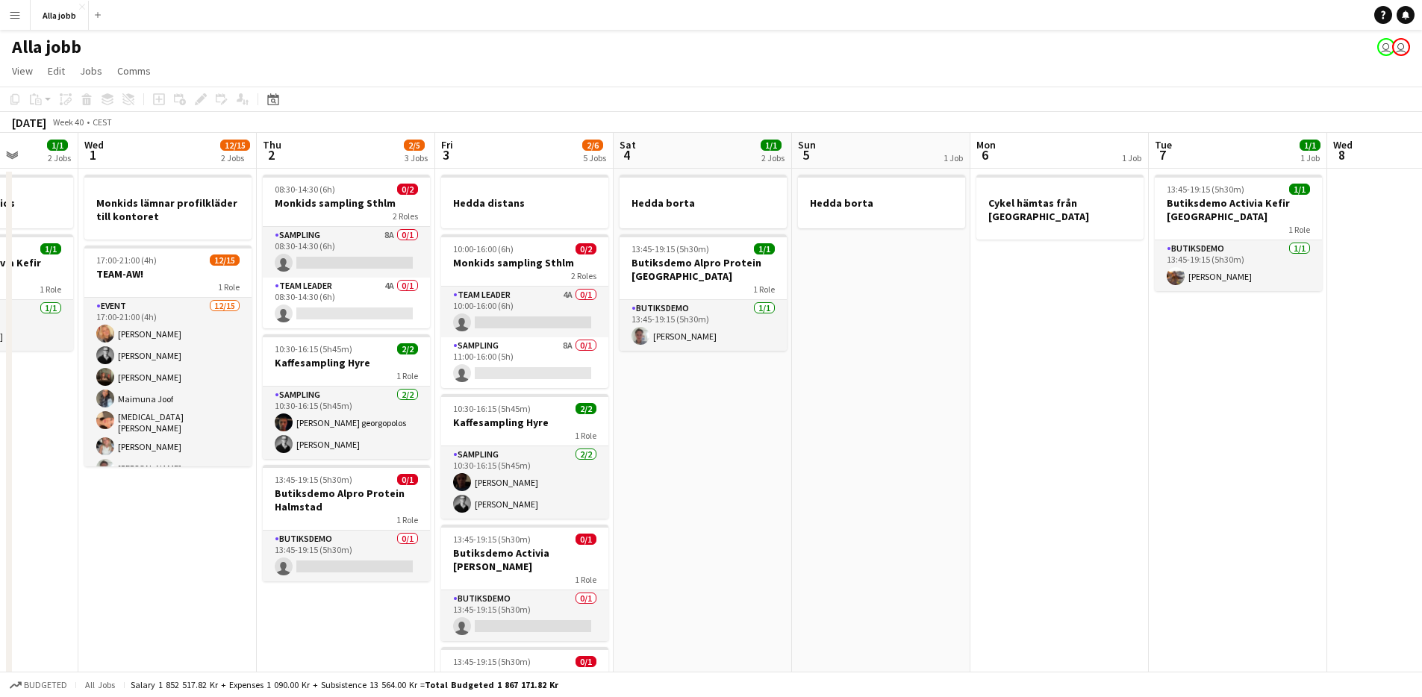
click at [616, 475] on app-calendar-viewport "Sun 28 2/2 1 Job Mon 29 3 Jobs Tue 30 1/1 2 Jobs Wed 1 12/15 2 Jobs Thu 2 2/5 3…" at bounding box center [711, 536] width 1422 height 807
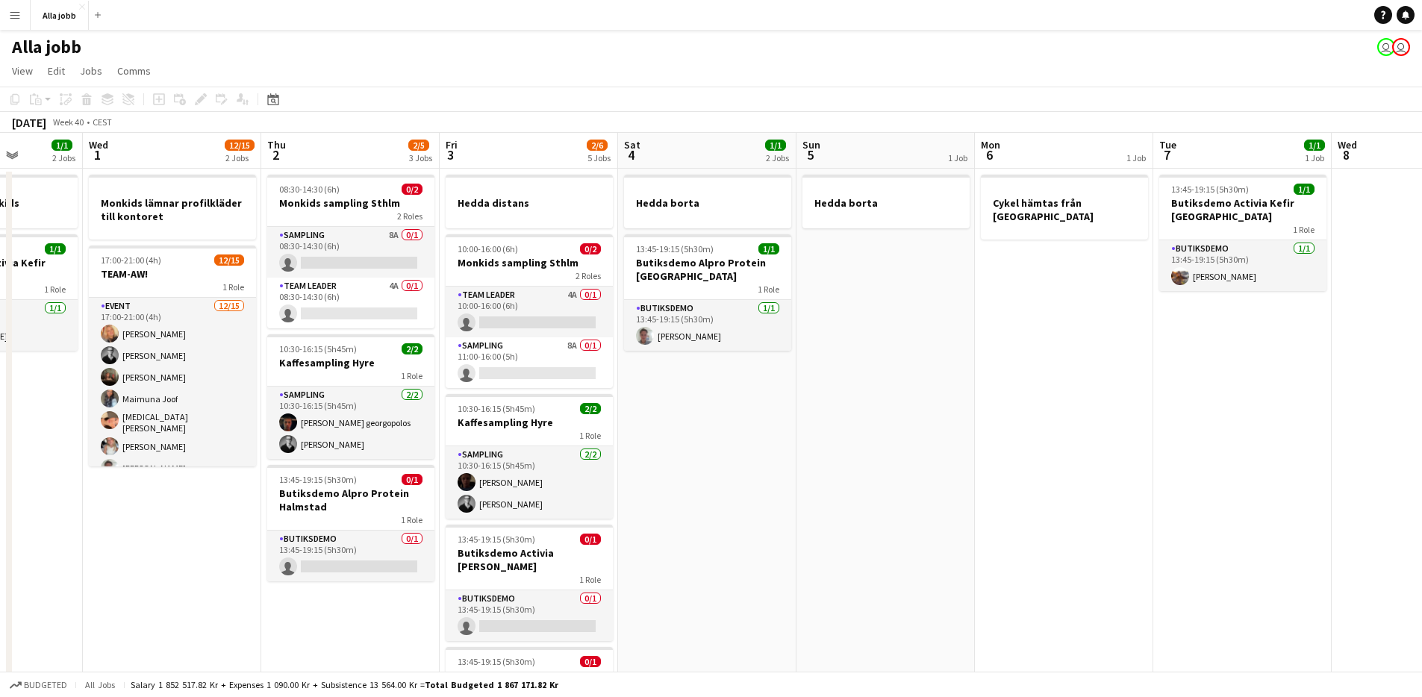
click at [626, 464] on app-date-cell "Hedda borta 13:45-19:15 (5h30m) 1/1 Butiksdemo Alpro Protein Göteborg 1 Role Bu…" at bounding box center [707, 554] width 178 height 771
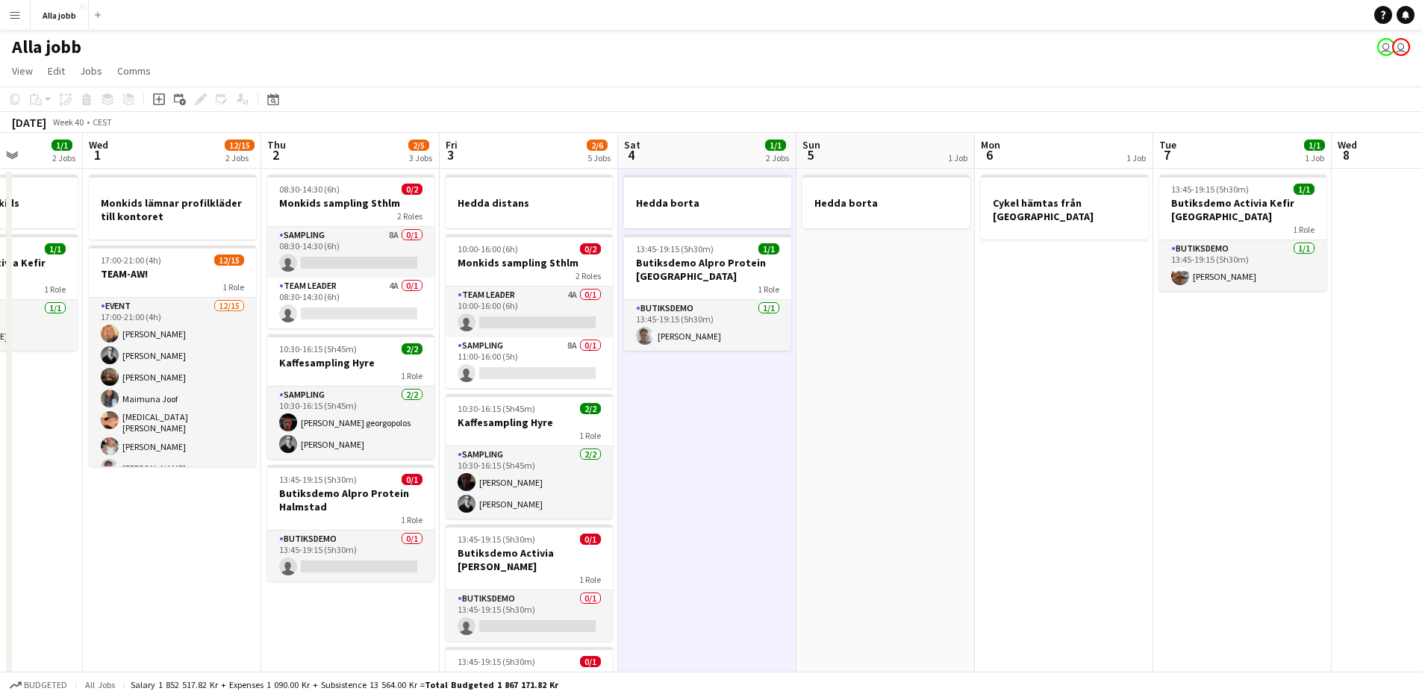
click at [627, 464] on app-date-cell "Hedda borta 13:45-19:15 (5h30m) 1/1 Butiksdemo Alpro Protein Göteborg 1 Role Bu…" at bounding box center [707, 554] width 178 height 771
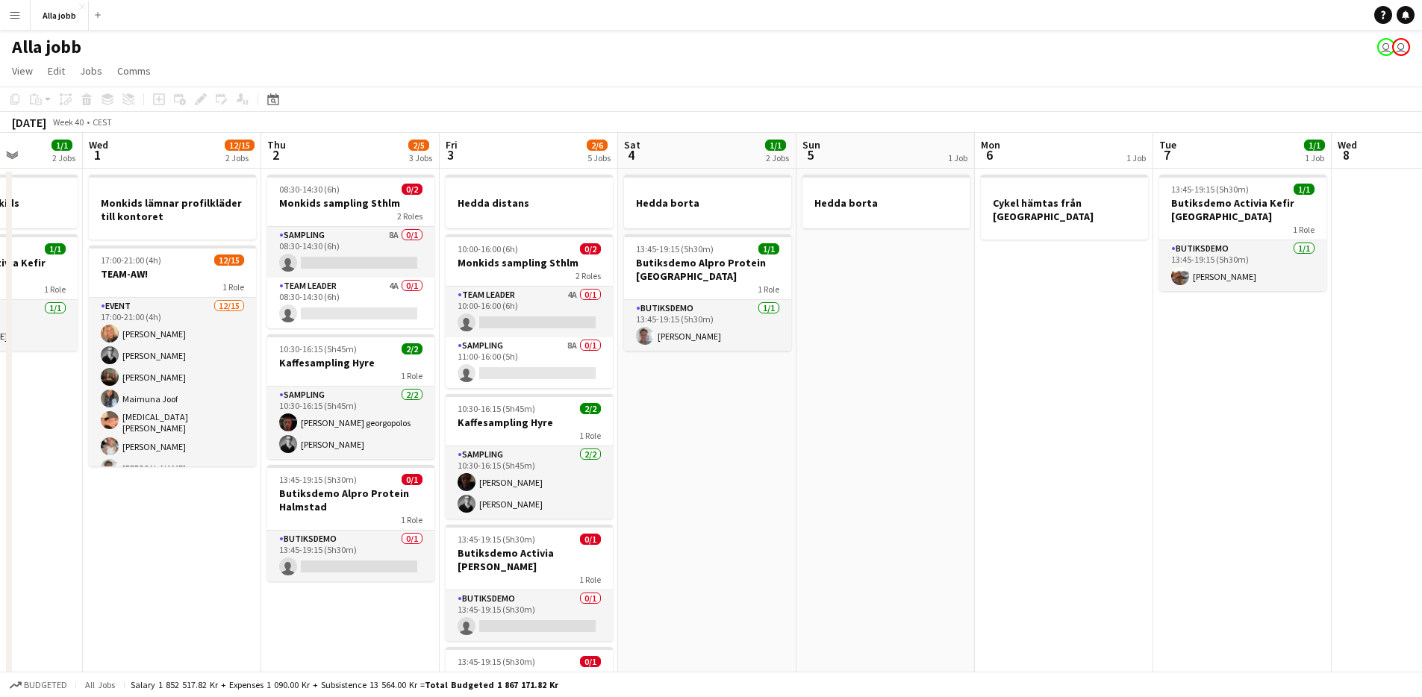
click at [664, 448] on app-date-cell "Hedda borta 13:45-19:15 (5h30m) 1/1 Butiksdemo Alpro Protein Göteborg 1 Role Bu…" at bounding box center [707, 554] width 178 height 771
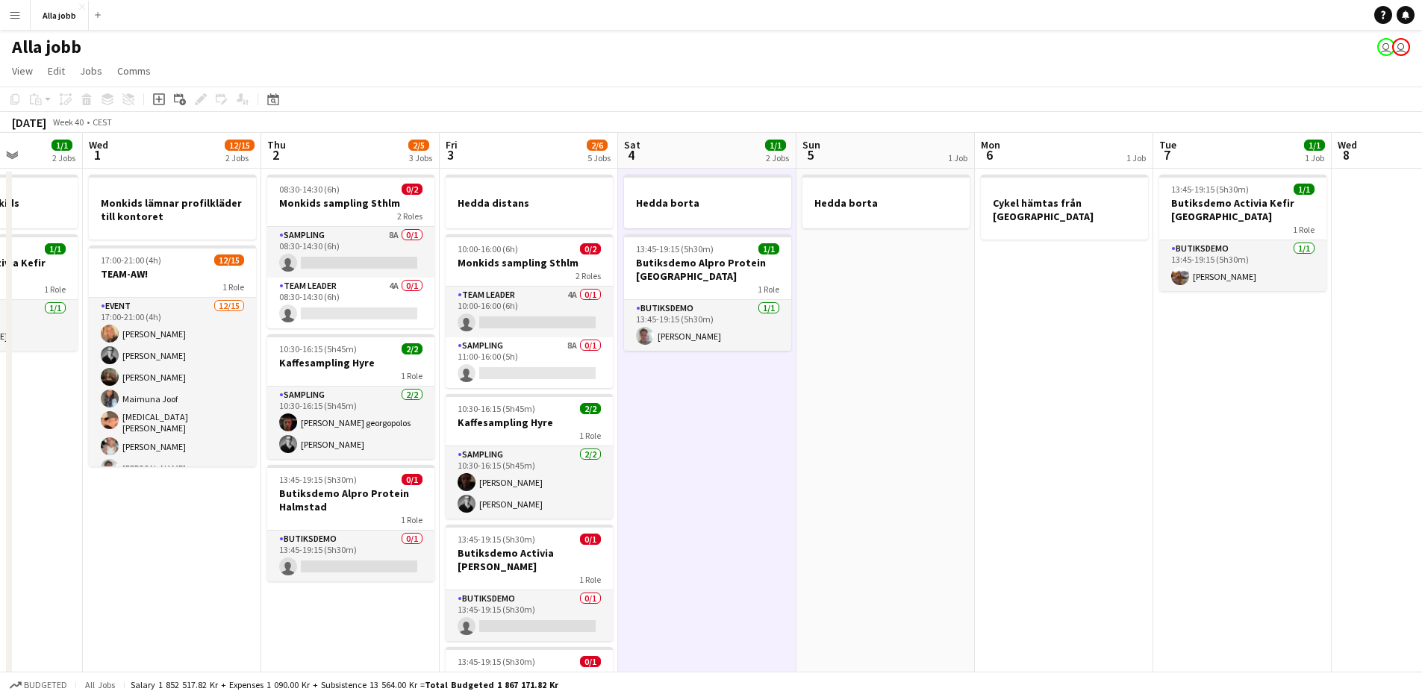
click at [659, 449] on app-date-cell "Hedda borta 13:45-19:15 (5h30m) 1/1 Butiksdemo Alpro Protein Göteborg 1 Role Bu…" at bounding box center [707, 554] width 178 height 771
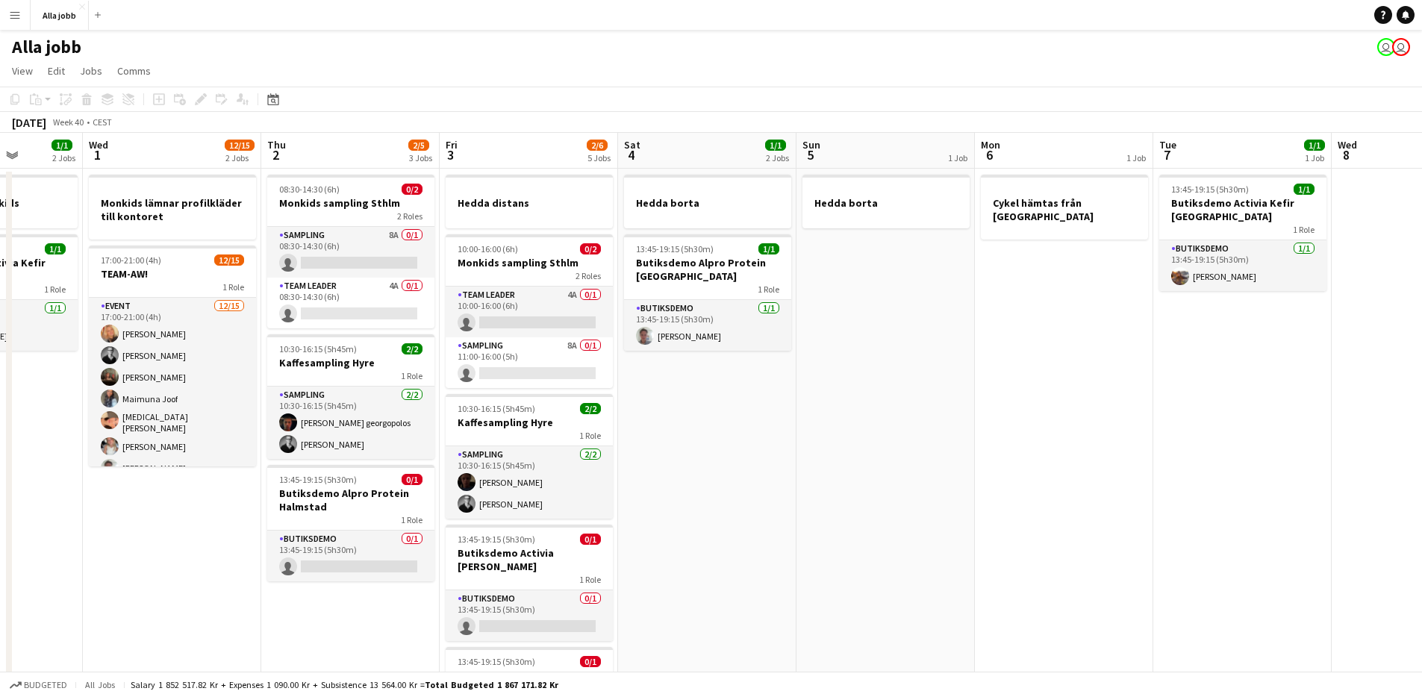
click at [659, 449] on app-date-cell "Hedda borta 13:45-19:15 (5h30m) 1/1 Butiksdemo Alpro Protein Göteborg 1 Role Bu…" at bounding box center [707, 554] width 178 height 771
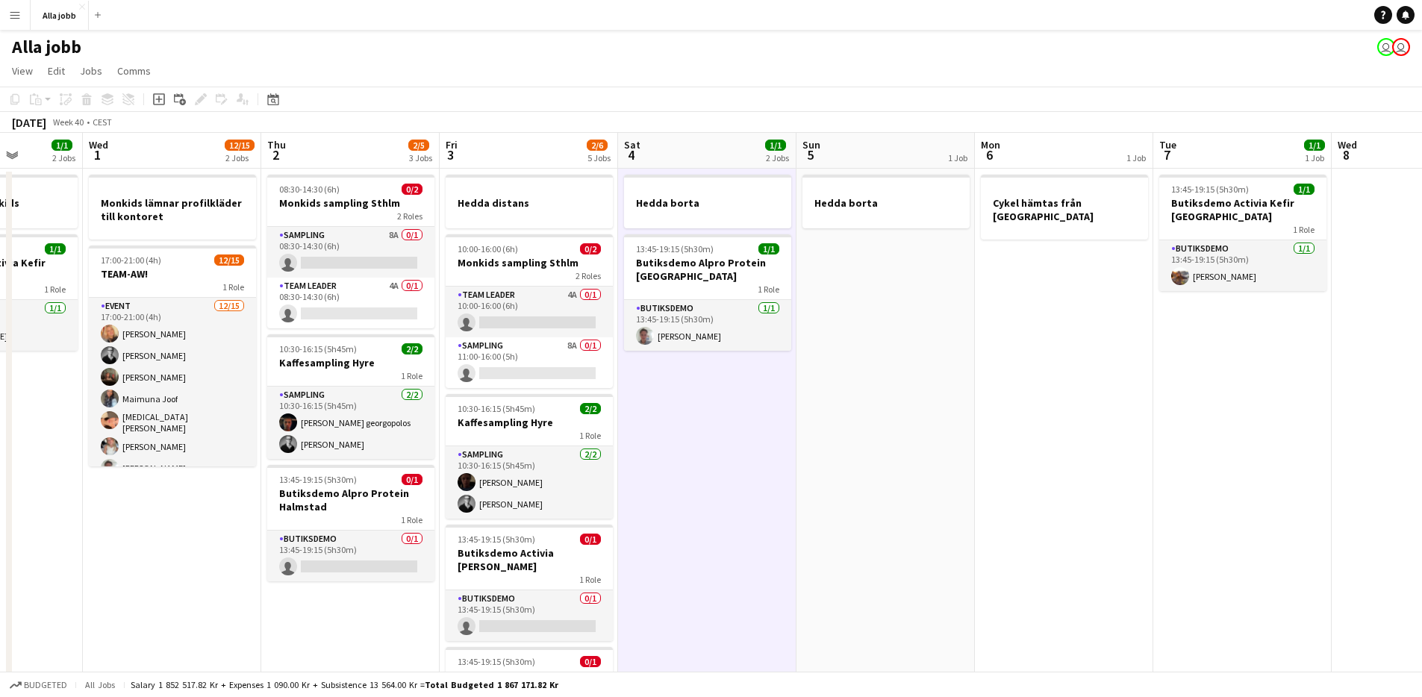
click at [658, 449] on app-date-cell "Hedda borta 13:45-19:15 (5h30m) 1/1 Butiksdemo Alpro Protein Göteborg 1 Role Bu…" at bounding box center [707, 554] width 178 height 771
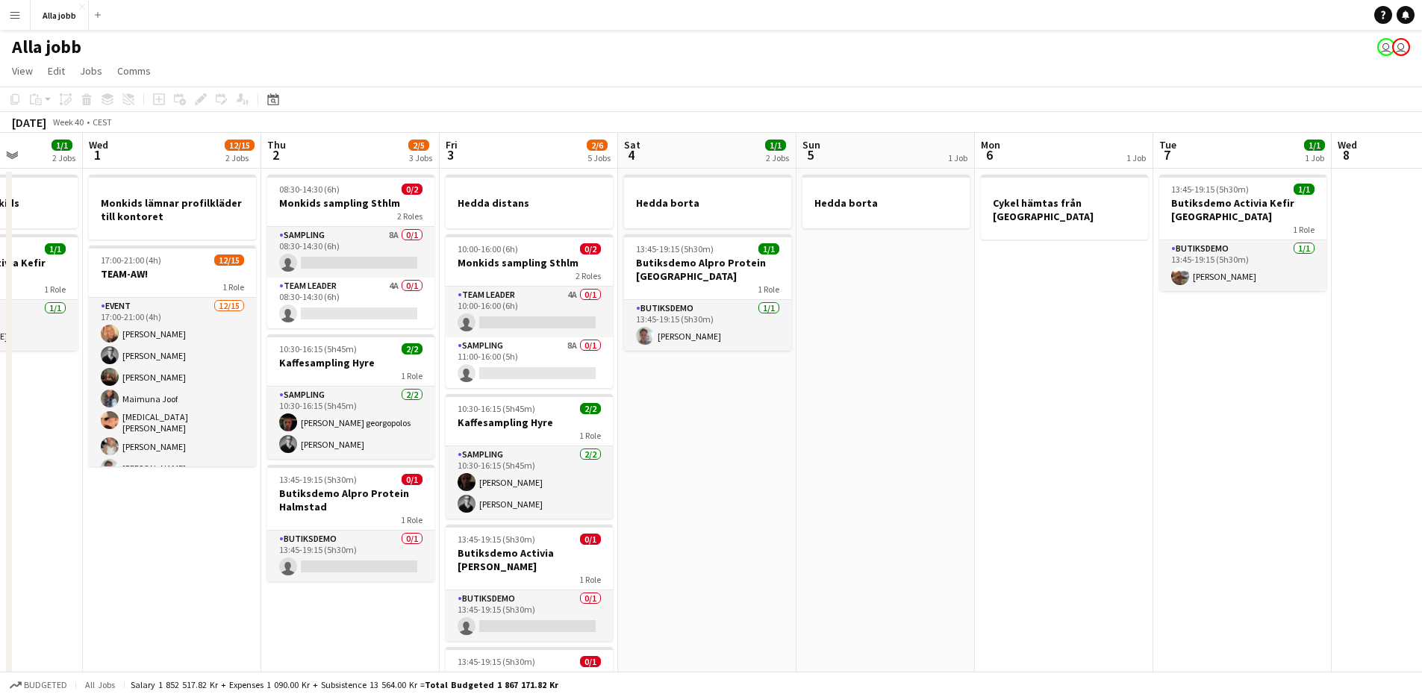
click at [657, 450] on app-date-cell "Hedda borta 13:45-19:15 (5h30m) 1/1 Butiksdemo Alpro Protein Göteborg 1 Role Bu…" at bounding box center [707, 554] width 178 height 771
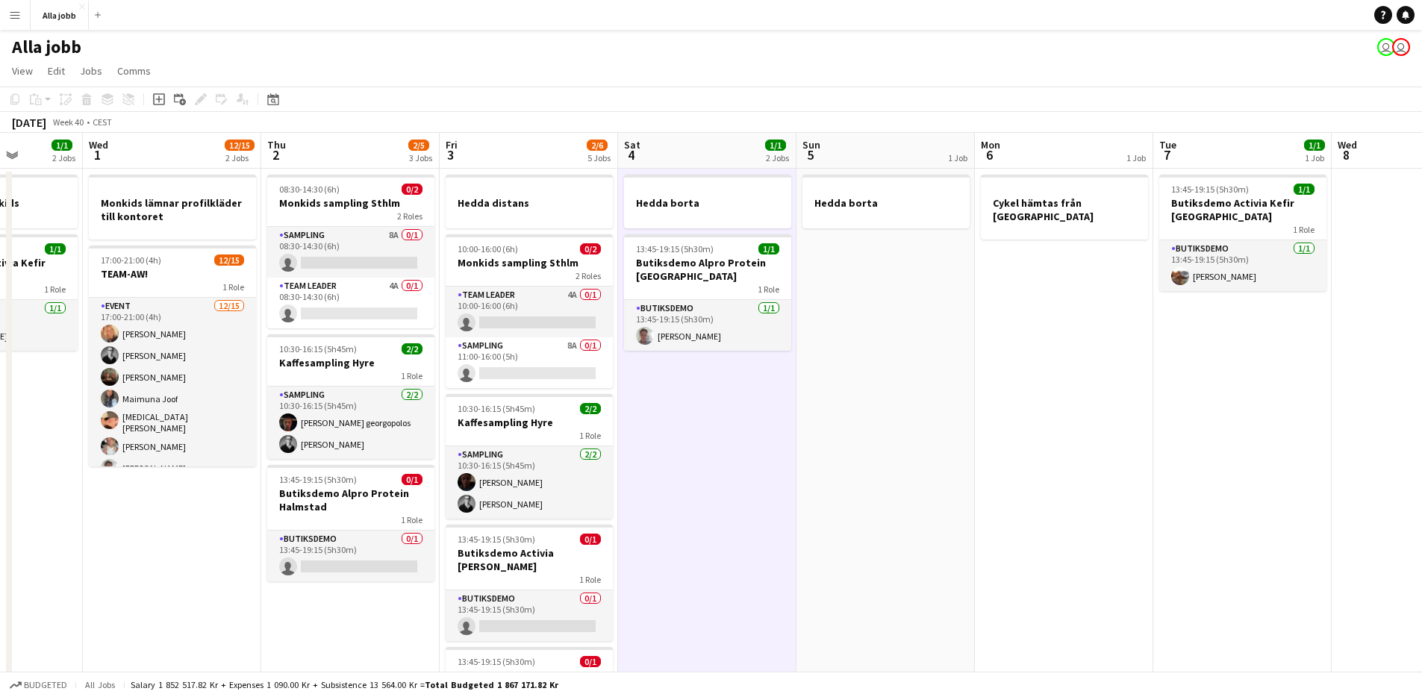
click at [657, 450] on app-date-cell "Hedda borta 13:45-19:15 (5h30m) 1/1 Butiksdemo Alpro Protein Göteborg 1 Role Bu…" at bounding box center [707, 554] width 178 height 771
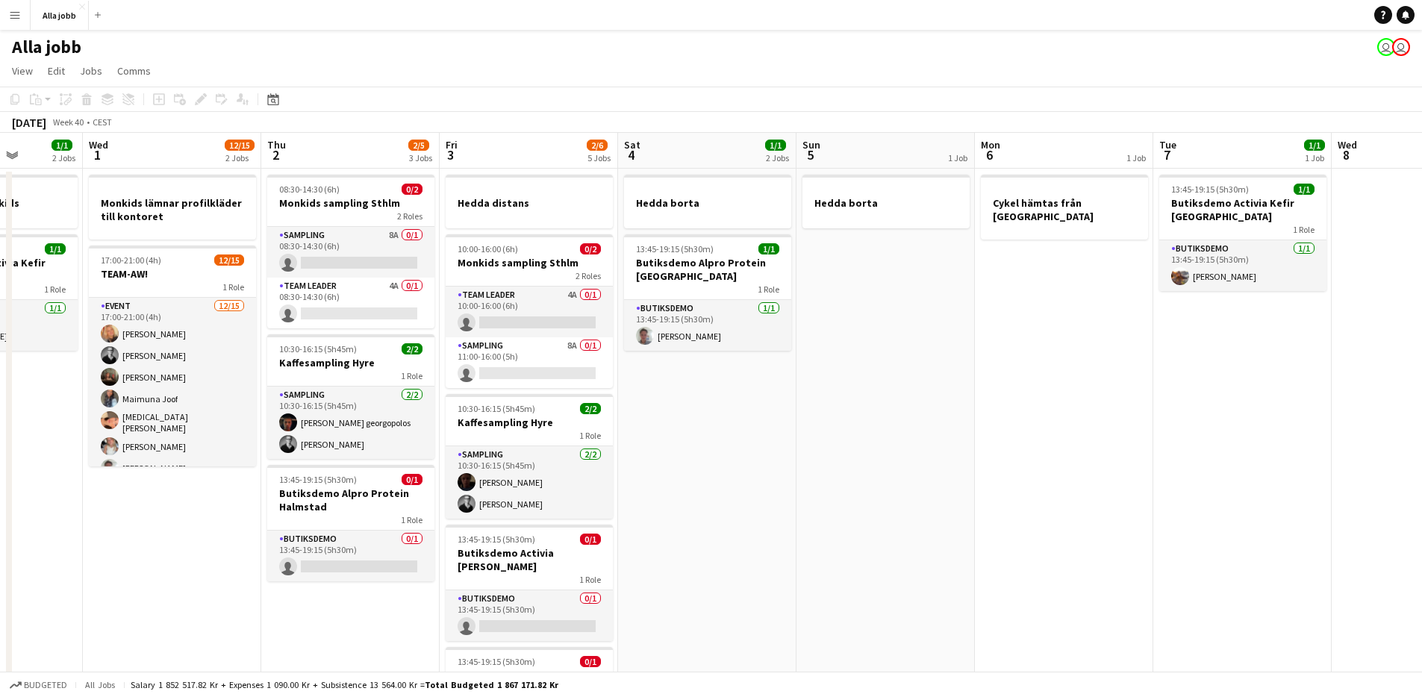
click at [657, 450] on app-date-cell "Hedda borta 13:45-19:15 (5h30m) 1/1 Butiksdemo Alpro Protein Göteborg 1 Role Bu…" at bounding box center [707, 554] width 178 height 771
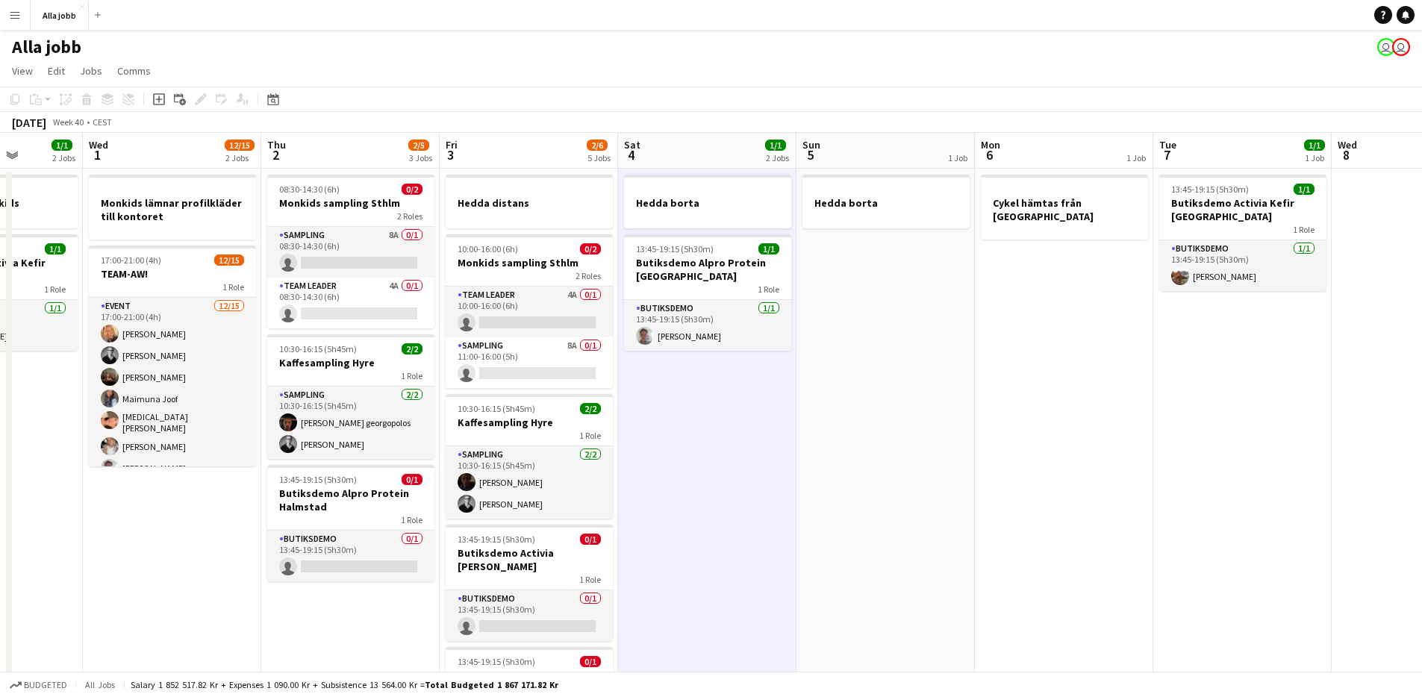
click at [657, 450] on app-date-cell "Hedda borta 13:45-19:15 (5h30m) 1/1 Butiksdemo Alpro Protein Göteborg 1 Role Bu…" at bounding box center [707, 554] width 178 height 771
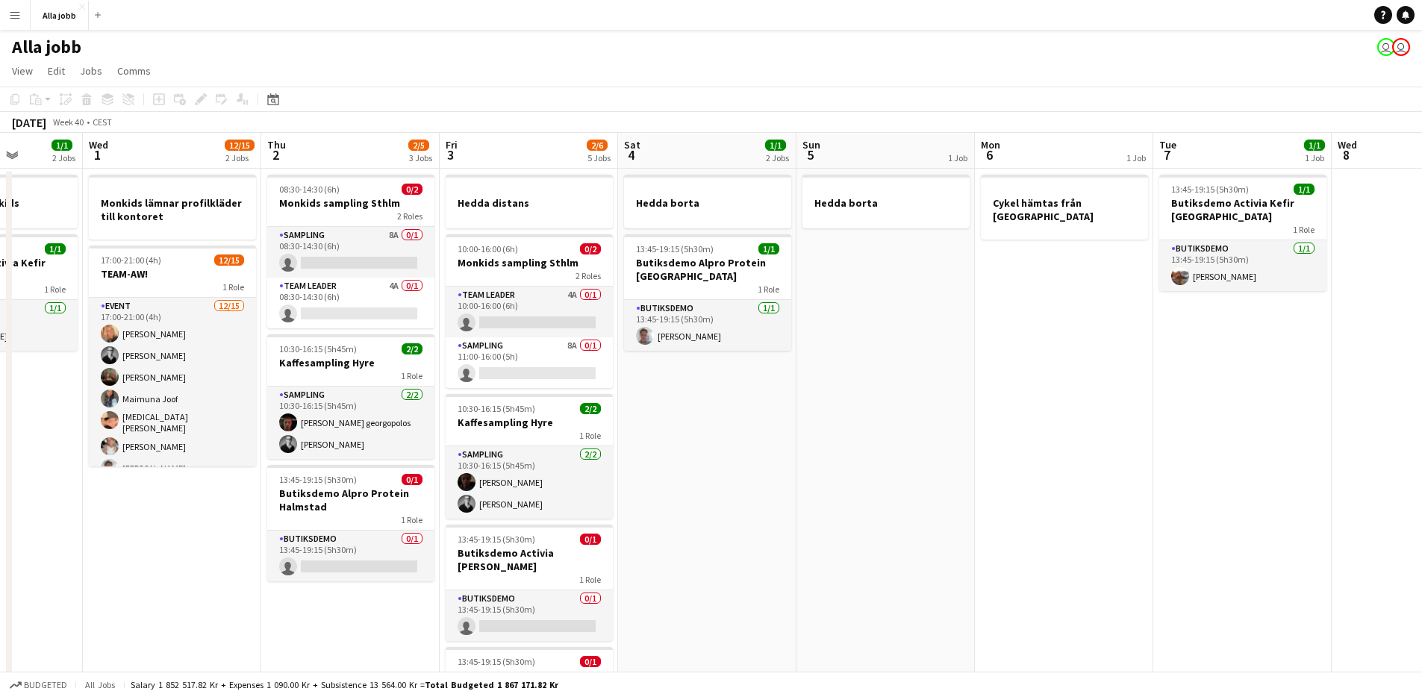
click at [657, 450] on app-date-cell "Hedda borta 13:45-19:15 (5h30m) 1/1 Butiksdemo Alpro Protein Göteborg 1 Role Bu…" at bounding box center [707, 554] width 178 height 771
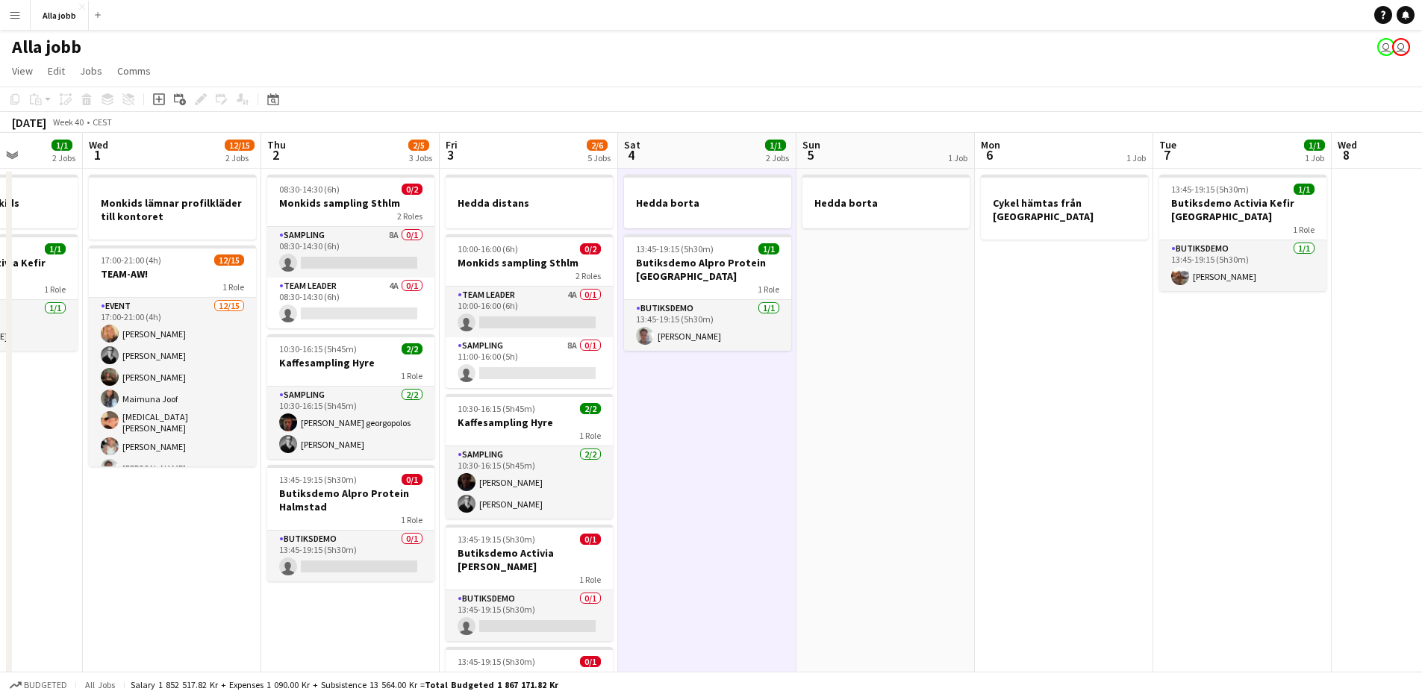
click at [657, 450] on app-date-cell "Hedda borta 13:45-19:15 (5h30m) 1/1 Butiksdemo Alpro Protein Göteborg 1 Role Bu…" at bounding box center [707, 554] width 178 height 771
click at [661, 382] on app-date-cell "Hedda borta 13:45-19:15 (5h30m) 1/1 Butiksdemo Alpro Protein Göteborg 1 Role Bu…" at bounding box center [707, 554] width 178 height 771
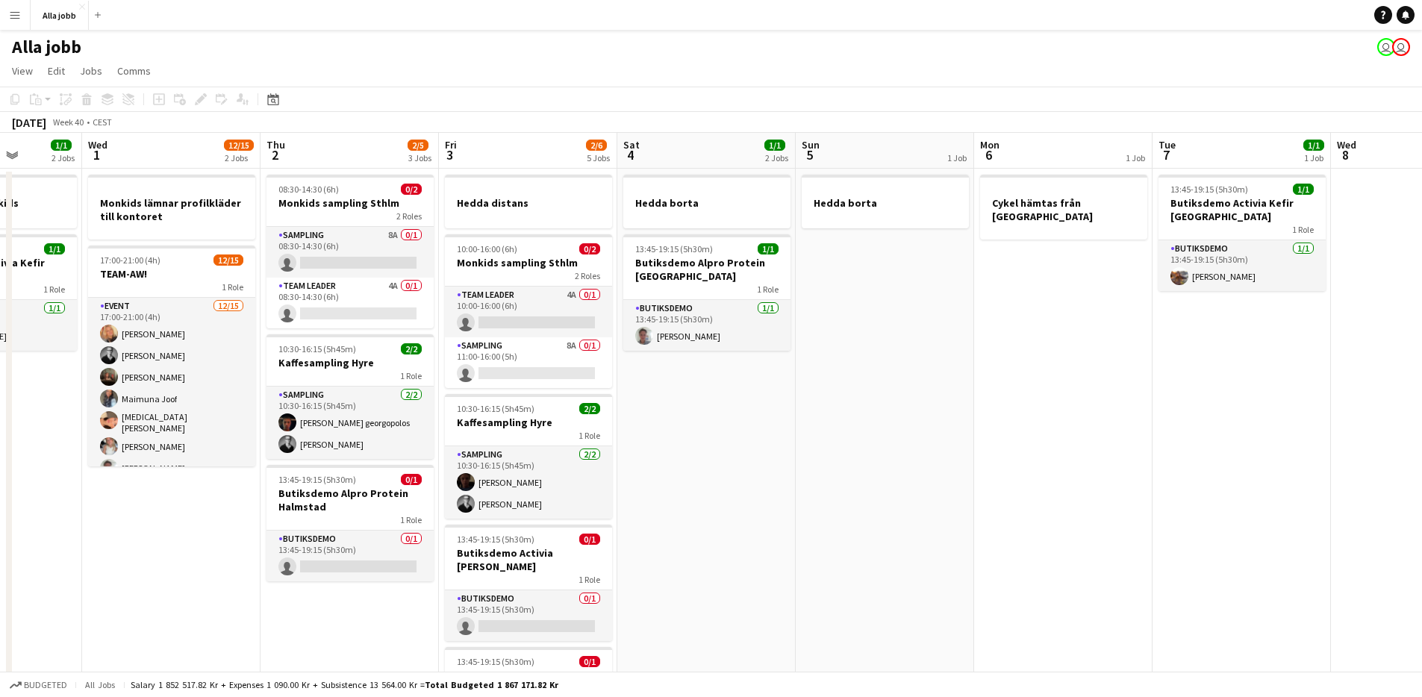
click at [661, 382] on app-date-cell "Hedda borta 13:45-19:15 (5h30m) 1/1 Butiksdemo Alpro Protein Göteborg 1 Role Bu…" at bounding box center [706, 554] width 178 height 771
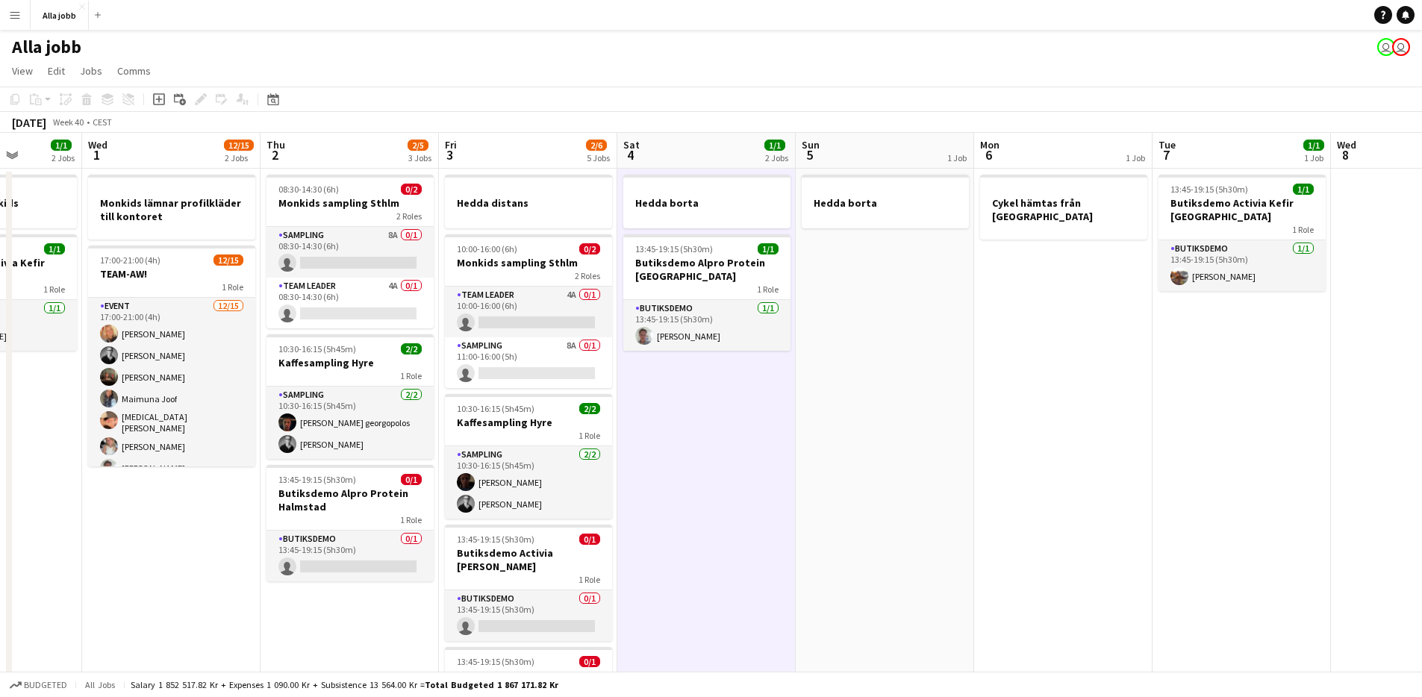
click at [692, 382] on app-date-cell "Hedda borta 13:45-19:15 (5h30m) 1/1 Butiksdemo Alpro Protein Göteborg 1 Role Bu…" at bounding box center [706, 554] width 178 height 771
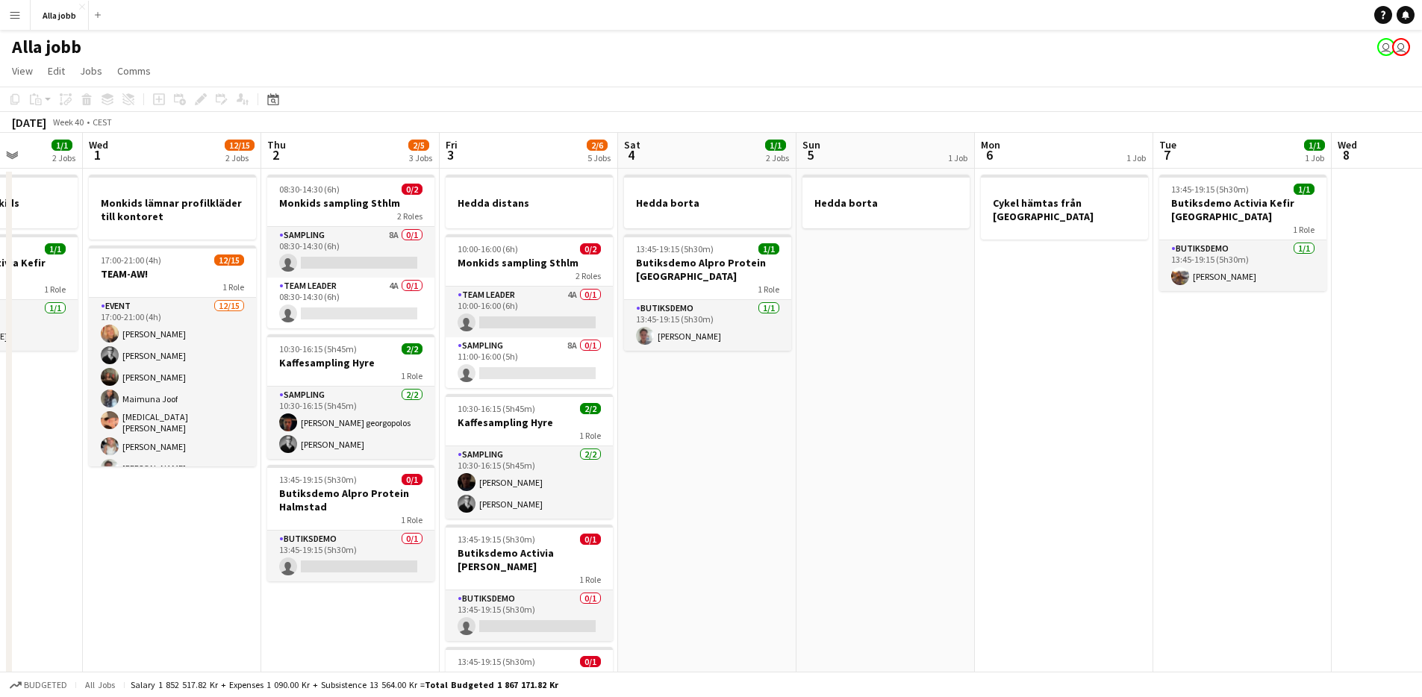
click at [709, 388] on app-date-cell "Hedda borta 13:45-19:15 (5h30m) 1/1 Butiksdemo Alpro Protein Göteborg 1 Role Bu…" at bounding box center [707, 554] width 178 height 771
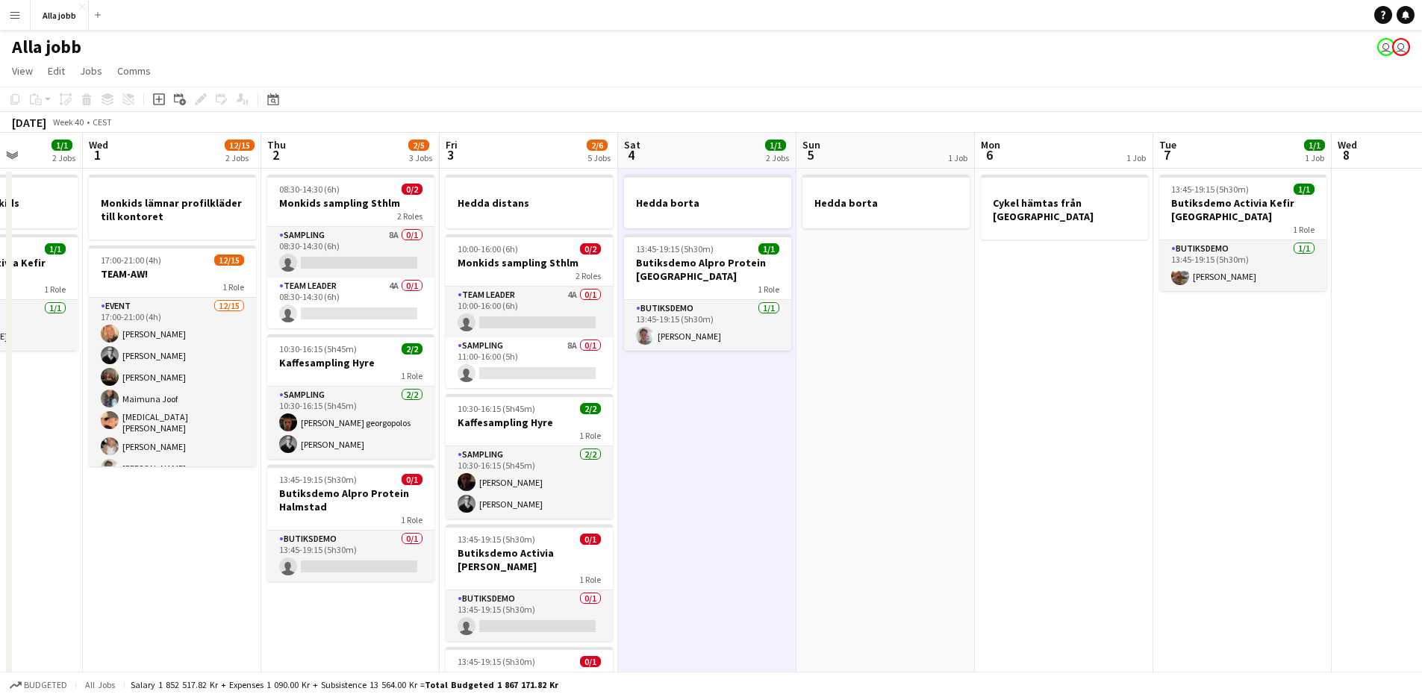
click at [710, 399] on app-date-cell "Hedda borta 13:45-19:15 (5h30m) 1/1 Butiksdemo Alpro Protein Göteborg 1 Role Bu…" at bounding box center [707, 554] width 178 height 771
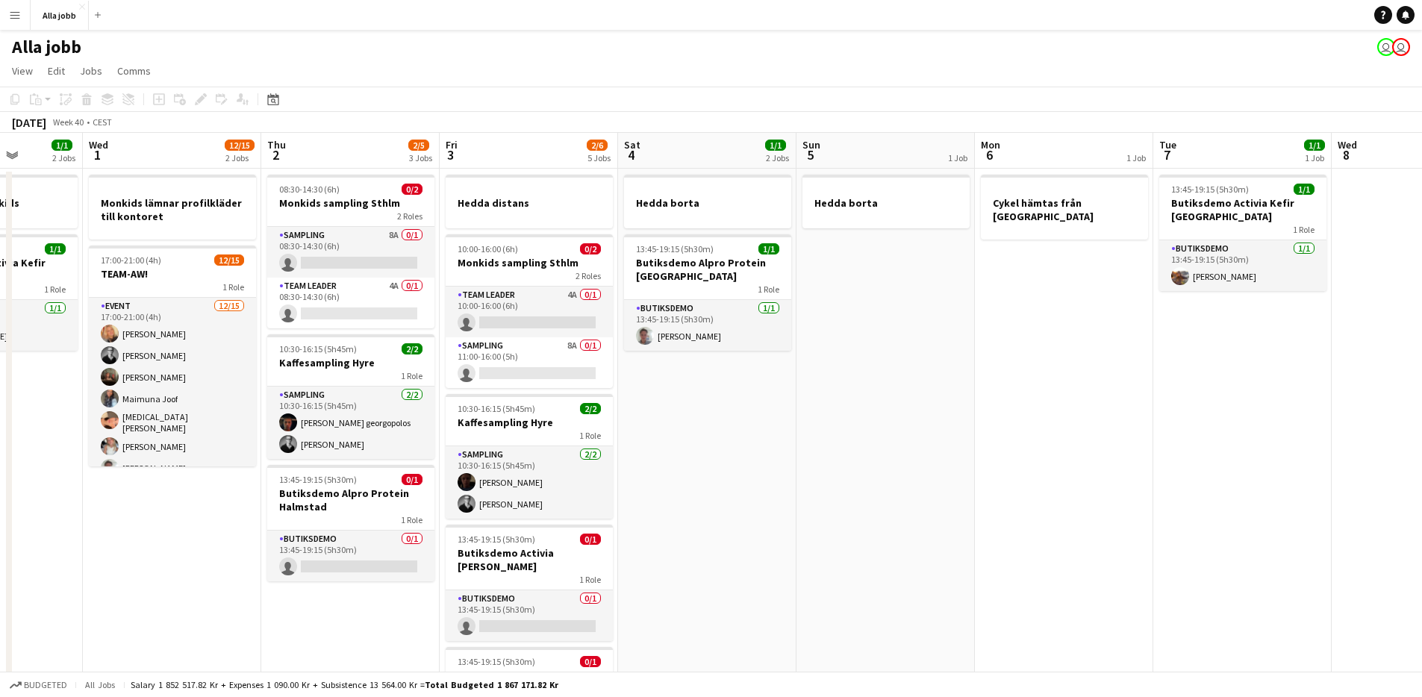
click at [711, 419] on app-date-cell "Hedda borta 13:45-19:15 (5h30m) 1/1 Butiksdemo Alpro Protein Göteborg 1 Role Bu…" at bounding box center [707, 554] width 178 height 771
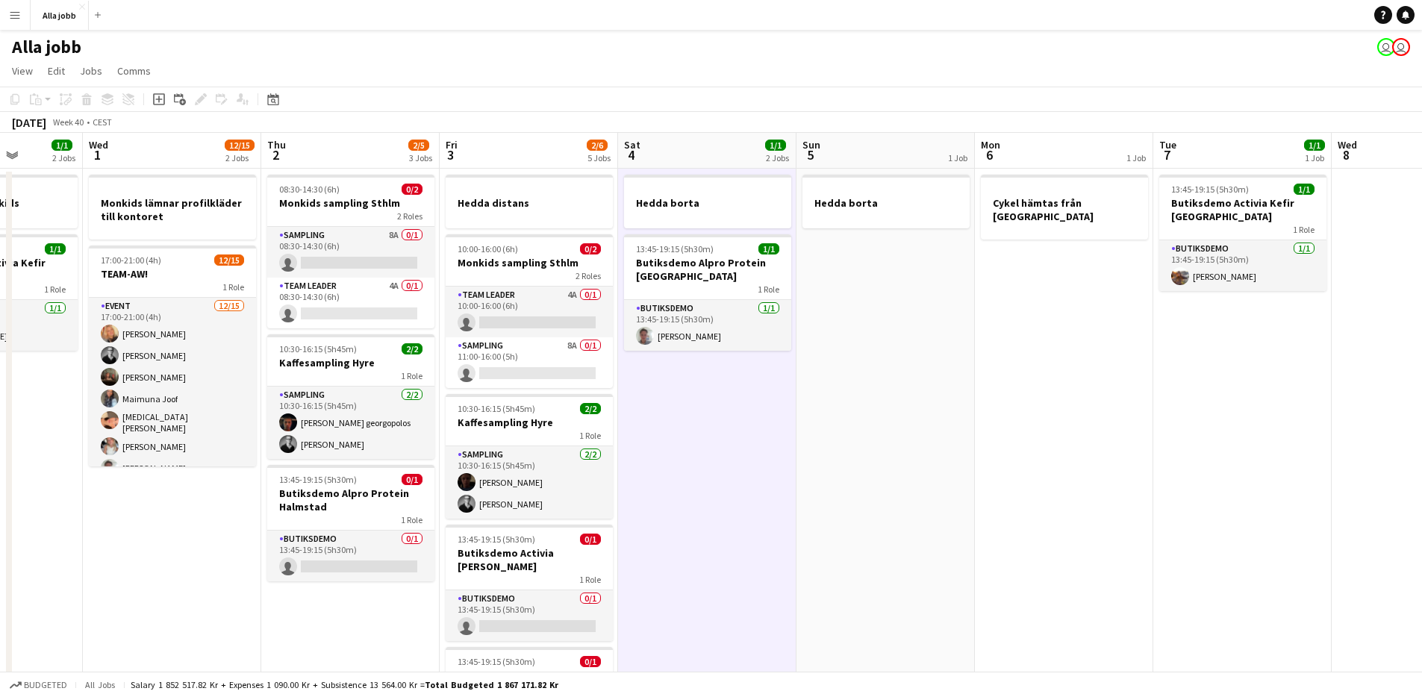
click at [669, 458] on app-date-cell "Hedda borta 13:45-19:15 (5h30m) 1/1 Butiksdemo Alpro Protein Göteborg 1 Role Bu…" at bounding box center [707, 554] width 178 height 771
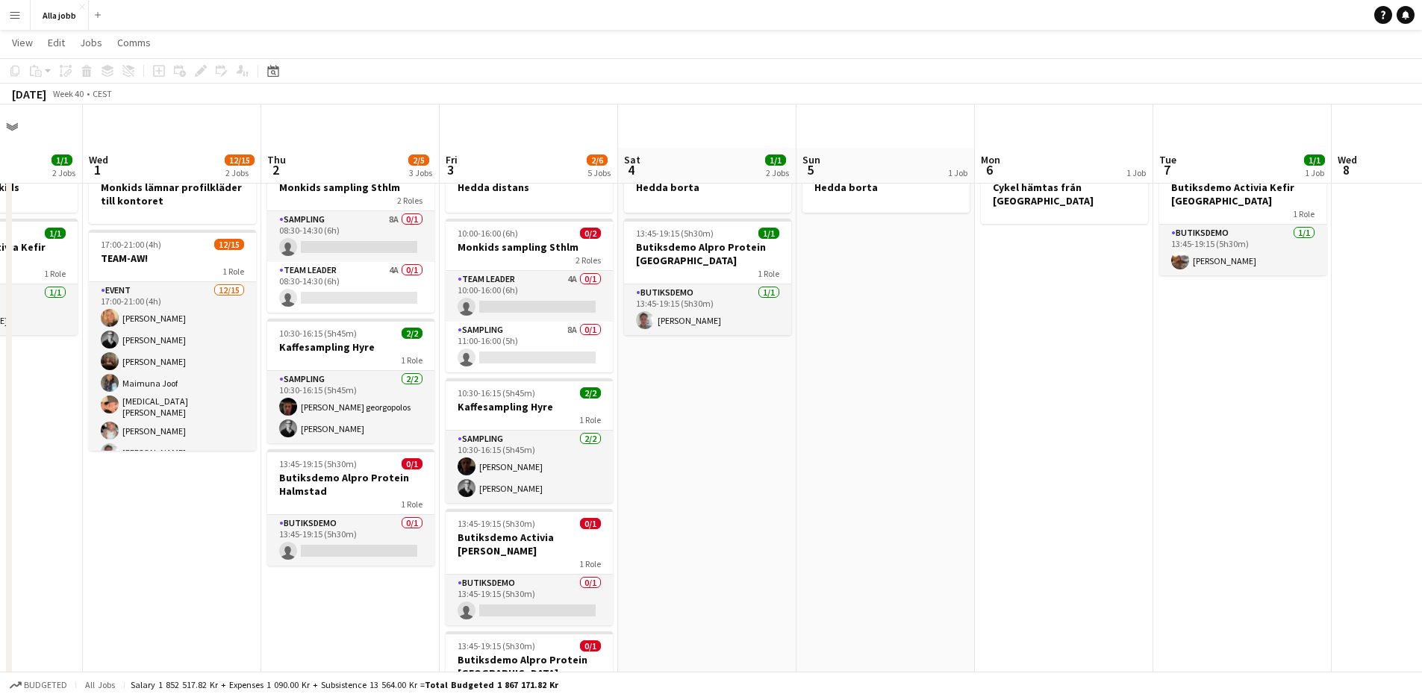
scroll to position [0, 0]
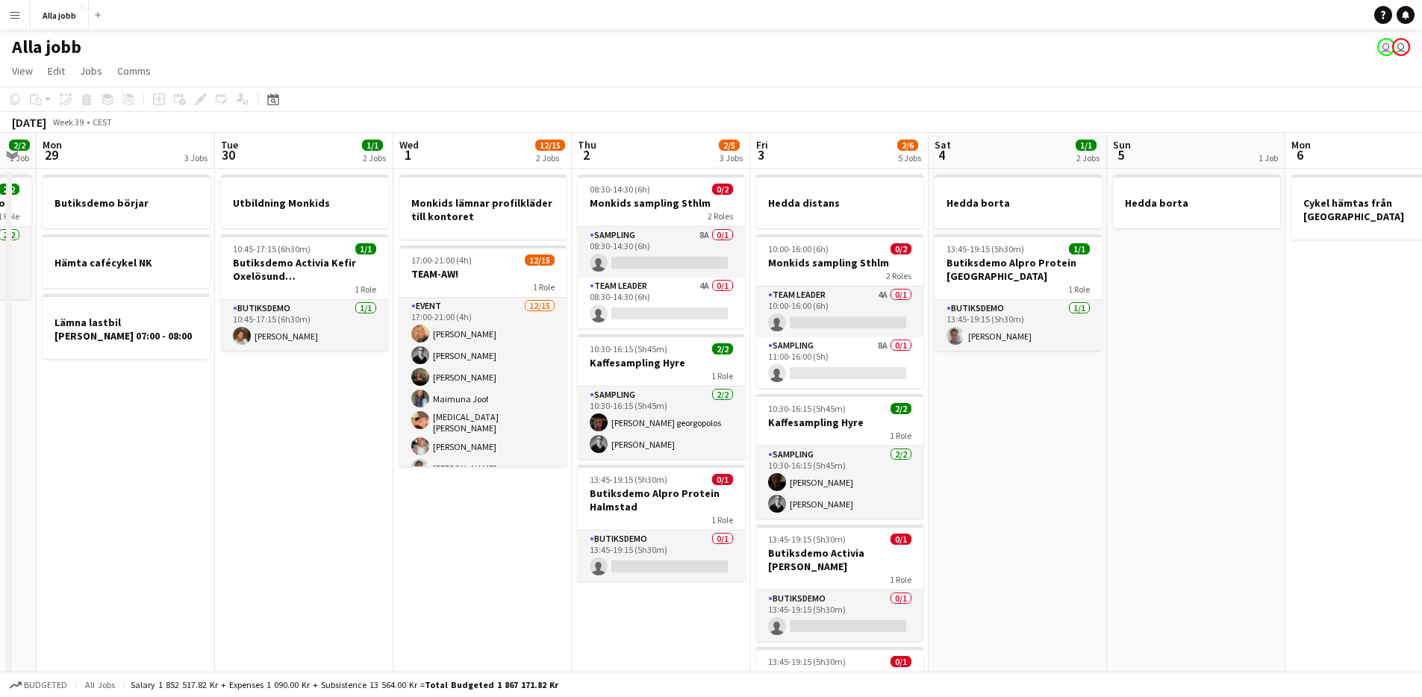
drag, startPoint x: 1056, startPoint y: 475, endPoint x: 1065, endPoint y: 474, distance: 9.1
click at [1065, 474] on app-calendar-viewport "Sat 27 2/2 1 Job Sun 28 2/2 1 Job Mon 29 3 Jobs Tue 30 1/1 2 Jobs Wed 1 12/15 2…" at bounding box center [711, 536] width 1422 height 807
click at [1163, 413] on app-date-cell "Hedda borta" at bounding box center [1198, 554] width 178 height 771
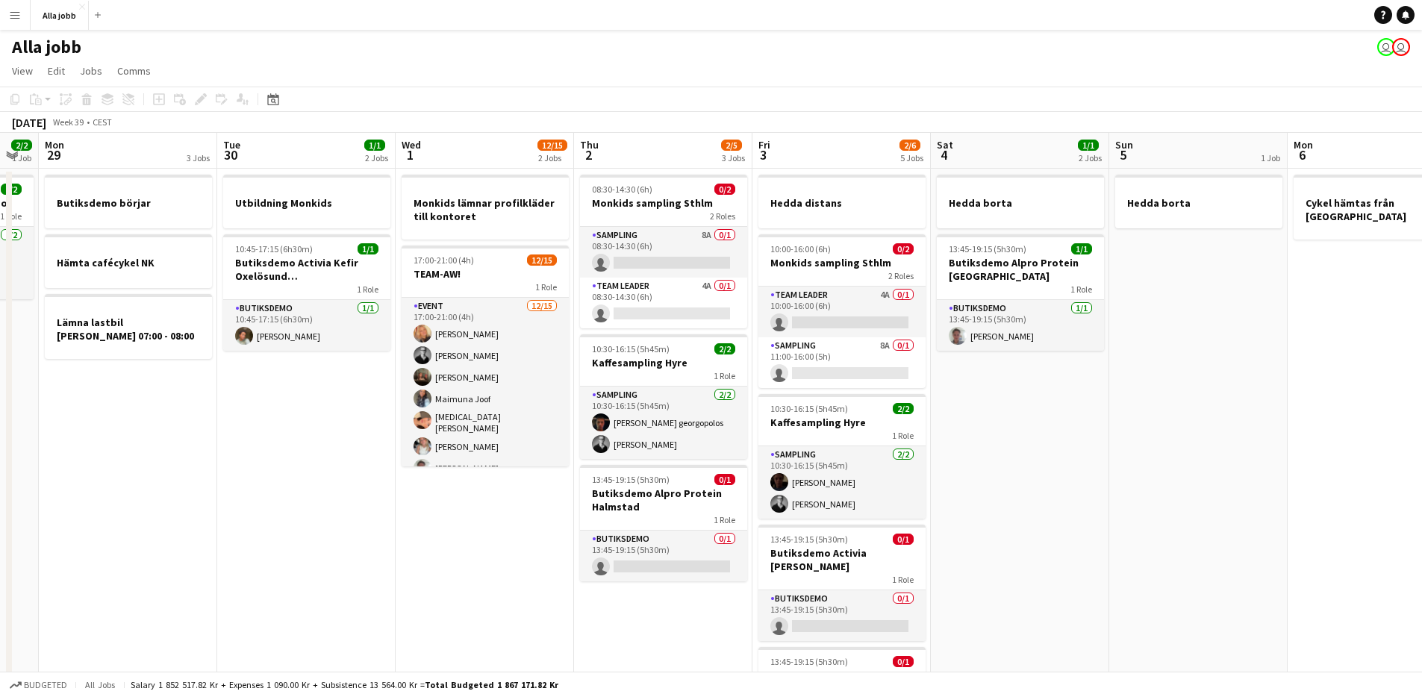
click at [1109, 407] on app-date-cell "Hedda borta" at bounding box center [1198, 554] width 178 height 771
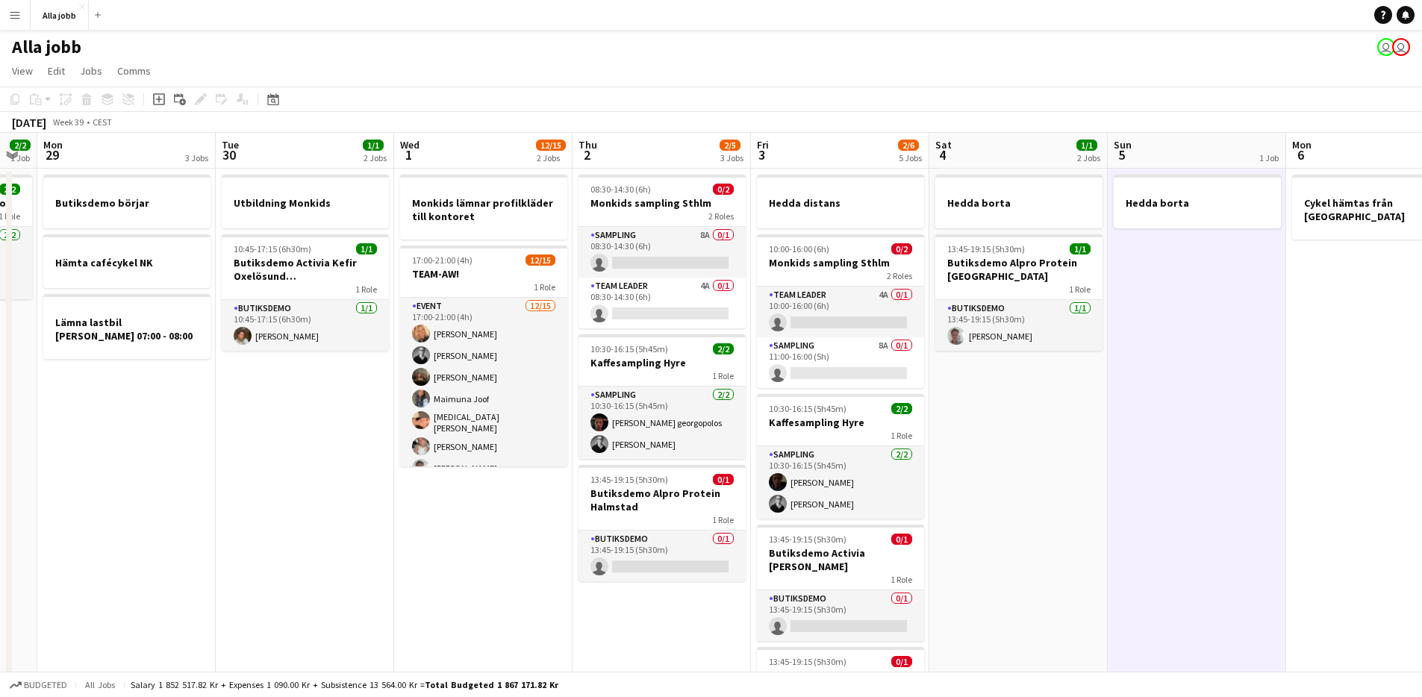
click at [1108, 407] on app-date-cell "Hedda borta" at bounding box center [1197, 554] width 178 height 771
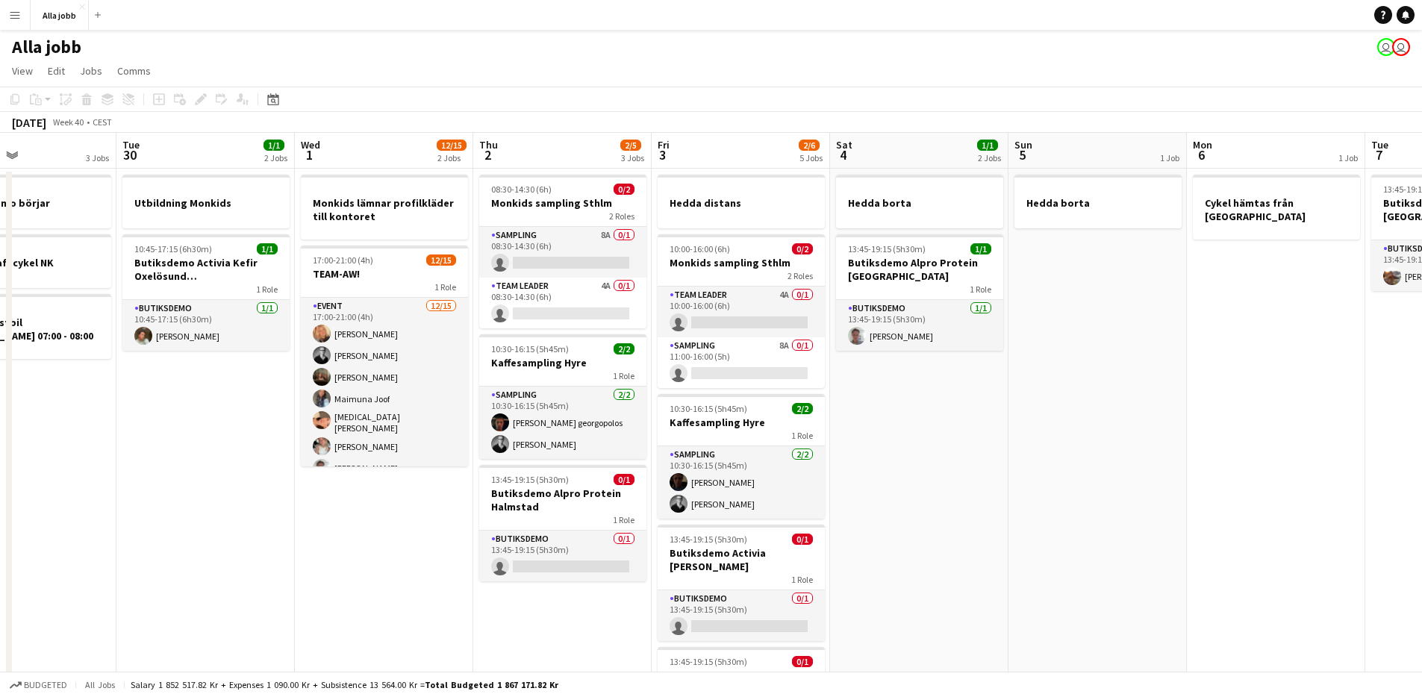
drag, startPoint x: 1052, startPoint y: 417, endPoint x: 846, endPoint y: 436, distance: 206.9
click at [869, 440] on app-calendar-viewport "Sat 27 2/2 1 Job Sun 28 2/2 1 Job Mon 29 3 Jobs Tue 30 1/1 2 Jobs Wed 1 12/15 2…" at bounding box center [711, 536] width 1422 height 807
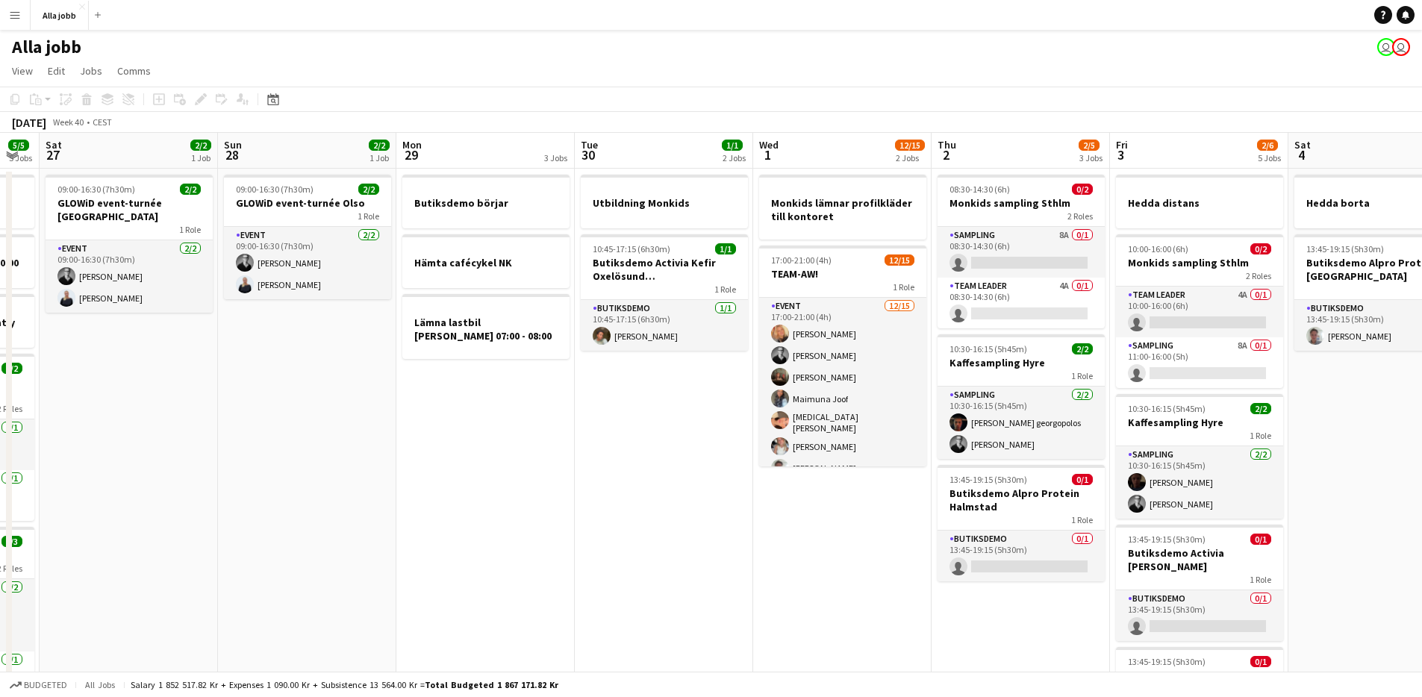
drag, startPoint x: 846, startPoint y: 436, endPoint x: 1422, endPoint y: 390, distance: 578.0
click at [1422, 387] on html "Menu Boards Boards Boards All jobs Status Workforce Workforce My Workforce Recr…" at bounding box center [711, 482] width 1422 height 965
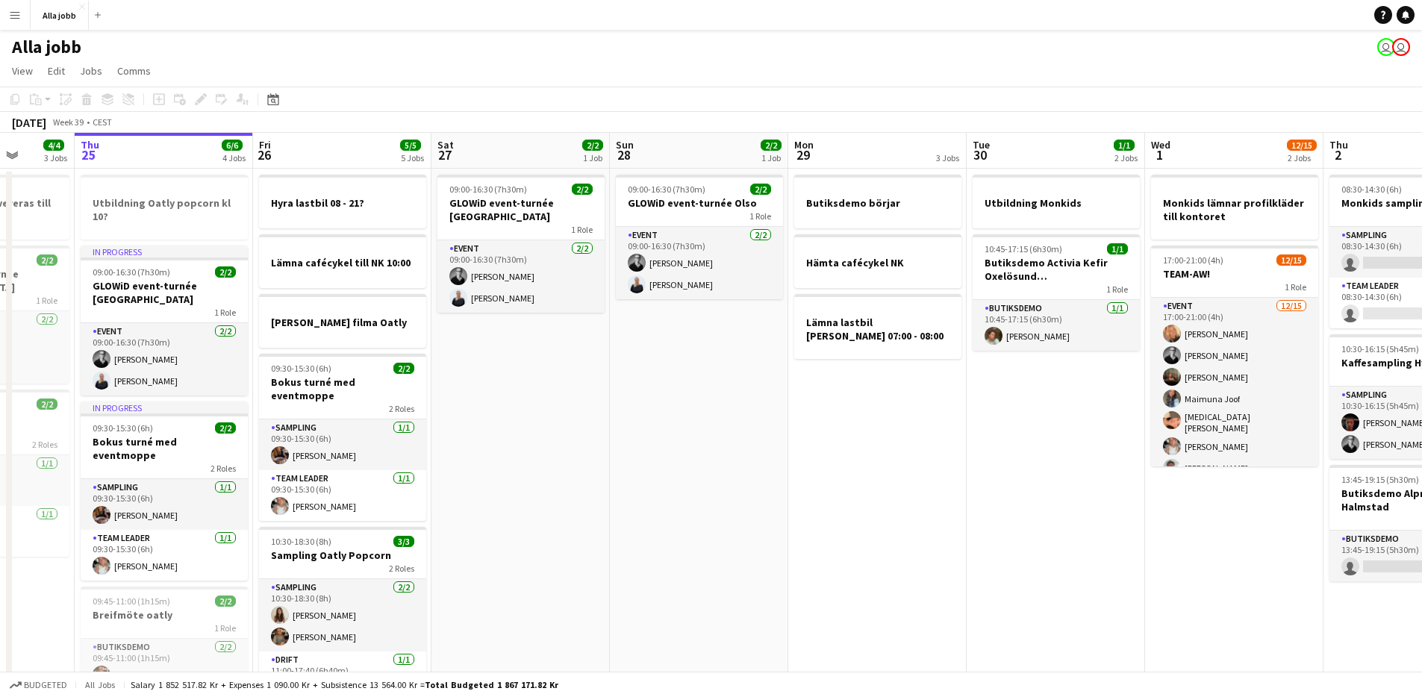
drag, startPoint x: 667, startPoint y: 422, endPoint x: 1041, endPoint y: 431, distance: 373.3
click at [1041, 431] on app-calendar-viewport "Mon 22 2/2 3 Jobs Tue 23 3/3 3 Jobs Wed 24 4/4 3 Jobs Thu 25 6/6 4 Jobs Fri 26 …" at bounding box center [711, 536] width 1422 height 807
drag, startPoint x: 876, startPoint y: 517, endPoint x: 340, endPoint y: 382, distance: 552.7
click at [340, 382] on app-calendar-viewport "Mon 22 2/2 3 Jobs Tue 23 3/3 3 Jobs Wed 24 4/4 3 Jobs Thu 25 6/6 4 Jobs Fri 26 …" at bounding box center [711, 536] width 1422 height 807
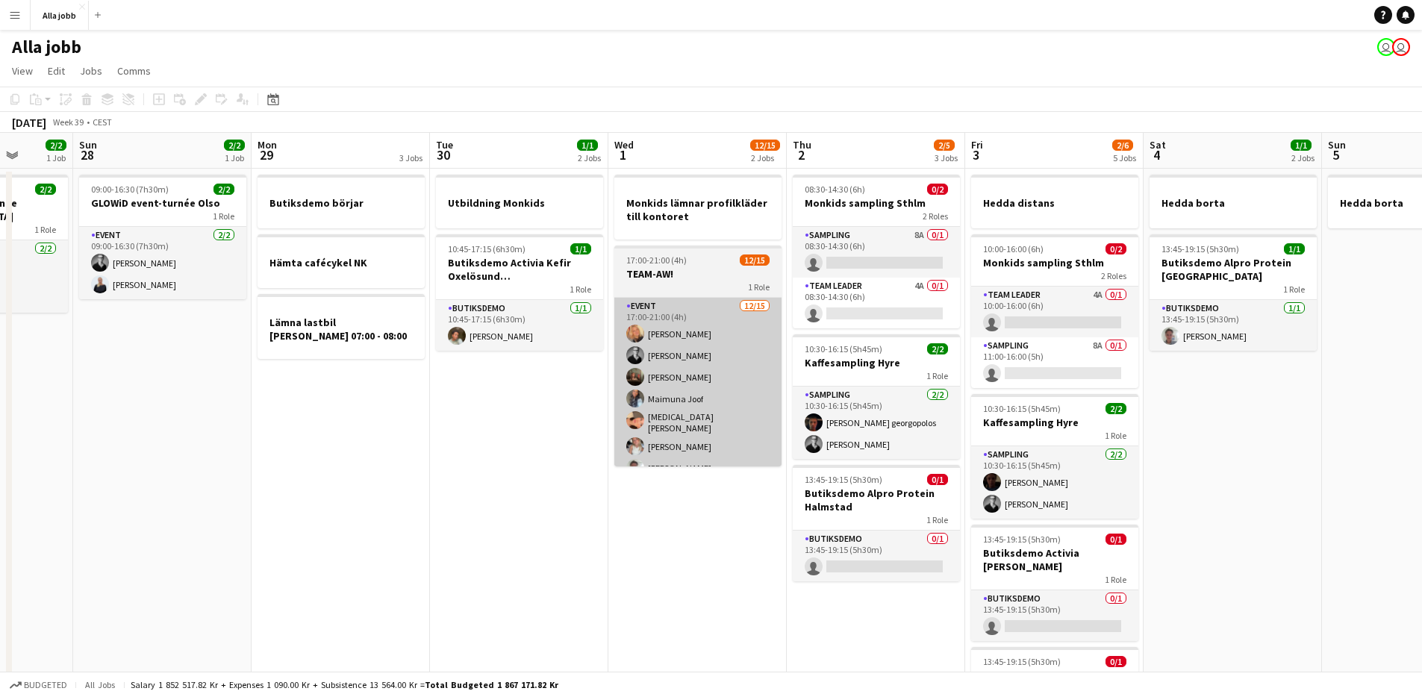
scroll to position [0, 464]
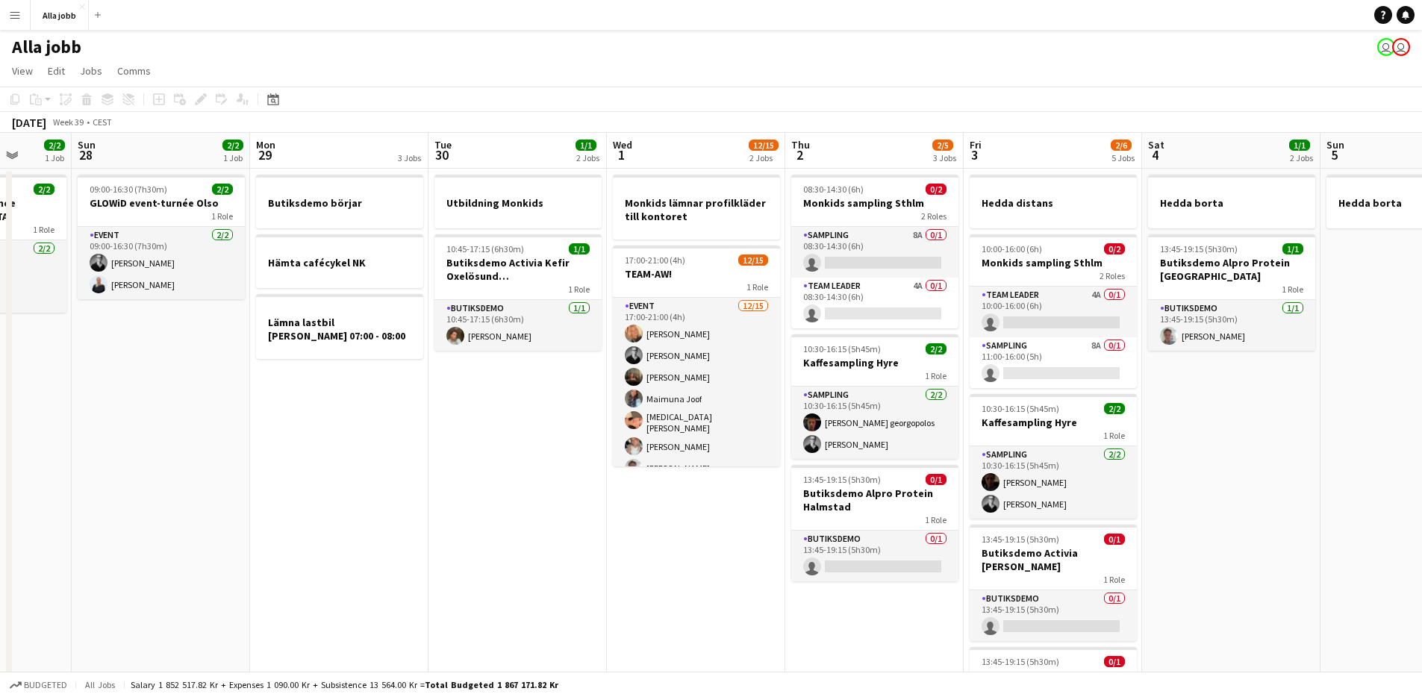
click at [737, 537] on app-date-cell "Monkids lämnar profilkläder till kontoret 17:00-21:00 (4h) 12/15 TEAM-AW! 1 Rol…" at bounding box center [696, 554] width 178 height 771
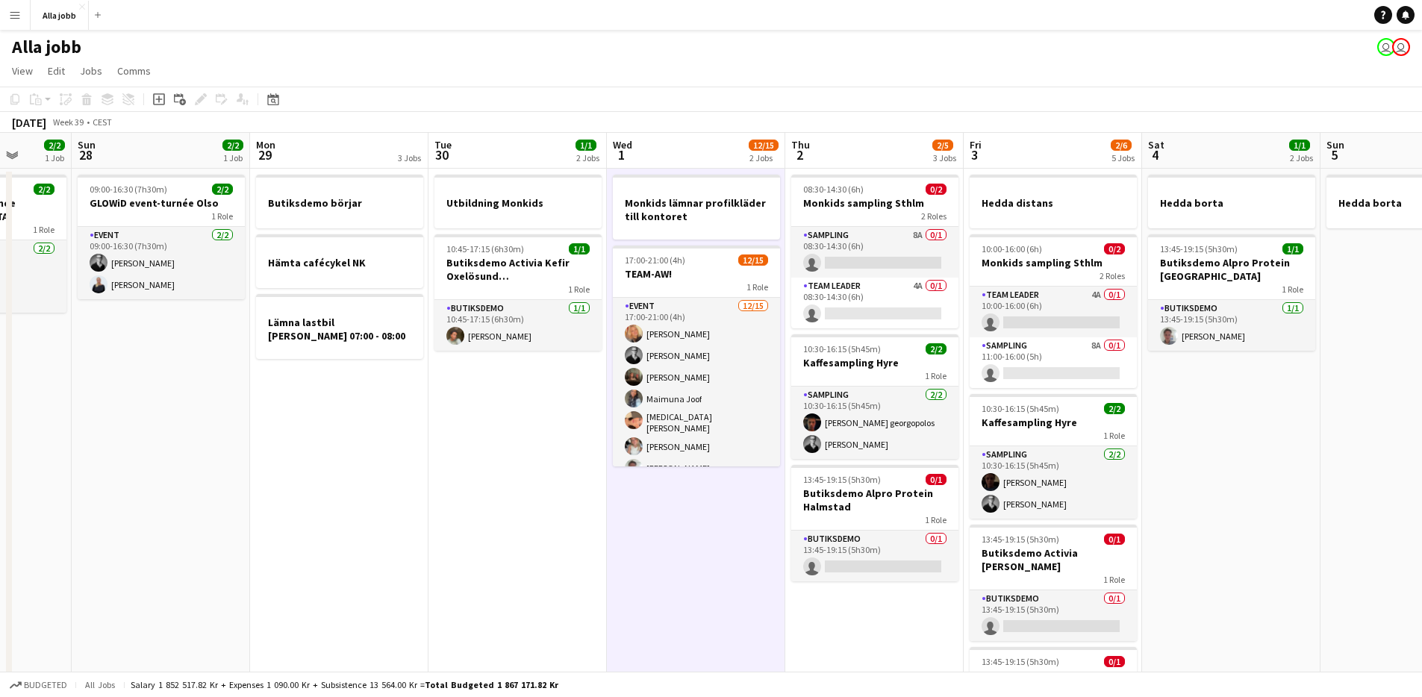
drag, startPoint x: 898, startPoint y: 628, endPoint x: 917, endPoint y: 622, distance: 20.5
click at [898, 629] on app-date-cell "08:30-14:30 (6h) 0/2 Monkids sampling Sthlm 2 Roles Sampling 8A 0/1 08:30-14:30…" at bounding box center [874, 554] width 178 height 771
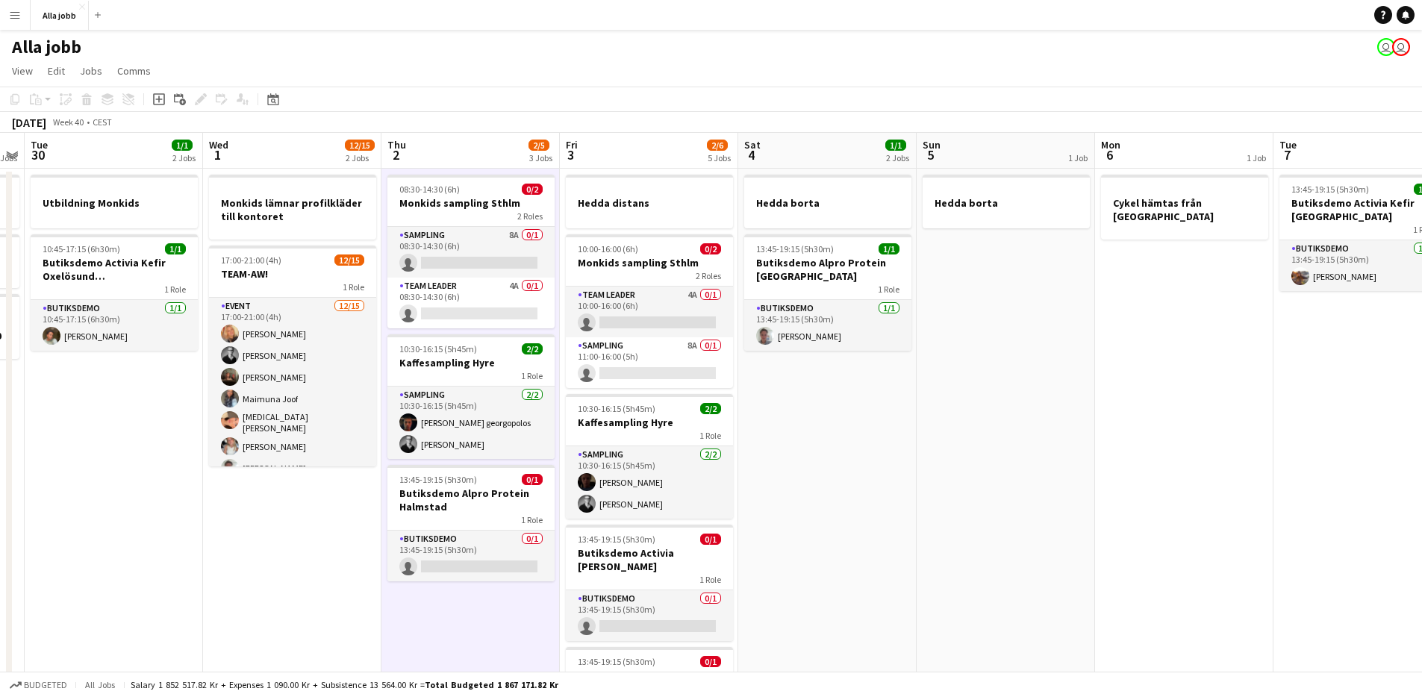
scroll to position [0, 527]
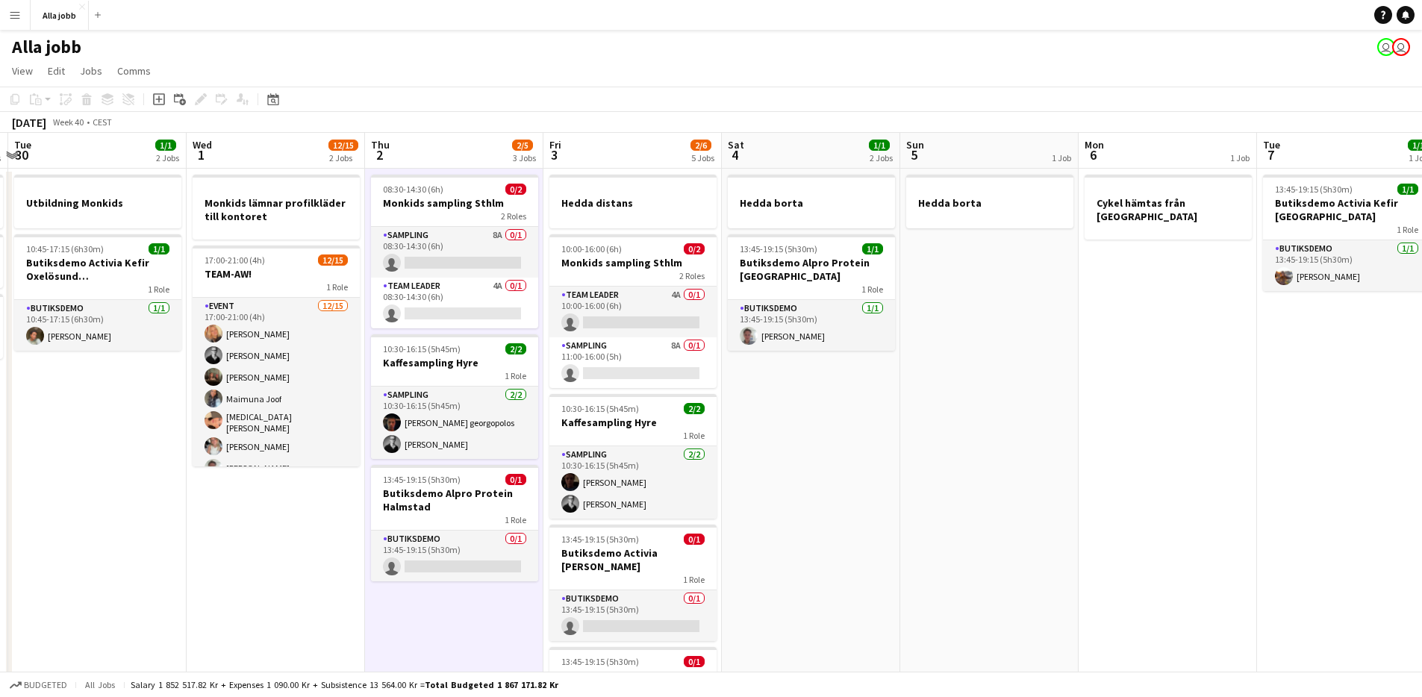
drag, startPoint x: 1341, startPoint y: 510, endPoint x: 935, endPoint y: 493, distance: 406.4
click at [935, 493] on app-calendar-viewport "Sat 27 2/2 1 Job Sun 28 2/2 1 Job Mon 29 3 Jobs Tue 30 1/1 2 Jobs Wed 1 12/15 2…" at bounding box center [711, 536] width 1422 height 807
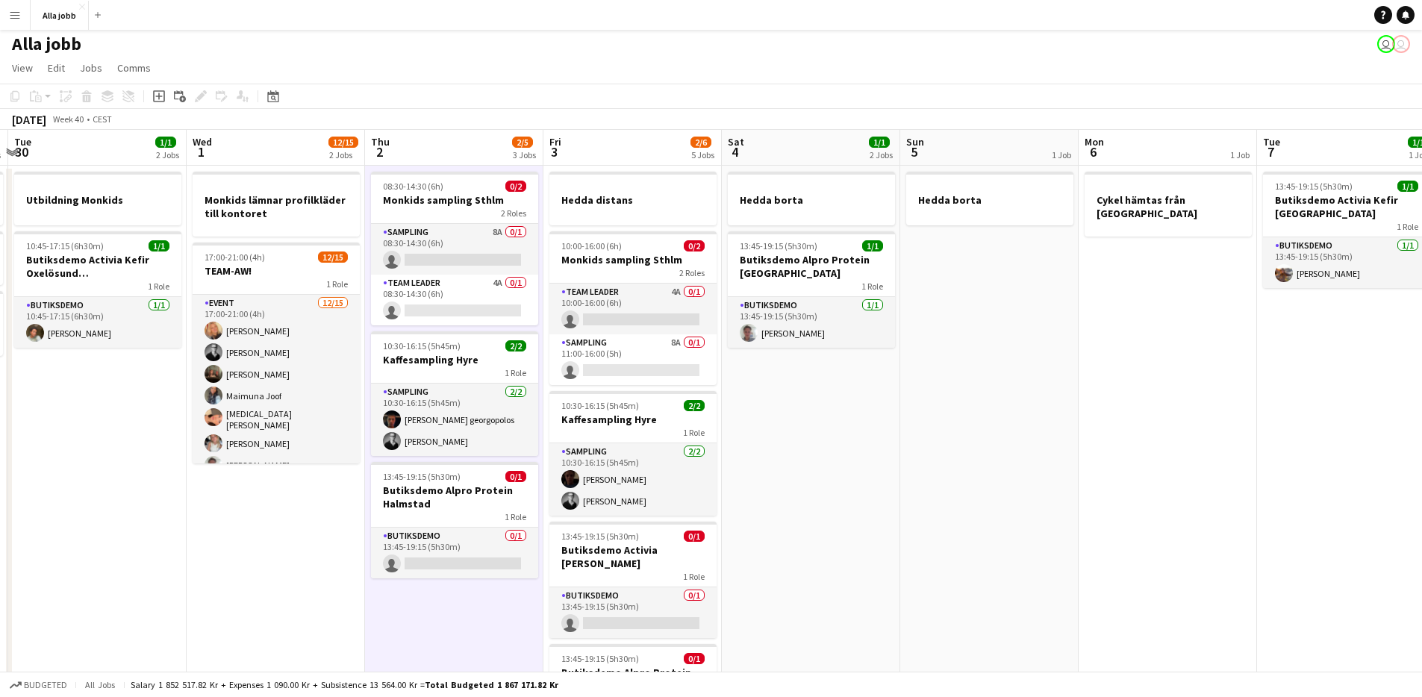
scroll to position [0, 0]
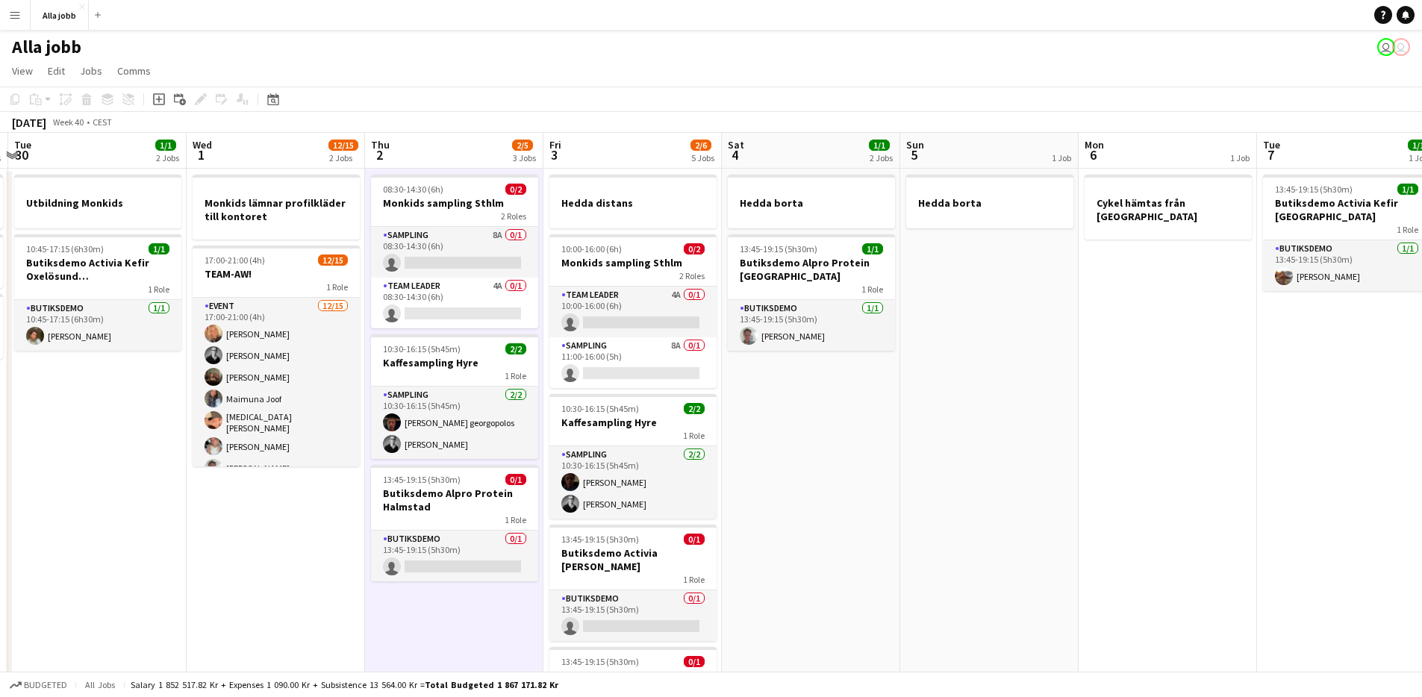
click at [866, 479] on app-date-cell "Hedda borta 13:45-19:15 (5h30m) 1/1 Butiksdemo Alpro Protein Göteborg 1 Role Bu…" at bounding box center [811, 554] width 178 height 771
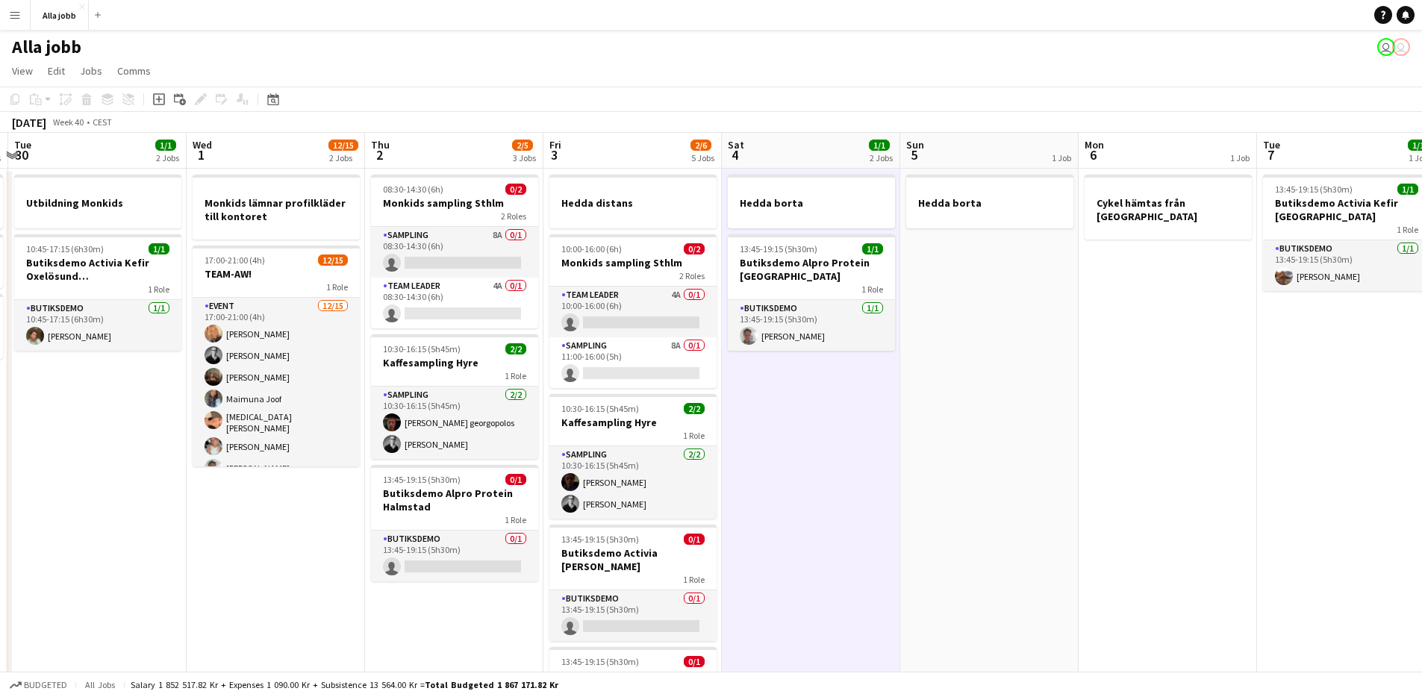
click at [864, 479] on app-date-cell "Hedda borta 13:45-19:15 (5h30m) 1/1 Butiksdemo Alpro Protein Göteborg 1 Role Bu…" at bounding box center [811, 554] width 178 height 771
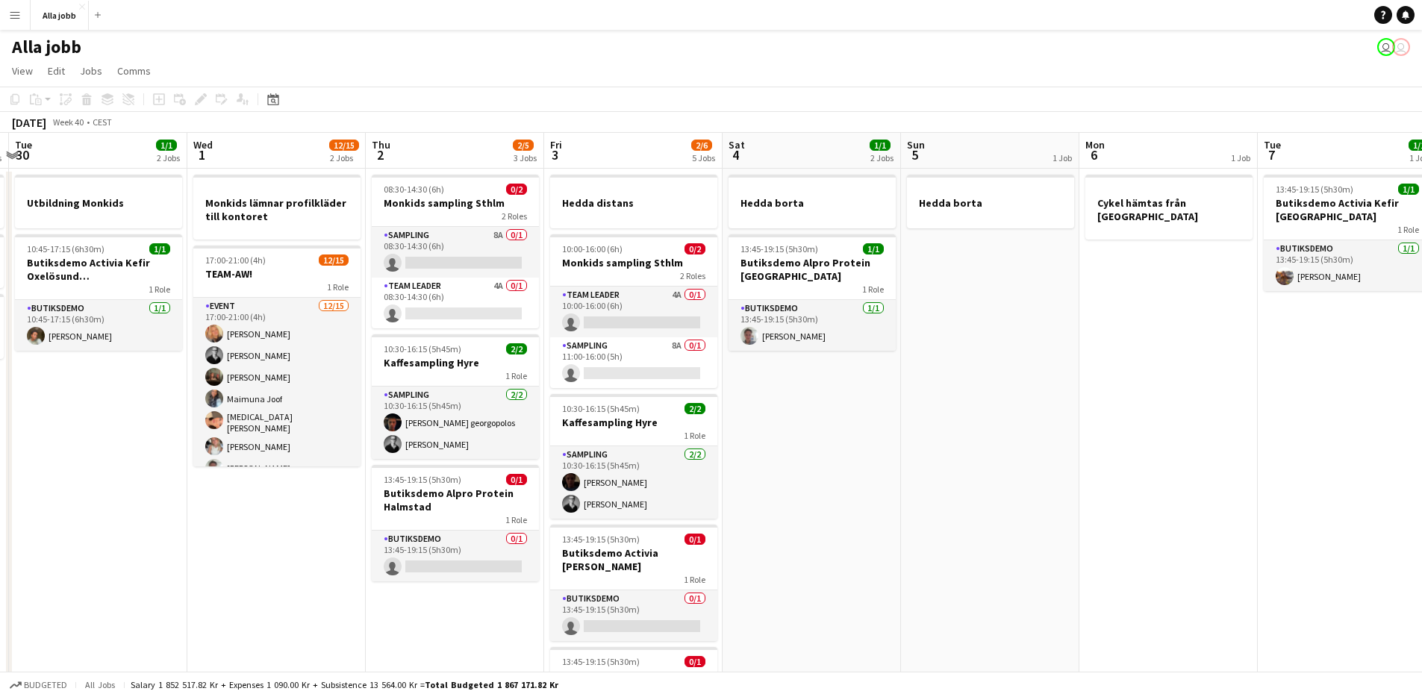
click at [865, 478] on app-date-cell "Hedda borta 13:45-19:15 (5h30m) 1/1 Butiksdemo Alpro Protein Göteborg 1 Role Bu…" at bounding box center [812, 554] width 178 height 771
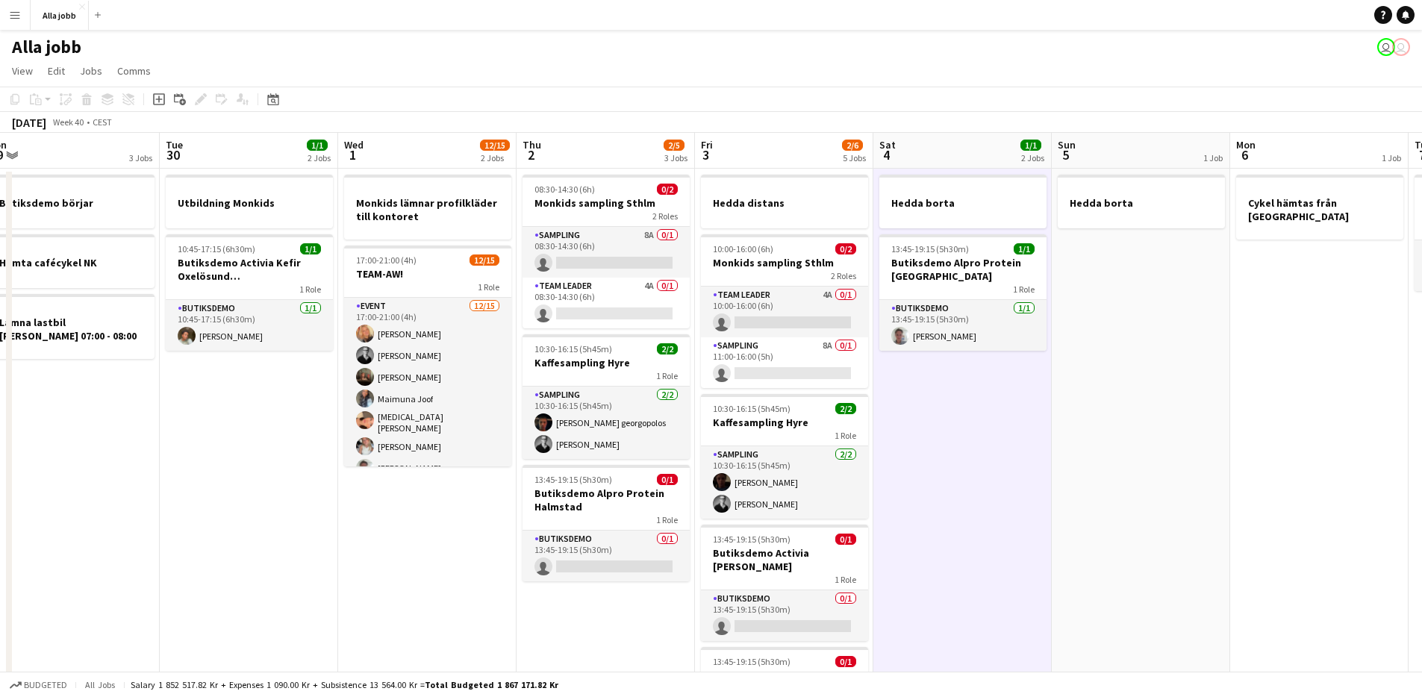
scroll to position [0, 375]
drag, startPoint x: 865, startPoint y: 478, endPoint x: 1017, endPoint y: 487, distance: 151.7
click at [1017, 487] on app-calendar-viewport "Sat 27 2/2 1 Job Sun 28 2/2 1 Job Mon 29 3 Jobs Tue 30 1/1 2 Jobs Wed 1 12/15 2…" at bounding box center [711, 536] width 1422 height 807
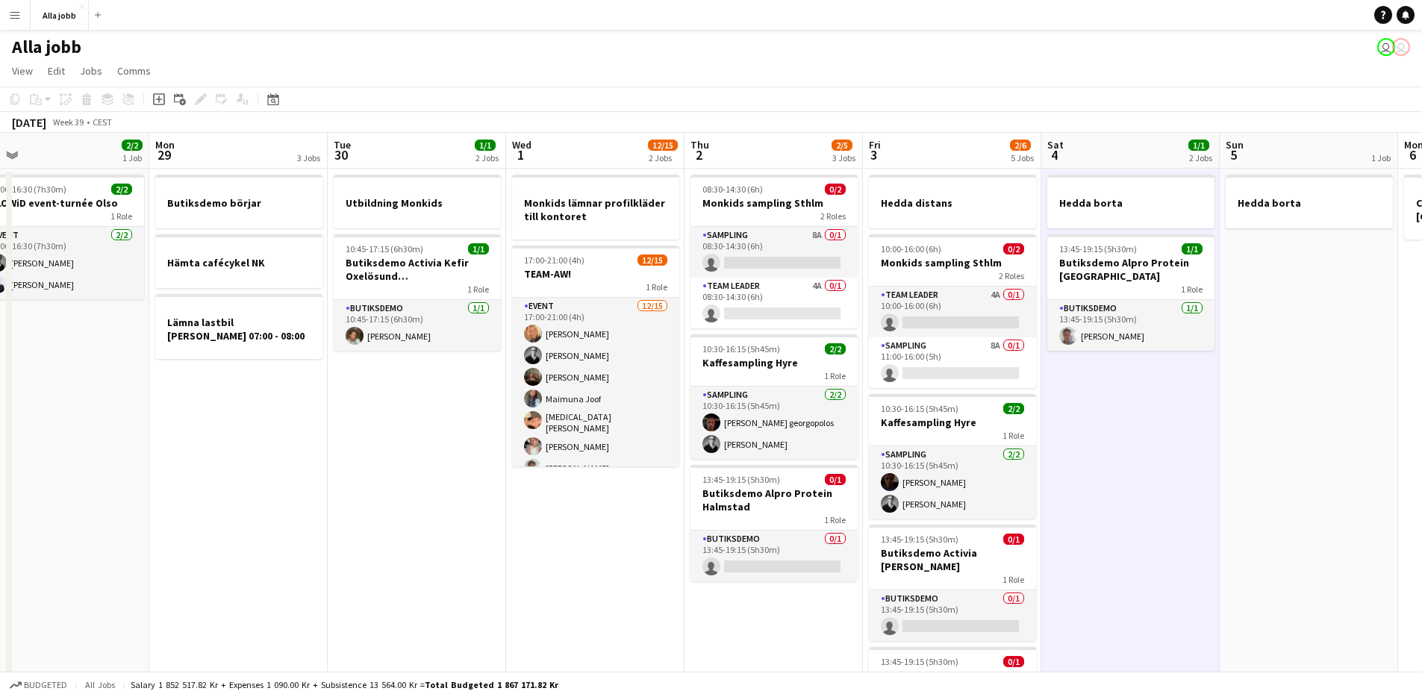
drag, startPoint x: 278, startPoint y: 451, endPoint x: 398, endPoint y: 379, distance: 139.9
click at [399, 380] on app-calendar-viewport "Wed 24 4/4 3 Jobs Thu 25 6/6 4 Jobs Fri 26 5/5 5 Jobs Sat 27 2/2 1 Job Sun 28 2…" at bounding box center [711, 536] width 1422 height 807
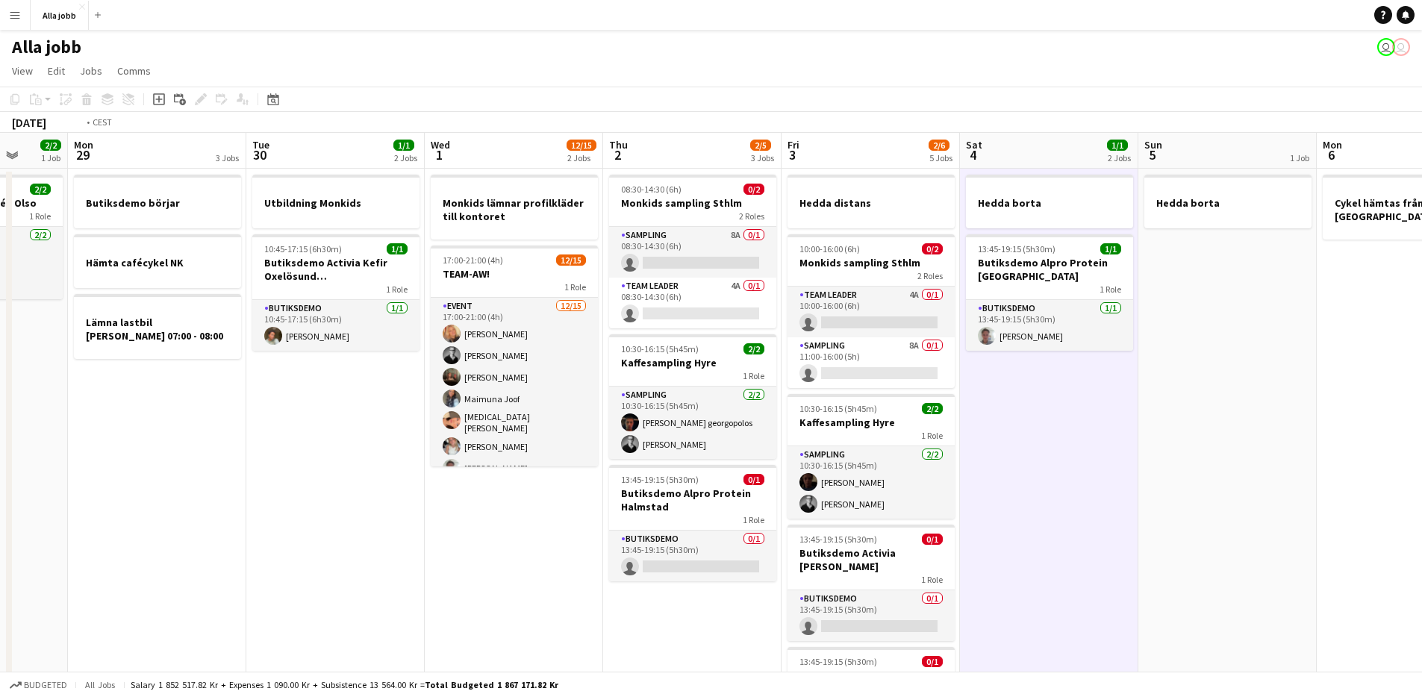
drag, startPoint x: 937, startPoint y: 401, endPoint x: 328, endPoint y: 361, distance: 609.7
click at [331, 363] on app-calendar-viewport "Fri 26 5/5 5 Jobs Sat 27 2/2 1 Job Sun 28 2/2 1 Job Mon 29 3 Jobs Tue 30 1/1 2 …" at bounding box center [711, 536] width 1422 height 807
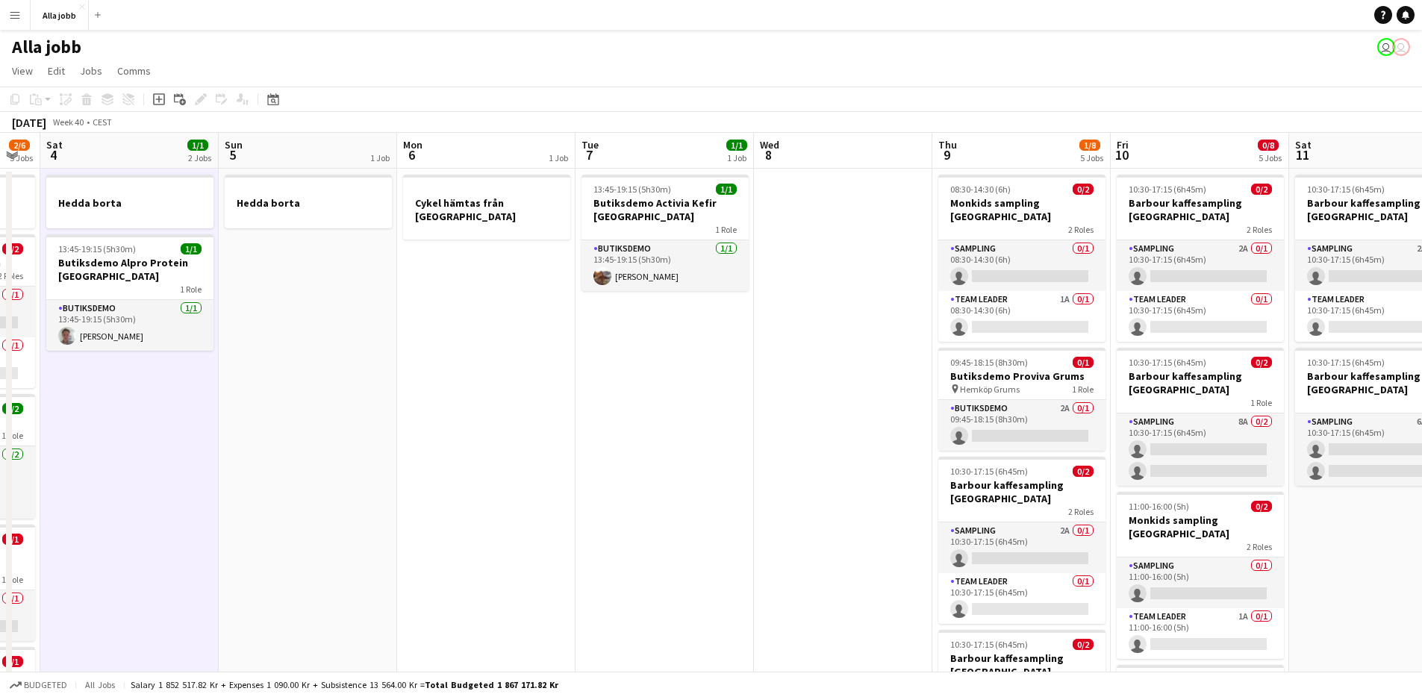
drag, startPoint x: 685, startPoint y: 371, endPoint x: 337, endPoint y: 366, distance: 348.6
click at [311, 374] on app-calendar-viewport "Tue 30 1/1 2 Jobs Wed 1 12/15 2 Jobs Thu 2 2/5 3 Jobs Fri 3 2/6 5 Jobs Sat 4 1/…" at bounding box center [711, 536] width 1422 height 807
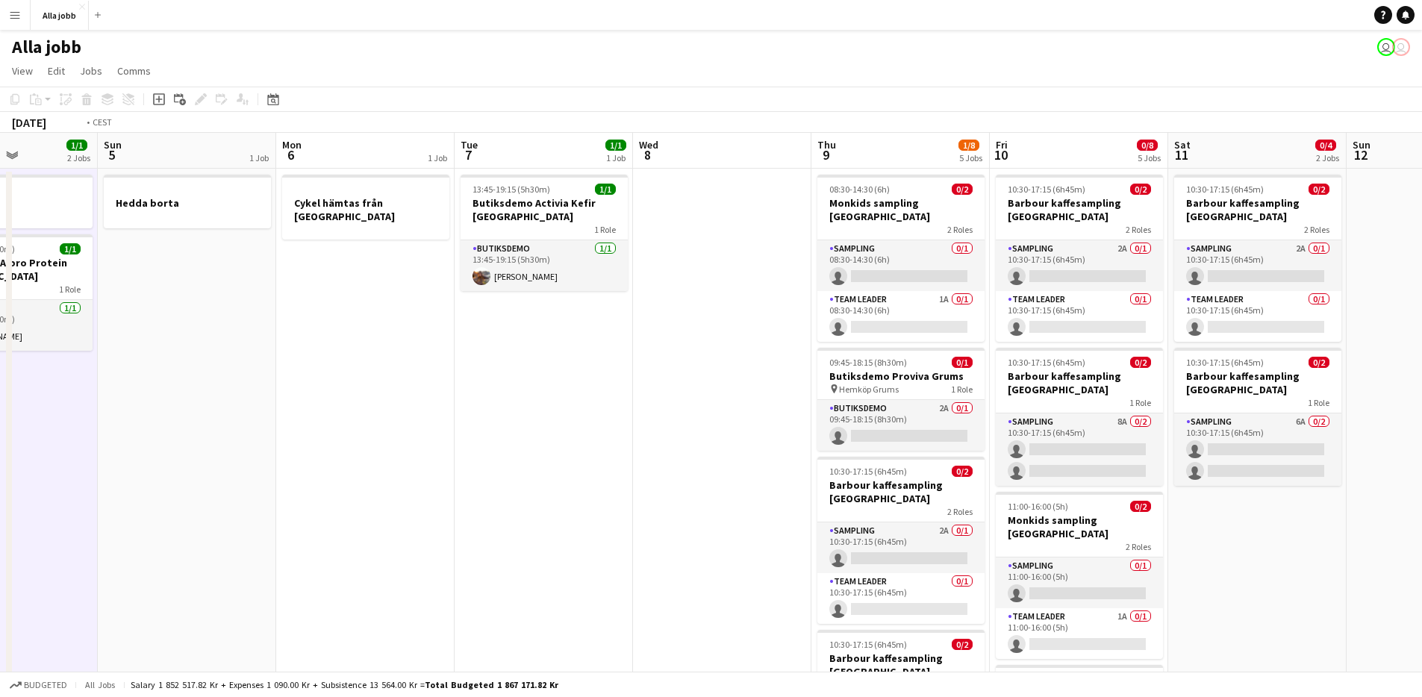
drag, startPoint x: 999, startPoint y: 501, endPoint x: 341, endPoint y: 410, distance: 664.6
click at [339, 411] on app-calendar-viewport "Thu 2 2/5 3 Jobs Fri 3 2/6 5 Jobs Sat 4 1/1 2 Jobs Sun 5 1 Job Mon 6 1 Job Tue …" at bounding box center [711, 536] width 1422 height 807
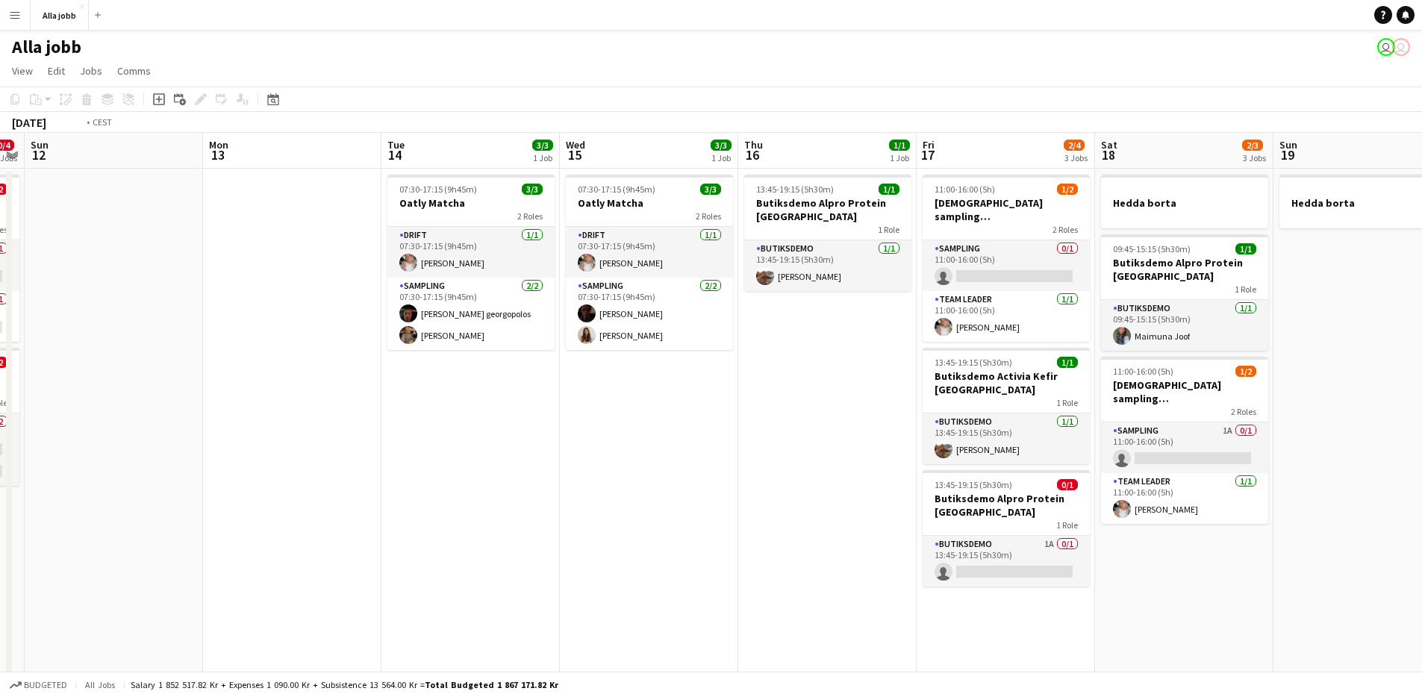
scroll to position [0, 762]
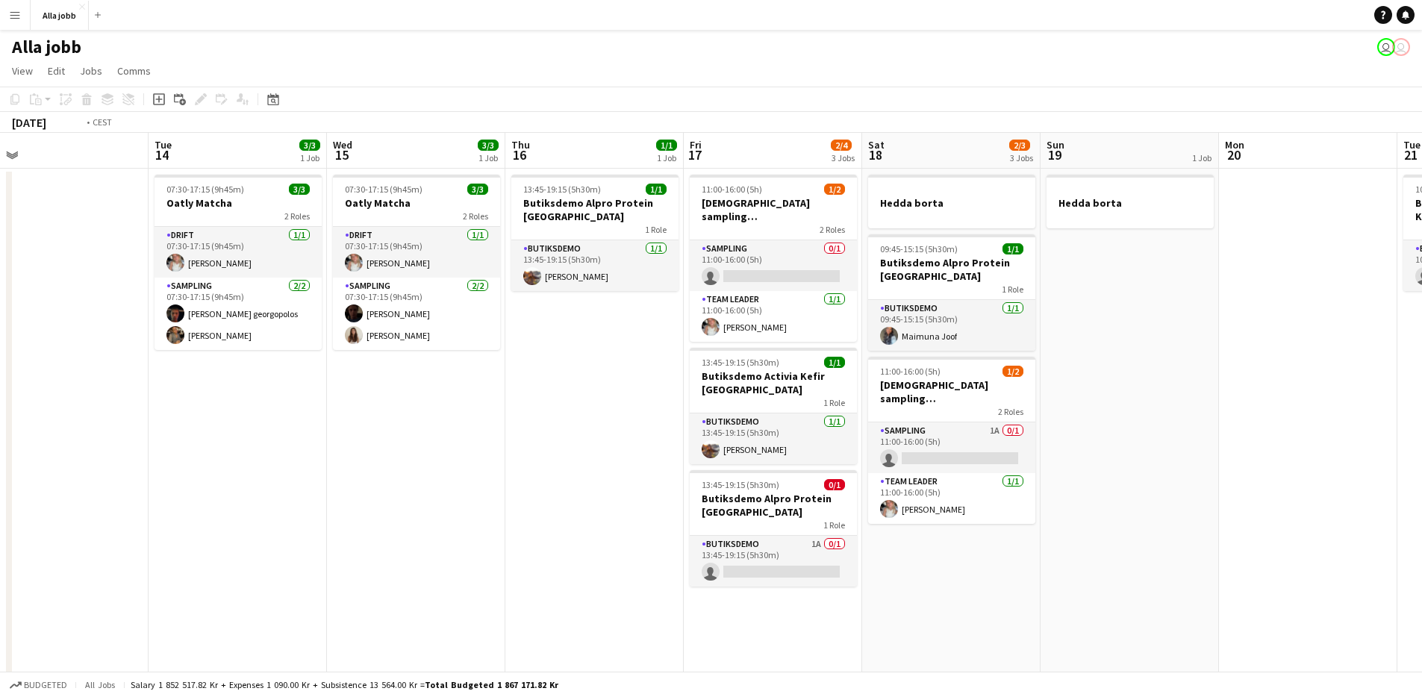
drag, startPoint x: 896, startPoint y: 405, endPoint x: 273, endPoint y: 366, distance: 623.7
click at [273, 371] on app-calendar-viewport "Thu 9 1/8 5 Jobs Fri 10 0/8 5 Jobs Sat 11 0/4 2 Jobs Sun 12 Mon 13 Tue 14 3/3 1…" at bounding box center [711, 536] width 1422 height 807
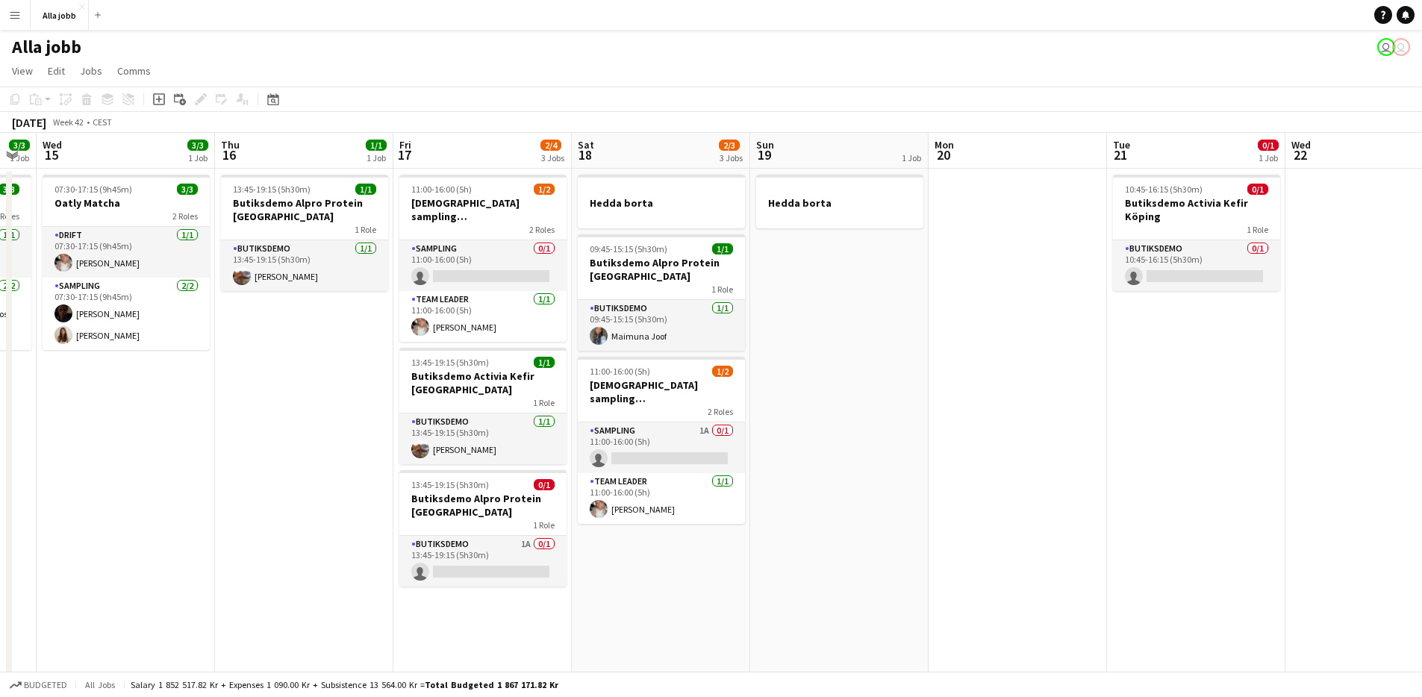
drag, startPoint x: 1176, startPoint y: 422, endPoint x: 902, endPoint y: 445, distance: 275.7
click at [903, 449] on app-calendar-viewport "Sat 11 0/4 2 Jobs Sun 12 Mon 13 Tue 14 3/3 1 Job Wed 15 3/3 1 Job Thu 16 1/1 1 …" at bounding box center [711, 536] width 1422 height 807
click at [907, 430] on app-date-cell "Hedda borta" at bounding box center [838, 554] width 178 height 771
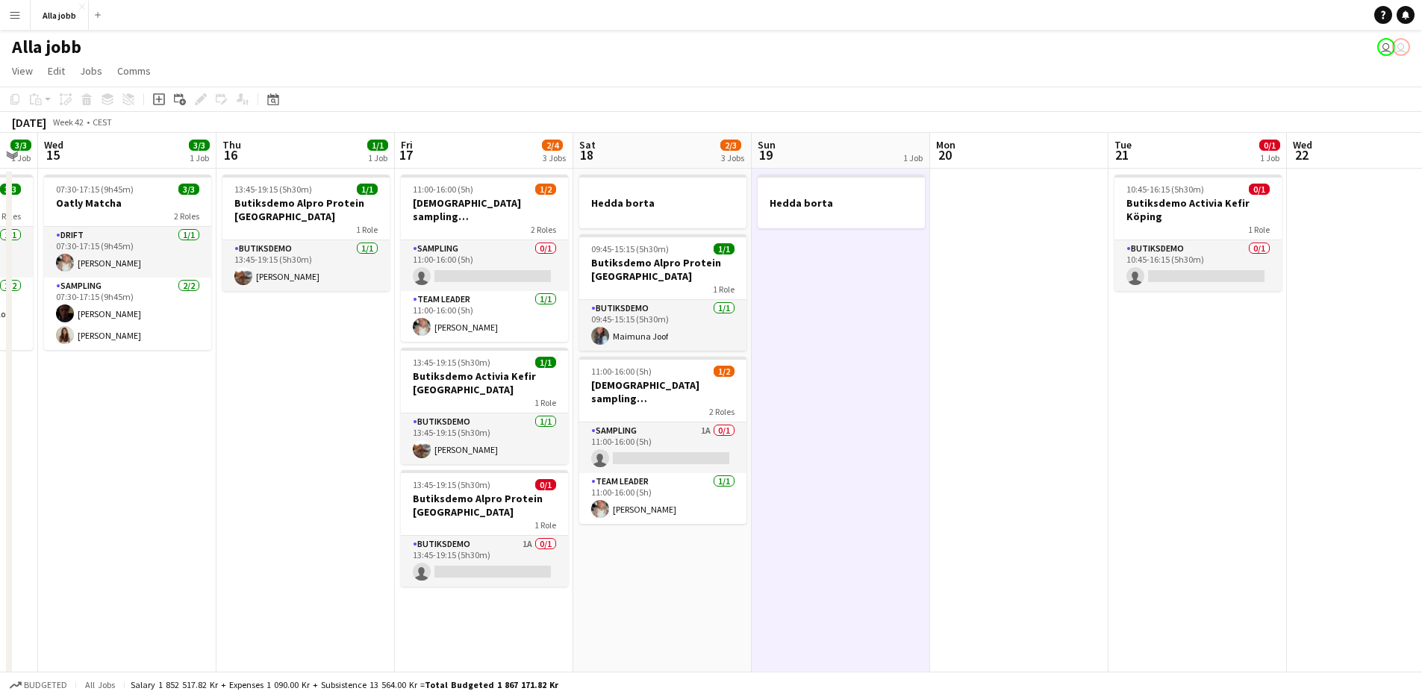
click at [915, 425] on app-date-cell "Hedda borta" at bounding box center [841, 554] width 178 height 771
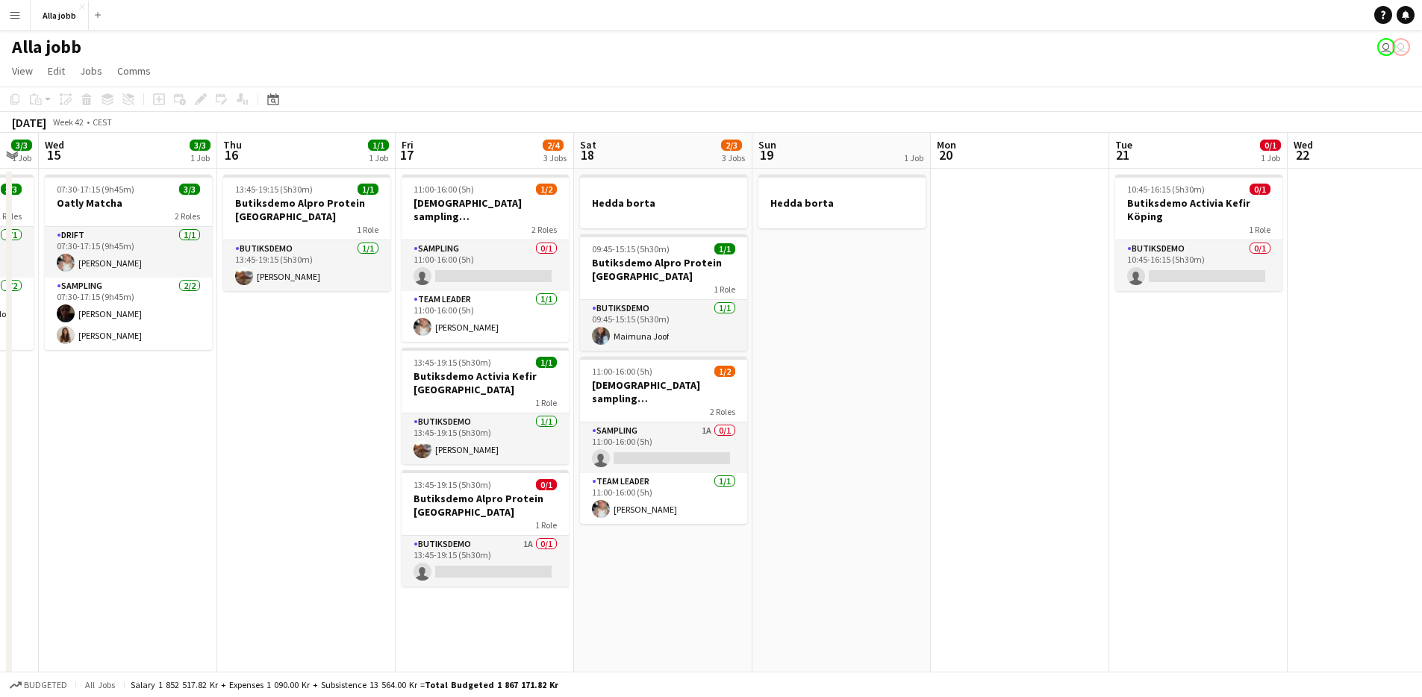
click at [916, 424] on app-date-cell "Hedda borta" at bounding box center [841, 554] width 178 height 771
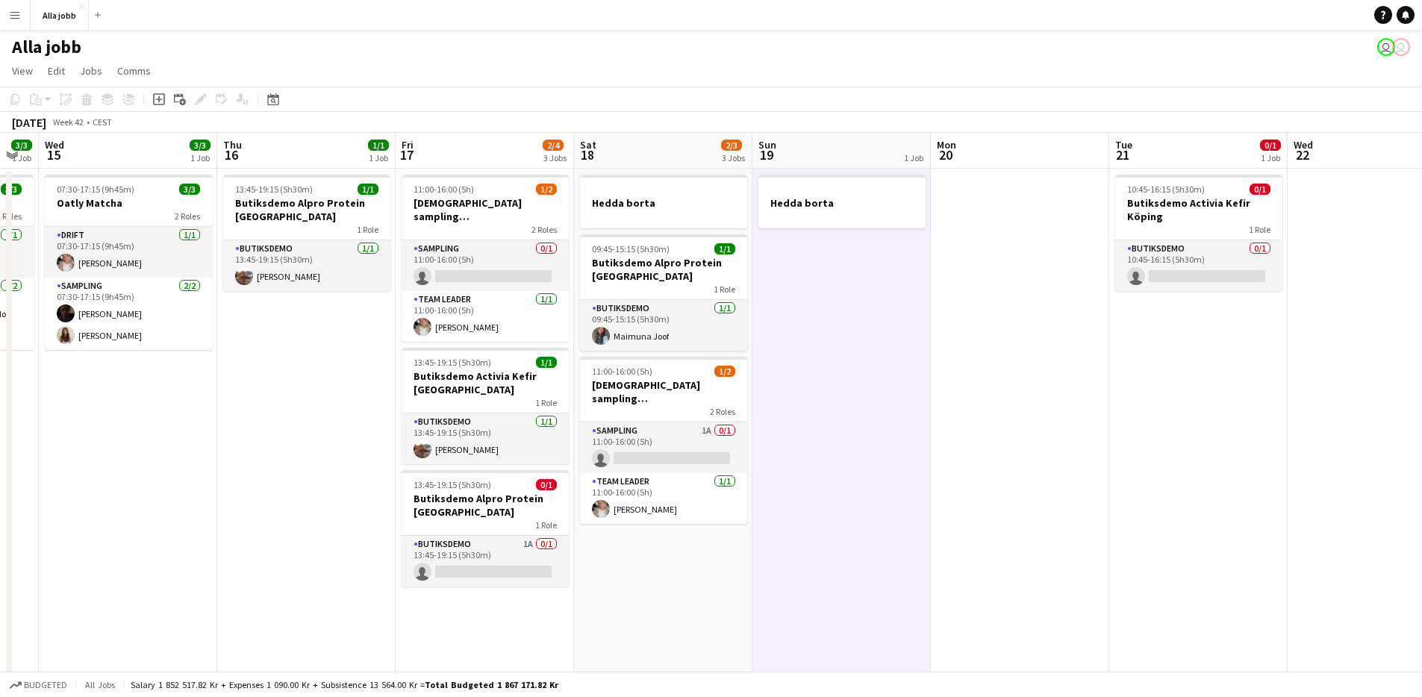
click at [916, 424] on app-date-cell "Hedda borta" at bounding box center [841, 554] width 178 height 771
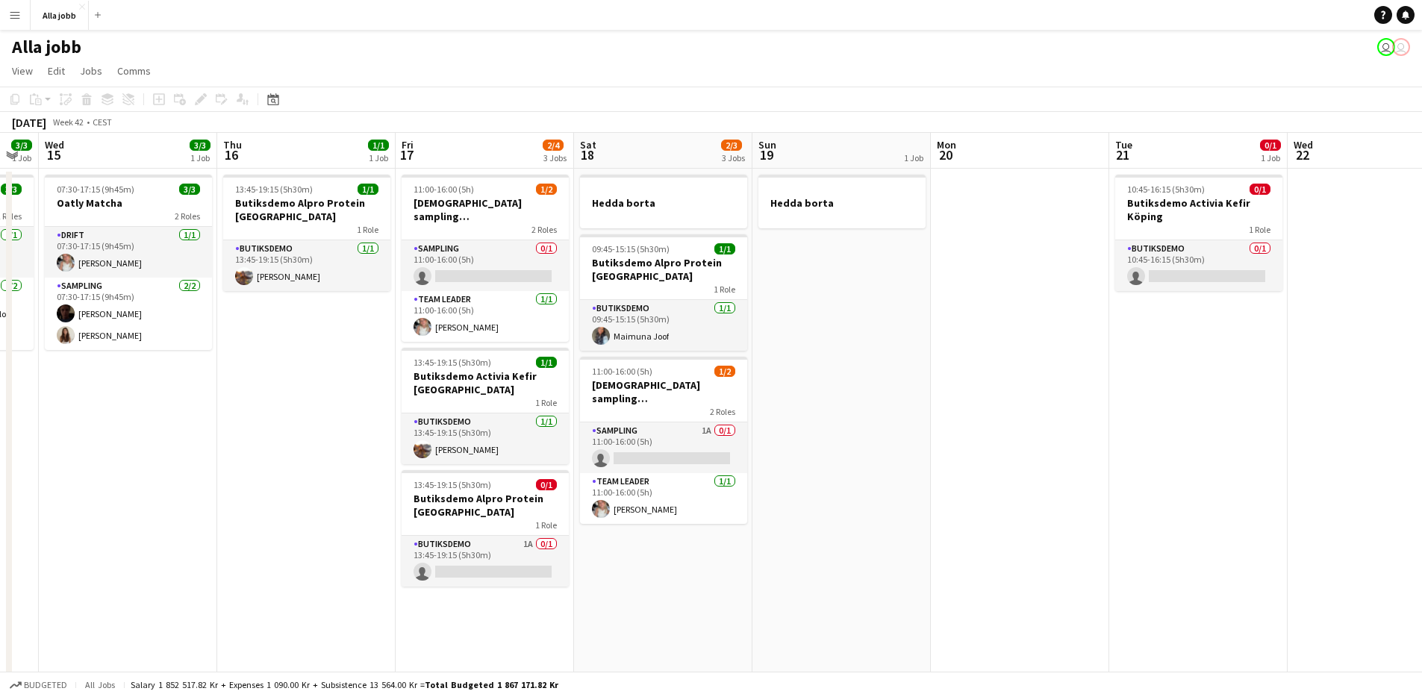
scroll to position [0, 677]
click at [914, 424] on app-date-cell "Hedda borta" at bounding box center [839, 554] width 178 height 771
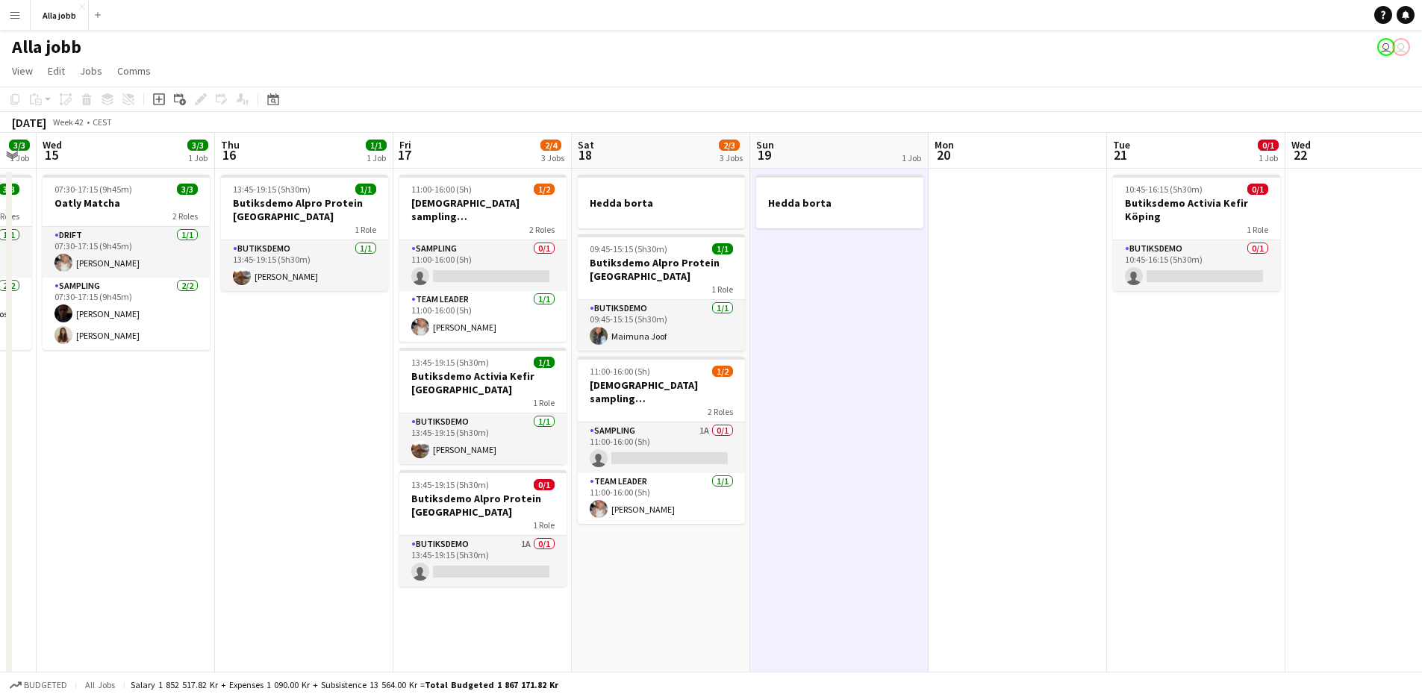
click at [914, 424] on app-date-cell "Hedda borta" at bounding box center [839, 554] width 178 height 771
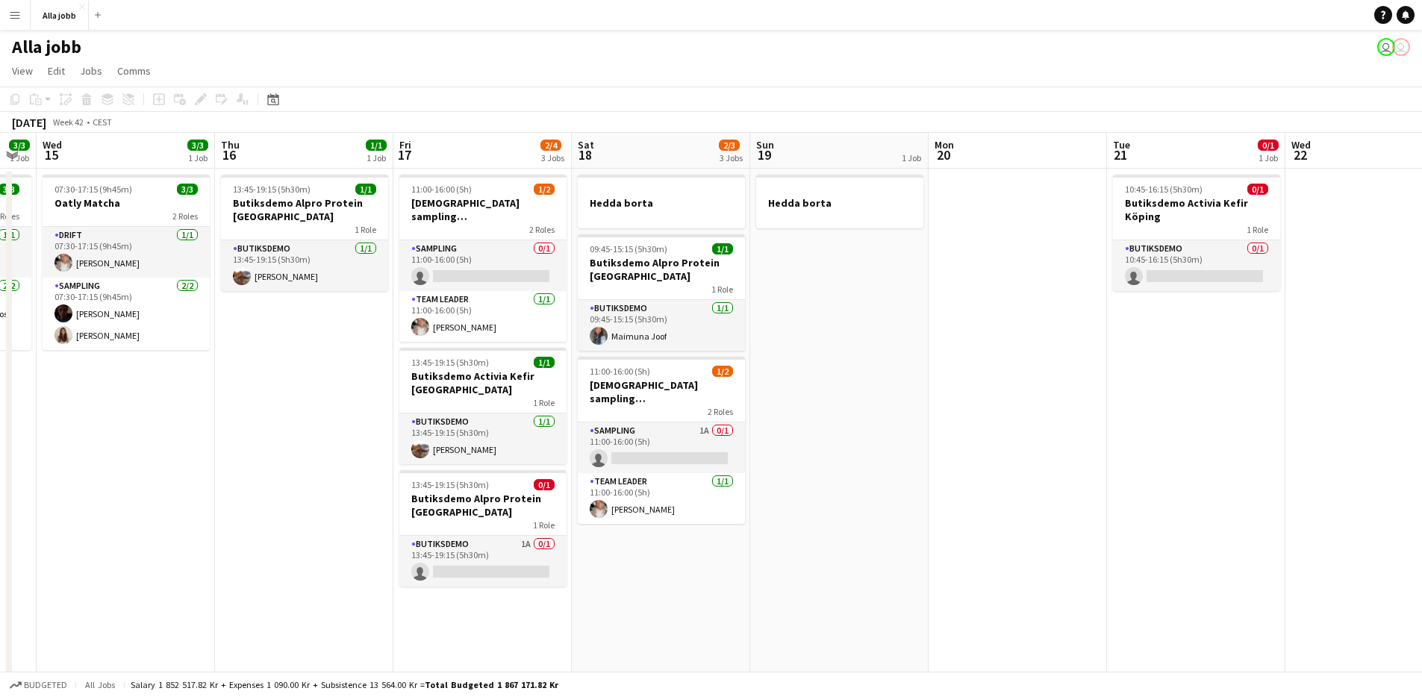
click at [914, 424] on app-date-cell "Hedda borta" at bounding box center [839, 554] width 178 height 771
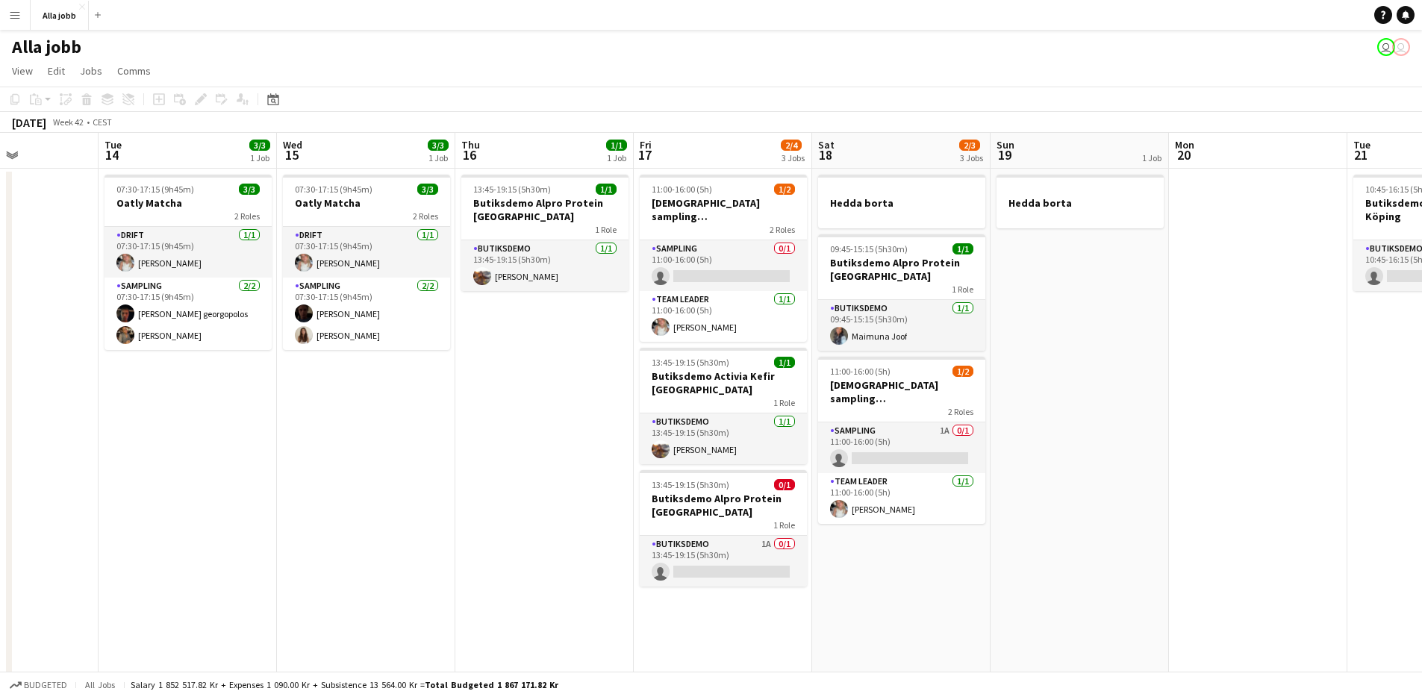
drag, startPoint x: 1194, startPoint y: 453, endPoint x: 644, endPoint y: 408, distance: 551.2
click at [644, 409] on app-calendar-viewport "Sat 11 0/4 2 Jobs Sun 12 Mon 13 Tue 14 3/3 1 Job Wed 15 3/3 1 Job Thu 16 1/1 1 …" at bounding box center [711, 536] width 1422 height 807
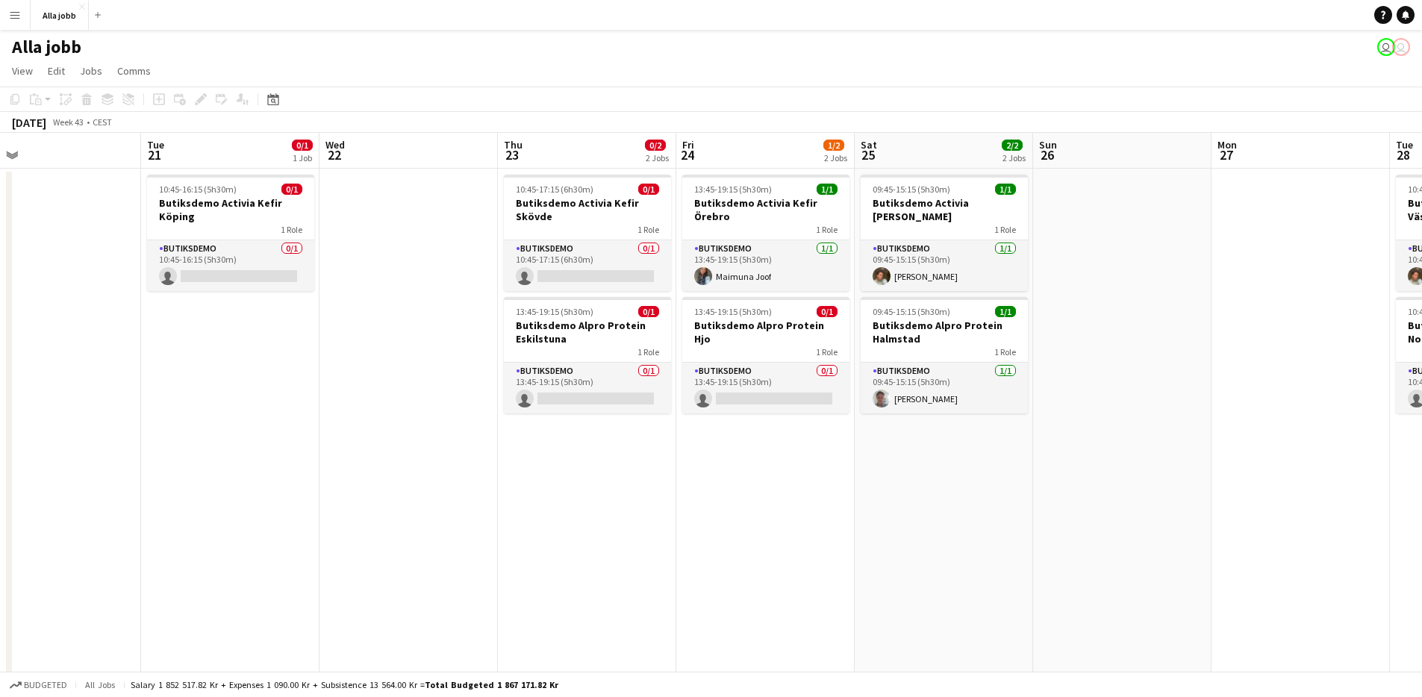
click at [707, 483] on app-calendar-viewport "Fri 17 2/4 3 Jobs Sat 18 2/3 3 Jobs Sun 19 1 Job Mon 20 Tue 21 0/1 1 Job Wed 22…" at bounding box center [711, 536] width 1422 height 807
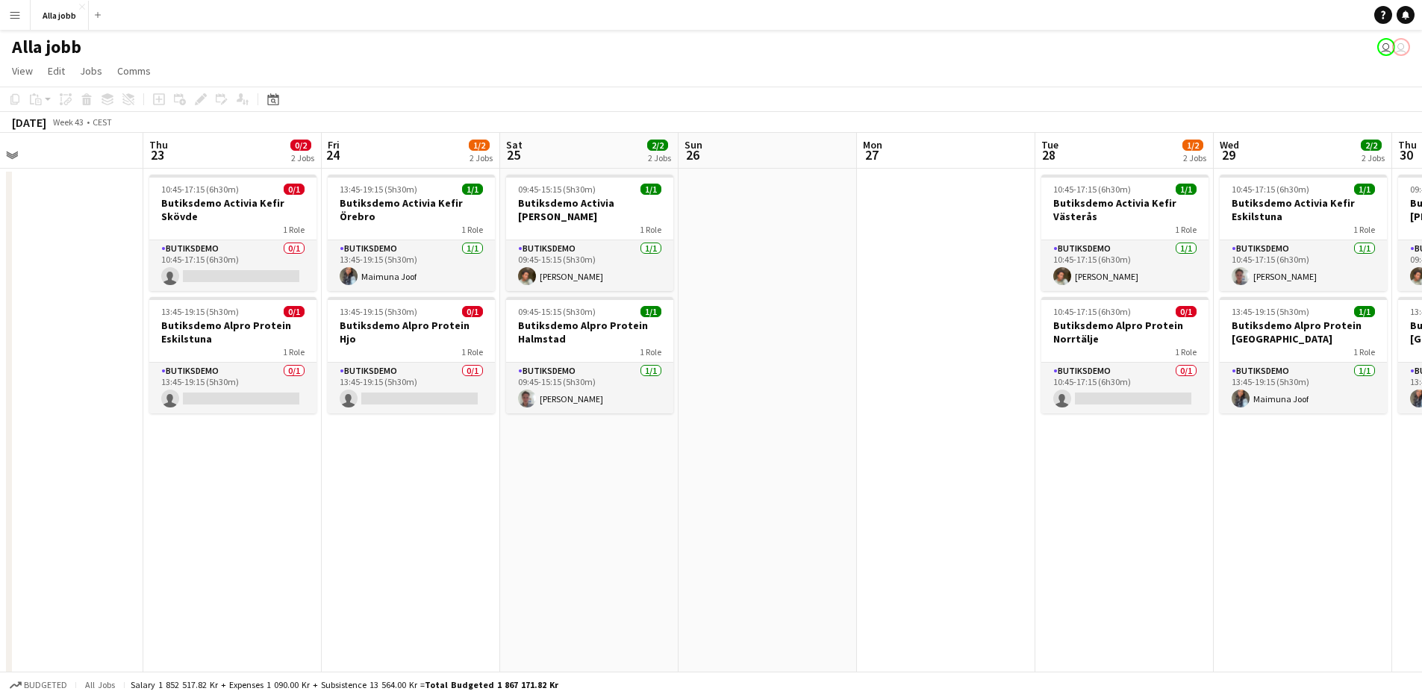
drag, startPoint x: 945, startPoint y: 521, endPoint x: 712, endPoint y: 518, distance: 232.9
click at [712, 519] on app-calendar-viewport "Sun 19 1 Job Mon 20 Tue 21 0/1 1 Job Wed 22 Thu 23 0/2 2 Jobs Fri 24 1/2 2 Jobs…" at bounding box center [711, 536] width 1422 height 807
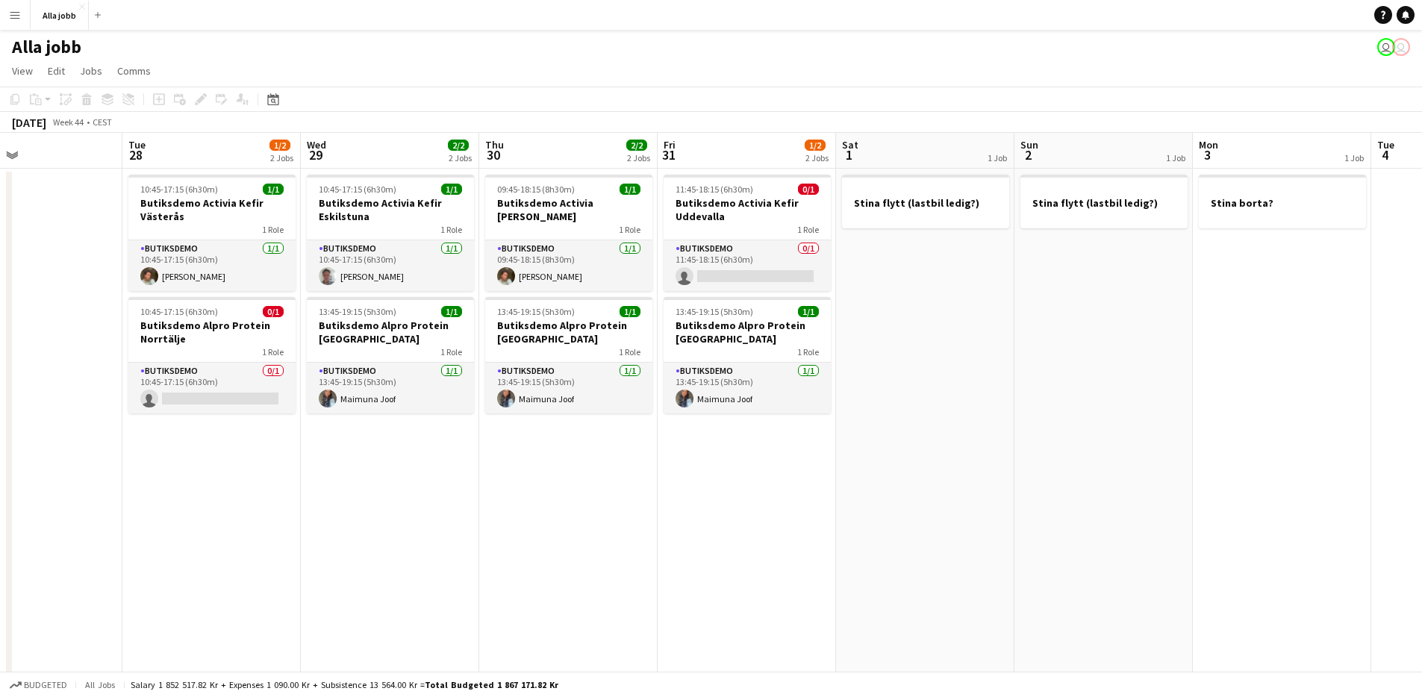
scroll to position [0, 411]
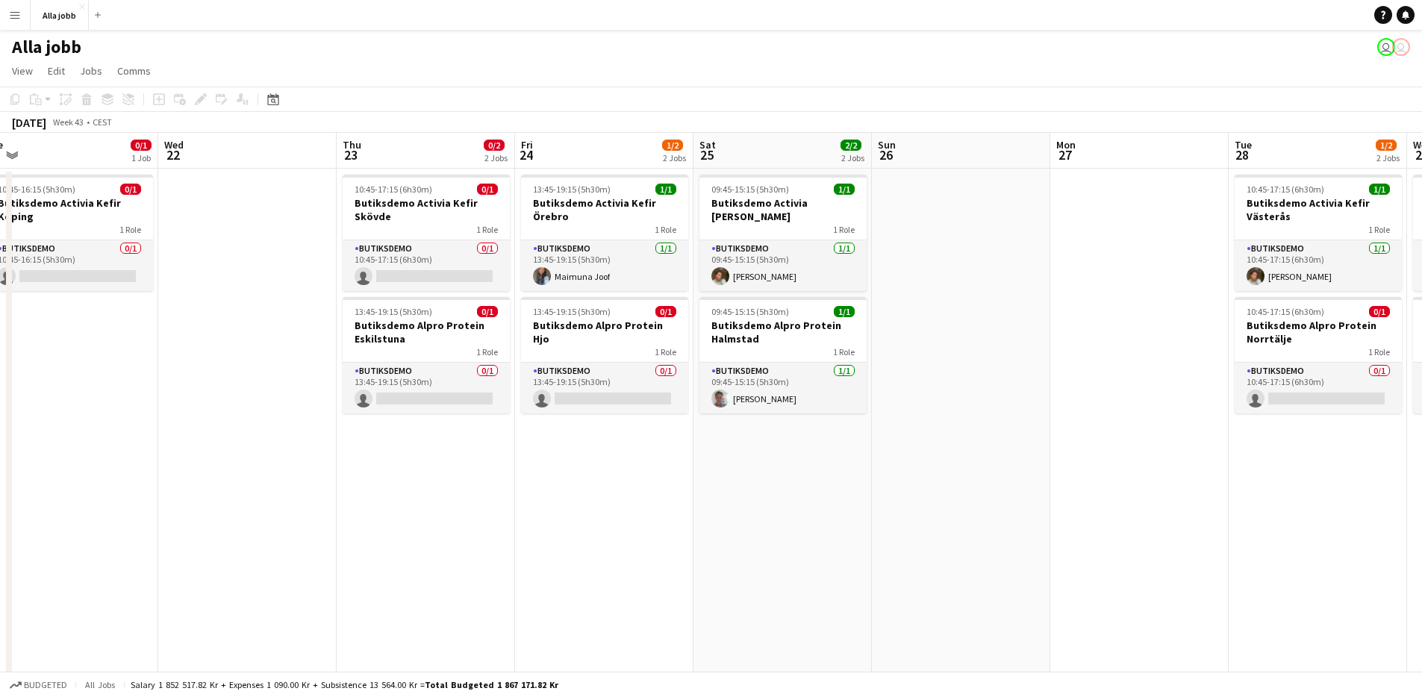
drag, startPoint x: 950, startPoint y: 517, endPoint x: 1211, endPoint y: 528, distance: 261.5
click at [1211, 528] on app-calendar-viewport "Sun 19 1 Job Mon 20 Tue 21 0/1 1 Job Wed 22 Thu 23 0/2 2 Jobs Fri 24 1/2 2 Jobs…" at bounding box center [711, 536] width 1422 height 807
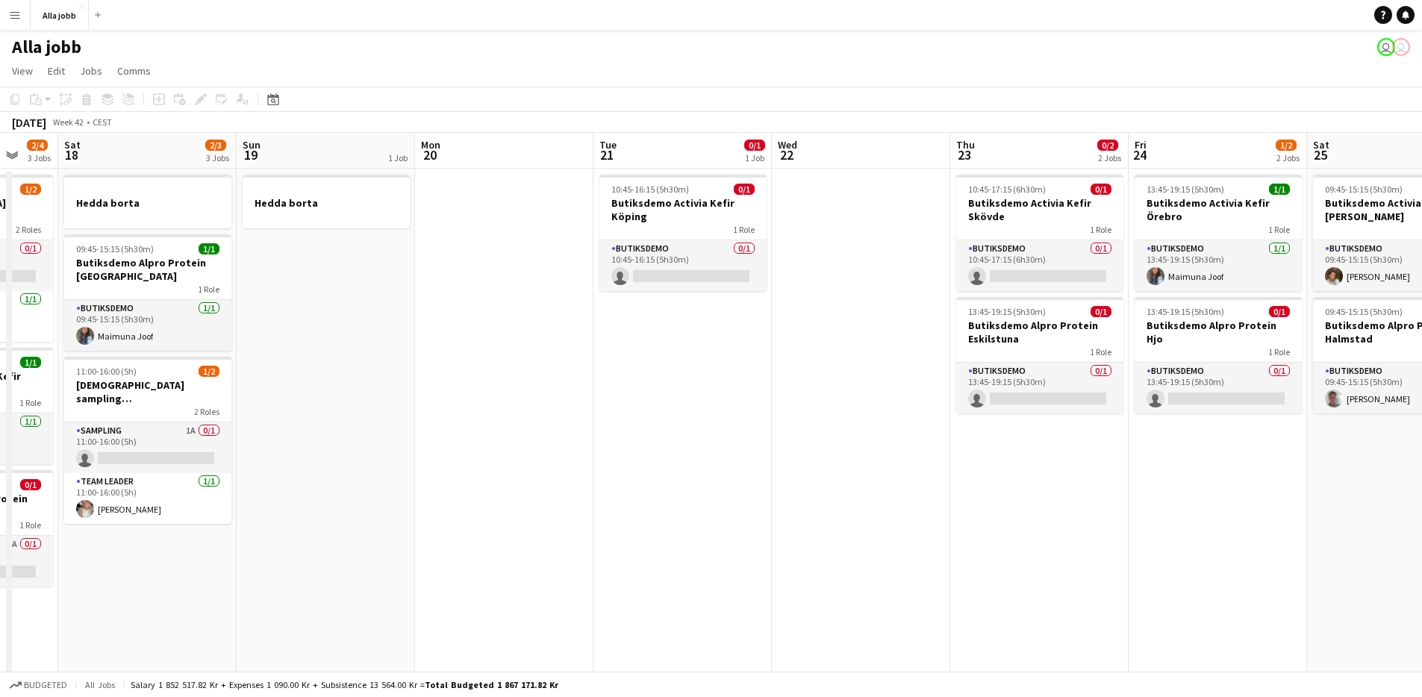
drag, startPoint x: 662, startPoint y: 499, endPoint x: 1320, endPoint y: 502, distance: 658.4
click at [1325, 502] on app-calendar-viewport "Thu 16 1/1 1 Job Fri 17 2/4 3 Jobs Sat 18 2/3 3 Jobs Sun 19 1 Job Mon 20 Tue 21…" at bounding box center [711, 536] width 1422 height 807
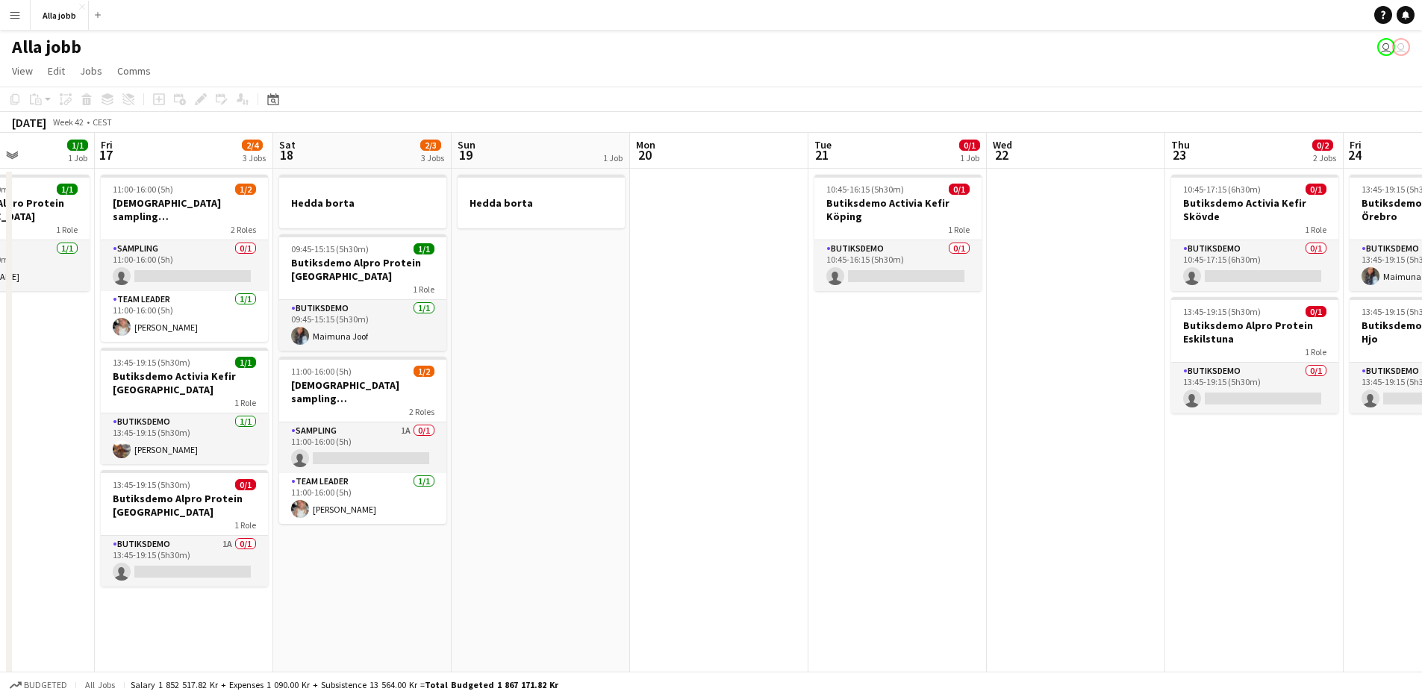
scroll to position [0, 511]
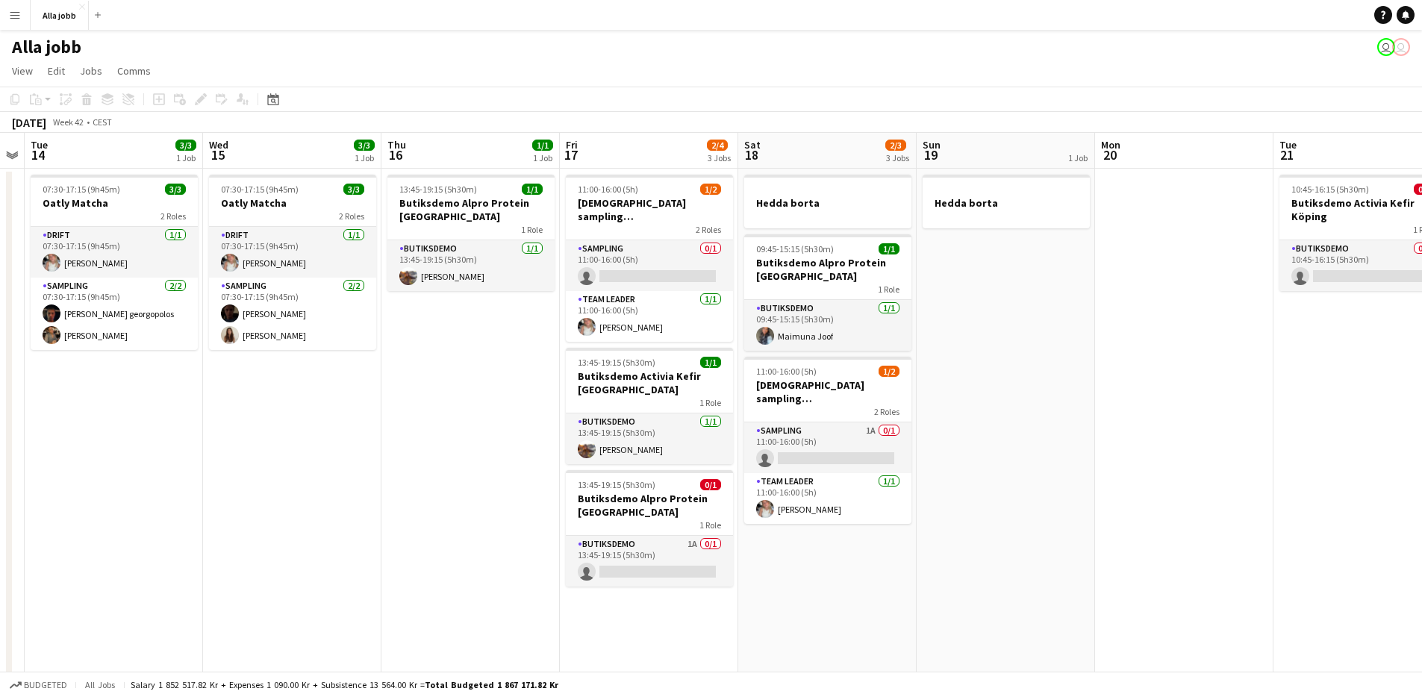
drag, startPoint x: 745, startPoint y: 419, endPoint x: 1432, endPoint y: 521, distance: 695.0
click at [1422, 521] on html "Menu Boards Boards Boards All jobs Status Workforce Workforce My Workforce Recr…" at bounding box center [711, 482] width 1422 height 965
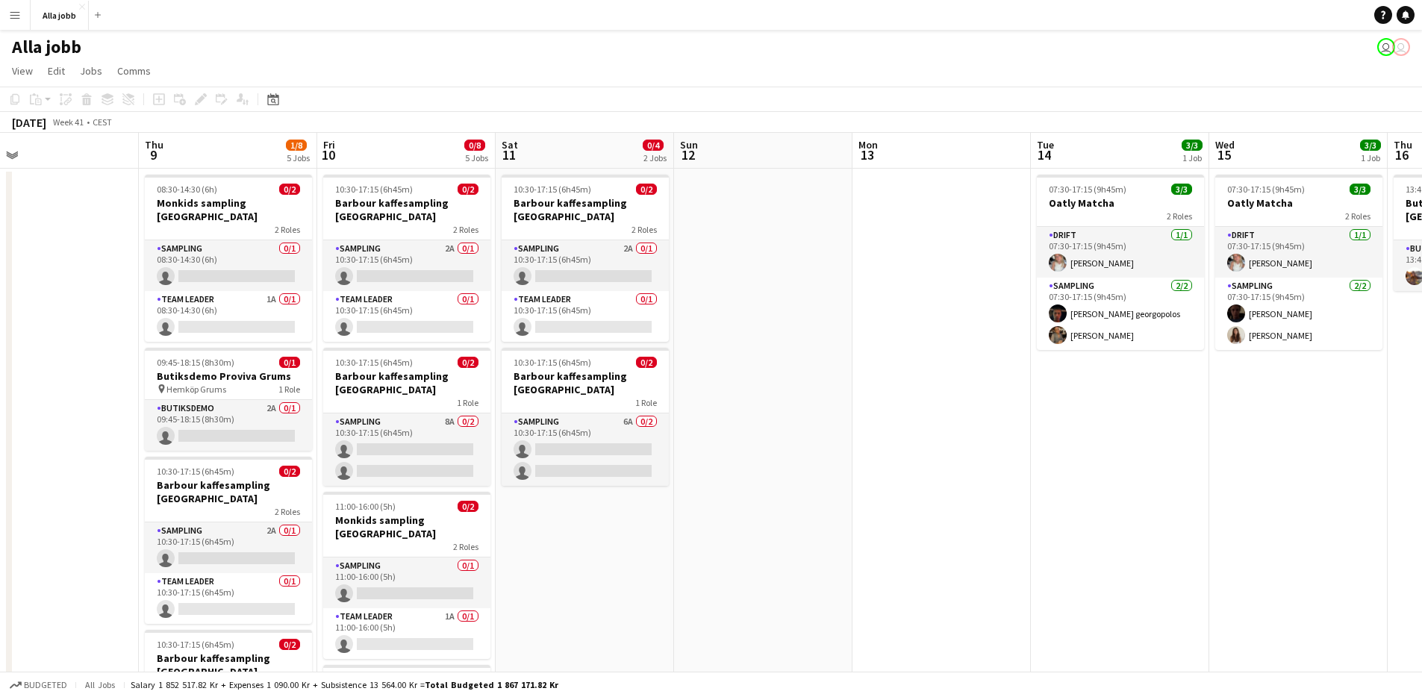
drag, startPoint x: 318, startPoint y: 540, endPoint x: 1308, endPoint y: 568, distance: 990.9
click at [1320, 565] on app-calendar-viewport "Mon 6 1 Job Tue 7 1/1 1 Job Wed 8 Thu 9 1/8 5 Jobs Fri 10 0/8 5 Jobs Sat 11 0/4…" at bounding box center [711, 536] width 1422 height 807
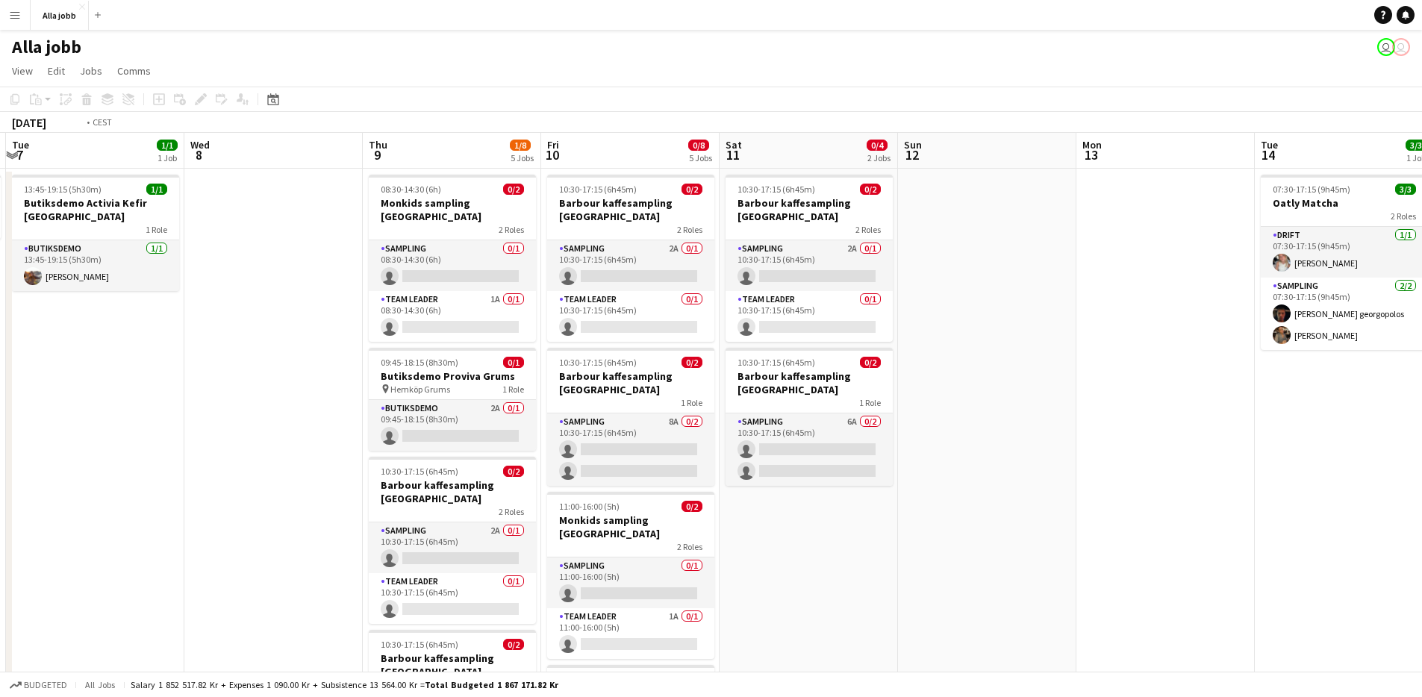
drag, startPoint x: 885, startPoint y: 549, endPoint x: 1413, endPoint y: 550, distance: 527.7
click at [1422, 546] on html "Menu Boards Boards Boards All jobs Status Workforce Workforce My Workforce Recr…" at bounding box center [711, 482] width 1422 height 965
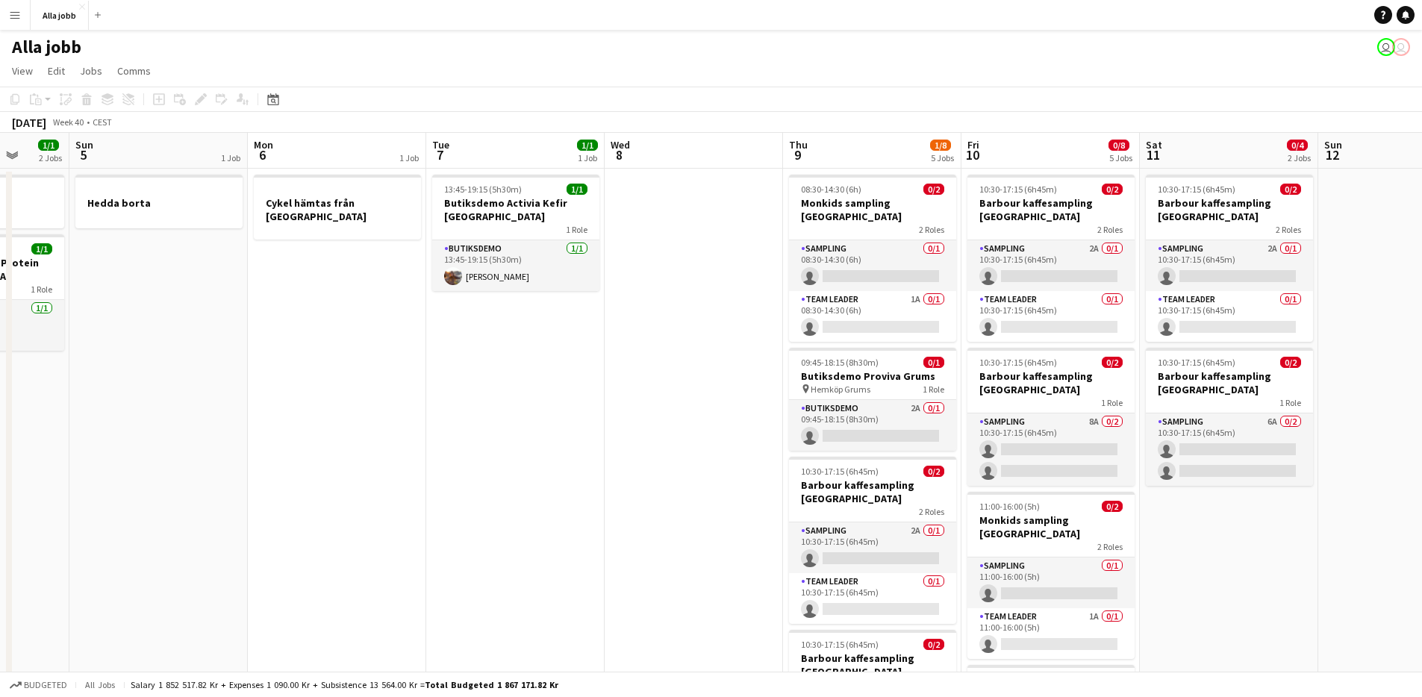
drag, startPoint x: 557, startPoint y: 496, endPoint x: 1019, endPoint y: 472, distance: 462.6
click at [1029, 470] on app-calendar-viewport "Thu 2 2/5 3 Jobs Fri 3 2/6 5 Jobs Sat 4 1/1 2 Jobs Sun 5 1 Job Mon 6 1 Job Tue …" at bounding box center [711, 536] width 1422 height 807
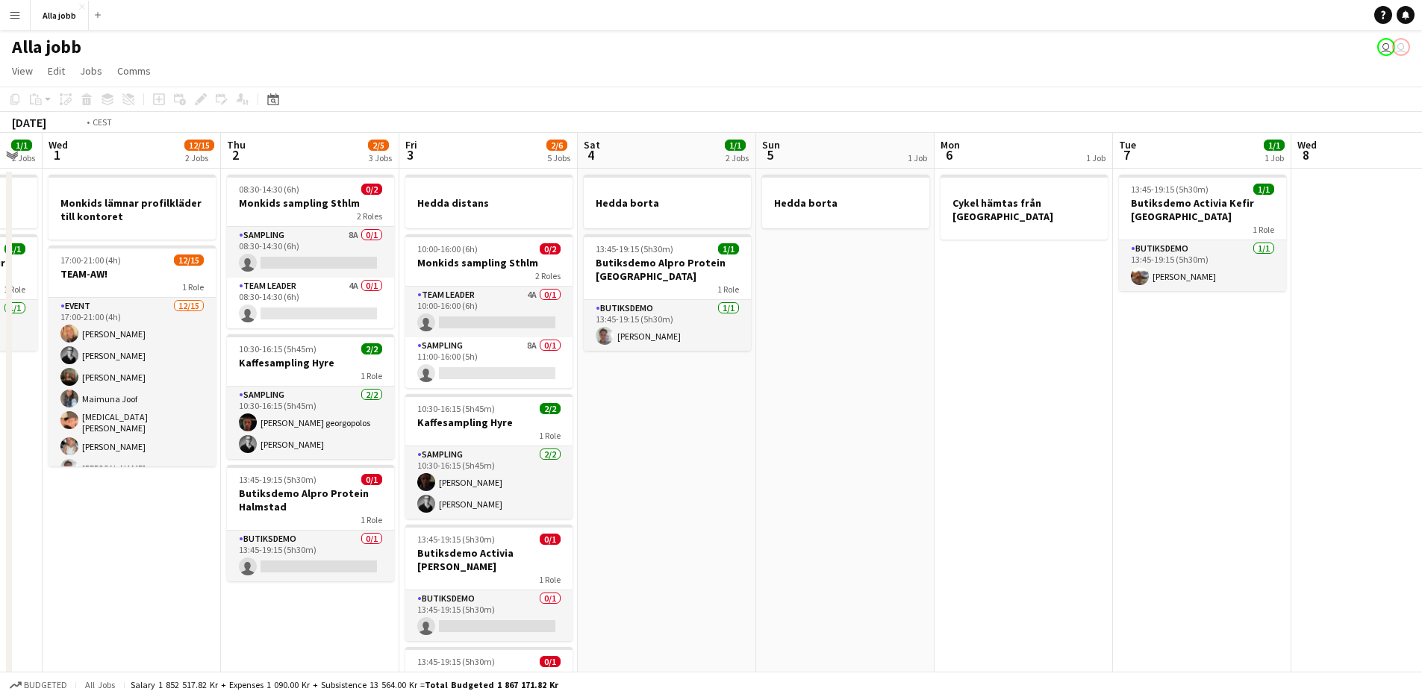
drag, startPoint x: 1063, startPoint y: 437, endPoint x: 1396, endPoint y: 444, distance: 333.0
click at [1396, 444] on app-calendar-viewport "Mon 29 3 Jobs Tue 30 1/1 2 Jobs Wed 1 12/15 2 Jobs Thu 2 2/5 3 Jobs Fri 3 2/6 5…" at bounding box center [711, 536] width 1422 height 807
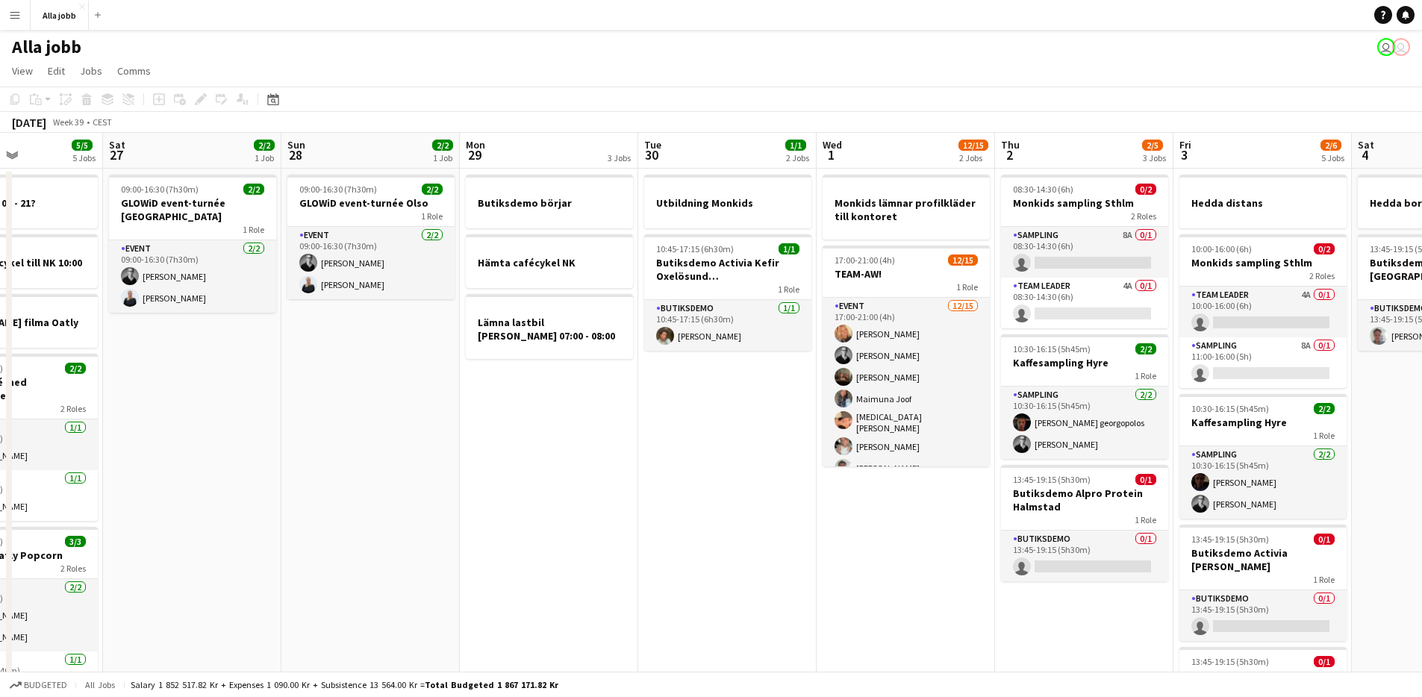
drag, startPoint x: 908, startPoint y: 385, endPoint x: 1176, endPoint y: 365, distance: 268.0
click at [1176, 365] on app-calendar-viewport "Wed 24 4/4 3 Jobs Thu 25 6/6 4 Jobs Fri 26 5/5 5 Jobs Sat 27 2/2 1 Job Sun 28 2…" at bounding box center [711, 536] width 1422 height 807
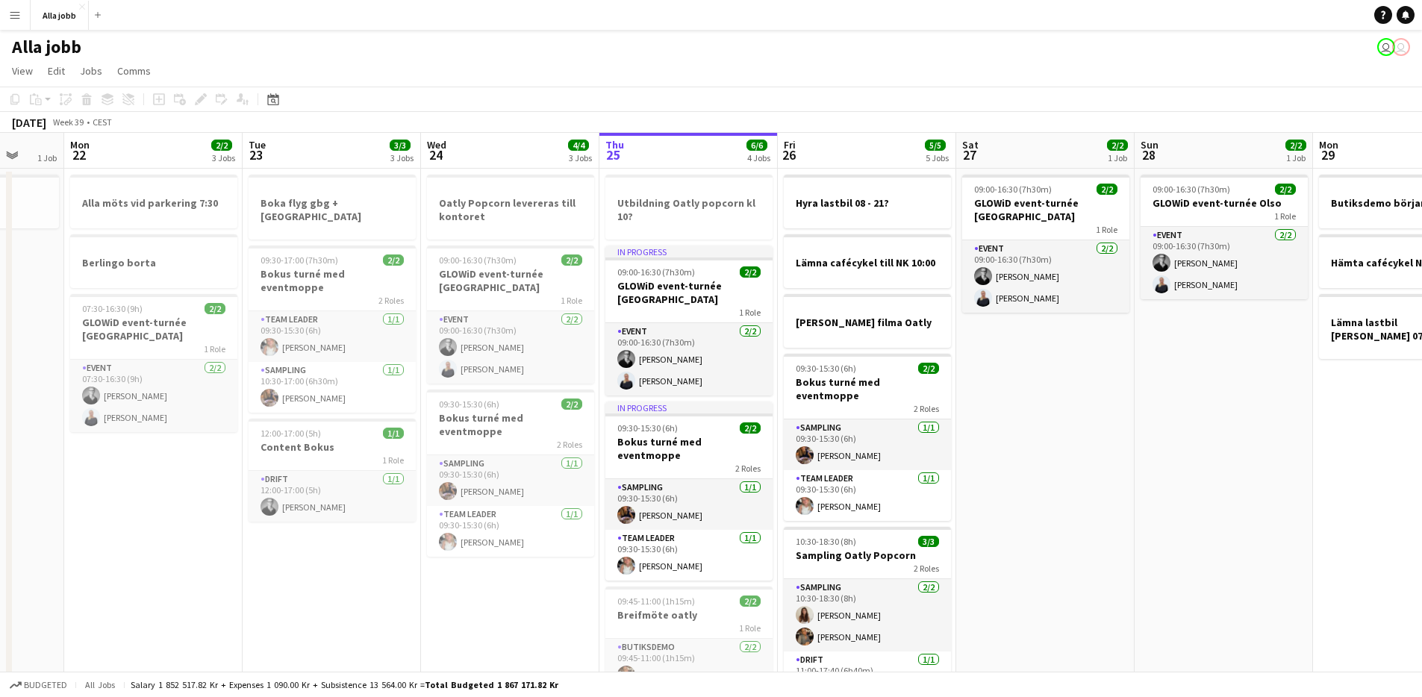
scroll to position [0, 396]
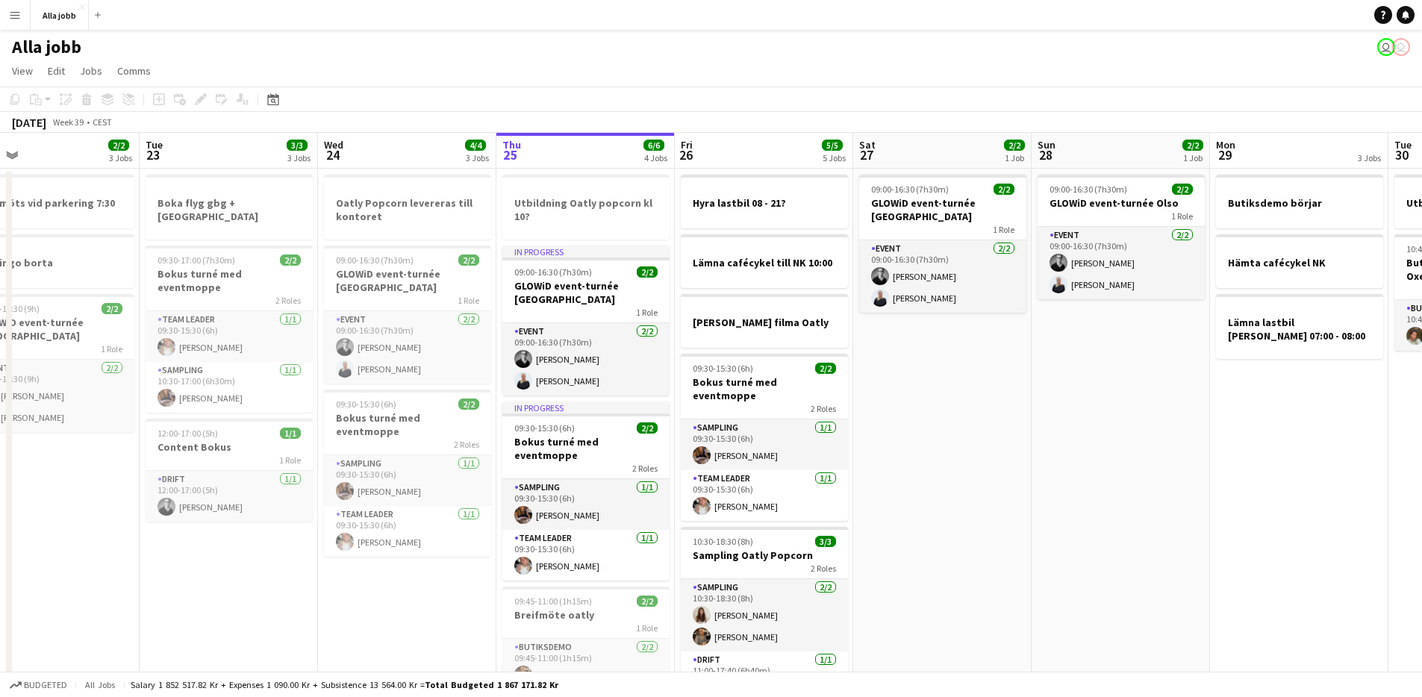
drag, startPoint x: 882, startPoint y: 422, endPoint x: 1409, endPoint y: 357, distance: 531.8
click at [1422, 356] on html "Menu Boards Boards Boards All jobs Status Workforce Workforce My Workforce Recr…" at bounding box center [711, 482] width 1422 height 965
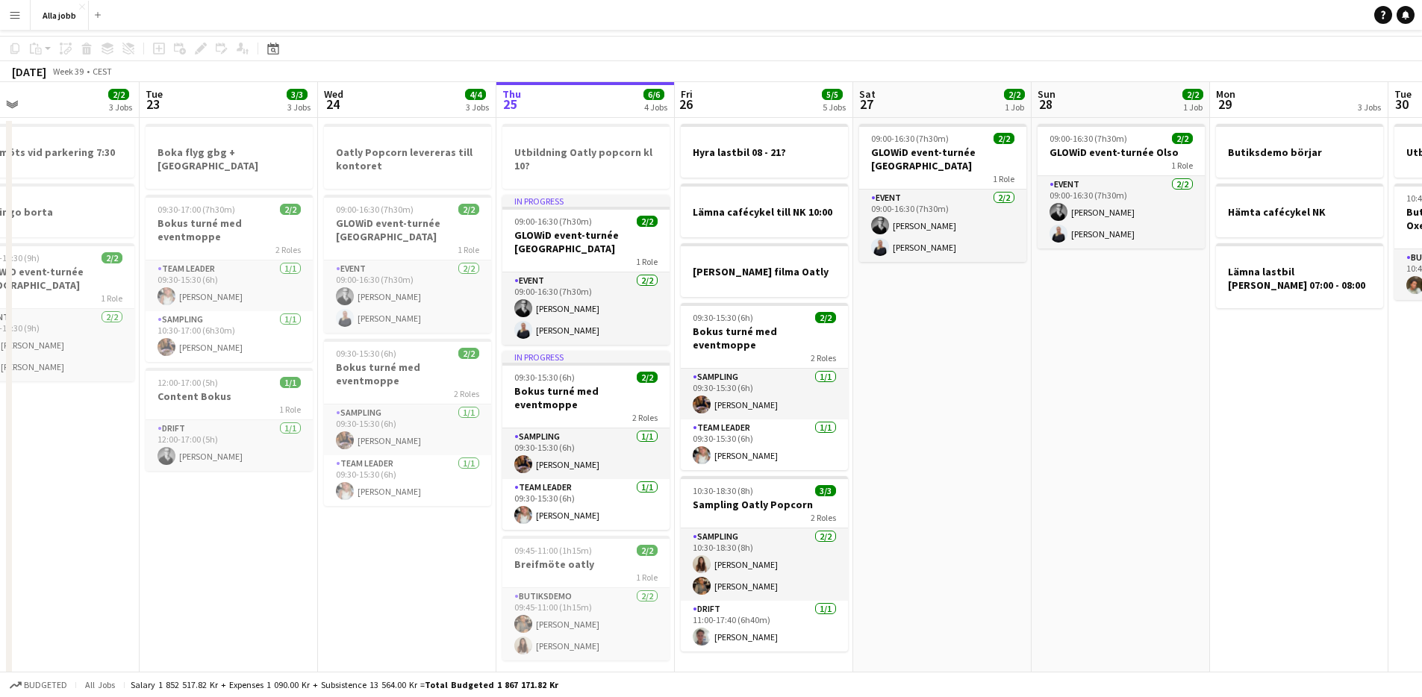
scroll to position [0, 0]
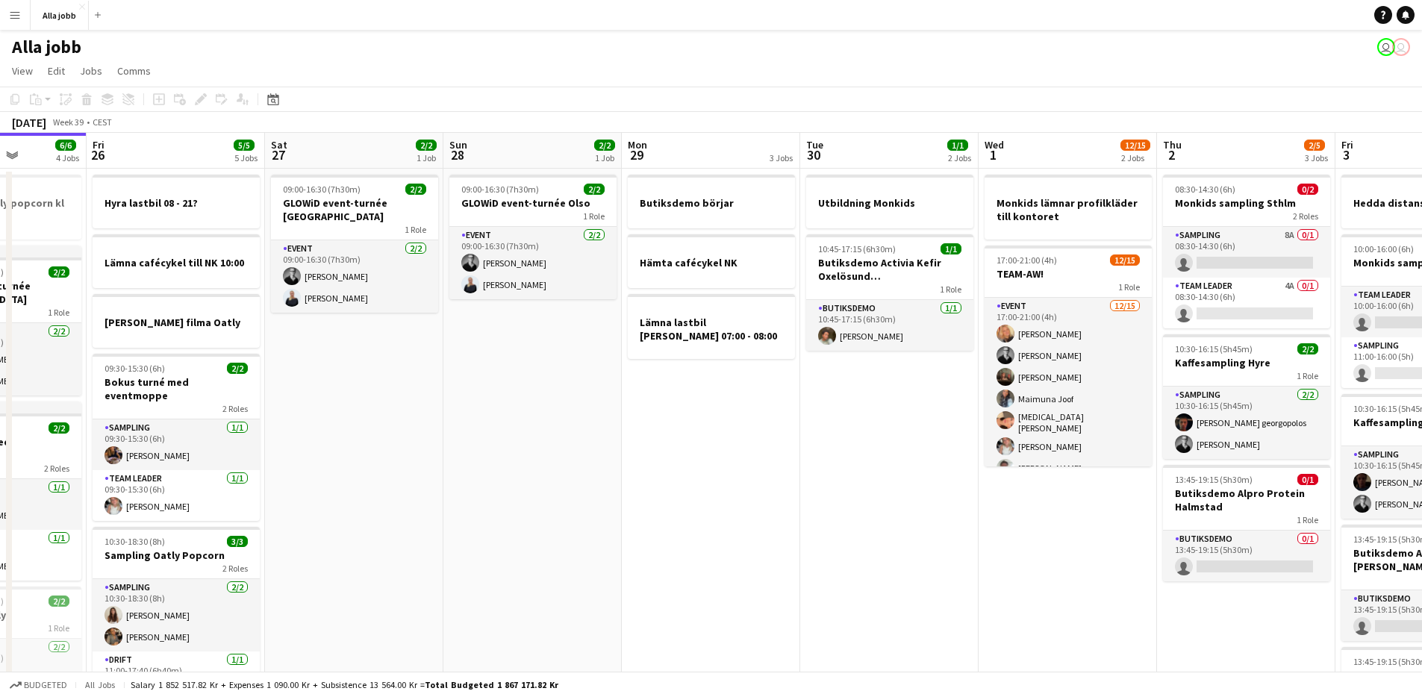
drag, startPoint x: 705, startPoint y: 441, endPoint x: 543, endPoint y: 444, distance: 162.0
click at [543, 447] on app-calendar-viewport "Mon 22 2/2 3 Jobs Tue 23 3/3 3 Jobs Wed 24 4/4 3 Jobs Thu 25 6/6 4 Jobs Fri 26 …" at bounding box center [711, 536] width 1422 height 807
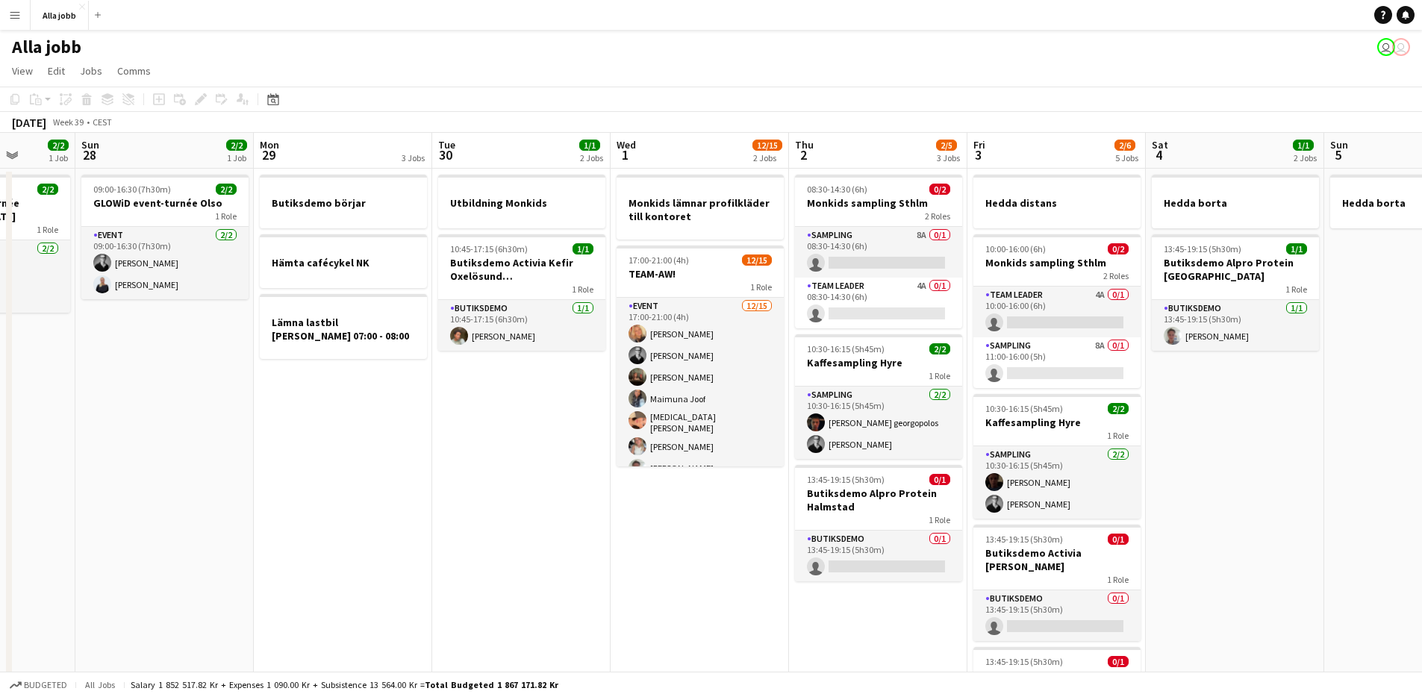
drag, startPoint x: 823, startPoint y: 436, endPoint x: 541, endPoint y: 386, distance: 286.5
click at [455, 426] on app-calendar-viewport "Wed 24 4/4 3 Jobs Thu 25 6/6 4 Jobs Fri 26 5/5 5 Jobs Sat 27 2/2 1 Job Sun 28 2…" at bounding box center [711, 536] width 1422 height 807
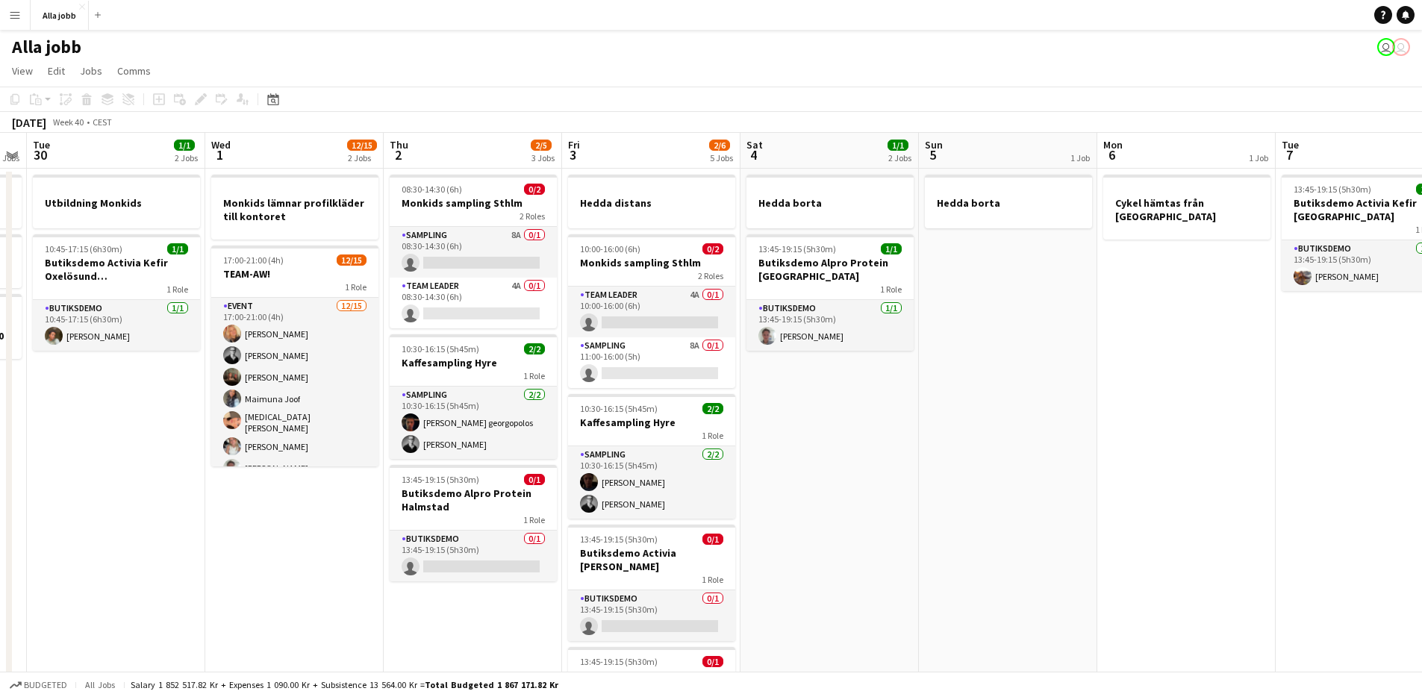
drag, startPoint x: 860, startPoint y: 327, endPoint x: 671, endPoint y: 328, distance: 188.8
click at [671, 328] on app-calendar-viewport "Fri 26 5/5 5 Jobs Sat 27 2/2 1 Job Sun 28 2/2 1 Job Mon 29 3 Jobs Tue 30 1/1 2 …" at bounding box center [711, 536] width 1422 height 807
click at [813, 348] on app-card-role "Butiksdemo 1/1 13:45-19:15 (5h30m) Sebastian Werner Eriksson" at bounding box center [831, 325] width 167 height 51
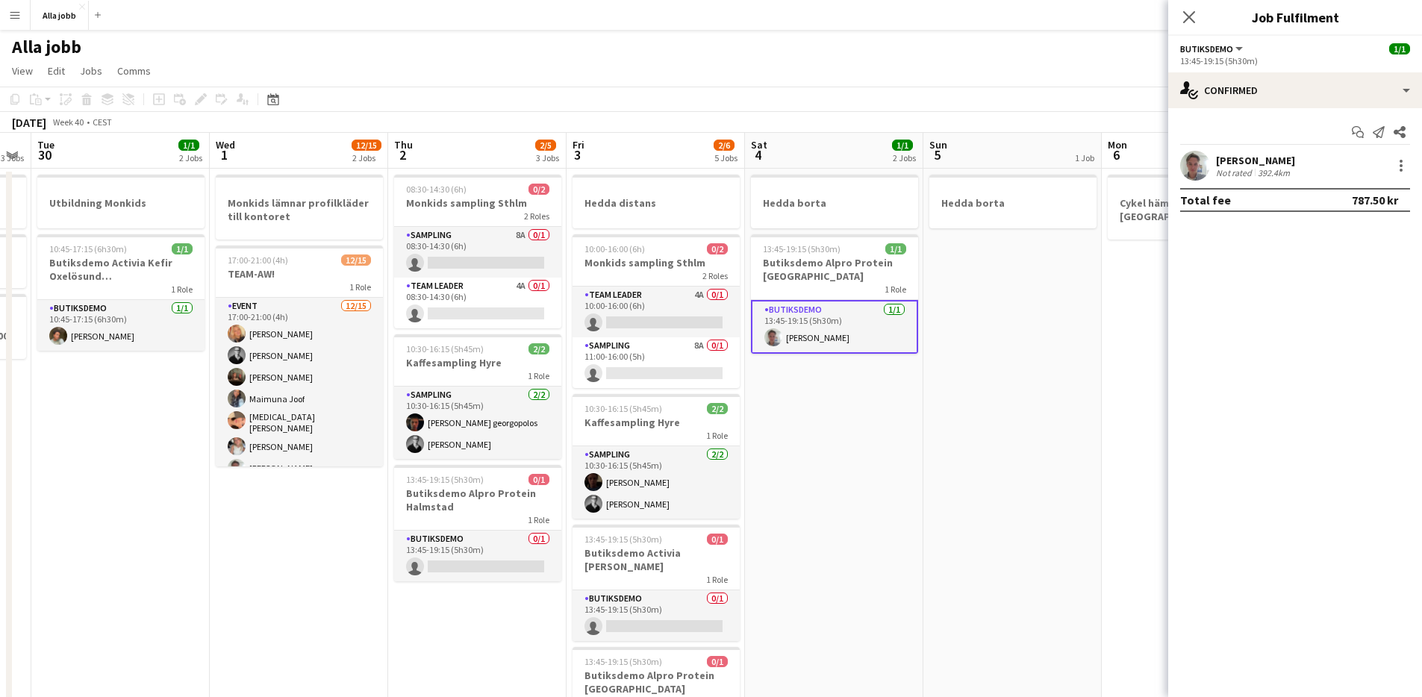
click at [841, 447] on app-date-cell "Hedda borta 13:45-19:15 (5h30m) 1/1 Butiksdemo Alpro Protein Göteborg 1 Role Bu…" at bounding box center [834, 554] width 178 height 771
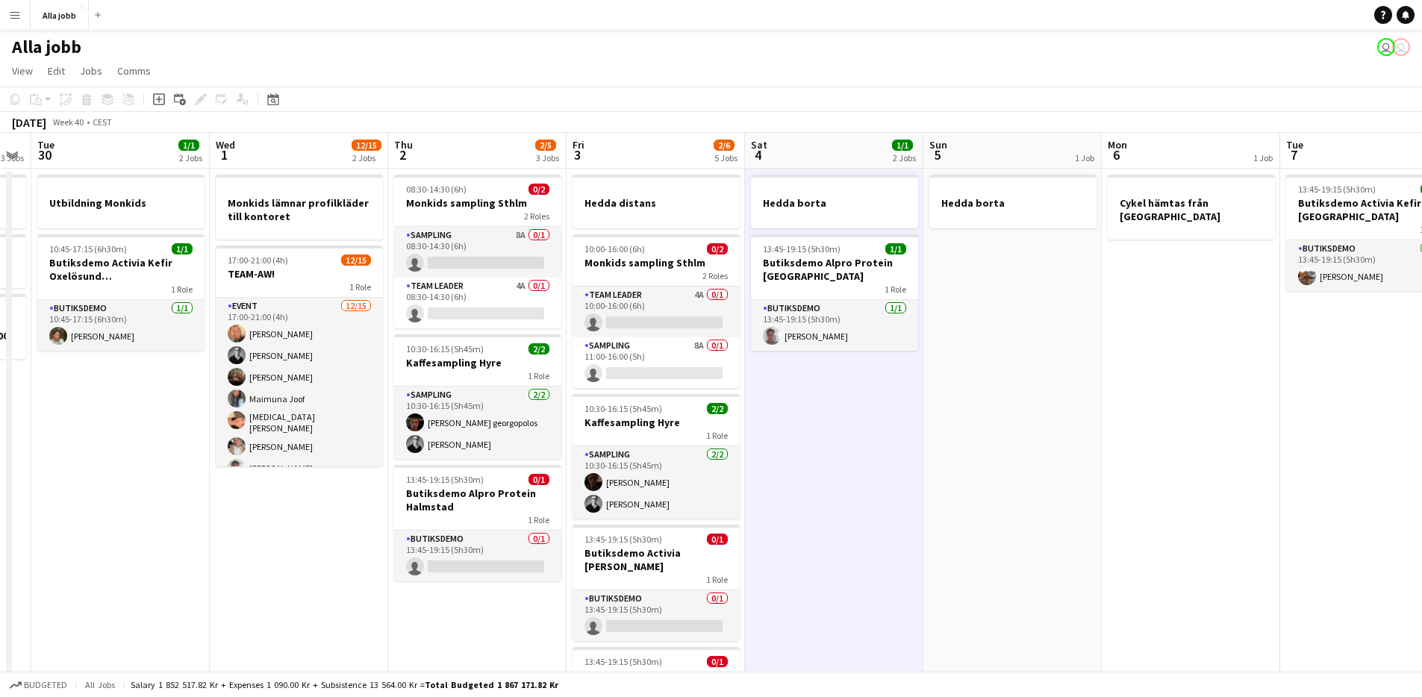
scroll to position [0, 679]
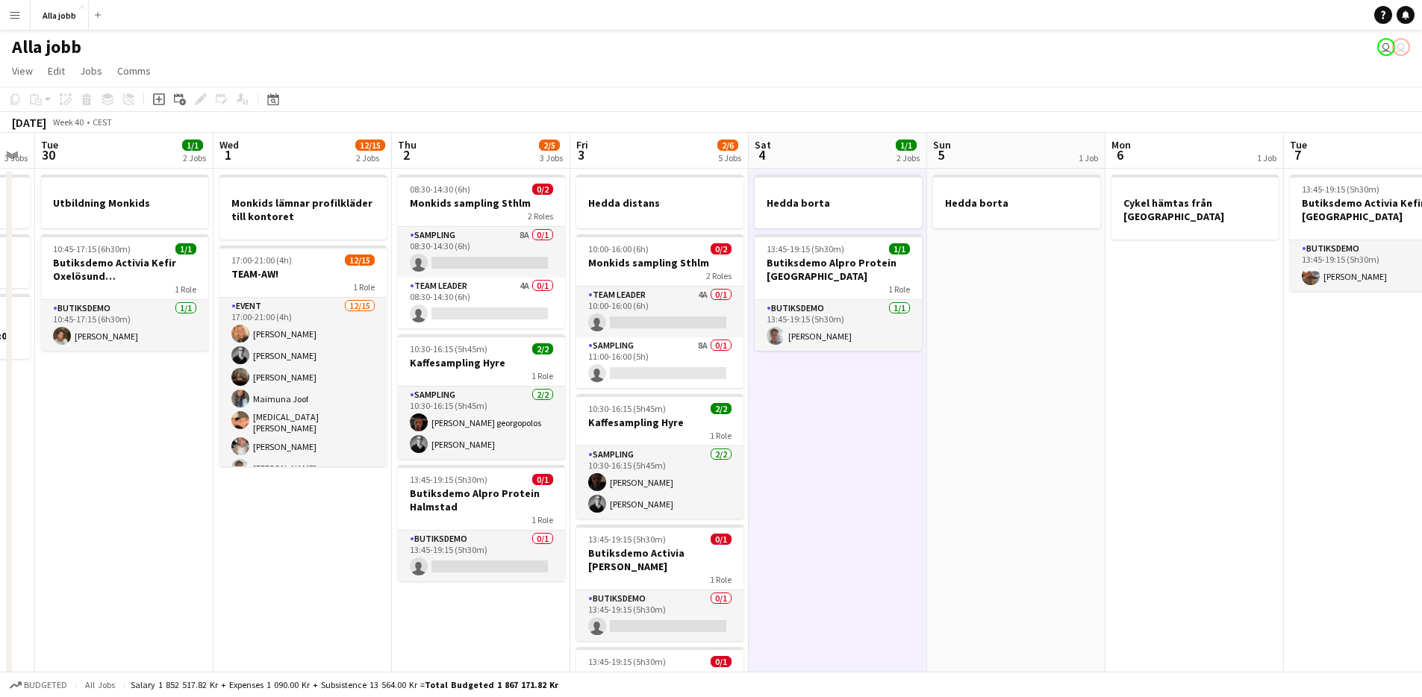
click at [846, 451] on app-date-cell "Hedda borta 13:45-19:15 (5h30m) 1/1 Butiksdemo Alpro Protein Göteborg 1 Role Bu…" at bounding box center [838, 554] width 178 height 771
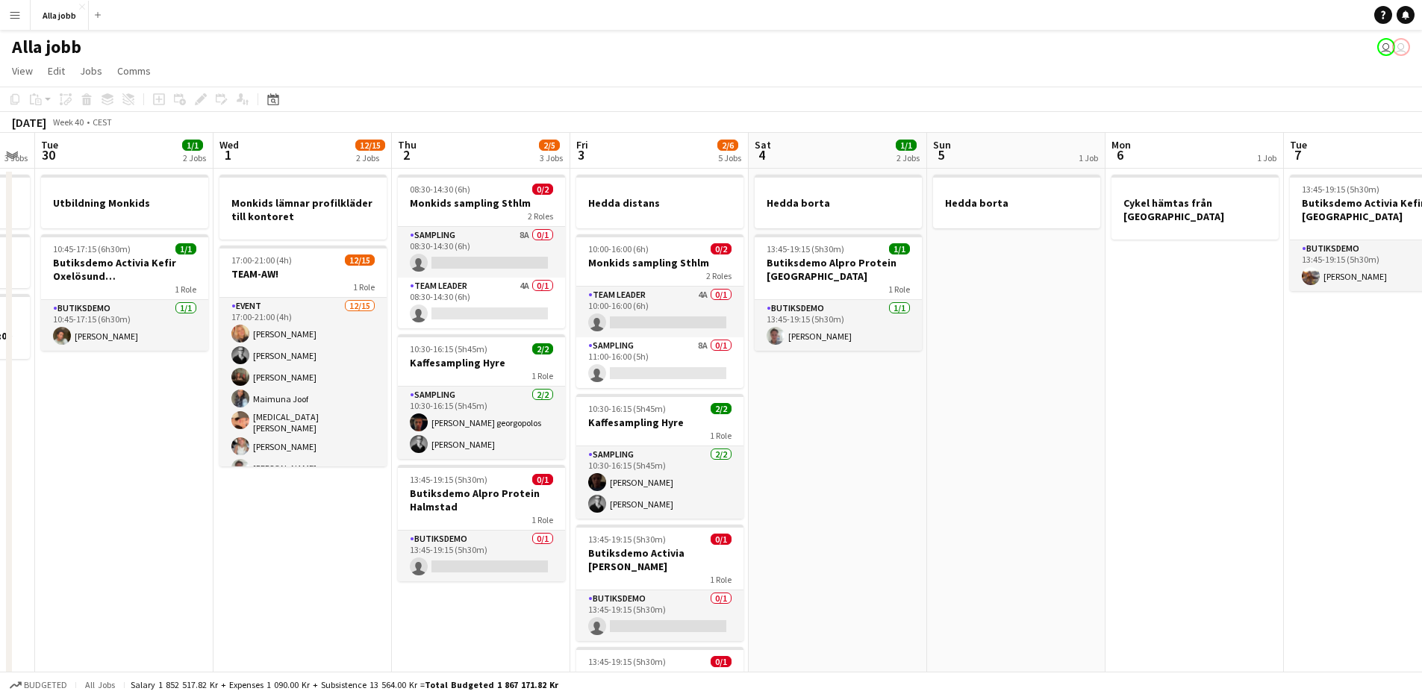
click at [846, 451] on app-date-cell "Hedda borta 13:45-19:15 (5h30m) 1/1 Butiksdemo Alpro Protein Göteborg 1 Role Bu…" at bounding box center [838, 554] width 178 height 771
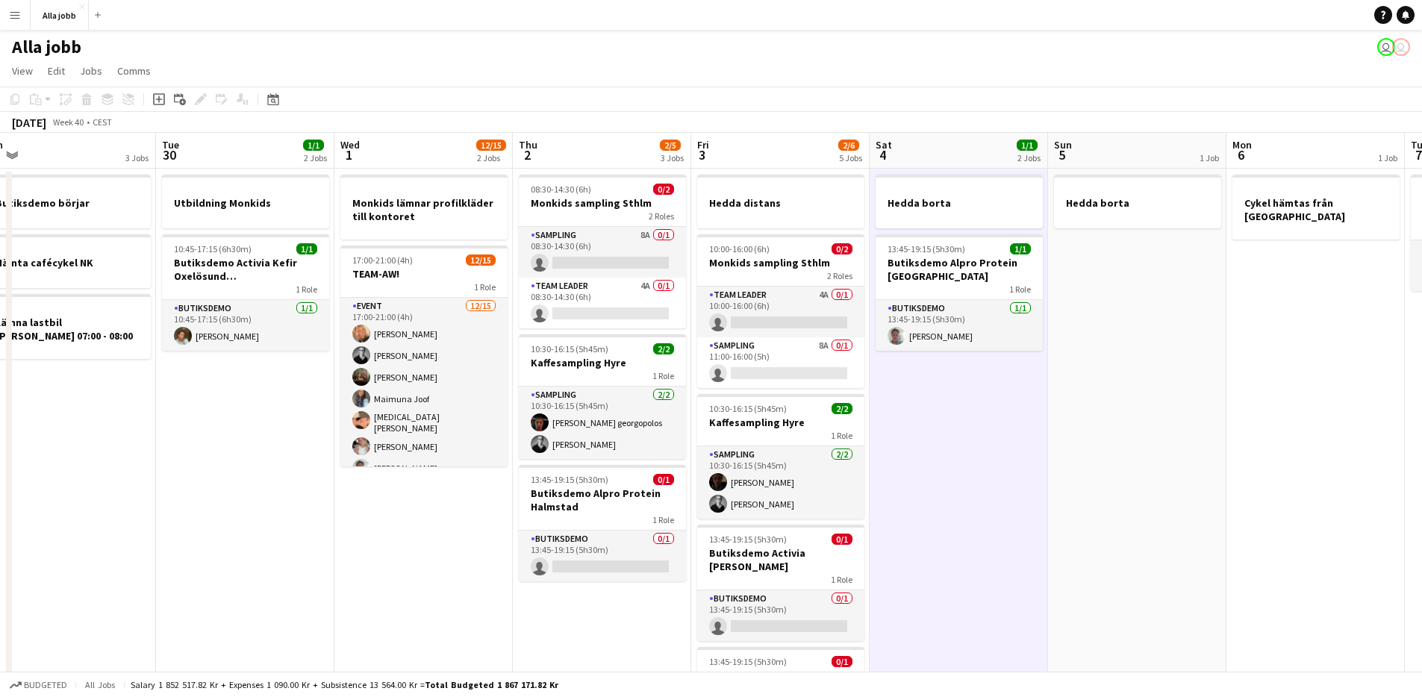
scroll to position [0, 557]
drag, startPoint x: 213, startPoint y: 437, endPoint x: 334, endPoint y: 421, distance: 122.7
click at [334, 421] on app-calendar-viewport "Fri 26 5/5 5 Jobs Sat 27 2/2 1 Job Sun 28 2/2 1 Job Mon 29 3 Jobs Tue 30 1/1 2 …" at bounding box center [711, 536] width 1422 height 807
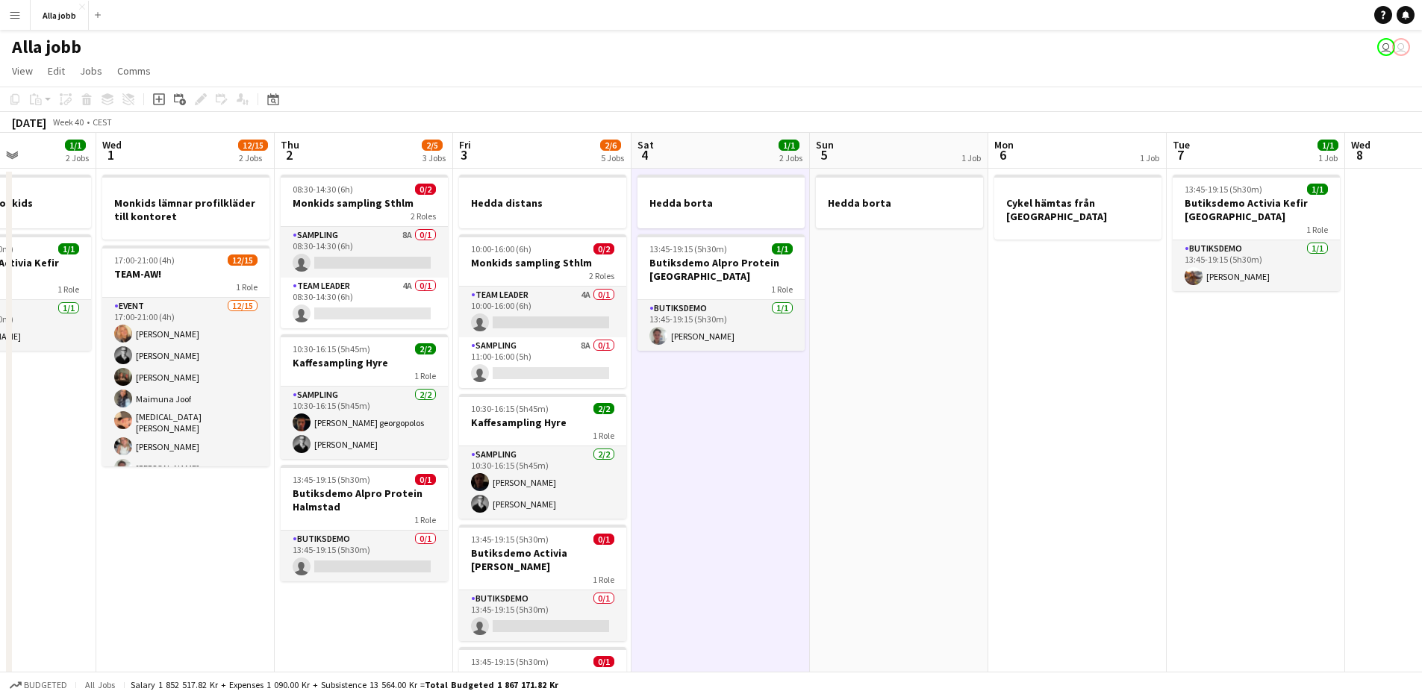
drag, startPoint x: 1005, startPoint y: 452, endPoint x: 782, endPoint y: 546, distance: 241.9
click at [783, 548] on app-calendar-viewport "Sun 28 2/2 1 Job Mon 29 3 Jobs Tue 30 1/1 2 Jobs Wed 1 12/15 2 Jobs Thu 2 2/5 3…" at bounding box center [711, 536] width 1422 height 807
click at [794, 496] on app-date-cell "Hedda borta 13:45-19:15 (5h30m) 1/1 Butiksdemo Alpro Protein Göteborg 1 Role Bu…" at bounding box center [720, 554] width 178 height 771
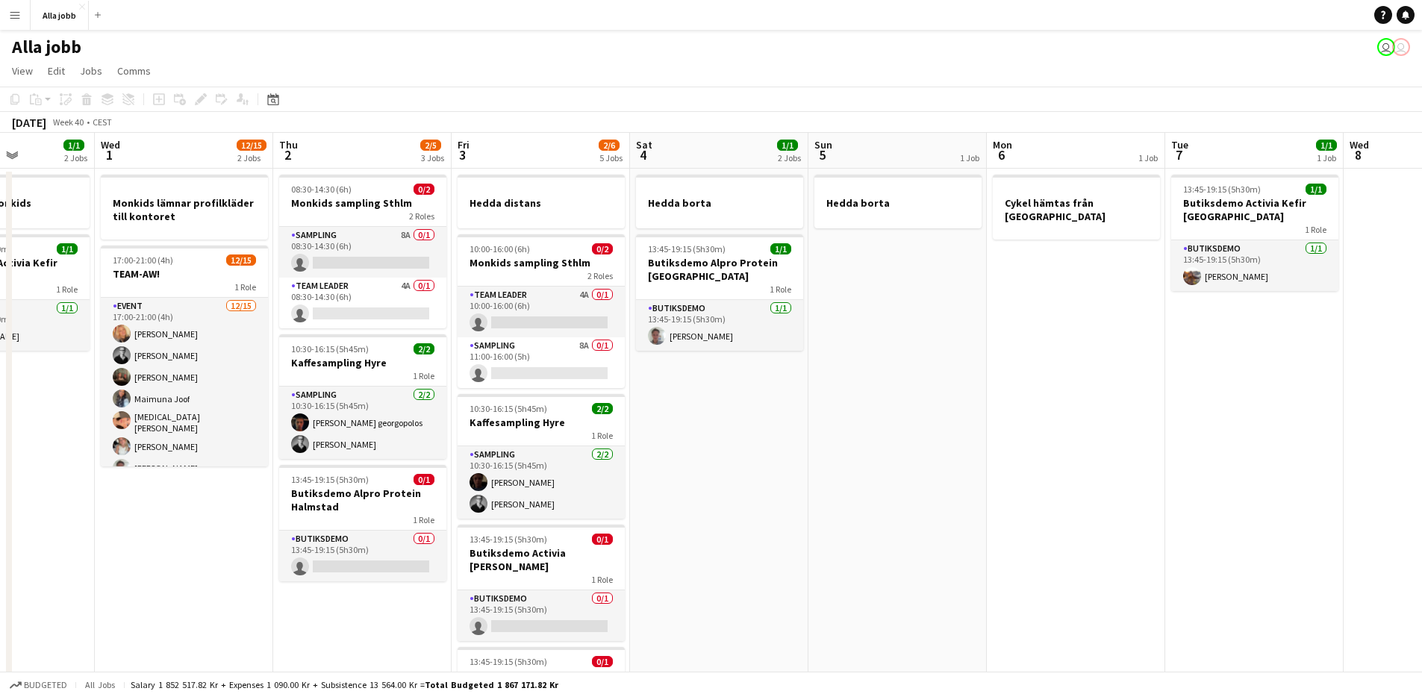
click at [832, 486] on app-date-cell "Hedda borta" at bounding box center [897, 554] width 178 height 771
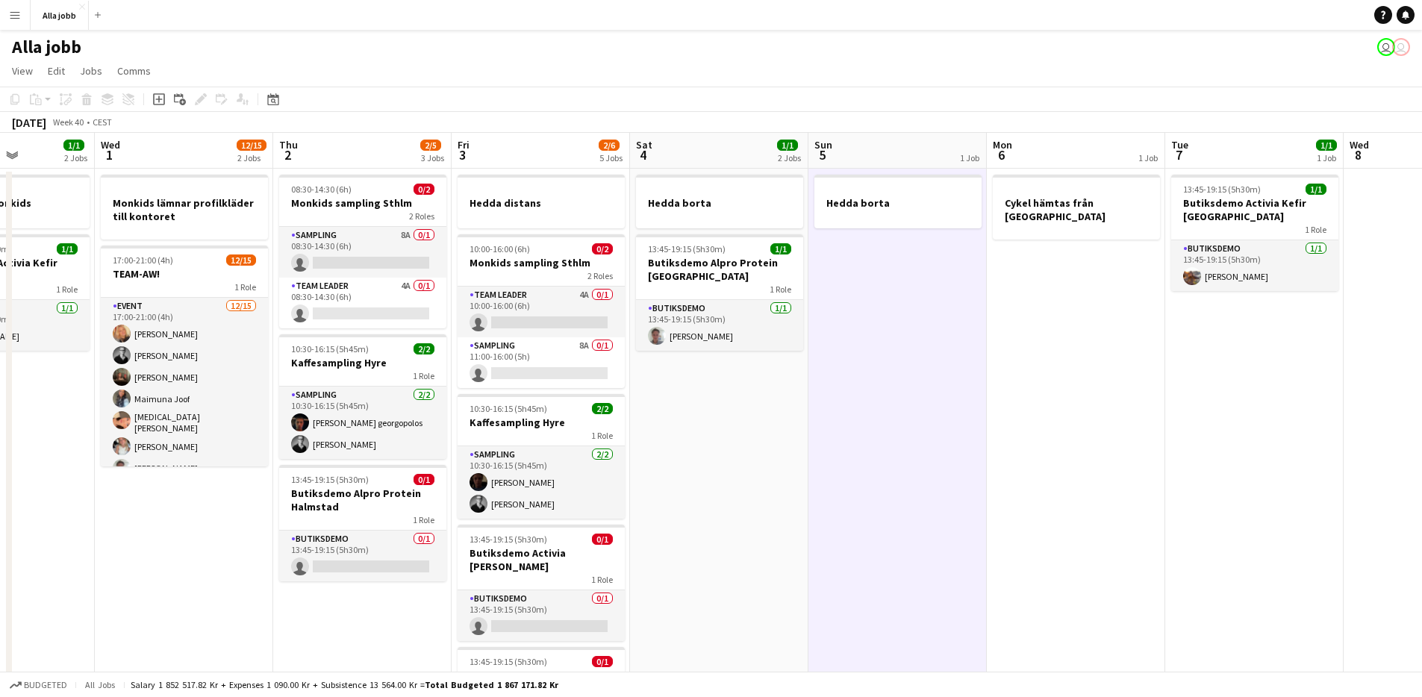
drag, startPoint x: 792, startPoint y: 458, endPoint x: 800, endPoint y: 456, distance: 8.3
click at [791, 458] on app-date-cell "Hedda borta 13:45-19:15 (5h30m) 1/1 Butiksdemo Alpro Protein Göteborg 1 Role Bu…" at bounding box center [719, 554] width 178 height 771
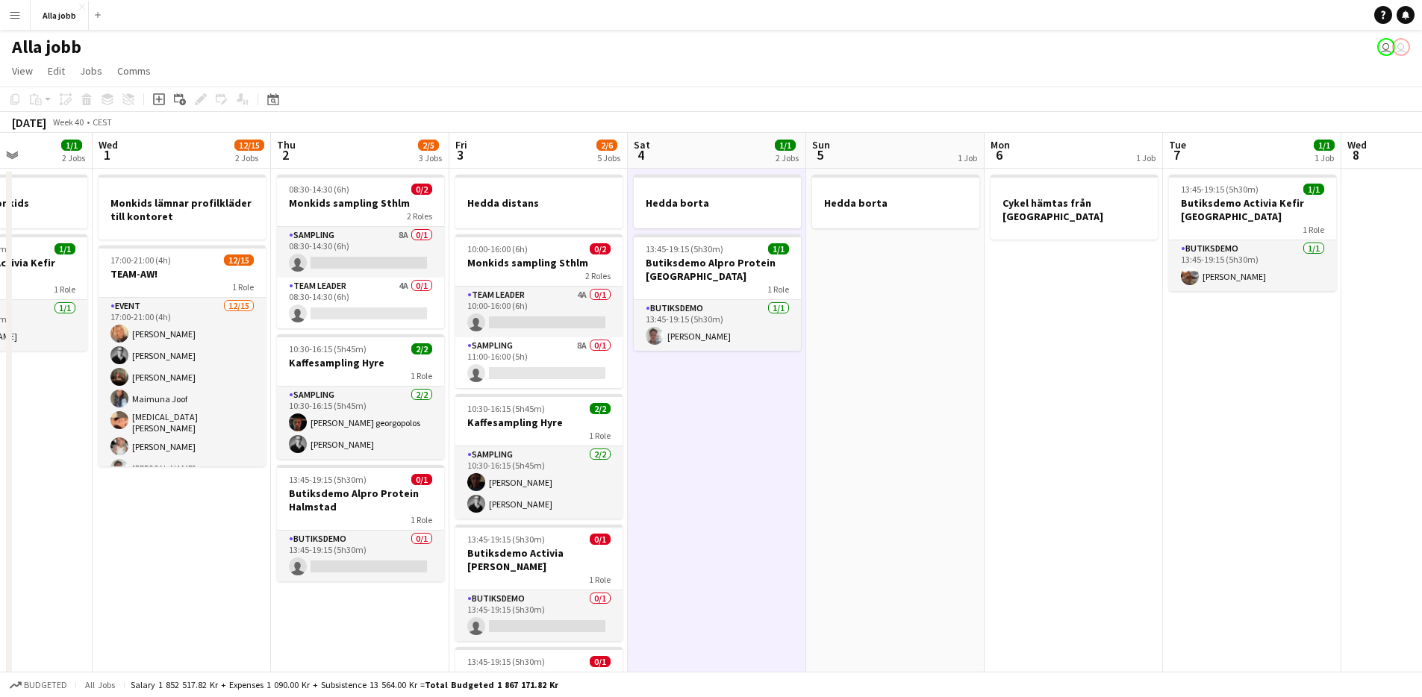
click at [906, 439] on app-date-cell "Hedda borta" at bounding box center [895, 554] width 178 height 771
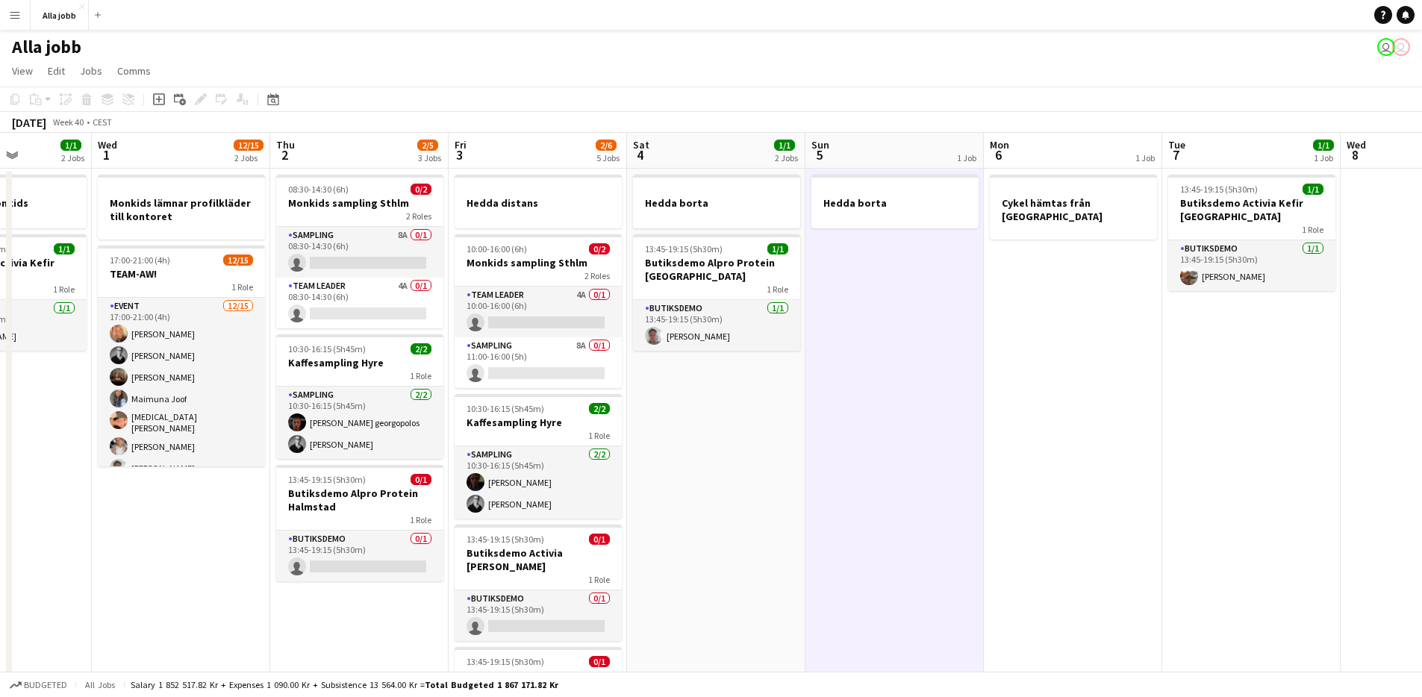
drag, startPoint x: 1120, startPoint y: 432, endPoint x: 1111, endPoint y: 432, distance: 9.7
click at [1120, 432] on app-calendar-viewport "Sun 28 2/2 1 Job Mon 29 3 Jobs Tue 30 1/1 2 Jobs Wed 1 12/15 2 Jobs Thu 2 2/5 3…" at bounding box center [711, 536] width 1422 height 807
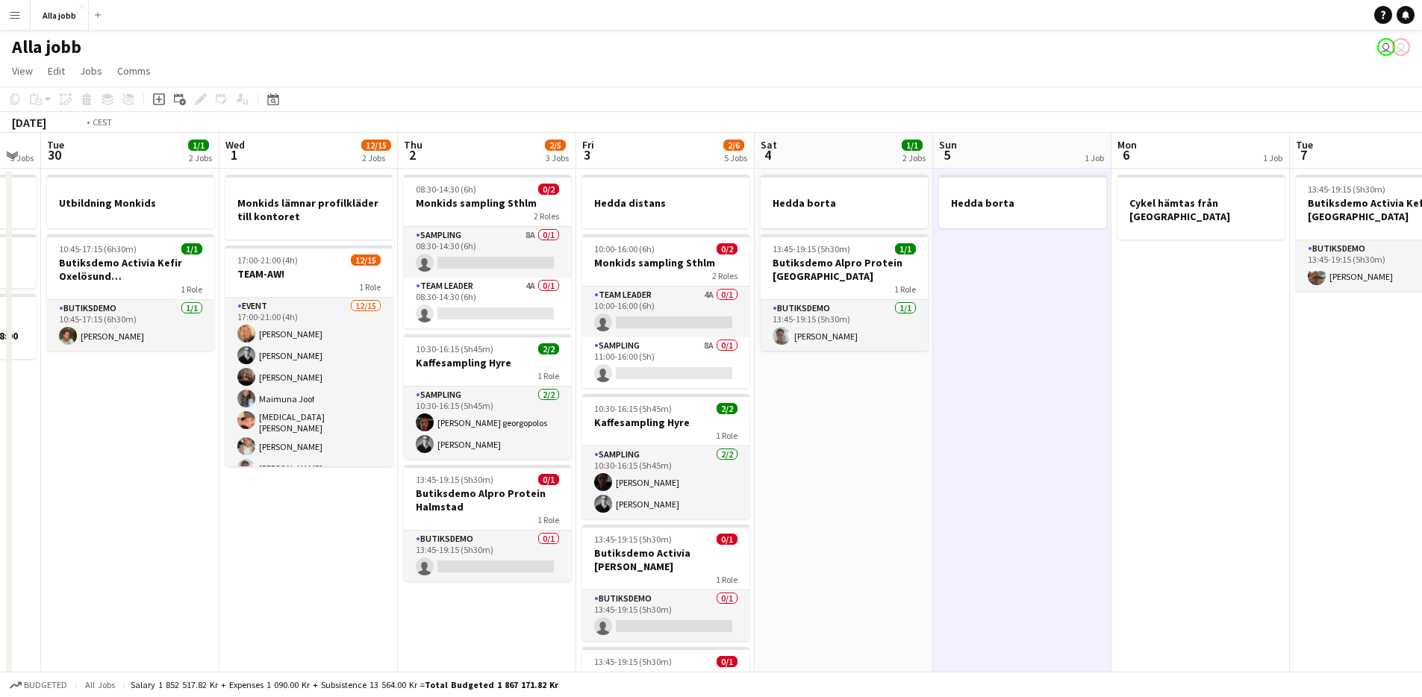
drag, startPoint x: 810, startPoint y: 398, endPoint x: 1247, endPoint y: 490, distance: 446.2
click at [1248, 489] on app-calendar-viewport "Sun 28 2/2 1 Job Mon 29 3 Jobs Tue 30 1/1 2 Jobs Wed 1 12/15 2 Jobs Thu 2 2/5 3…" at bounding box center [711, 536] width 1422 height 807
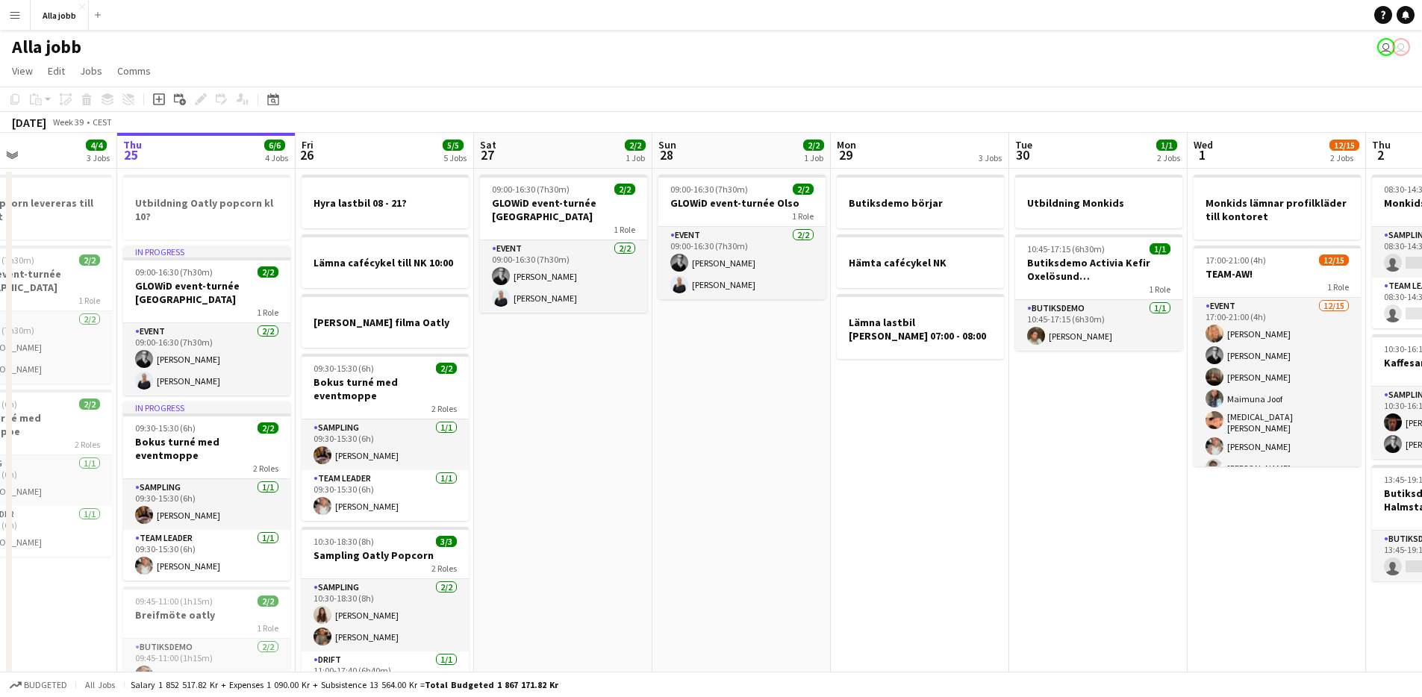
drag, startPoint x: 448, startPoint y: 403, endPoint x: 1261, endPoint y: 537, distance: 823.9
click at [1237, 542] on app-calendar-viewport "Mon 22 2/2 3 Jobs Tue 23 3/3 3 Jobs Wed 24 4/4 3 Jobs Thu 25 6/6 4 Jobs Fri 26 …" at bounding box center [711, 536] width 1422 height 807
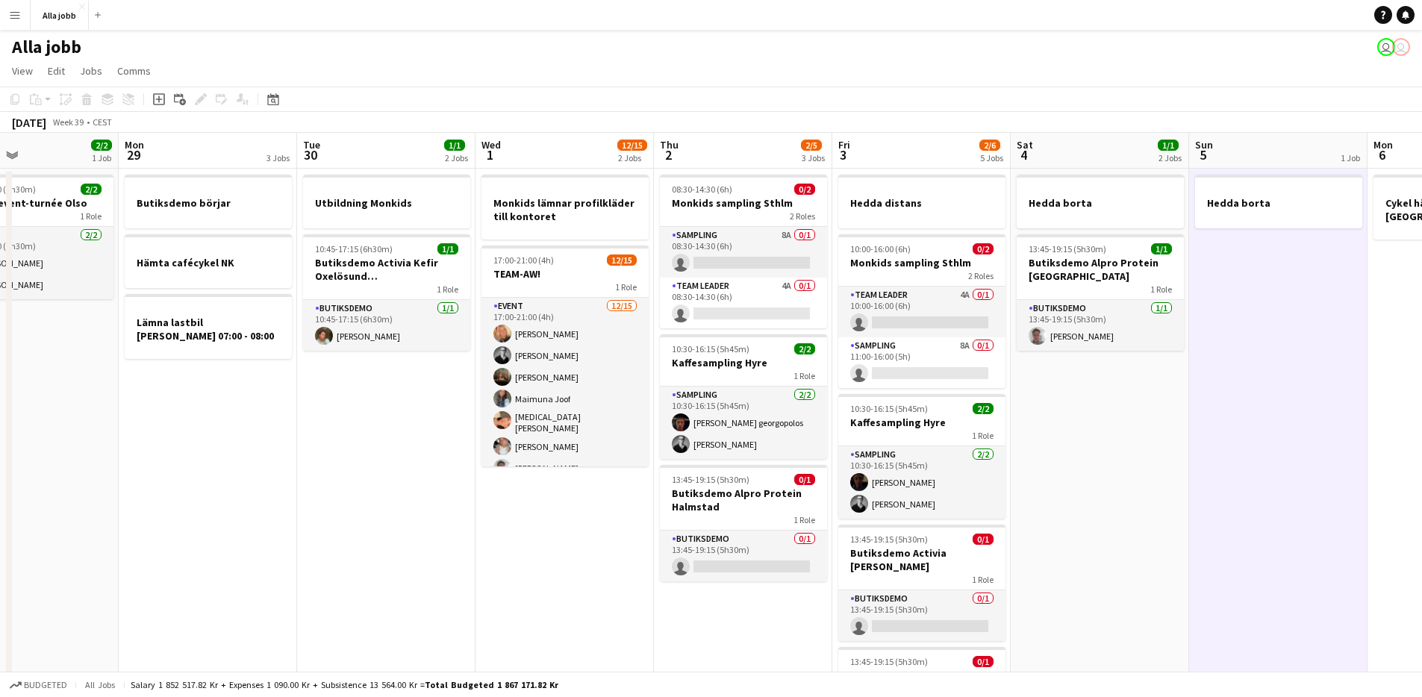
scroll to position [0, 433]
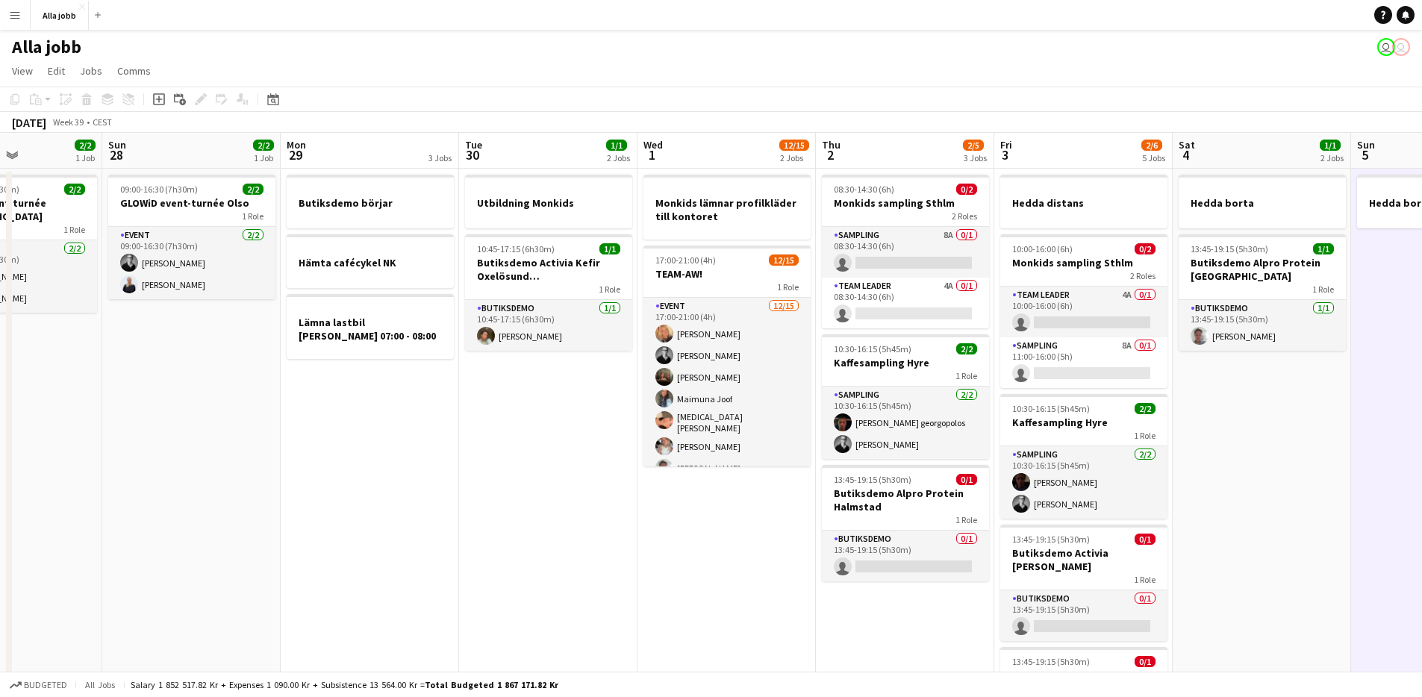
drag, startPoint x: 916, startPoint y: 518, endPoint x: 248, endPoint y: 324, distance: 695.7
click at [248, 324] on app-calendar-viewport "Thu 25 6/6 4 Jobs Fri 26 5/5 5 Jobs Sat 27 2/2 1 Job Sun 28 2/2 1 Job Mon 29 3 …" at bounding box center [711, 536] width 1422 height 807
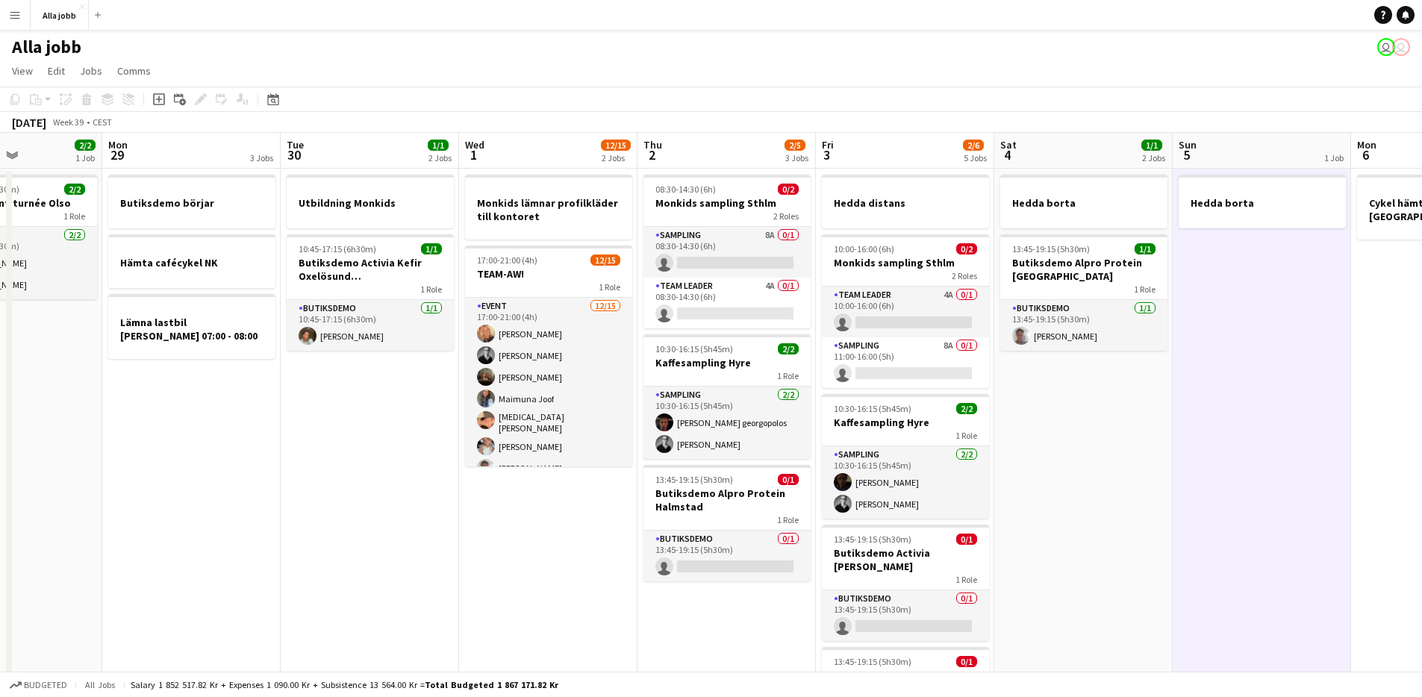
click at [1086, 515] on app-calendar-viewport "Fri 26 5/5 5 Jobs Sat 27 2/2 1 Job Sun 28 2/2 1 Job Mon 29 3 Jobs Tue 30 1/1 2 …" at bounding box center [711, 536] width 1422 height 807
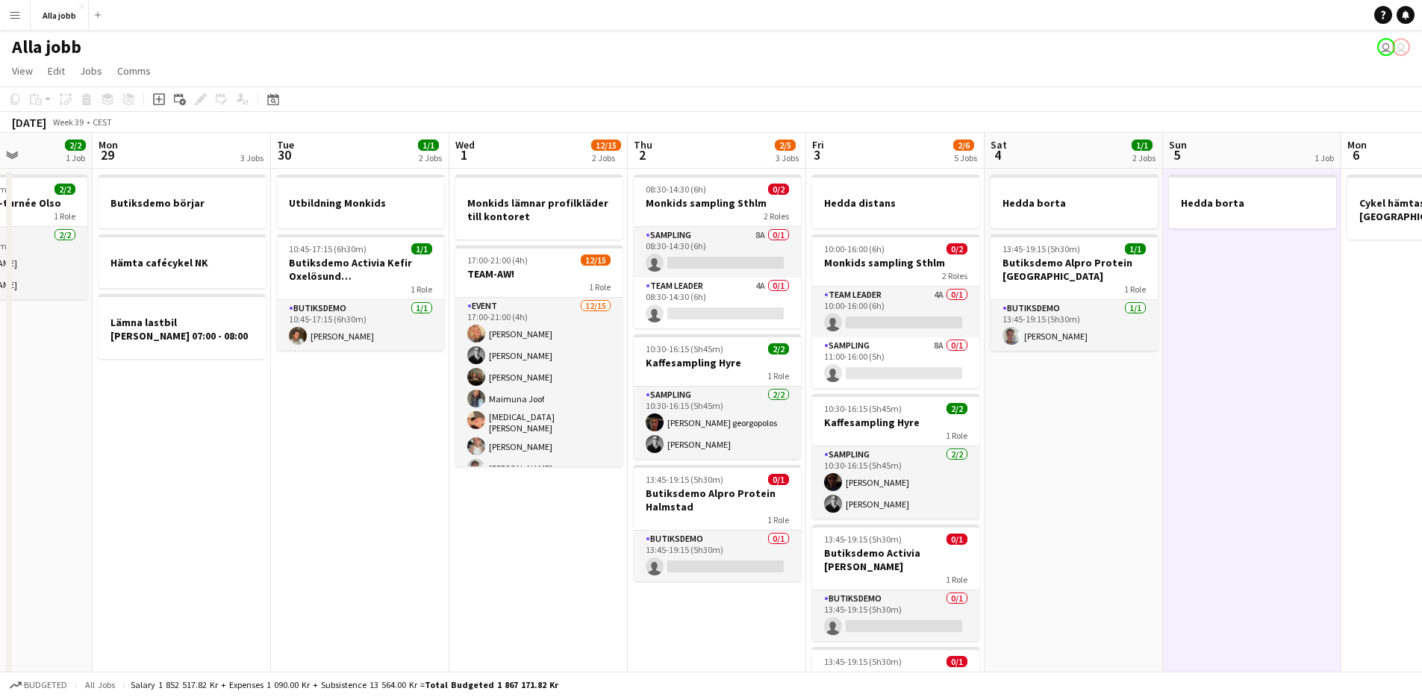
click at [1086, 516] on app-date-cell "Hedda borta 13:45-19:15 (5h30m) 1/1 Butiksdemo Alpro Protein Göteborg 1 Role Bu…" at bounding box center [1074, 554] width 178 height 771
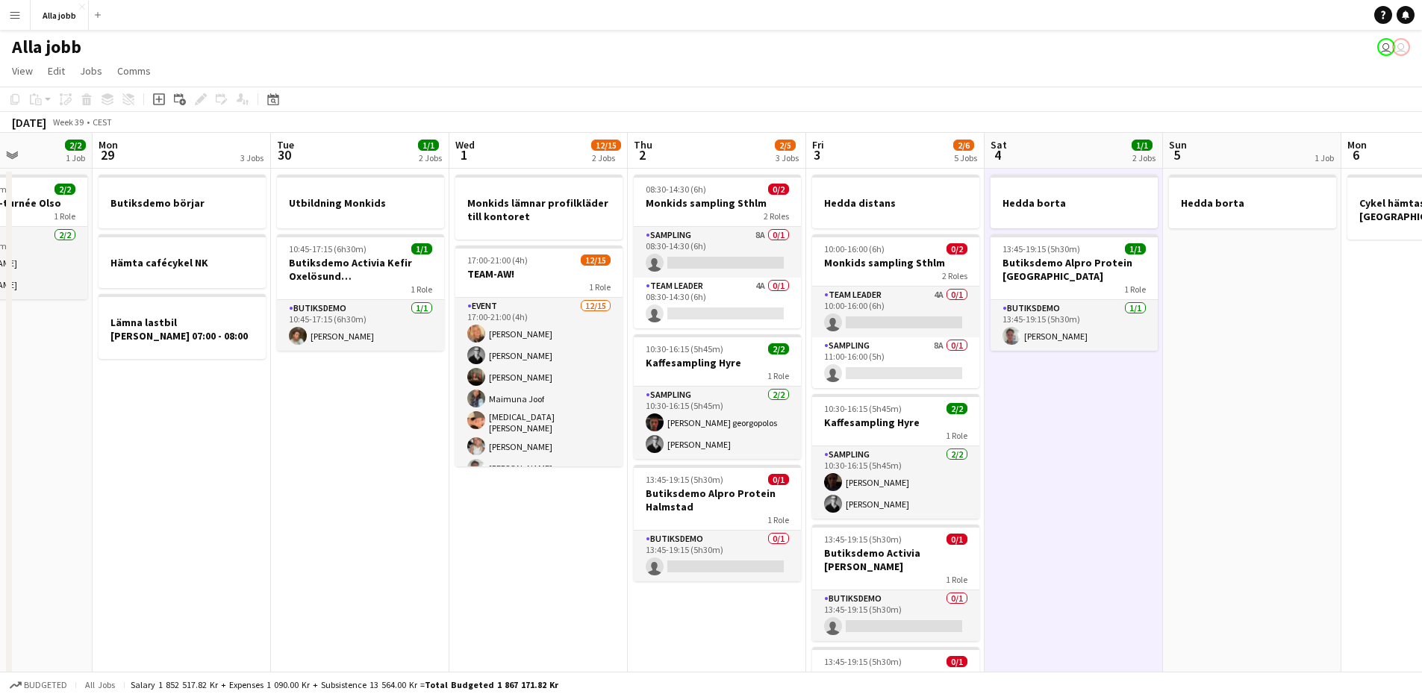
click at [1085, 515] on app-date-cell "Hedda borta 13:45-19:15 (5h30m) 1/1 Butiksdemo Alpro Protein Göteborg 1 Role Bu…" at bounding box center [1074, 554] width 178 height 771
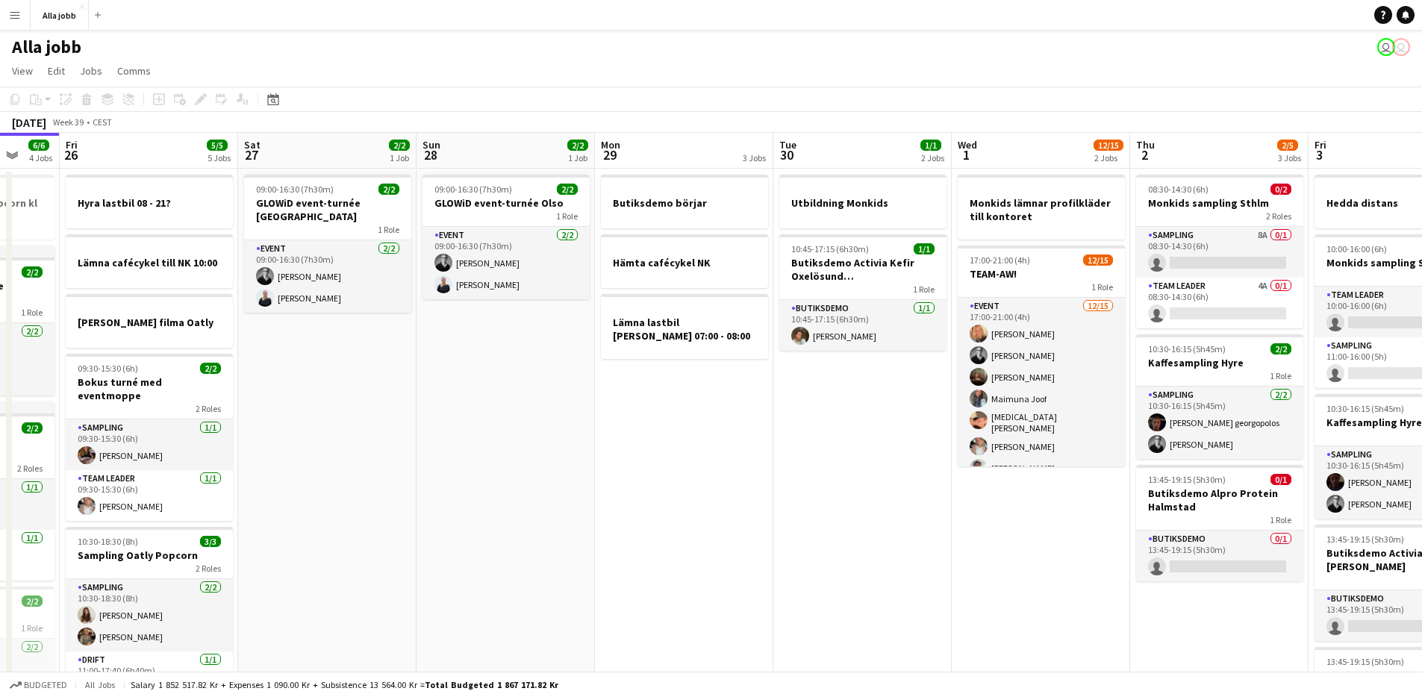
scroll to position [0, 475]
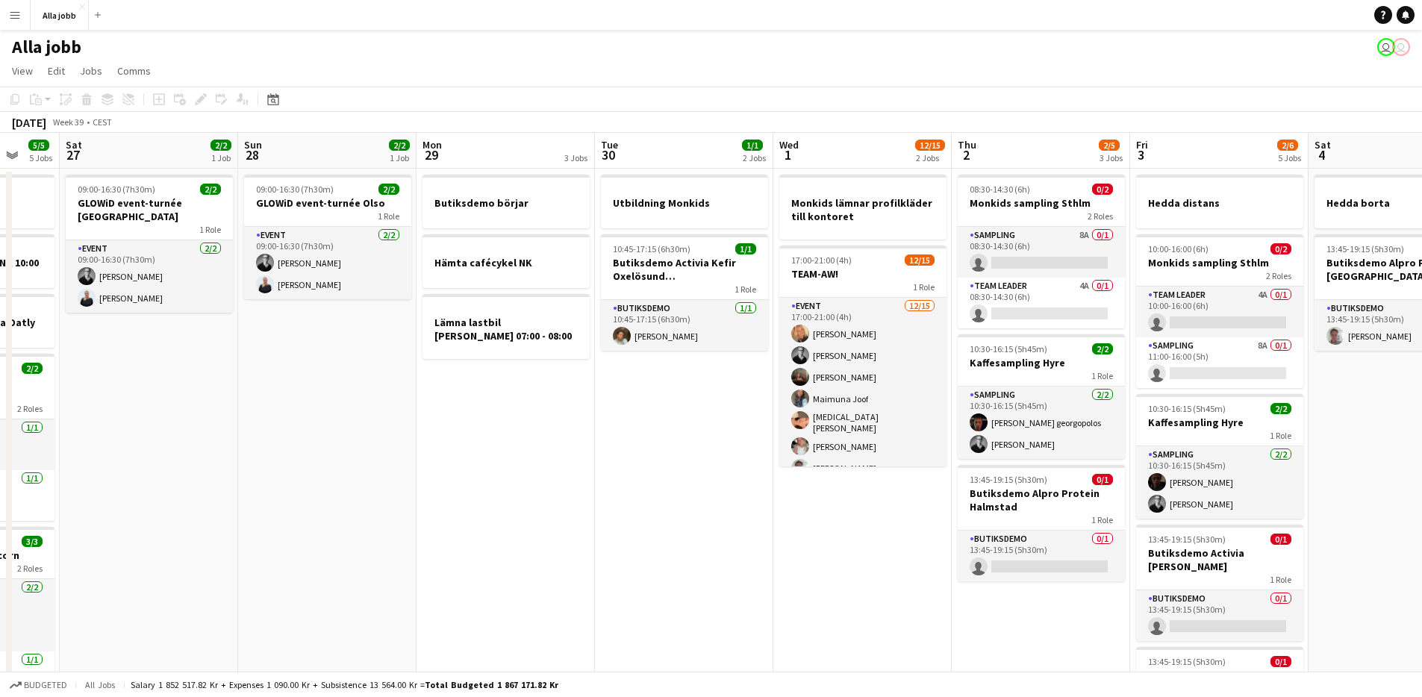
drag, startPoint x: 1085, startPoint y: 514, endPoint x: 1432, endPoint y: 478, distance: 349.7
click at [1422, 478] on html "Menu Boards Boards Boards All jobs Status Workforce Workforce My Workforce Recr…" at bounding box center [711, 482] width 1422 height 965
click at [563, 508] on app-date-cell "Butiksdemo börjar Hämta cafécykel NK Lämna lastbil [PERSON_NAME] 07:00 - 08:00" at bounding box center [506, 554] width 178 height 771
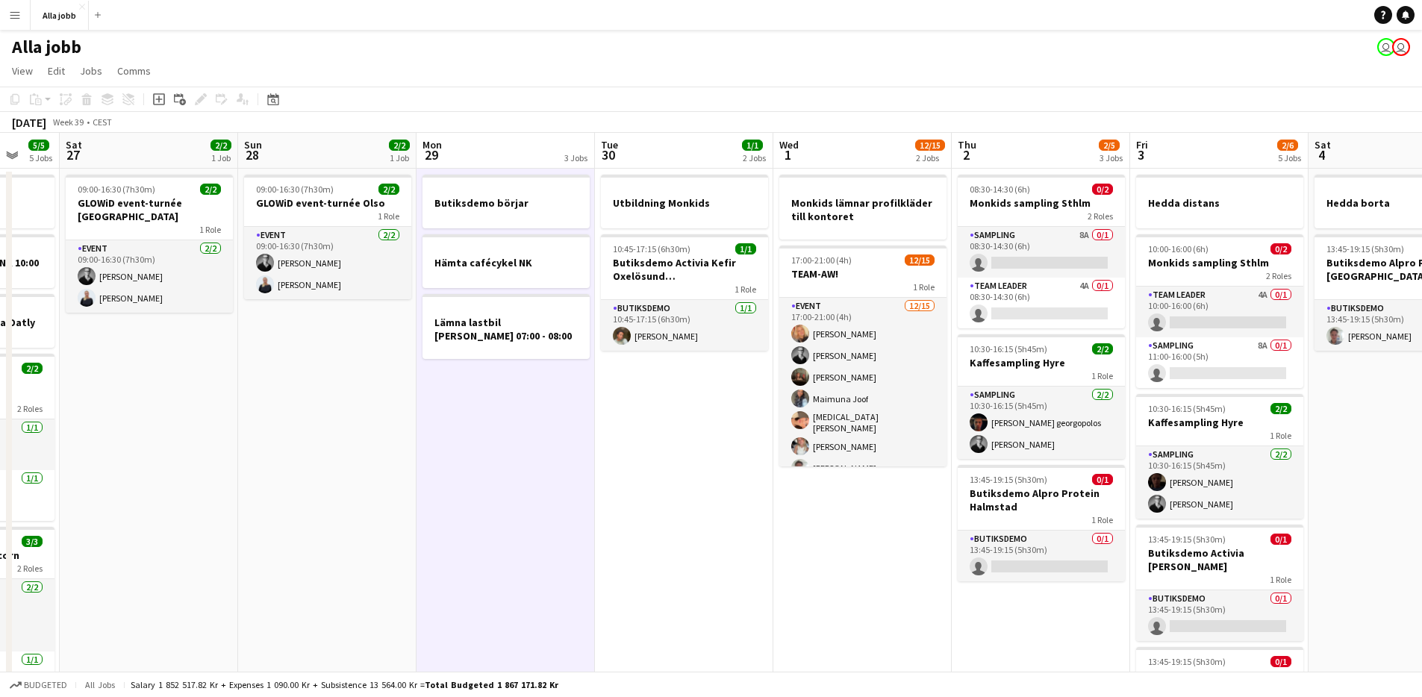
click at [563, 508] on app-date-cell "Butiksdemo börjar Hämta cafécykel NK Lämna lastbil [PERSON_NAME] 07:00 - 08:00" at bounding box center [506, 554] width 178 height 771
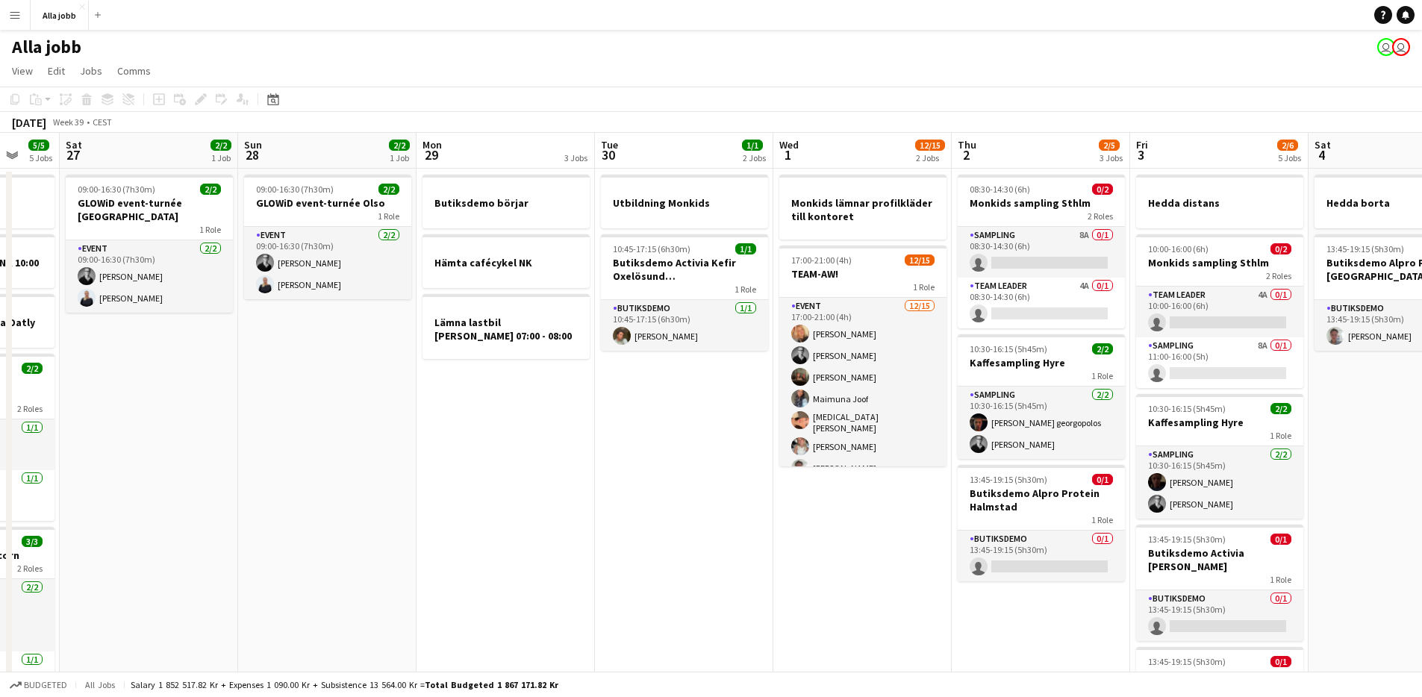
drag, startPoint x: 574, startPoint y: 499, endPoint x: 623, endPoint y: 486, distance: 50.1
click at [592, 493] on app-calendar-viewport "Wed 24 4/4 3 Jobs Thu 25 6/6 4 Jobs Fri 26 5/5 5 Jobs Sat 27 2/2 1 Job Sun 28 2…" at bounding box center [711, 536] width 1422 height 807
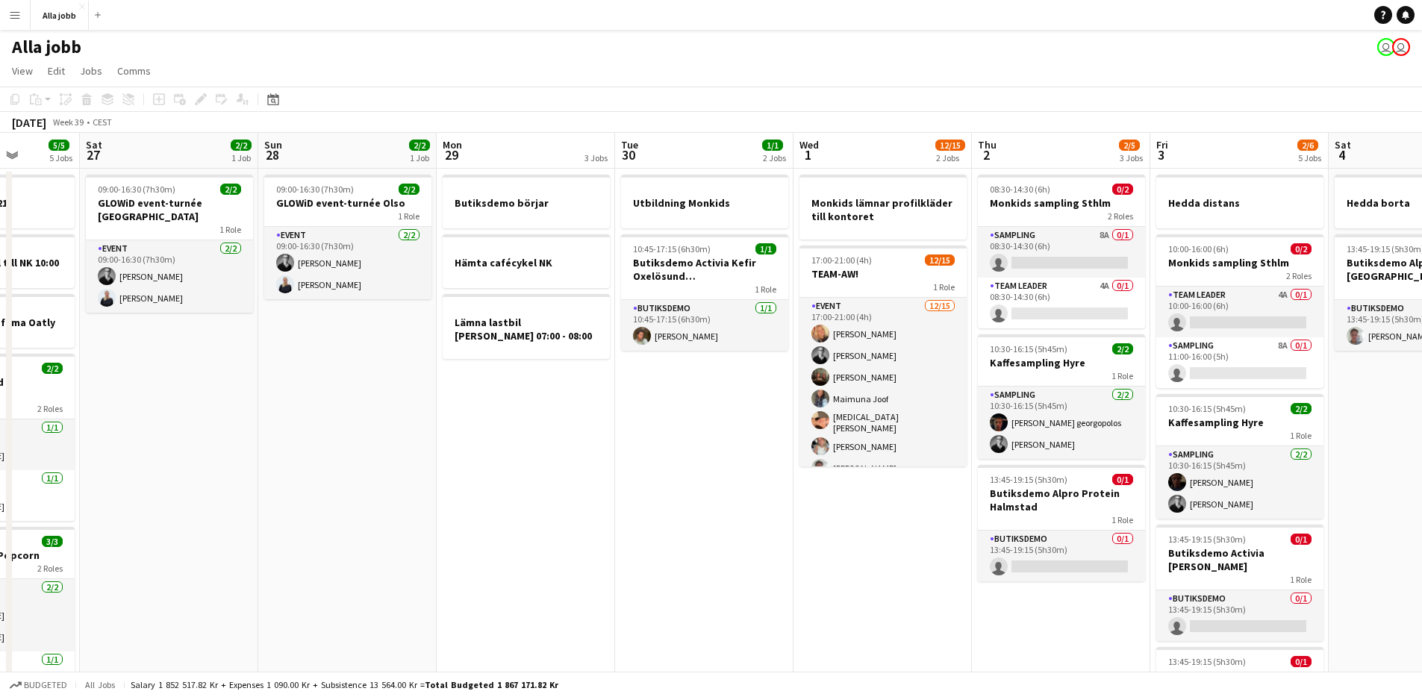
click at [724, 473] on app-date-cell "Utbildning Monkids 10:45-17:15 (6h30m) 1/1 Butiksdemo Activia Kefir Oxelösund (…" at bounding box center [704, 554] width 178 height 771
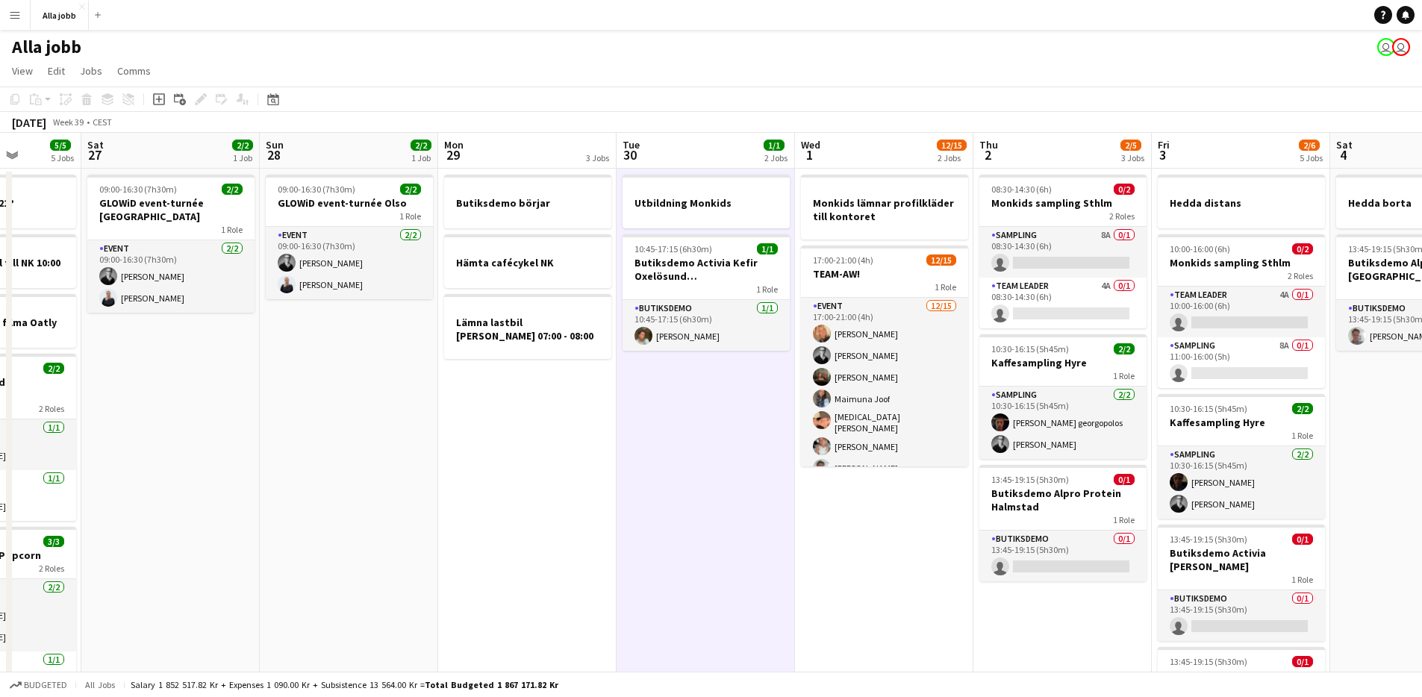
click at [573, 414] on app-date-cell "Butiksdemo börjar Hämta cafécykel NK Lämna lastbil [PERSON_NAME] 07:00 - 08:00" at bounding box center [527, 554] width 178 height 771
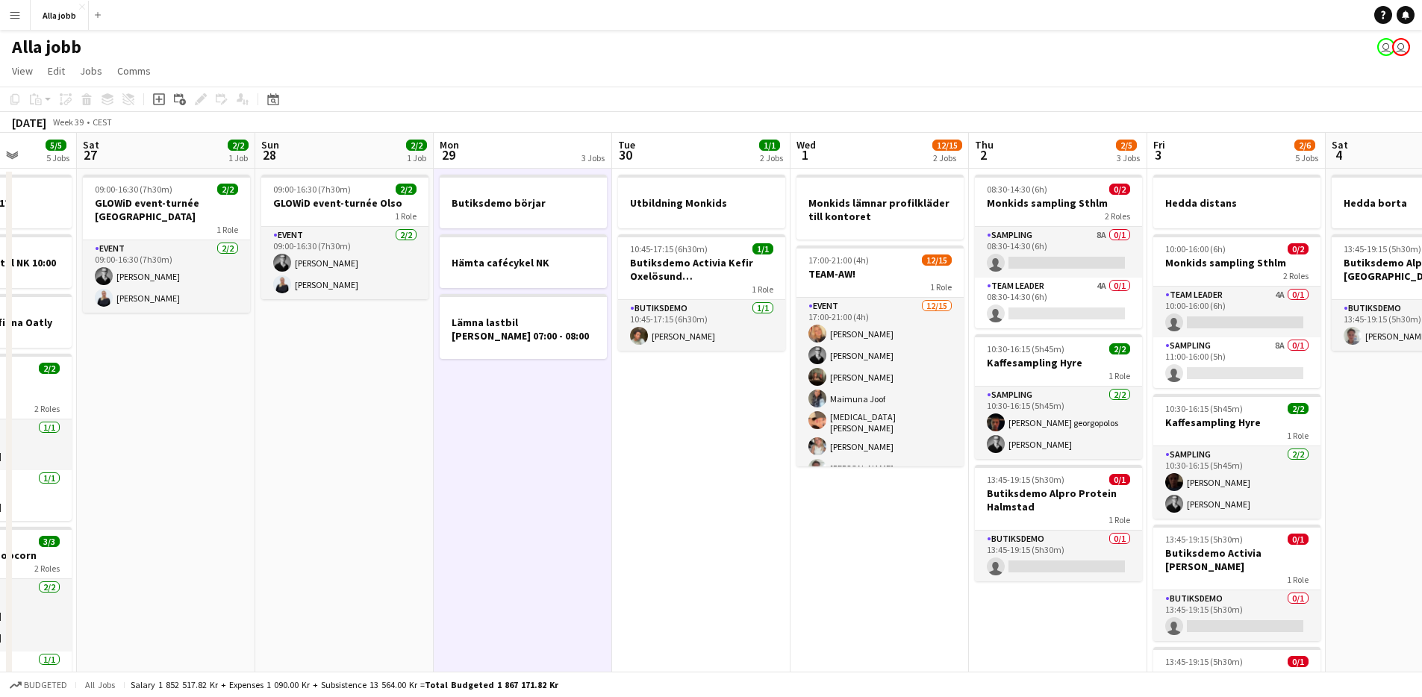
click at [779, 470] on app-calendar-viewport "Wed 24 4/4 3 Jobs Thu 25 6/6 4 Jobs Fri 26 5/5 5 Jobs Sat 27 2/2 1 Job Sun 28 2…" at bounding box center [711, 536] width 1422 height 807
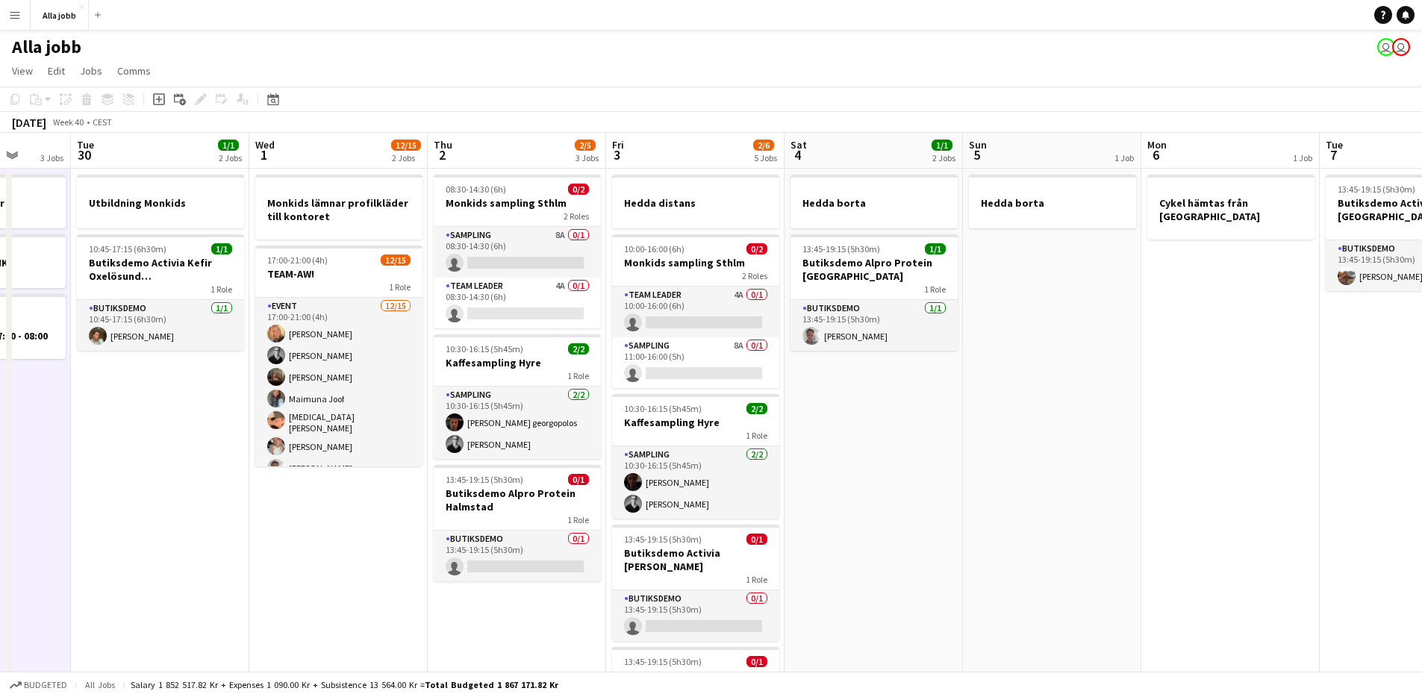
drag, startPoint x: 393, startPoint y: 437, endPoint x: 59, endPoint y: 393, distance: 336.5
click at [52, 415] on app-calendar-viewport "Sat 27 2/2 1 Job Sun 28 2/2 1 Job Mon 29 3 Jobs Tue 30 1/1 2 Jobs Wed 1 12/15 2…" at bounding box center [711, 536] width 1422 height 807
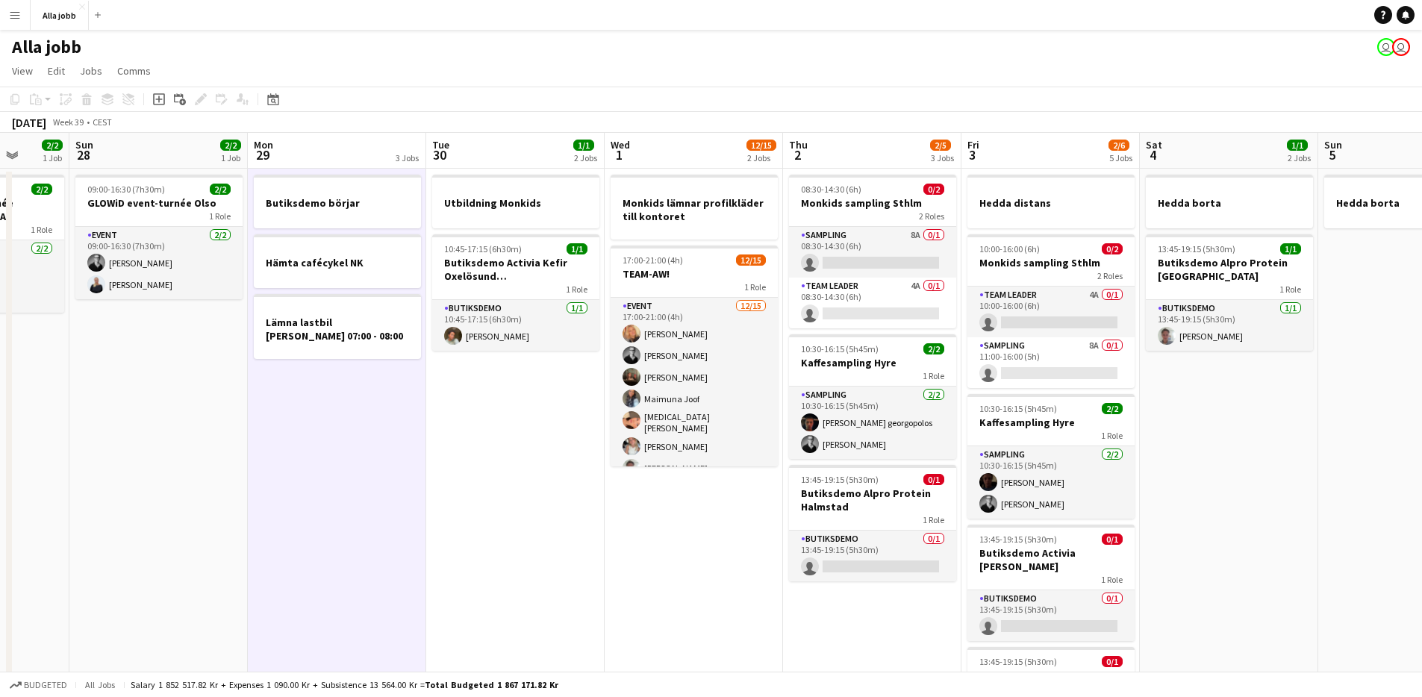
drag, startPoint x: 769, startPoint y: 471, endPoint x: 1318, endPoint y: 469, distance: 549.4
click at [1318, 469] on app-calendar-viewport "Thu 25 6/6 4 Jobs Fri 26 5/5 5 Jobs Sat 27 2/2 1 Job Sun 28 2/2 1 Job Mon 29 3 …" at bounding box center [711, 536] width 1422 height 807
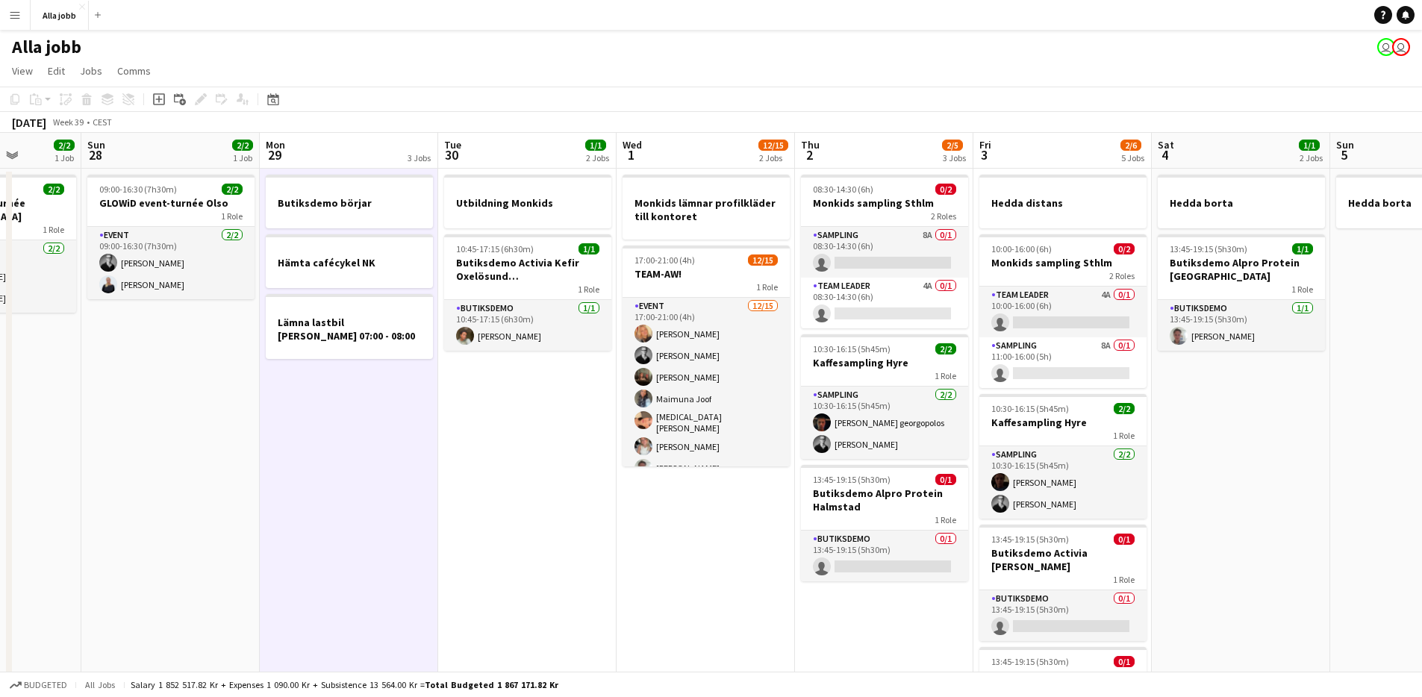
click at [710, 568] on app-date-cell "Monkids lämnar profilkläder till kontoret 17:00-21:00 (4h) 12/15 TEAM-AW! 1 Rol…" at bounding box center [706, 554] width 178 height 771
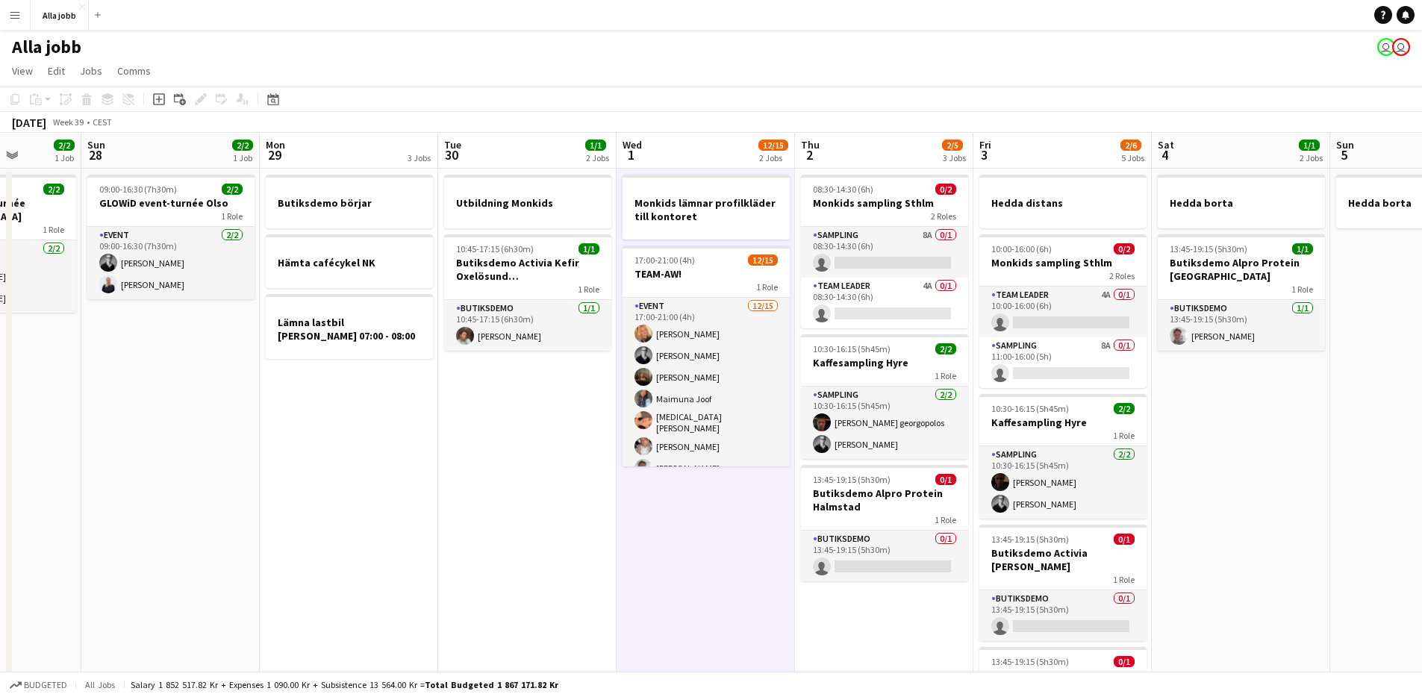
click at [710, 568] on app-date-cell "Monkids lämnar profilkläder till kontoret 17:00-21:00 (4h) 12/15 TEAM-AW! 1 Rol…" at bounding box center [706, 554] width 178 height 771
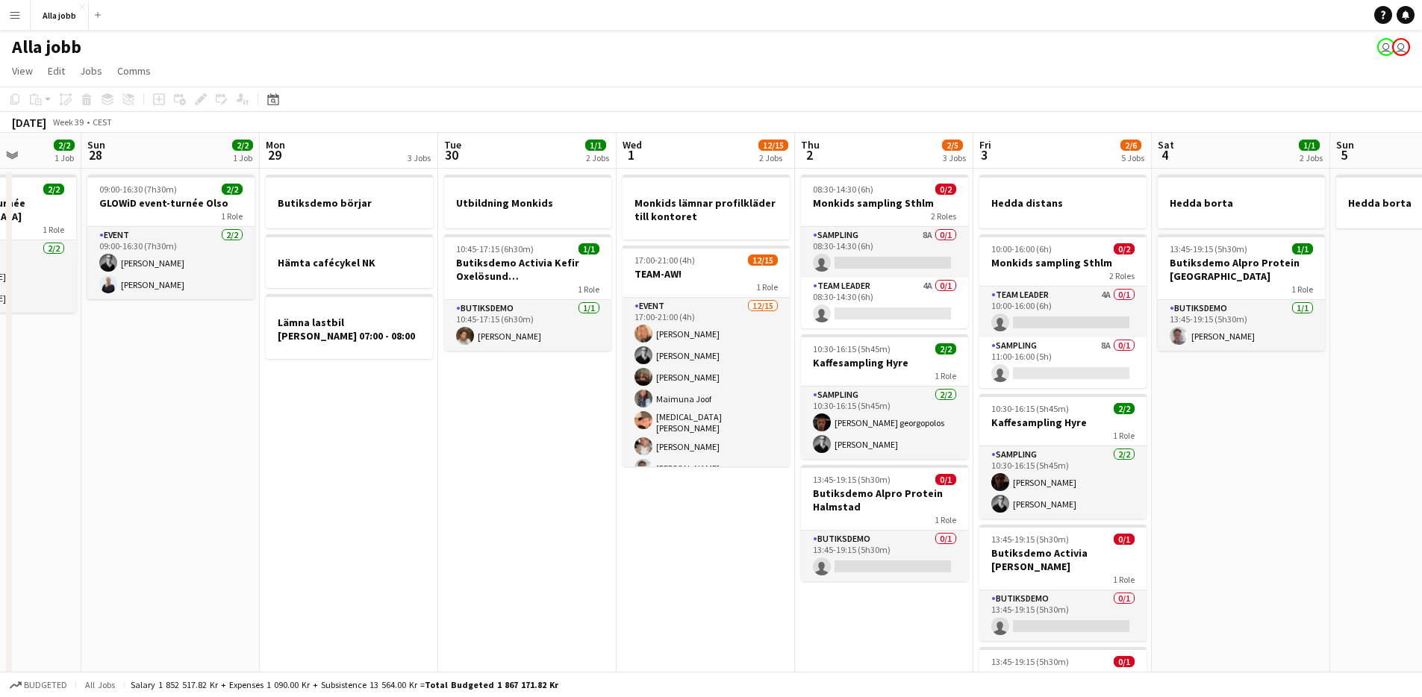
scroll to position [0, 460]
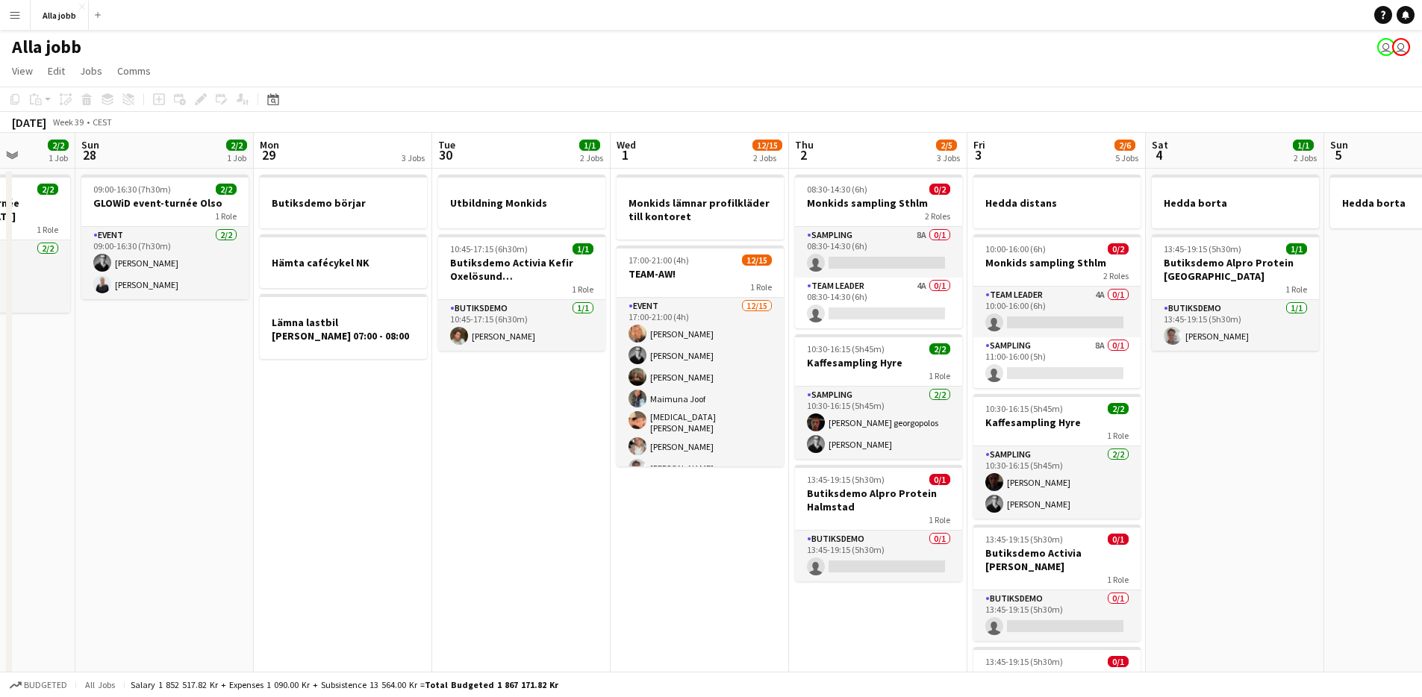
click at [704, 569] on app-calendar-viewport "Thu 25 6/6 4 Jobs Fri 26 5/5 5 Jobs Sat 27 2/2 1 Job Sun 28 2/2 1 Job Mon 29 3 …" at bounding box center [711, 536] width 1422 height 807
click at [704, 569] on app-date-cell "Monkids lämnar profilkläder till kontoret 17:00-21:00 (4h) 12/15 TEAM-AW! 1 Rol…" at bounding box center [700, 554] width 178 height 771
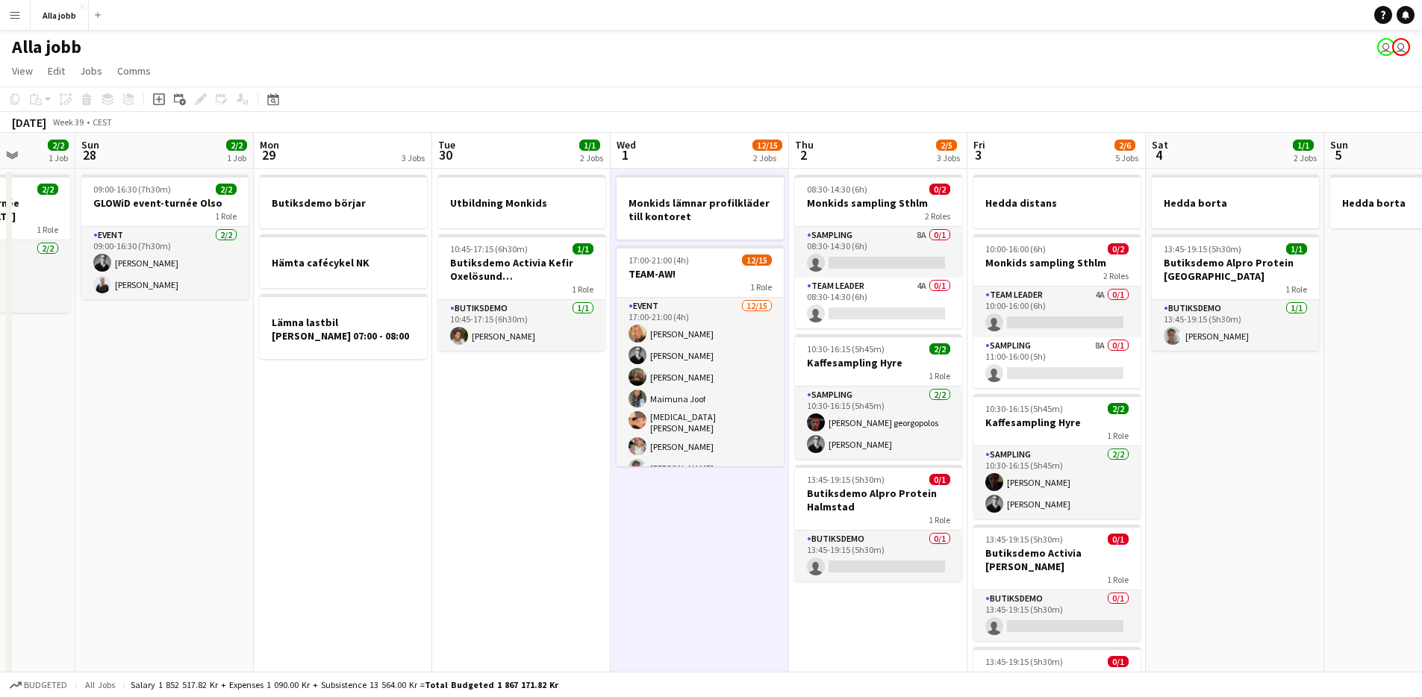
click at [542, 422] on app-date-cell "Utbildning Monkids 10:45-17:15 (6h30m) 1/1 Butiksdemo Activia Kefir Oxelösund (…" at bounding box center [521, 554] width 178 height 771
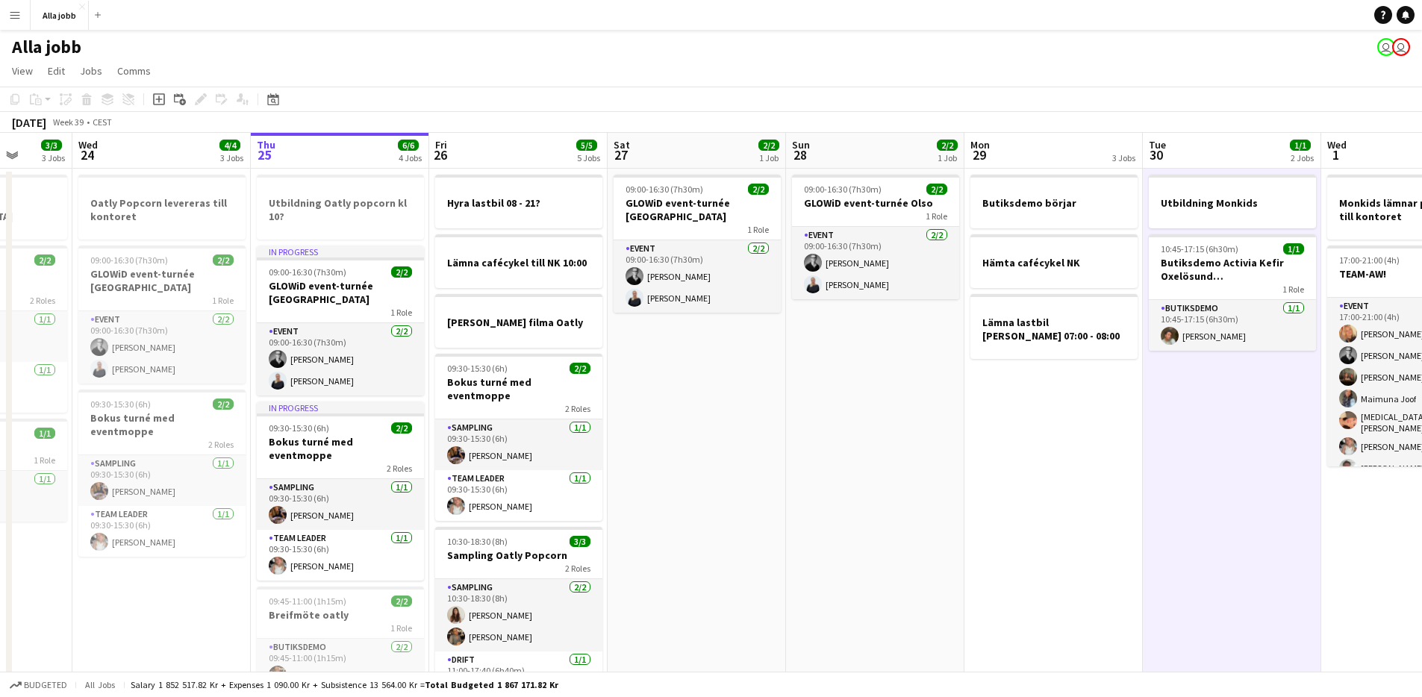
scroll to position [0, 465]
drag, startPoint x: 858, startPoint y: 517, endPoint x: 1264, endPoint y: 511, distance: 406.1
click at [1267, 511] on app-calendar-viewport "Sun 21 1 Job Mon 22 2/2 3 Jobs Tue 23 3/3 3 Jobs Wed 24 4/4 3 Jobs Thu 25 6/6 4…" at bounding box center [711, 536] width 1422 height 807
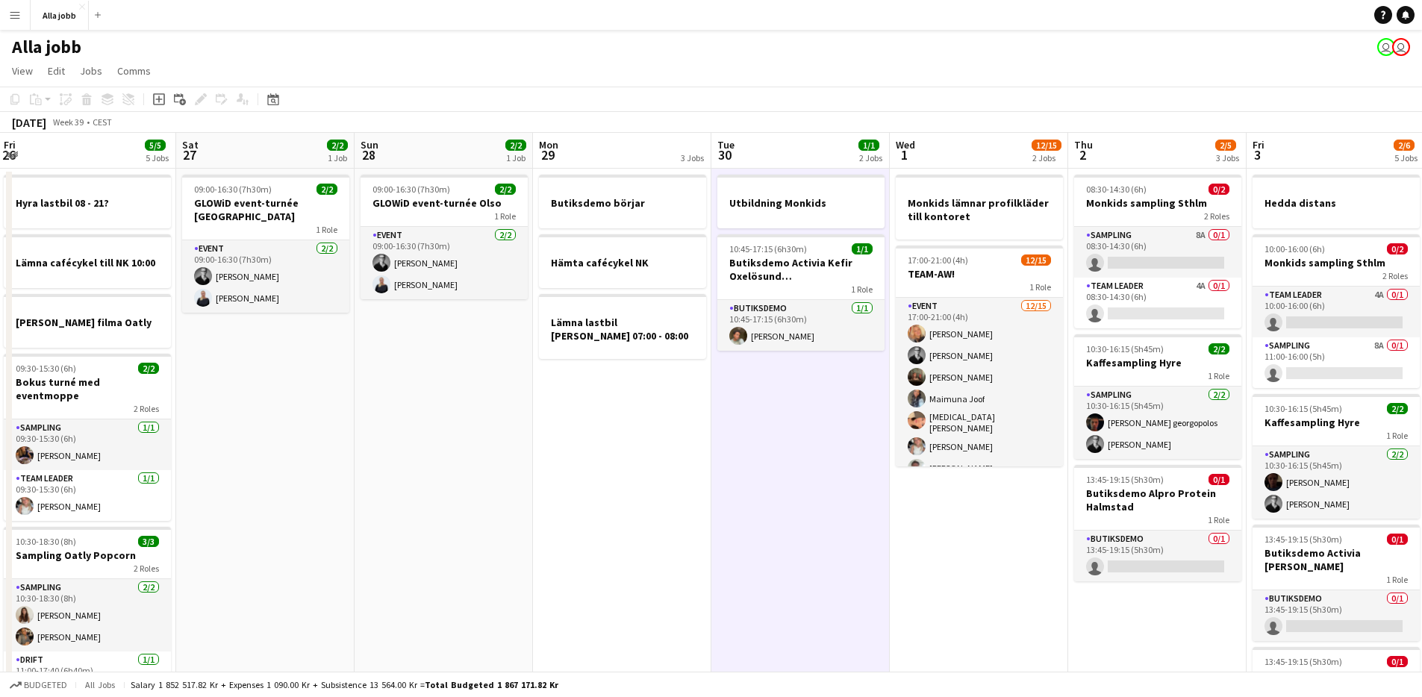
drag, startPoint x: 882, startPoint y: 523, endPoint x: 449, endPoint y: 395, distance: 452.1
click at [449, 396] on app-calendar-viewport "Tue 23 3/3 3 Jobs Wed 24 4/4 3 Jobs Thu 25 6/6 4 Jobs Fri 26 5/5 5 Jobs Sat 27 …" at bounding box center [711, 536] width 1422 height 807
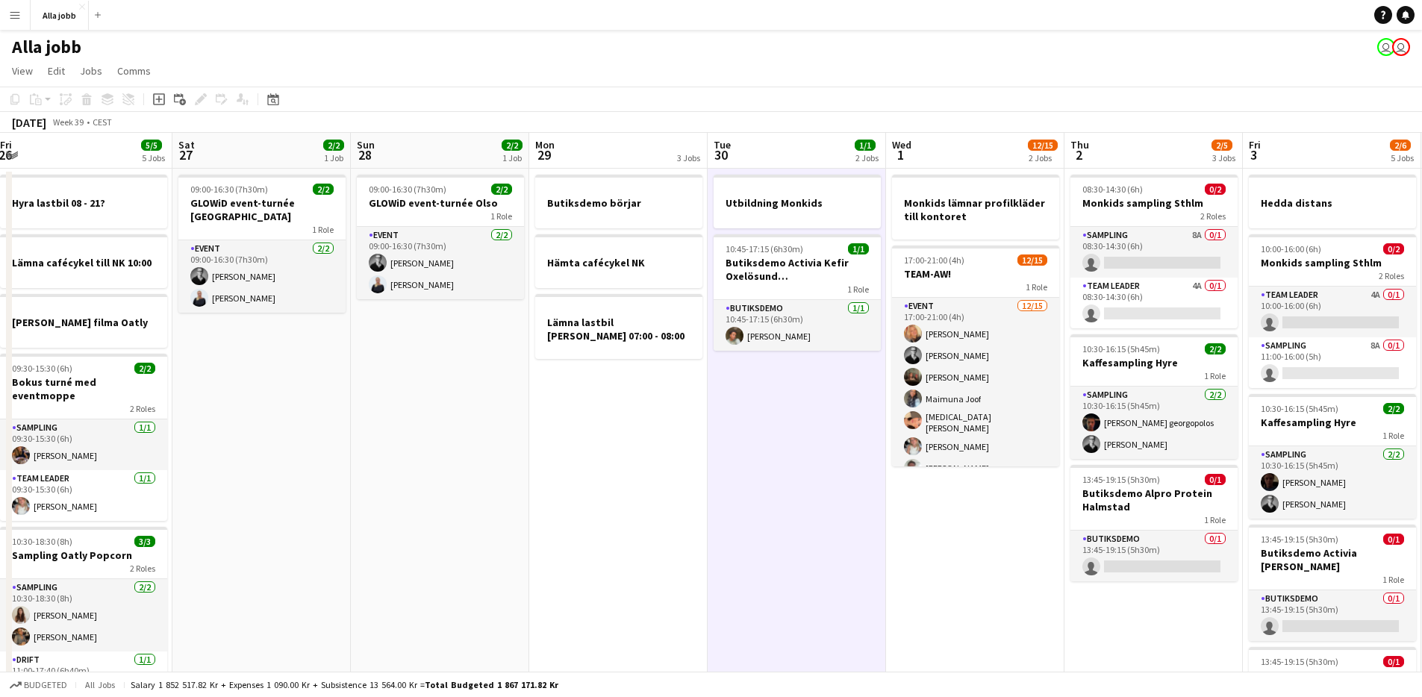
scroll to position [0, 540]
click at [634, 430] on app-date-cell "Butiksdemo börjar Hämta cafécykel NK Lämna lastbil [PERSON_NAME] 07:00 - 08:00" at bounding box center [619, 554] width 178 height 771
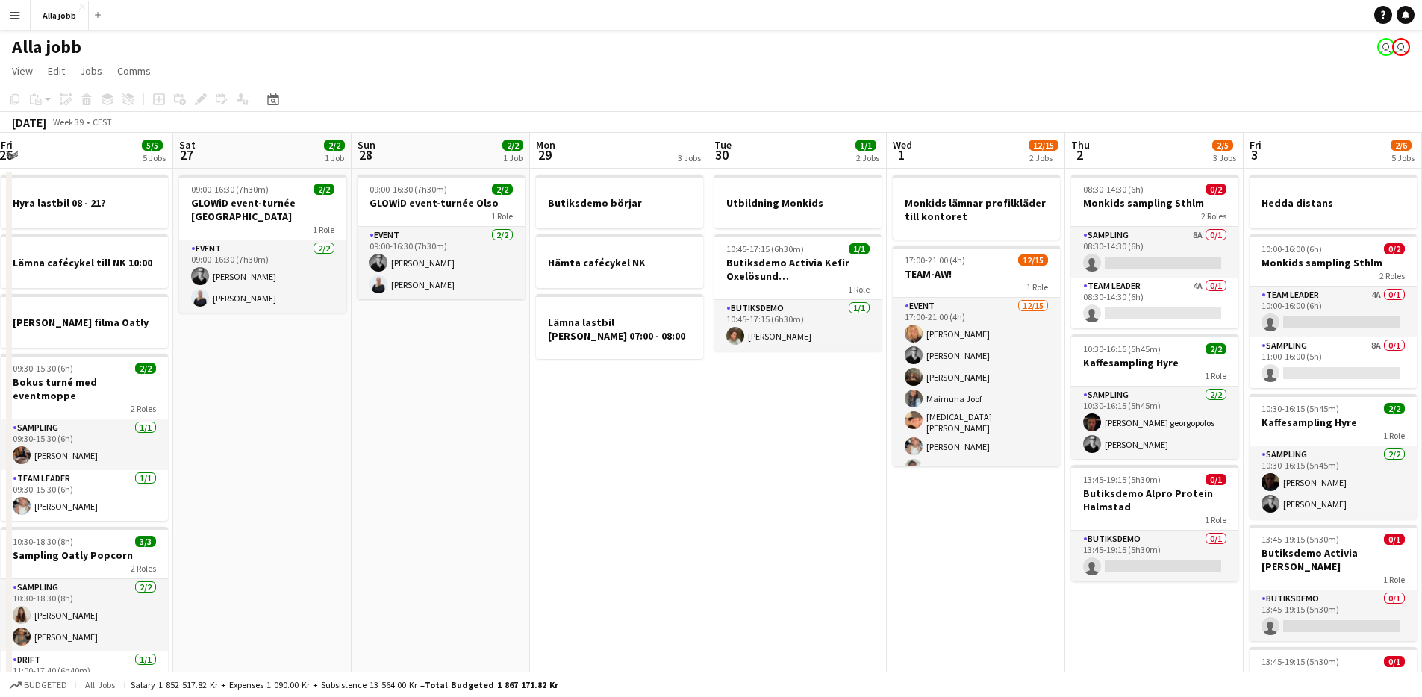
click at [634, 430] on app-date-cell "Butiksdemo börjar Hämta cafécykel NK Lämna lastbil [PERSON_NAME] 07:00 - 08:00" at bounding box center [619, 554] width 178 height 771
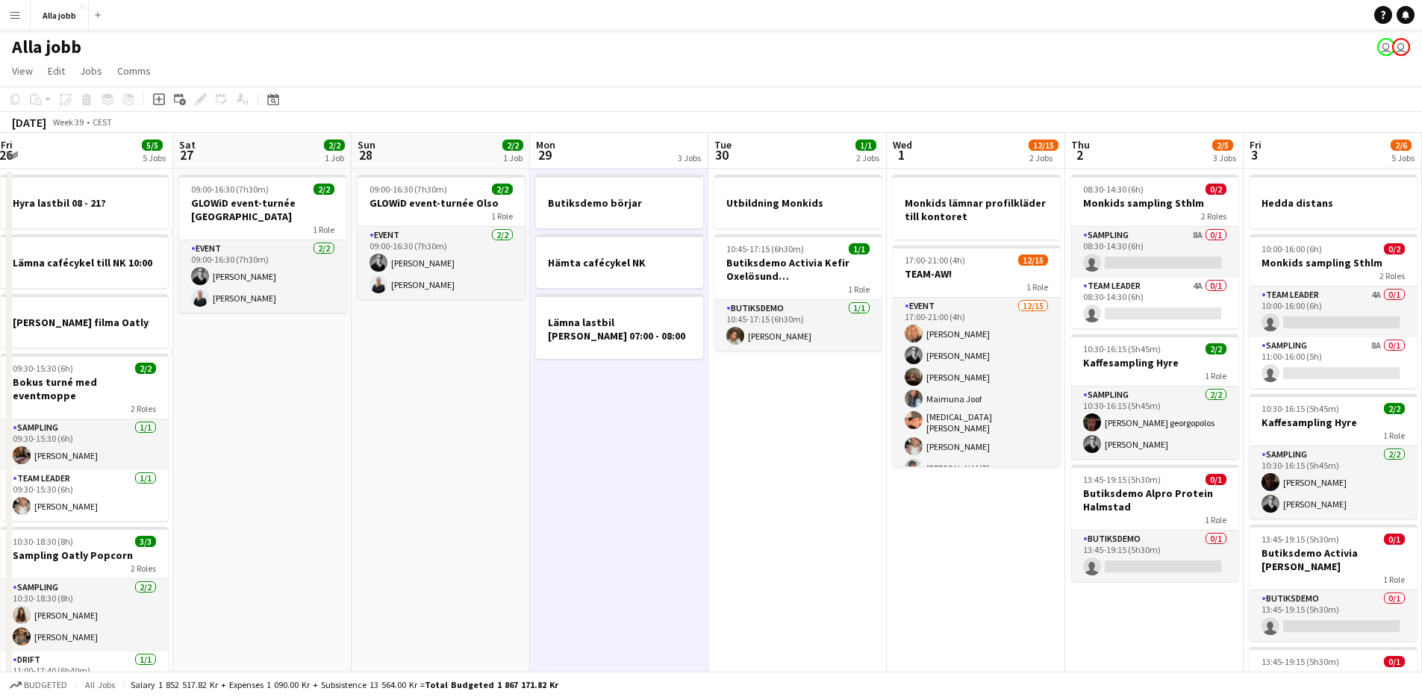
click at [634, 430] on app-date-cell "Butiksdemo börjar Hämta cafécykel NK Lämna lastbil [PERSON_NAME] 07:00 - 08:00" at bounding box center [619, 554] width 178 height 771
drag, startPoint x: 634, startPoint y: 430, endPoint x: 586, endPoint y: 427, distance: 48.6
click at [624, 428] on app-calendar-viewport "Tue 23 3/3 3 Jobs Wed 24 4/4 3 Jobs Thu 25 6/6 4 Jobs Fri 26 5/5 5 Jobs Sat 27 …" at bounding box center [711, 536] width 1422 height 807
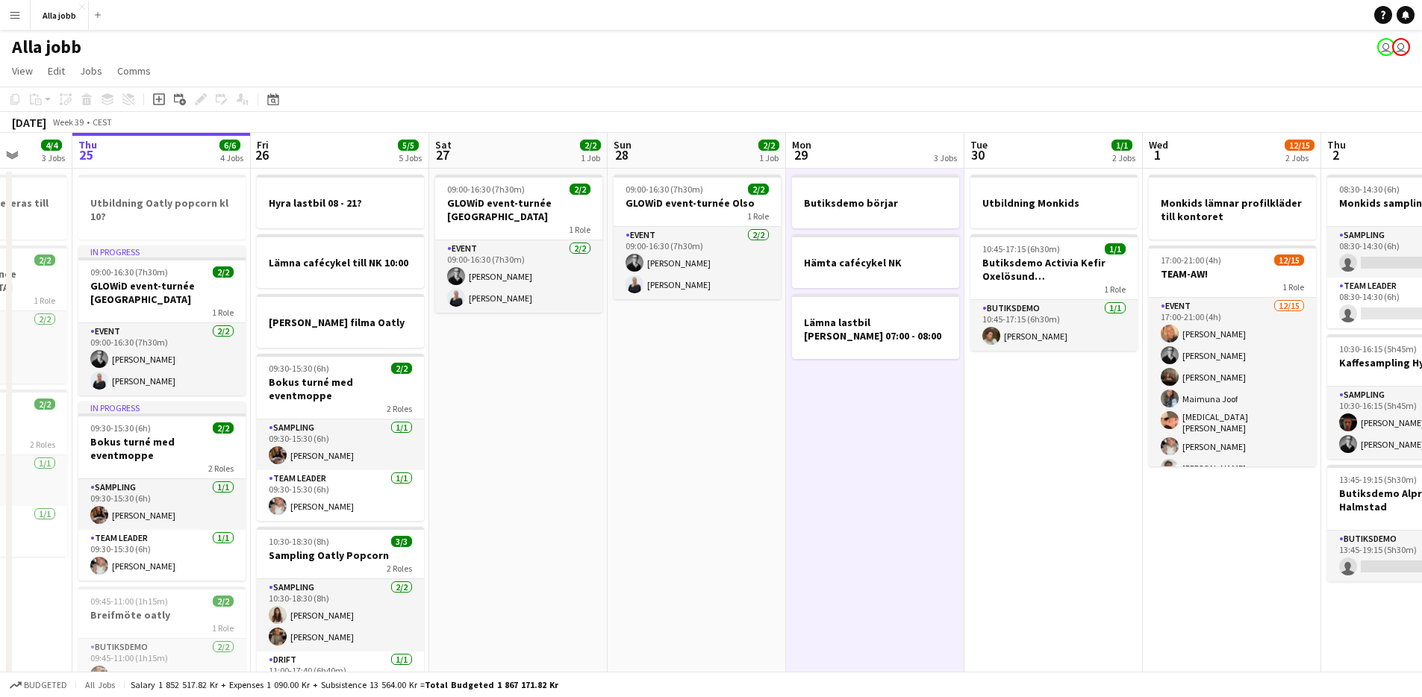
scroll to position [0, 407]
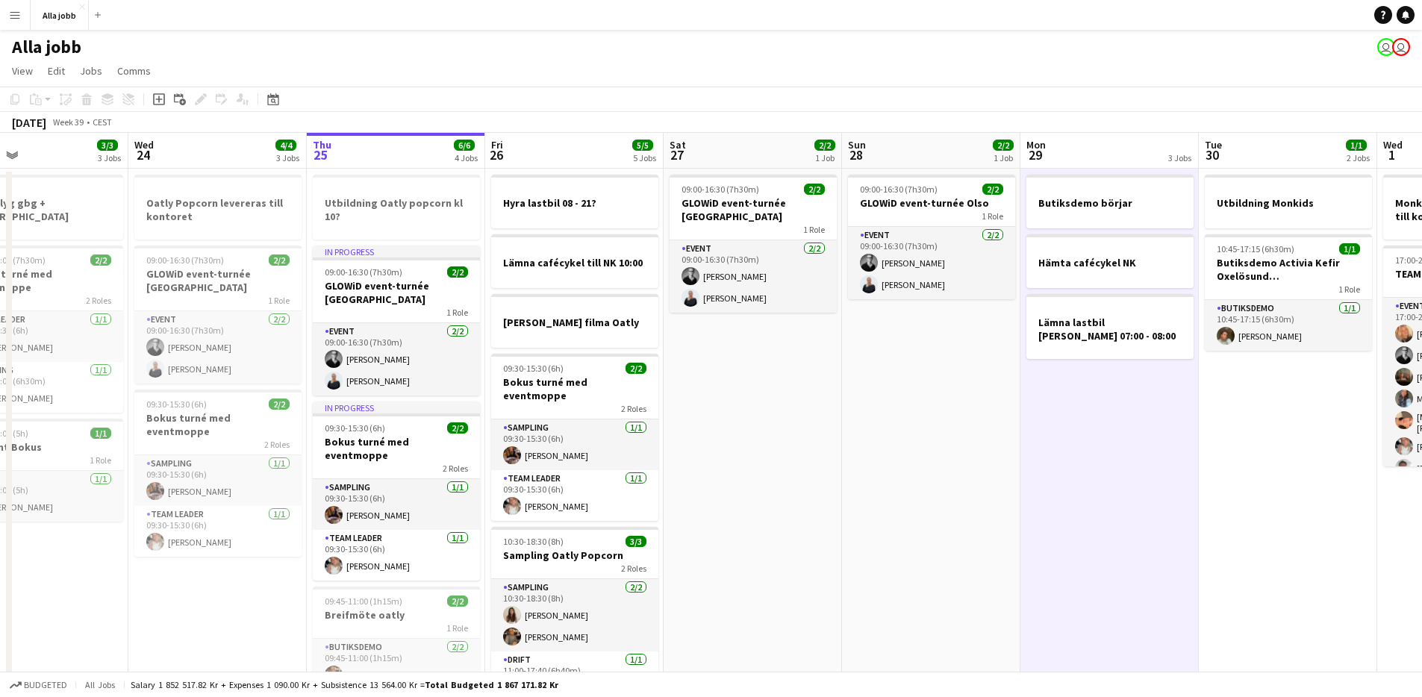
drag, startPoint x: 756, startPoint y: 420, endPoint x: 1044, endPoint y: 464, distance: 290.6
click at [1044, 464] on app-calendar-viewport "Sun 21 1 Job Mon 22 2/2 3 Jobs Tue 23 3/3 3 Jobs Wed 24 4/4 3 Jobs Thu 25 6/6 4…" at bounding box center [711, 536] width 1422 height 807
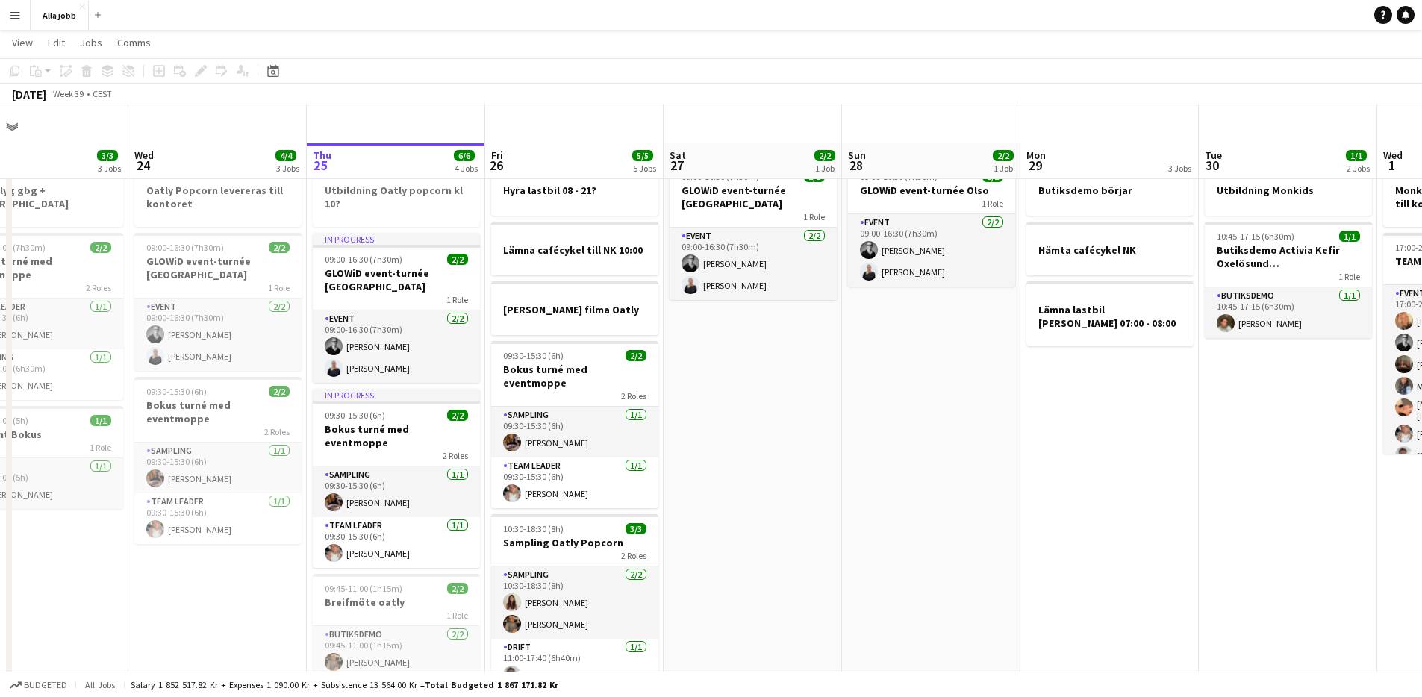
scroll to position [0, 0]
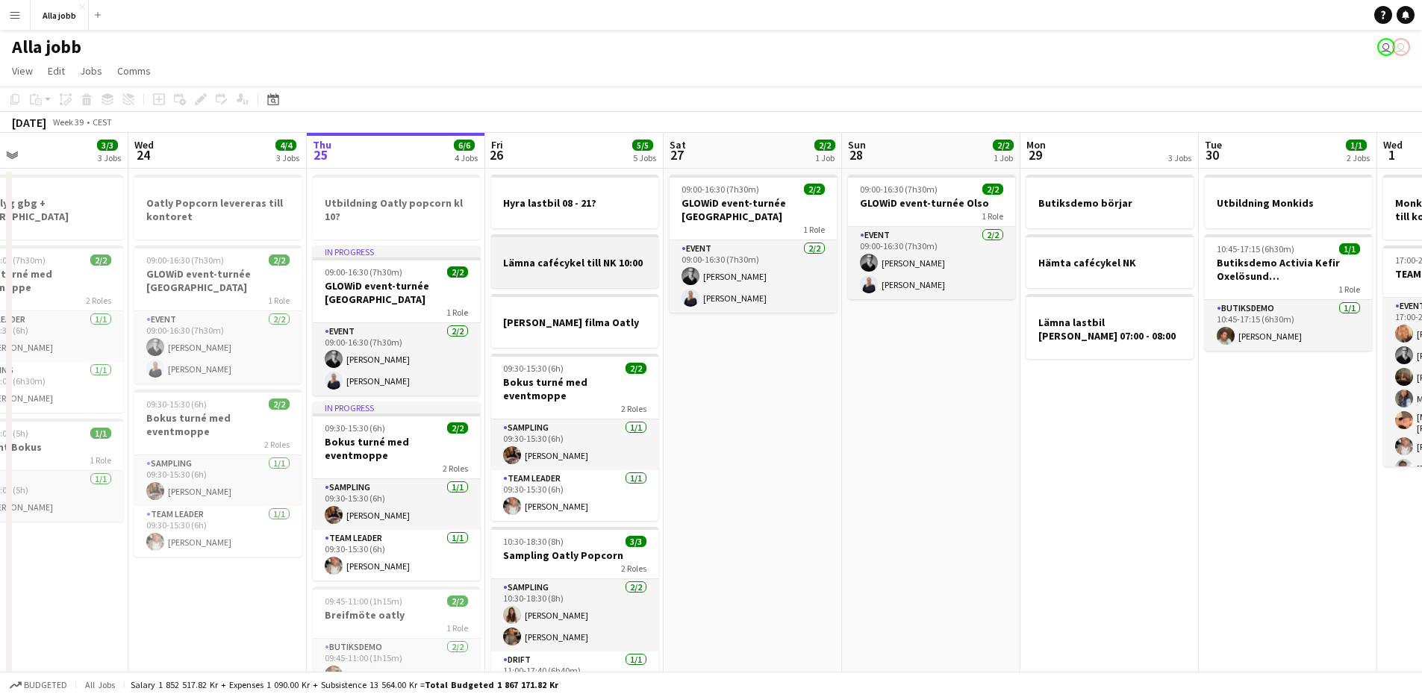
click at [560, 268] on h3 "Lämna cafécykel till NK 10:00" at bounding box center [574, 262] width 167 height 13
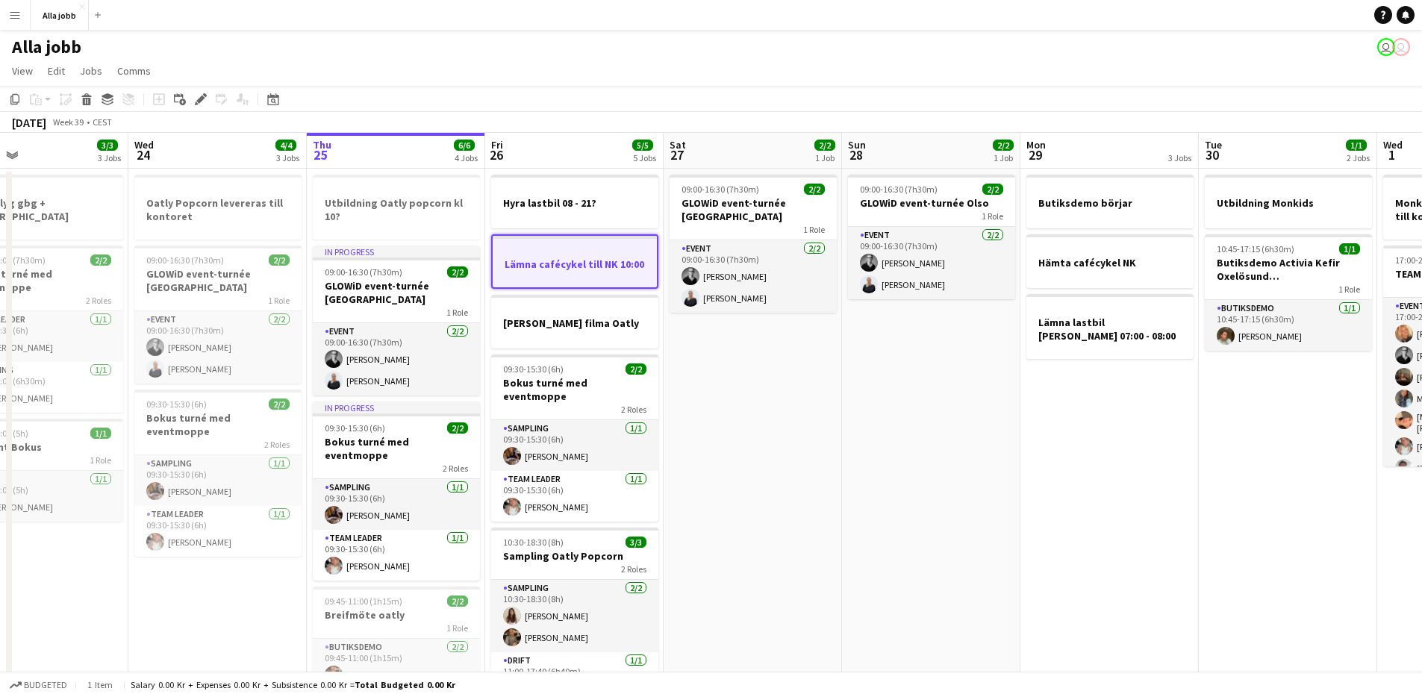
click at [198, 93] on icon "Edit" at bounding box center [201, 99] width 12 height 12
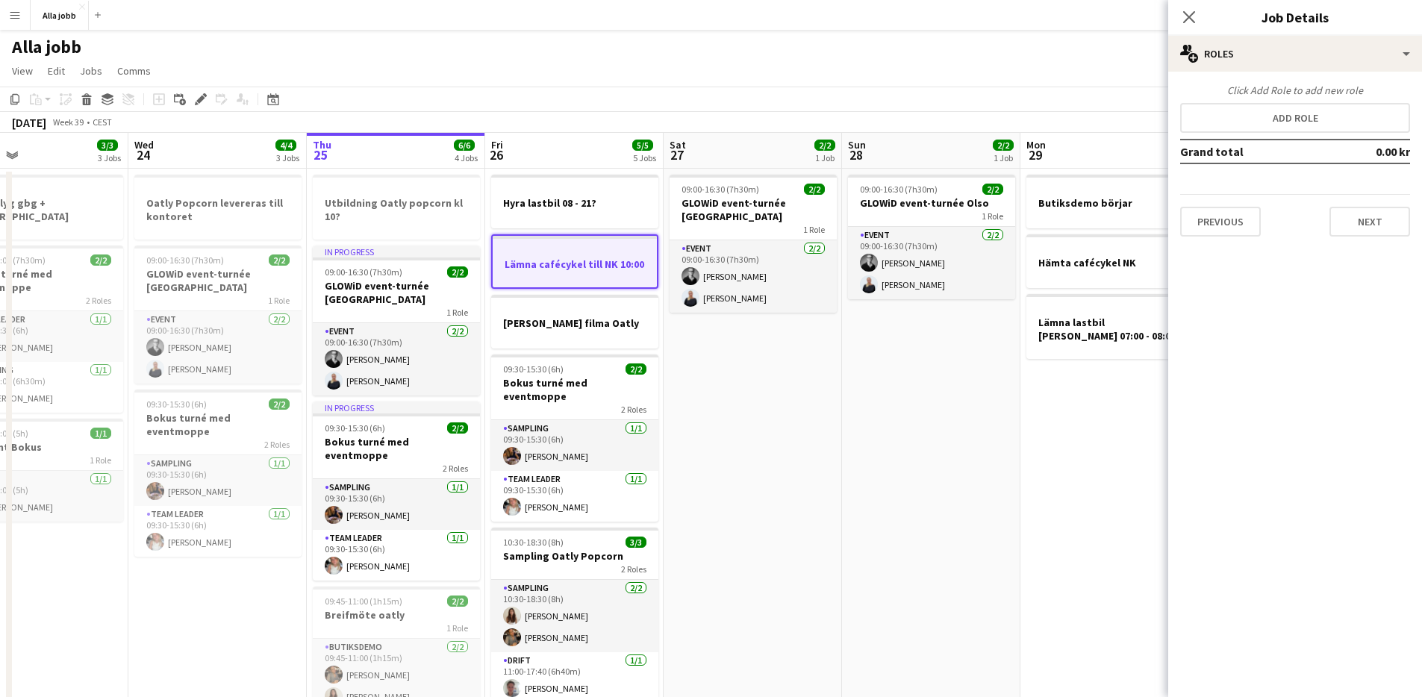
click at [786, 543] on app-date-cell "09:00-16:30 (7h30m) 2/2 GLOWiD event-turnée Oslo 1 Role Event 2/2 09:00-16:30 (…" at bounding box center [753, 554] width 178 height 771
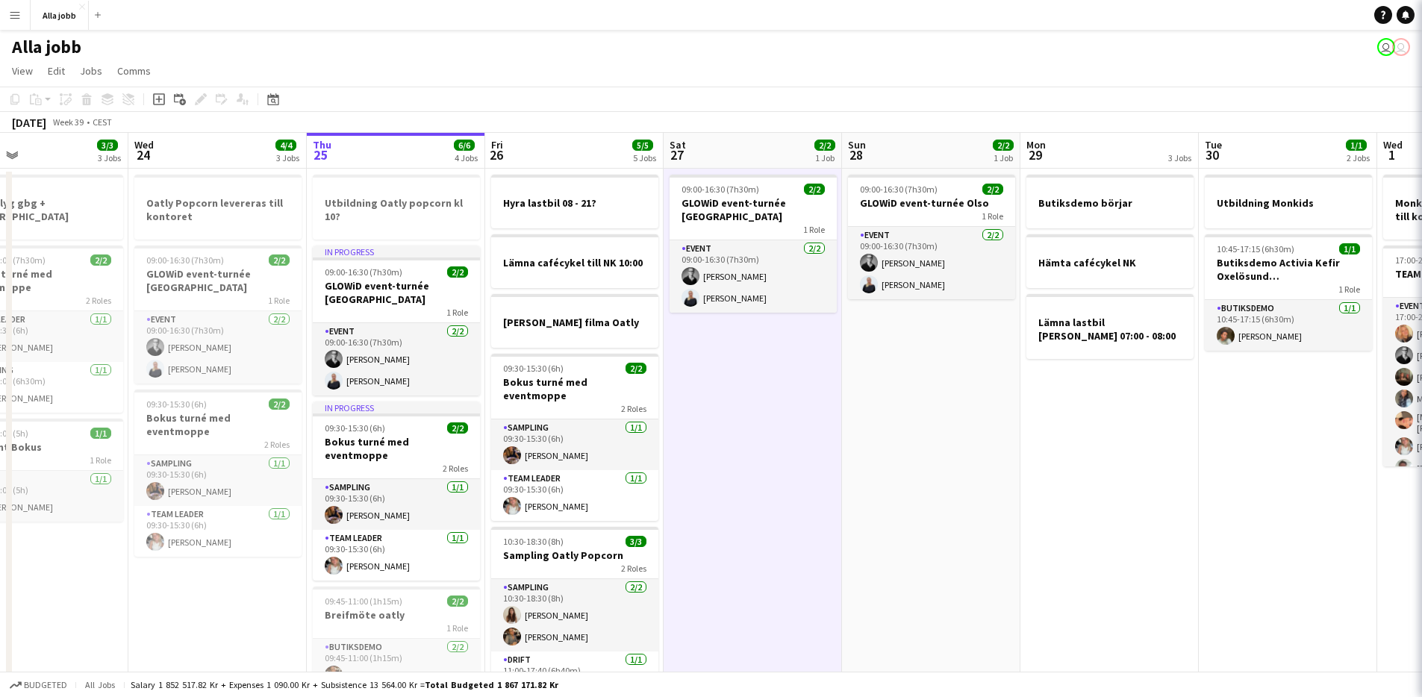
click at [786, 543] on app-date-cell "09:00-16:30 (7h30m) 2/2 GLOWiD event-turnée Oslo 1 Role Event 2/2 09:00-16:30 (…" at bounding box center [753, 554] width 178 height 771
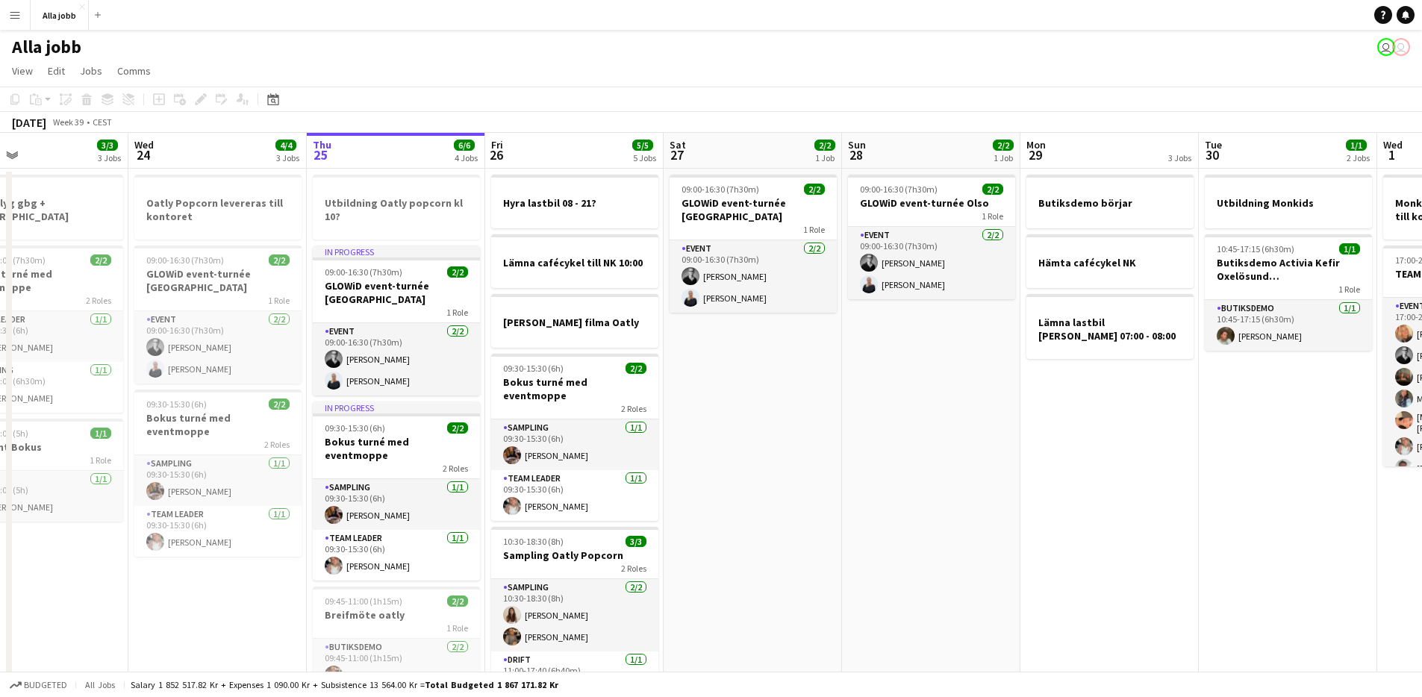
click at [808, 492] on app-date-cell "09:00-16:30 (7h30m) 2/2 GLOWiD event-turnée Oslo 1 Role Event 2/2 09:00-16:30 (…" at bounding box center [753, 554] width 178 height 771
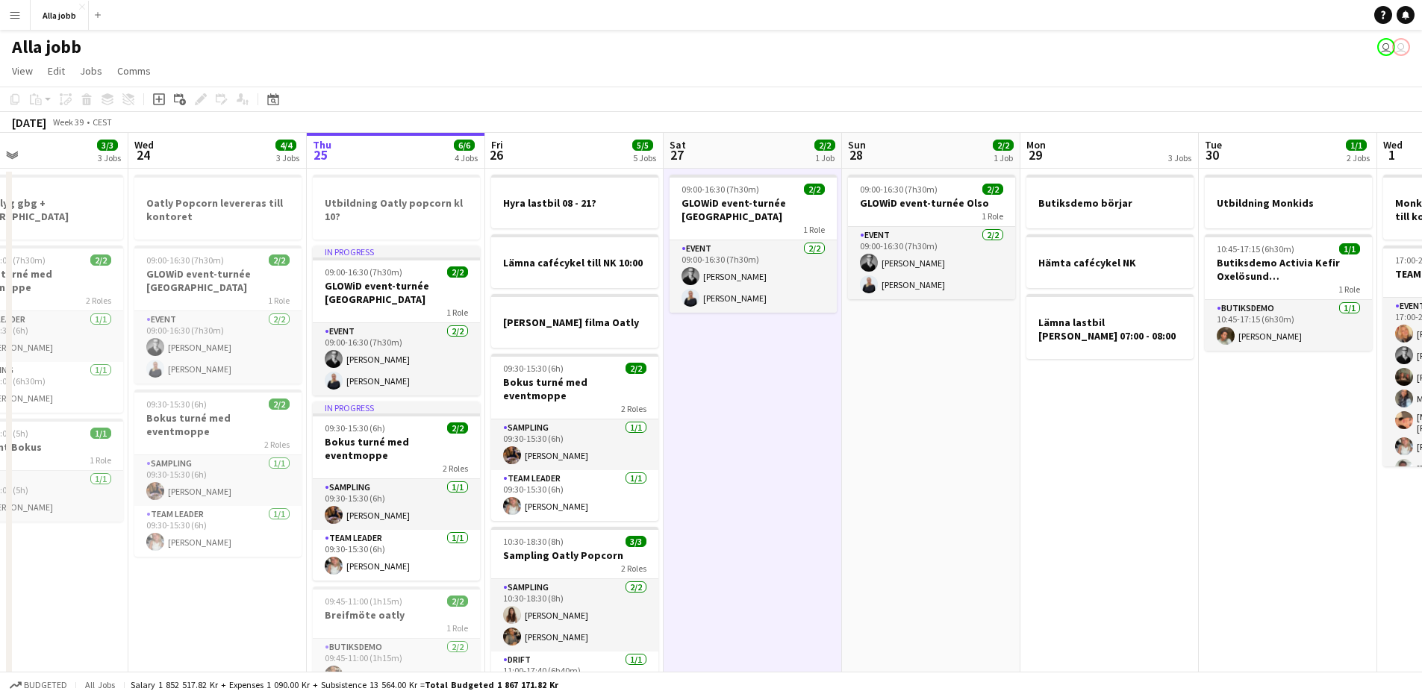
click at [801, 402] on app-date-cell "09:00-16:30 (7h30m) 2/2 GLOWiD event-turnée Oslo 1 Role Event 2/2 09:00-16:30 (…" at bounding box center [753, 554] width 178 height 771
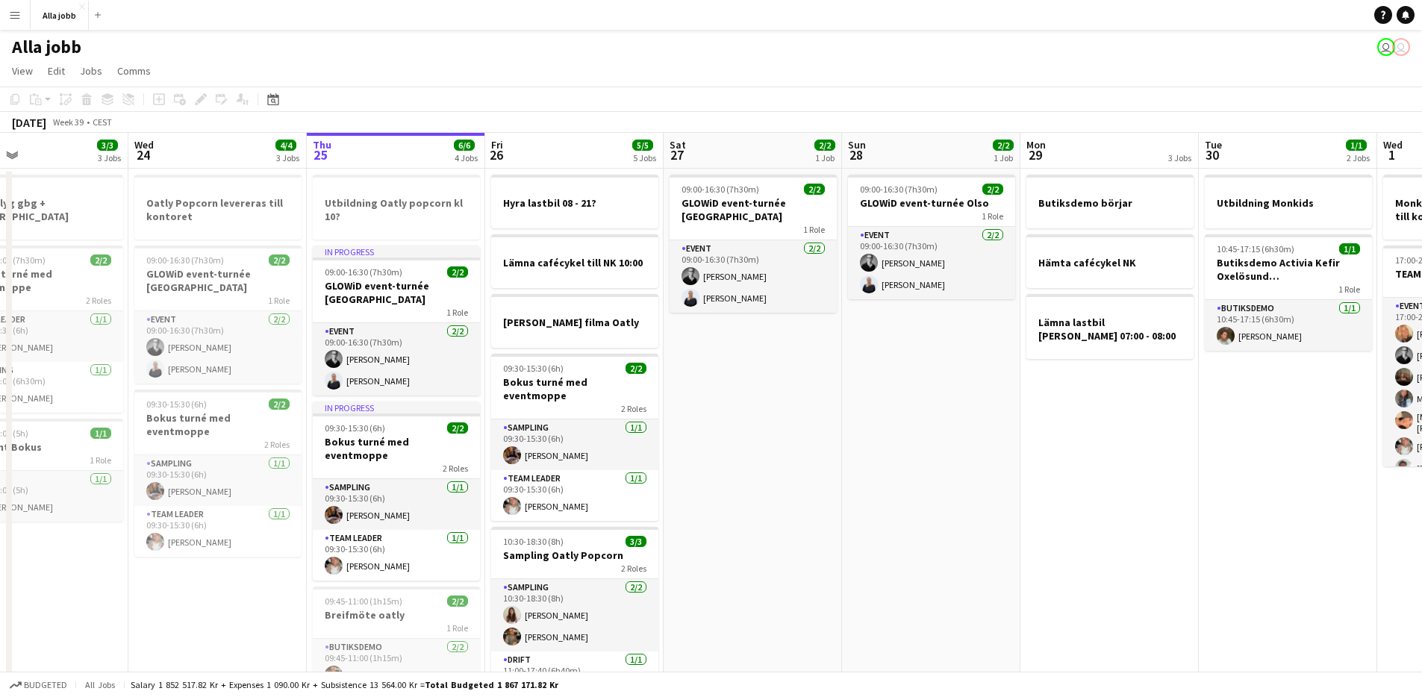
click at [826, 408] on app-date-cell "09:00-16:30 (7h30m) 2/2 GLOWiD event-turnée Oslo 1 Role Event 2/2 09:00-16:30 (…" at bounding box center [753, 554] width 178 height 771
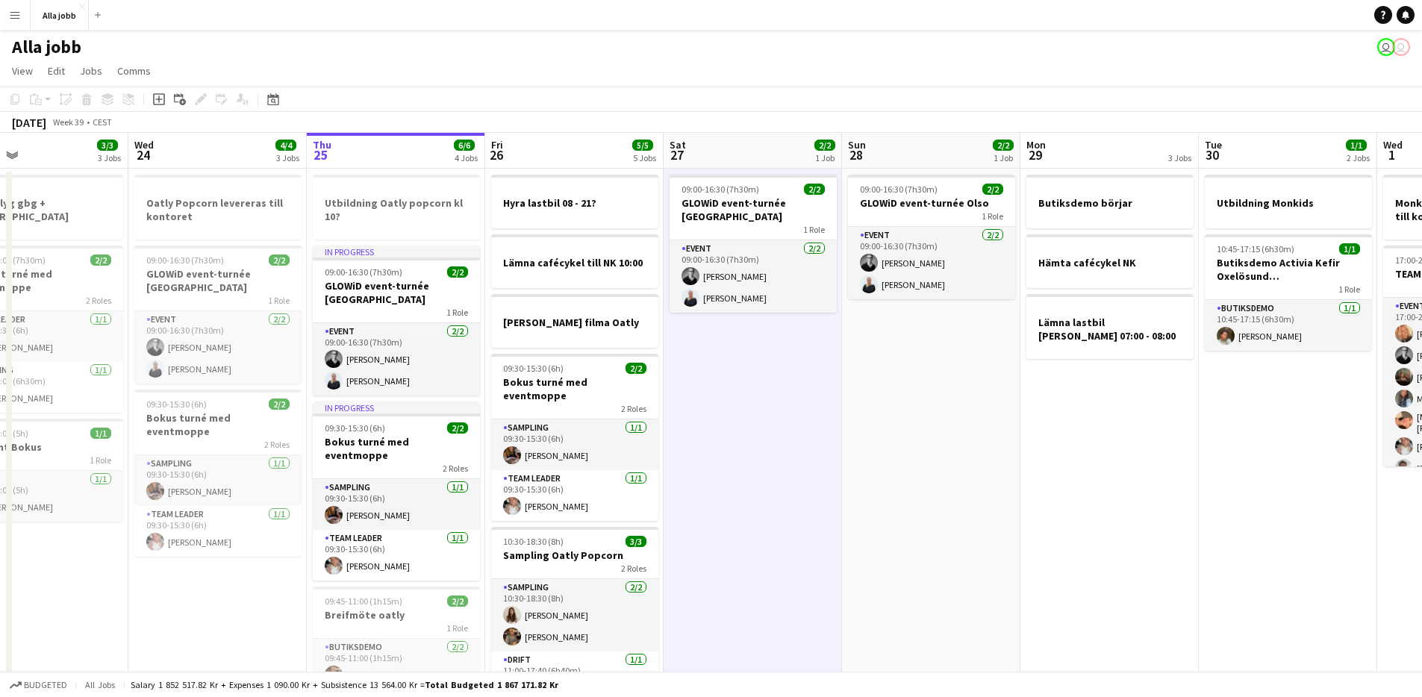
click at [824, 396] on app-date-cell "09:00-16:30 (7h30m) 2/2 GLOWiD event-turnée Oslo 1 Role Event 2/2 09:00-16:30 (…" at bounding box center [753, 554] width 178 height 771
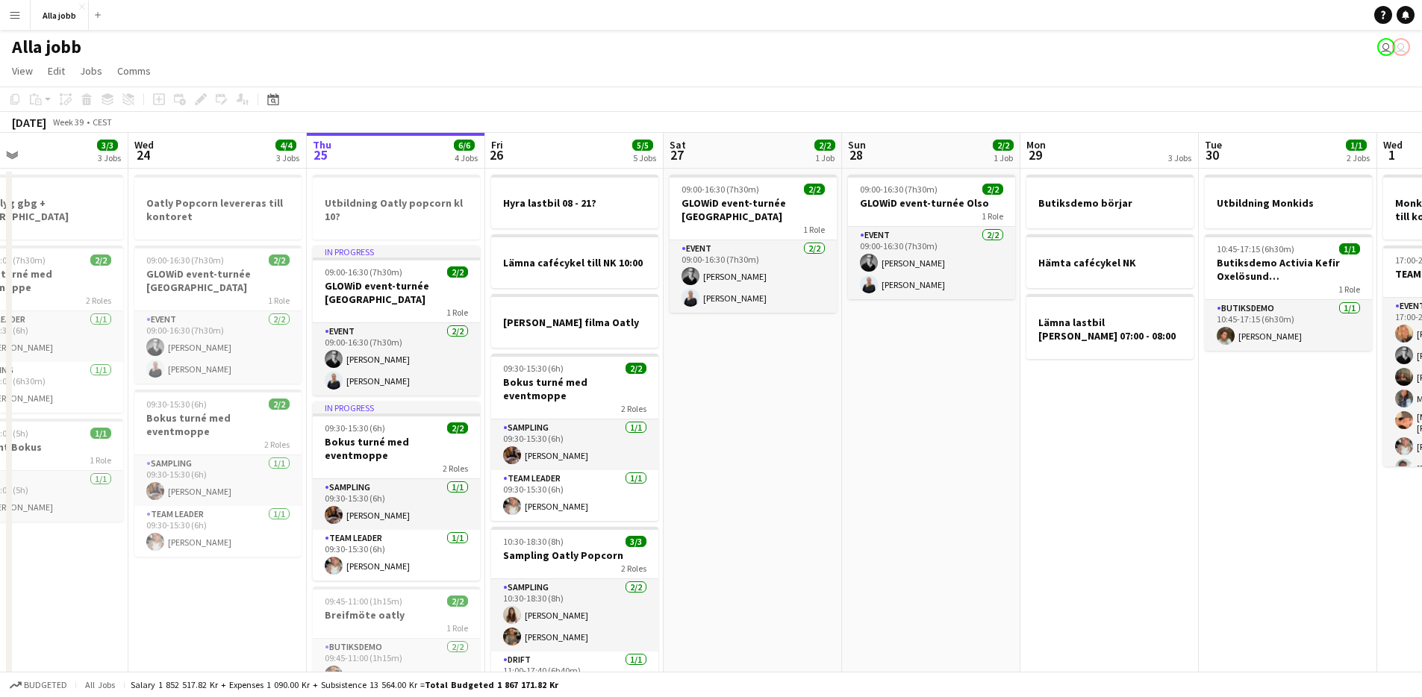
click at [823, 394] on app-date-cell "09:00-16:30 (7h30m) 2/2 GLOWiD event-turnée Oslo 1 Role Event 2/2 09:00-16:30 (…" at bounding box center [753, 554] width 178 height 771
